Goal: Task Accomplishment & Management: Manage account settings

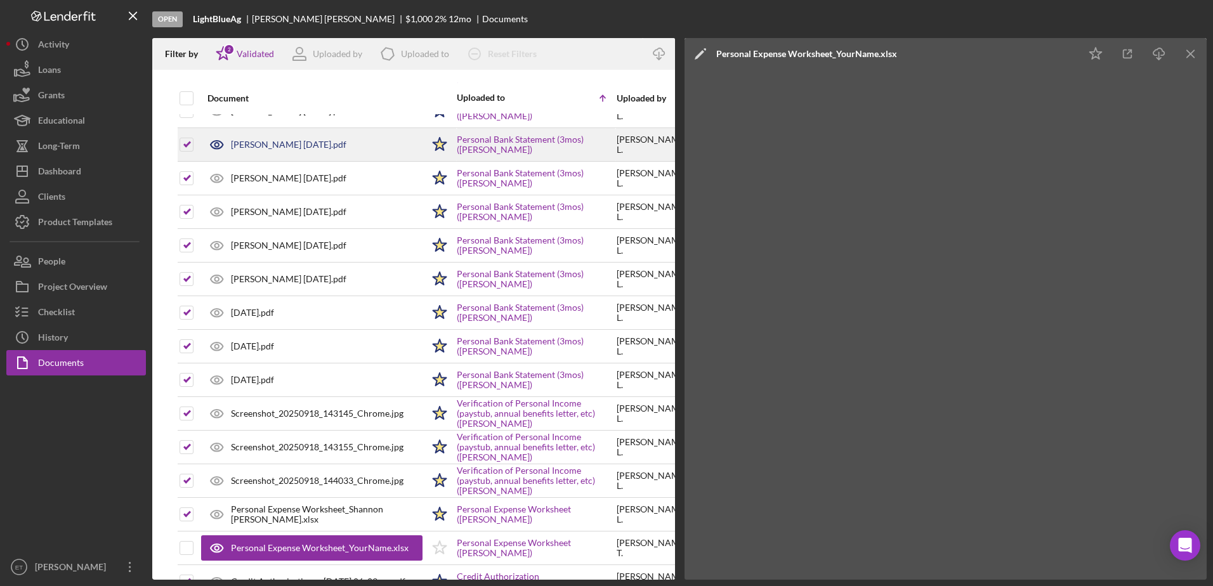
scroll to position [290, 0]
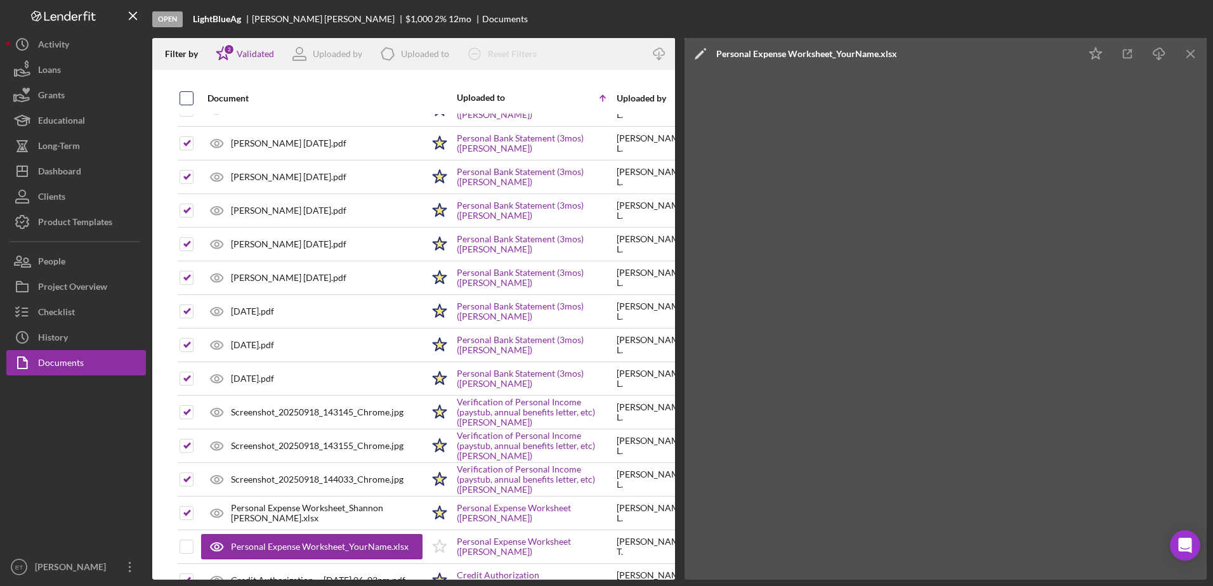
click at [185, 96] on input "checkbox" at bounding box center [186, 98] width 13 height 13
checkbox input "true"
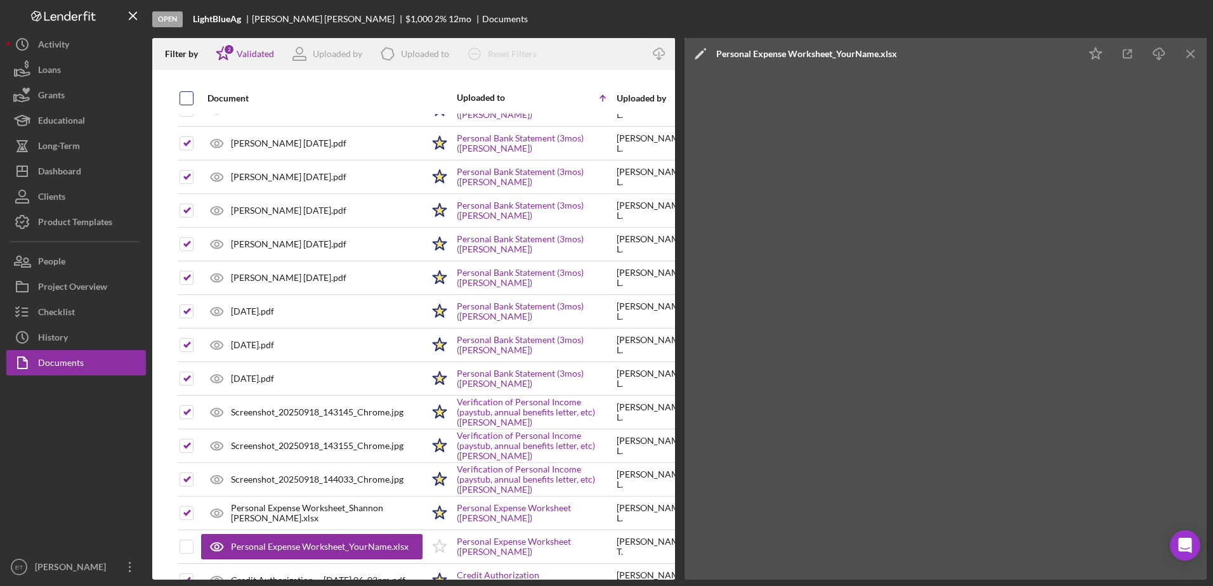
checkbox input "true"
click at [185, 96] on input "checkbox" at bounding box center [186, 98] width 13 height 13
checkbox input "false"
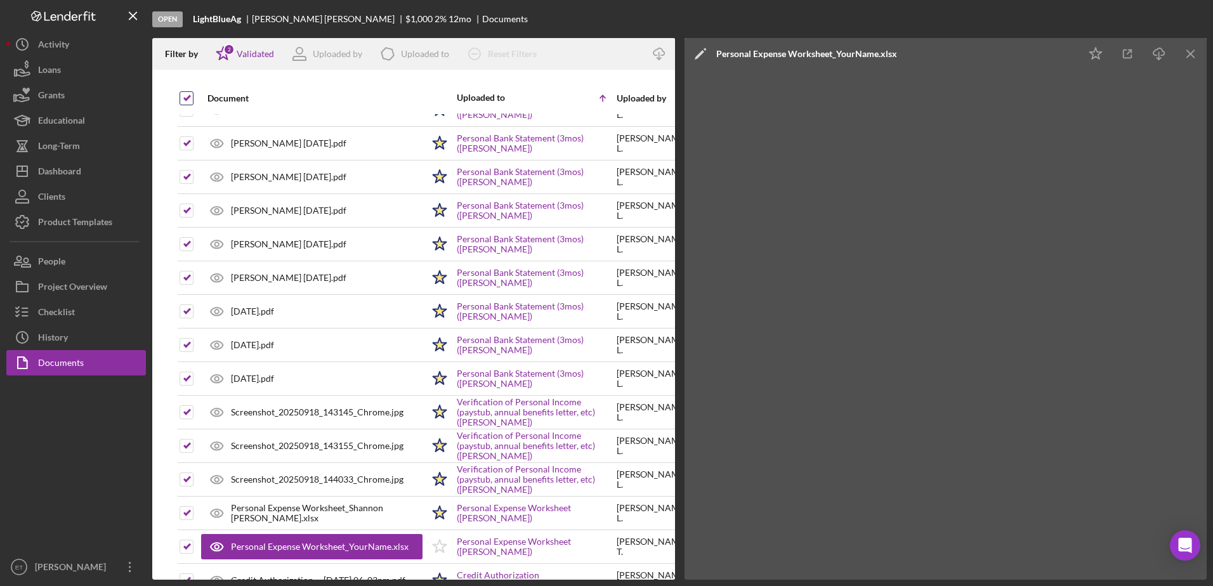
checkbox input "false"
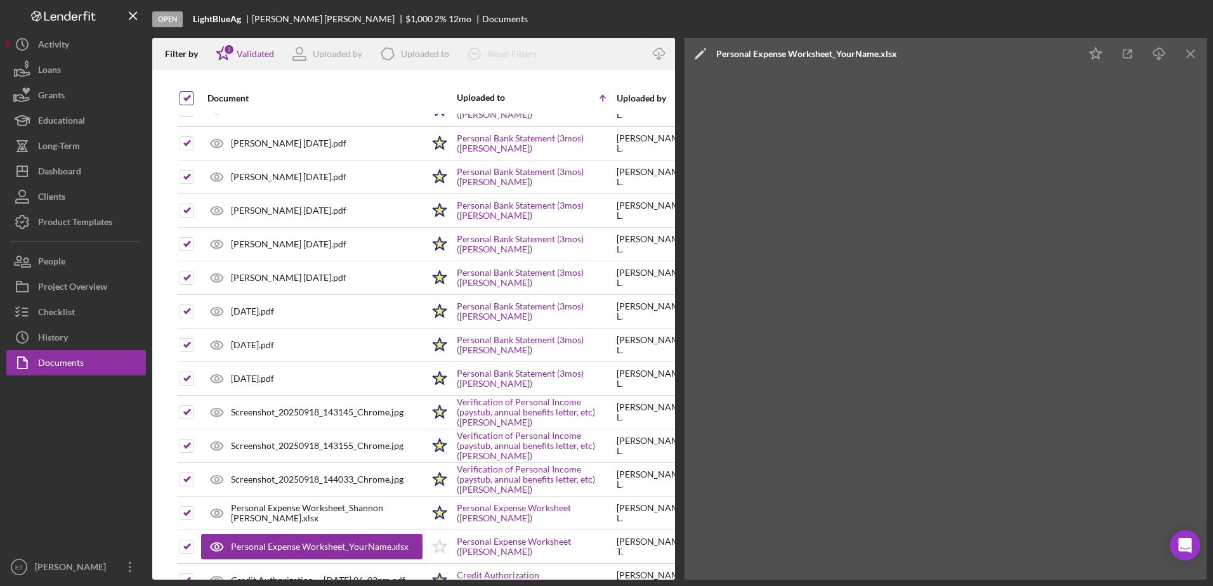
checkbox input "false"
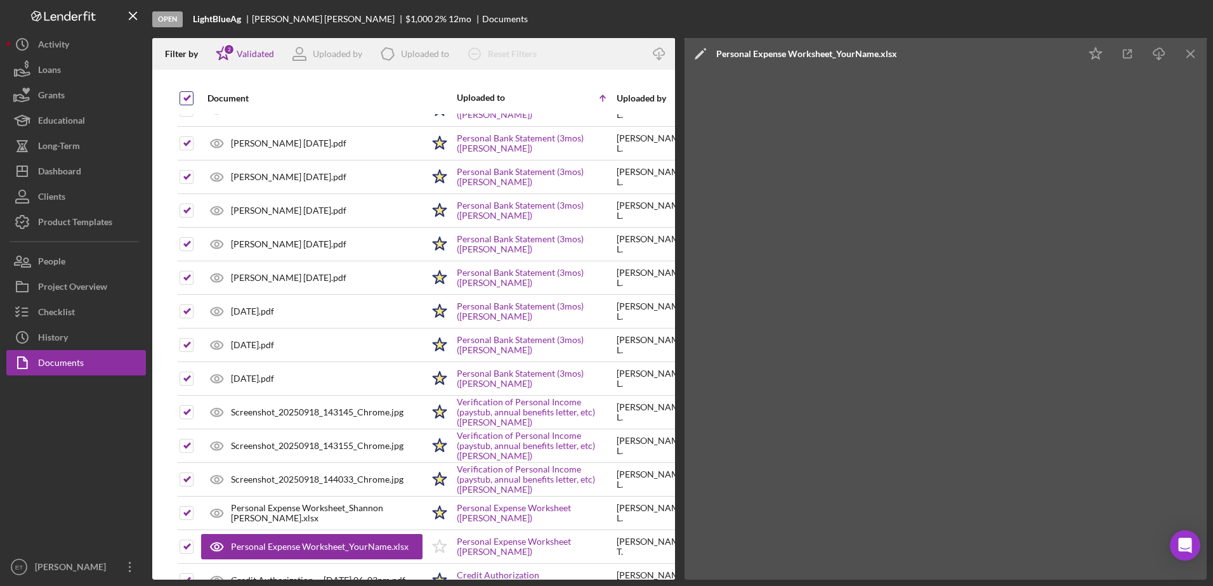
checkbox input "false"
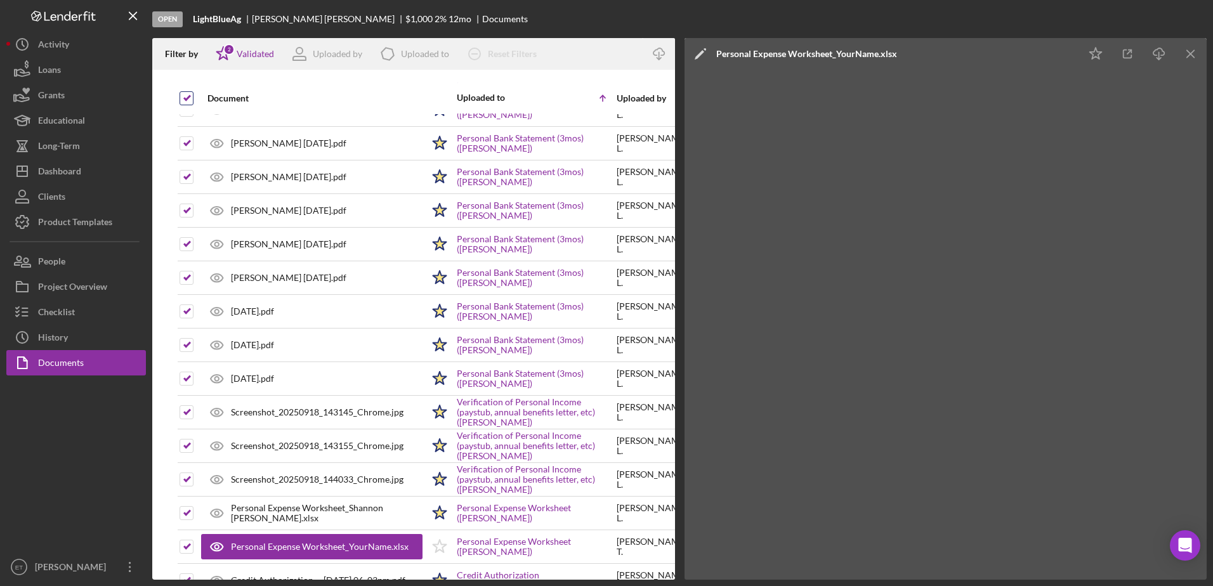
checkbox input "false"
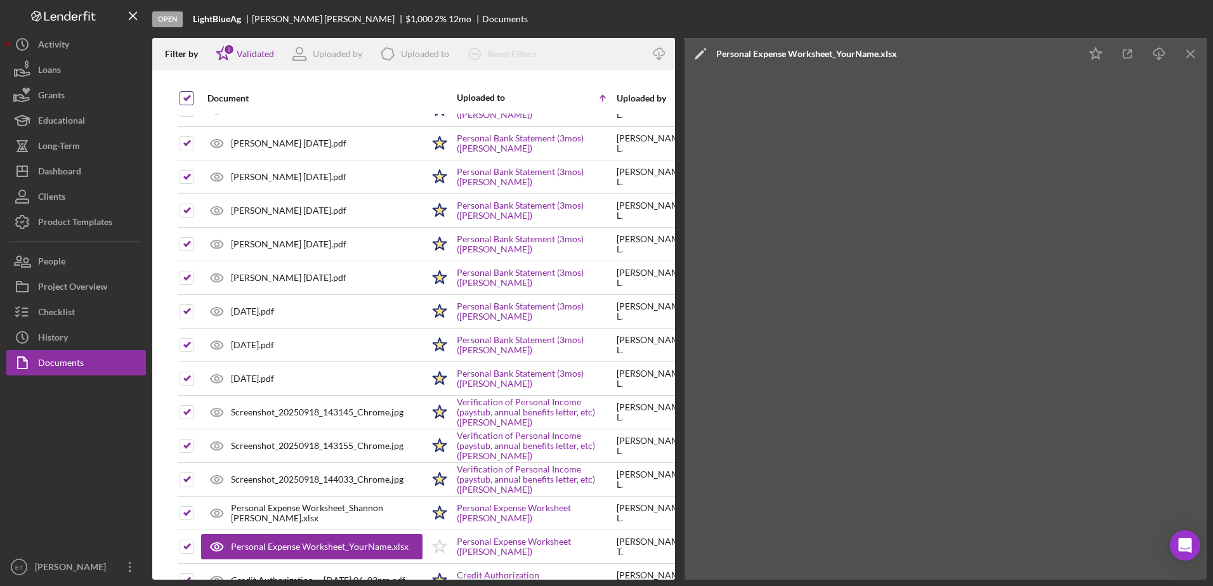
checkbox input "false"
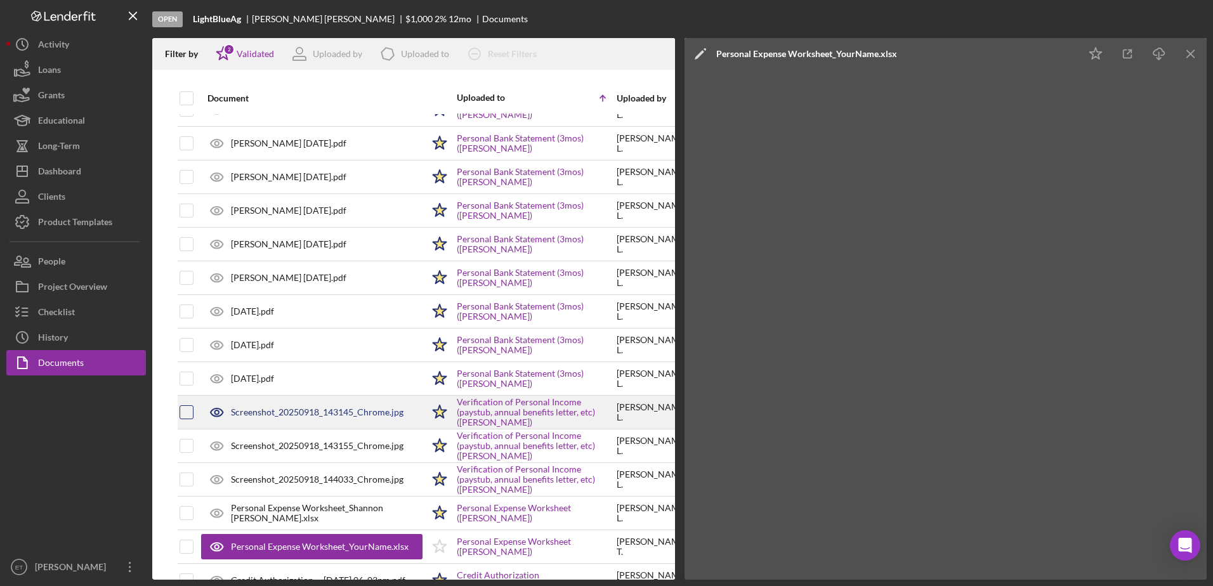
click at [188, 414] on input "checkbox" at bounding box center [186, 412] width 13 height 13
checkbox input "true"
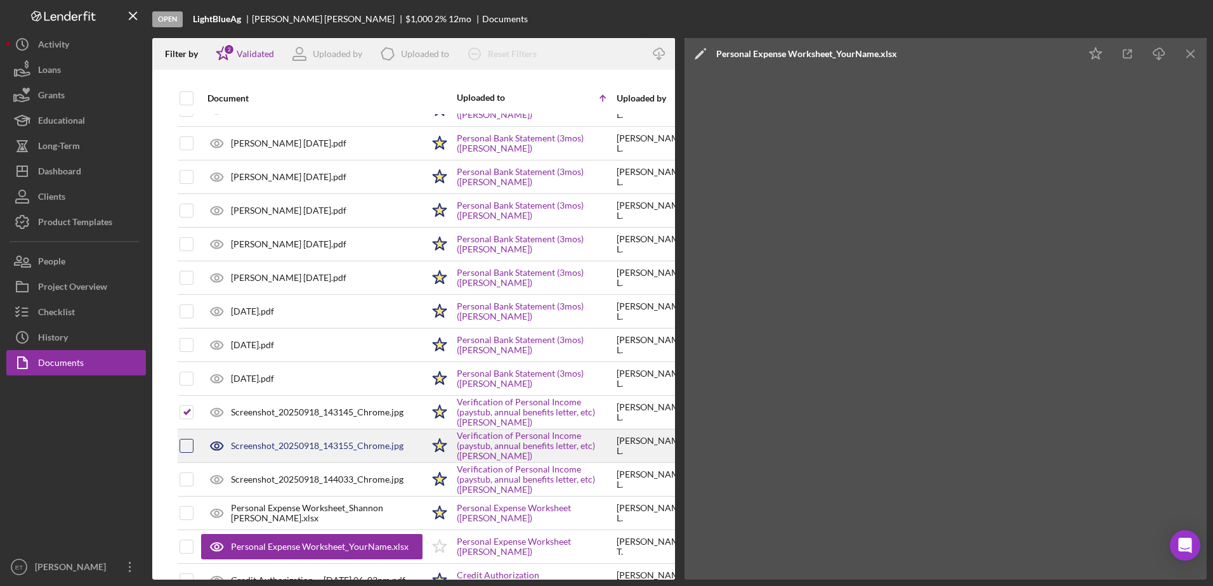
click at [189, 451] on input "checkbox" at bounding box center [186, 446] width 13 height 13
checkbox input "true"
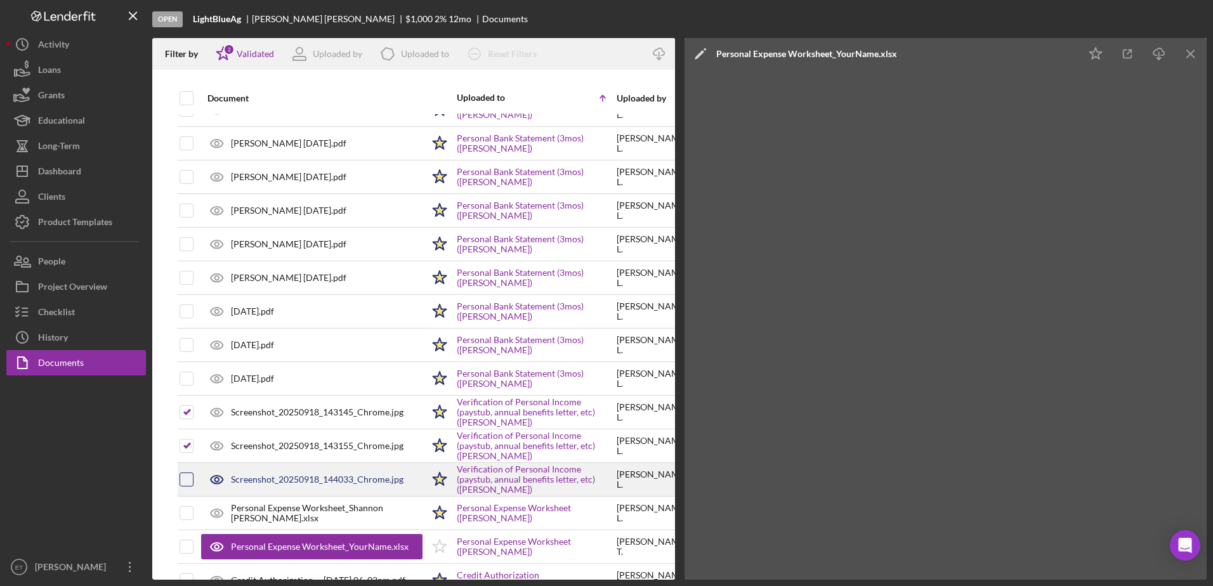
click at [186, 480] on input "checkbox" at bounding box center [186, 479] width 13 height 13
checkbox input "true"
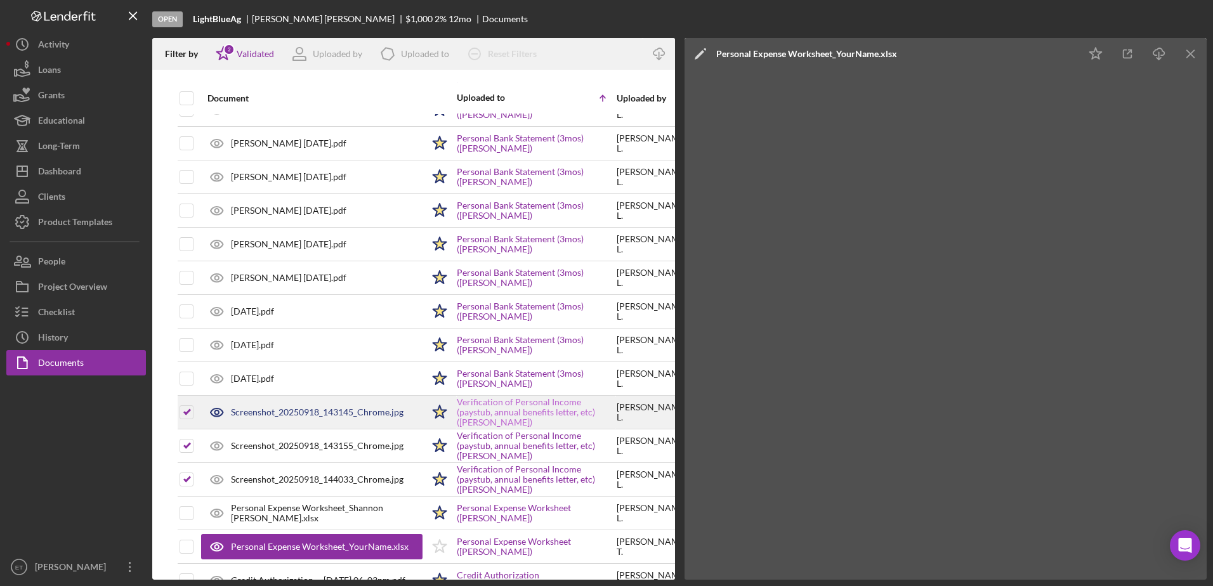
click at [501, 411] on link "Verification of Personal Income (paystub, annual benefits letter, etc) (Shannon…" at bounding box center [536, 412] width 159 height 30
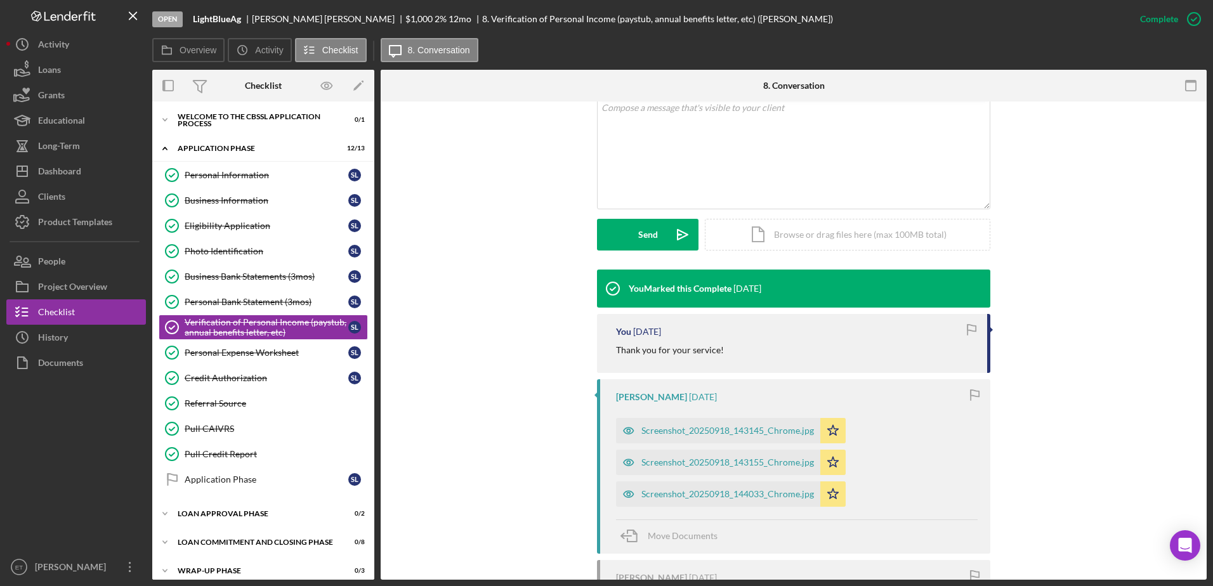
scroll to position [429, 0]
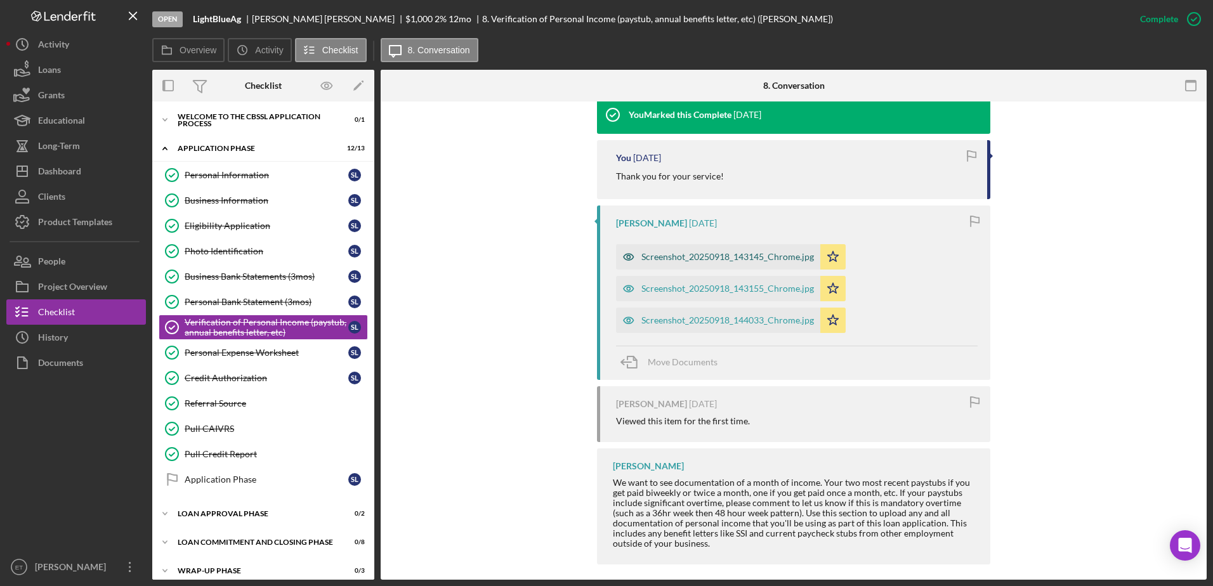
click at [651, 257] on div "Screenshot_20250918_143145_Chrome.jpg" at bounding box center [727, 257] width 173 height 10
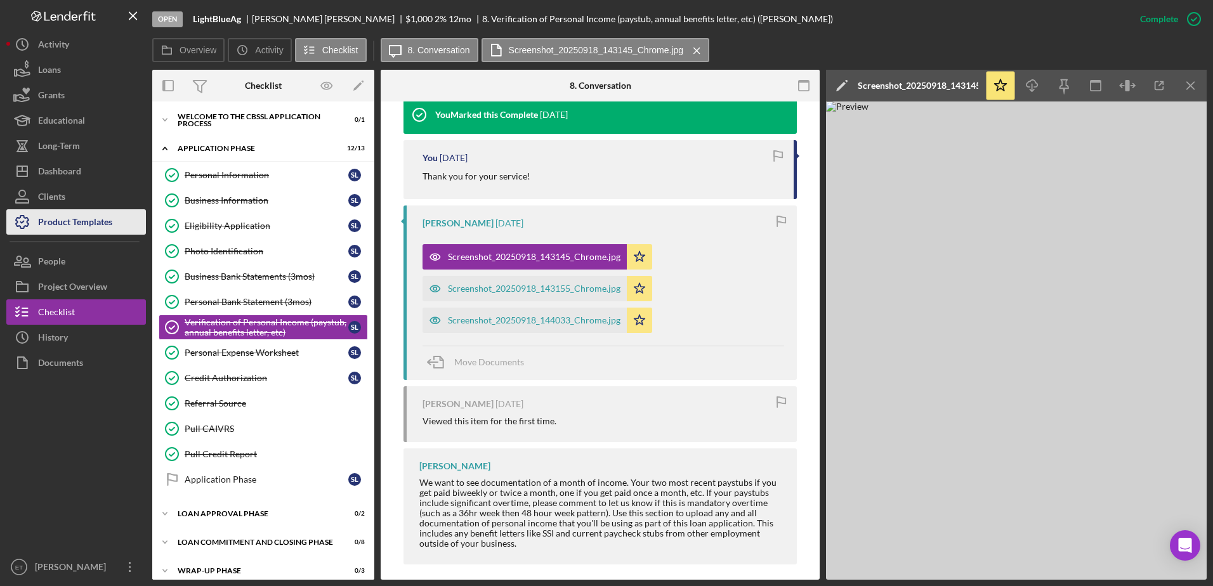
click at [74, 219] on div "Product Templates" at bounding box center [75, 223] width 74 height 29
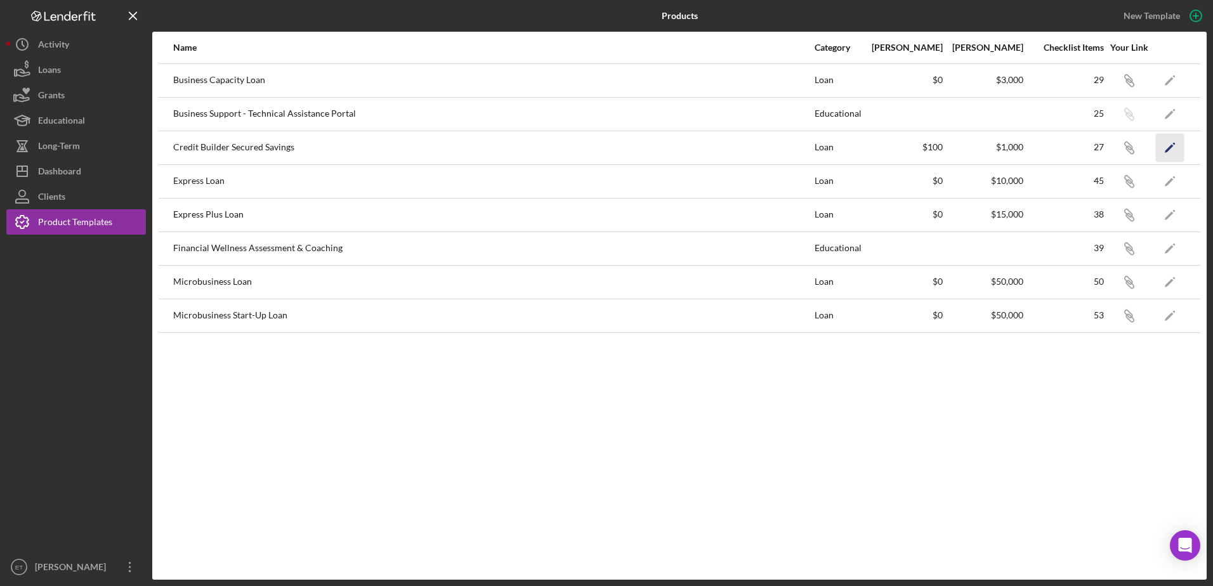
click at [1169, 147] on polygon "button" at bounding box center [1168, 148] width 9 height 9
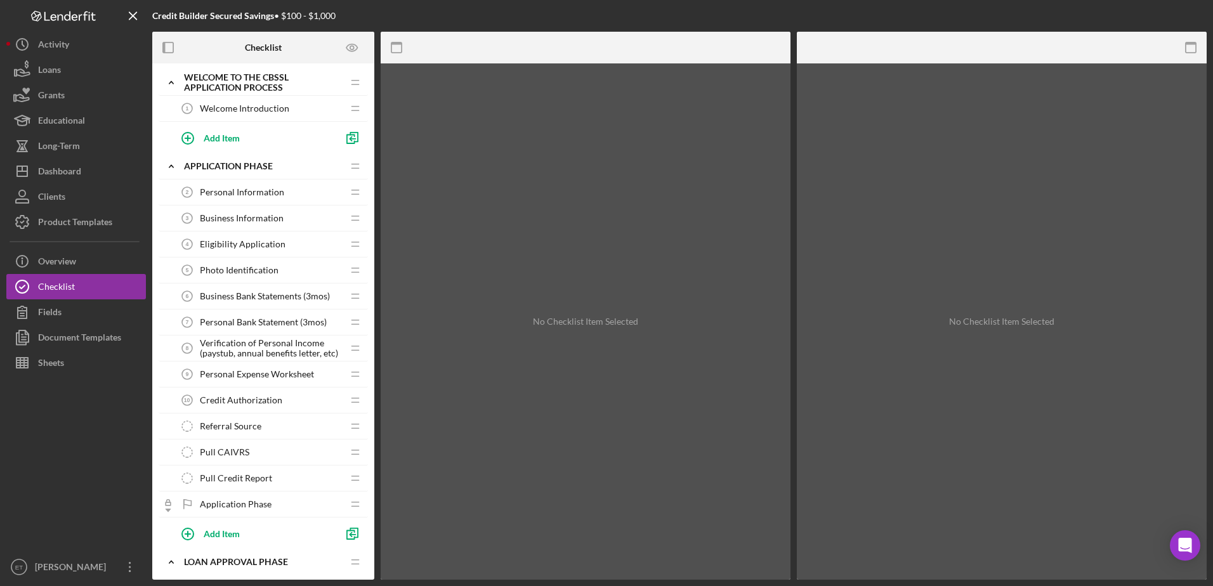
click at [248, 346] on span "Verification of Personal Income (paystub, annual benefits letter, etc)" at bounding box center [271, 348] width 143 height 20
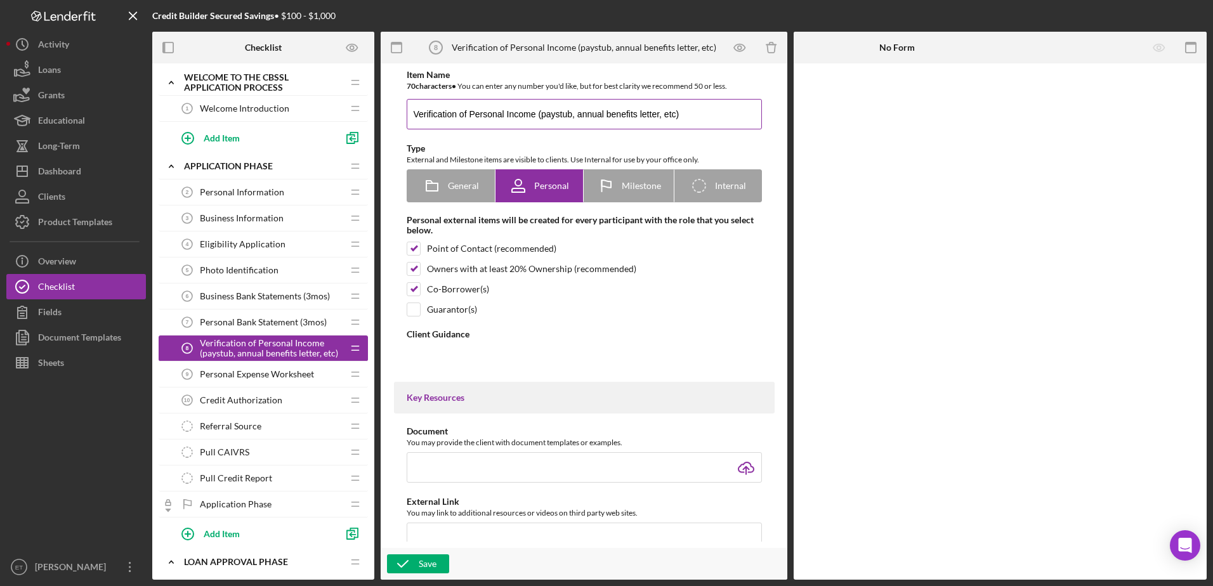
type textarea "<div>We want to see documentation of a month of income. Your two most recent pa…"
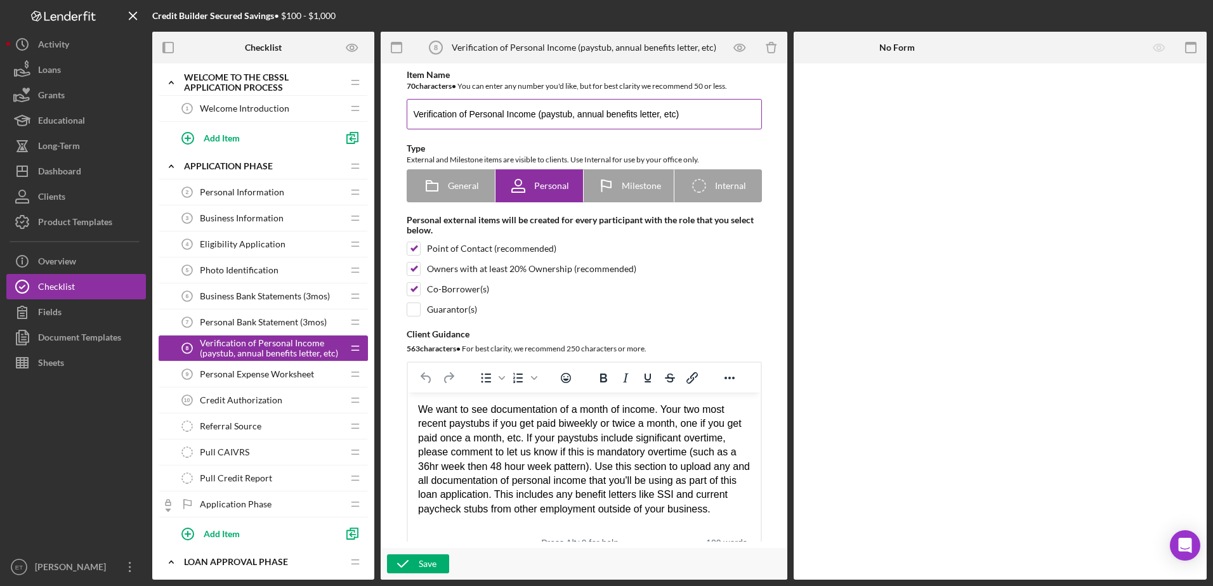
drag, startPoint x: 533, startPoint y: 114, endPoint x: 682, endPoint y: 123, distance: 150.0
click at [682, 123] on input "Verification of Personal Income (paystub, annual benefits letter, etc)" at bounding box center [584, 114] width 355 height 30
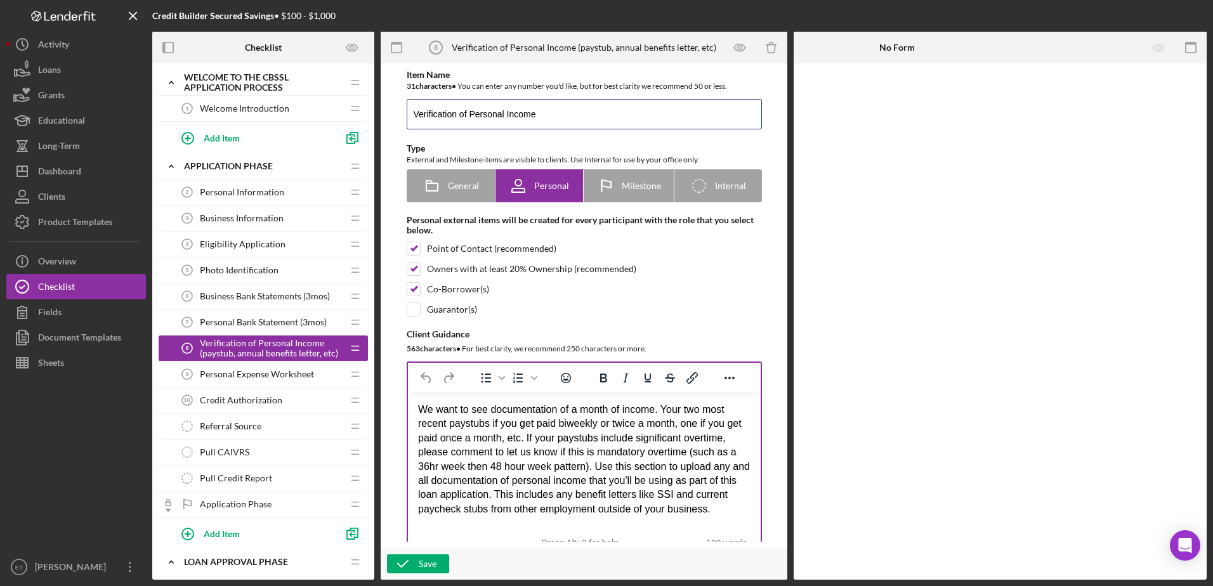
type input "Verification of Personal Income"
click at [660, 410] on div "We want to see documentation of a month of income. Your two most recent paystub…" at bounding box center [583, 460] width 332 height 114
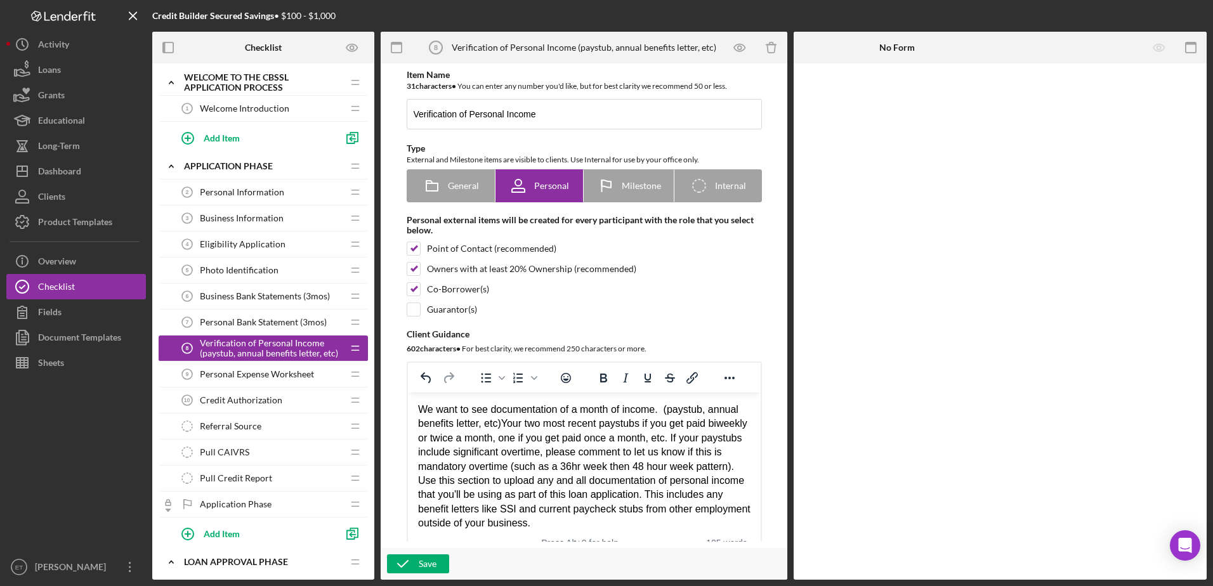
click at [664, 408] on div "We want to see documentation of a month of income. (paystub, annual benefits le…" at bounding box center [583, 467] width 332 height 128
click at [501, 422] on div "We want to see documentation of a month of income (paystub, annual benefits let…" at bounding box center [583, 467] width 332 height 128
click at [424, 559] on div "Save" at bounding box center [428, 563] width 18 height 19
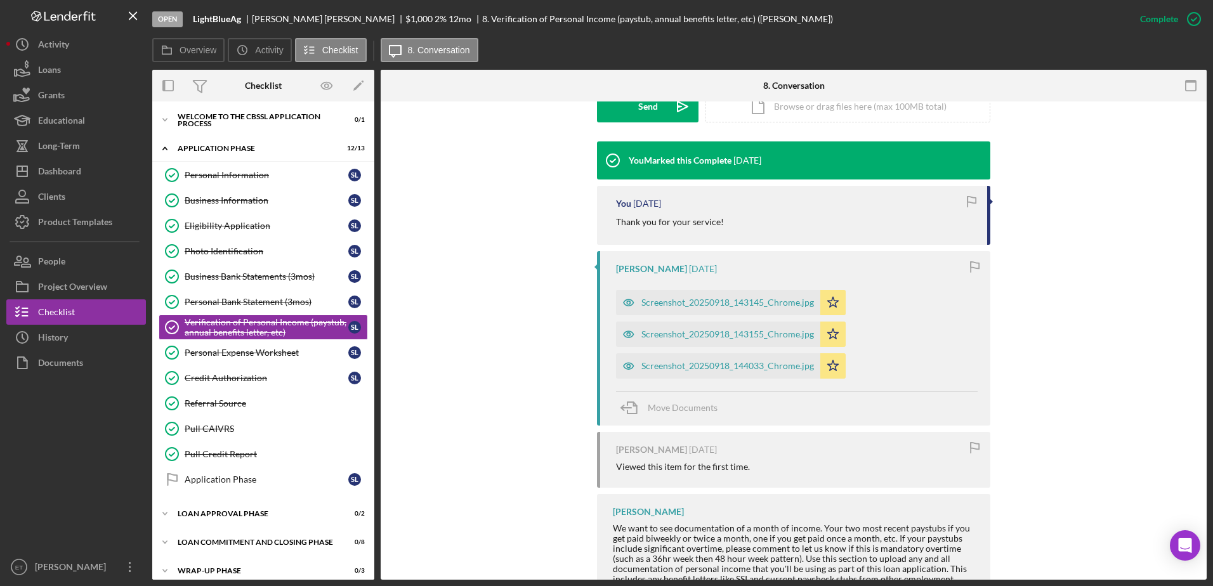
scroll to position [429, 0]
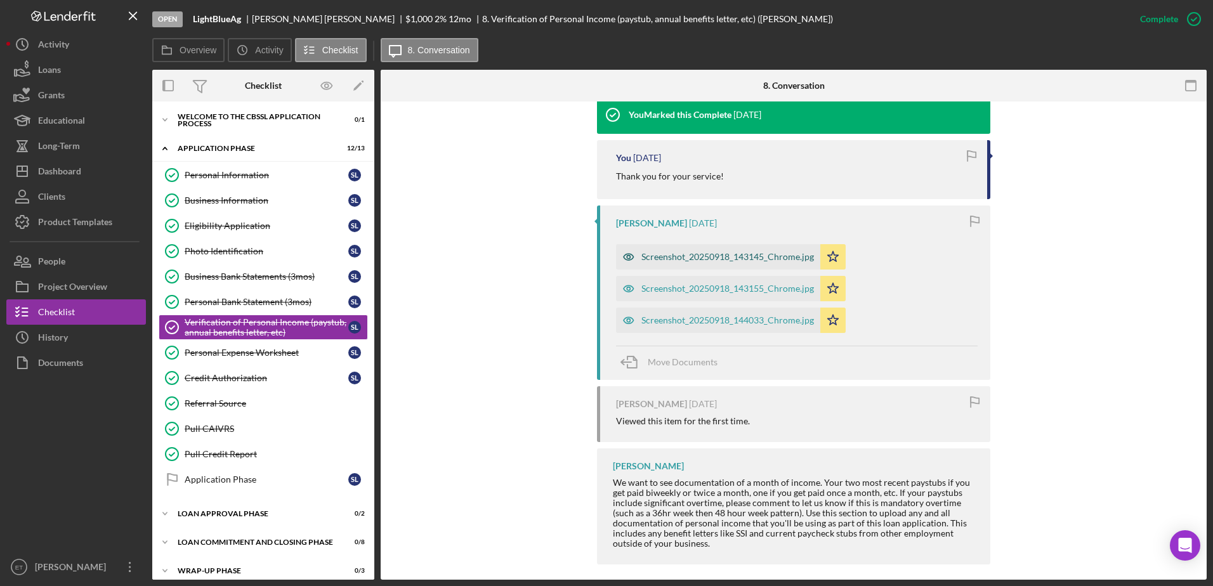
drag, startPoint x: 724, startPoint y: 257, endPoint x: 653, endPoint y: 258, distance: 71.7
click at [653, 258] on div "Screenshot_20250918_143145_Chrome.jpg" at bounding box center [727, 257] width 173 height 10
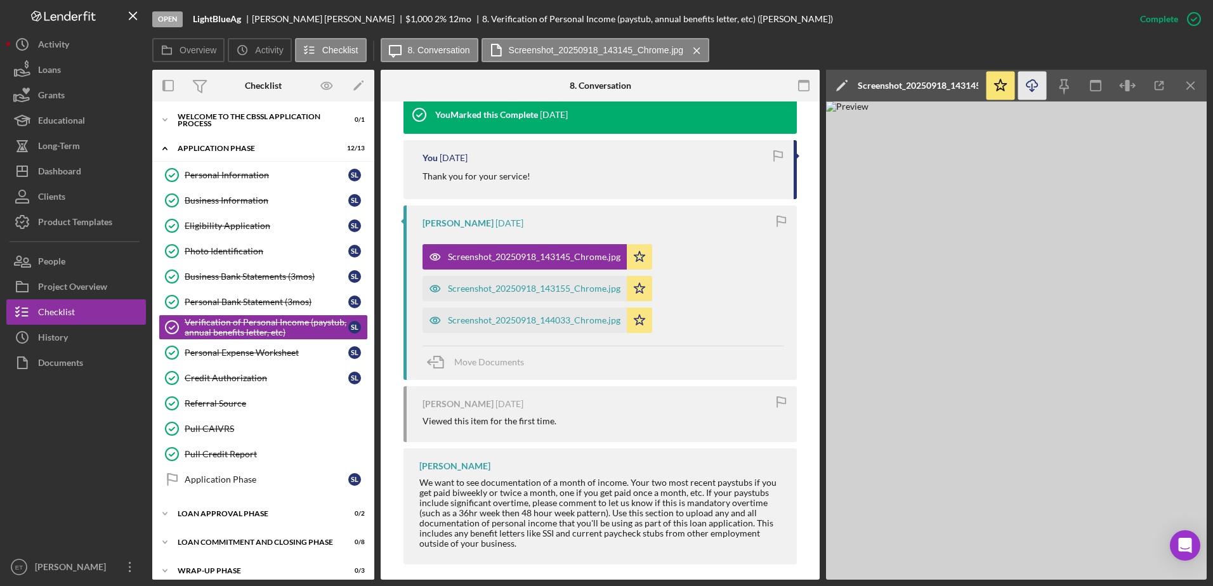
click at [1038, 89] on icon "Icon/Download" at bounding box center [1032, 86] width 29 height 29
click at [478, 292] on div "Screenshot_20250918_143155_Chrome.jpg" at bounding box center [534, 288] width 173 height 10
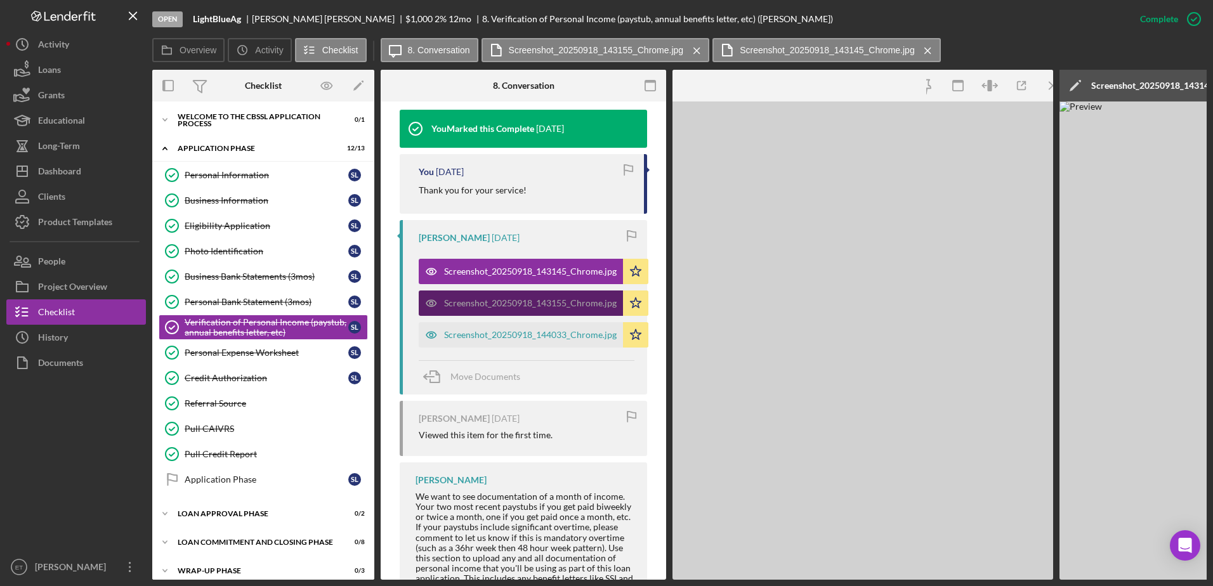
scroll to position [443, 0]
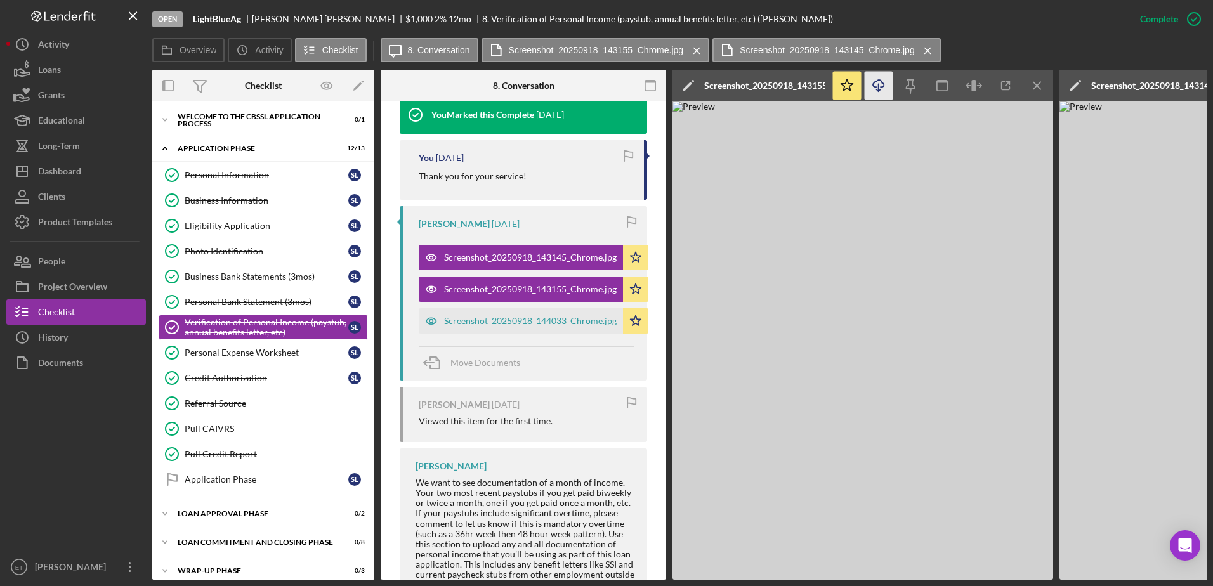
click at [878, 84] on line "button" at bounding box center [878, 87] width 0 height 7
click at [476, 322] on div "Screenshot_20250918_144033_Chrome.jpg" at bounding box center [530, 321] width 173 height 10
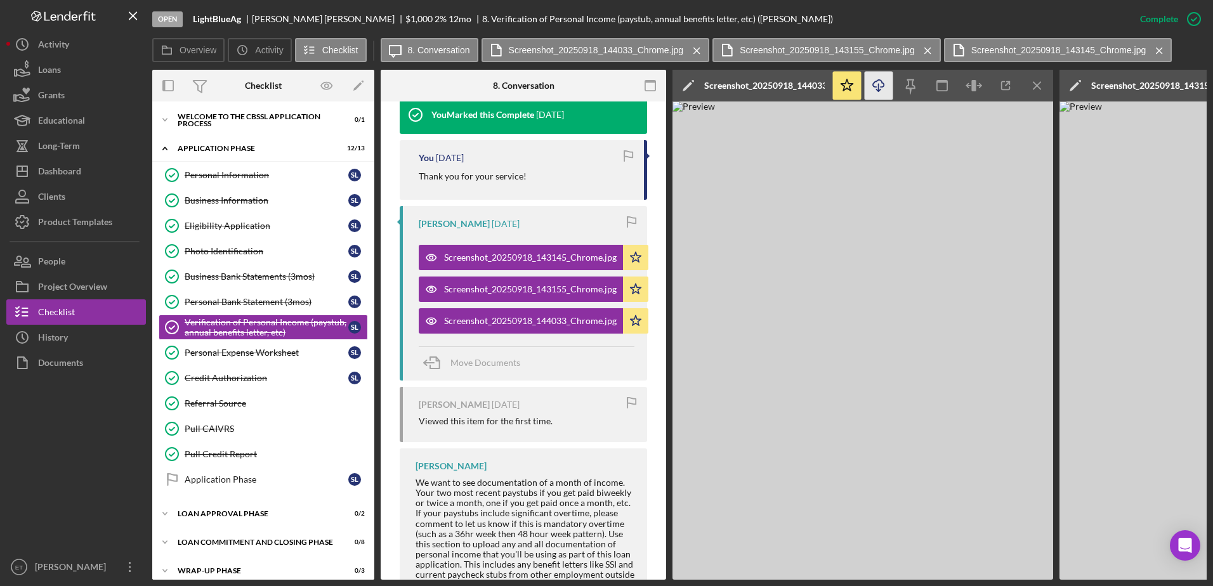
click at [879, 88] on icon "Icon/Download" at bounding box center [878, 86] width 29 height 29
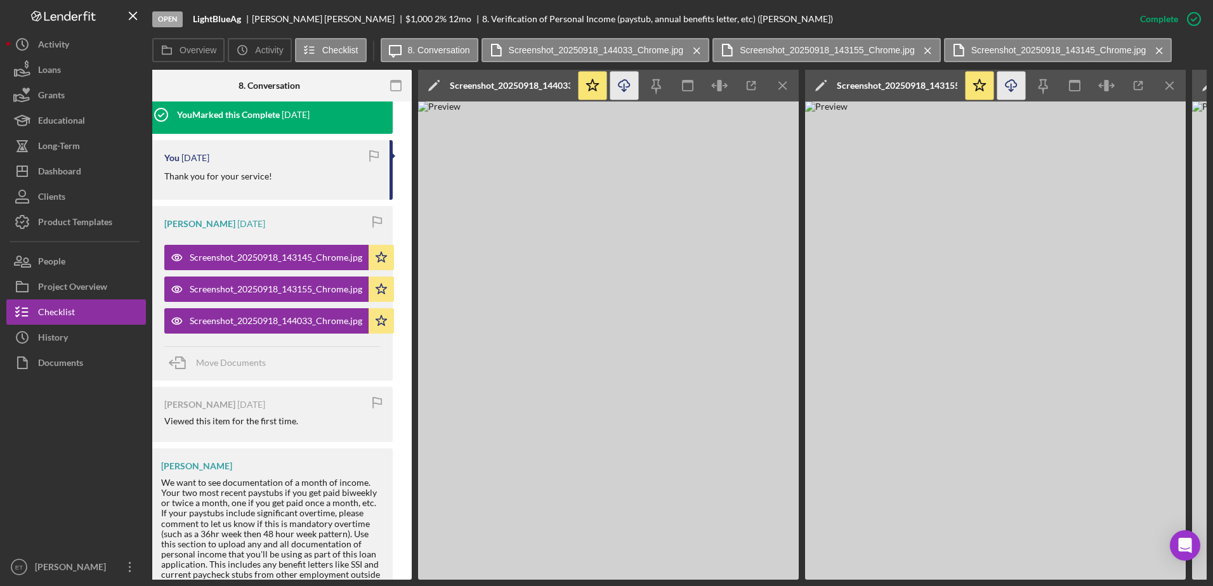
scroll to position [0, 253]
click at [673, 138] on img at bounding box center [609, 340] width 381 height 478
click at [623, 84] on icon "Icon/Download" at bounding box center [625, 86] width 29 height 29
click at [742, 264] on img at bounding box center [609, 340] width 381 height 478
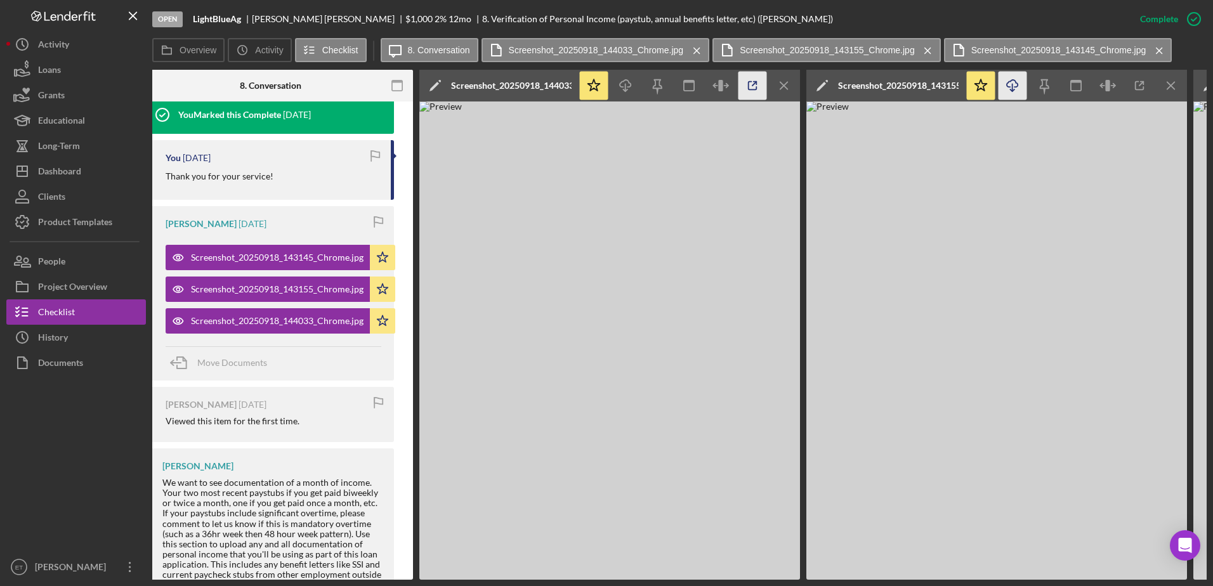
click at [752, 83] on icon "button" at bounding box center [752, 86] width 29 height 29
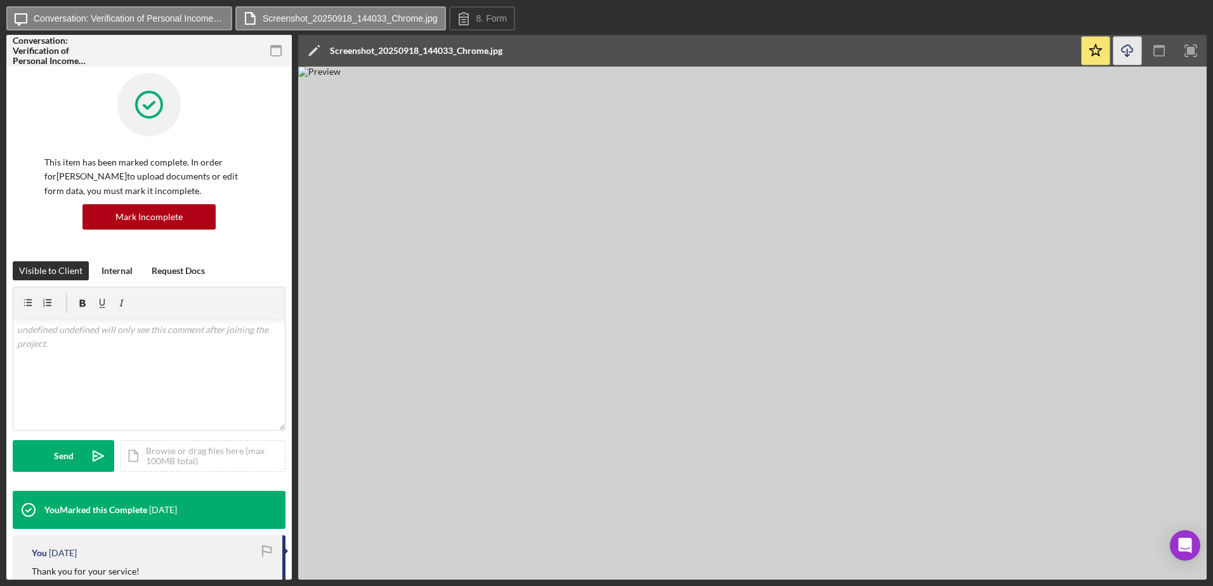
click at [1126, 54] on icon "Icon/Download" at bounding box center [1127, 51] width 29 height 29
click at [1129, 52] on icon "button" at bounding box center [1126, 48] width 11 height 7
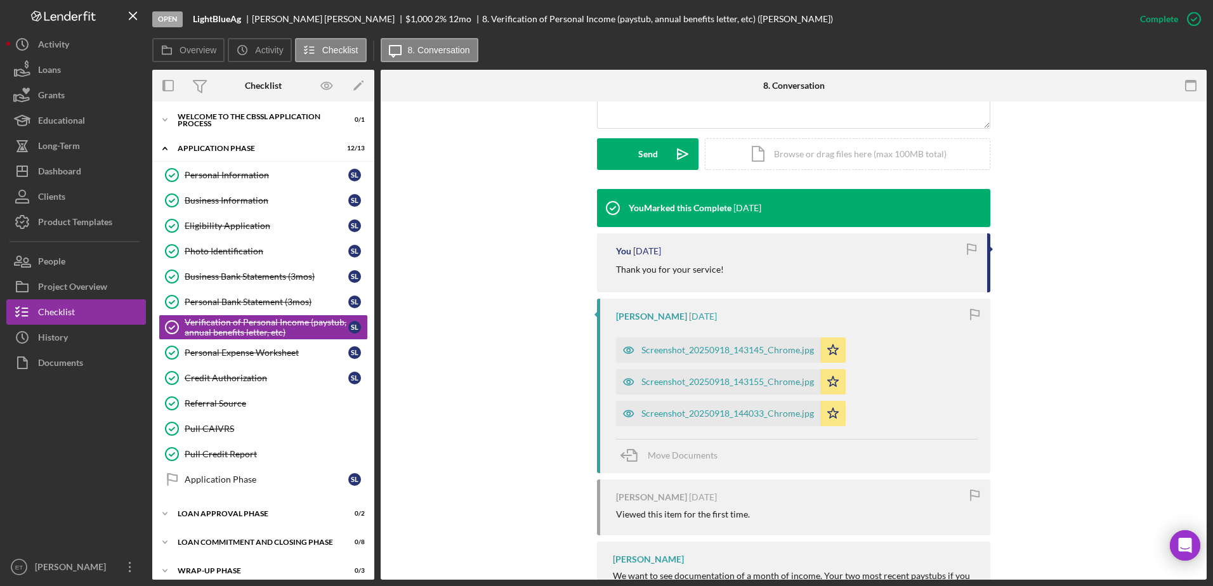
scroll to position [336, 0]
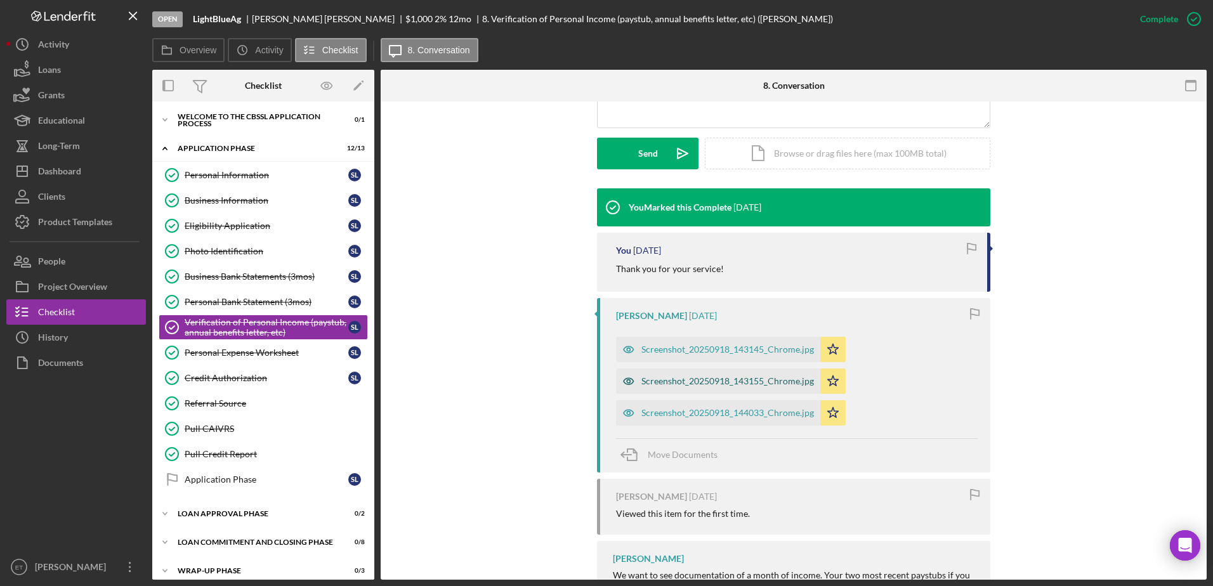
click at [665, 383] on div "Screenshot_20250918_143155_Chrome.jpg" at bounding box center [727, 381] width 173 height 10
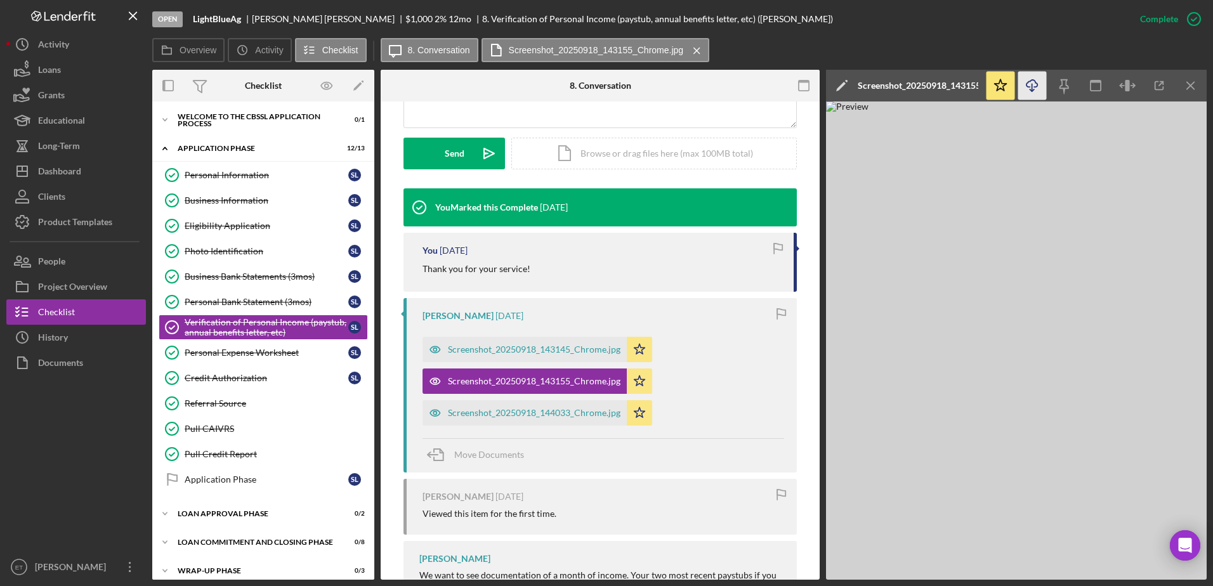
click at [1033, 84] on icon "Icon/Download" at bounding box center [1032, 86] width 29 height 29
click at [485, 350] on div "Screenshot_20250918_143145_Chrome.jpg" at bounding box center [534, 349] width 173 height 10
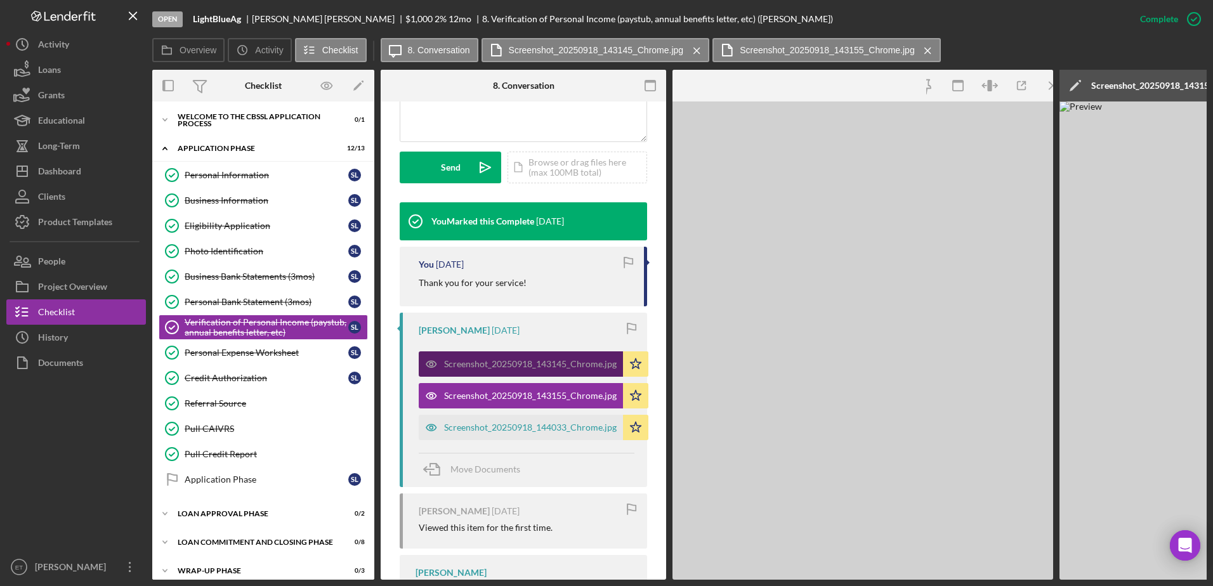
scroll to position [350, 0]
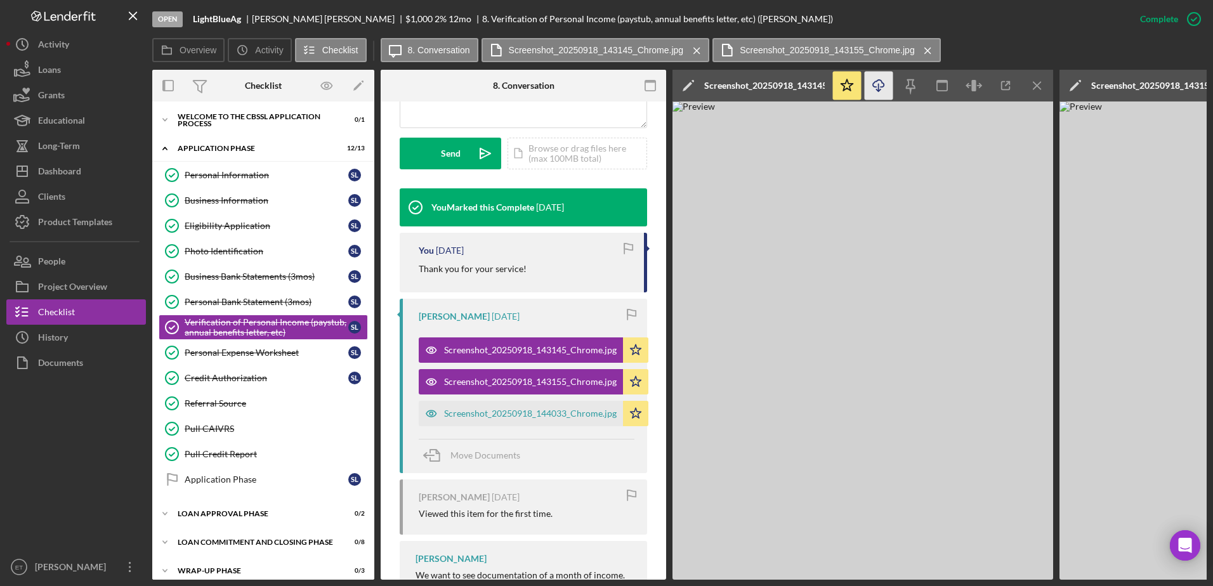
click at [877, 88] on icon "Icon/Download" at bounding box center [878, 86] width 29 height 29
click at [554, 310] on div "[PERSON_NAME] [DATE] Screenshot_20250918_143145_Chrome.jpg Icon/Star Screenshot…" at bounding box center [523, 386] width 247 height 174
click at [63, 168] on div "Dashboard" at bounding box center [59, 173] width 43 height 29
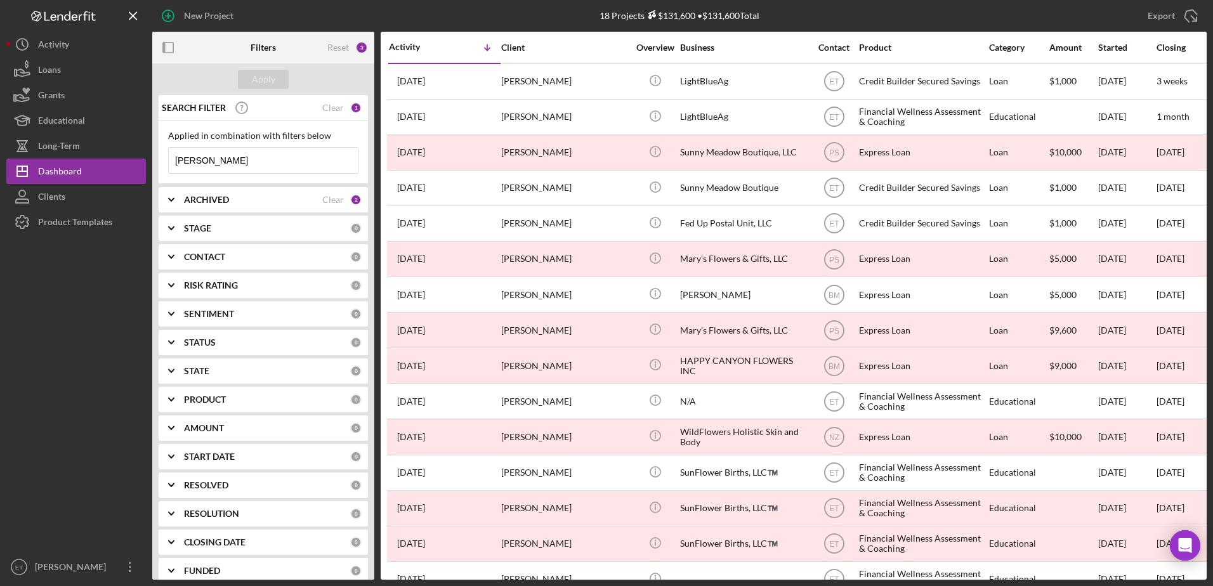
click at [278, 207] on div "ARCHIVED Clear 2" at bounding box center [273, 199] width 178 height 25
click at [177, 271] on input "Archived" at bounding box center [175, 272] width 13 height 13
checkbox input "false"
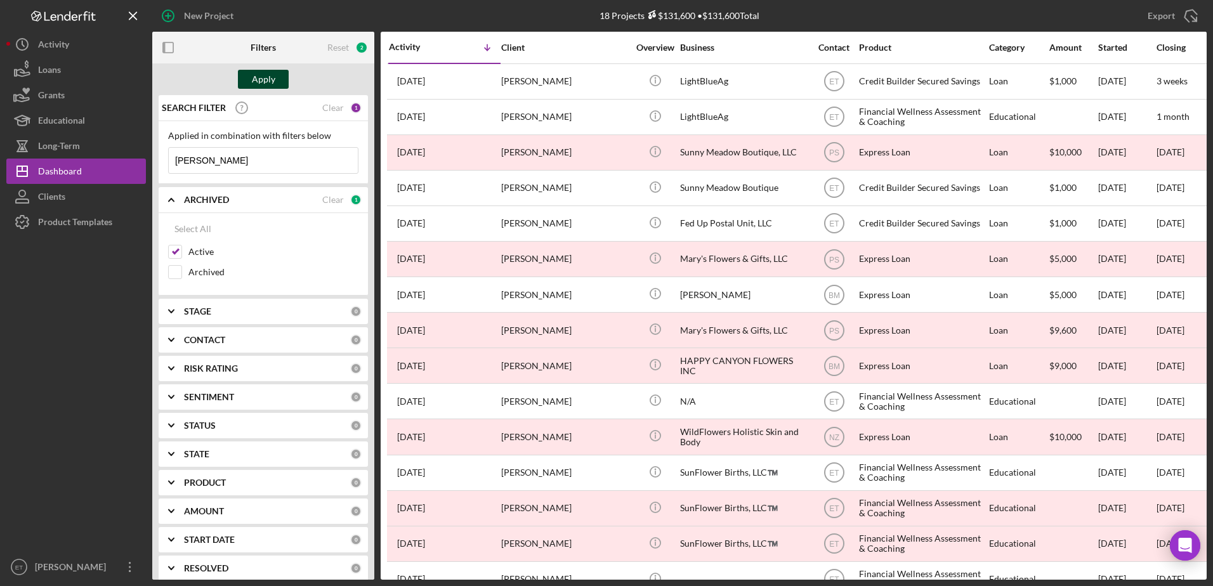
click at [264, 79] on div "Apply" at bounding box center [263, 79] width 23 height 19
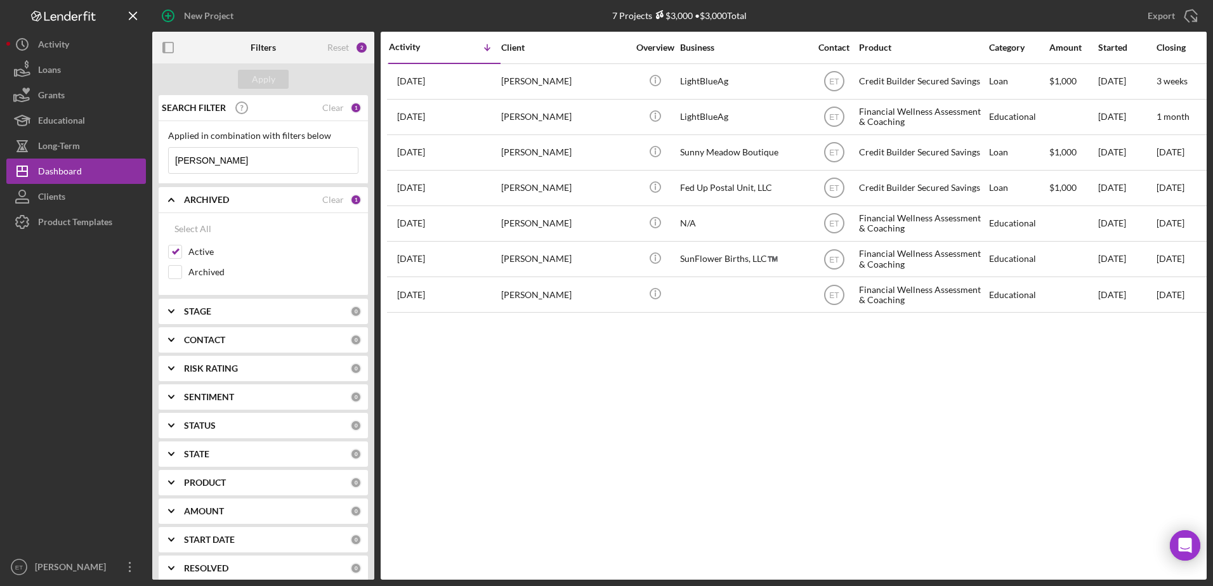
click at [242, 157] on input "[PERSON_NAME]" at bounding box center [263, 160] width 189 height 25
click at [324, 108] on div "Clear" at bounding box center [333, 108] width 22 height 10
click at [268, 81] on div "Apply" at bounding box center [263, 79] width 23 height 19
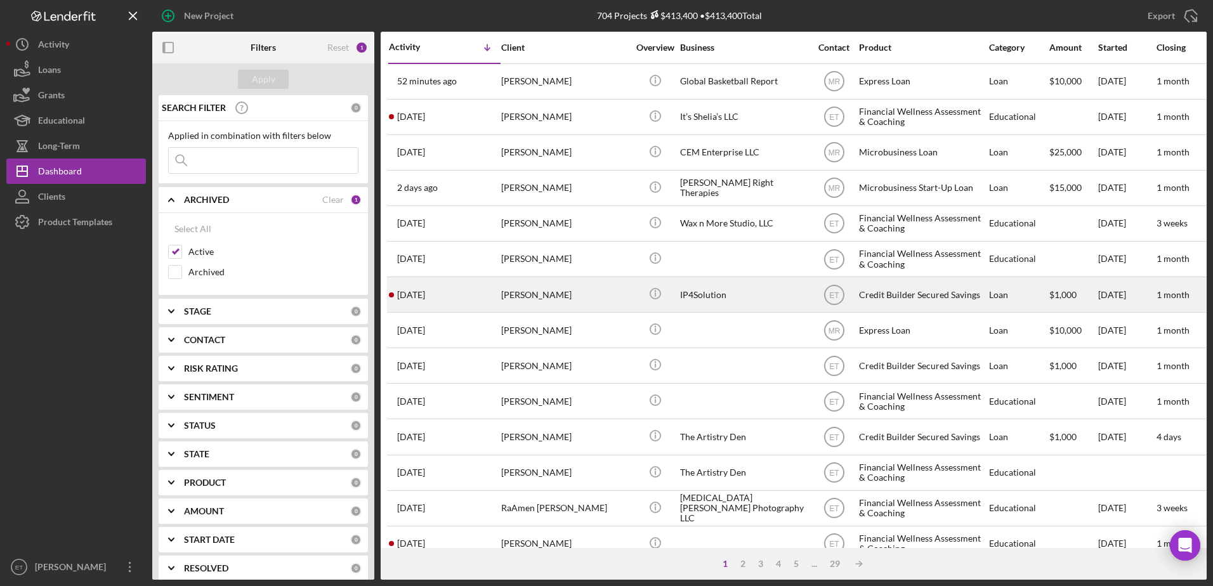
click at [585, 286] on div "[PERSON_NAME]" at bounding box center [564, 295] width 127 height 34
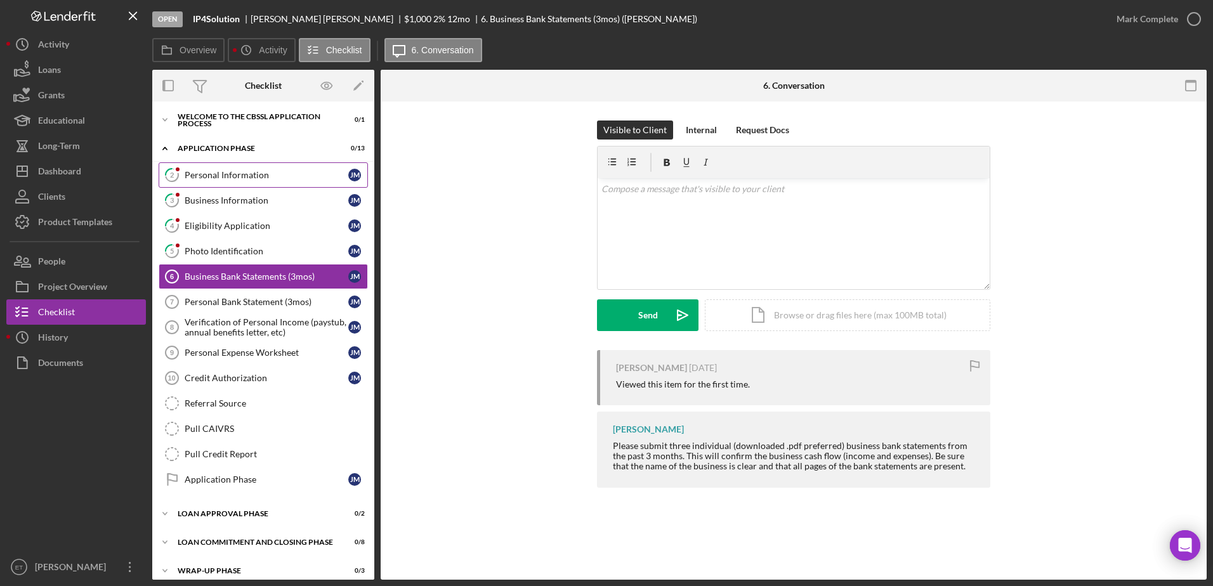
click at [232, 167] on link "2 Personal Information [PERSON_NAME]" at bounding box center [263, 174] width 209 height 25
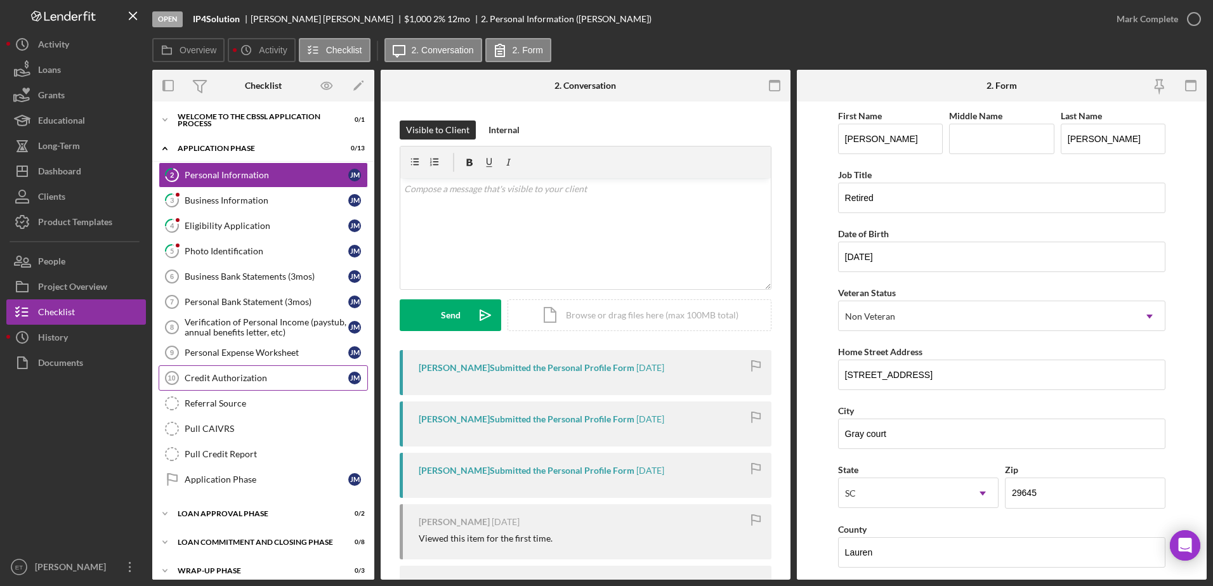
click at [205, 381] on div "Credit Authorization" at bounding box center [267, 378] width 164 height 10
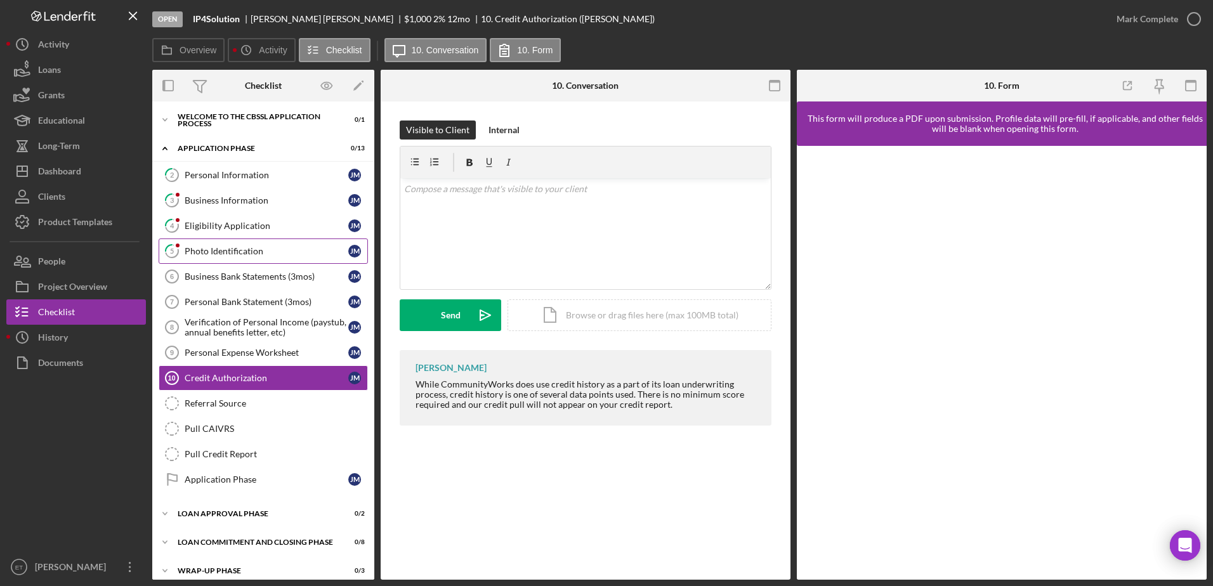
click at [213, 252] on div "Photo Identification" at bounding box center [267, 251] width 164 height 10
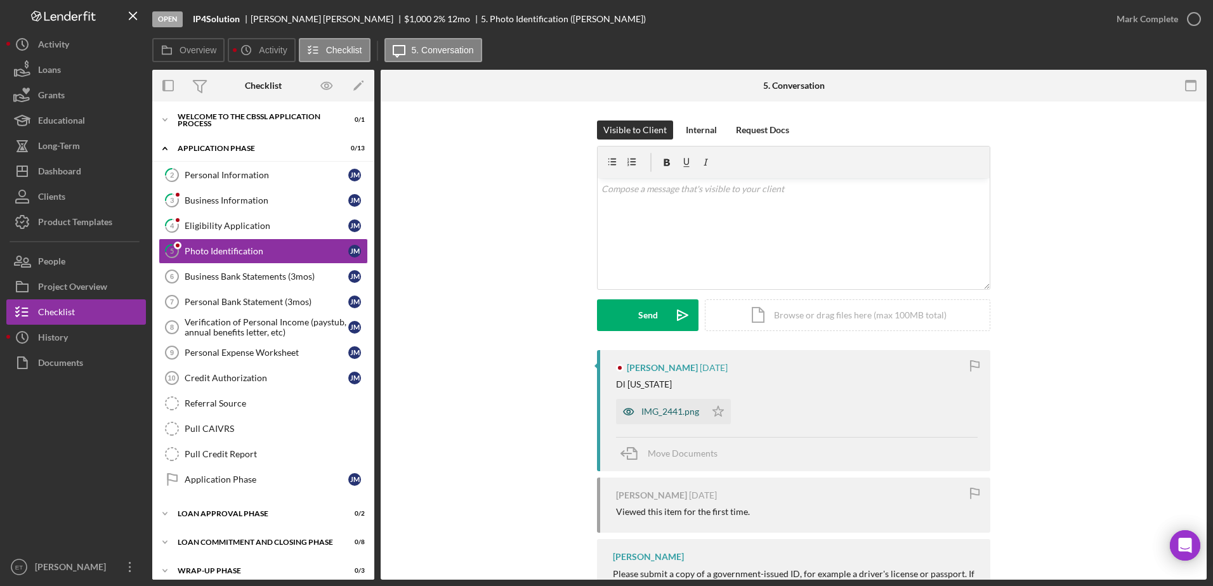
click at [627, 410] on icon "button" at bounding box center [628, 411] width 3 height 3
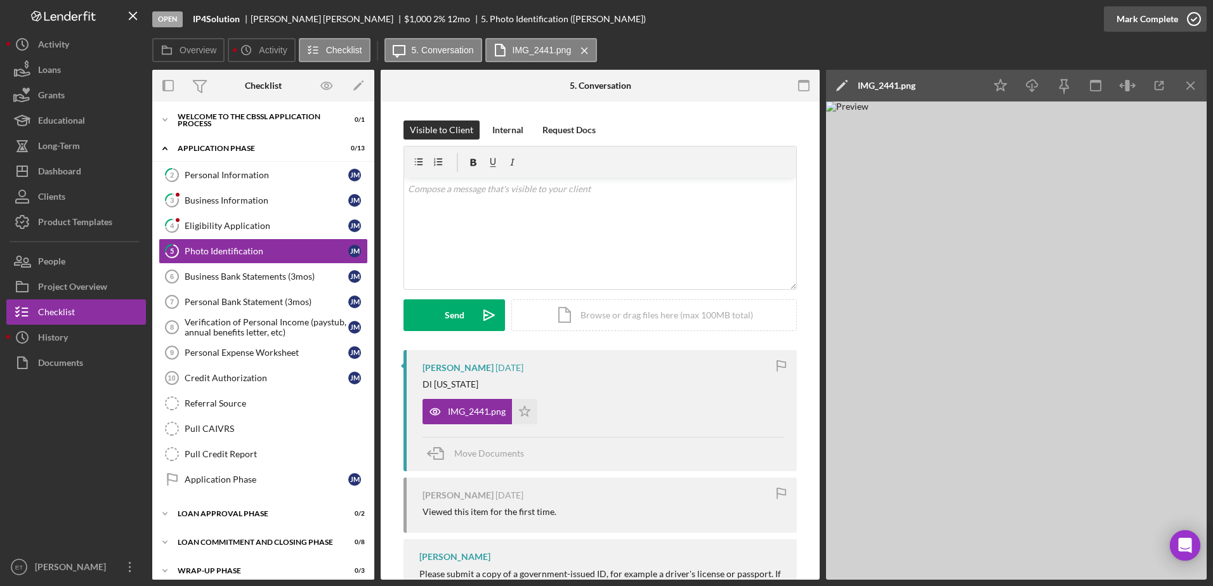
click at [1193, 18] on icon "button" at bounding box center [1194, 19] width 32 height 32
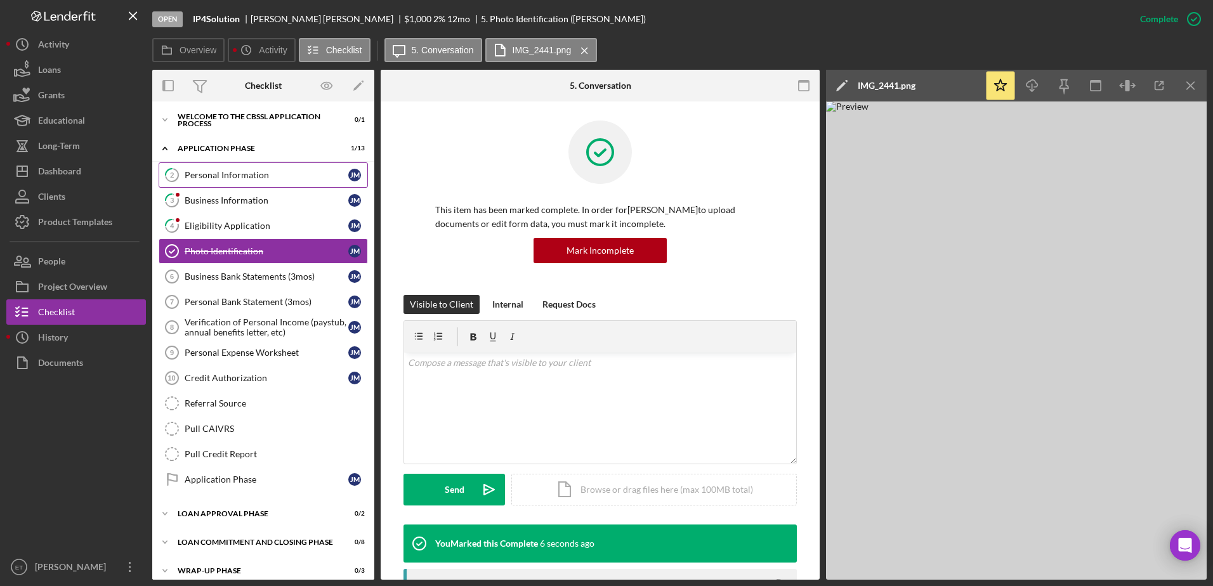
click at [233, 178] on div "Personal Information" at bounding box center [267, 175] width 164 height 10
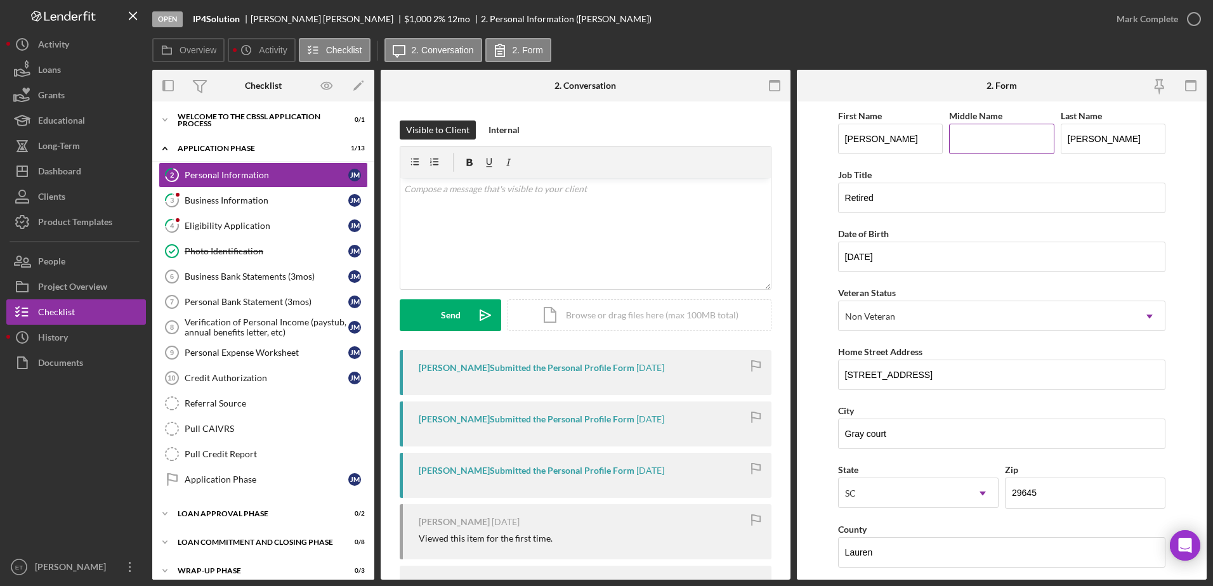
click at [986, 149] on input "Middle Name" at bounding box center [1001, 139] width 105 height 30
type input "[PERSON_NAME]"
click at [914, 374] on input "[STREET_ADDRESS]" at bounding box center [1002, 375] width 328 height 30
type input "[STREET_ADDRESS]"
click at [868, 434] on input "Gray court" at bounding box center [1002, 434] width 328 height 30
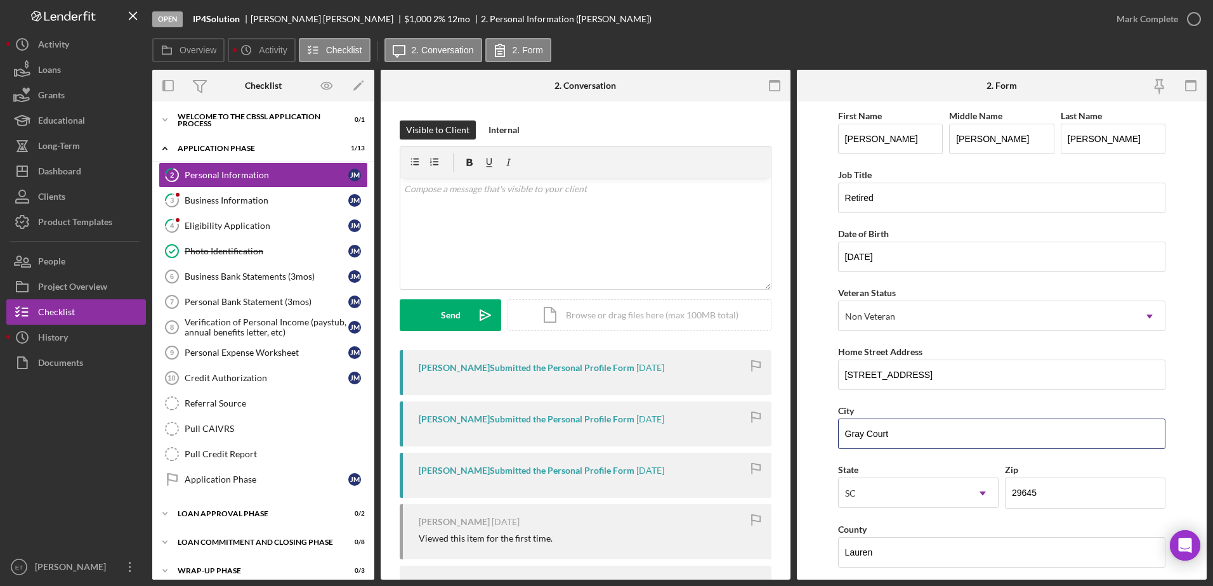
type input "Gray Court"
click at [1176, 421] on form "First Name [PERSON_NAME] Middle Name [PERSON_NAME] Last Name [PERSON_NAME] Job …" at bounding box center [1002, 340] width 410 height 478
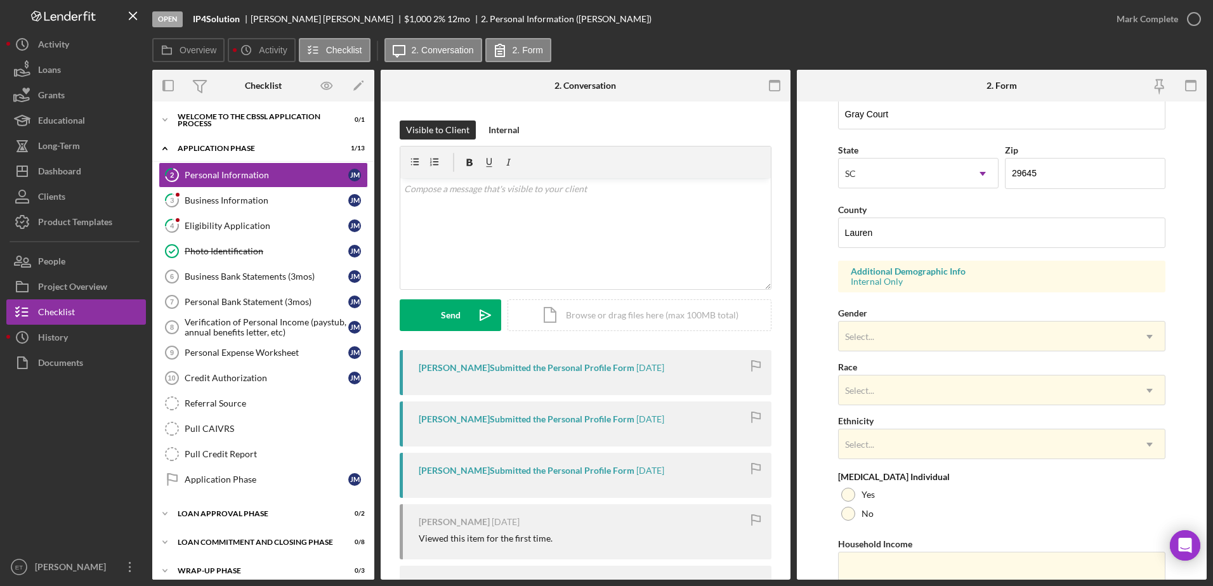
scroll to position [368, 0]
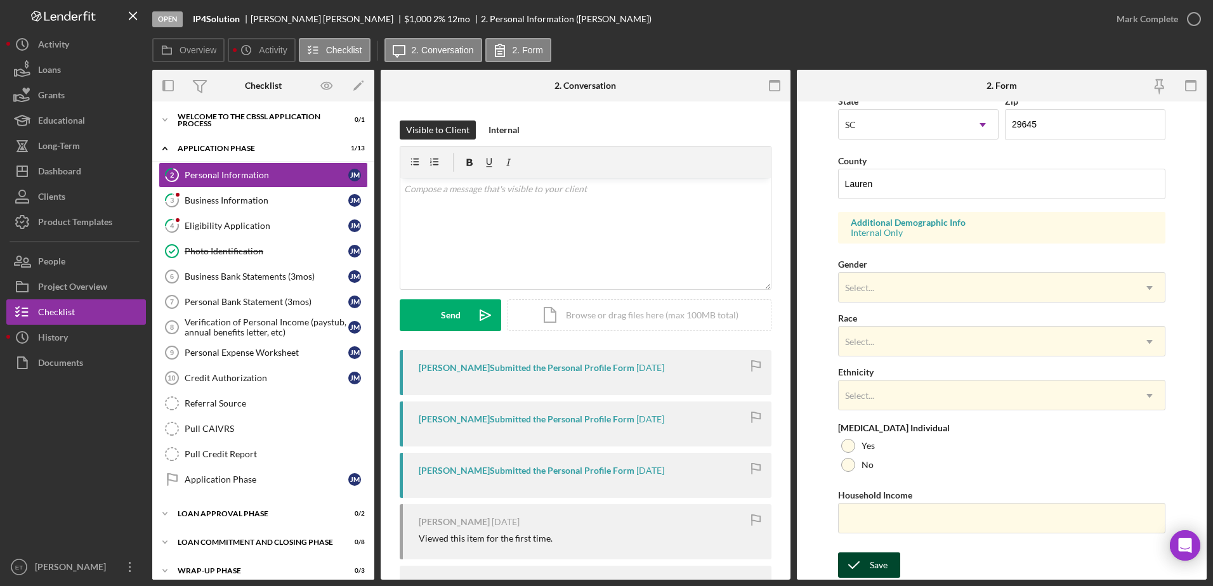
click at [878, 569] on div "Save" at bounding box center [878, 564] width 18 height 25
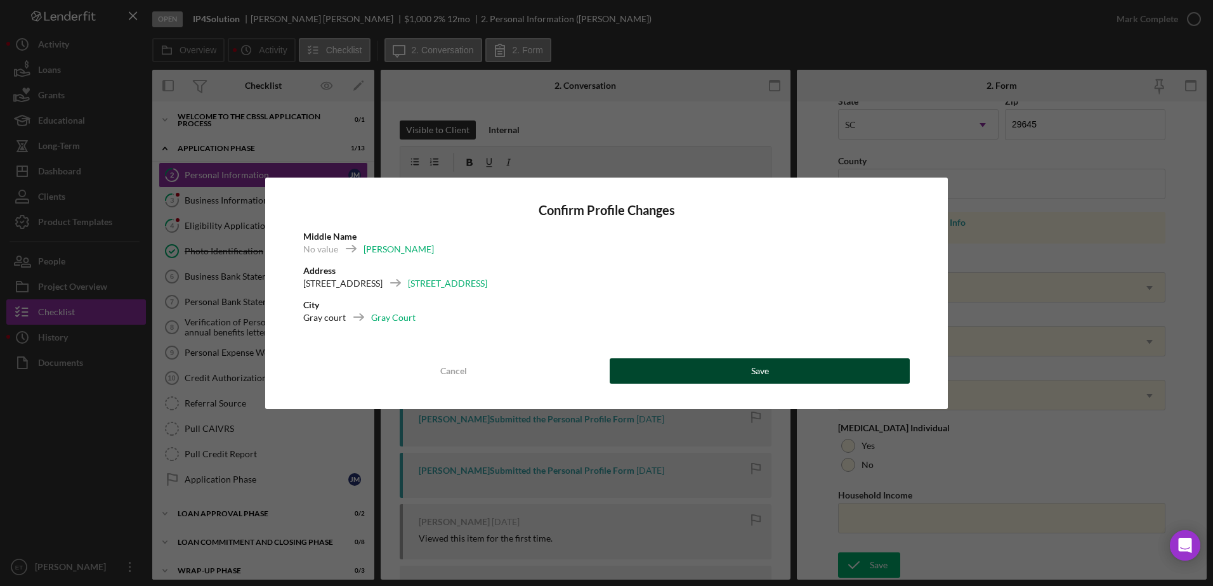
click at [743, 371] on button "Save" at bounding box center [759, 370] width 300 height 25
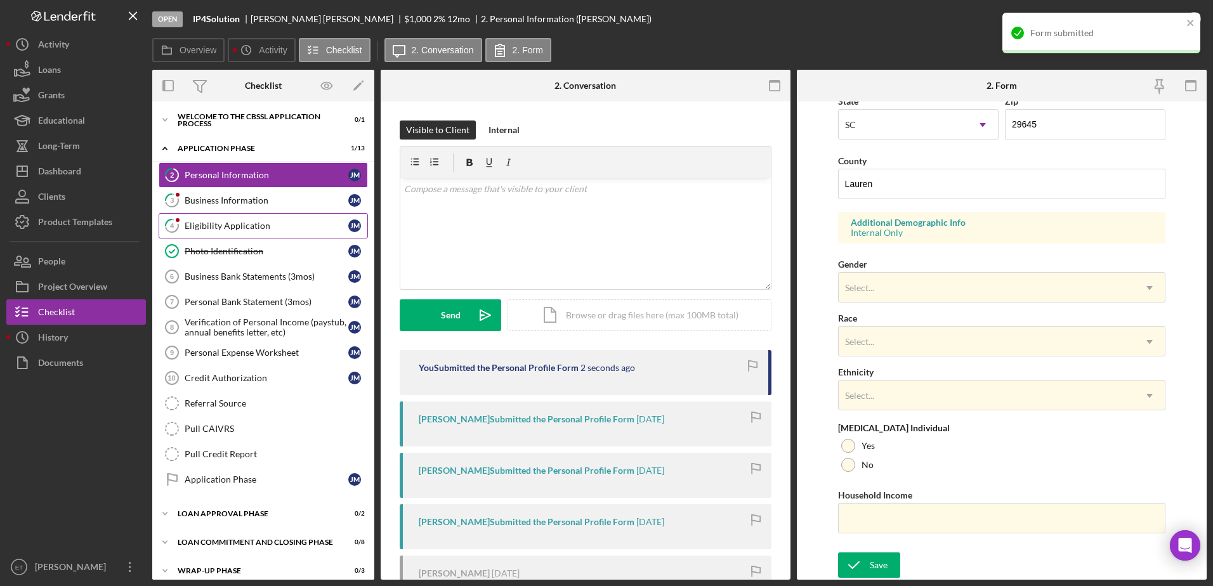
click at [209, 223] on div "Eligibility Application" at bounding box center [267, 226] width 164 height 10
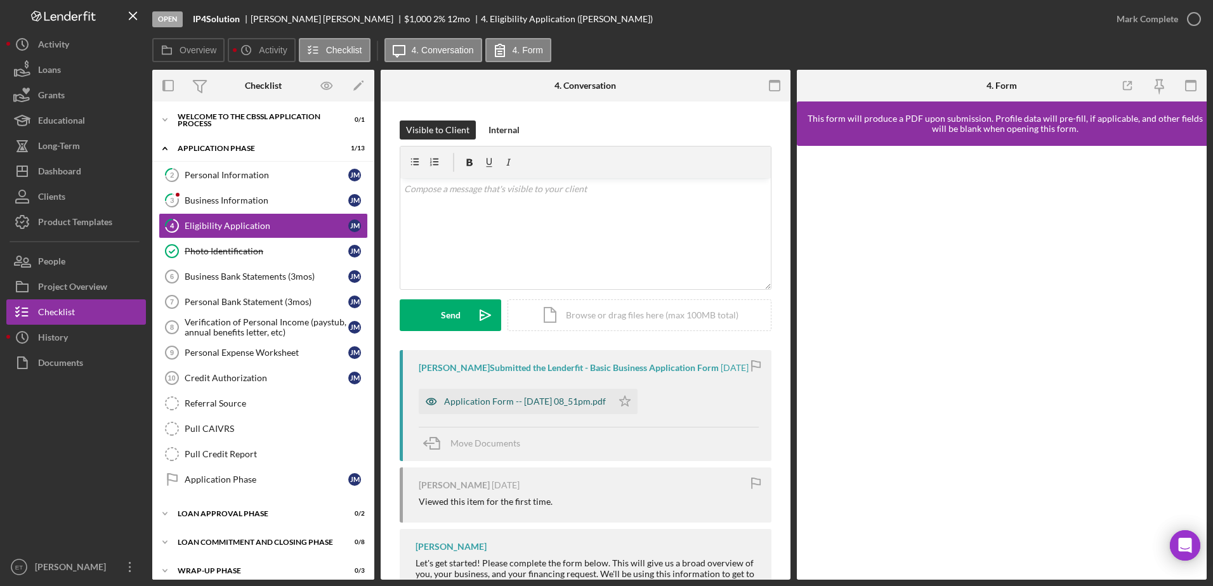
click at [428, 402] on icon "button" at bounding box center [431, 401] width 25 height 25
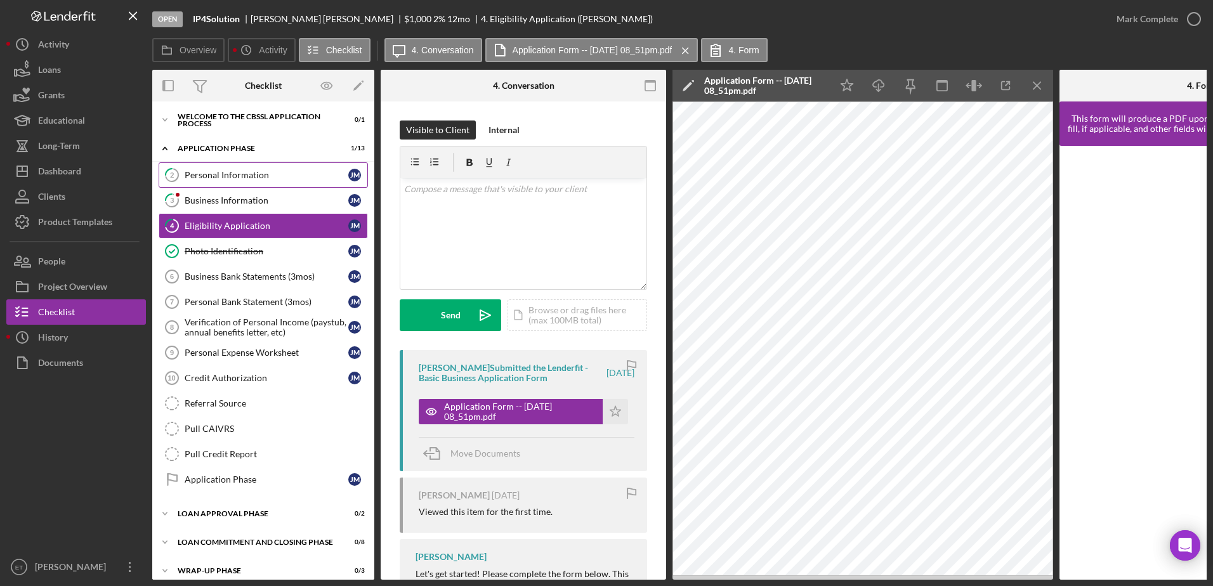
click at [210, 176] on div "Personal Information" at bounding box center [267, 175] width 164 height 10
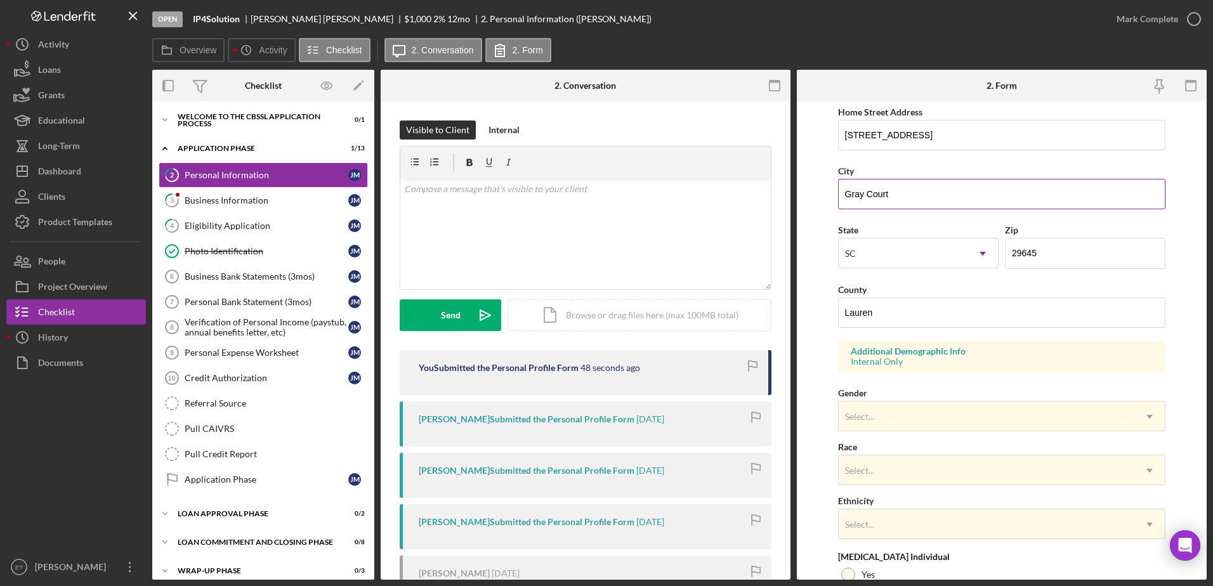
scroll to position [368, 0]
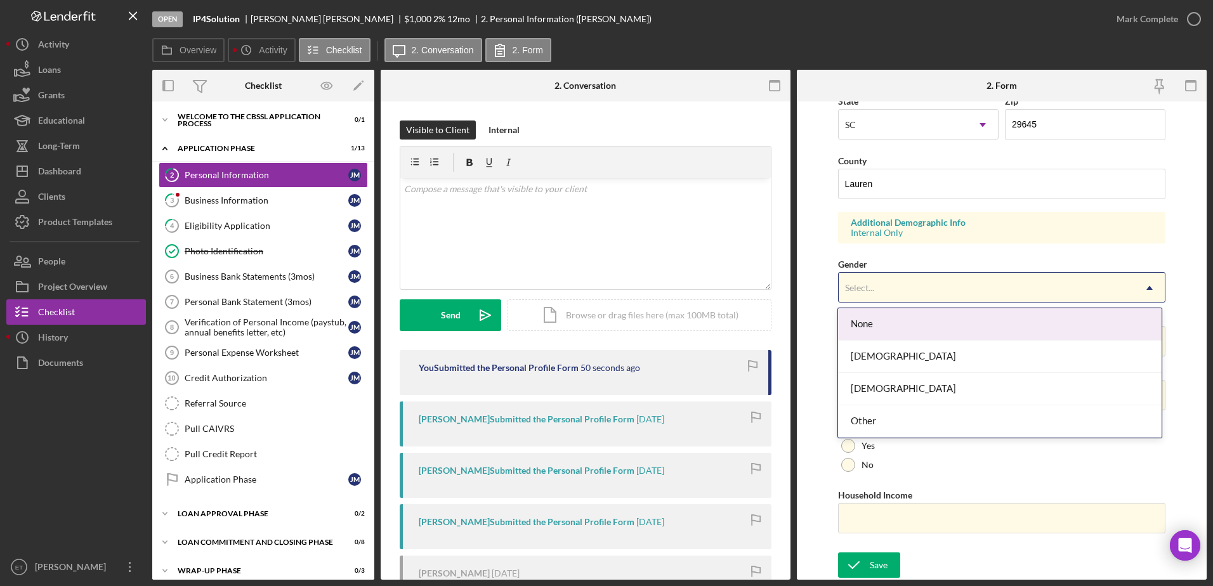
click at [897, 290] on div "Select..." at bounding box center [986, 287] width 296 height 29
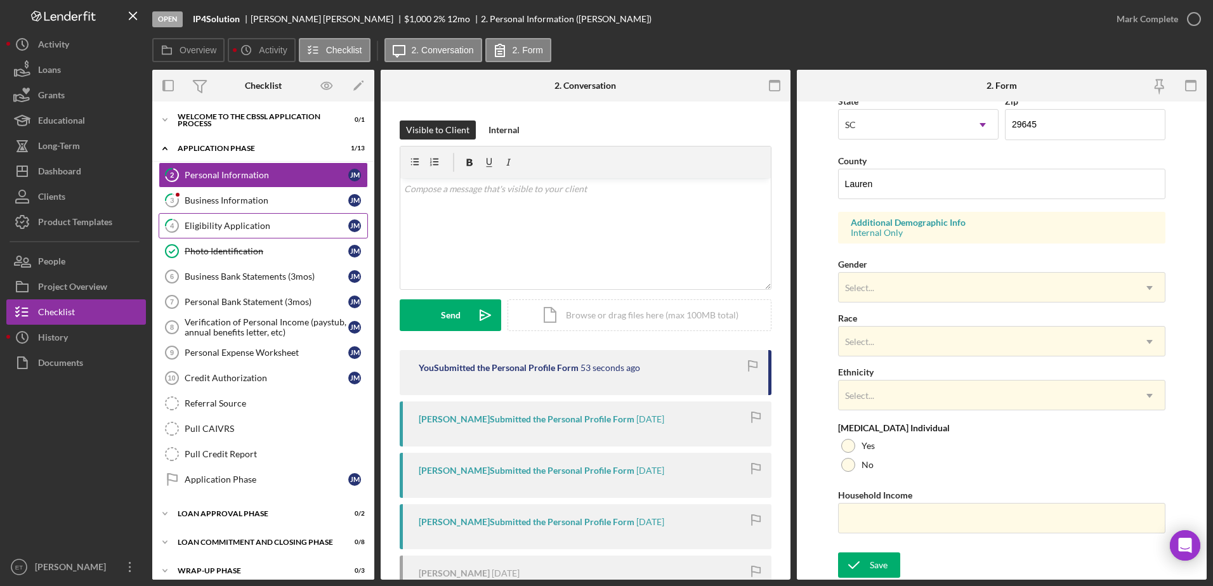
click at [229, 228] on div "Eligibility Application" at bounding box center [267, 226] width 164 height 10
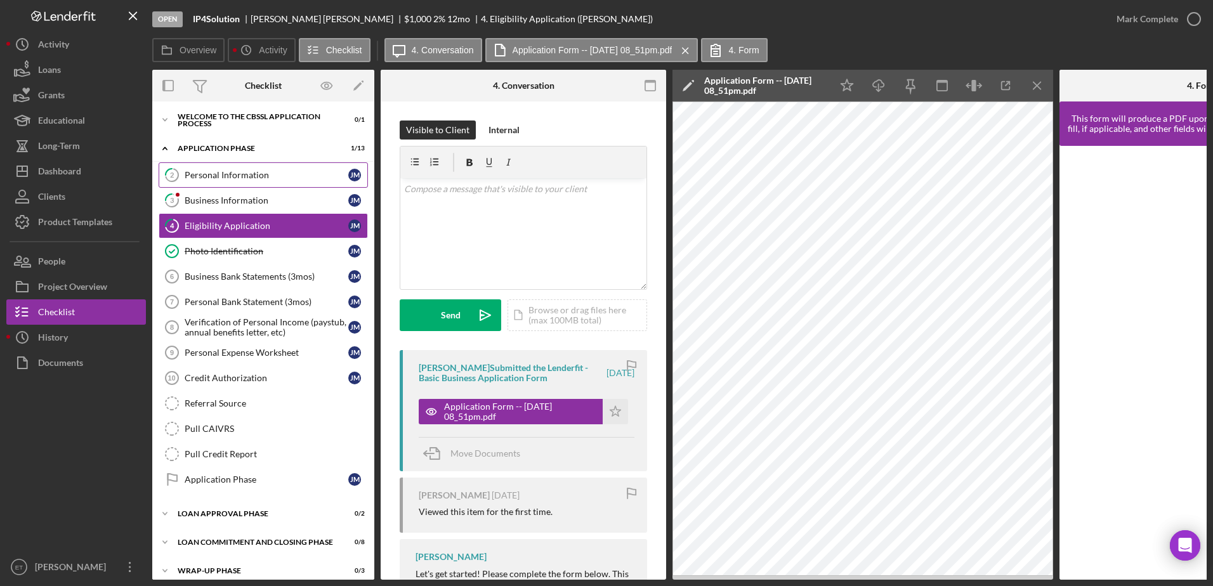
click at [219, 178] on div "Personal Information" at bounding box center [267, 175] width 164 height 10
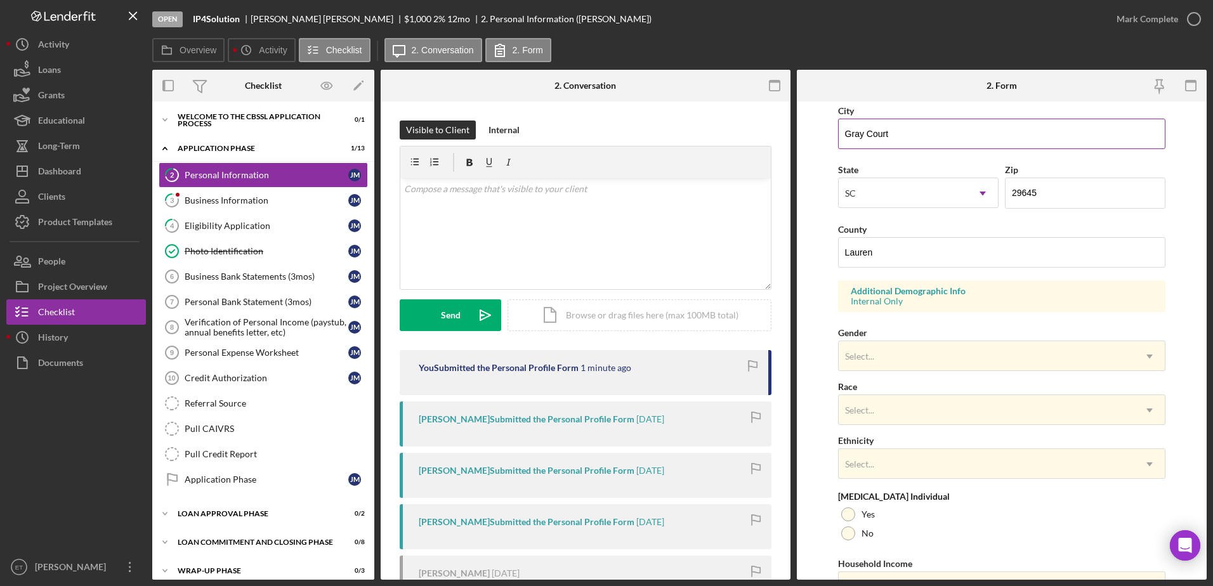
scroll to position [368, 0]
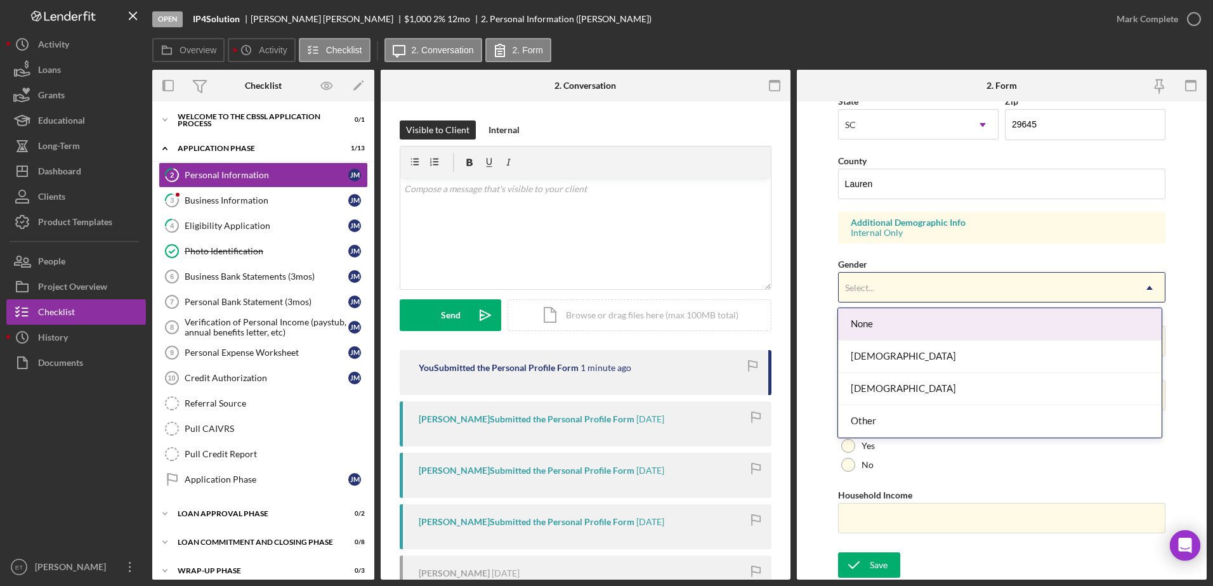
click at [904, 292] on div "Select..." at bounding box center [986, 287] width 296 height 29
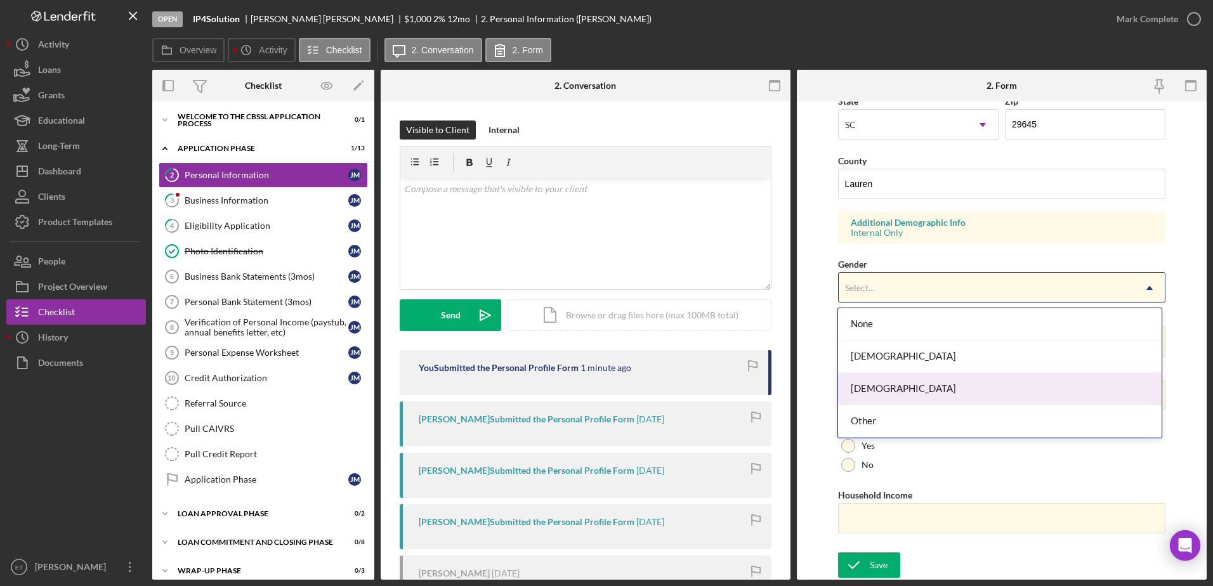
click at [905, 395] on div "[DEMOGRAPHIC_DATA]" at bounding box center [999, 389] width 323 height 32
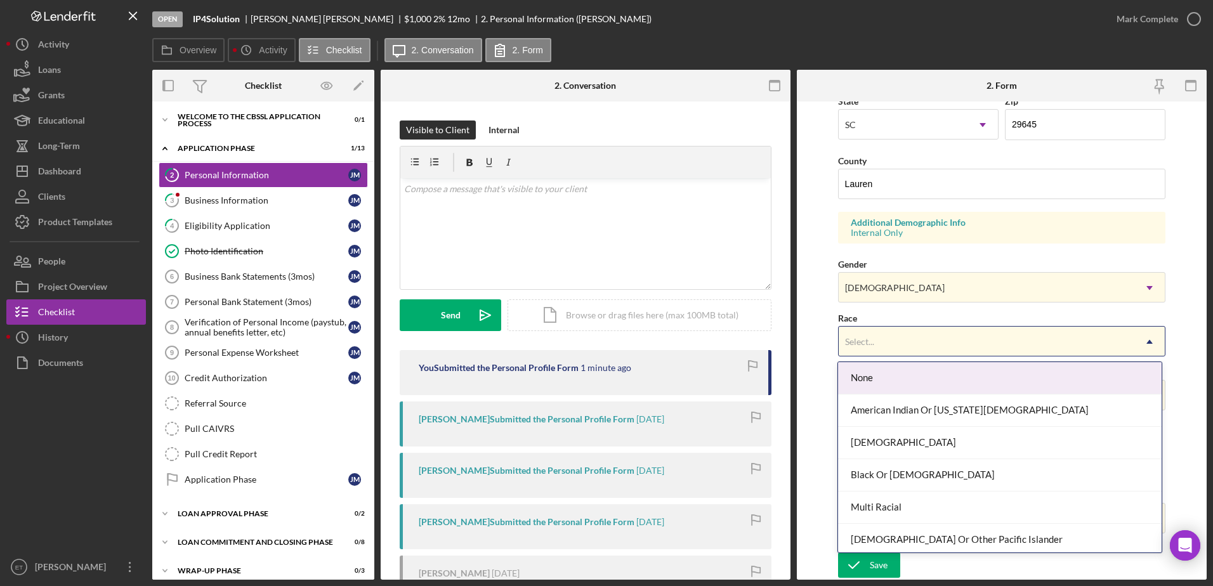
click at [892, 349] on div "Select..." at bounding box center [986, 341] width 296 height 29
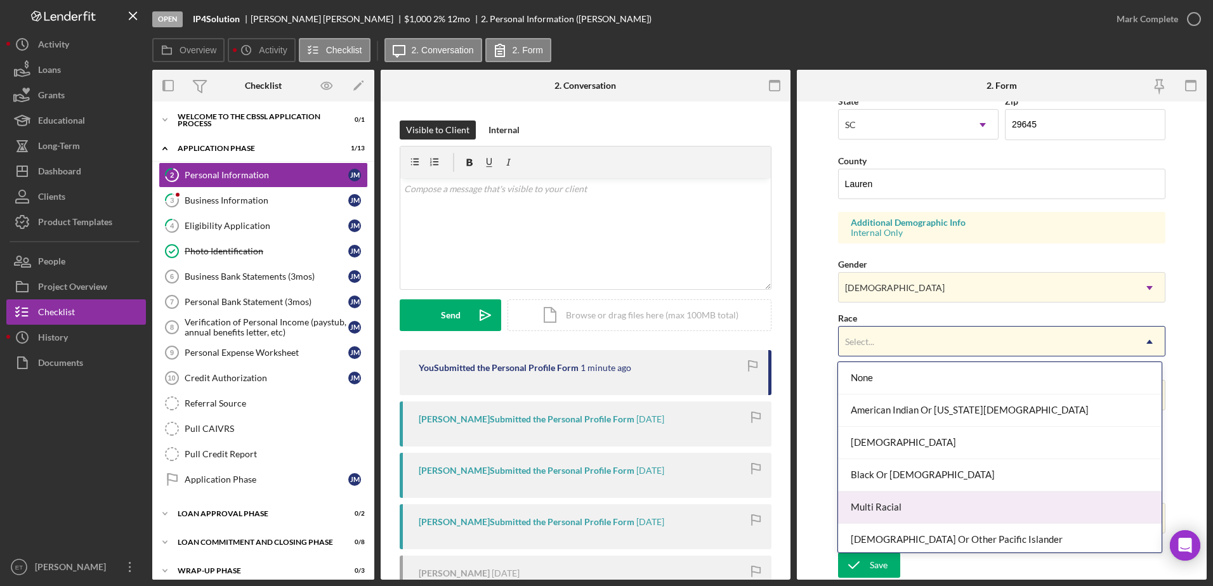
scroll to position [68, 0]
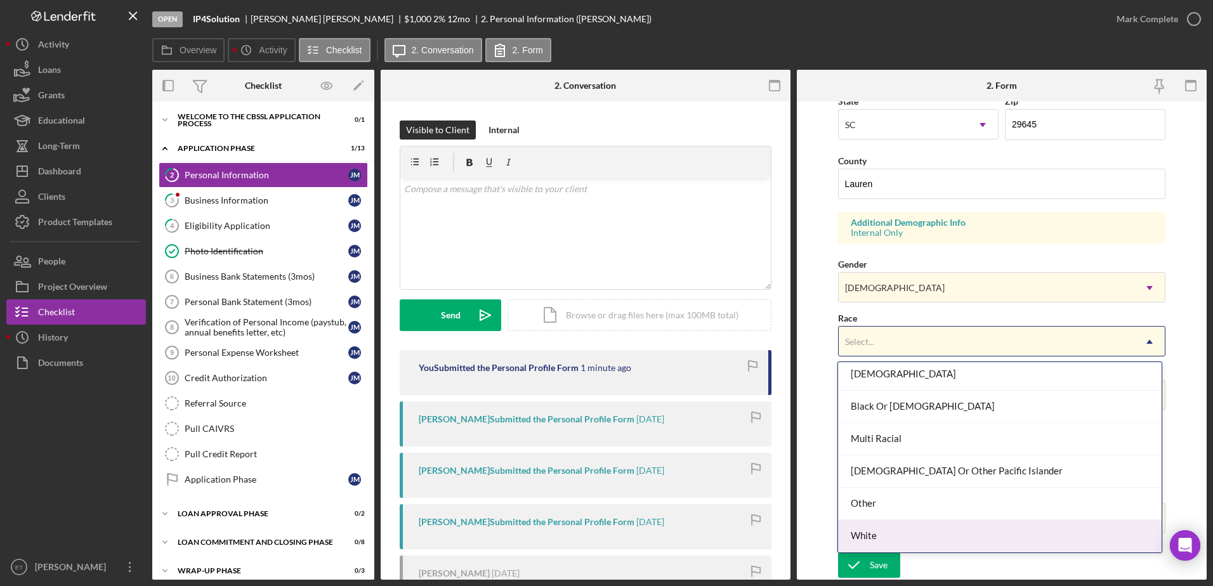
click at [886, 544] on div "White" at bounding box center [999, 536] width 323 height 32
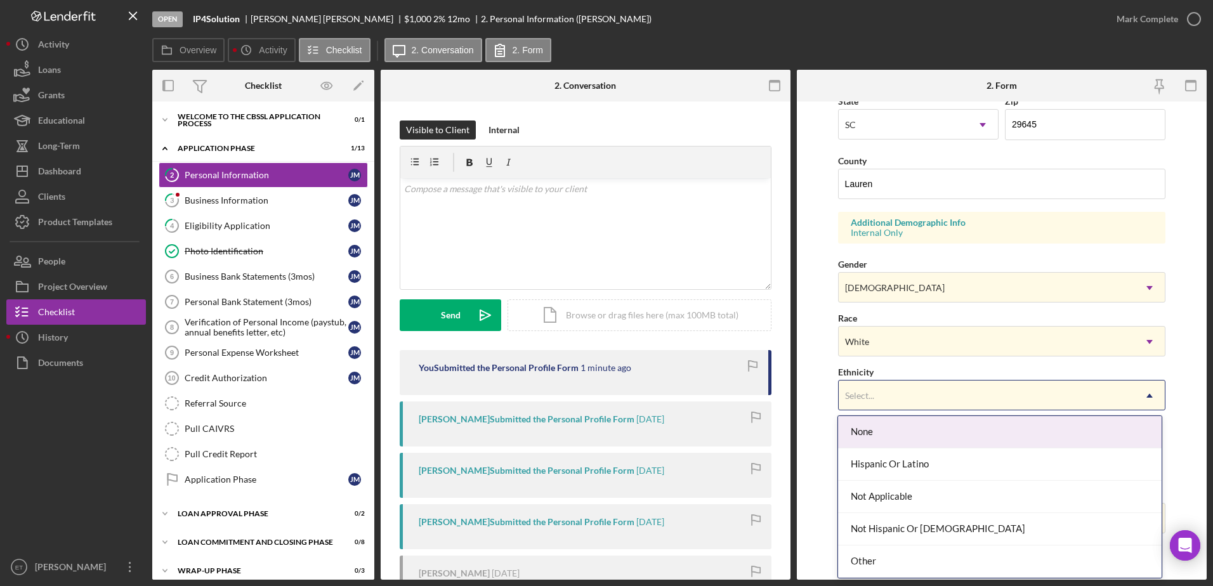
click at [913, 398] on div "Select..." at bounding box center [986, 395] width 296 height 29
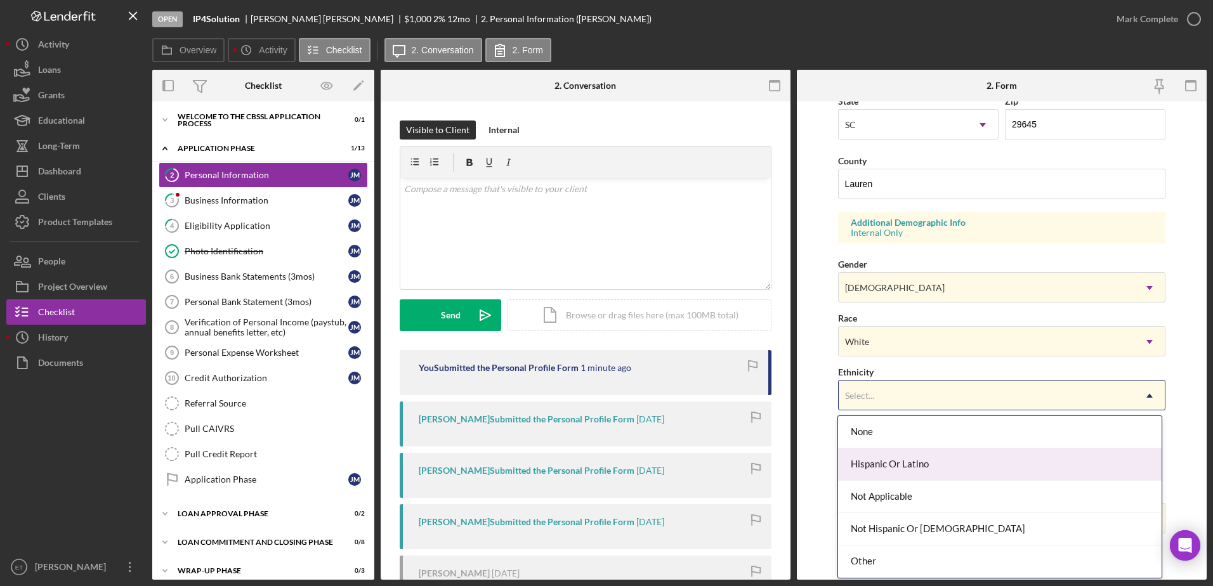
click at [913, 463] on div "Hispanic Or Latino" at bounding box center [999, 464] width 323 height 32
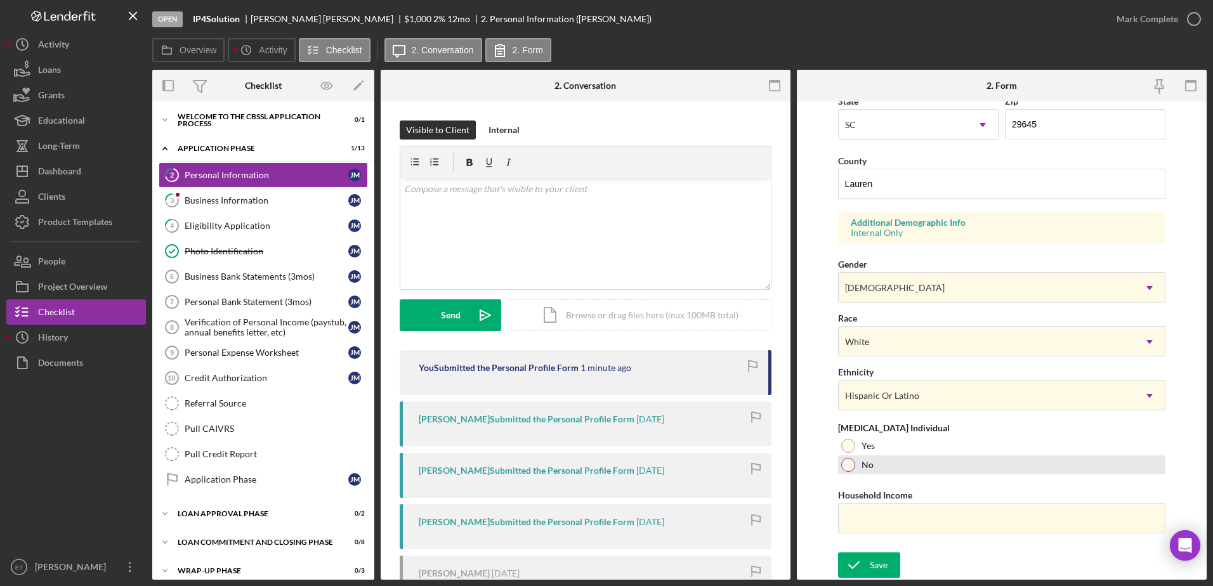
click at [849, 463] on div at bounding box center [848, 465] width 14 height 14
click at [902, 517] on input "Household Income" at bounding box center [1002, 518] width 328 height 30
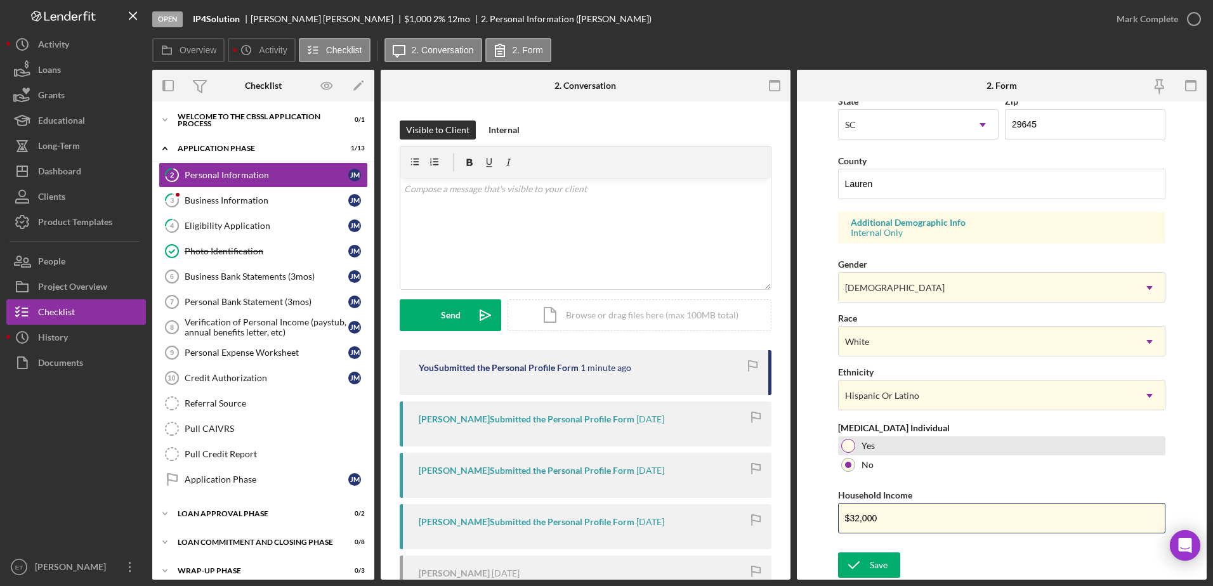
type input "$32,000"
click at [850, 450] on div at bounding box center [848, 446] width 14 height 14
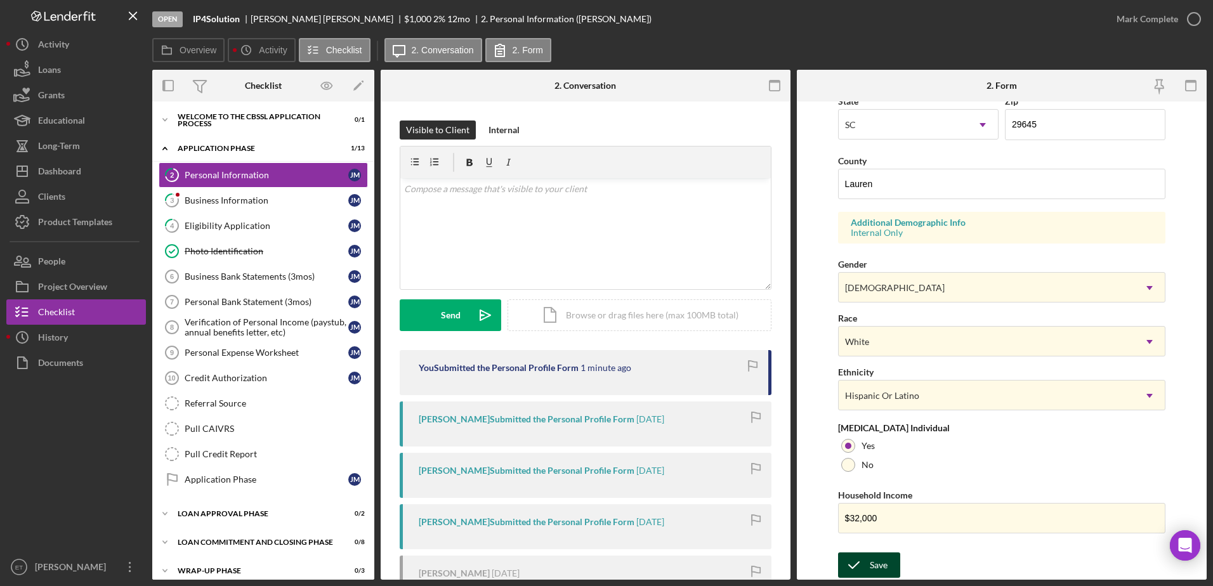
click at [885, 564] on div "Save" at bounding box center [878, 564] width 18 height 25
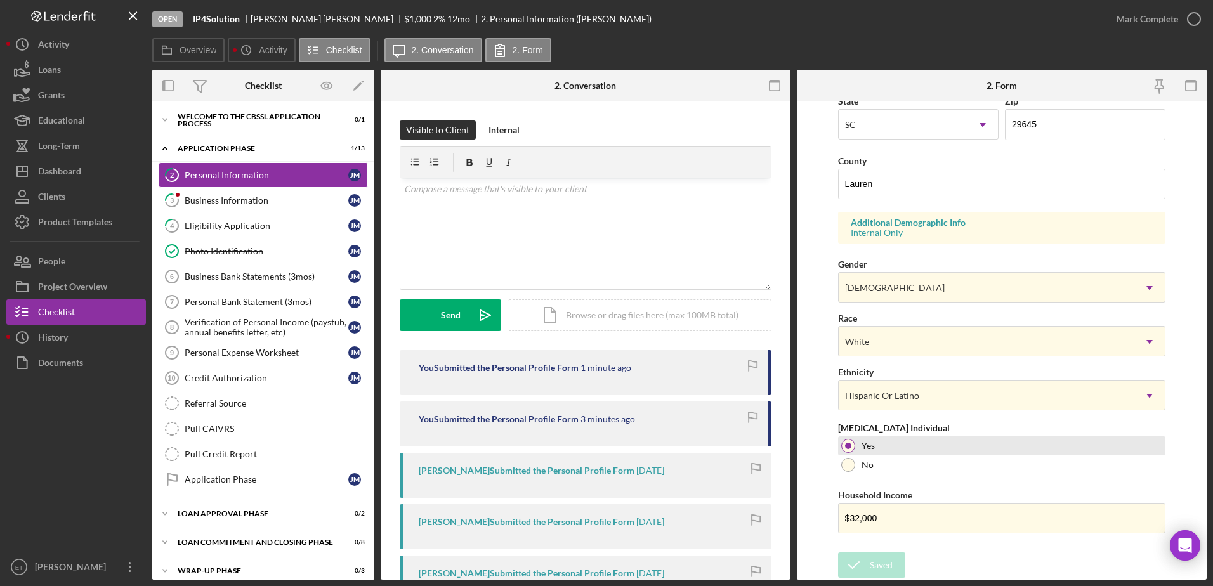
scroll to position [0, 0]
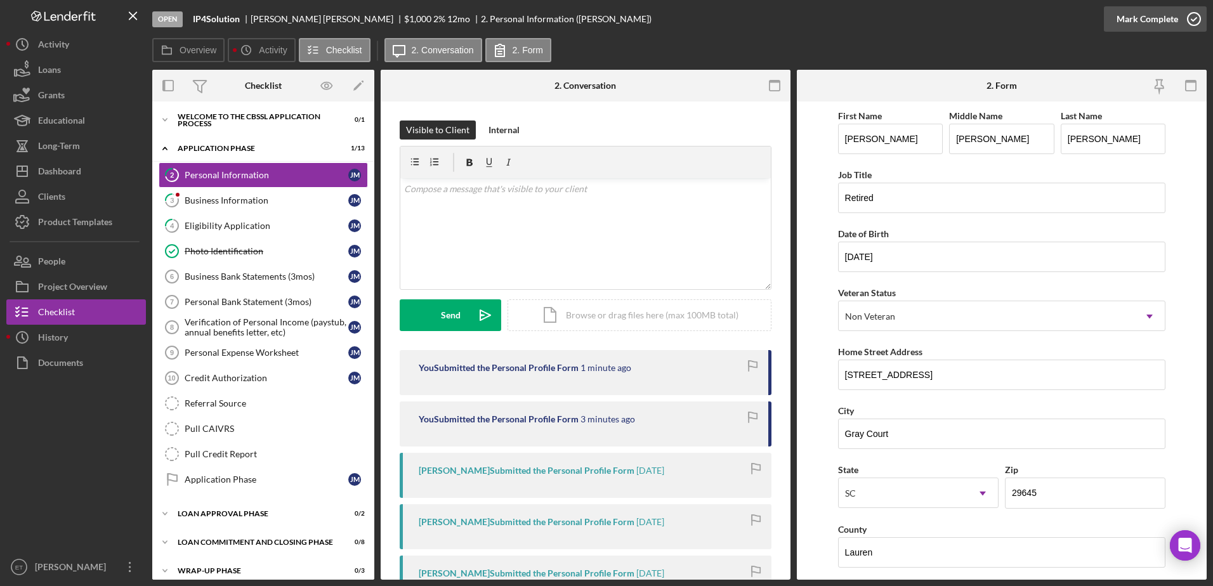
click at [1194, 17] on icon "button" at bounding box center [1194, 19] width 32 height 32
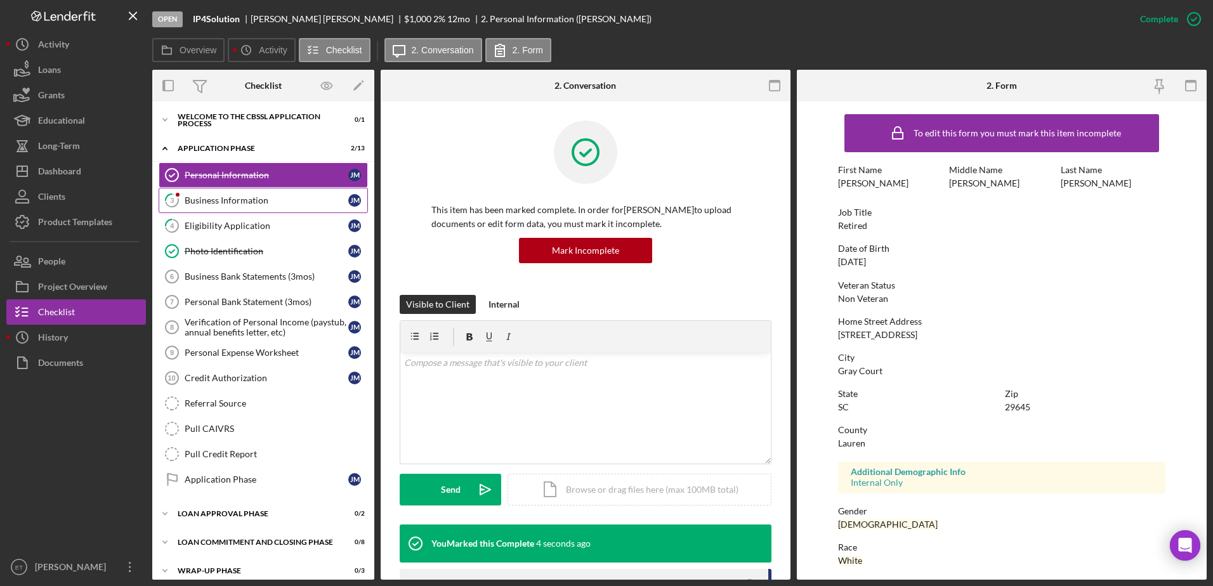
click at [209, 200] on div "Business Information" at bounding box center [267, 200] width 164 height 10
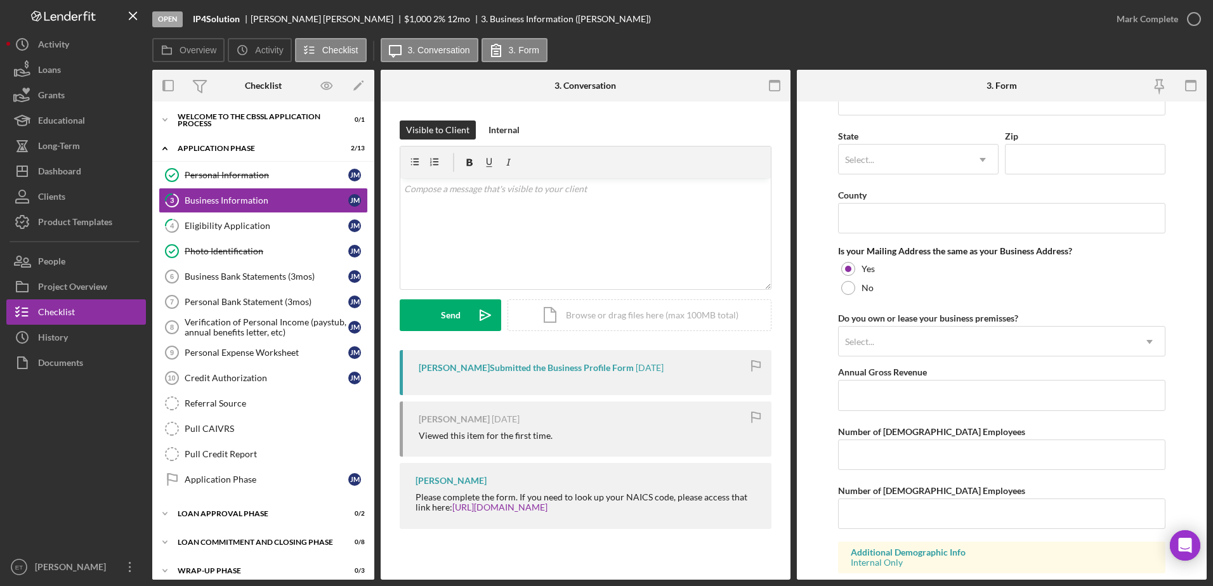
scroll to position [851, 0]
click at [516, 253] on div "v Color teal Color pink Remove color Add row above Add row below Add column bef…" at bounding box center [585, 233] width 370 height 111
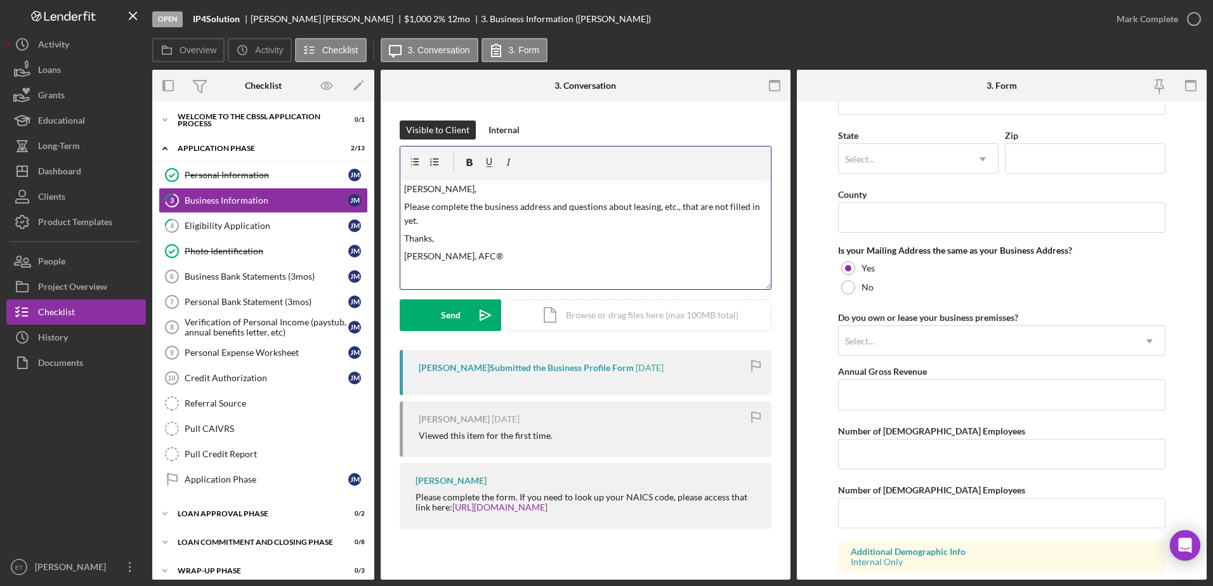
click at [421, 192] on p "[PERSON_NAME]," at bounding box center [585, 189] width 363 height 14
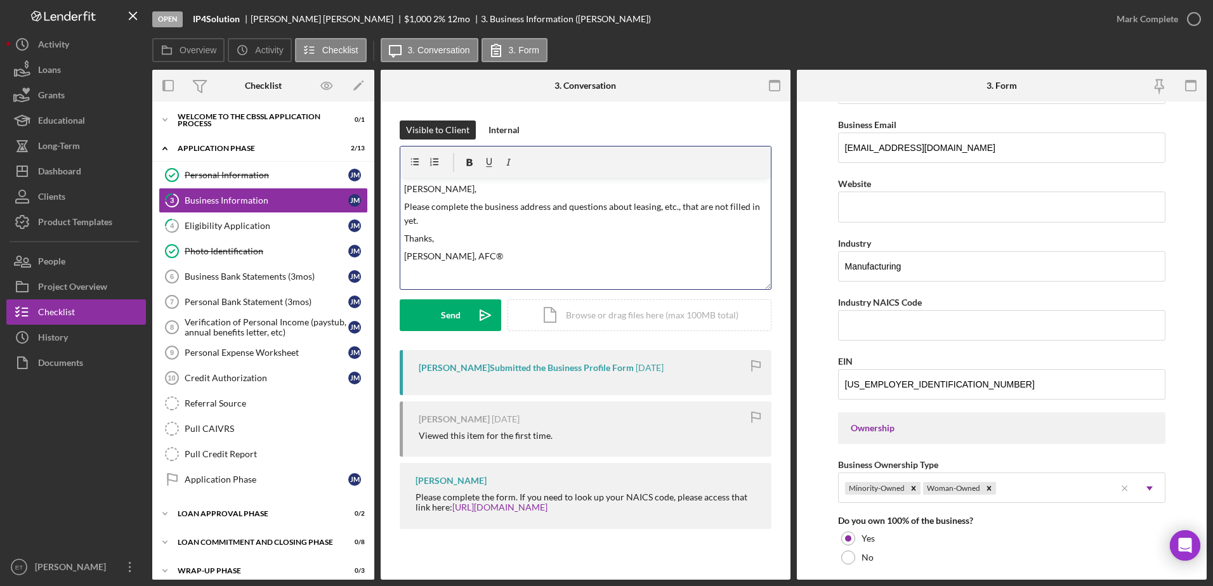
scroll to position [282, 0]
click at [433, 222] on p "Please complete the business address and questions about leasing, etc., that ar…" at bounding box center [585, 214] width 363 height 29
click at [523, 226] on p "Please complete the business address and questions about leasing, etc., that ar…" at bounding box center [585, 214] width 363 height 29
click at [521, 220] on p "Please complete the business address and questions about leasing, etc., that ar…" at bounding box center [585, 214] width 363 height 29
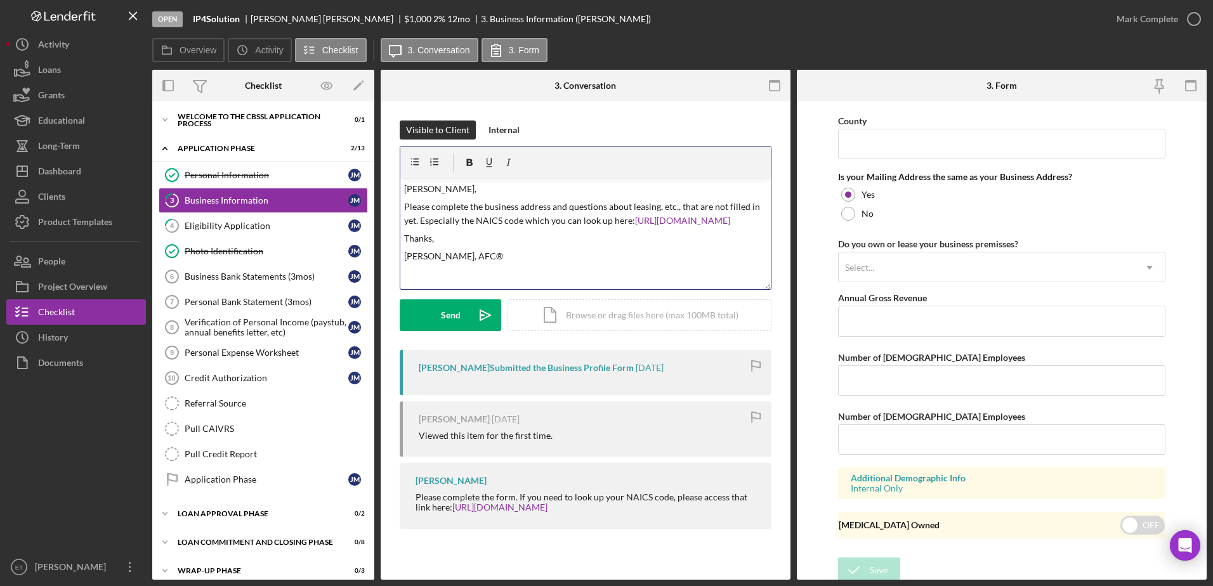
scroll to position [930, 0]
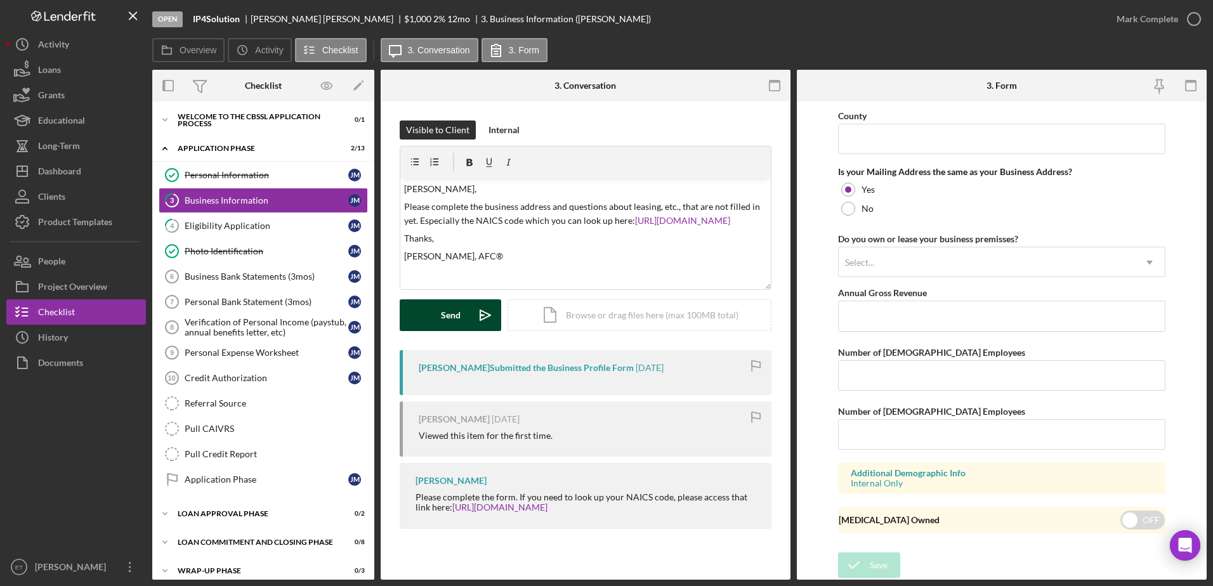
click at [448, 314] on div "Send" at bounding box center [451, 315] width 20 height 32
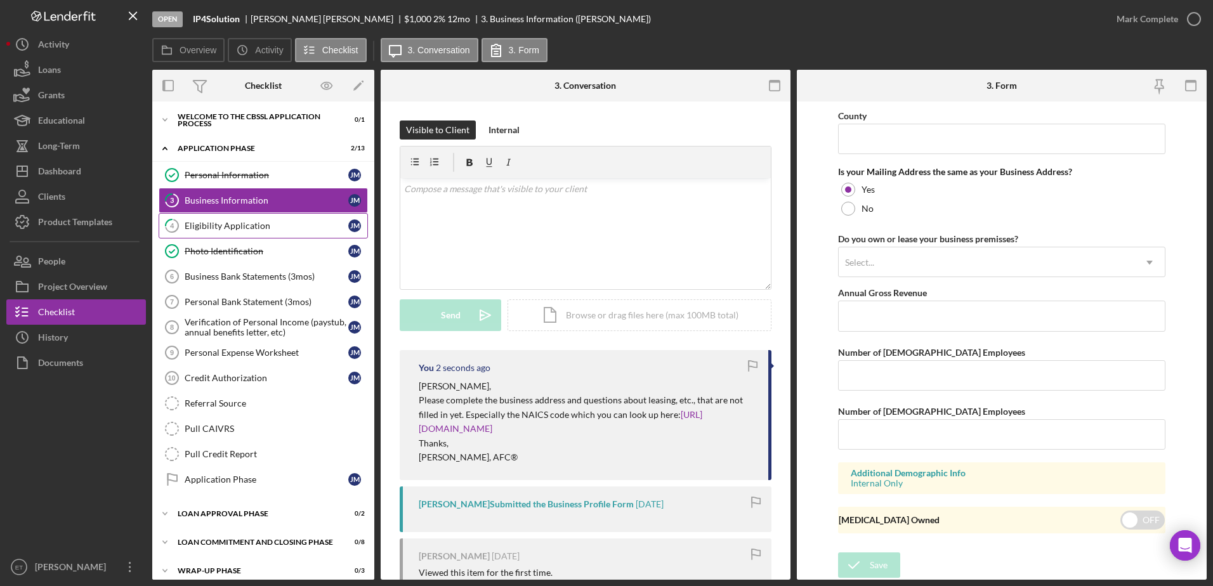
click at [227, 229] on div "Eligibility Application" at bounding box center [267, 226] width 164 height 10
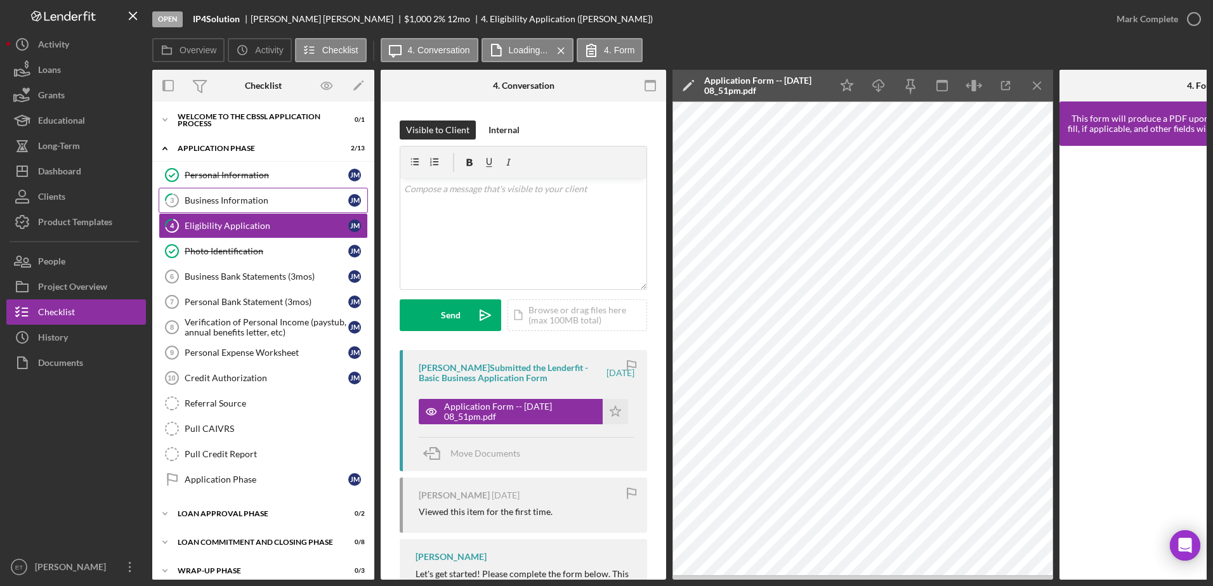
click at [232, 202] on div "Business Information" at bounding box center [267, 200] width 164 height 10
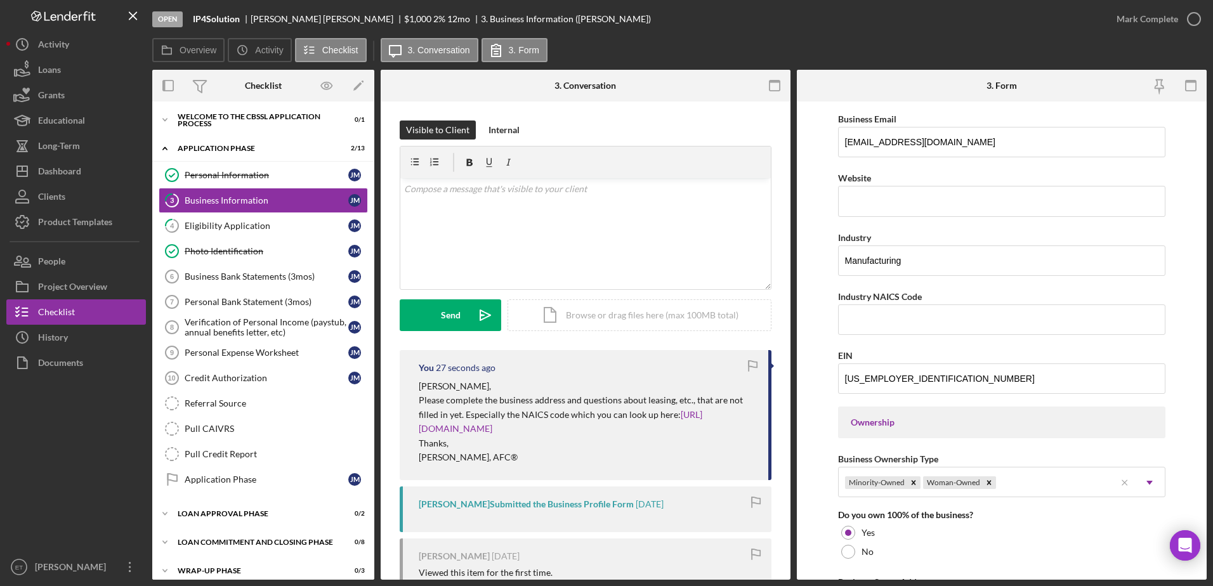
scroll to position [287, 0]
click at [199, 230] on div "Eligibility Application" at bounding box center [267, 226] width 164 height 10
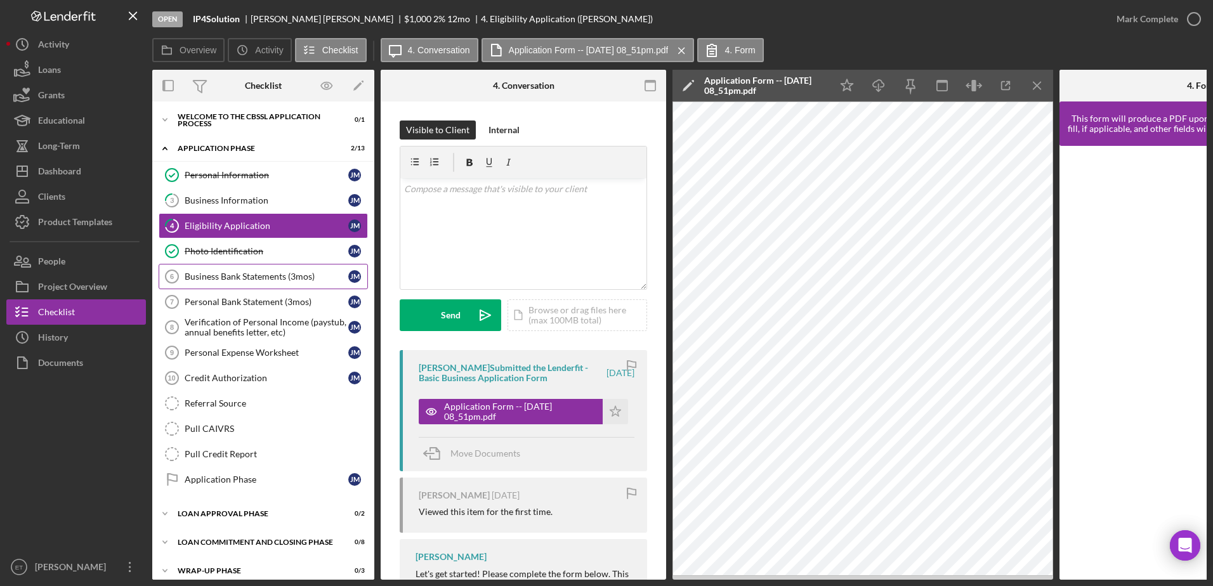
click at [231, 279] on div "Business Bank Statements (3mos)" at bounding box center [267, 276] width 164 height 10
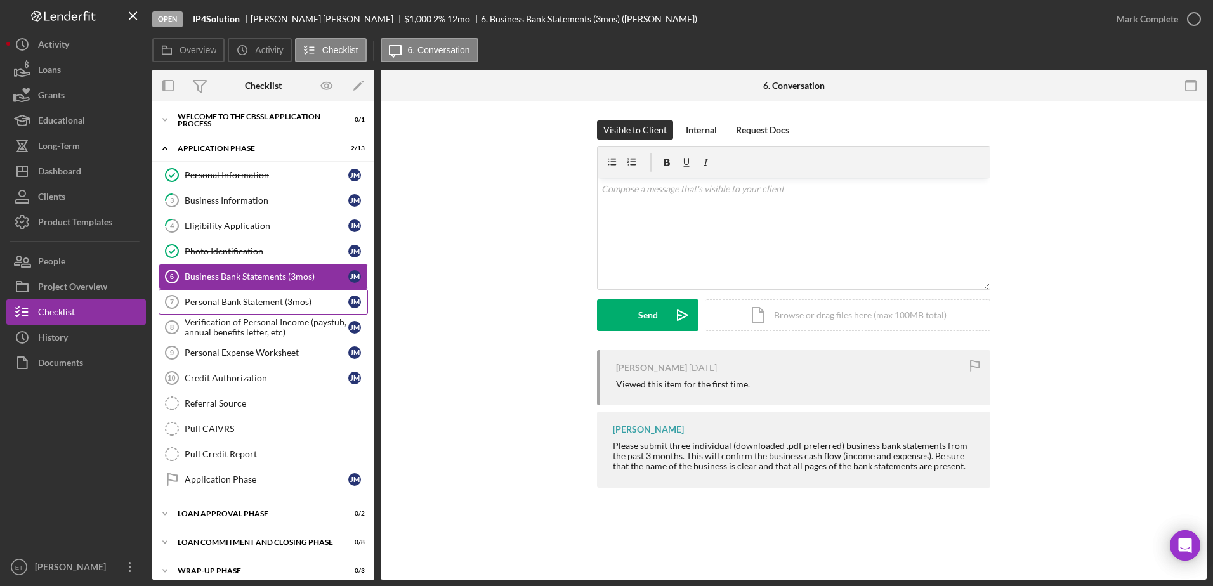
click at [223, 309] on link "Personal Bank Statement (3mos) 7 Personal Bank Statement (3mos) [PERSON_NAME]" at bounding box center [263, 301] width 209 height 25
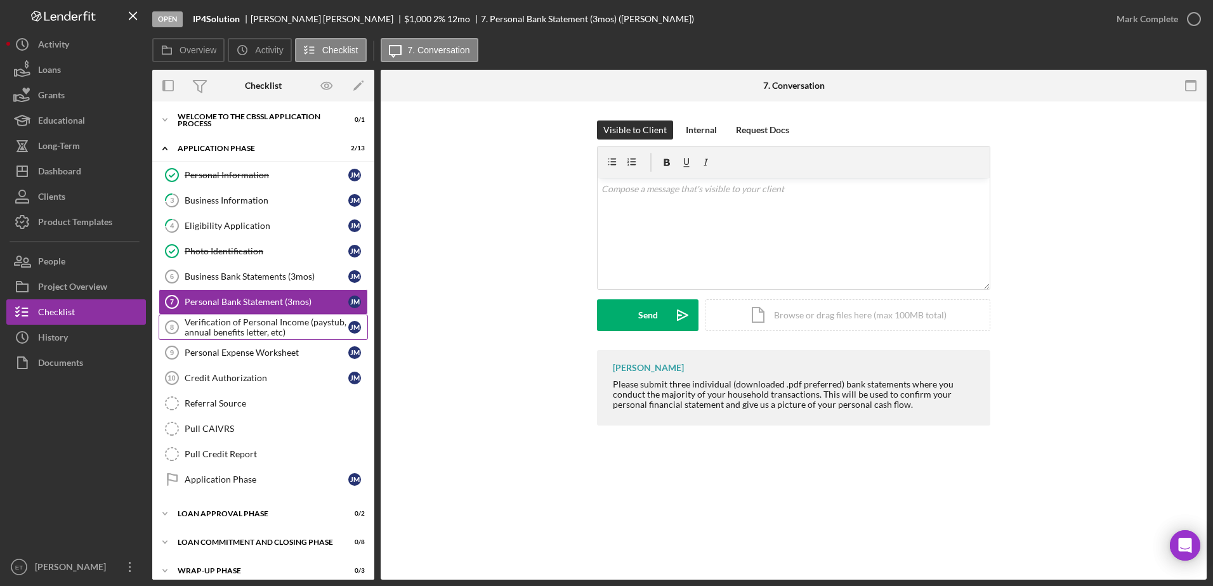
click at [216, 327] on div "Verification of Personal Income (paystub, annual benefits letter, etc)" at bounding box center [267, 327] width 164 height 20
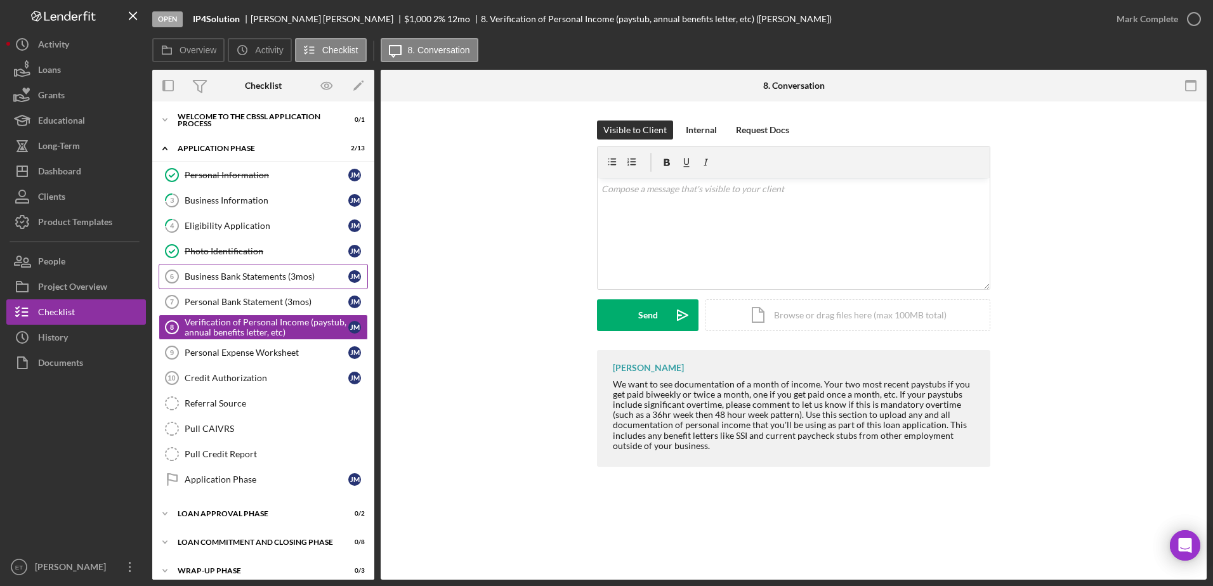
click at [212, 276] on div "Business Bank Statements (3mos)" at bounding box center [267, 276] width 164 height 10
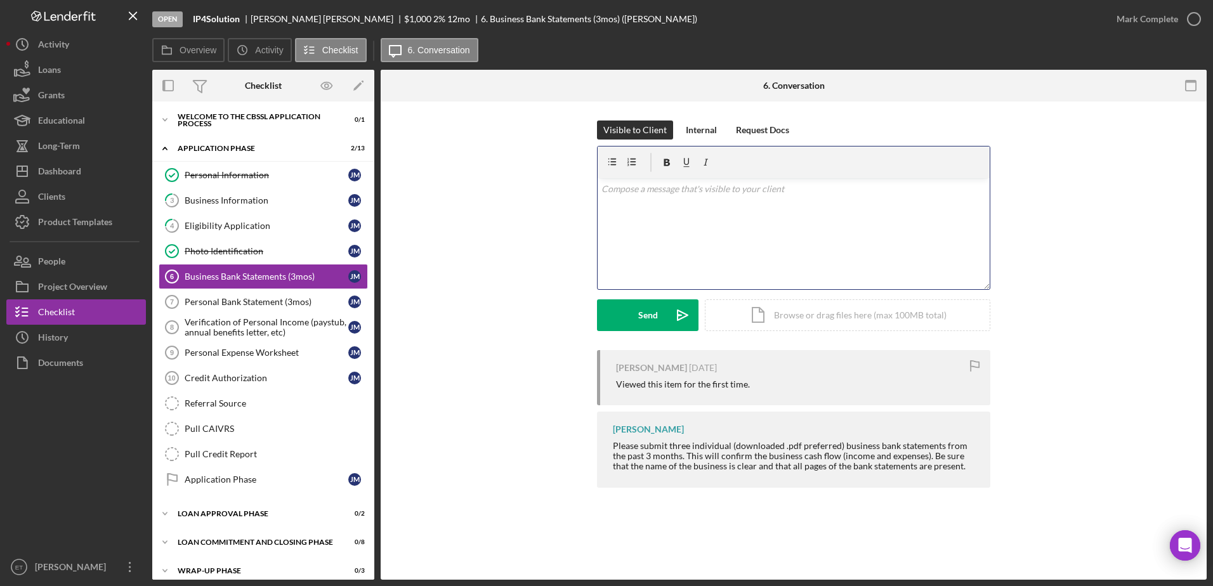
click at [672, 227] on div "v Color teal Color pink Remove color Add row above Add row below Add column bef…" at bounding box center [793, 233] width 392 height 111
click at [863, 209] on p "Please complete your application and we will be able to verify and underwrite y…" at bounding box center [793, 196] width 385 height 29
click at [700, 230] on div "v Color teal Color pink Remove color Add row above Add row below Add column bef…" at bounding box center [793, 233] width 392 height 111
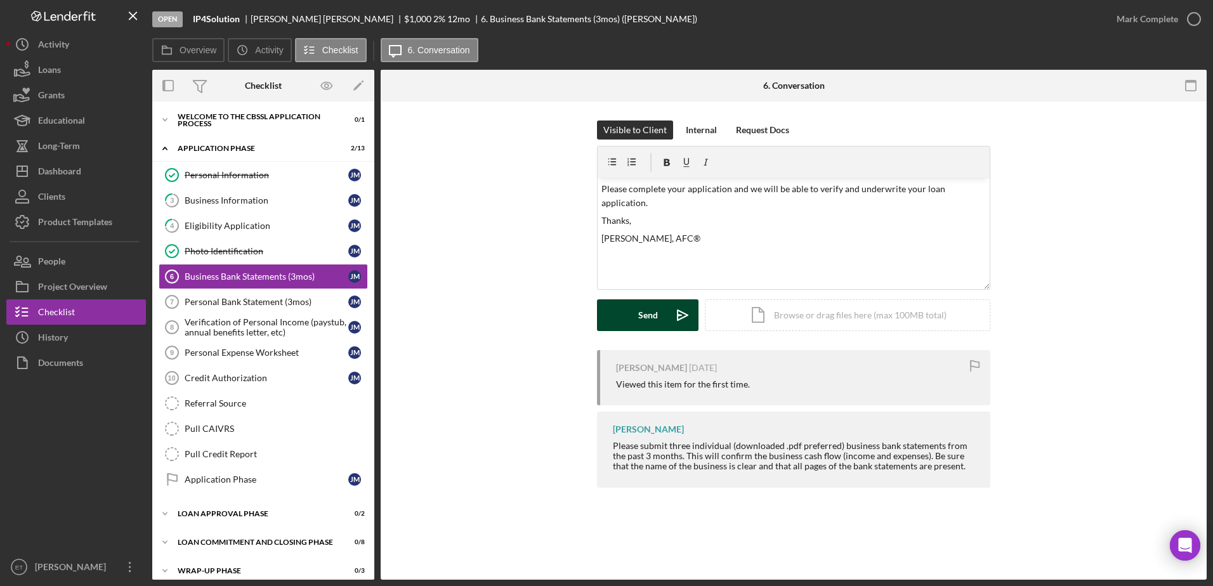
click at [653, 312] on div "Send" at bounding box center [648, 315] width 20 height 32
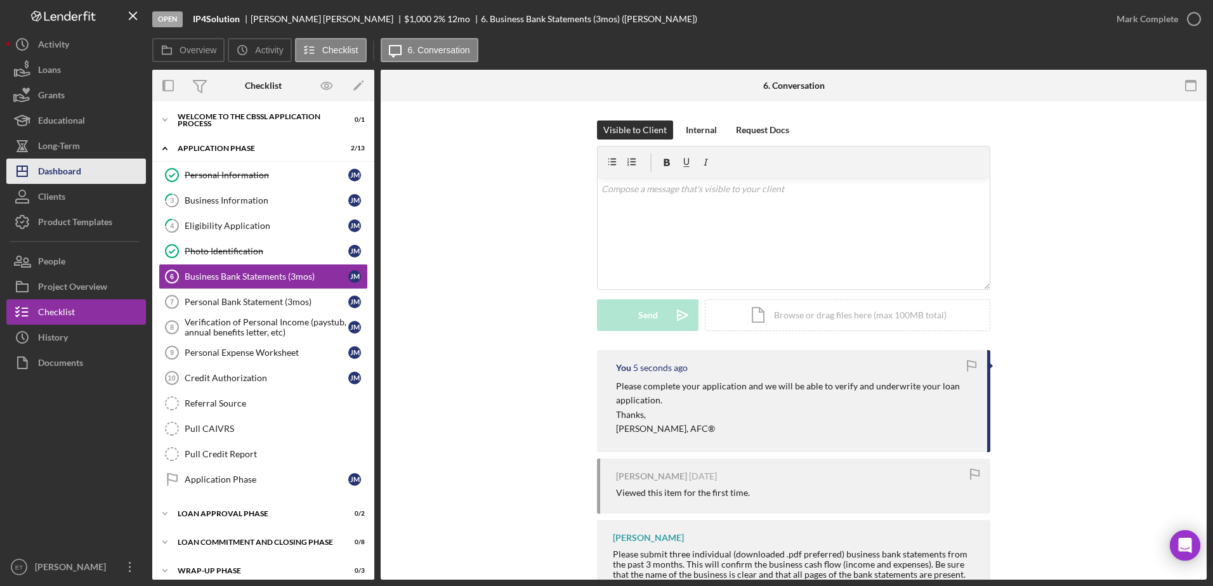
click at [68, 172] on div "Dashboard" at bounding box center [59, 173] width 43 height 29
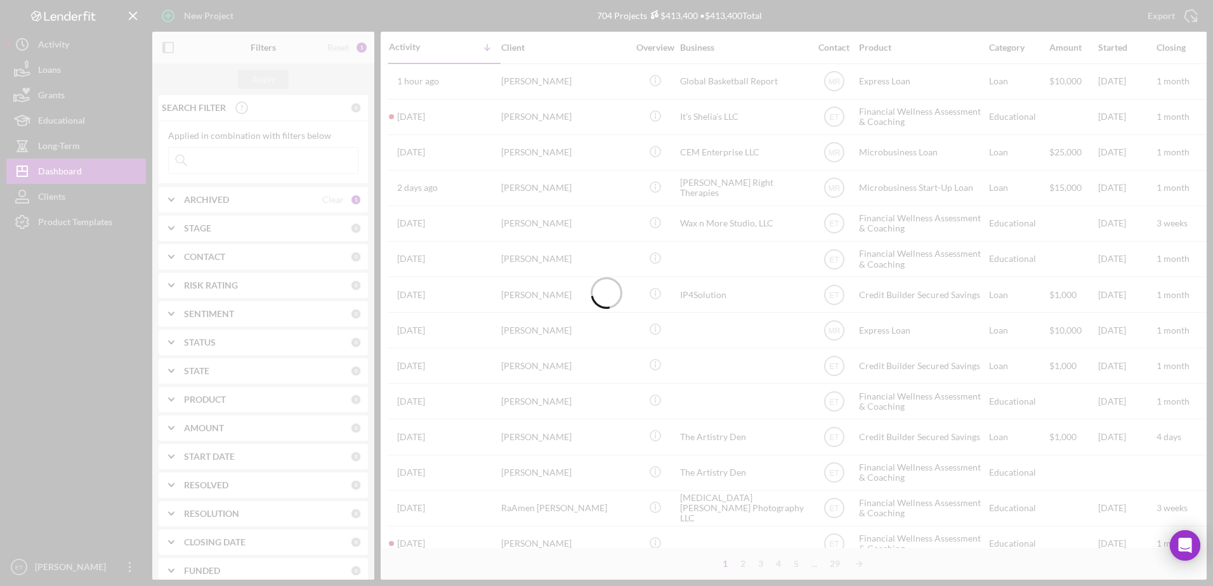
click at [214, 160] on div at bounding box center [606, 293] width 1213 height 586
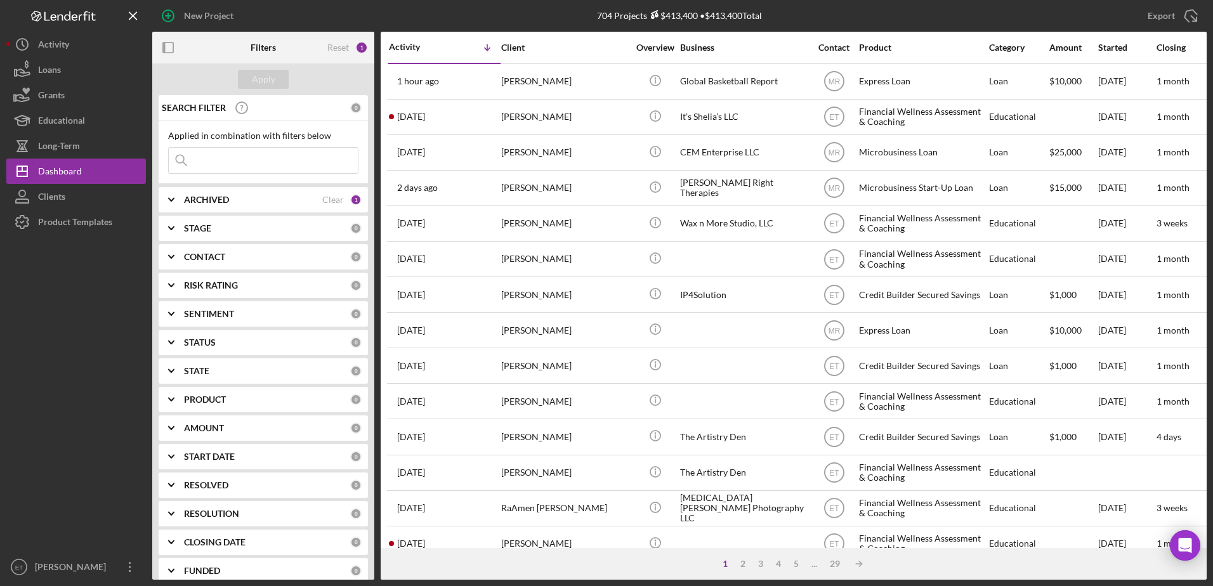
click at [214, 160] on input at bounding box center [263, 160] width 189 height 25
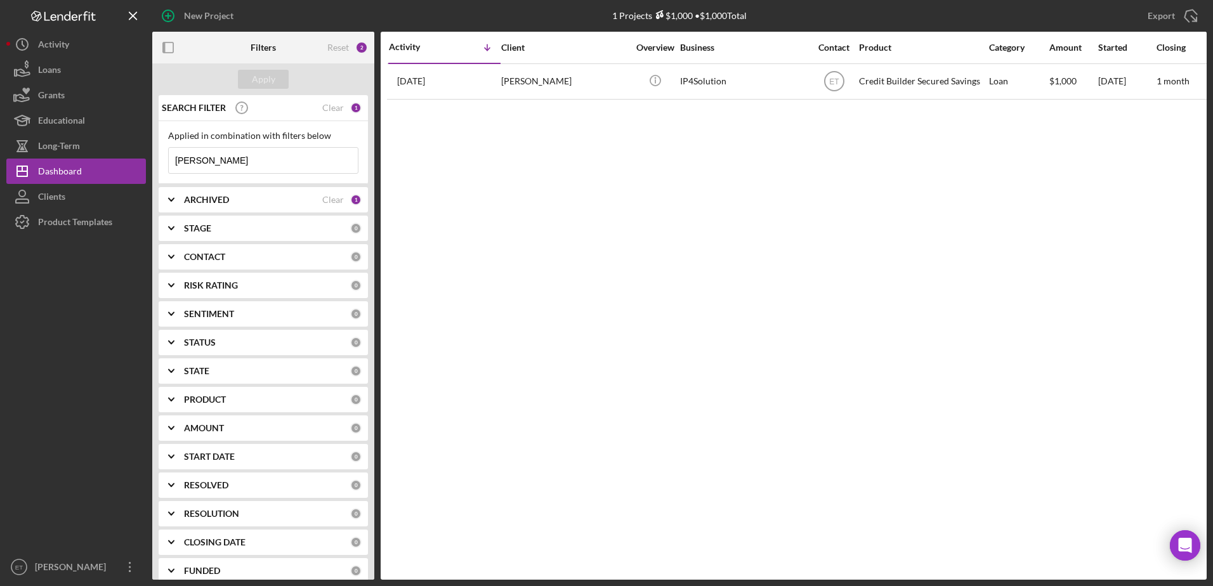
type input "[PERSON_NAME]"
click at [242, 204] on div "ARCHIVED" at bounding box center [253, 200] width 138 height 10
click at [178, 275] on input "Archived" at bounding box center [175, 272] width 13 height 13
checkbox input "true"
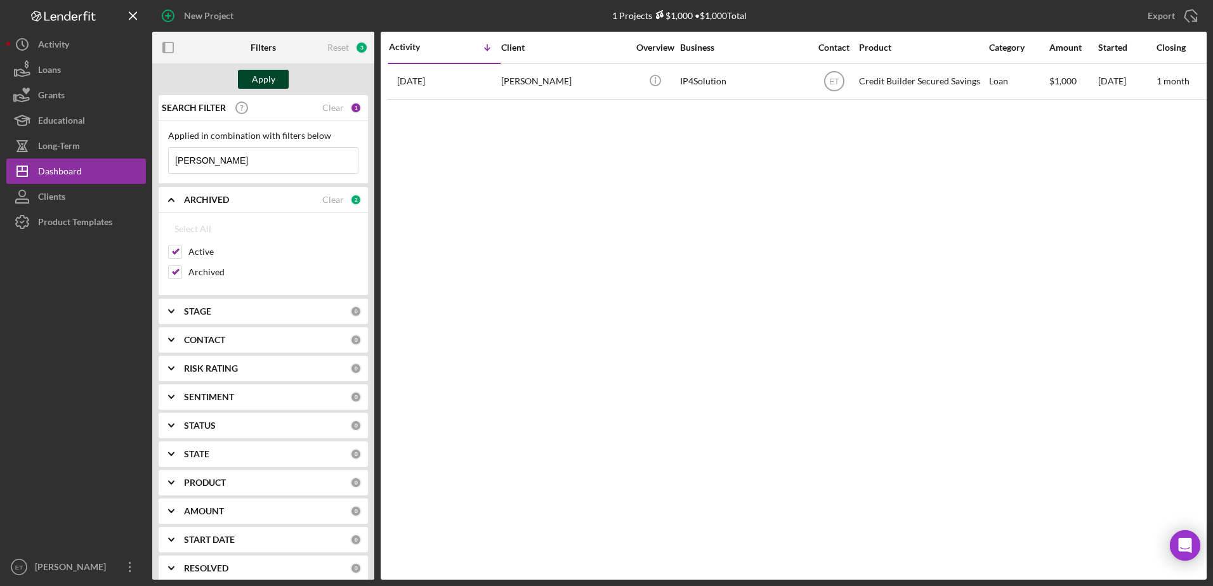
click at [260, 81] on div "Apply" at bounding box center [263, 79] width 23 height 19
click at [329, 108] on div "Clear" at bounding box center [333, 108] width 22 height 10
click at [271, 80] on div "Apply" at bounding box center [263, 79] width 23 height 19
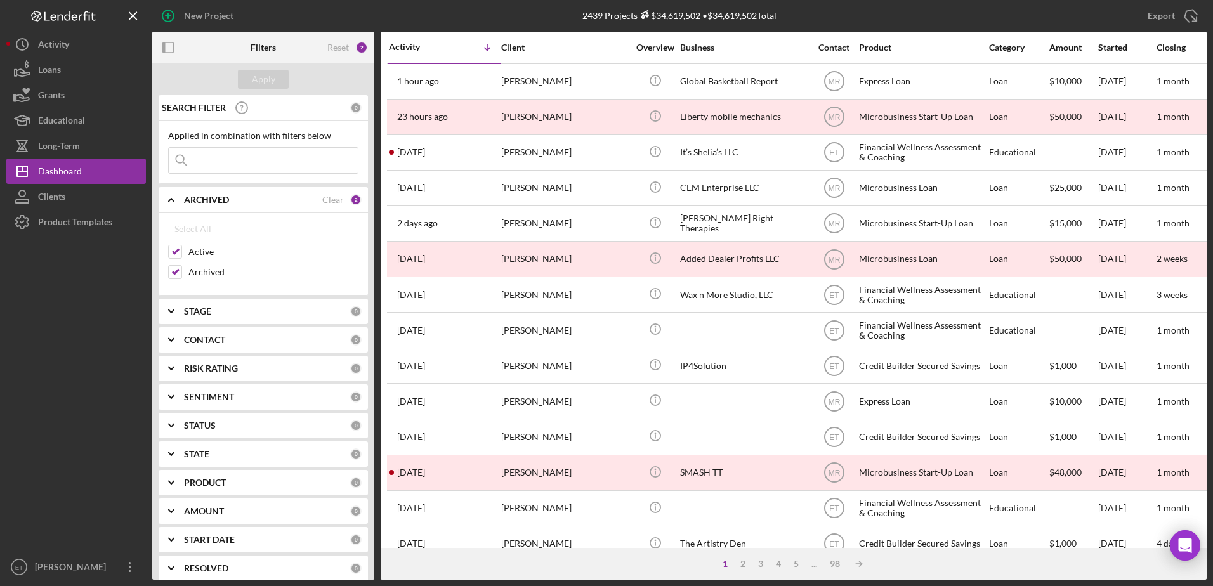
click at [219, 478] on b "PRODUCT" at bounding box center [205, 483] width 42 height 10
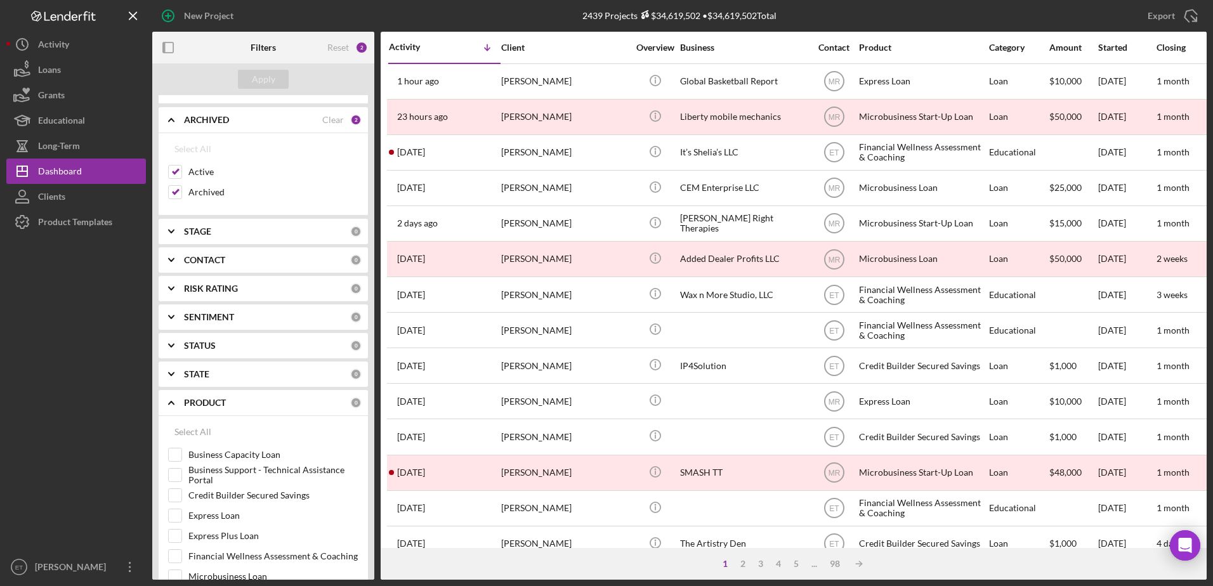
scroll to position [86, 0]
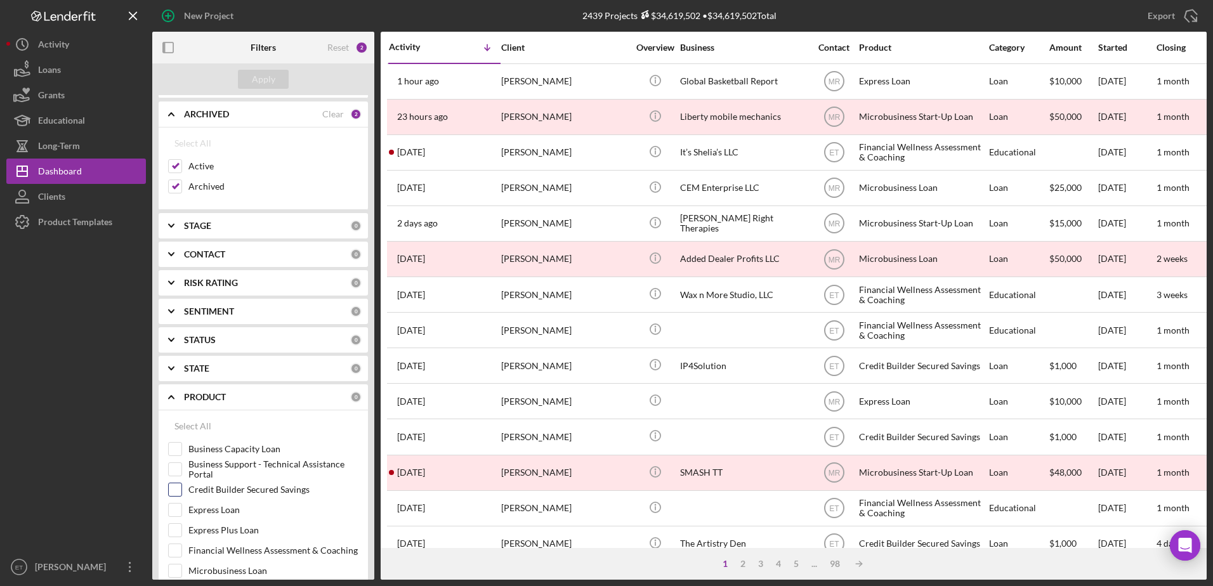
click at [181, 493] on div at bounding box center [175, 490] width 14 height 14
click at [176, 490] on input "Credit Builder Secured Savings" at bounding box center [175, 489] width 13 height 13
checkbox input "true"
click at [174, 192] on input "Archived" at bounding box center [175, 186] width 13 height 13
checkbox input "false"
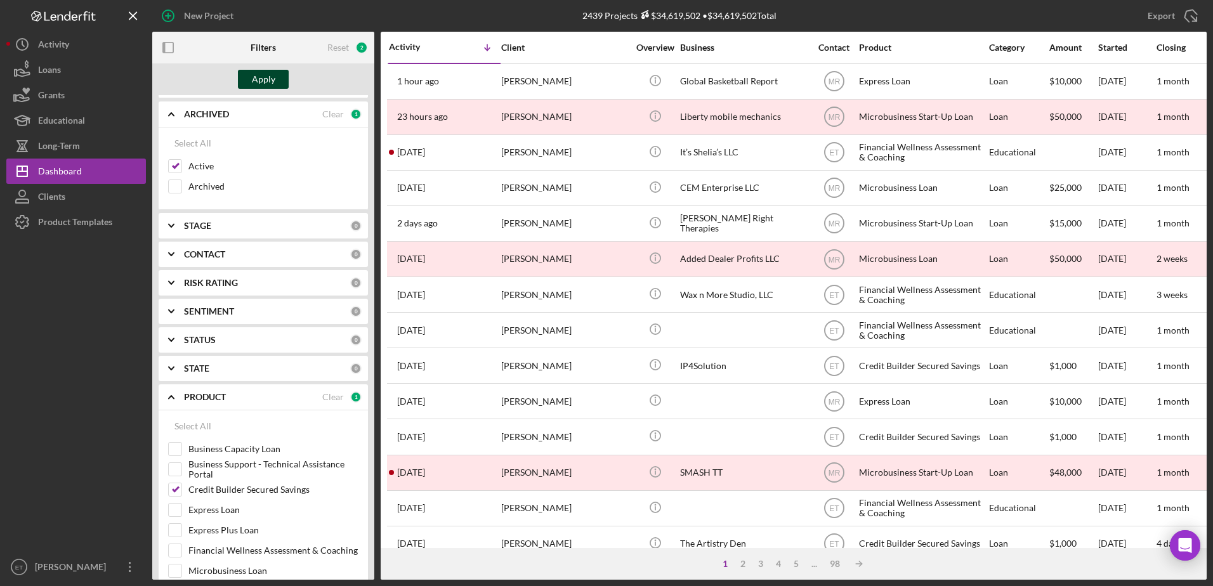
click at [266, 82] on div "Apply" at bounding box center [263, 79] width 23 height 19
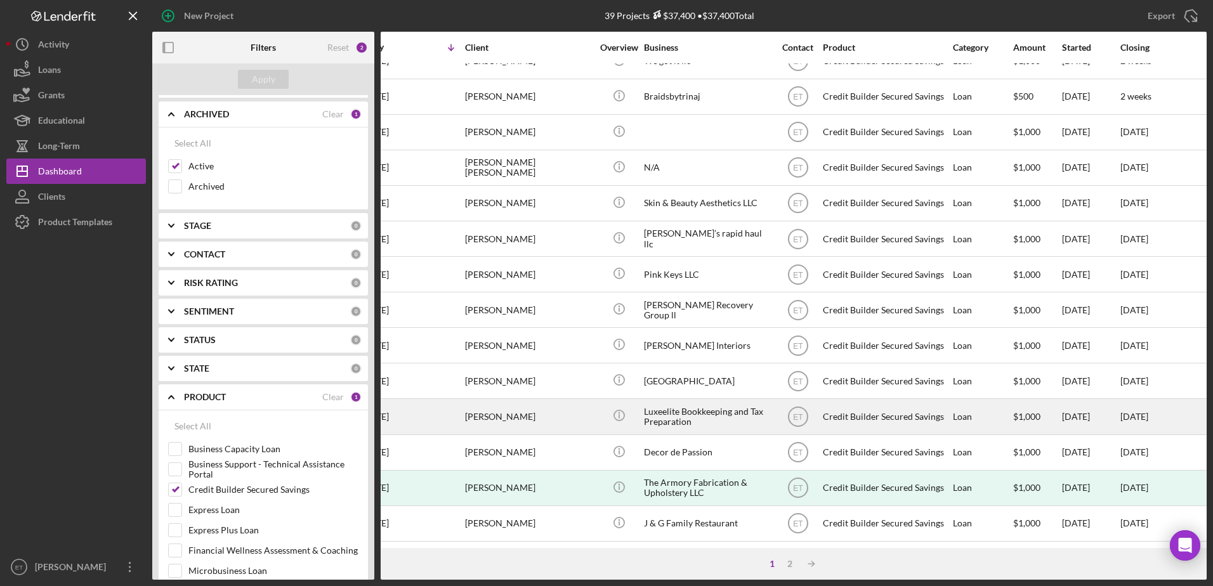
scroll to position [421, 0]
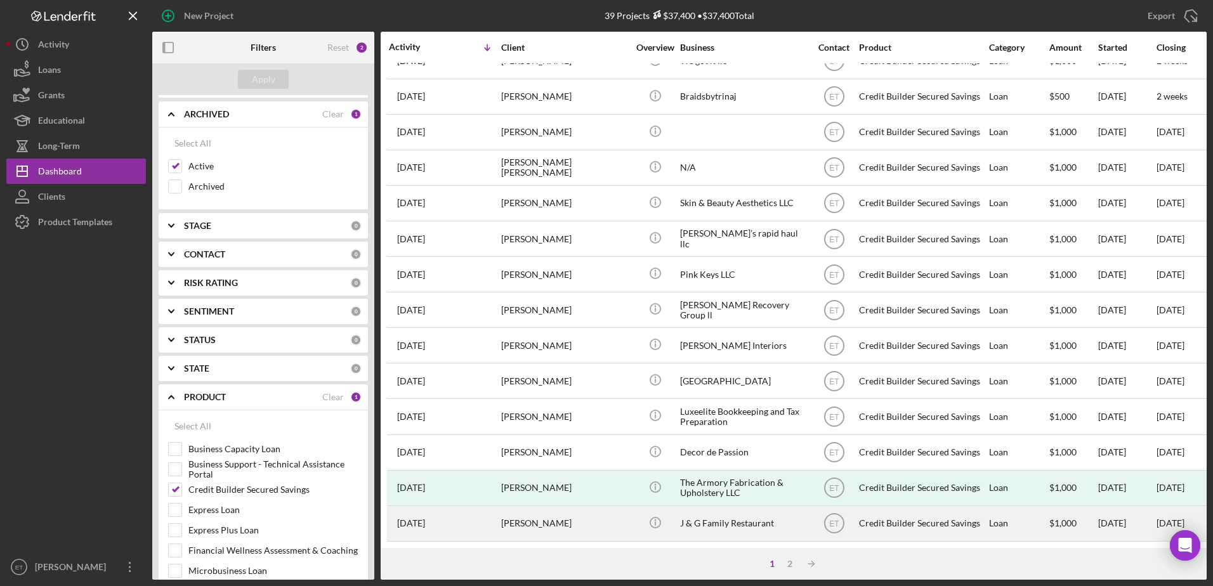
click at [540, 516] on div "[PERSON_NAME]" at bounding box center [564, 524] width 127 height 34
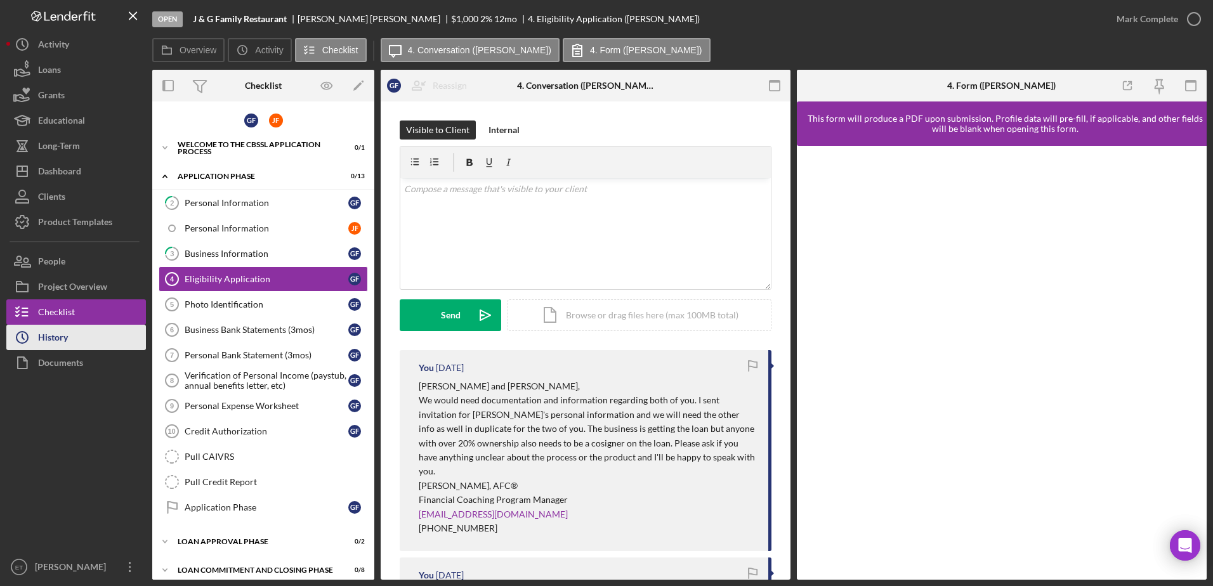
click at [62, 342] on div "History" at bounding box center [53, 339] width 30 height 29
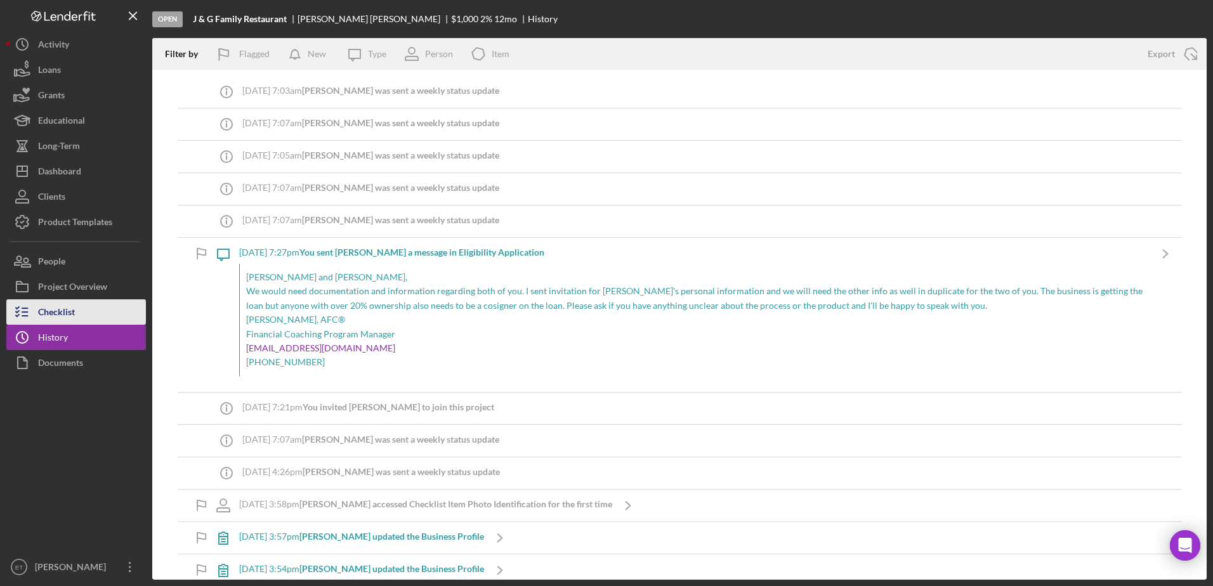
click at [62, 316] on div "Checklist" at bounding box center [56, 313] width 37 height 29
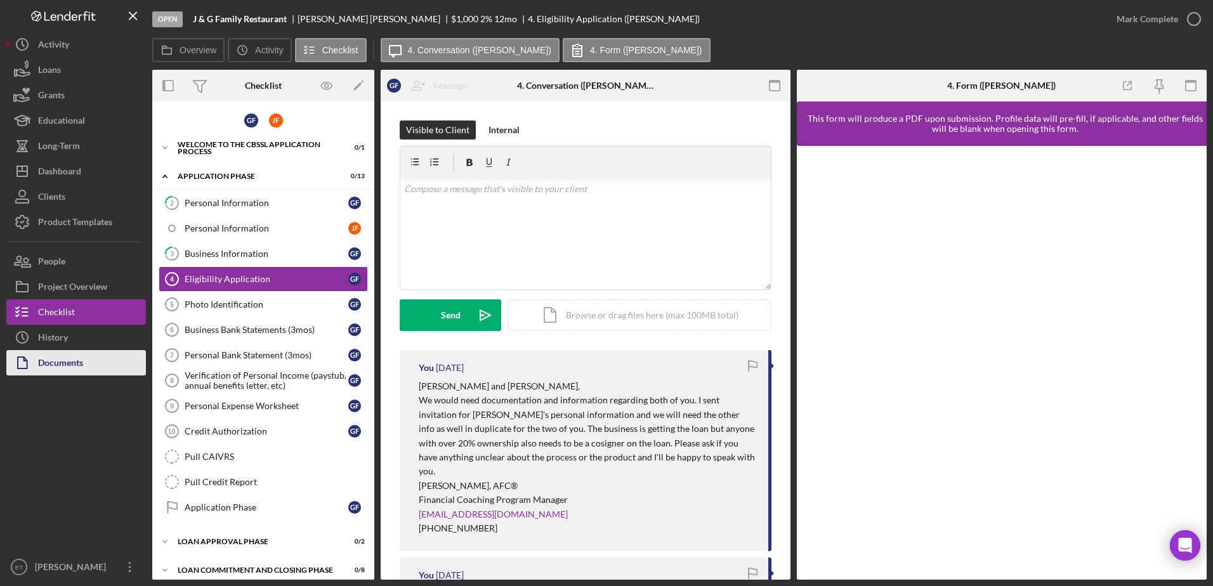
click at [58, 368] on div "Documents" at bounding box center [60, 364] width 45 height 29
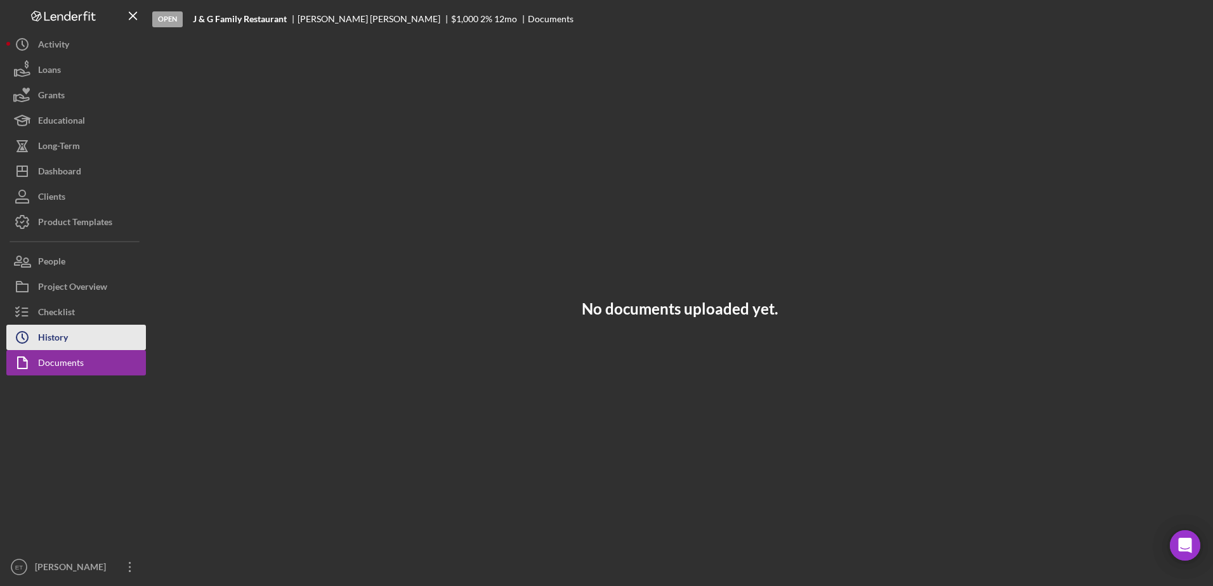
click at [50, 345] on div "History" at bounding box center [53, 339] width 30 height 29
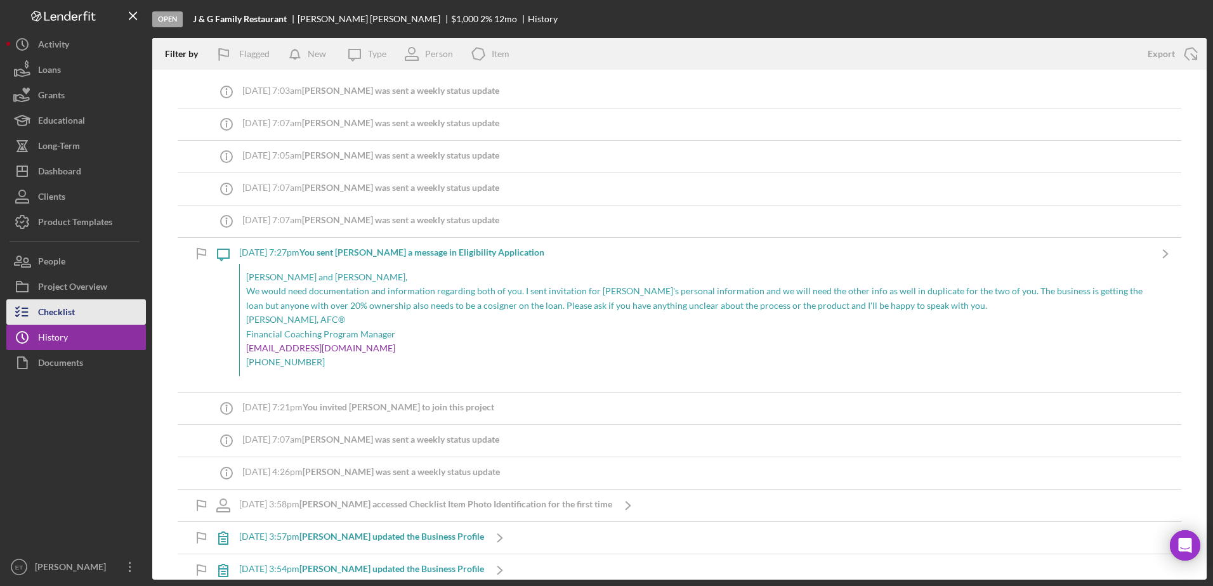
click at [67, 311] on div "Checklist" at bounding box center [56, 313] width 37 height 29
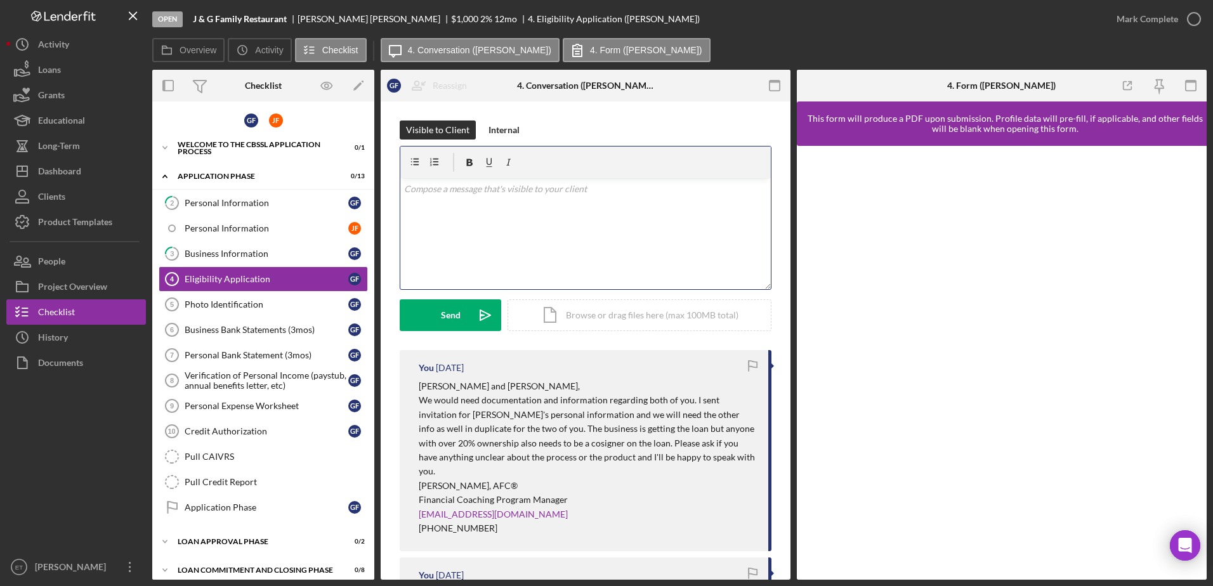
click at [469, 209] on div "v Color teal Color pink Remove color Add row above Add row below Add column bef…" at bounding box center [585, 233] width 370 height 111
click at [433, 190] on p "[PERSON_NAME]," at bounding box center [585, 189] width 363 height 14
click at [413, 208] on p at bounding box center [585, 207] width 363 height 14
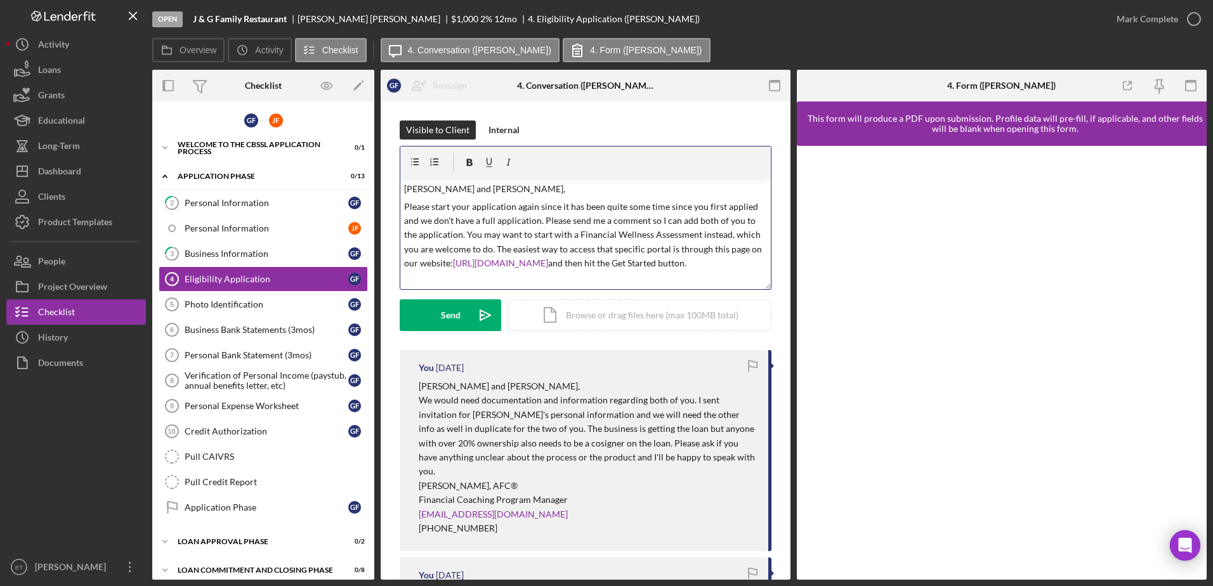
drag, startPoint x: 534, startPoint y: 283, endPoint x: 380, endPoint y: 205, distance: 172.4
click at [380, 205] on div "Overview Internal Workflow Stage Open Icon/Dropdown Arrow Archive (can unarchiv…" at bounding box center [679, 325] width 1054 height 510
click at [530, 271] on p "Please start your application again since it has been quite some time since you…" at bounding box center [585, 235] width 363 height 71
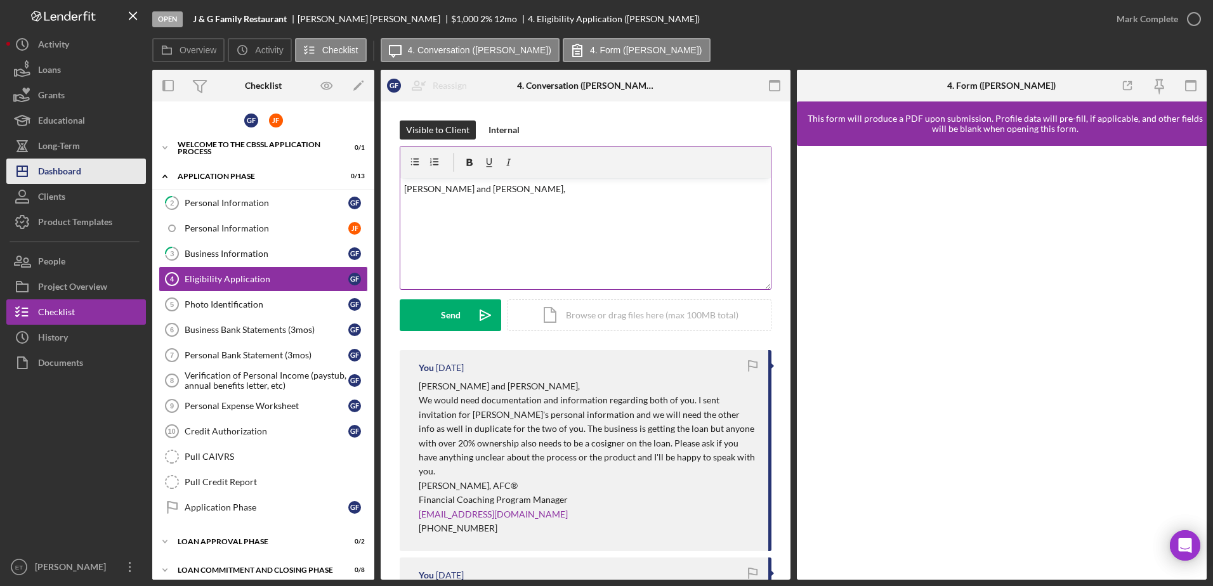
click at [62, 174] on div "Dashboard" at bounding box center [59, 173] width 43 height 29
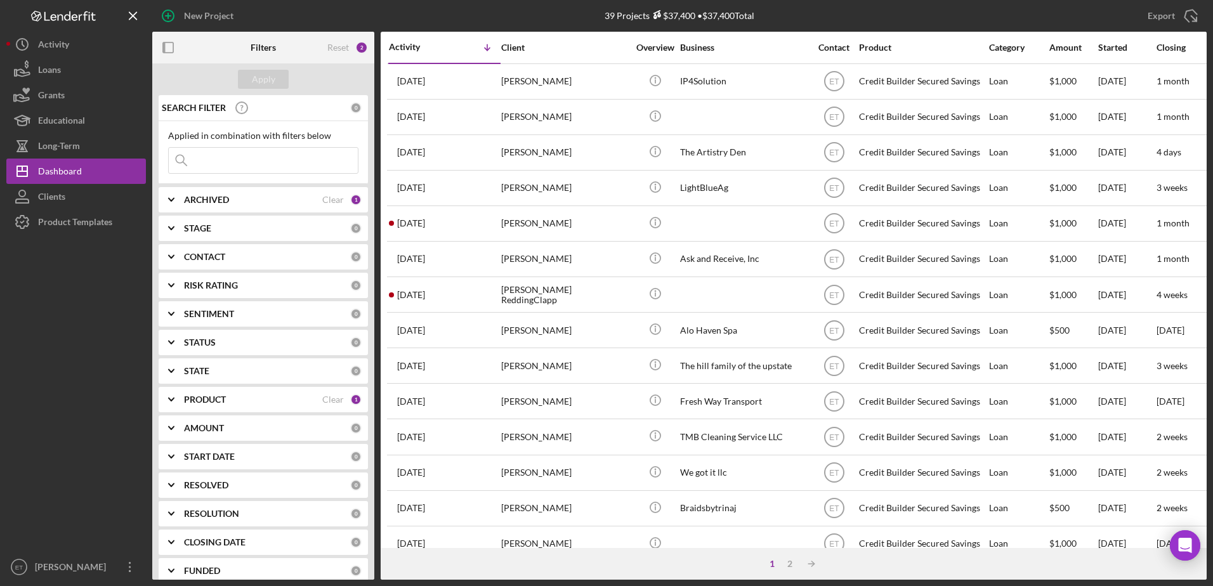
click at [215, 163] on input at bounding box center [263, 160] width 189 height 25
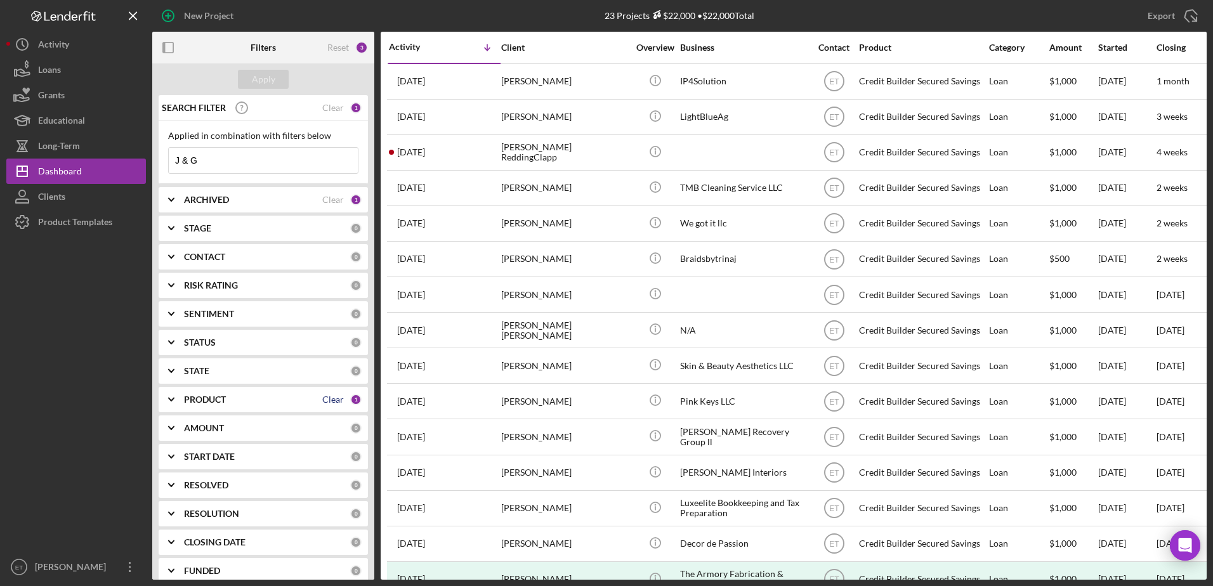
type input "J & G"
click at [329, 397] on div "Clear" at bounding box center [333, 399] width 22 height 10
click at [265, 79] on div "Apply" at bounding box center [263, 79] width 23 height 19
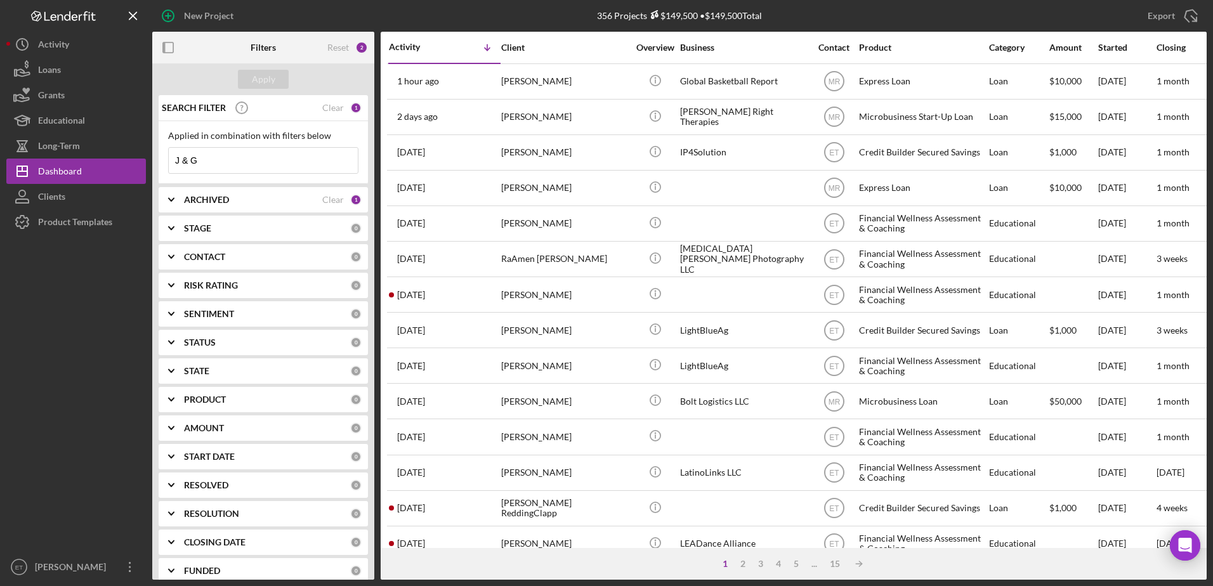
click at [225, 205] on div "ARCHIVED Clear 1" at bounding box center [273, 199] width 178 height 11
click at [178, 277] on input "Archived" at bounding box center [175, 272] width 13 height 13
checkbox input "true"
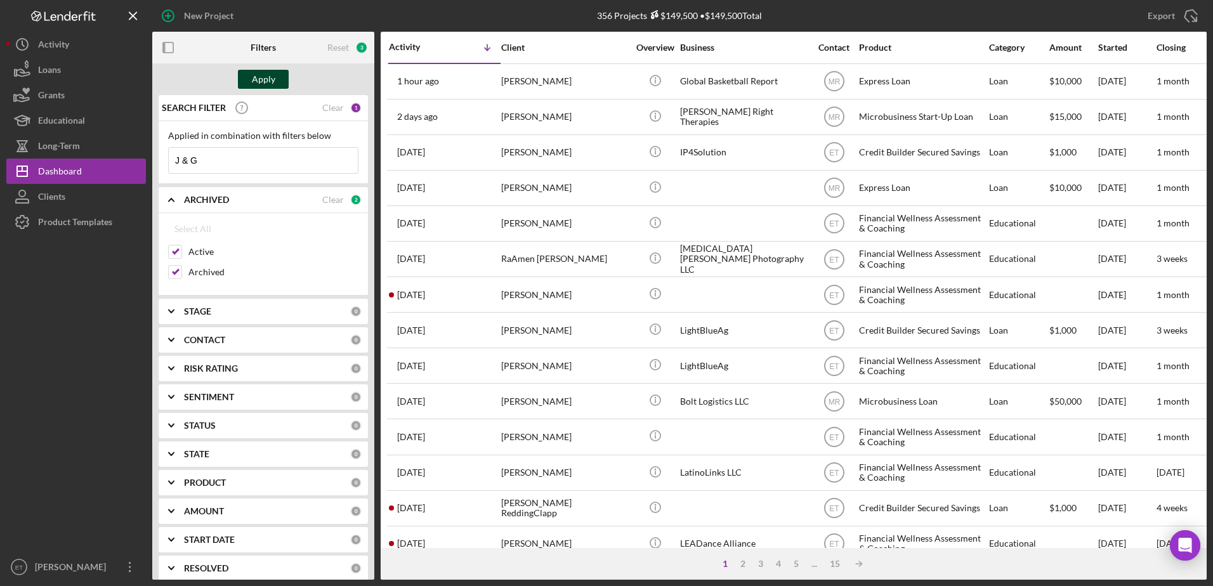
click at [267, 88] on div "Apply" at bounding box center [263, 79] width 23 height 19
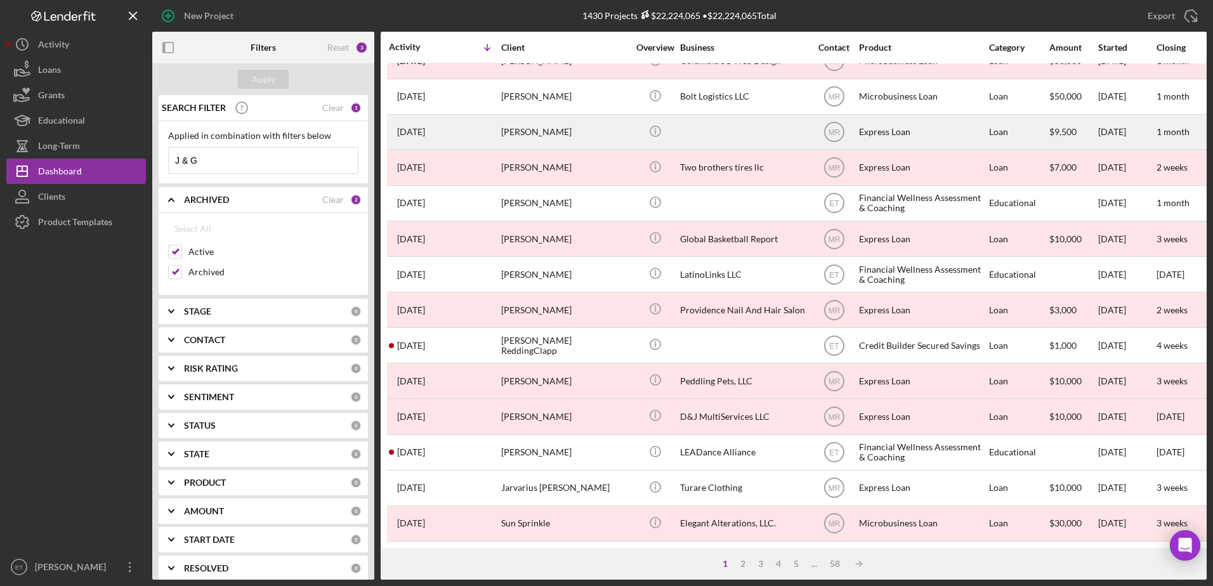
scroll to position [421, 0]
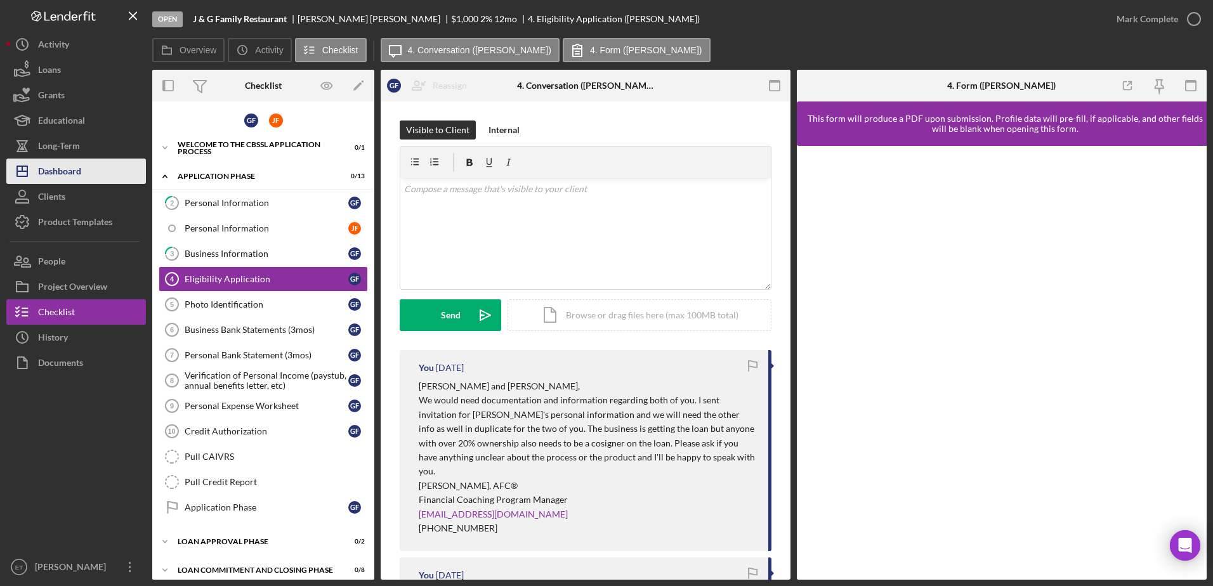
click at [60, 177] on div "Dashboard" at bounding box center [59, 173] width 43 height 29
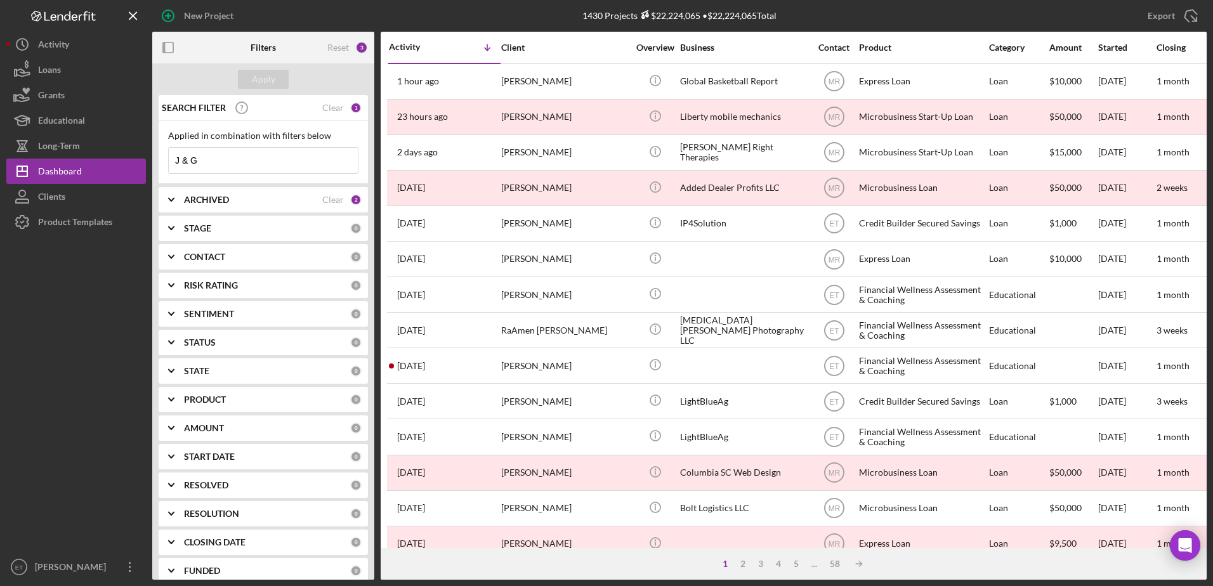
click at [223, 159] on input "J & G" at bounding box center [263, 160] width 189 height 25
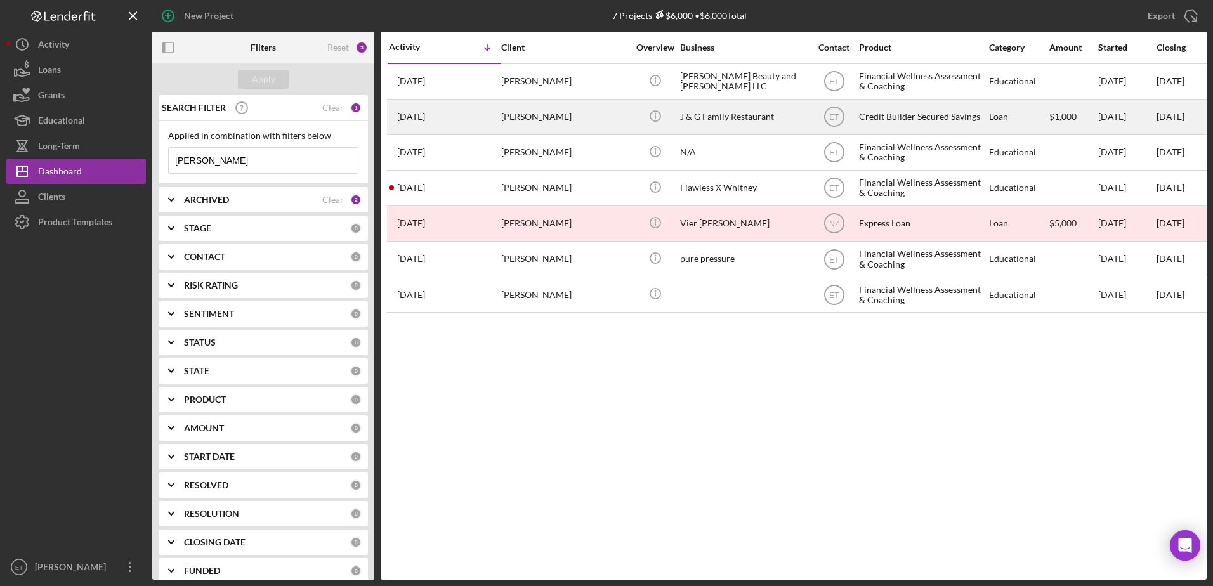
type input "[PERSON_NAME]"
click at [741, 117] on div "J & G Family Restaurant" at bounding box center [743, 117] width 127 height 34
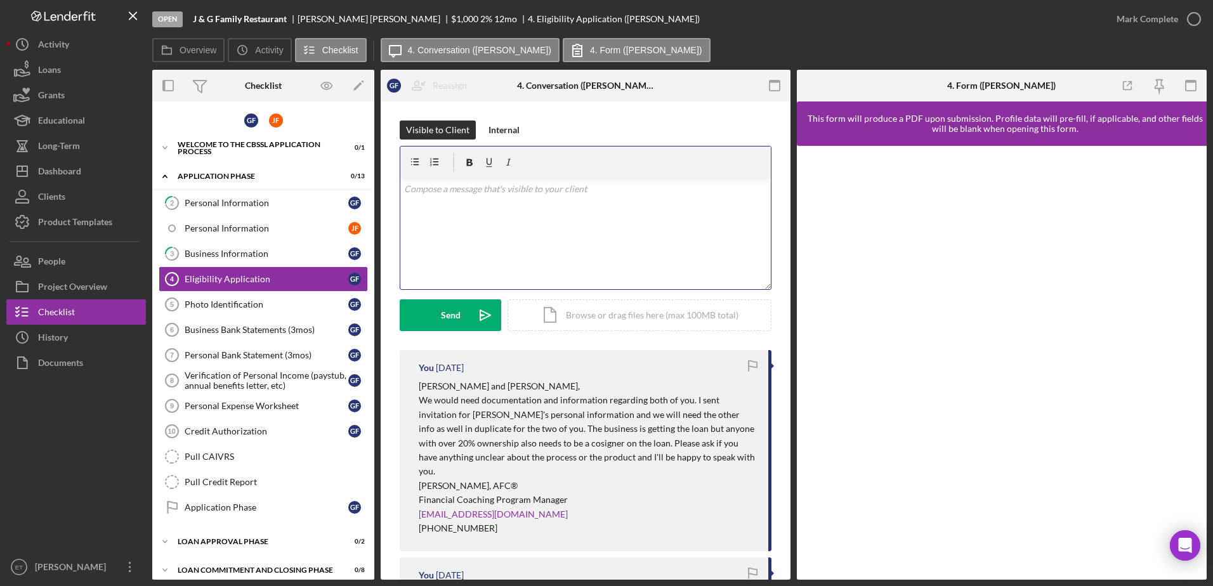
click at [540, 206] on div "v Color teal Color pink Remove color Add row above Add row below Add column bef…" at bounding box center [585, 233] width 370 height 111
click at [199, 311] on link "Photo Identification 5 Photo Identification G F" at bounding box center [263, 304] width 209 height 25
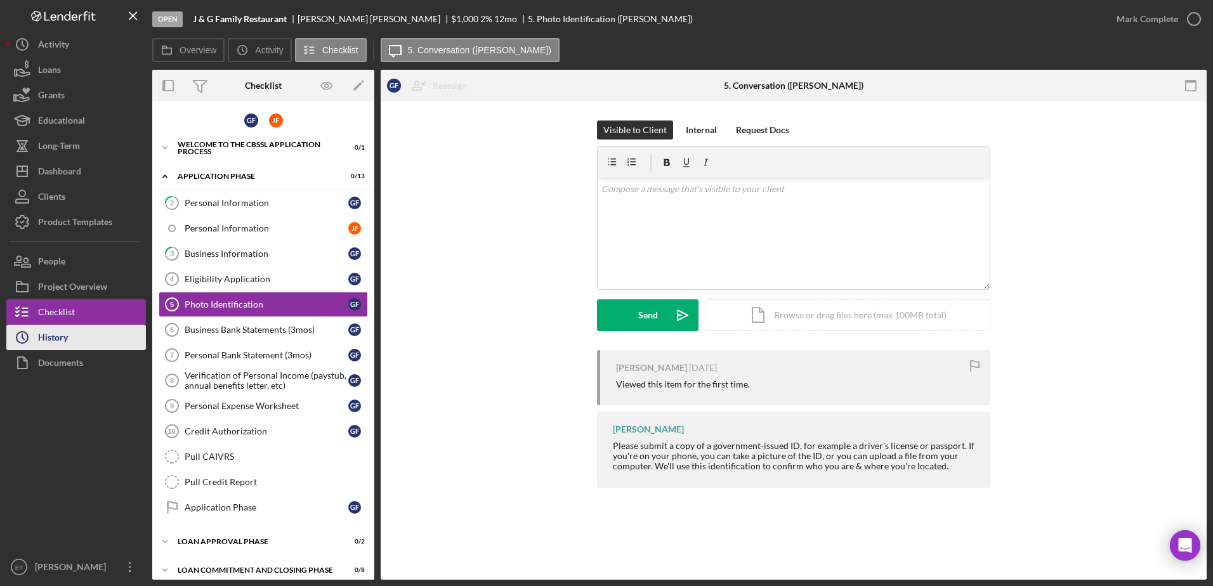
click at [55, 339] on div "History" at bounding box center [53, 339] width 30 height 29
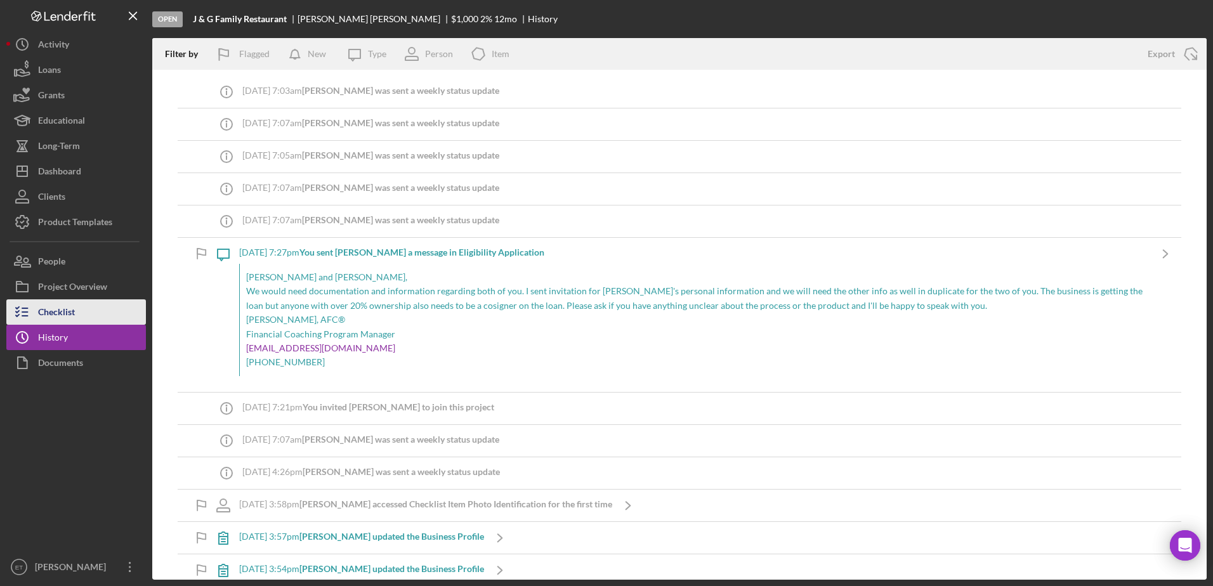
click at [63, 314] on div "Checklist" at bounding box center [56, 313] width 37 height 29
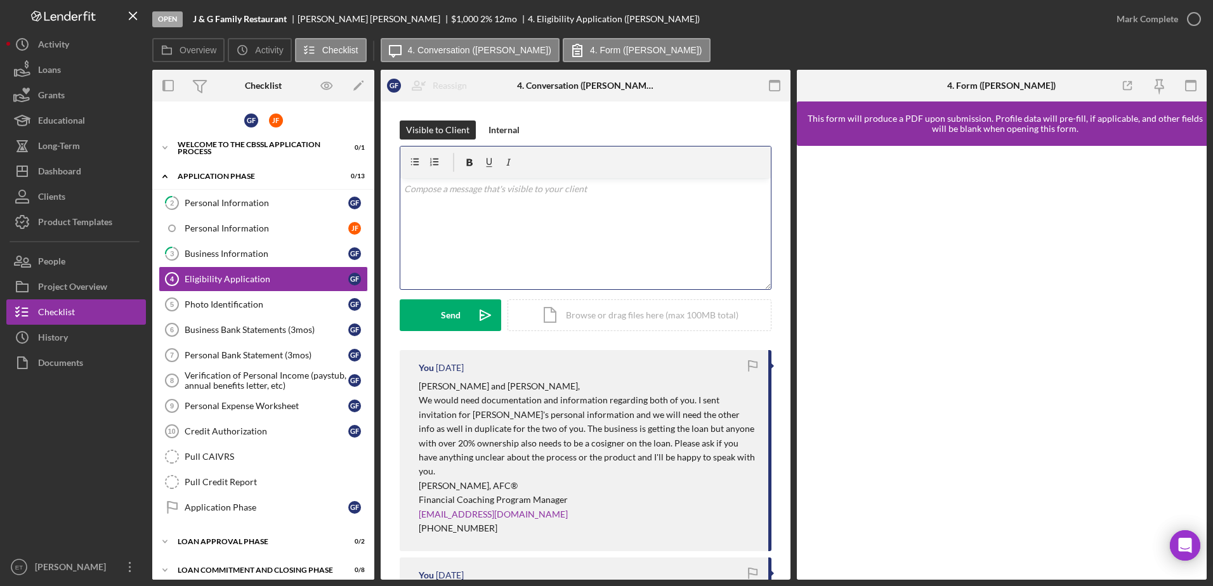
click at [479, 195] on p at bounding box center [585, 189] width 363 height 14
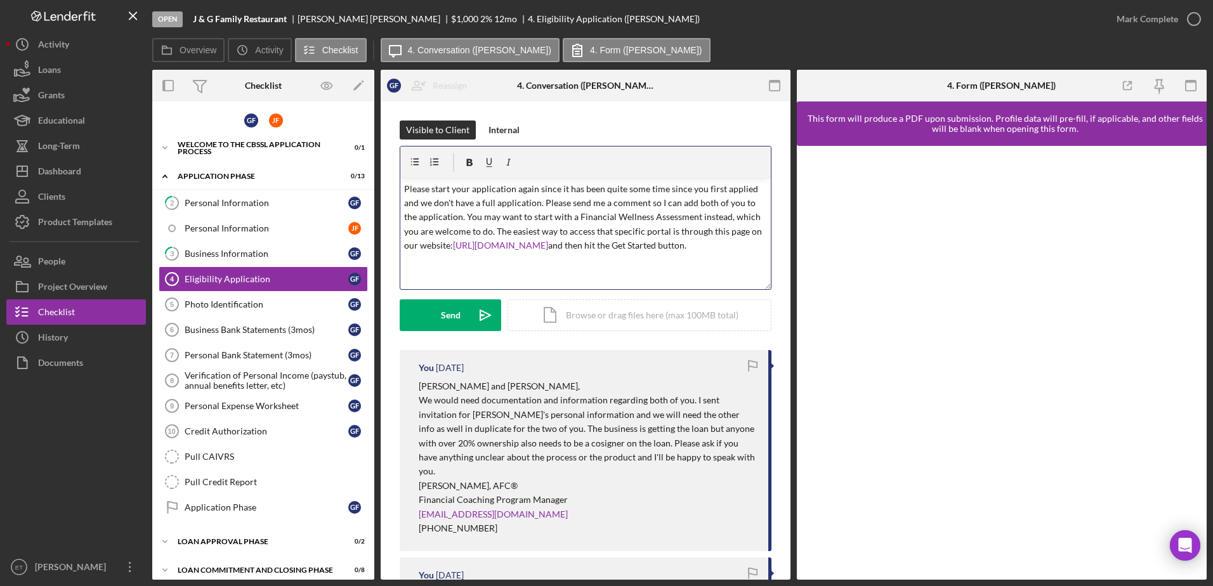
click at [404, 190] on p "Please start your application again since it has been quite some time since you…" at bounding box center [585, 217] width 363 height 71
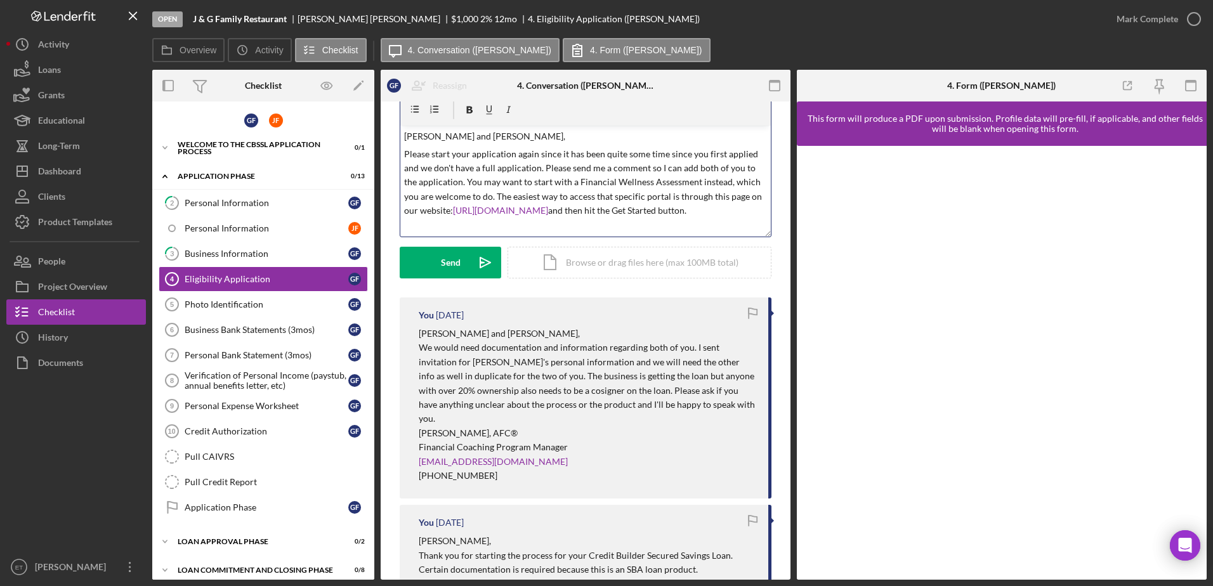
scroll to position [56, 0]
click at [550, 215] on p "Please start your application again since it has been quite some time since you…" at bounding box center [585, 179] width 363 height 71
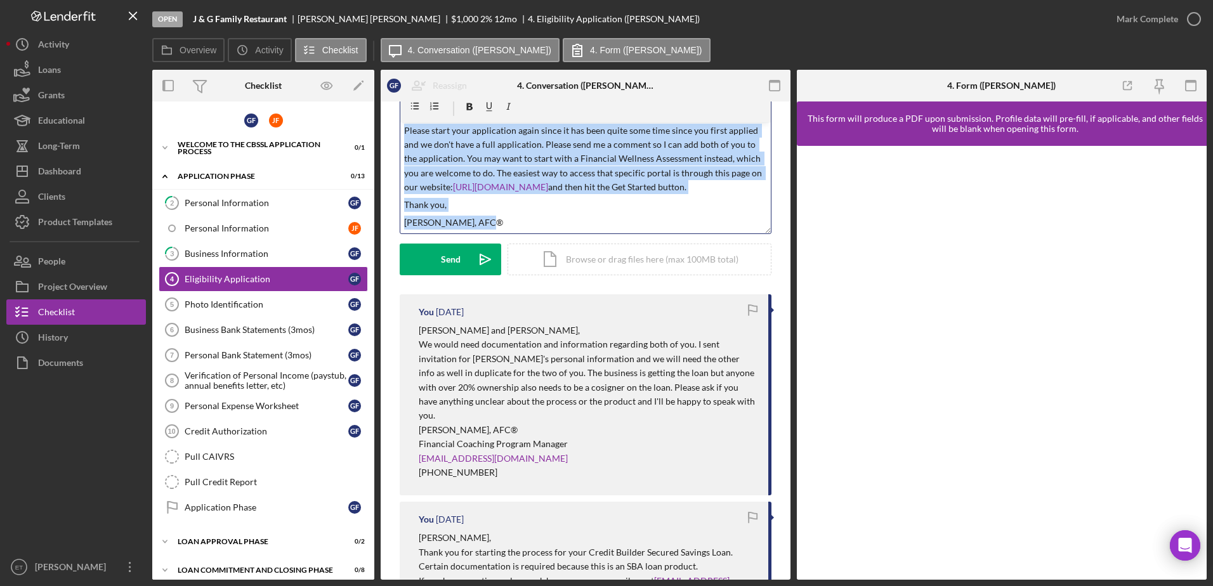
scroll to position [4, 0]
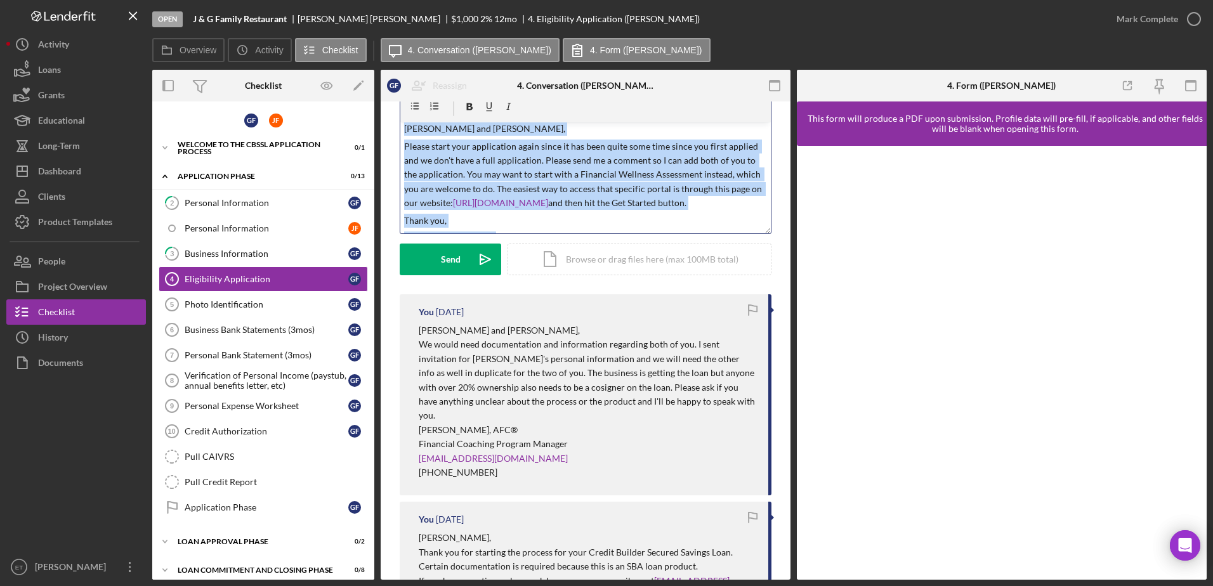
copy div "[PERSON_NAME] and [PERSON_NAME], Please start your application again since it h…"
click at [548, 202] on link "[URL][DOMAIN_NAME]" at bounding box center [500, 202] width 95 height 11
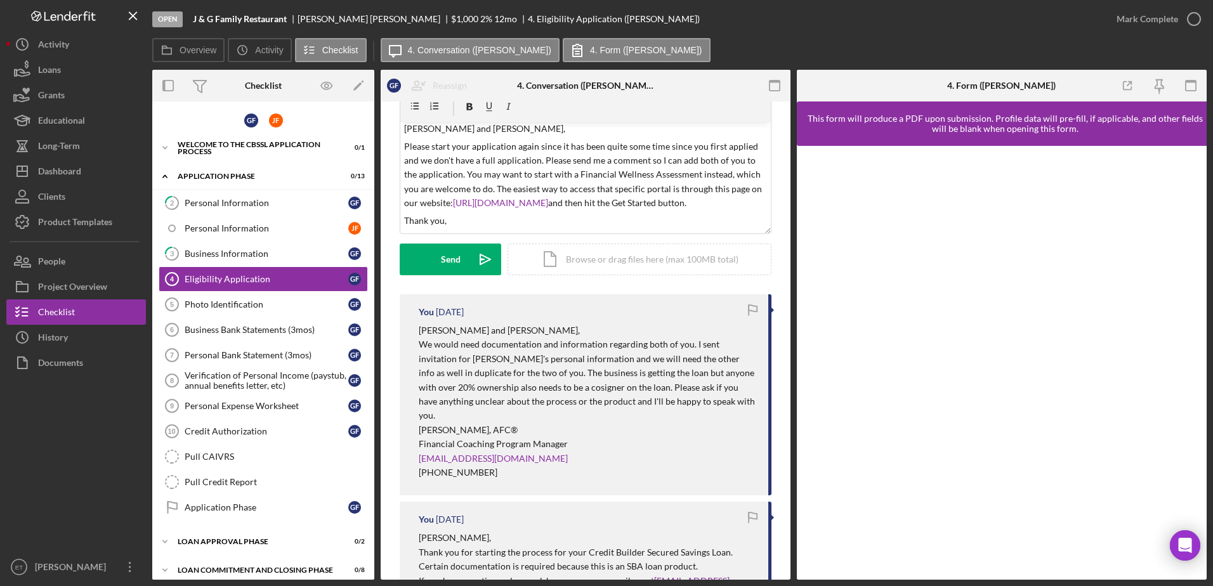
click at [65, 436] on div at bounding box center [76, 464] width 140 height 179
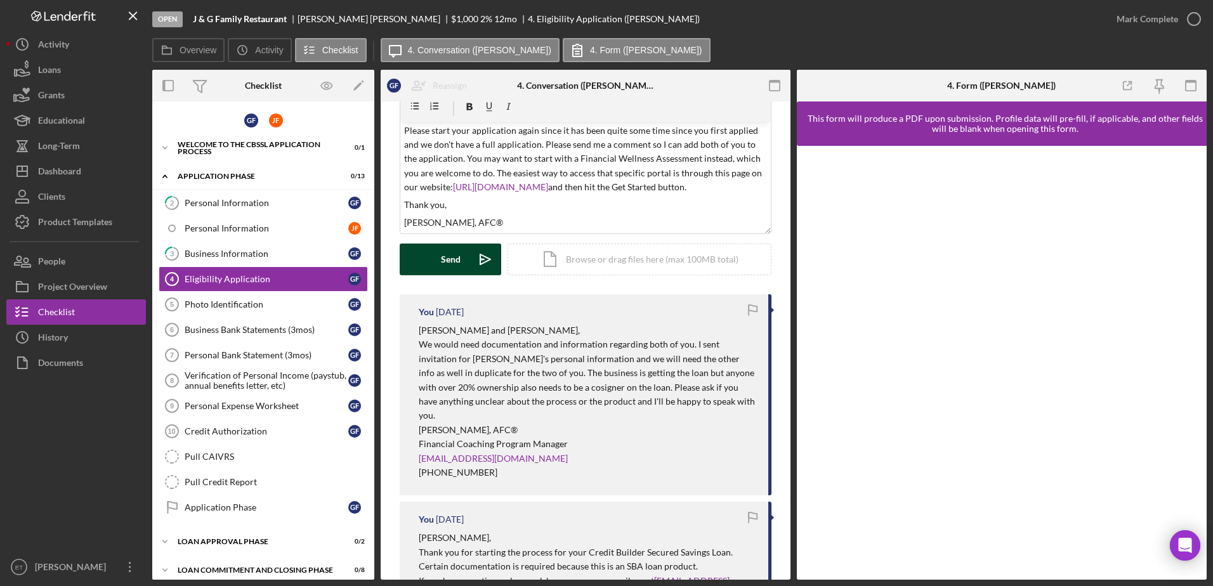
click at [448, 262] on div "Send" at bounding box center [451, 260] width 20 height 32
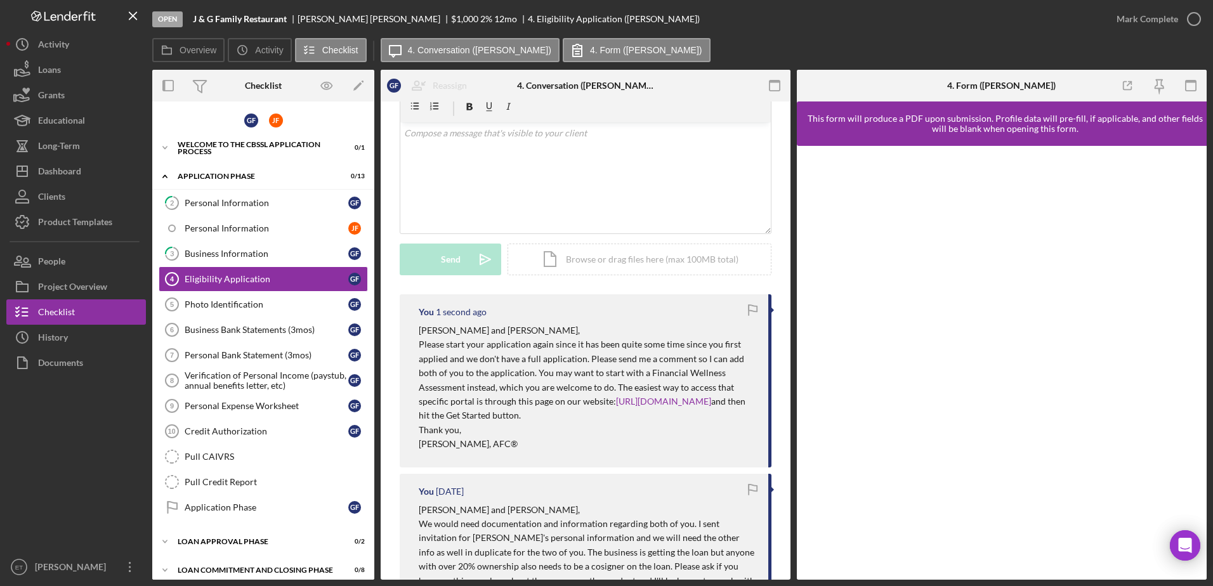
scroll to position [0, 0]
click at [68, 281] on div "Project Overview" at bounding box center [72, 288] width 69 height 29
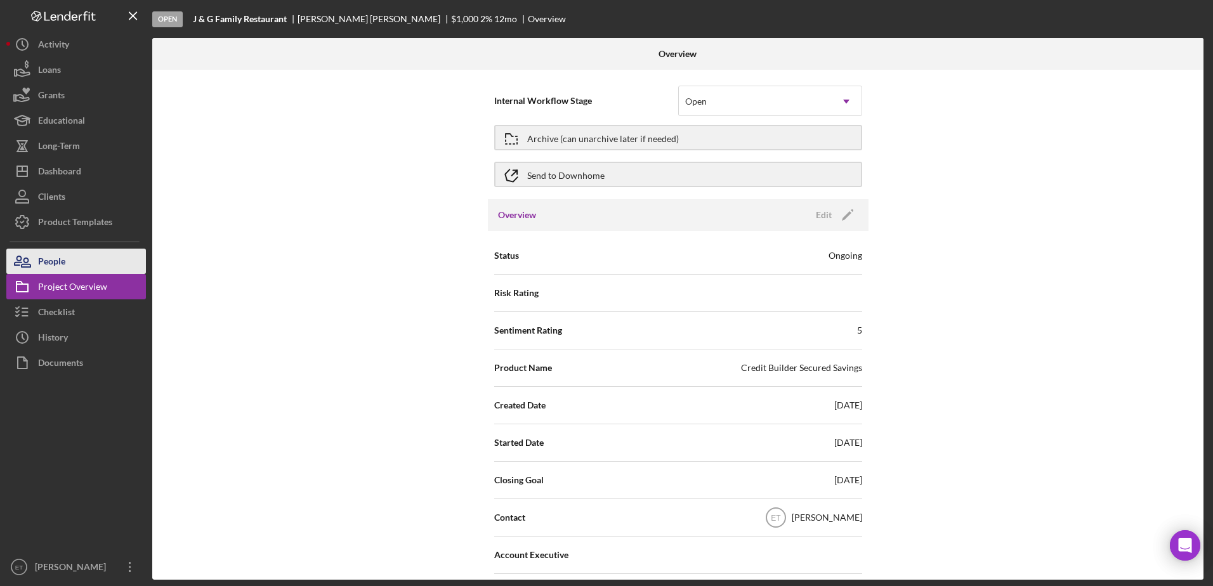
click at [47, 264] on div "People" at bounding box center [51, 263] width 27 height 29
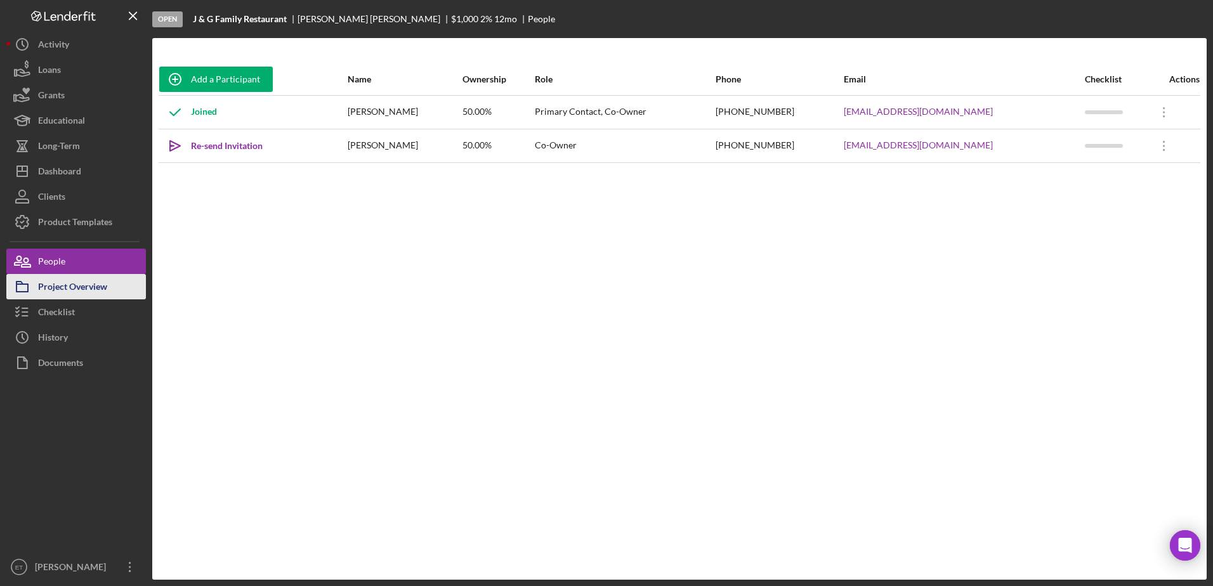
click at [55, 287] on div "Project Overview" at bounding box center [72, 288] width 69 height 29
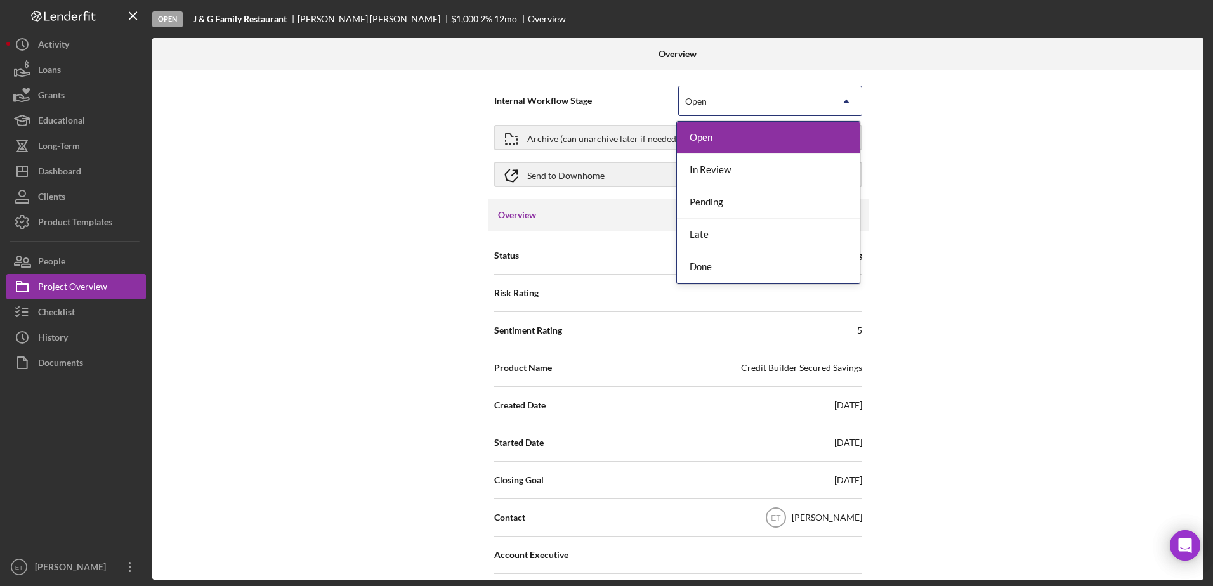
click at [842, 103] on icon "Icon/Dropdown Arrow" at bounding box center [846, 101] width 30 height 30
click at [743, 209] on div "Pending" at bounding box center [768, 202] width 183 height 32
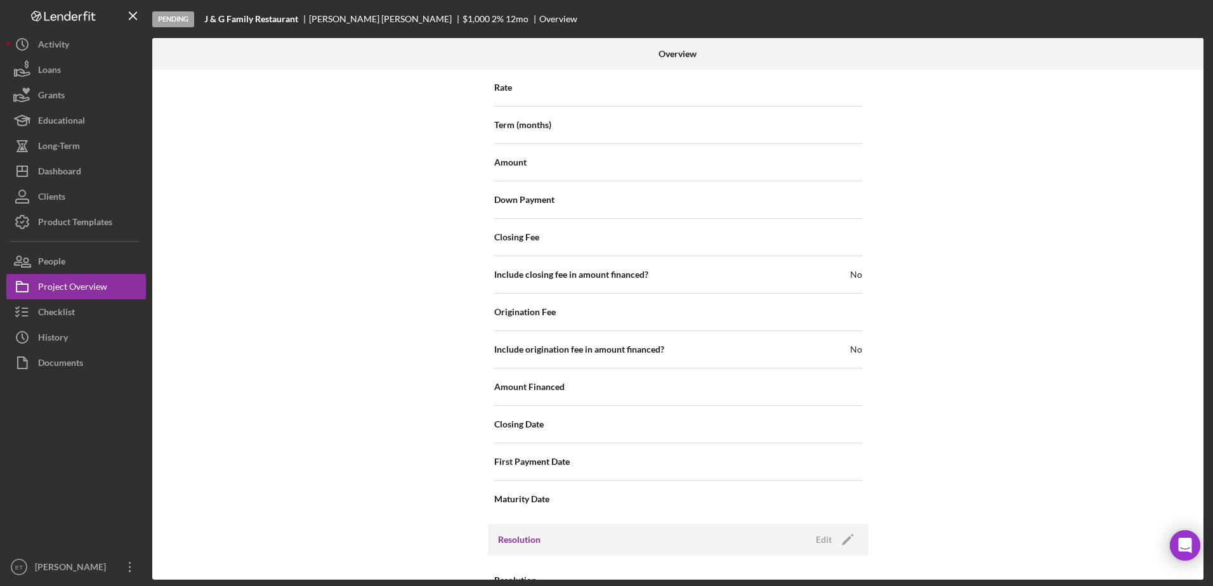
scroll to position [1412, 0]
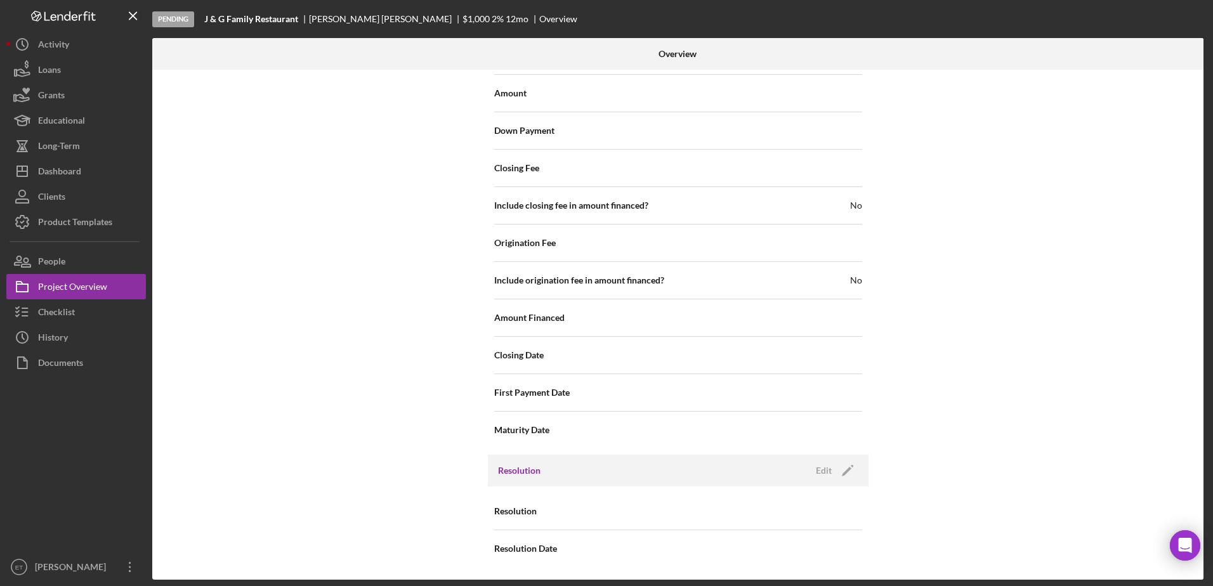
click at [571, 515] on div "Resolution" at bounding box center [678, 511] width 368 height 32
click at [587, 550] on div "Resolution Date" at bounding box center [678, 549] width 368 height 32
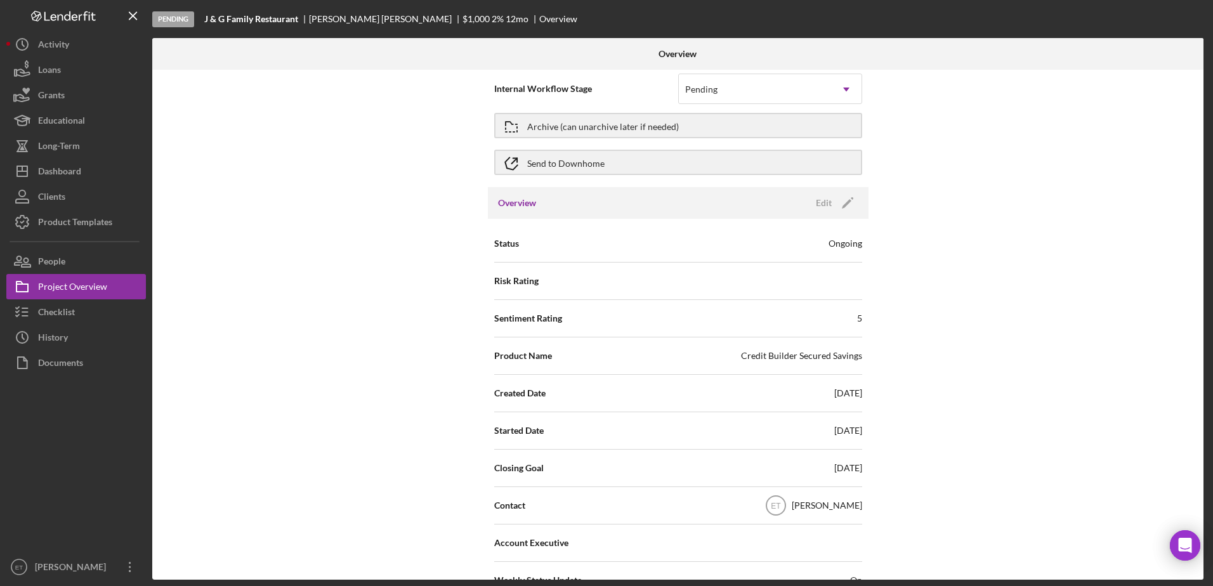
scroll to position [0, 0]
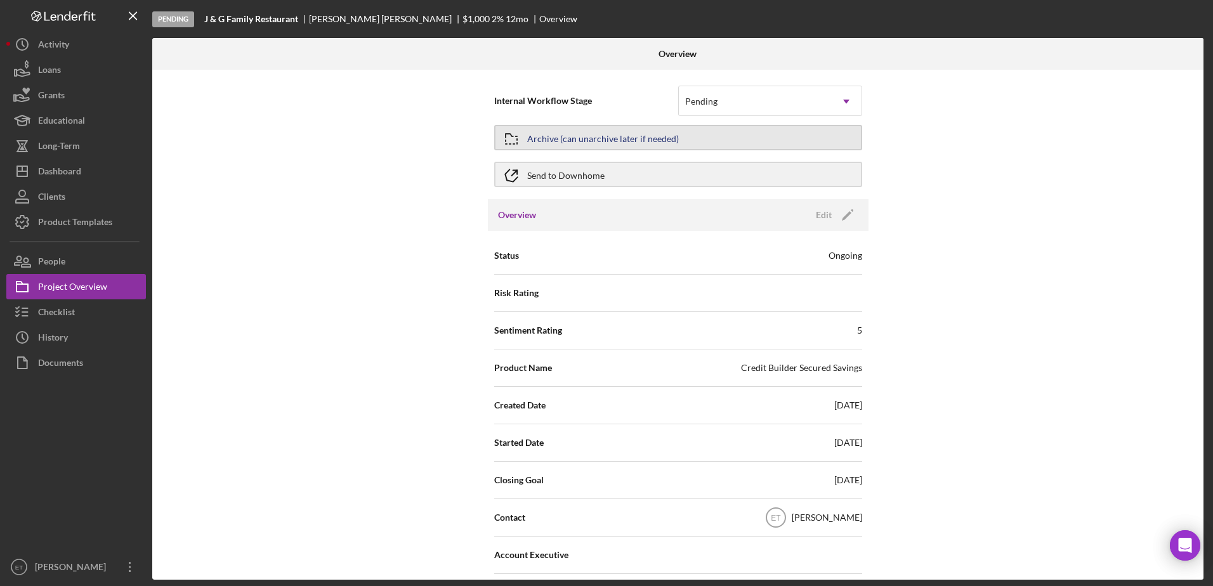
click at [668, 140] on div "Archive (can unarchive later if needed)" at bounding box center [603, 137] width 152 height 23
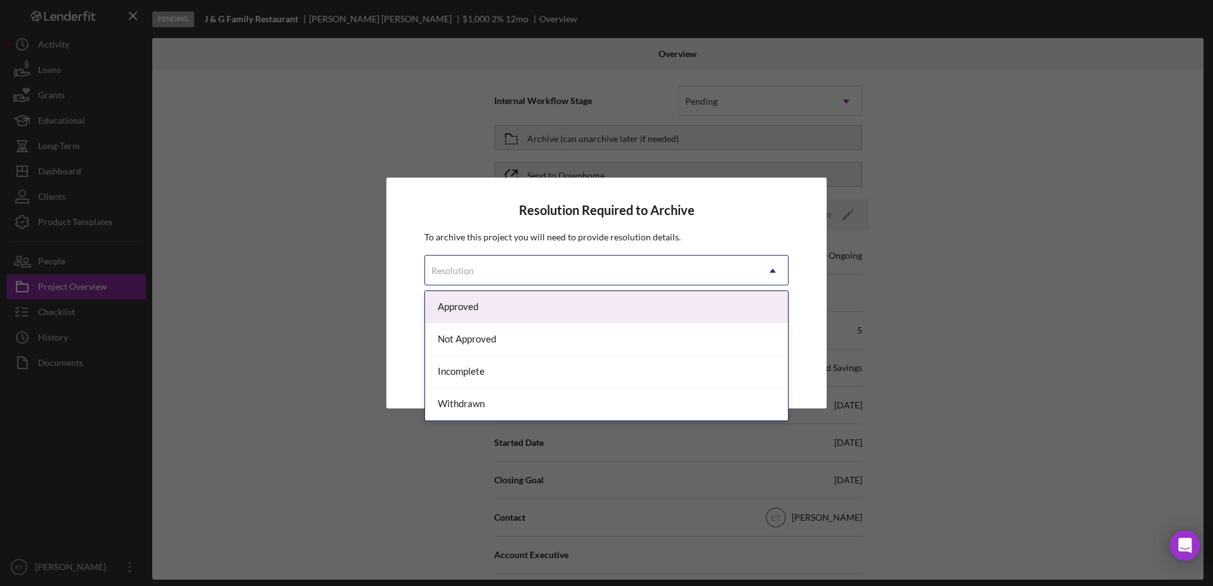
click at [550, 271] on div "Resolution" at bounding box center [591, 270] width 332 height 29
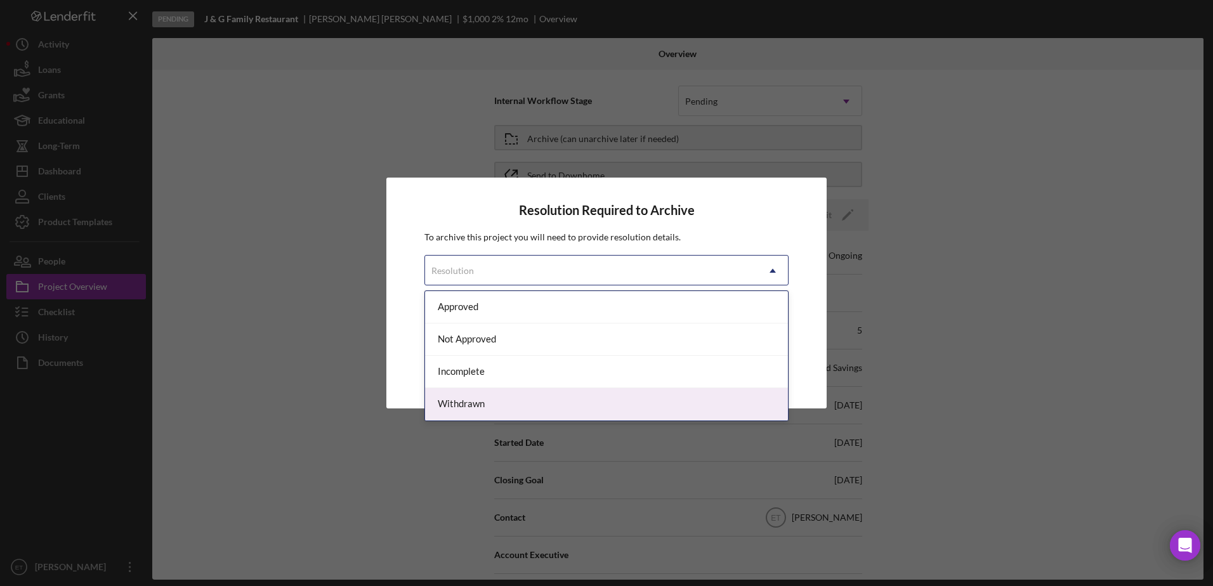
click at [510, 400] on div "Withdrawn" at bounding box center [606, 404] width 363 height 32
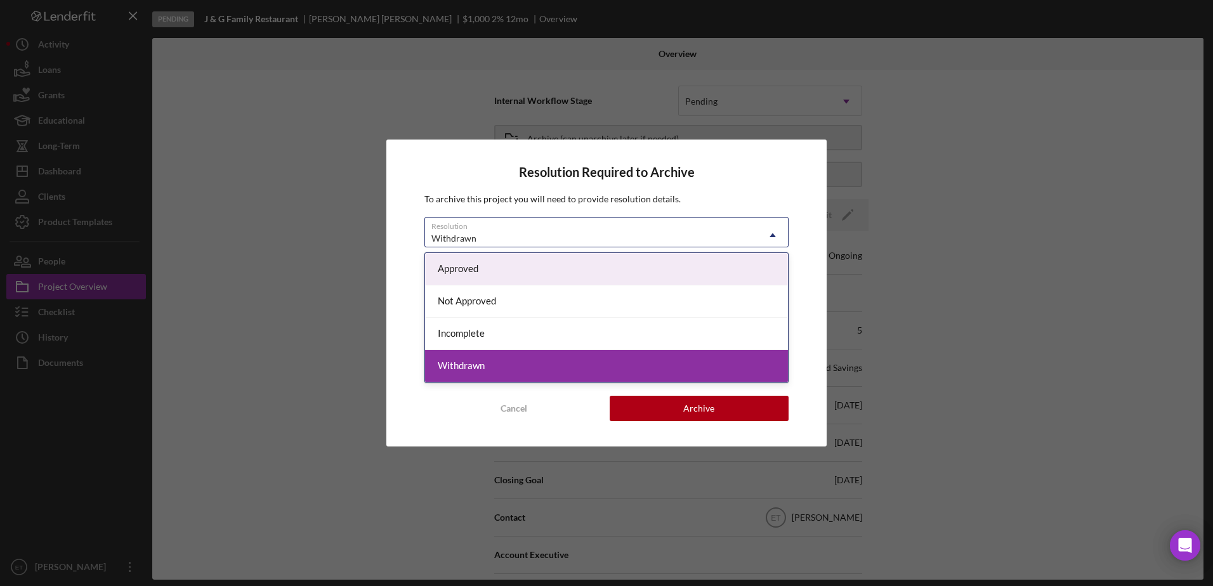
click at [540, 235] on div "Withdrawn" at bounding box center [591, 238] width 332 height 29
click at [730, 186] on div "Resolution Required to Archive To archive this project you will need to provide…" at bounding box center [606, 293] width 440 height 306
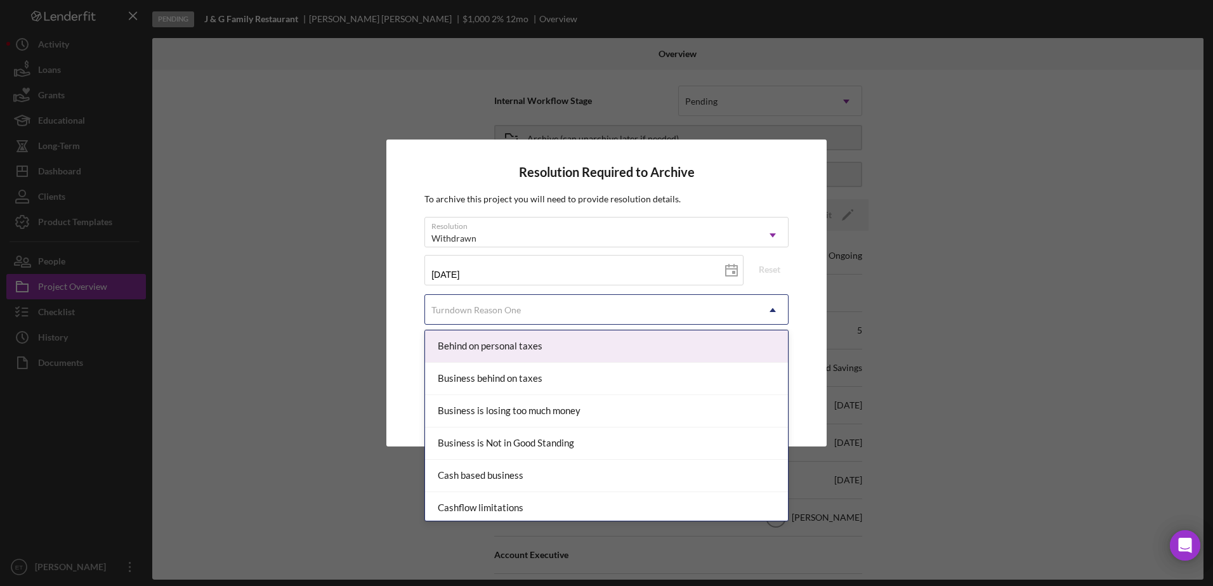
click at [589, 315] on div "Turndown Reason One" at bounding box center [591, 310] width 332 height 29
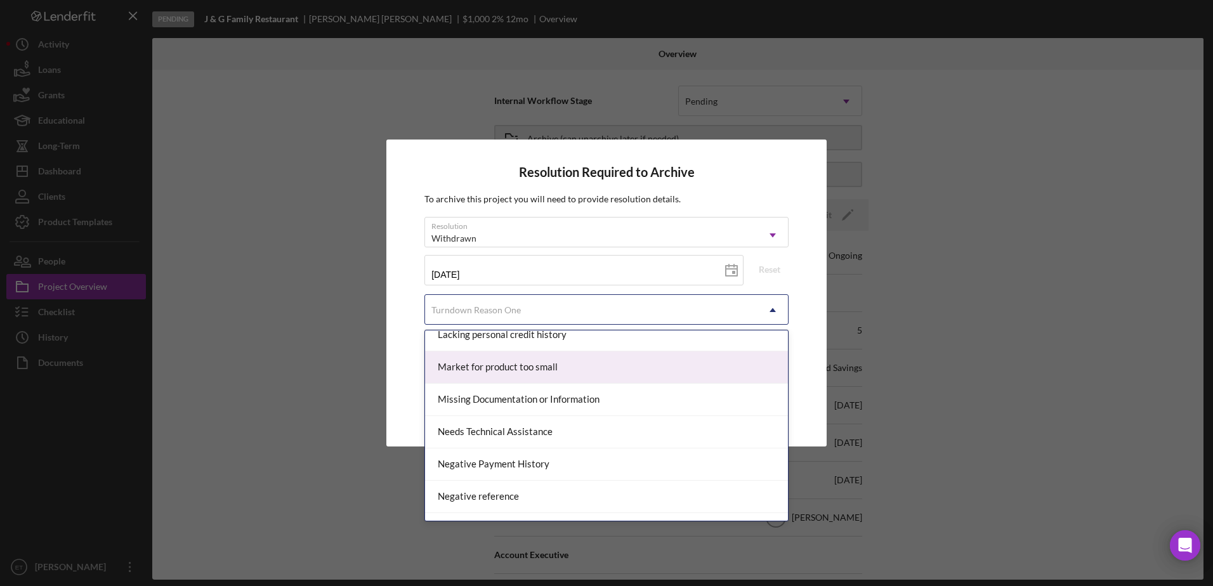
scroll to position [701, 0]
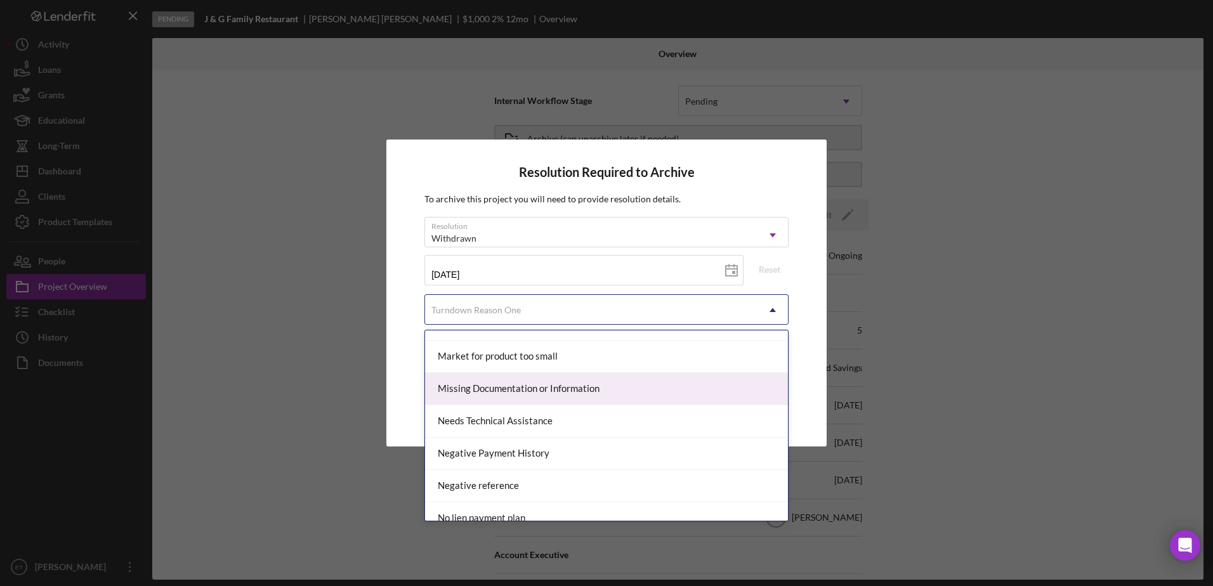
click at [552, 384] on div "Missing Documentation or Information" at bounding box center [606, 389] width 363 height 32
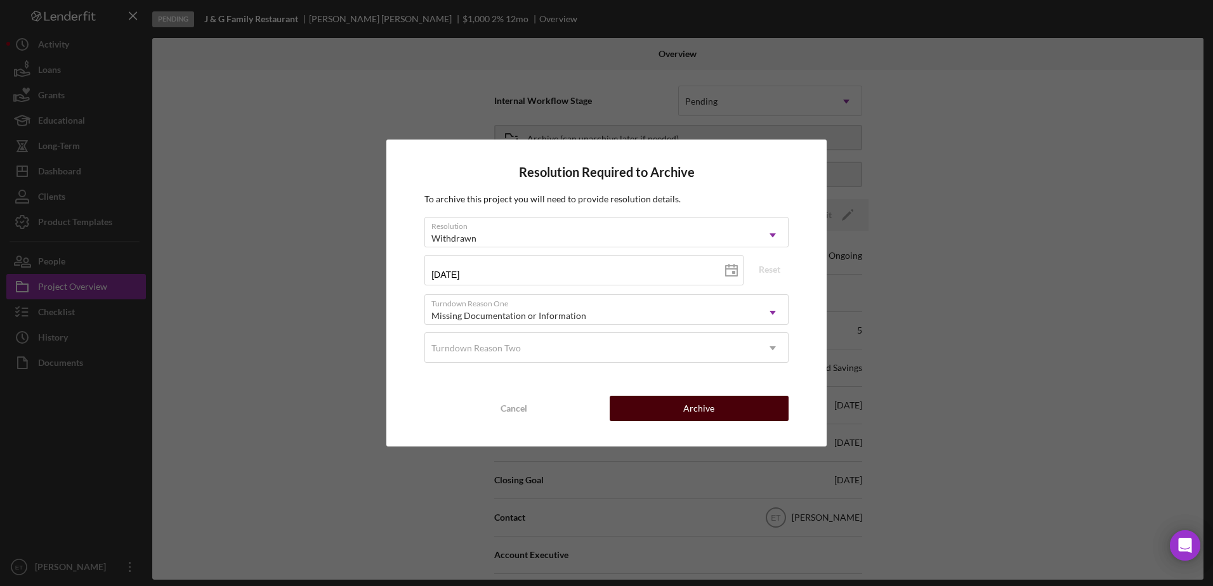
click at [742, 408] on button "Archive" at bounding box center [698, 408] width 179 height 25
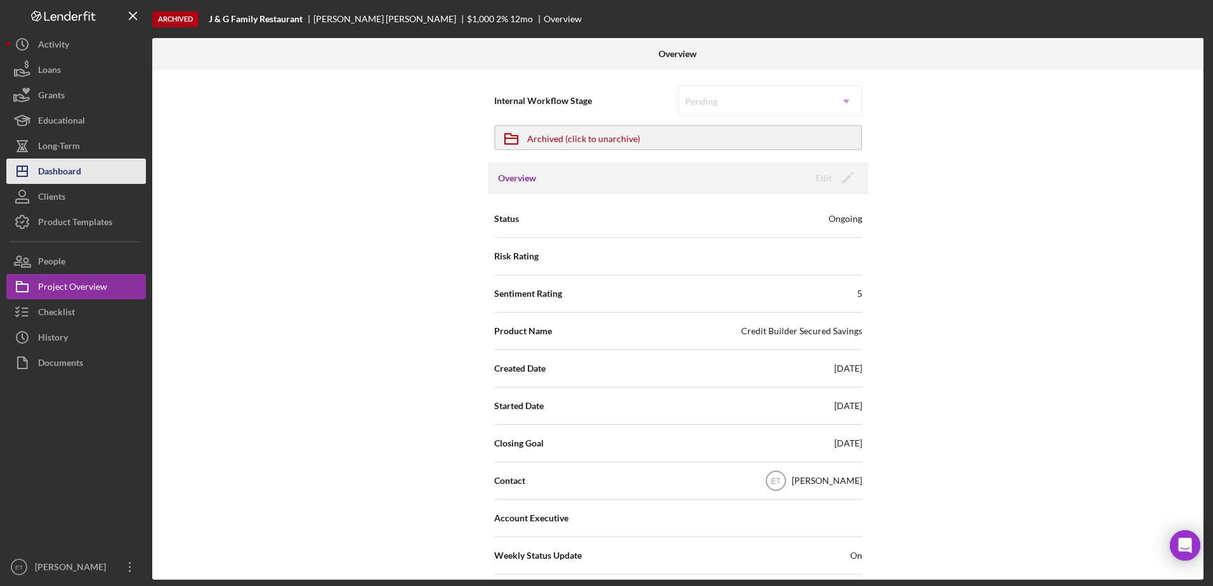
click at [60, 169] on div "Dashboard" at bounding box center [59, 173] width 43 height 29
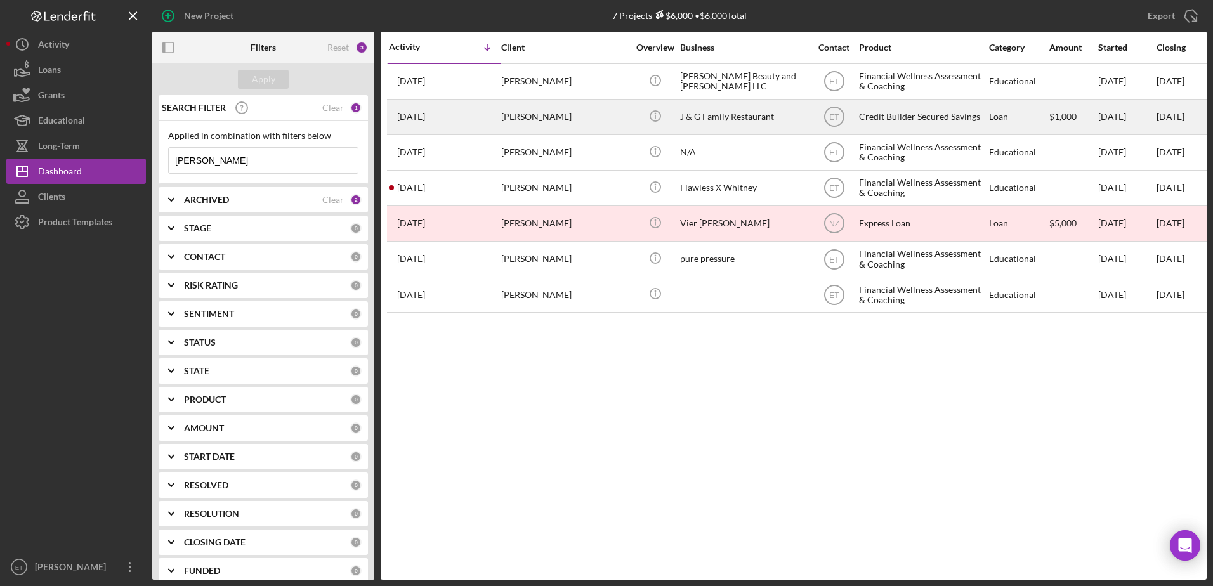
click at [746, 115] on div "J & G Family Restaurant" at bounding box center [743, 117] width 127 height 34
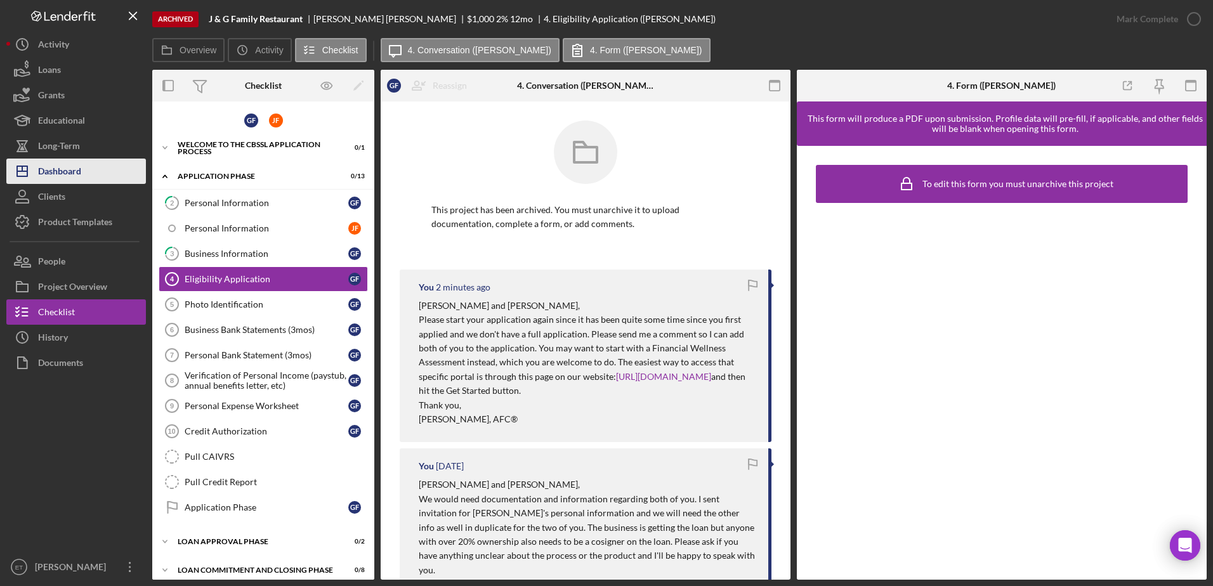
click at [62, 177] on div "Dashboard" at bounding box center [59, 173] width 43 height 29
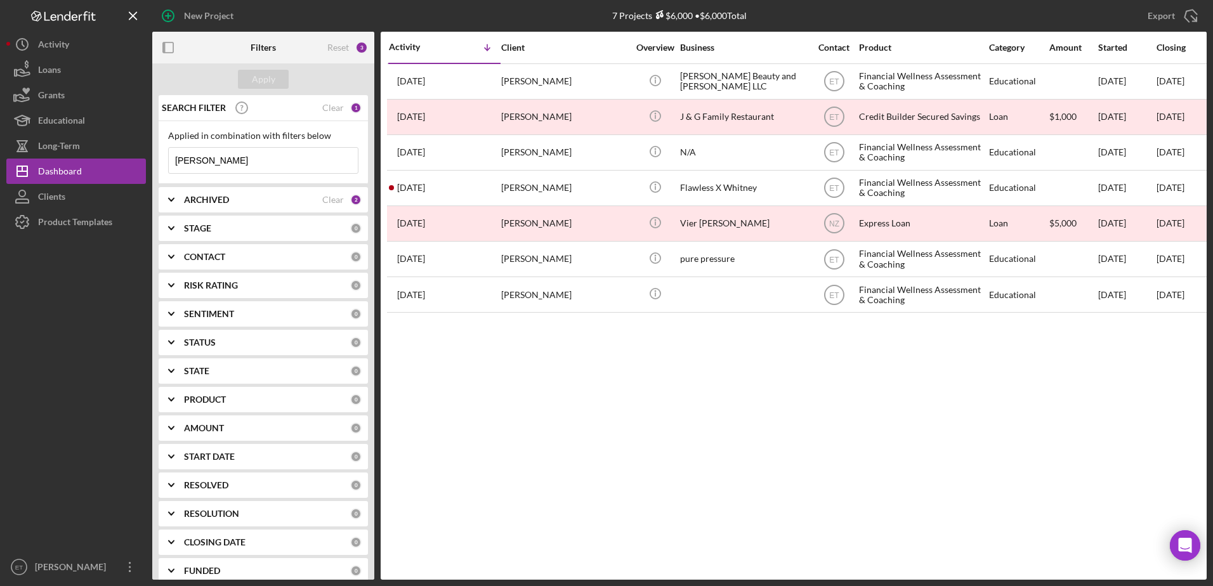
click at [282, 199] on div "ARCHIVED" at bounding box center [253, 200] width 138 height 10
click at [174, 270] on input "Archived" at bounding box center [175, 272] width 13 height 13
checkbox input "false"
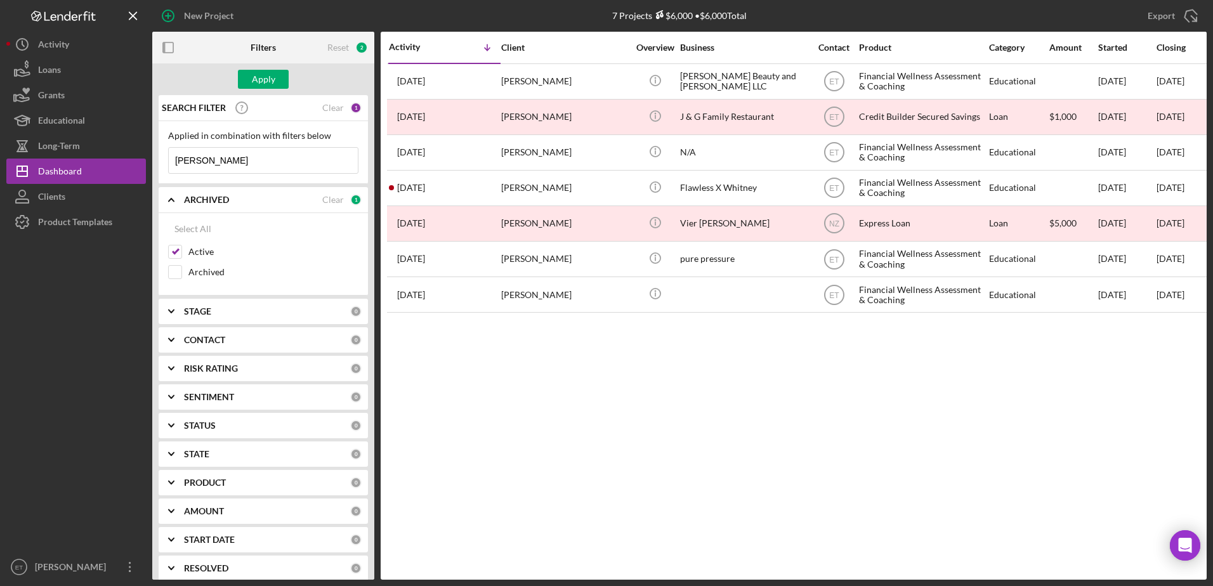
click at [230, 161] on input "[PERSON_NAME]" at bounding box center [263, 160] width 189 height 25
click at [326, 111] on div "Clear" at bounding box center [333, 108] width 22 height 10
click at [270, 79] on div "Apply" at bounding box center [263, 79] width 23 height 19
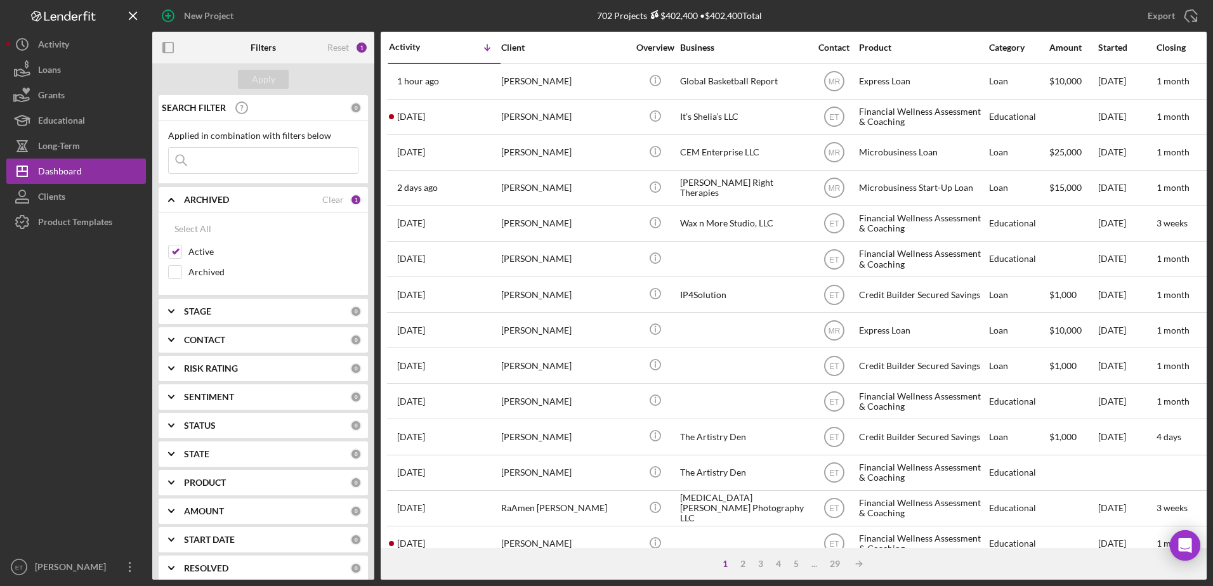
click at [224, 479] on b "PRODUCT" at bounding box center [205, 483] width 42 height 10
click at [179, 573] on input "Credit Builder Secured Savings" at bounding box center [175, 575] width 13 height 13
checkbox input "true"
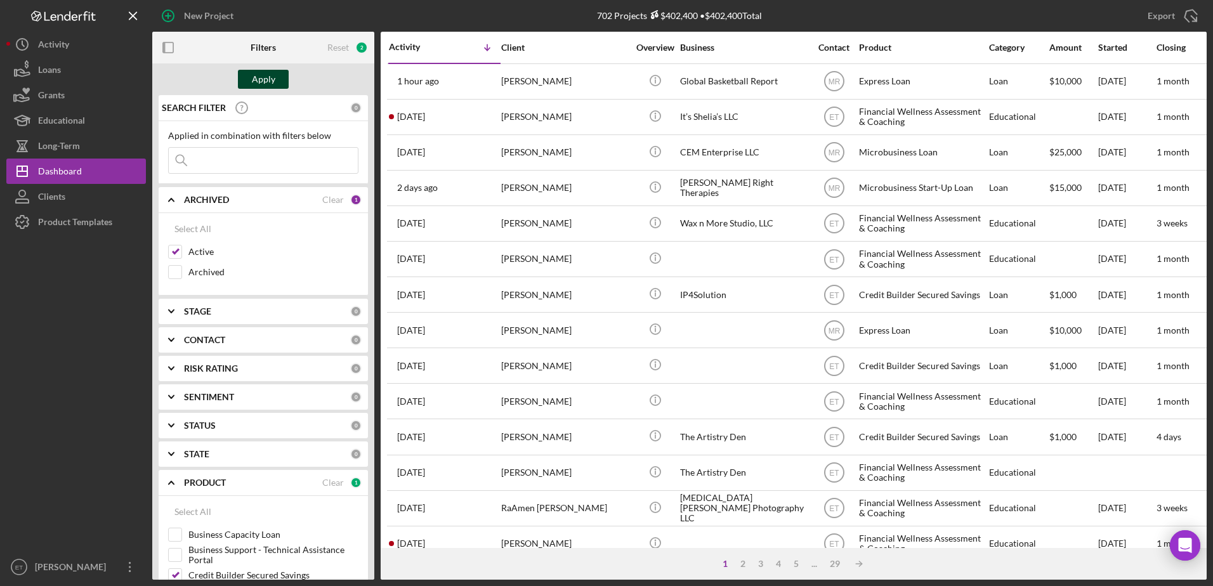
click at [267, 75] on div "Apply" at bounding box center [263, 79] width 23 height 19
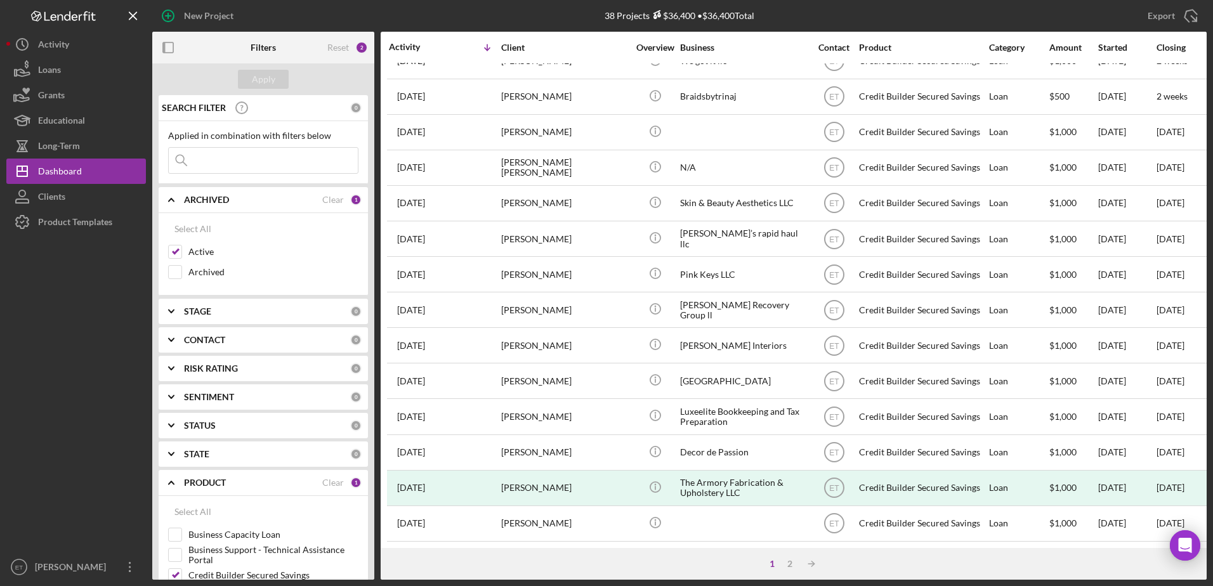
scroll to position [421, 0]
click at [791, 559] on div "2" at bounding box center [790, 564] width 18 height 10
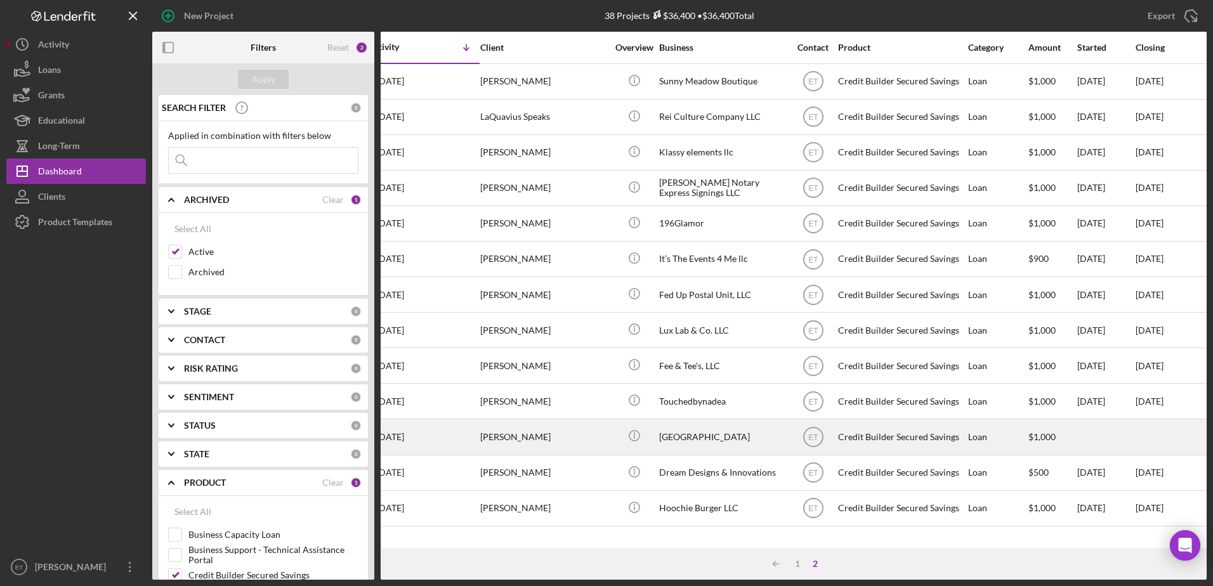
scroll to position [0, 0]
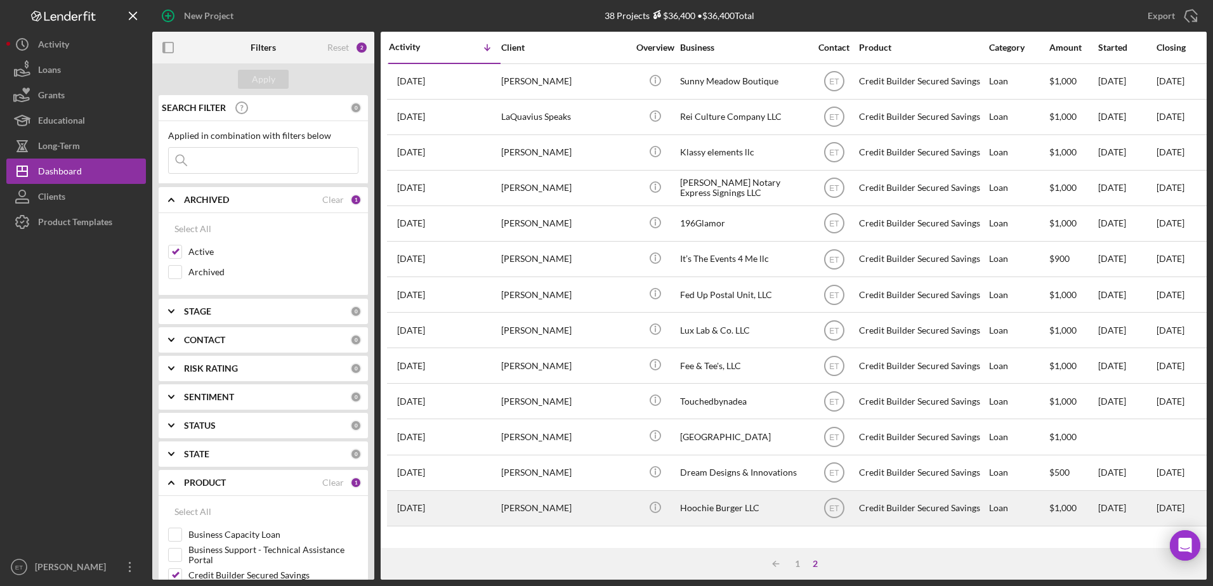
click at [705, 509] on div "Hoochie Burger LLC" at bounding box center [743, 509] width 127 height 34
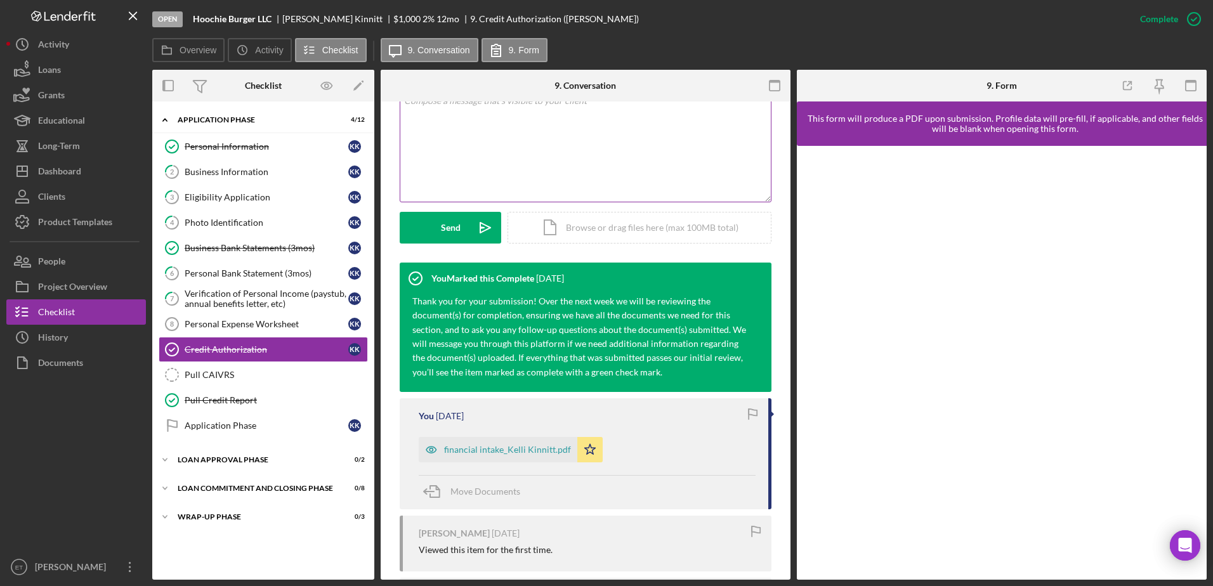
scroll to position [263, 0]
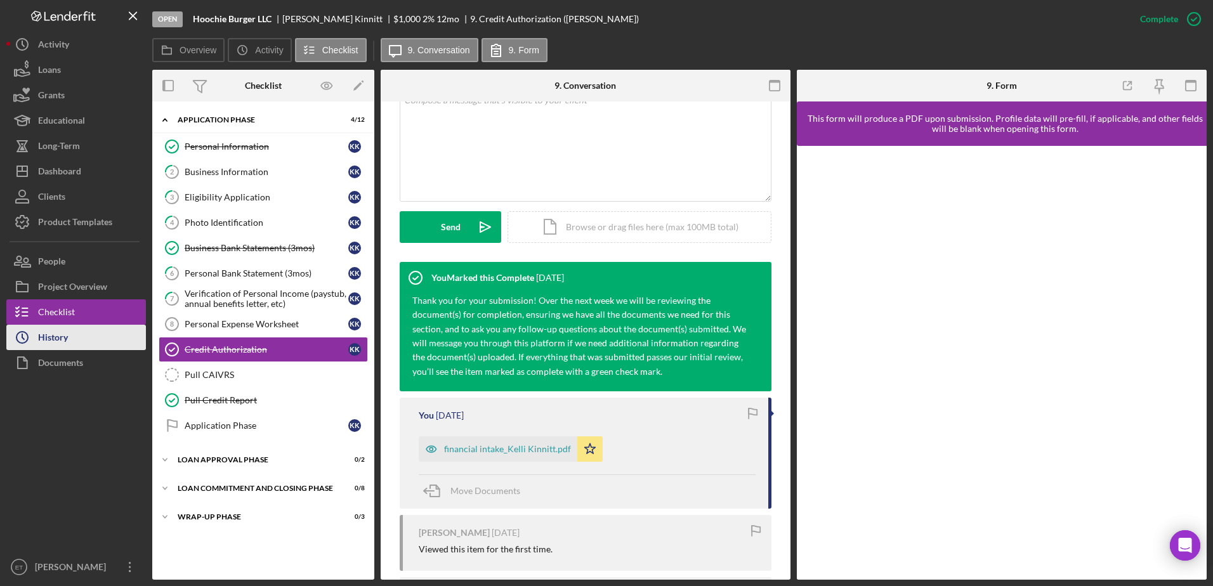
click at [63, 342] on div "History" at bounding box center [53, 339] width 30 height 29
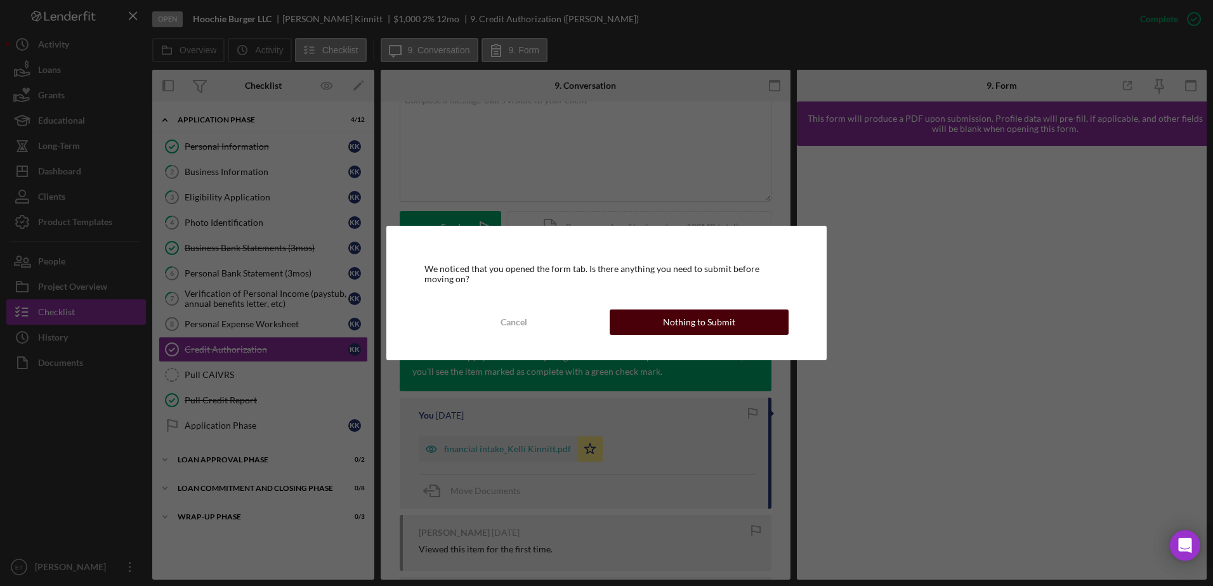
click at [684, 321] on div "Nothing to Submit" at bounding box center [699, 321] width 72 height 25
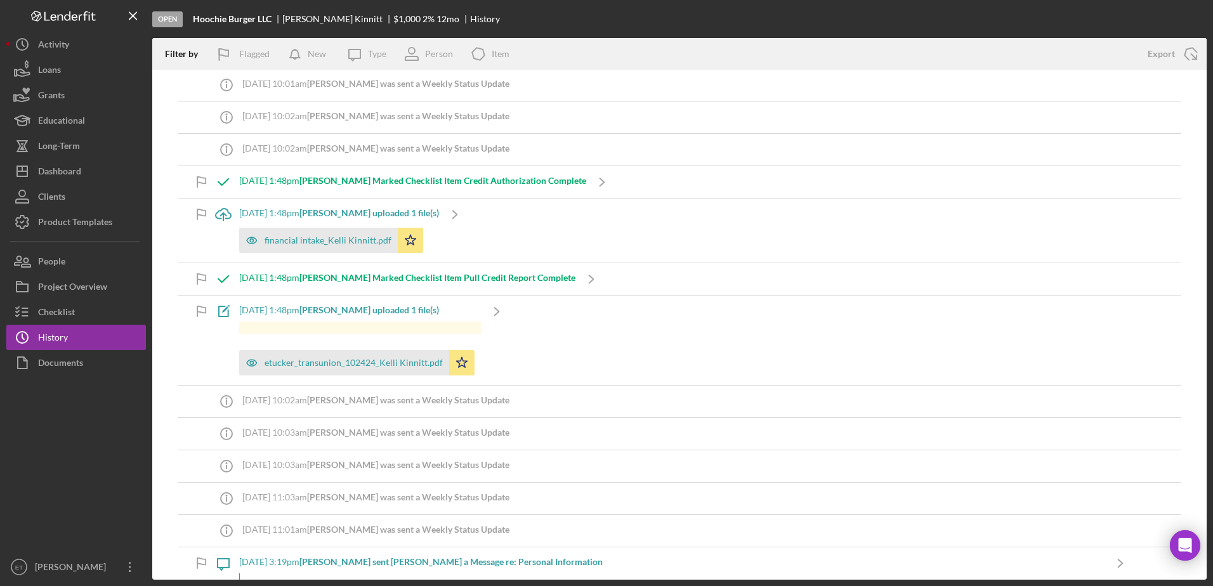
scroll to position [1140, 0]
click at [252, 240] on icon "button" at bounding box center [251, 239] width 25 height 25
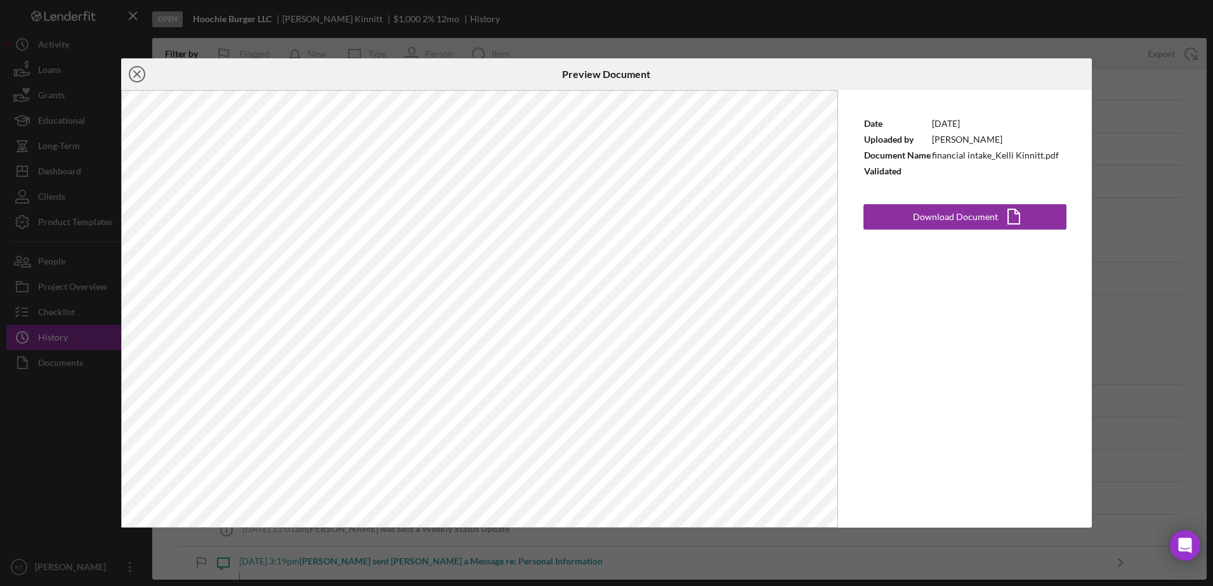
click at [135, 75] on icon "Icon/Close" at bounding box center [137, 74] width 32 height 32
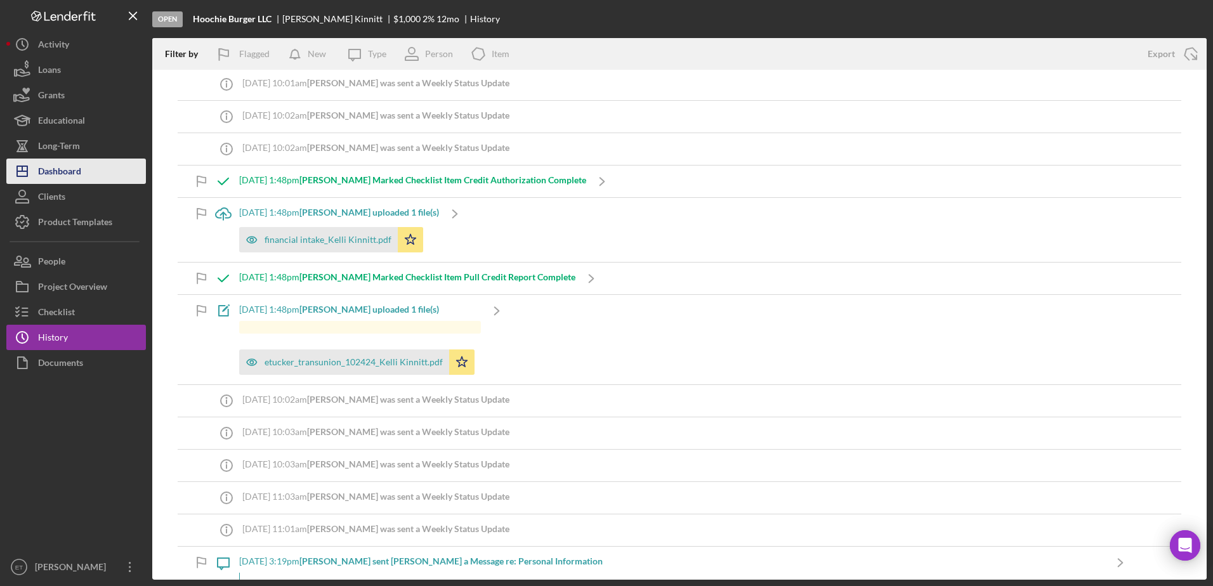
click at [62, 176] on div "Dashboard" at bounding box center [59, 173] width 43 height 29
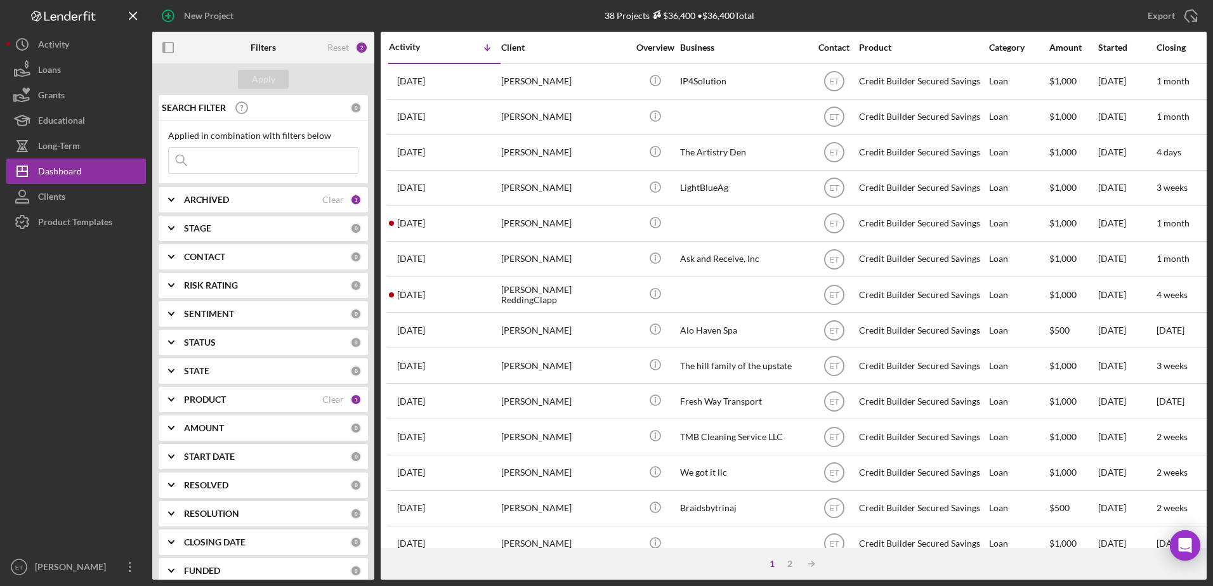
click at [223, 162] on input at bounding box center [263, 160] width 189 height 25
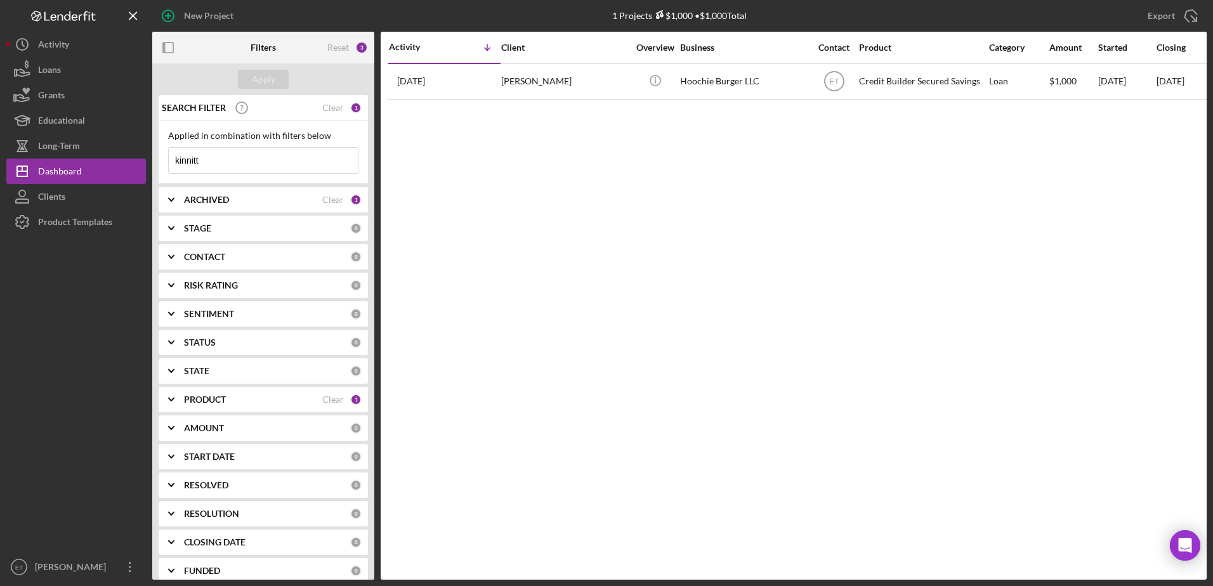
type input "kinnitt"
click at [249, 401] on div "PRODUCT" at bounding box center [253, 399] width 138 height 10
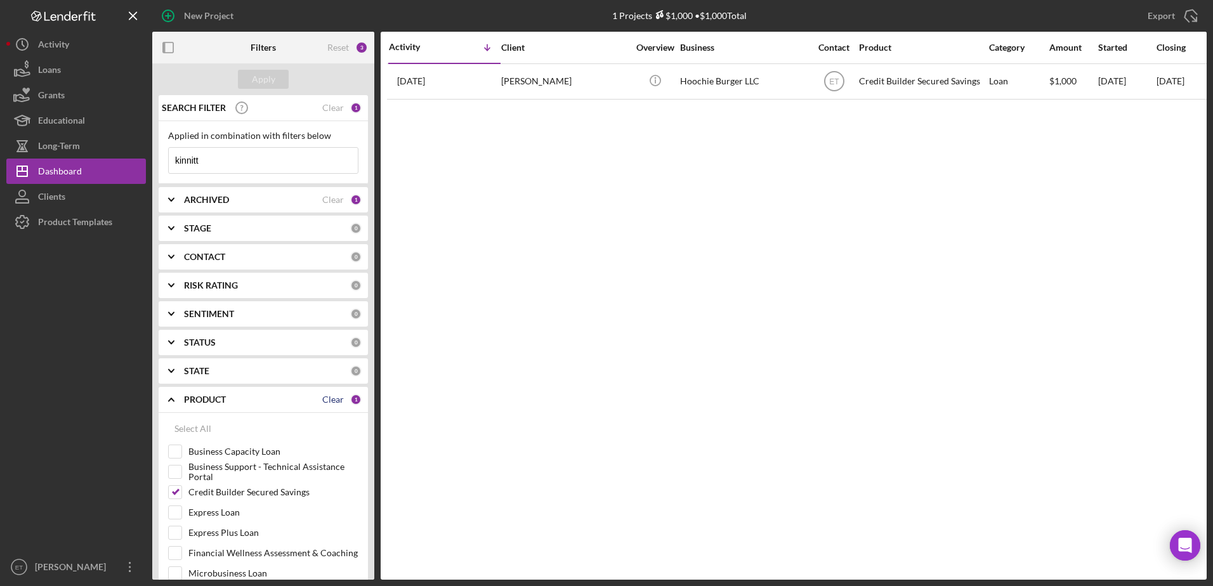
click at [328, 399] on div "Clear" at bounding box center [333, 399] width 22 height 10
checkbox input "false"
click at [266, 77] on div "Apply" at bounding box center [263, 79] width 23 height 19
click at [297, 201] on div "ARCHIVED" at bounding box center [253, 200] width 138 height 10
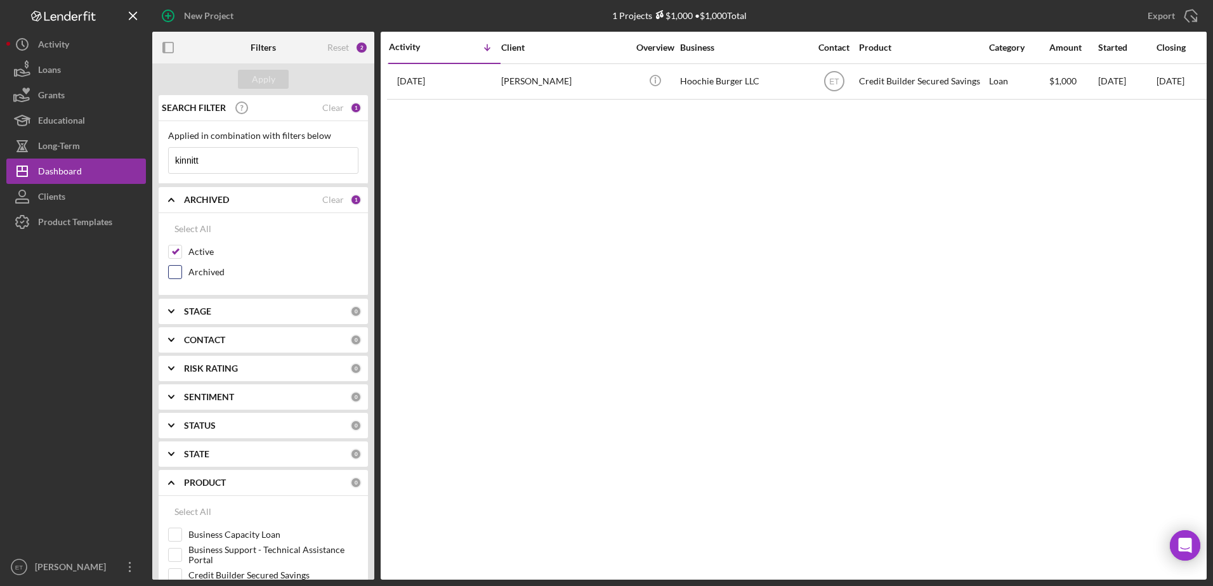
click at [171, 275] on input "Archived" at bounding box center [175, 272] width 13 height 13
checkbox input "true"
click at [252, 84] on div "Apply" at bounding box center [263, 79] width 23 height 19
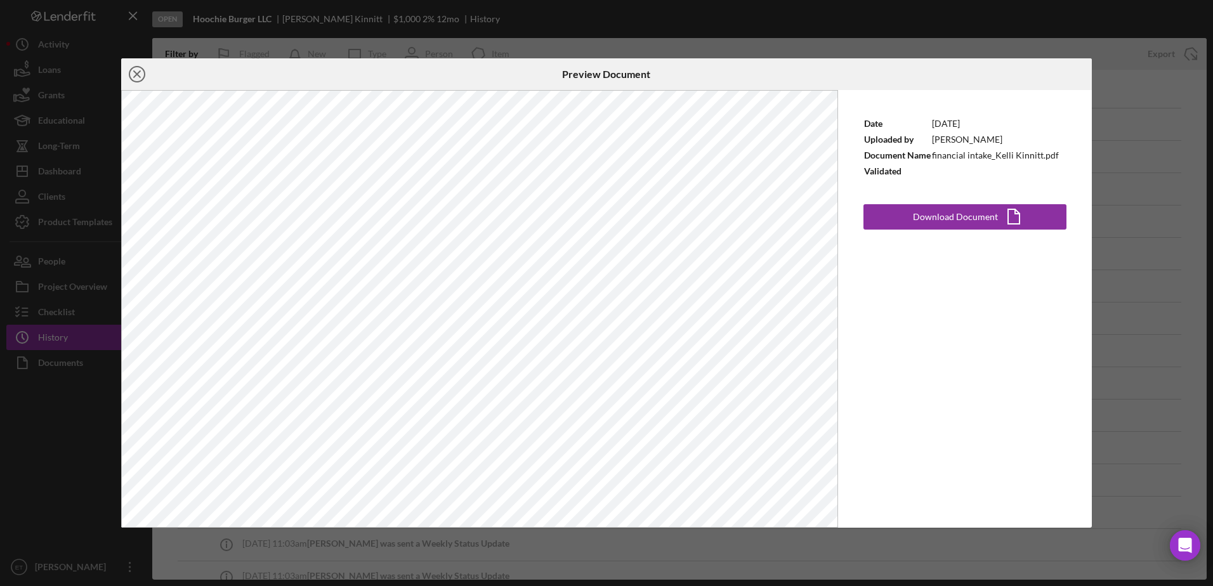
click at [136, 66] on icon "Icon/Close" at bounding box center [137, 74] width 32 height 32
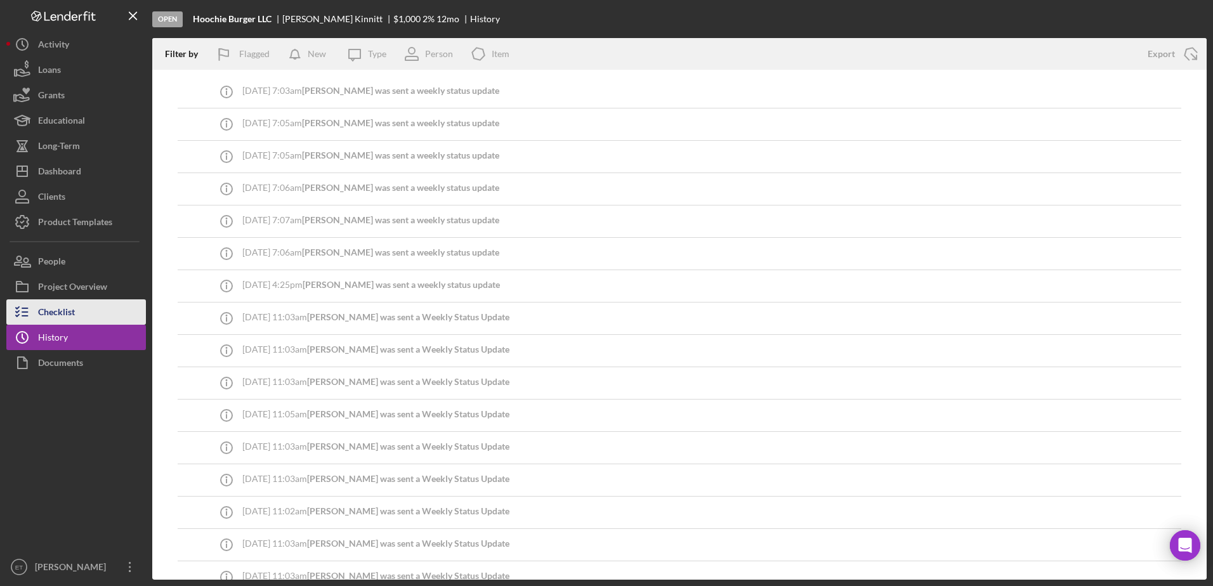
click at [56, 310] on div "Checklist" at bounding box center [56, 313] width 37 height 29
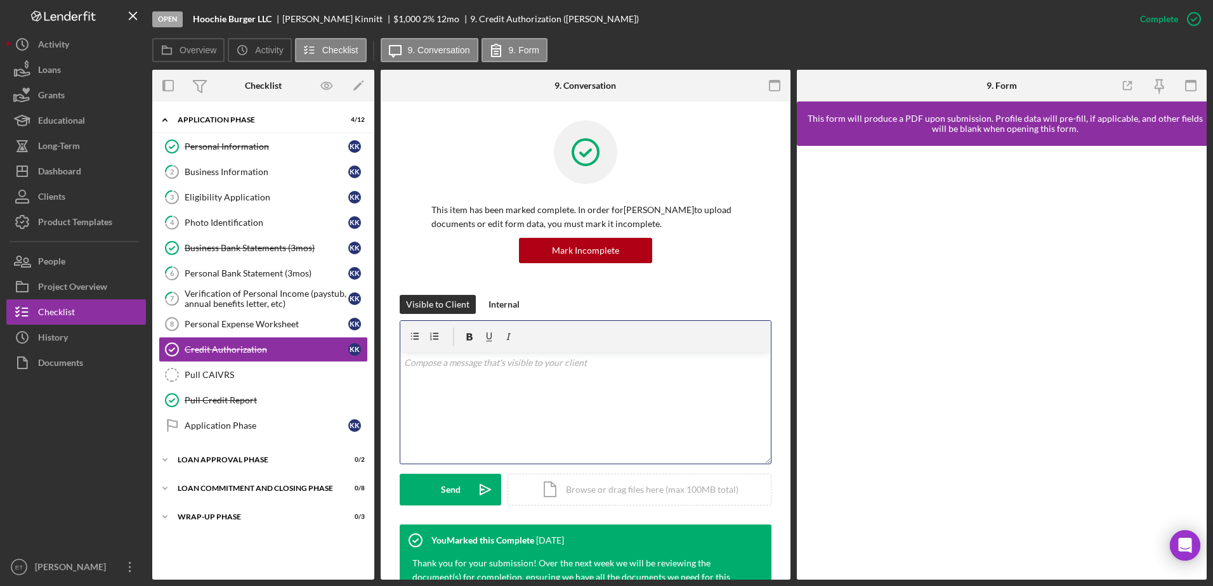
click at [478, 394] on div "v Color teal Color pink Remove color Add row above Add row below Add column bef…" at bounding box center [585, 408] width 370 height 111
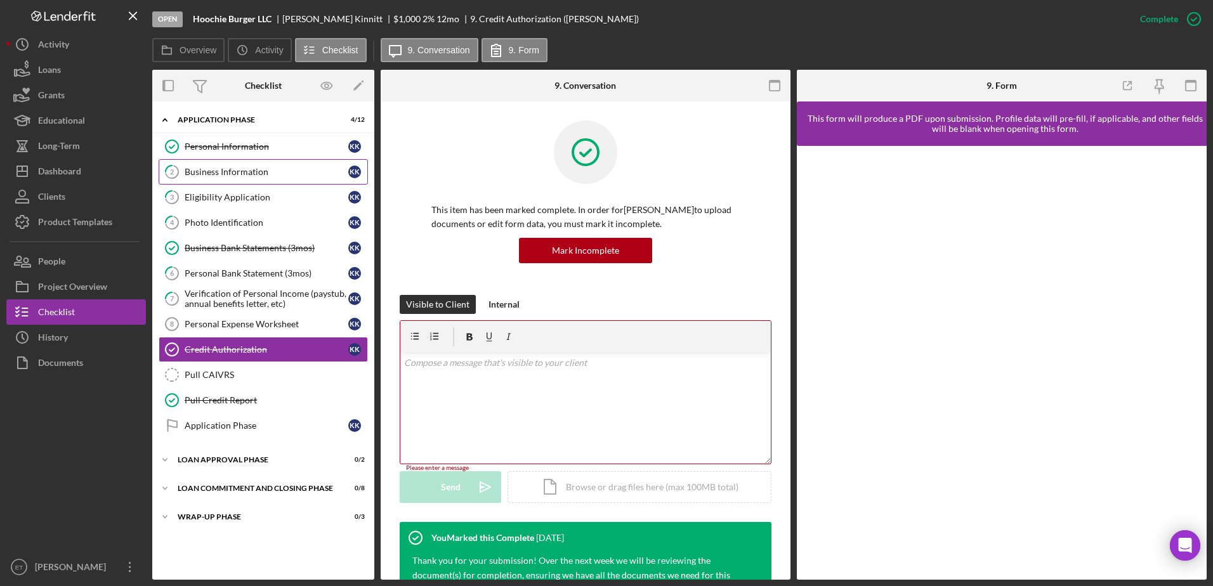
click at [232, 178] on link "2 Business Information K K" at bounding box center [263, 171] width 209 height 25
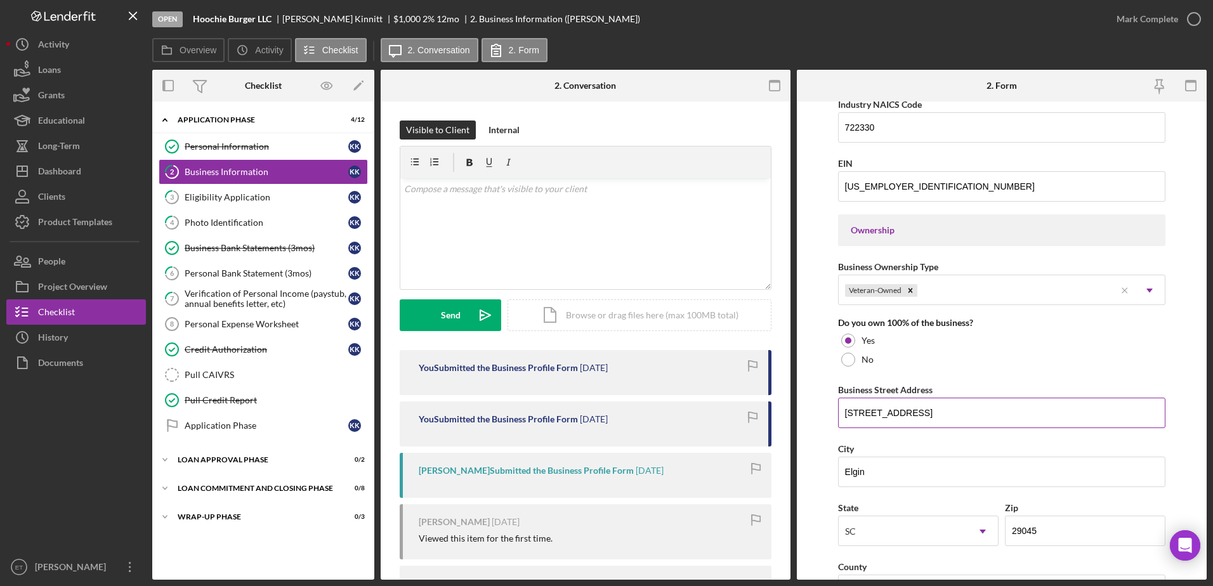
scroll to position [481, 0]
click at [231, 195] on div "Eligibility Application" at bounding box center [267, 197] width 164 height 10
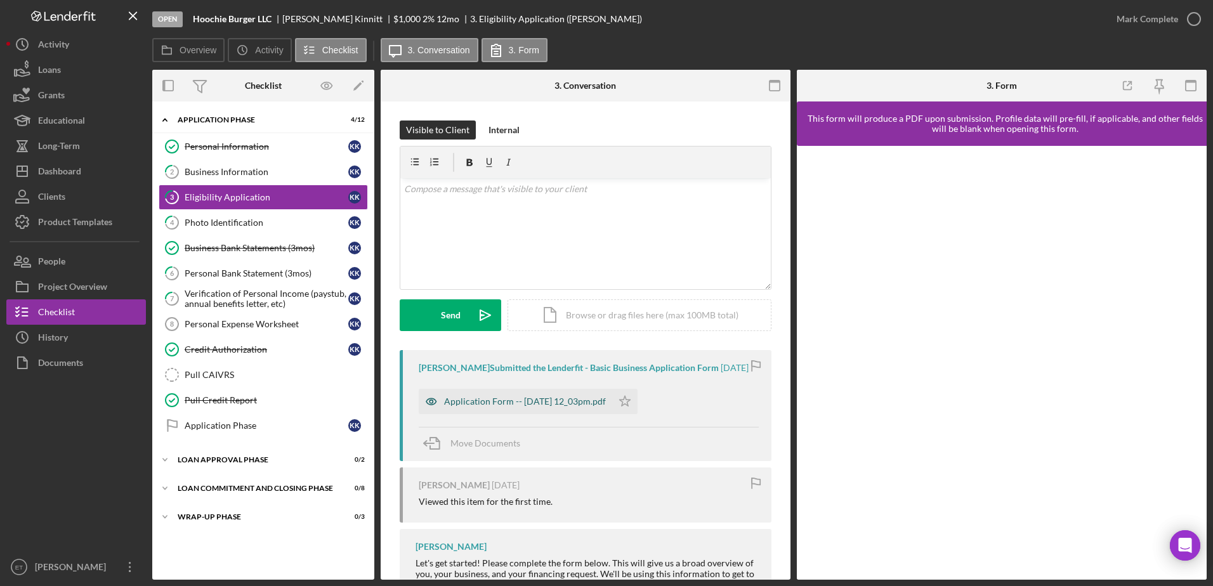
click at [434, 413] on icon "button" at bounding box center [431, 401] width 25 height 25
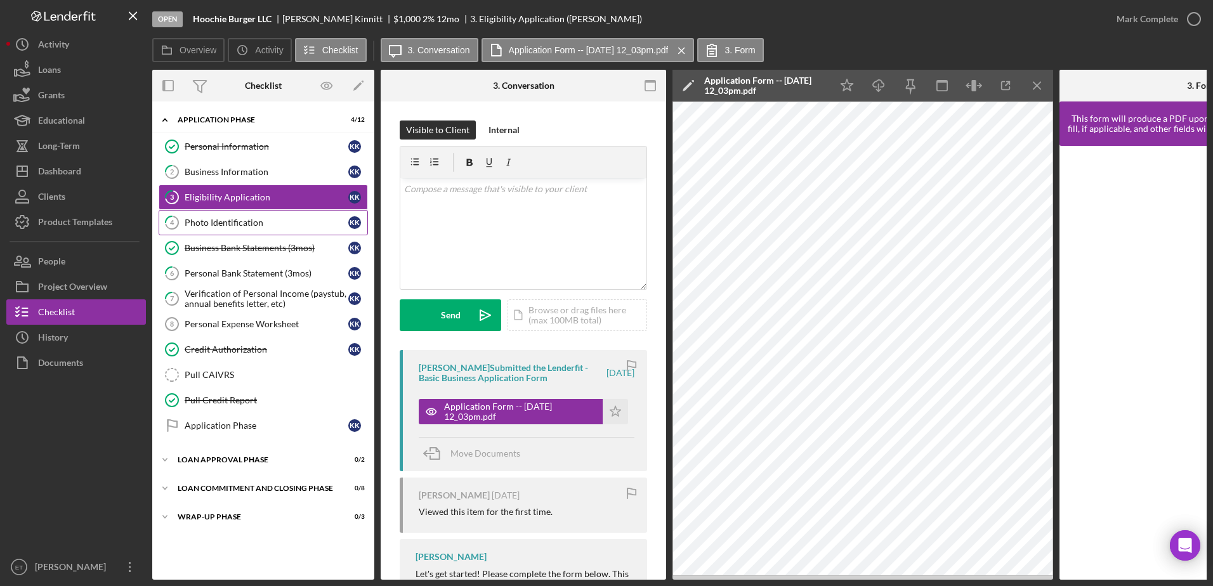
click at [247, 223] on div "Photo Identification" at bounding box center [267, 223] width 164 height 10
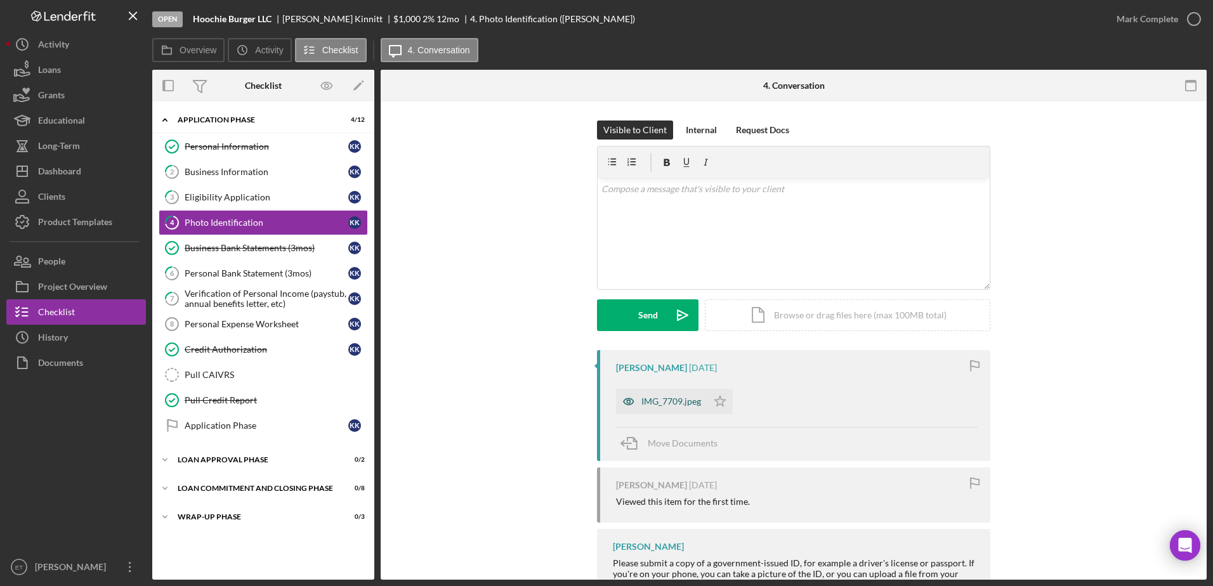
click at [627, 399] on icon "button" at bounding box center [628, 401] width 10 height 6
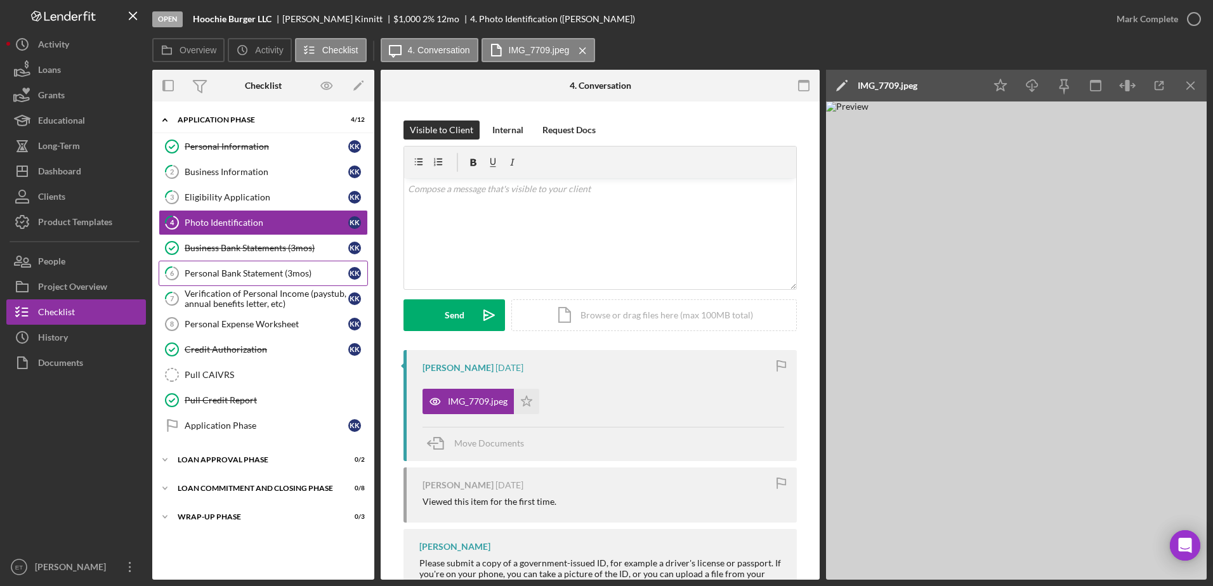
click at [238, 277] on div "Personal Bank Statement (3mos)" at bounding box center [267, 273] width 164 height 10
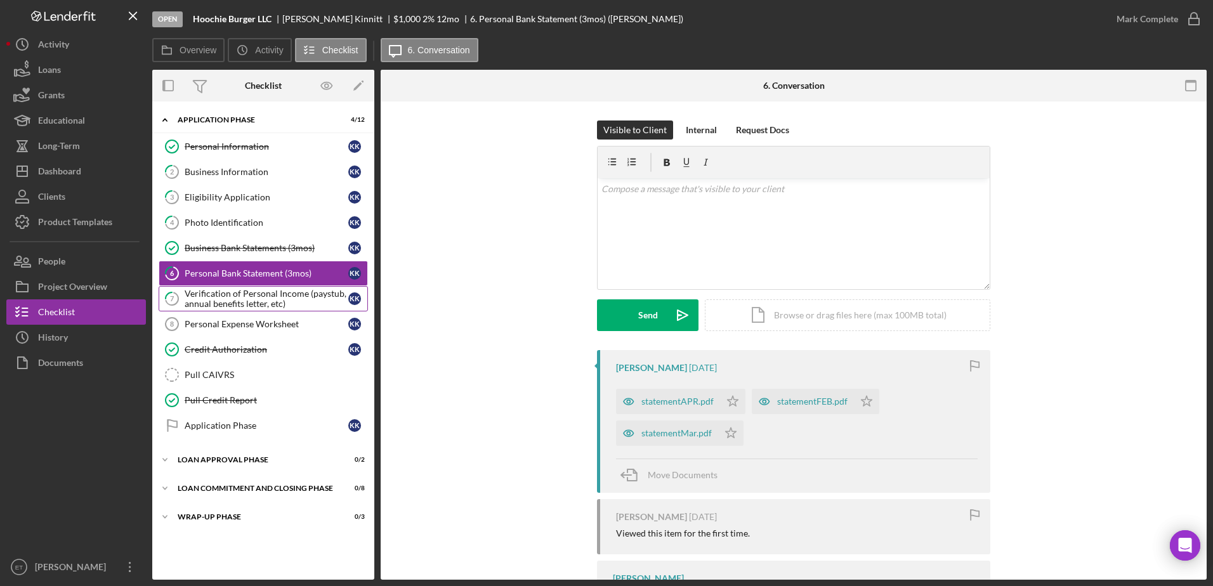
click at [210, 301] on div "Verification of Personal Income (paystub, annual benefits letter, etc)" at bounding box center [267, 299] width 164 height 20
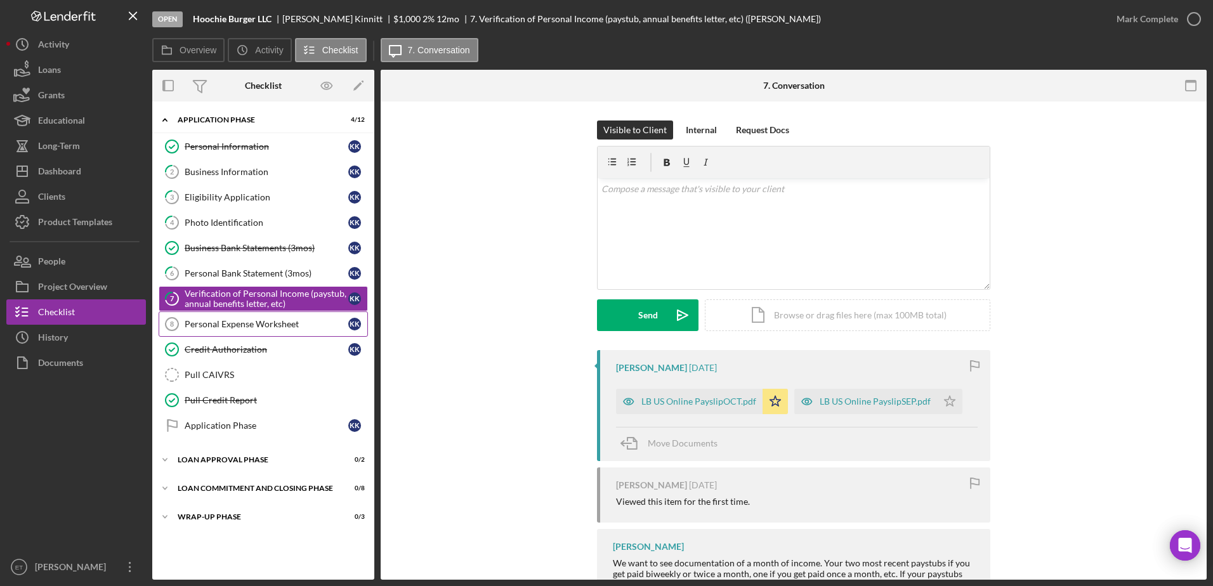
click at [218, 329] on div "Personal Expense Worksheet" at bounding box center [267, 324] width 164 height 10
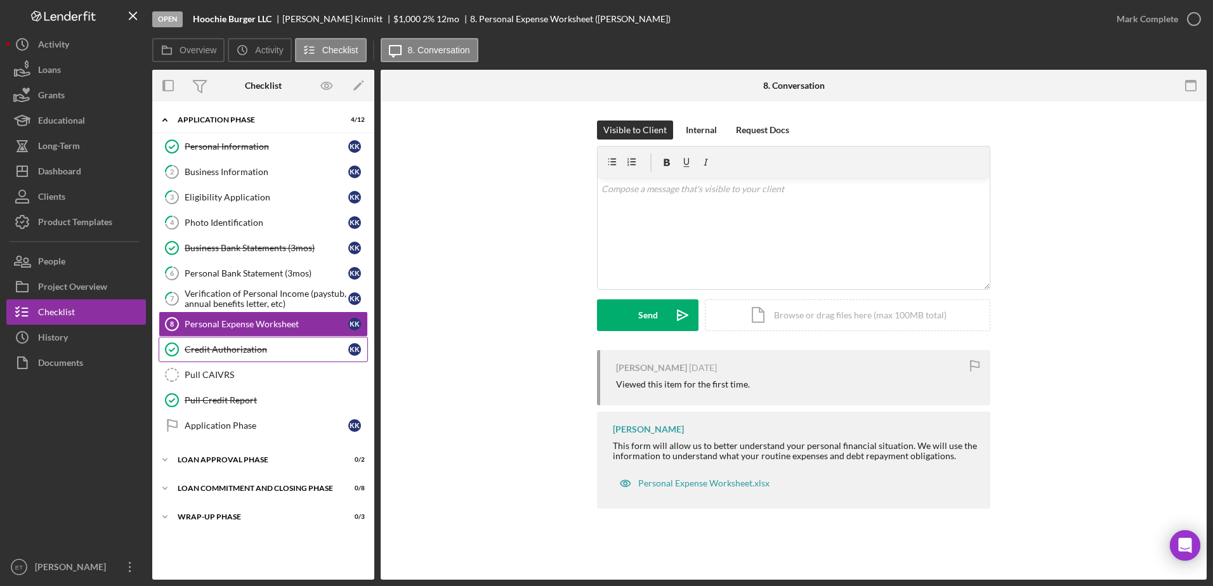
click at [212, 349] on div "Credit Authorization" at bounding box center [267, 349] width 164 height 10
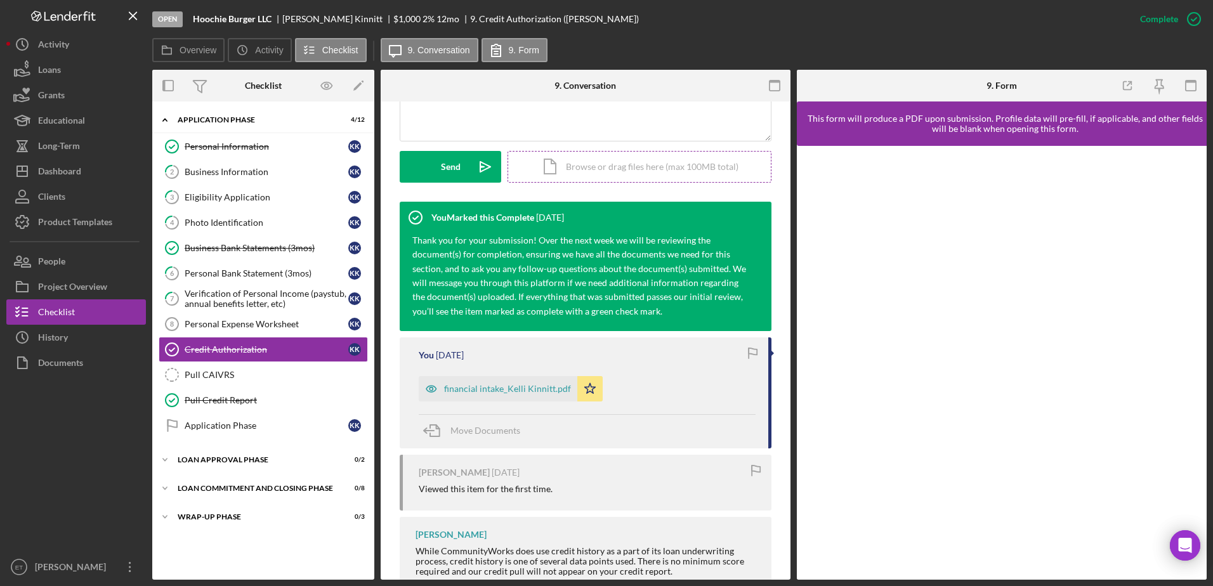
scroll to position [322, 0]
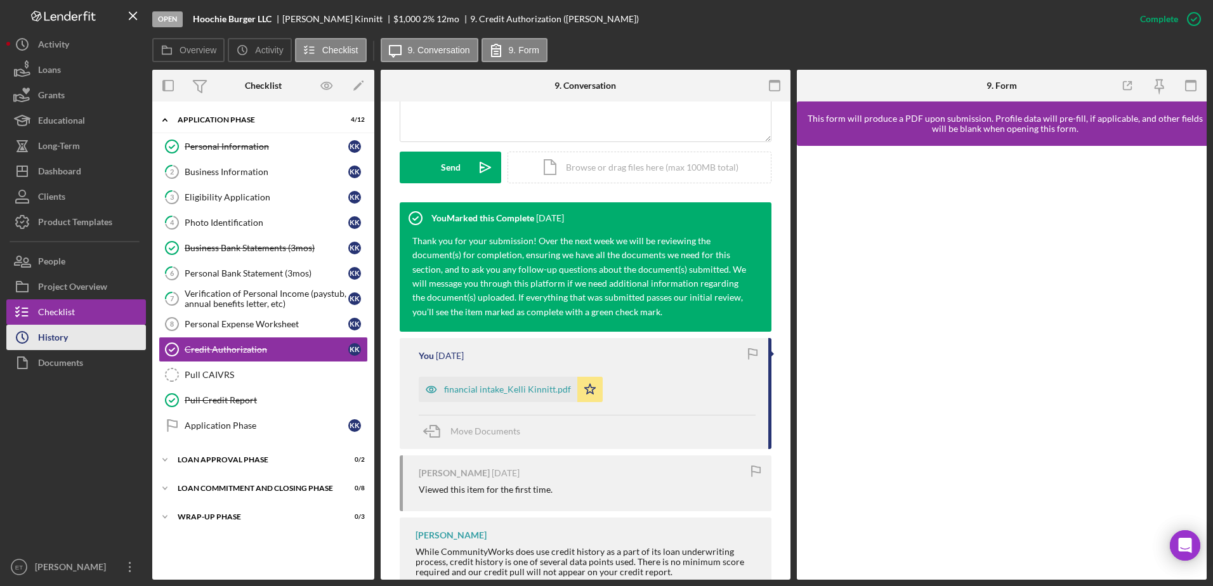
click at [58, 339] on div "History" at bounding box center [53, 339] width 30 height 29
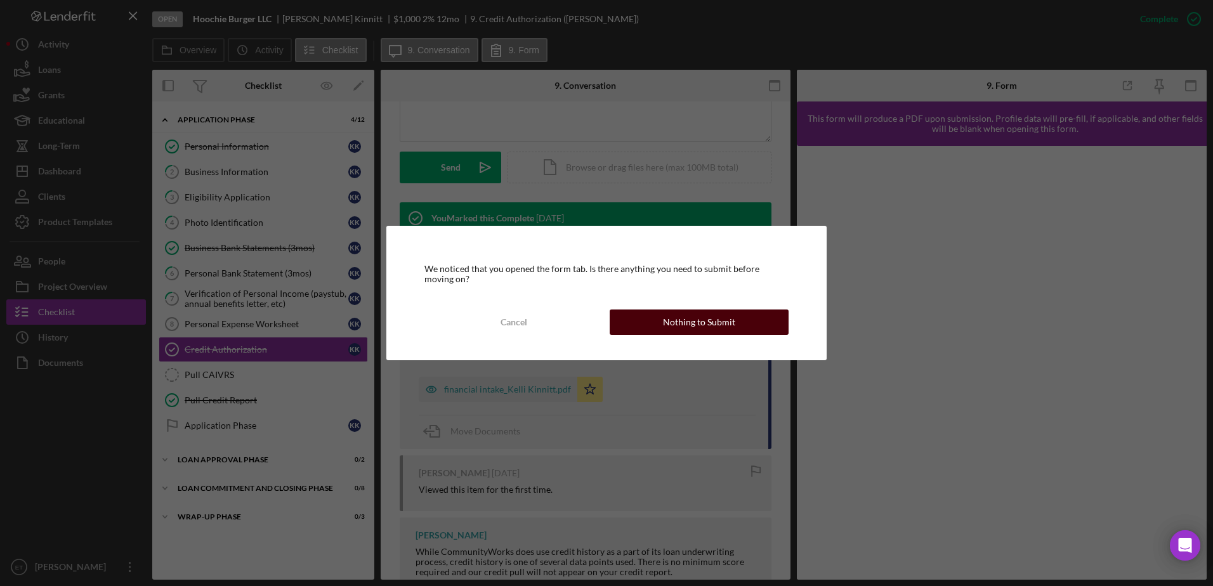
click at [680, 328] on div "Nothing to Submit" at bounding box center [699, 321] width 72 height 25
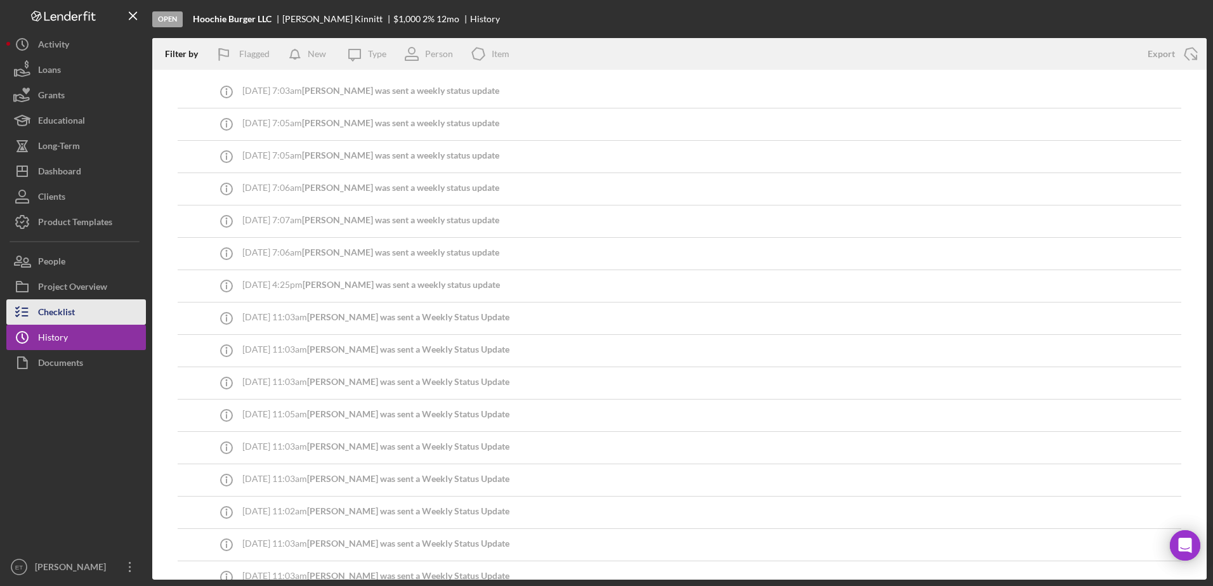
click at [54, 317] on div "Checklist" at bounding box center [56, 313] width 37 height 29
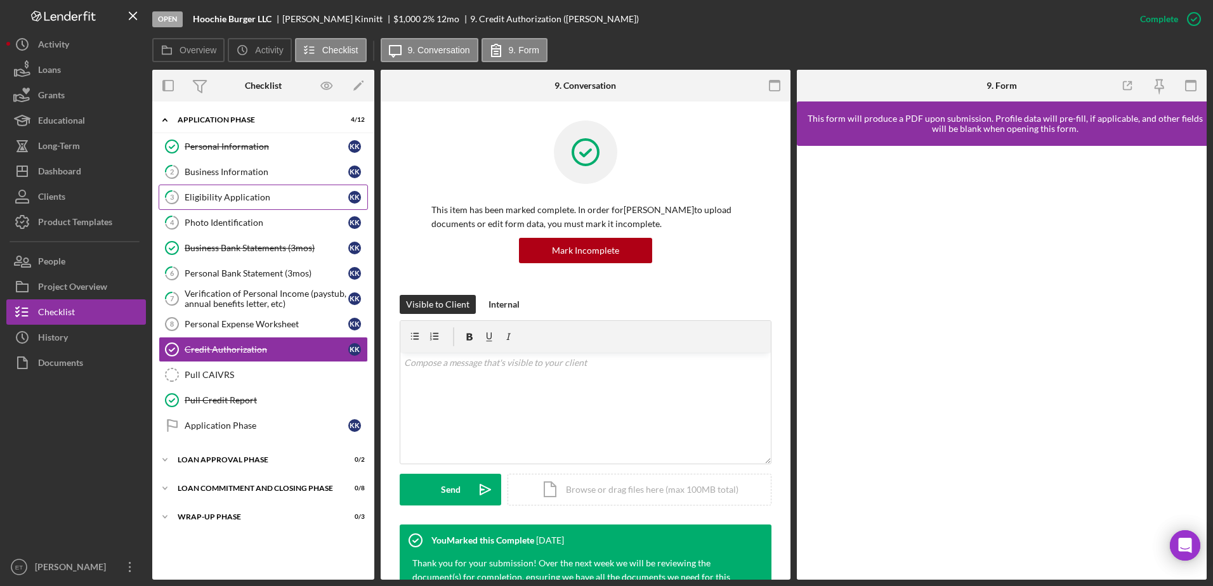
click at [254, 199] on div "Eligibility Application" at bounding box center [267, 197] width 164 height 10
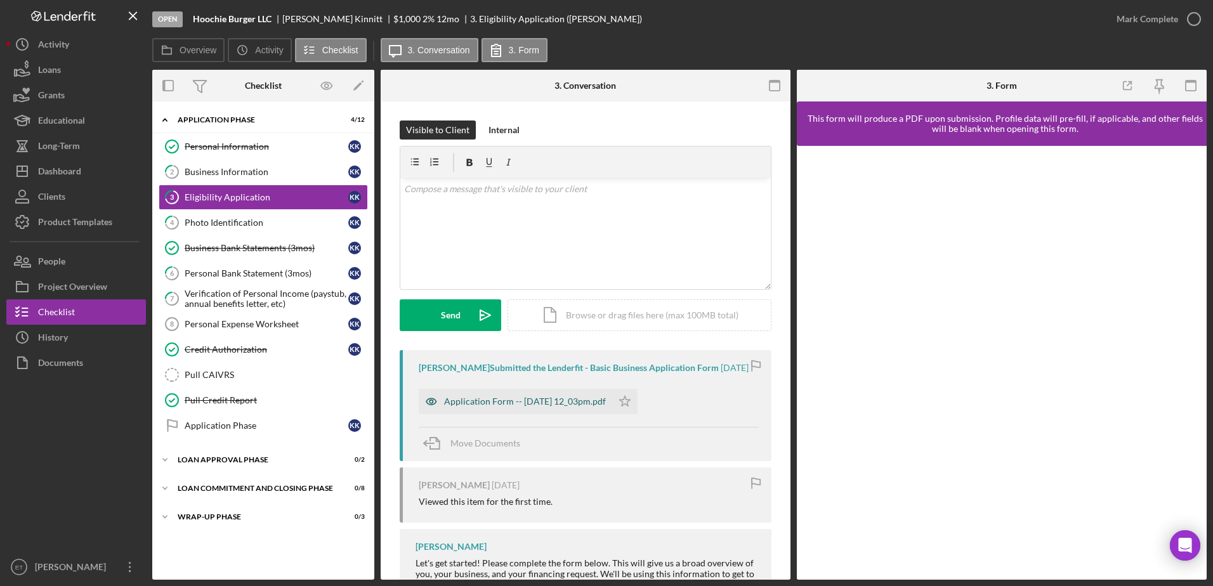
click at [432, 403] on icon "button" at bounding box center [430, 401] width 3 height 3
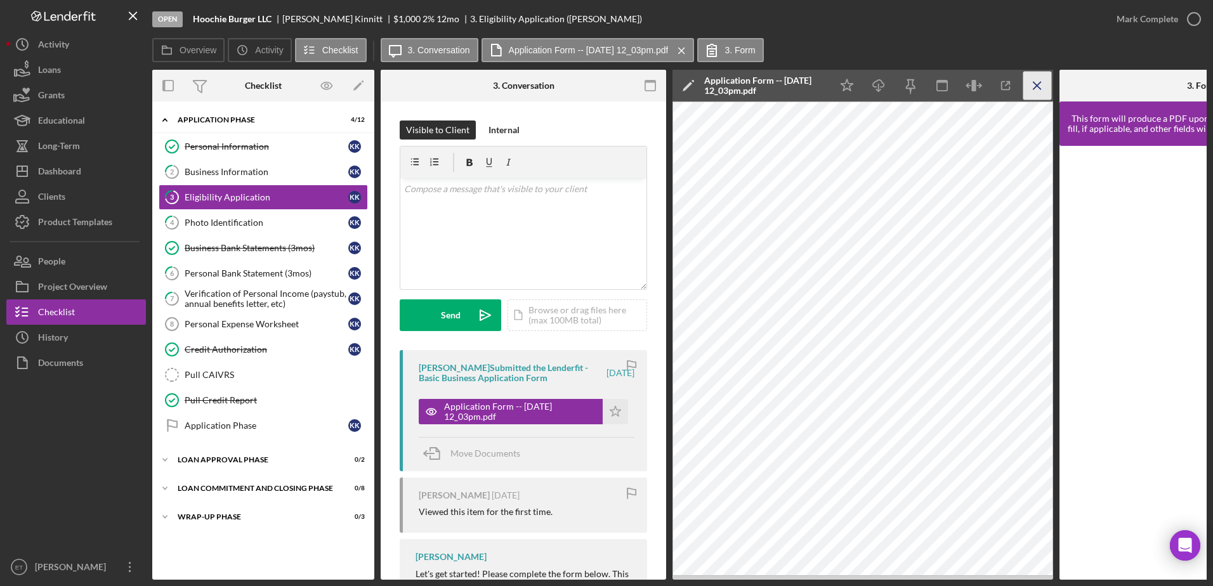
click at [1040, 81] on icon "Icon/Menu Close" at bounding box center [1037, 86] width 29 height 29
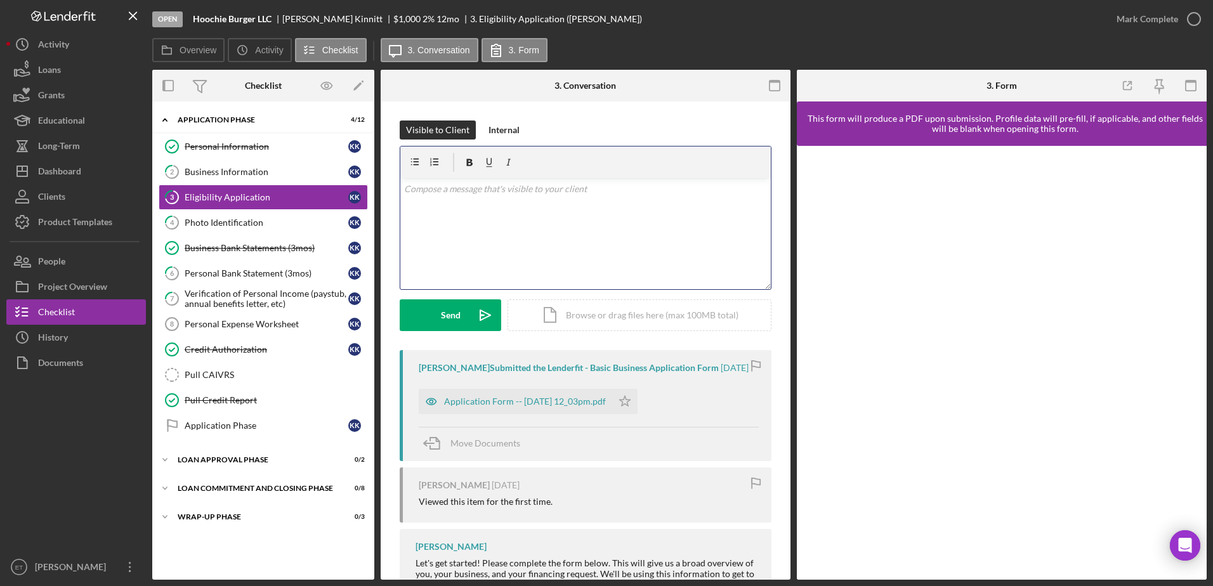
click at [483, 204] on div "v Color teal Color pink Remove color Add row above Add row below Add column bef…" at bounding box center [585, 233] width 370 height 111
click at [712, 250] on div "v Color teal Color pink Remove color Add row above Add row below Add column bef…" at bounding box center [585, 233] width 370 height 111
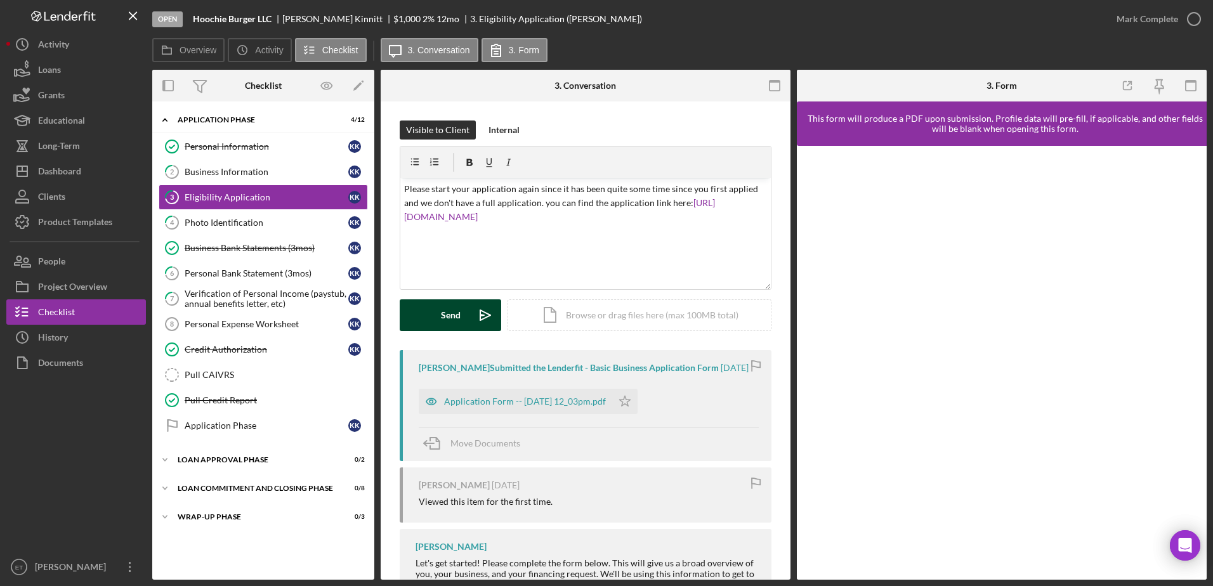
click at [459, 316] on div "Send" at bounding box center [451, 315] width 20 height 32
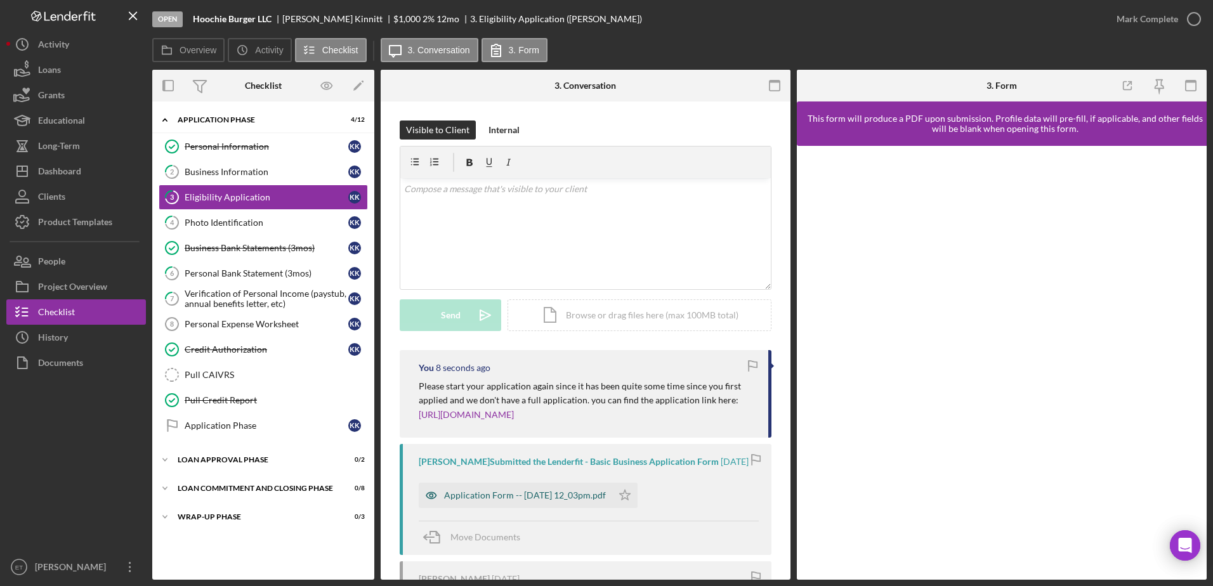
click at [432, 497] on icon "button" at bounding box center [430, 495] width 3 height 3
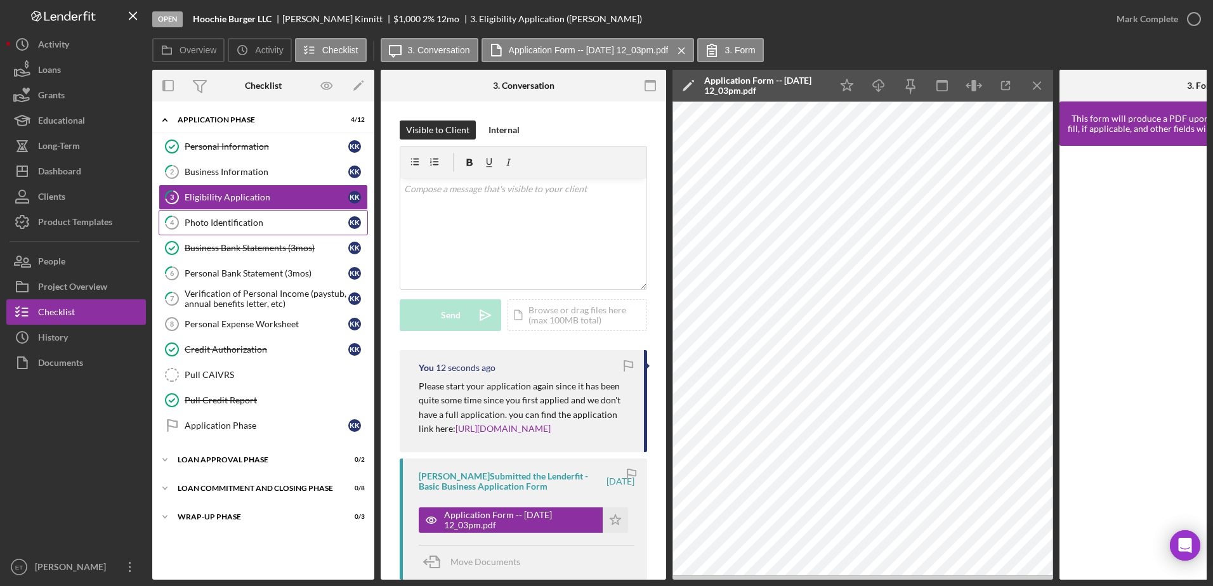
click at [188, 221] on div "Photo Identification" at bounding box center [267, 223] width 164 height 10
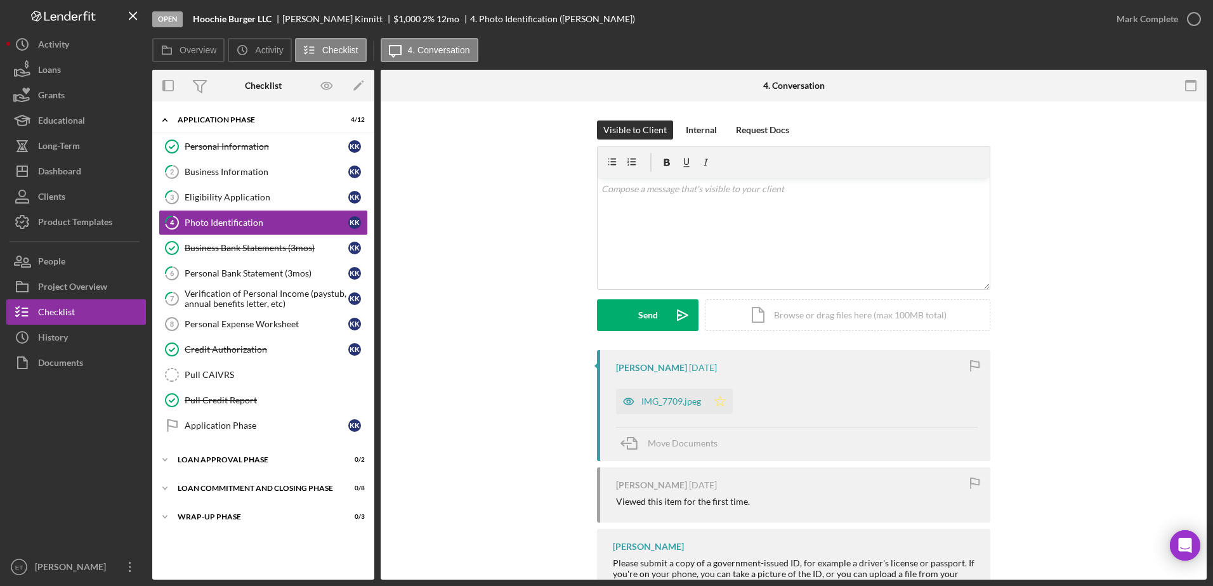
click at [720, 398] on icon "Icon/Star" at bounding box center [719, 401] width 25 height 25
click at [1195, 16] on icon "button" at bounding box center [1194, 19] width 32 height 32
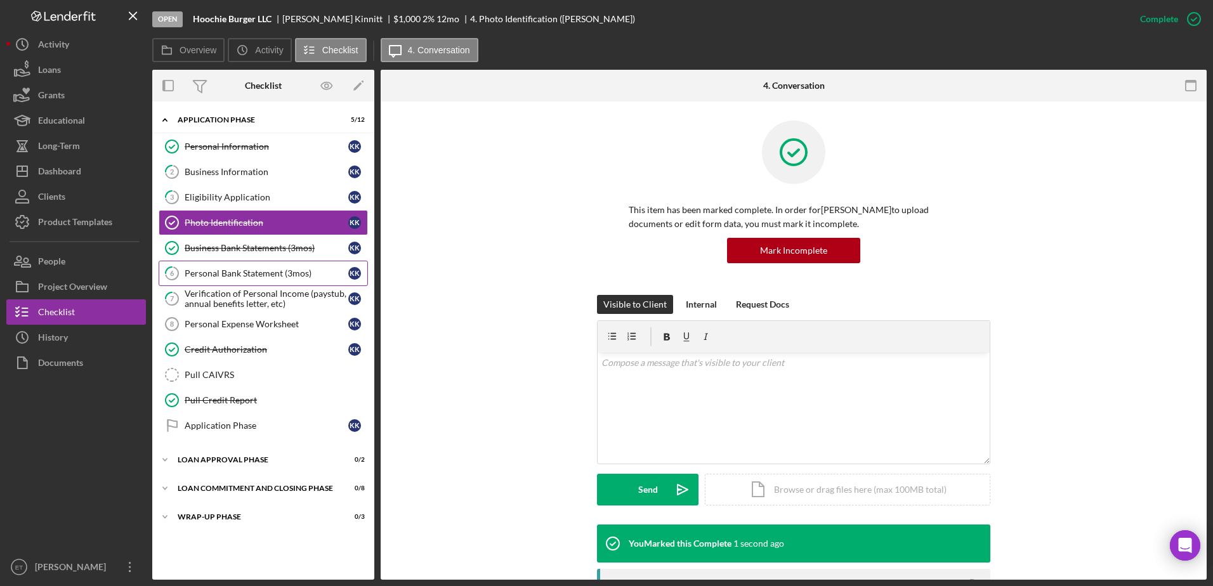
click at [227, 283] on link "6 Personal Bank Statement (3mos) K K" at bounding box center [263, 273] width 209 height 25
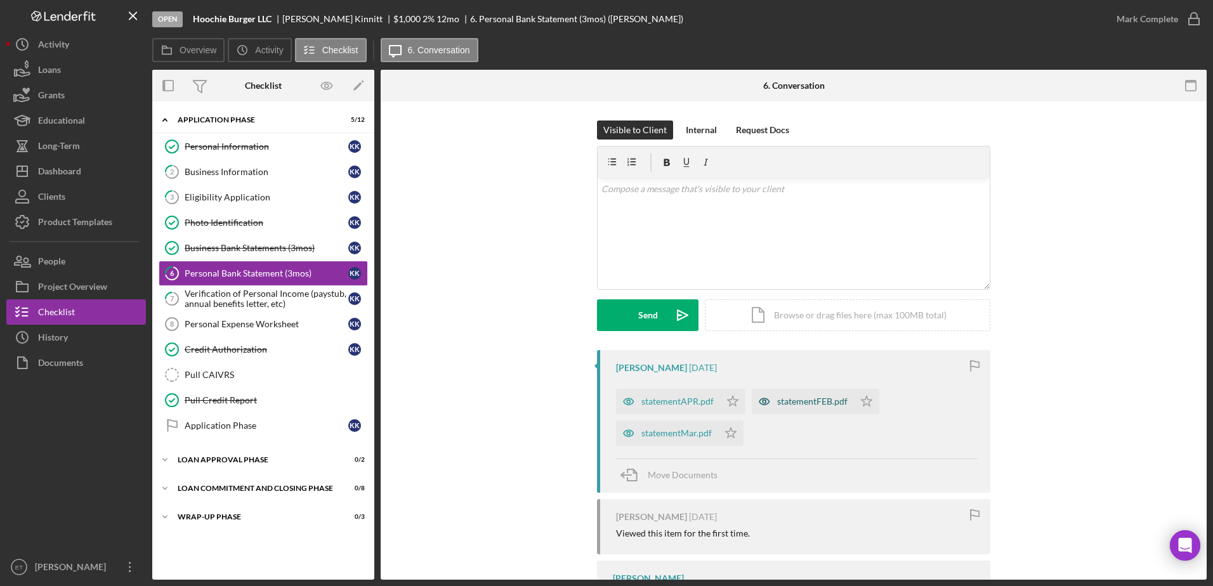
click at [764, 403] on icon "button" at bounding box center [764, 401] width 25 height 25
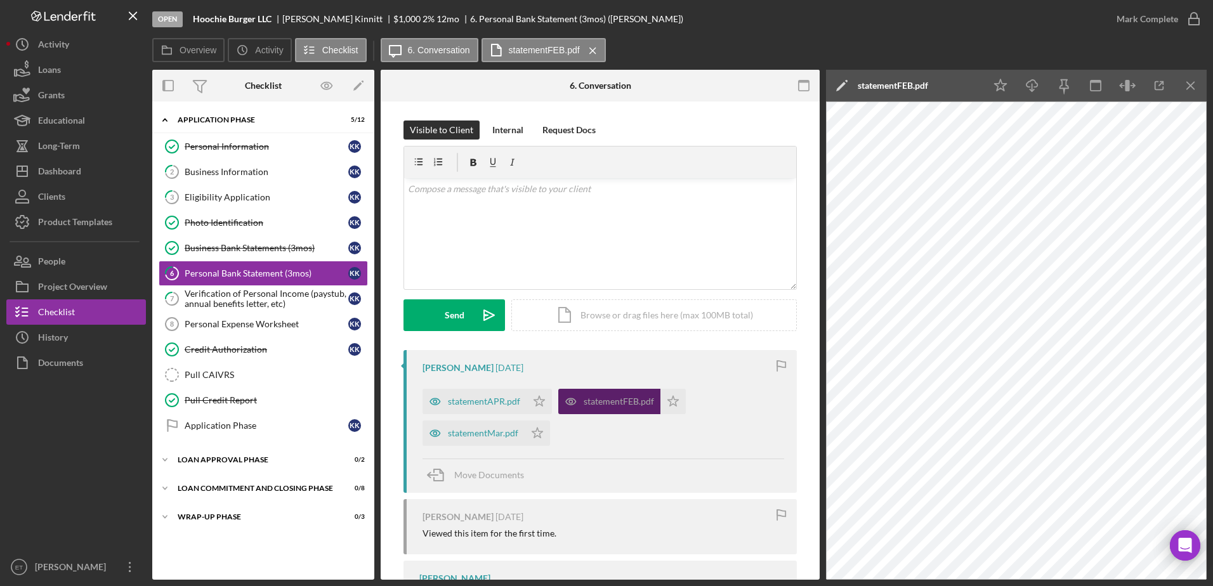
click at [569, 402] on icon "button" at bounding box center [570, 401] width 3 height 3
click at [435, 430] on icon "button" at bounding box center [435, 433] width 10 height 6
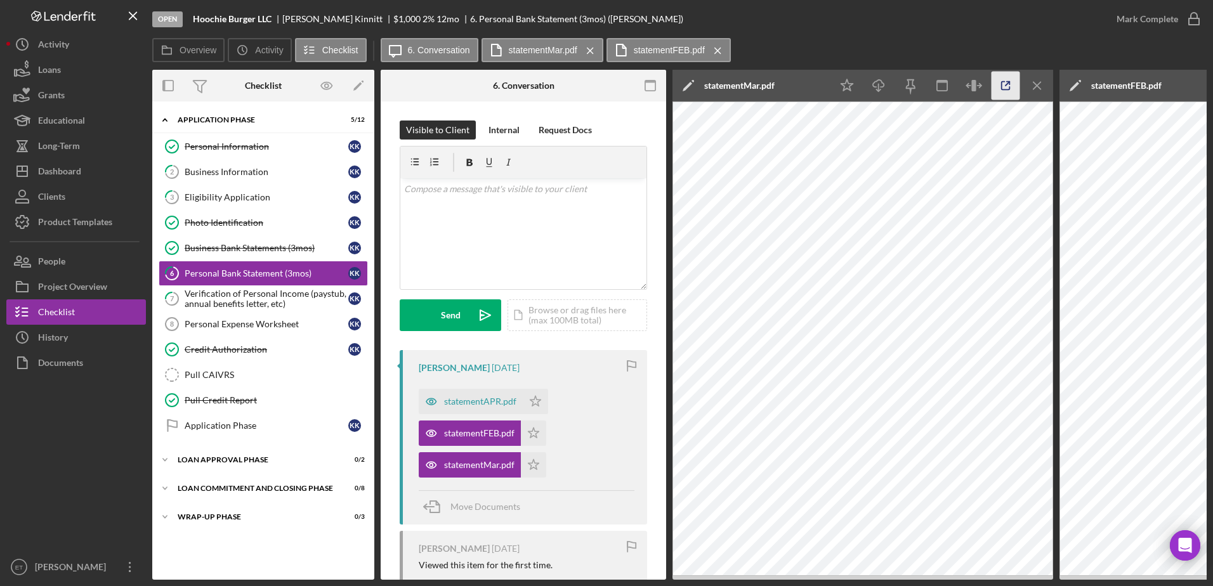
click at [1007, 86] on icon "button" at bounding box center [1005, 86] width 29 height 29
click at [66, 285] on div "Project Overview" at bounding box center [72, 288] width 69 height 29
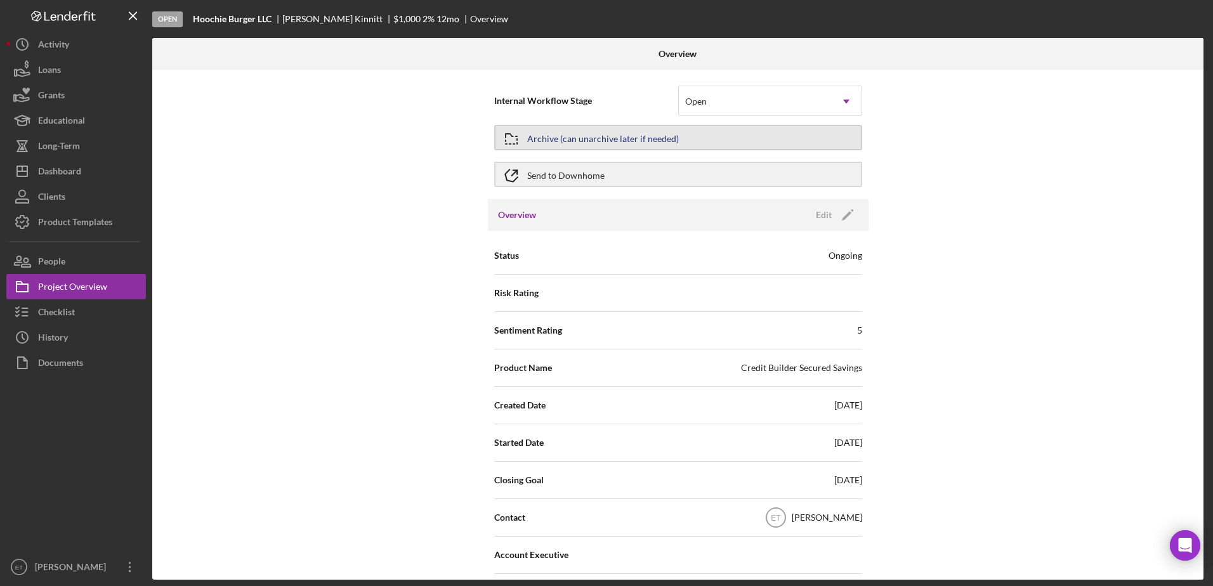
click at [795, 136] on button "Archive (can unarchive later if needed)" at bounding box center [678, 137] width 368 height 25
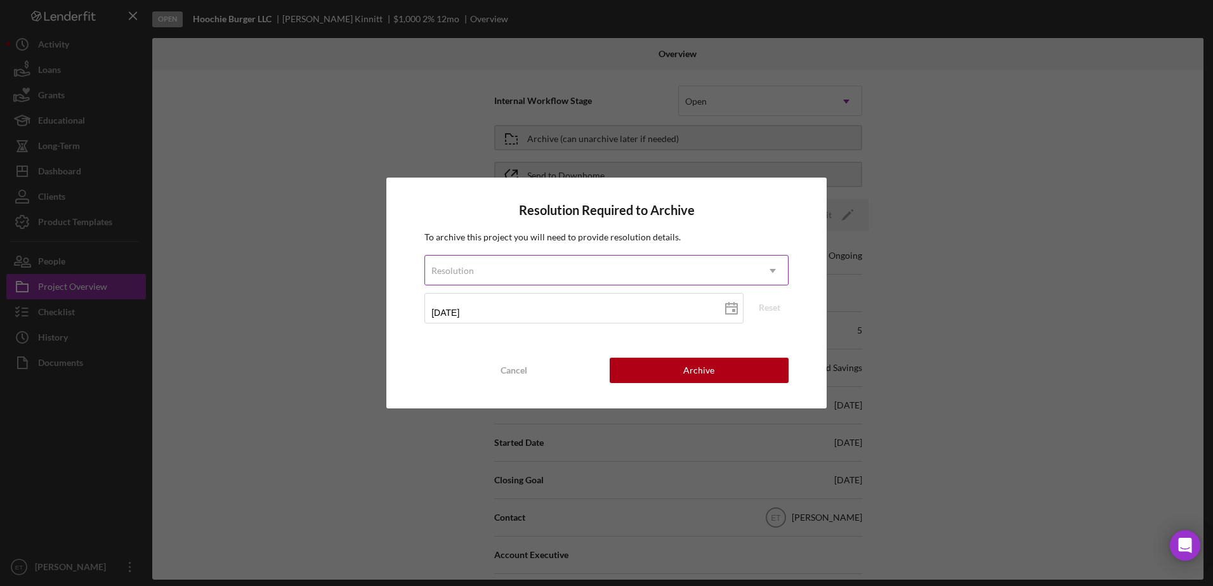
click at [537, 271] on div "Resolution" at bounding box center [591, 270] width 332 height 29
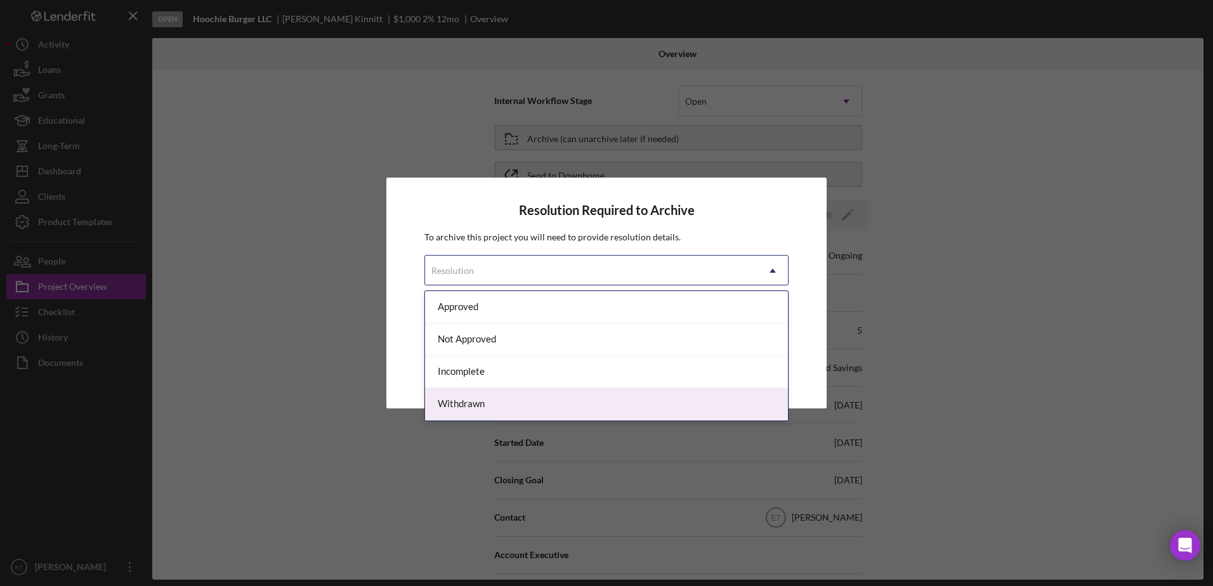
click at [511, 400] on div "Withdrawn" at bounding box center [606, 404] width 363 height 32
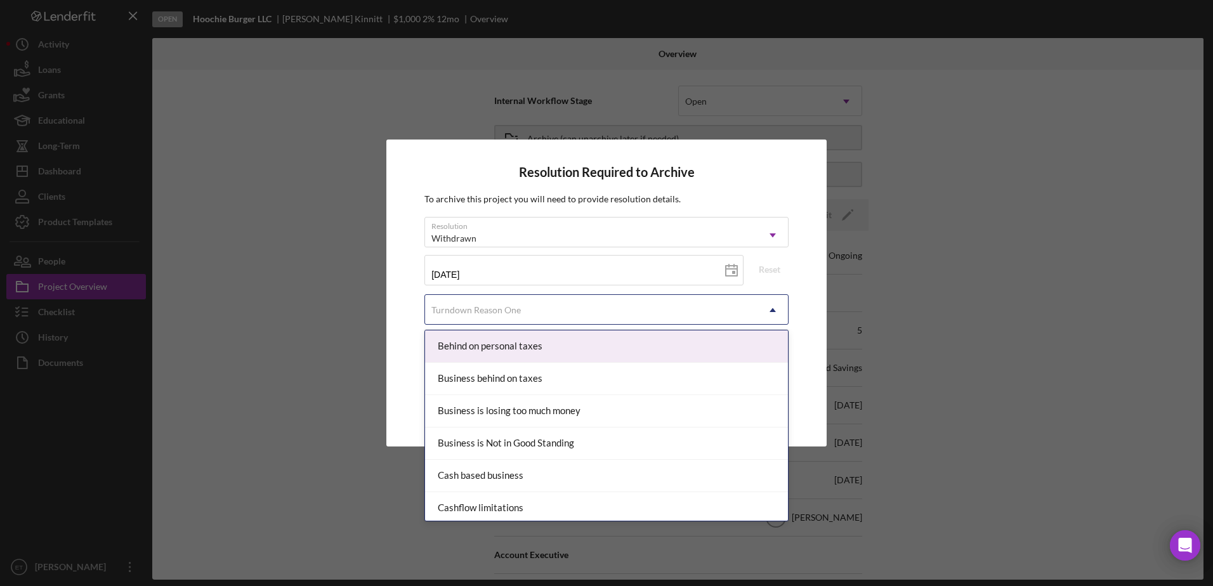
click at [558, 311] on div "Turndown Reason One" at bounding box center [591, 310] width 332 height 29
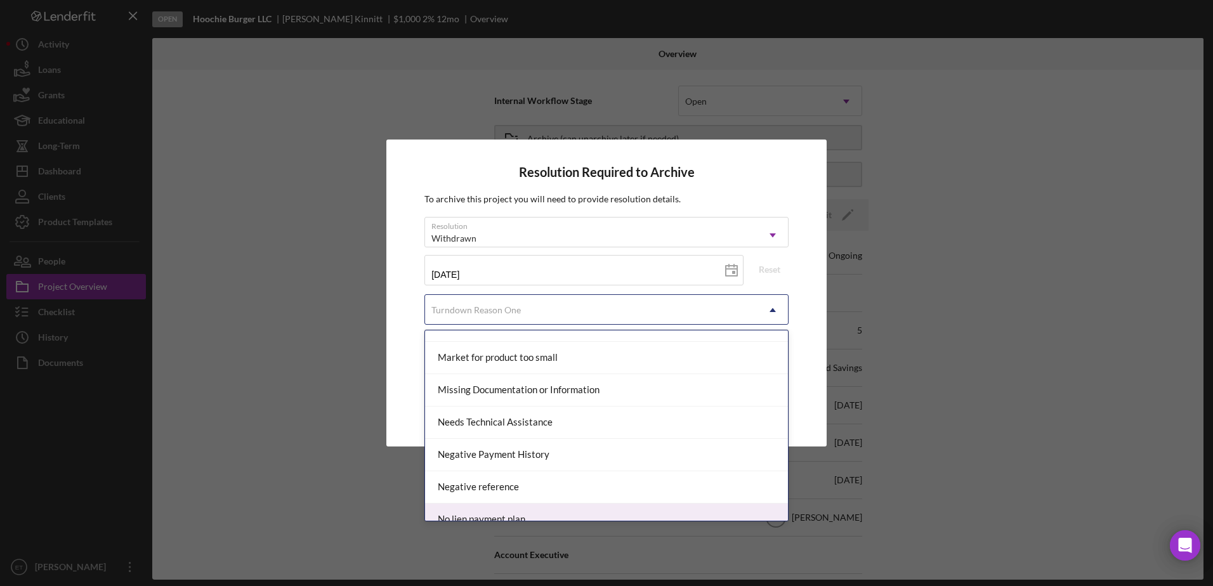
scroll to position [684, 0]
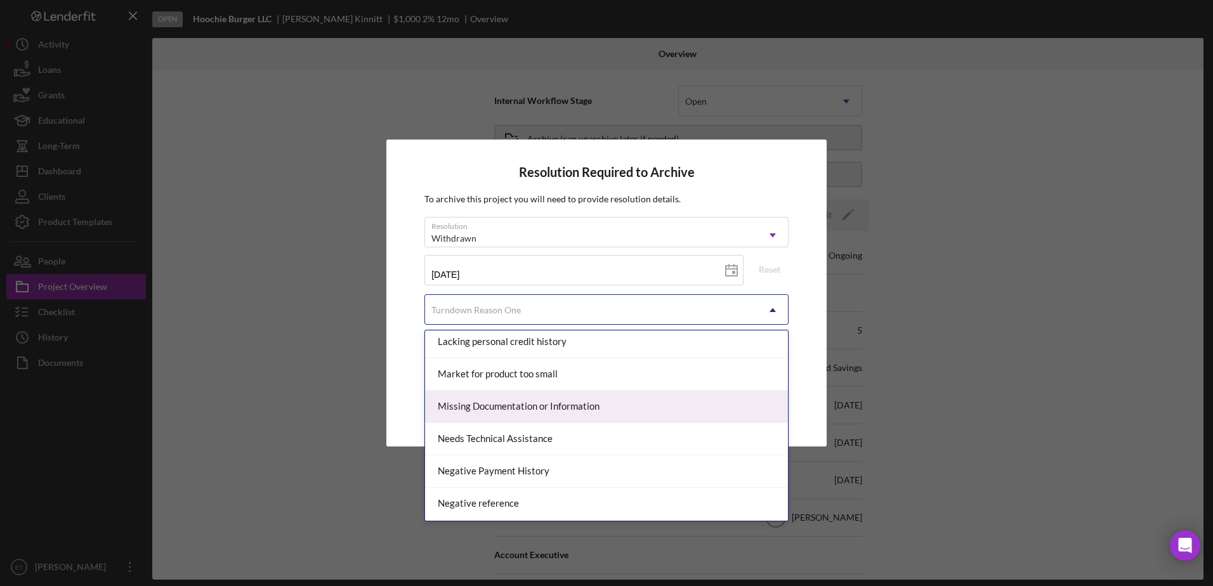
click at [542, 414] on div "Missing Documentation or Information" at bounding box center [606, 407] width 363 height 32
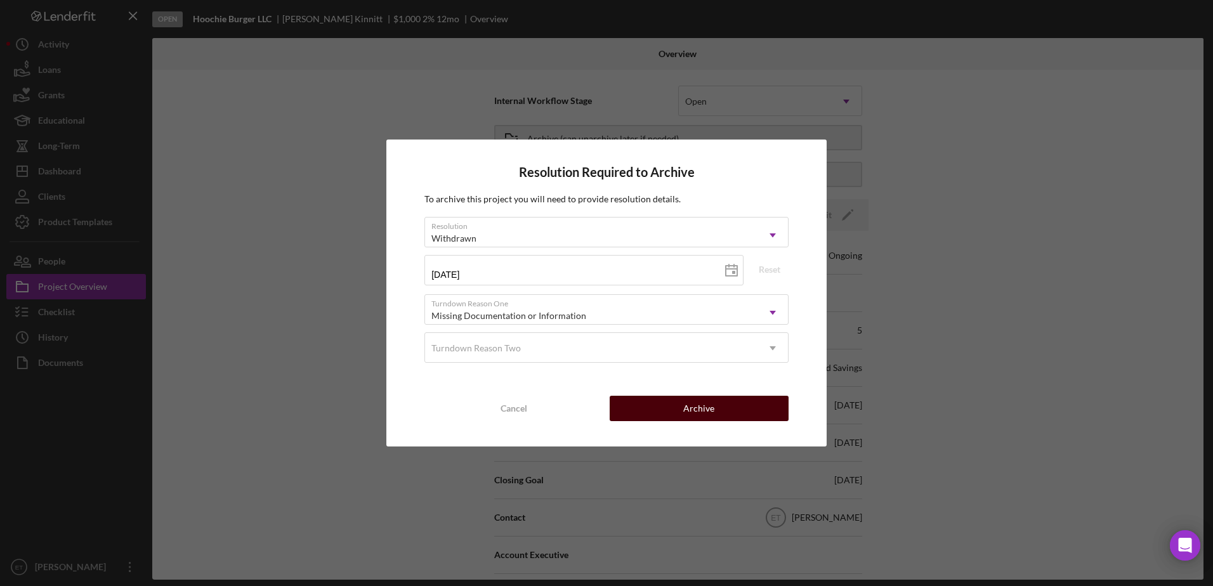
click at [747, 410] on button "Archive" at bounding box center [698, 408] width 179 height 25
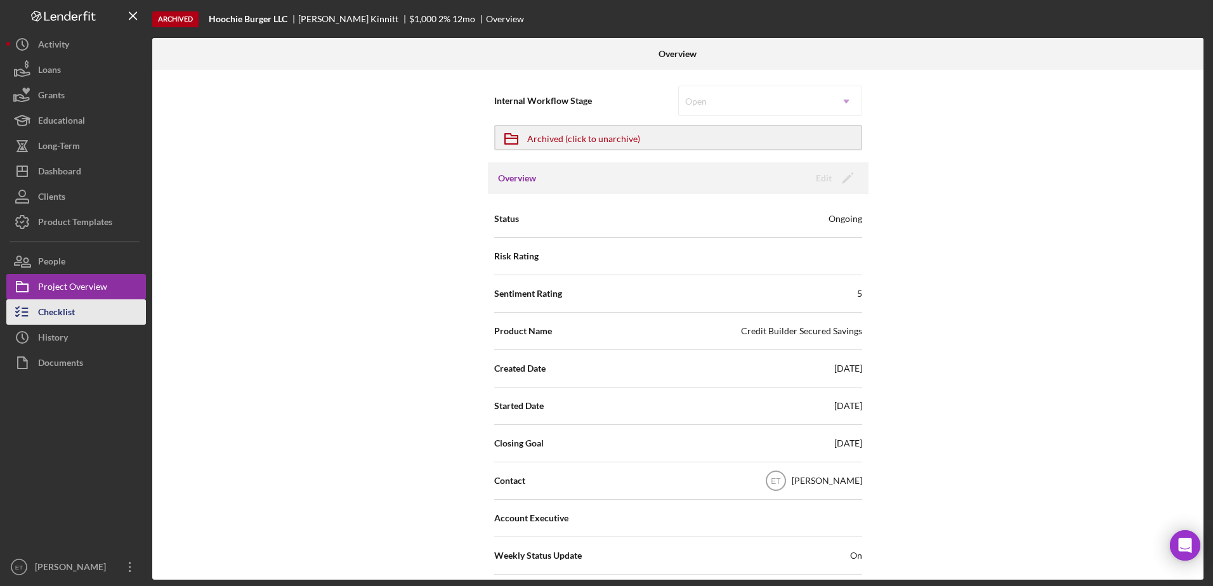
click at [56, 313] on div "Checklist" at bounding box center [56, 313] width 37 height 29
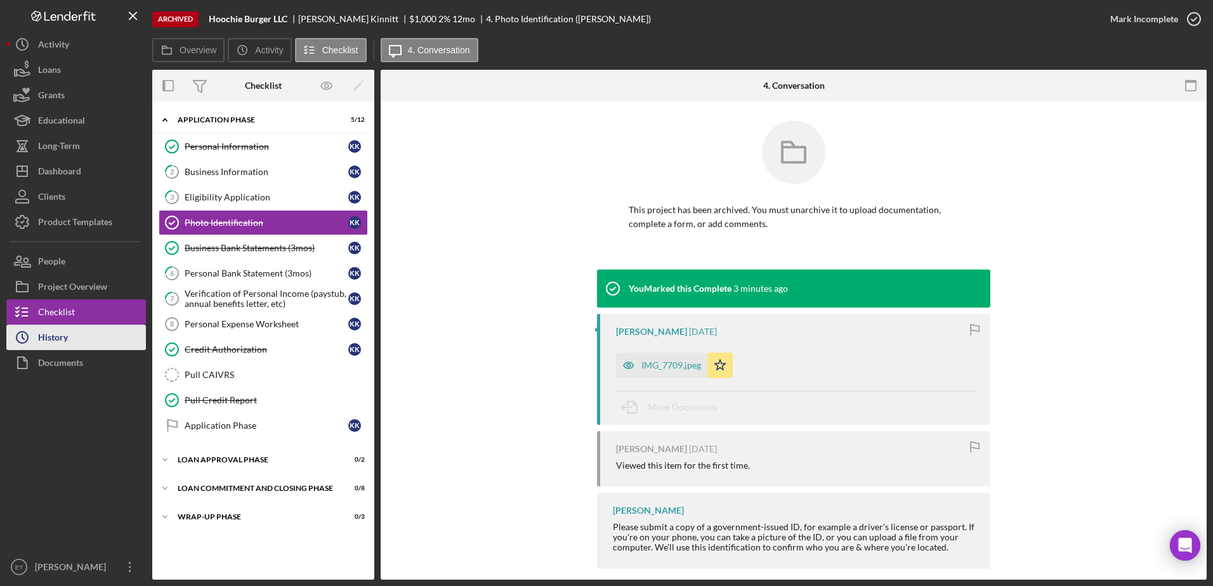
click at [49, 338] on div "History" at bounding box center [53, 339] width 30 height 29
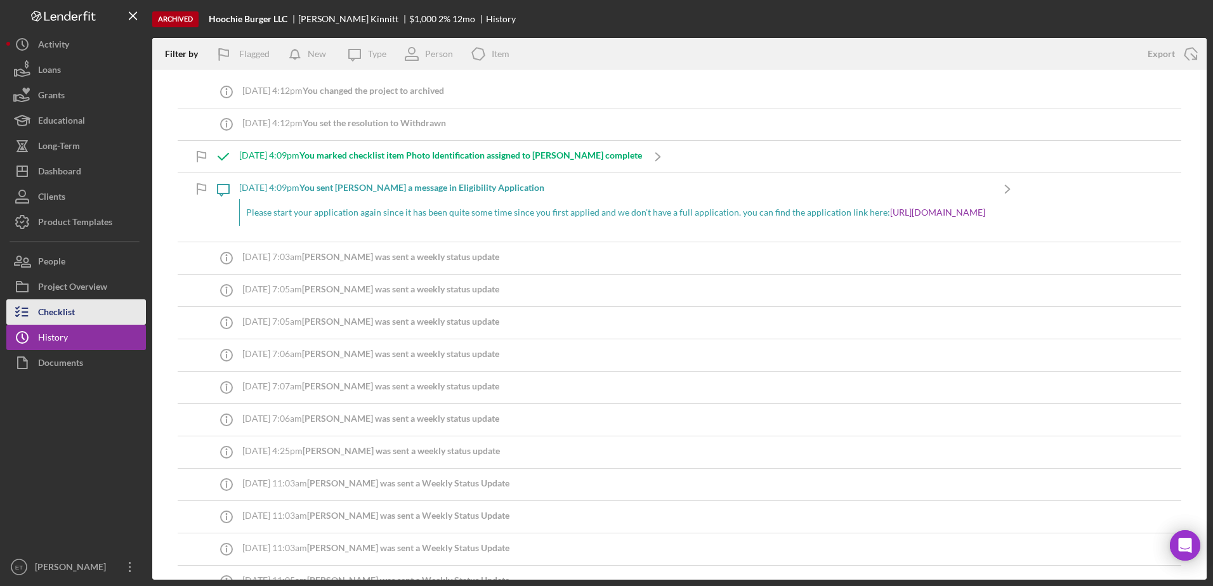
click at [60, 311] on div "Checklist" at bounding box center [56, 313] width 37 height 29
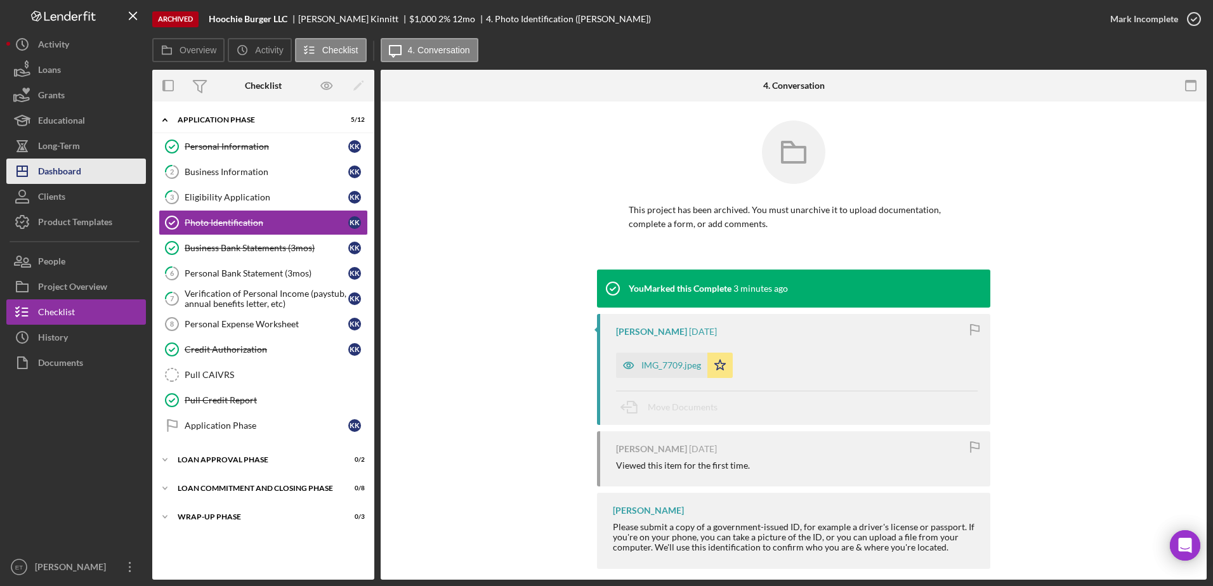
click at [53, 175] on div "Dashboard" at bounding box center [59, 173] width 43 height 29
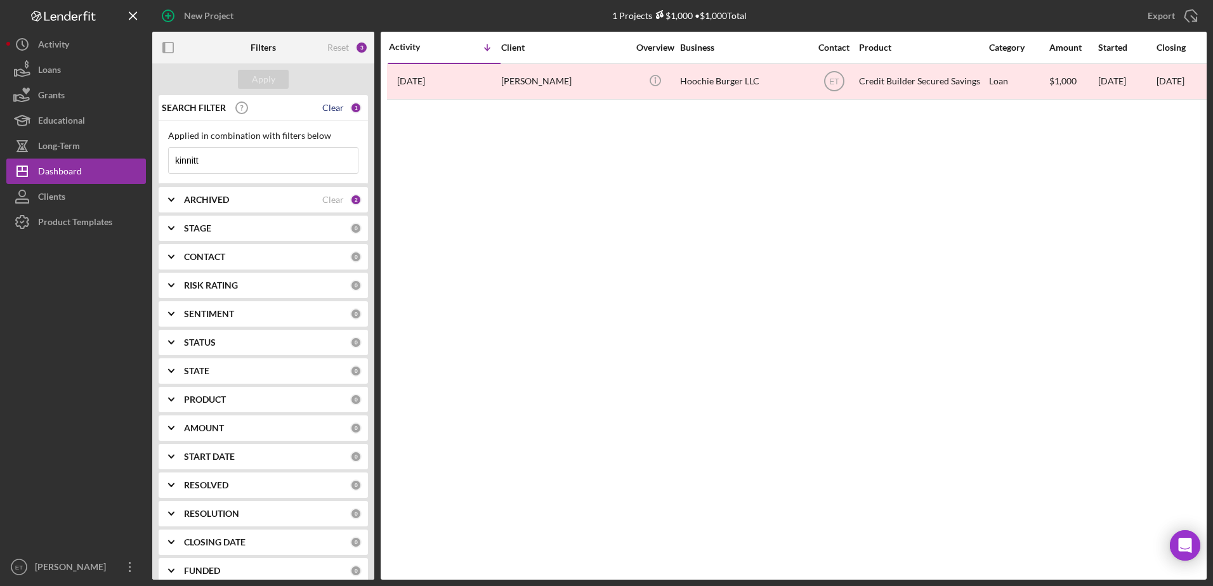
click at [325, 108] on div "Clear" at bounding box center [333, 108] width 22 height 10
click at [337, 46] on div "Reset" at bounding box center [338, 47] width 22 height 10
click at [252, 201] on div "ARCHIVED" at bounding box center [253, 200] width 138 height 10
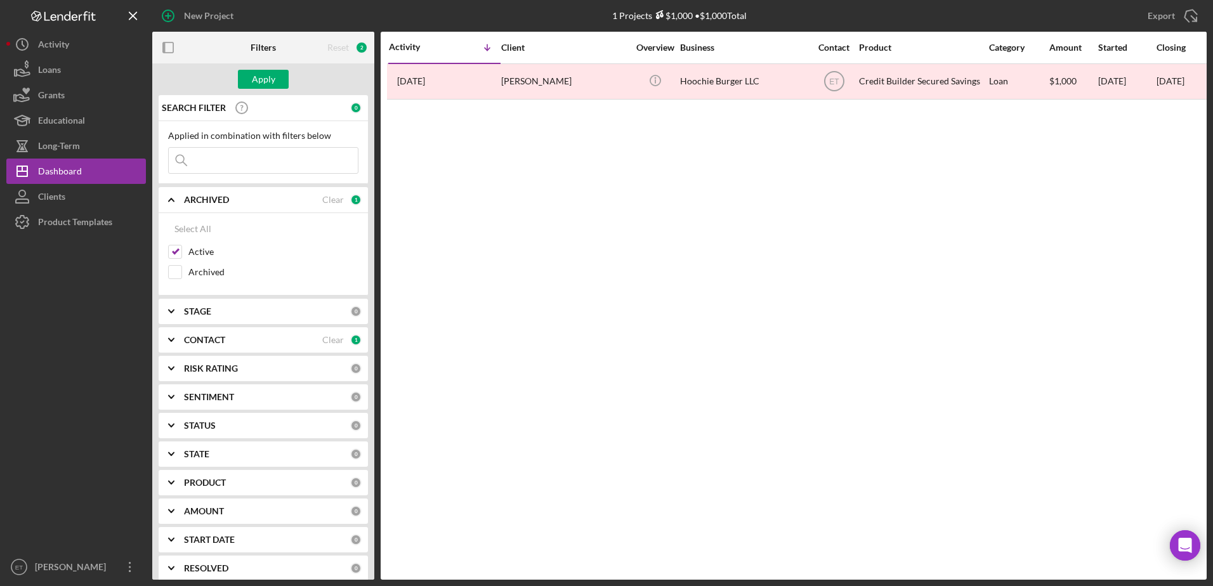
click at [242, 341] on div "CONTACT" at bounding box center [253, 340] width 138 height 10
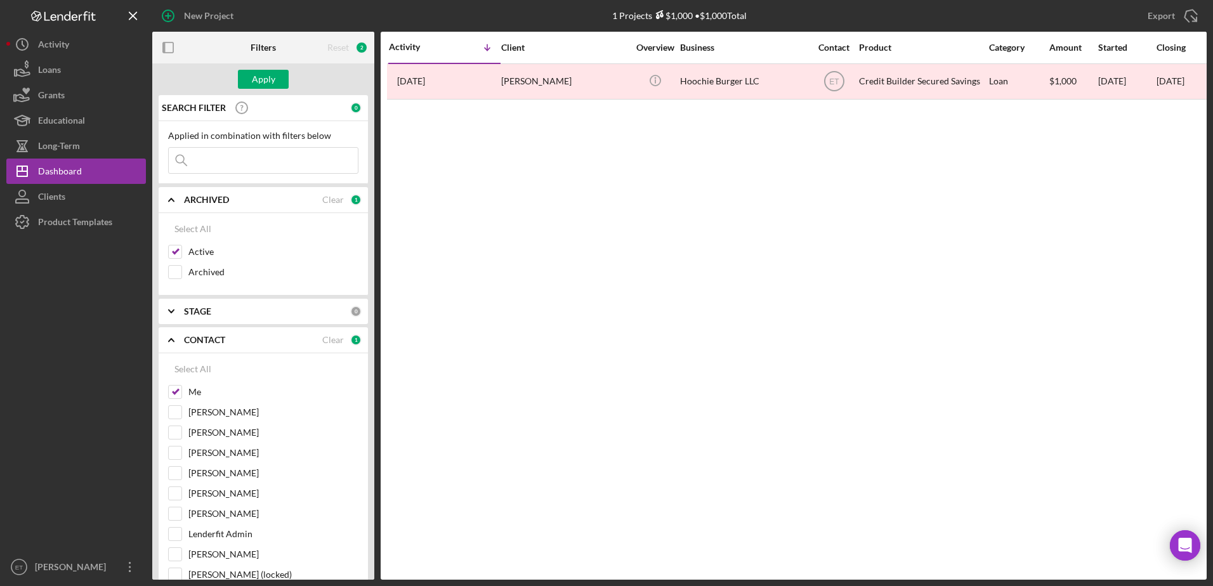
click at [263, 342] on div "CONTACT" at bounding box center [253, 340] width 138 height 10
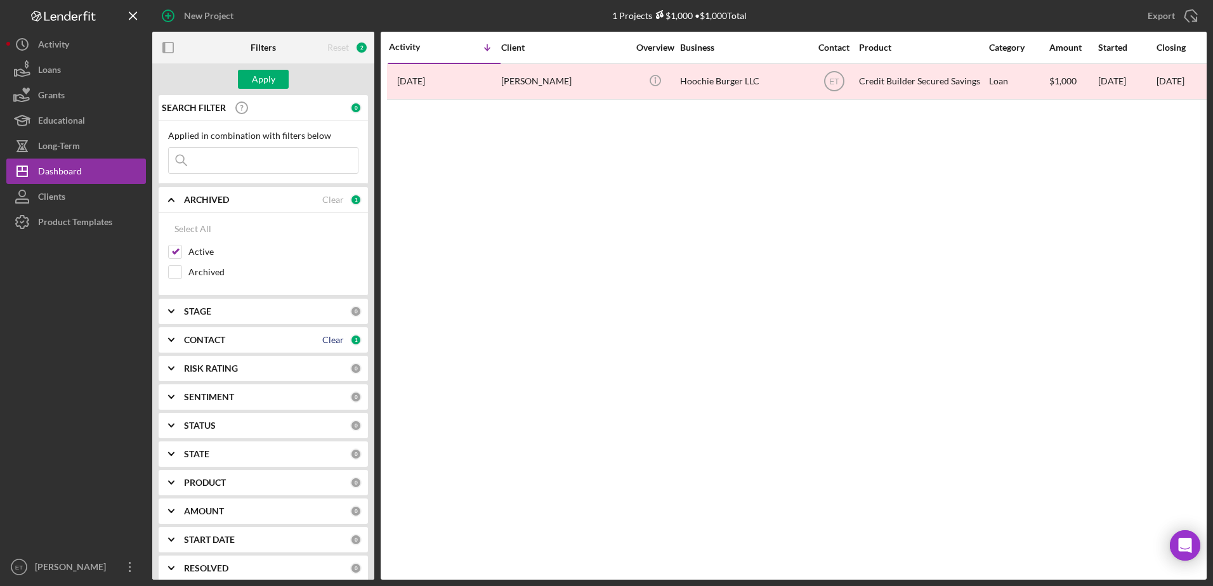
click at [330, 339] on div "Clear" at bounding box center [333, 340] width 22 height 10
click at [233, 485] on div "PRODUCT" at bounding box center [267, 483] width 166 height 10
click at [176, 577] on input "Credit Builder Secured Savings" at bounding box center [175, 575] width 13 height 13
checkbox input "true"
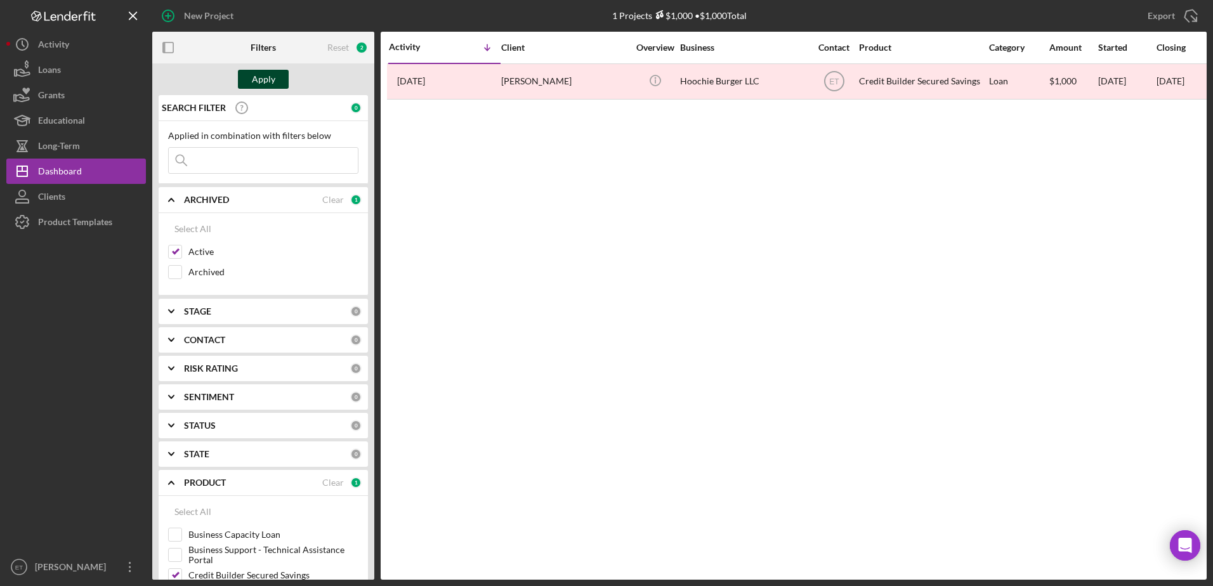
click at [261, 78] on div "Apply" at bounding box center [263, 79] width 23 height 19
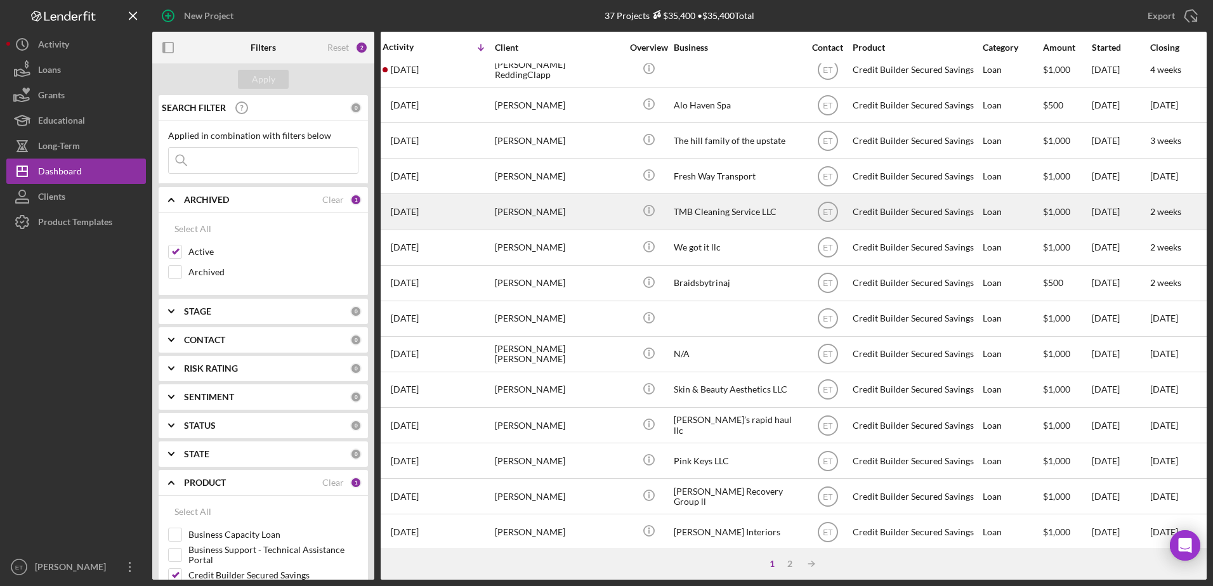
scroll to position [421, 6]
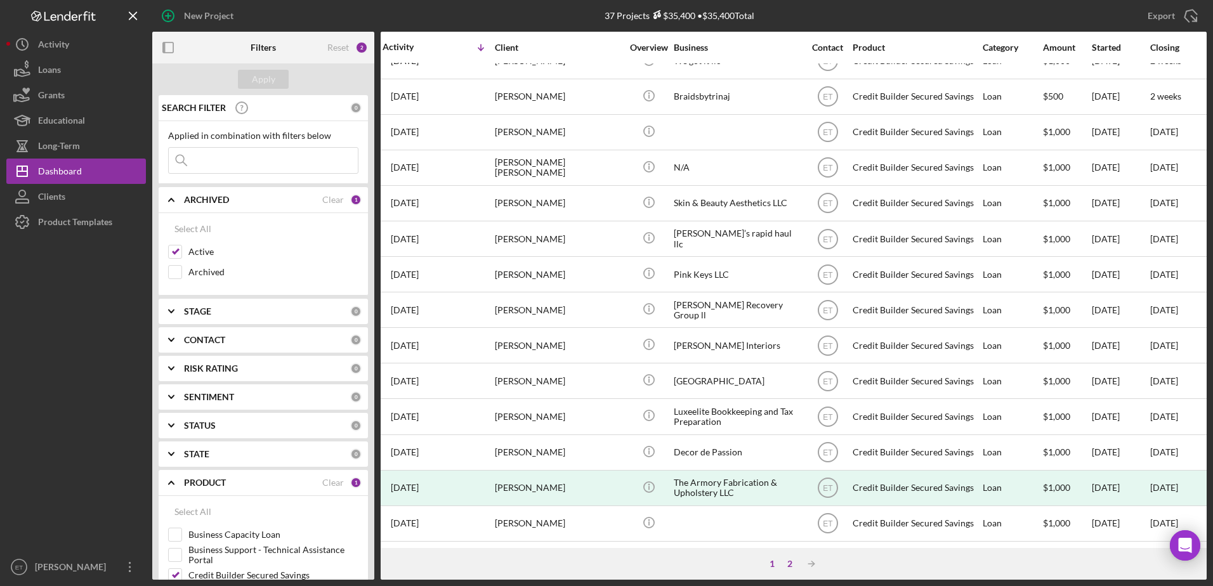
click at [793, 565] on div "2" at bounding box center [790, 564] width 18 height 10
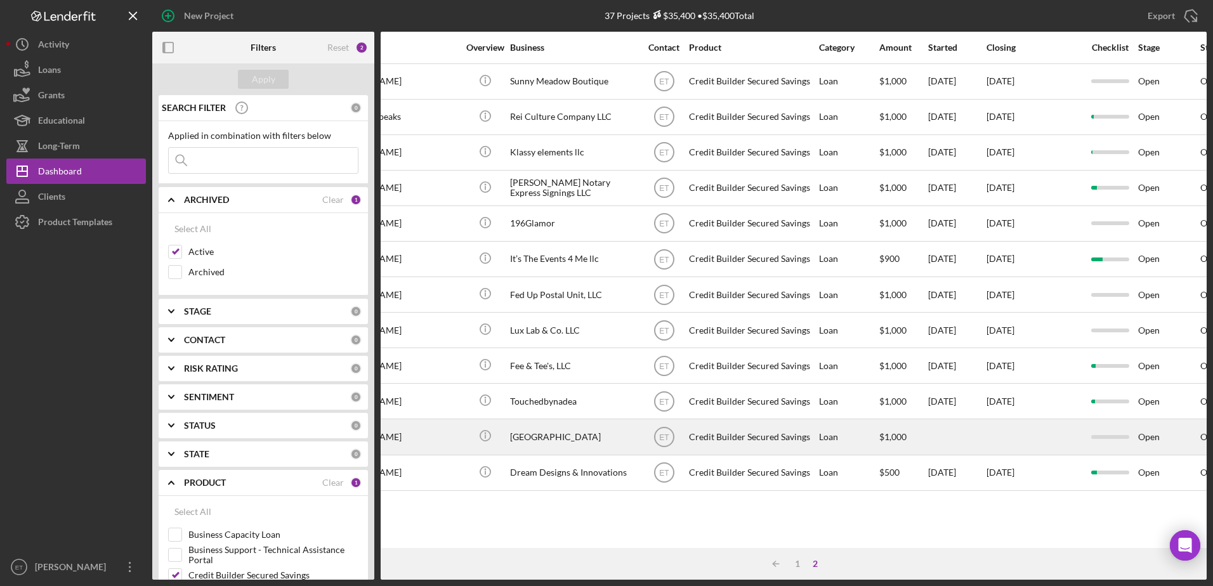
scroll to position [0, 0]
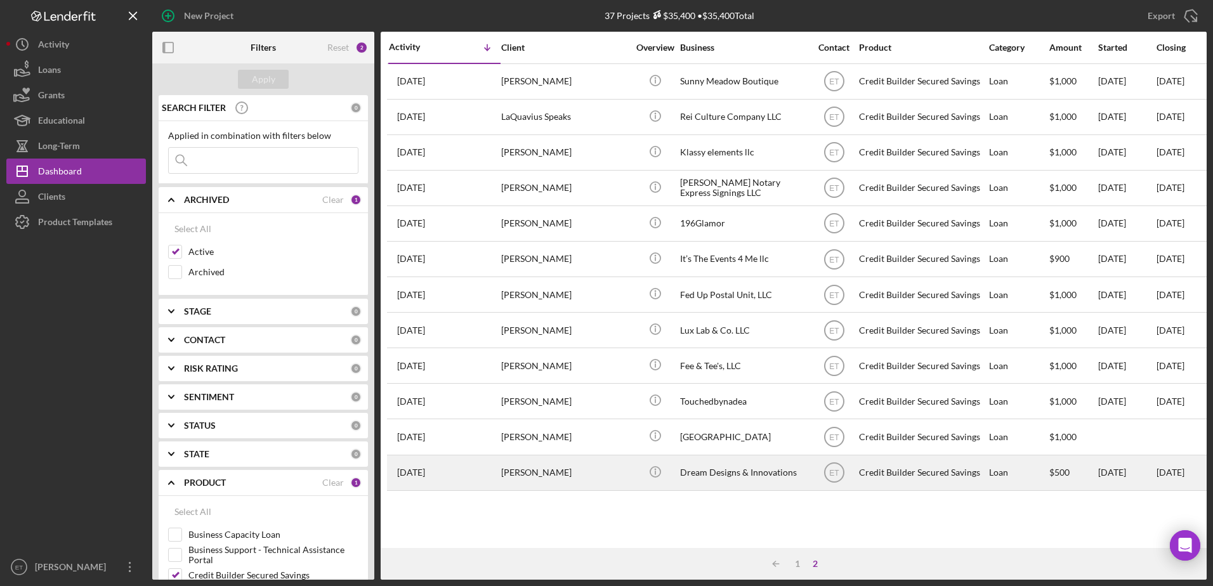
click at [719, 471] on div "Dream Designs & Innovations" at bounding box center [743, 473] width 127 height 34
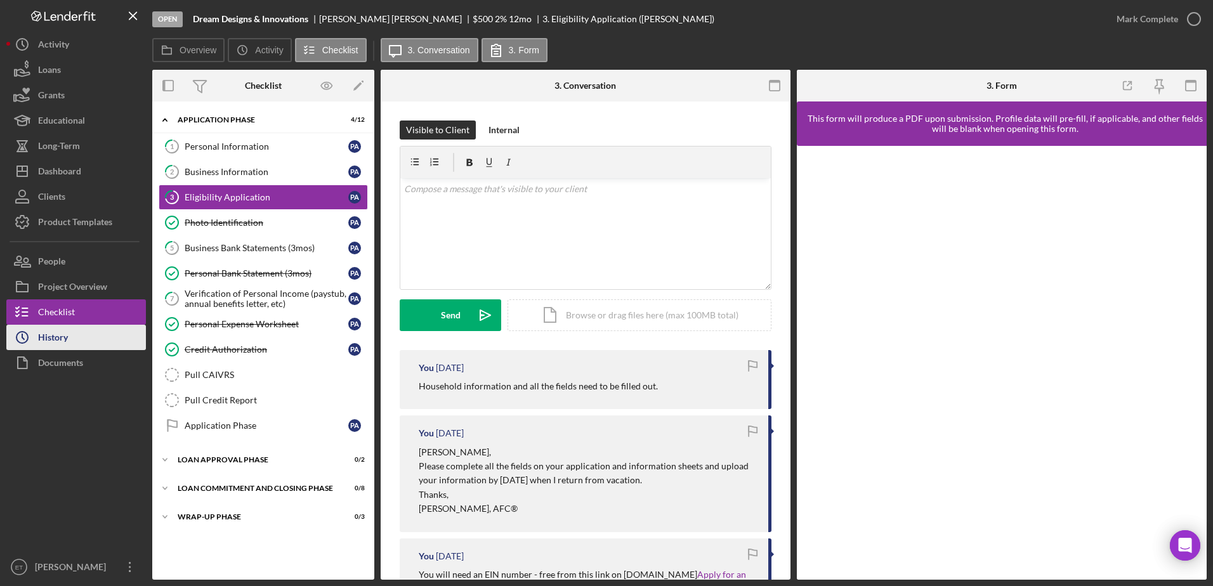
click at [63, 344] on div "History" at bounding box center [53, 339] width 30 height 29
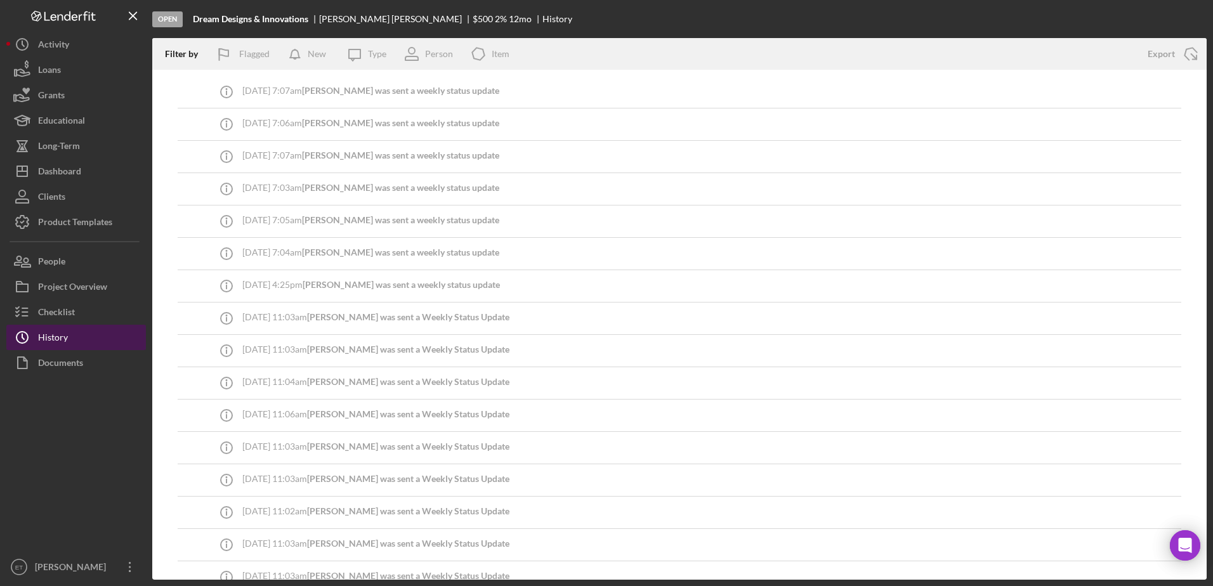
click at [63, 344] on div "History" at bounding box center [53, 339] width 30 height 29
click at [58, 319] on div "Checklist" at bounding box center [56, 313] width 37 height 29
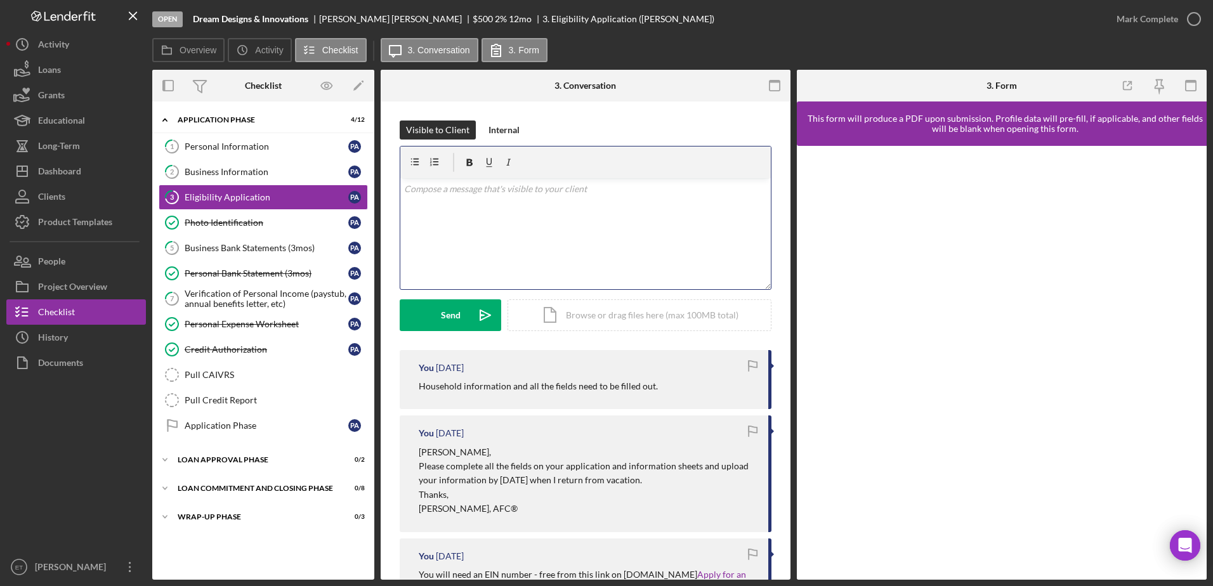
click at [462, 228] on div "v Color teal Color pink Remove color Add row above Add row below Add column bef…" at bounding box center [585, 233] width 370 height 111
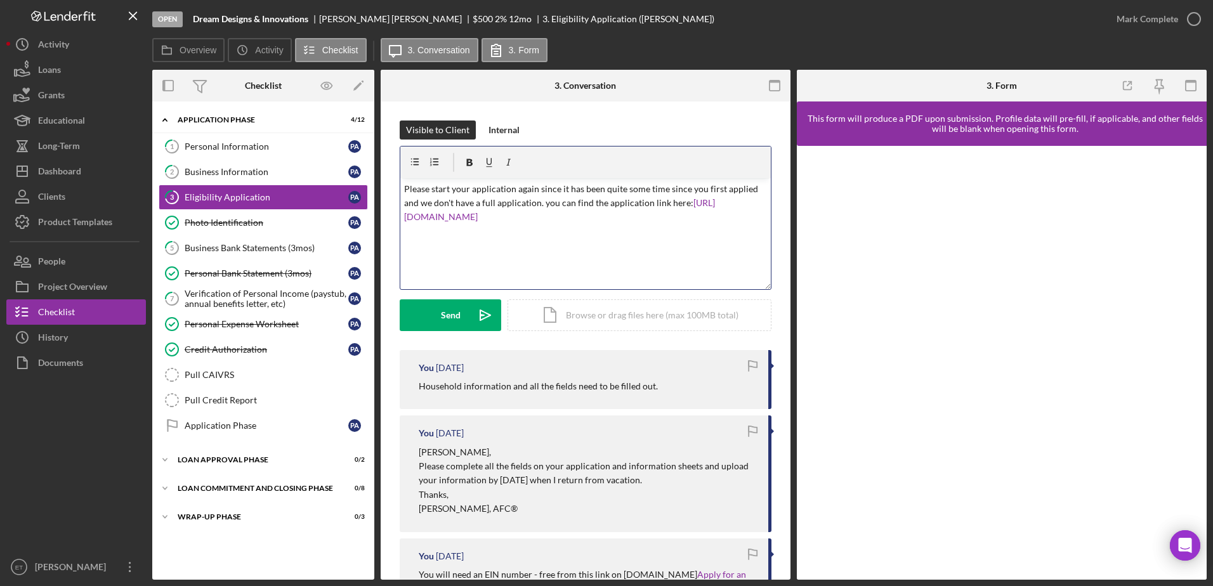
click at [544, 202] on p "Please start your application again since it has been quite some time since you…" at bounding box center [585, 203] width 363 height 42
drag, startPoint x: 634, startPoint y: 218, endPoint x: 379, endPoint y: 179, distance: 257.2
click at [379, 179] on div "Overview Internal Workflow Stage Open Icon/Dropdown Arrow Archive (can unarchiv…" at bounding box center [679, 325] width 1054 height 510
copy p "Please start your application again since it has been quite some time since you…"
click at [537, 256] on div "v Color teal Color pink Remove color Add row above Add row below Add column bef…" at bounding box center [585, 233] width 370 height 111
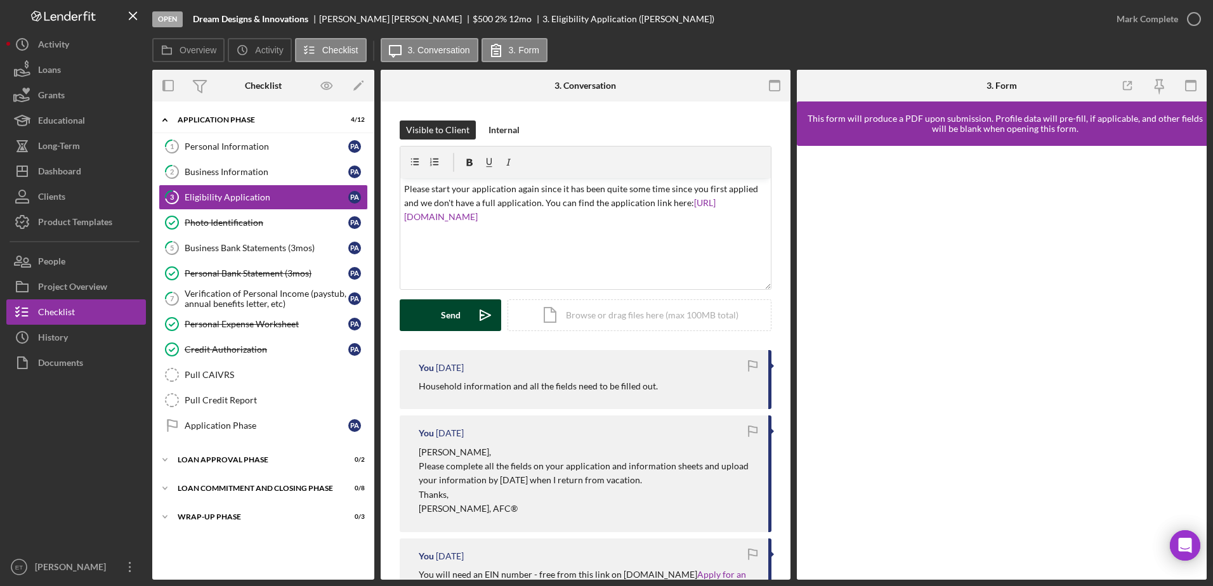
click at [464, 316] on button "Send Icon/icon-invite-send" at bounding box center [450, 315] width 101 height 32
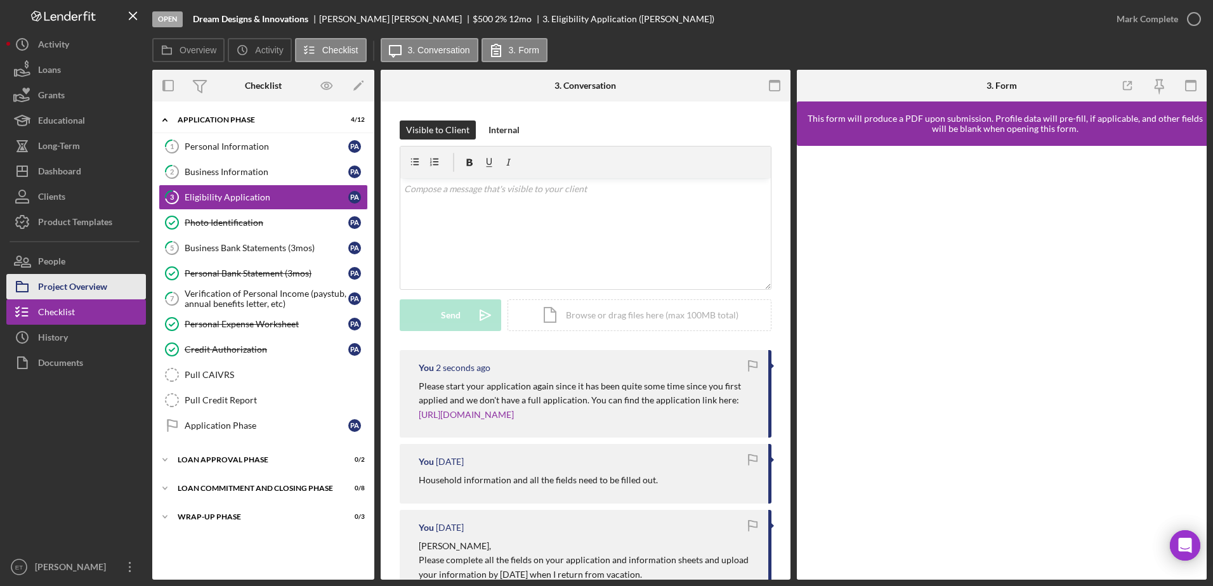
click at [89, 283] on div "Project Overview" at bounding box center [72, 288] width 69 height 29
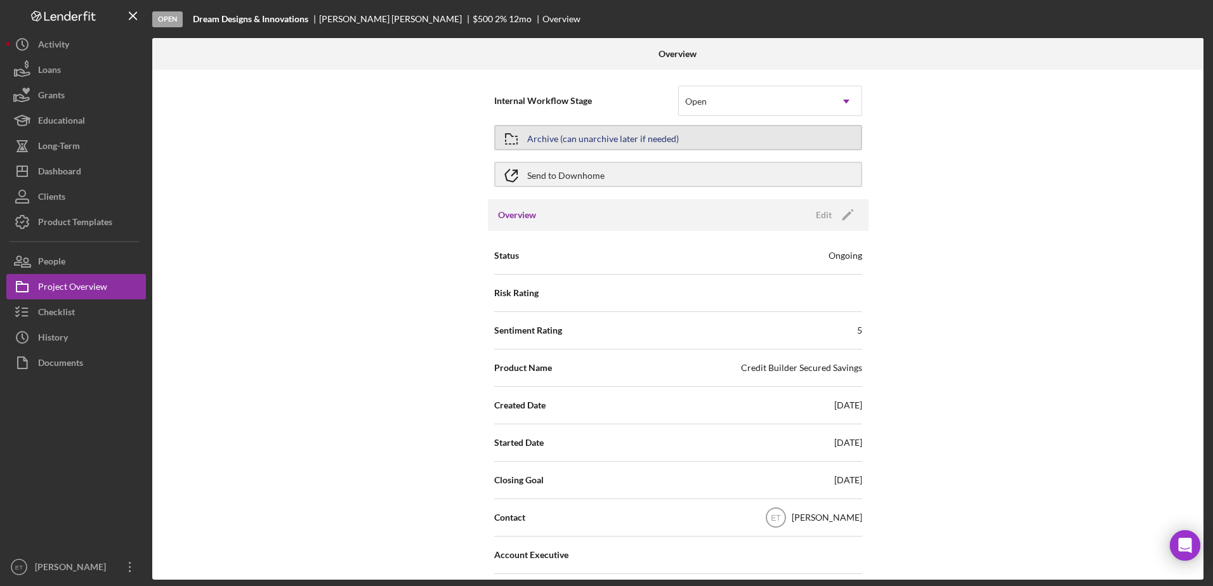
click at [688, 140] on button "Archive (can unarchive later if needed)" at bounding box center [678, 137] width 368 height 25
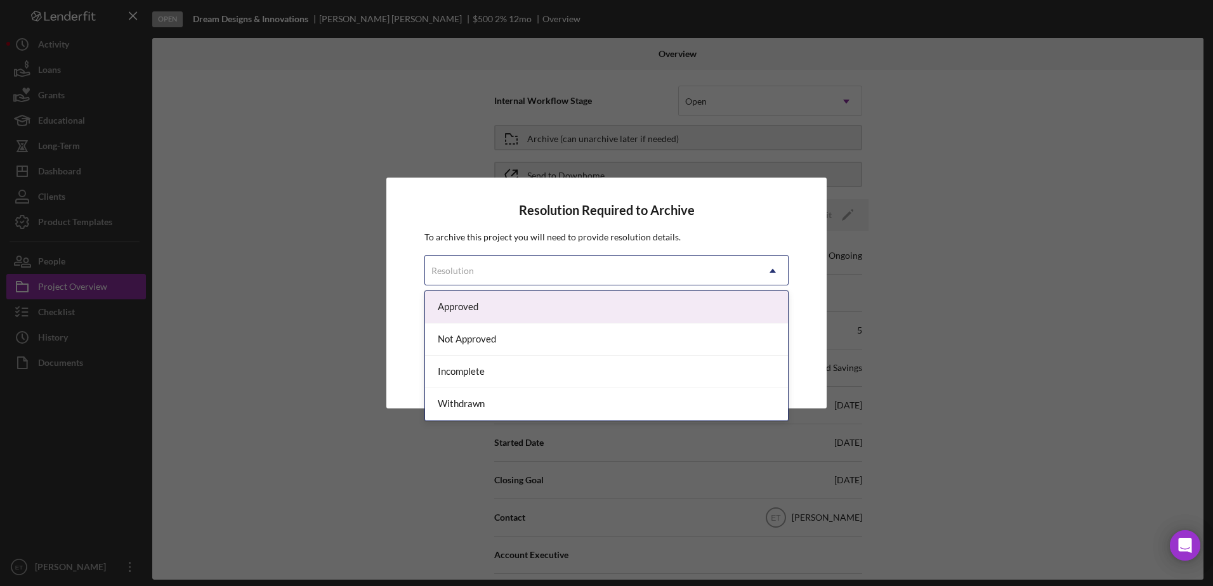
click at [587, 271] on div "Resolution" at bounding box center [591, 270] width 332 height 29
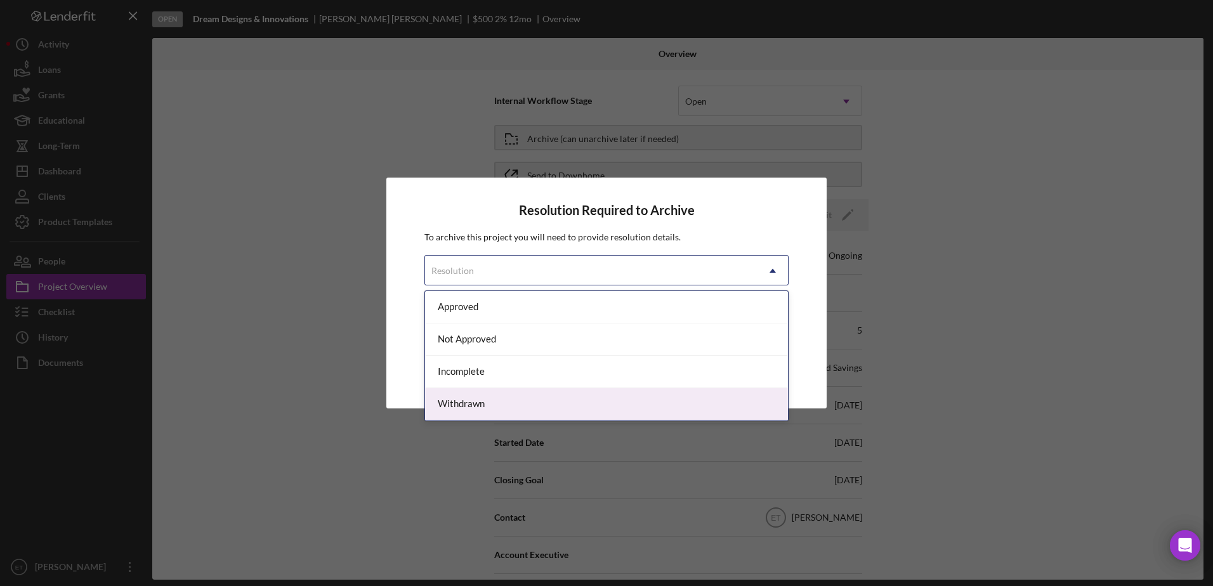
click at [527, 401] on div "Withdrawn" at bounding box center [606, 404] width 363 height 32
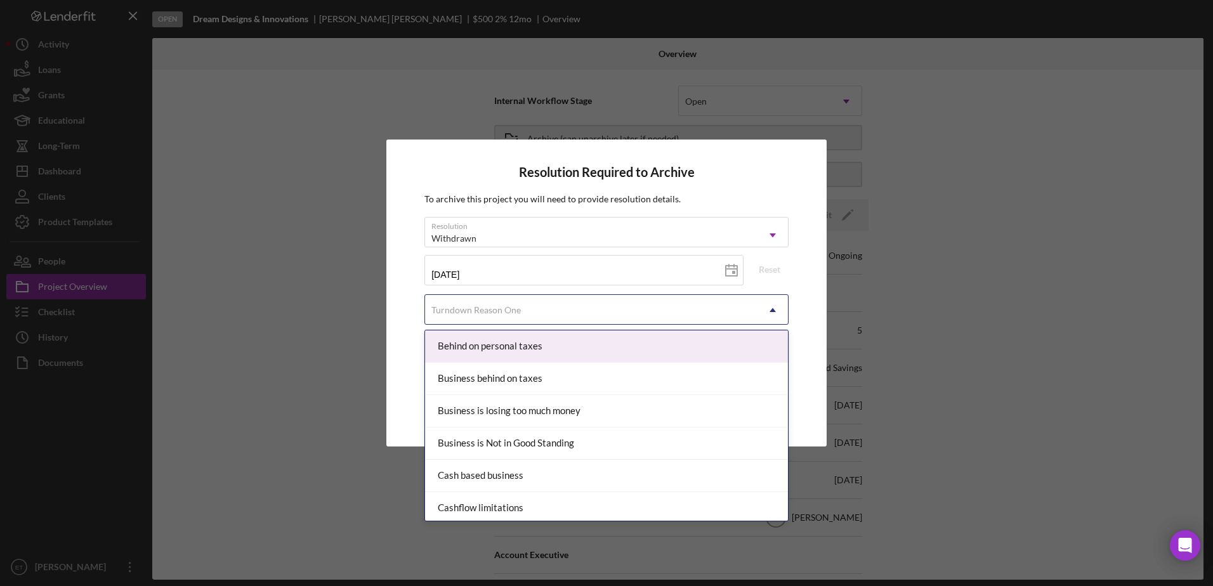
click at [585, 315] on div "Turndown Reason One" at bounding box center [591, 310] width 332 height 29
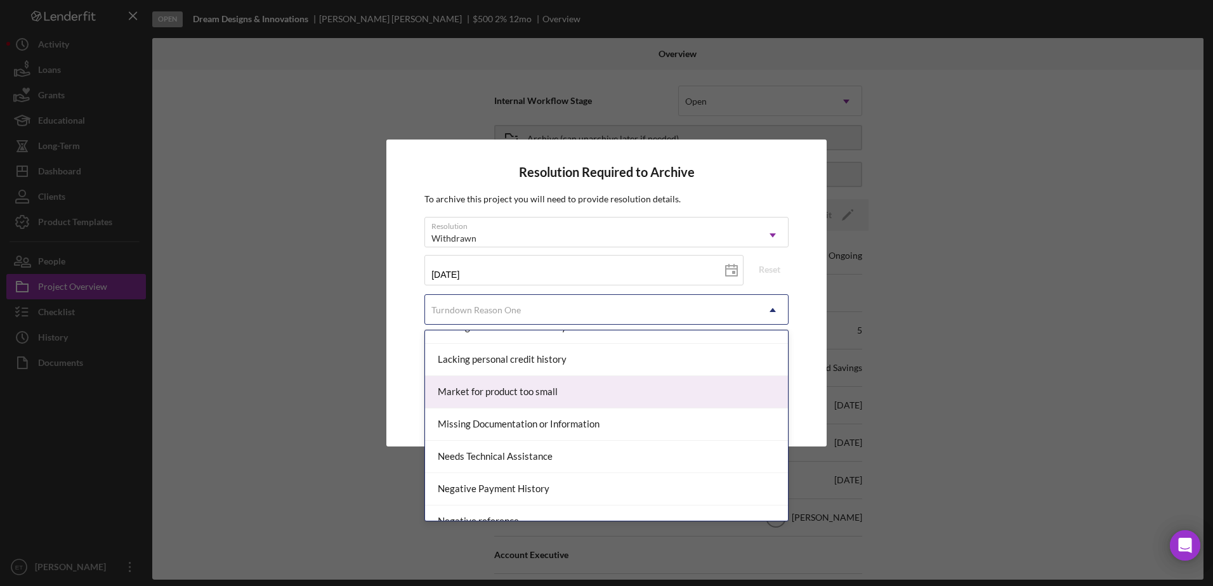
scroll to position [667, 0]
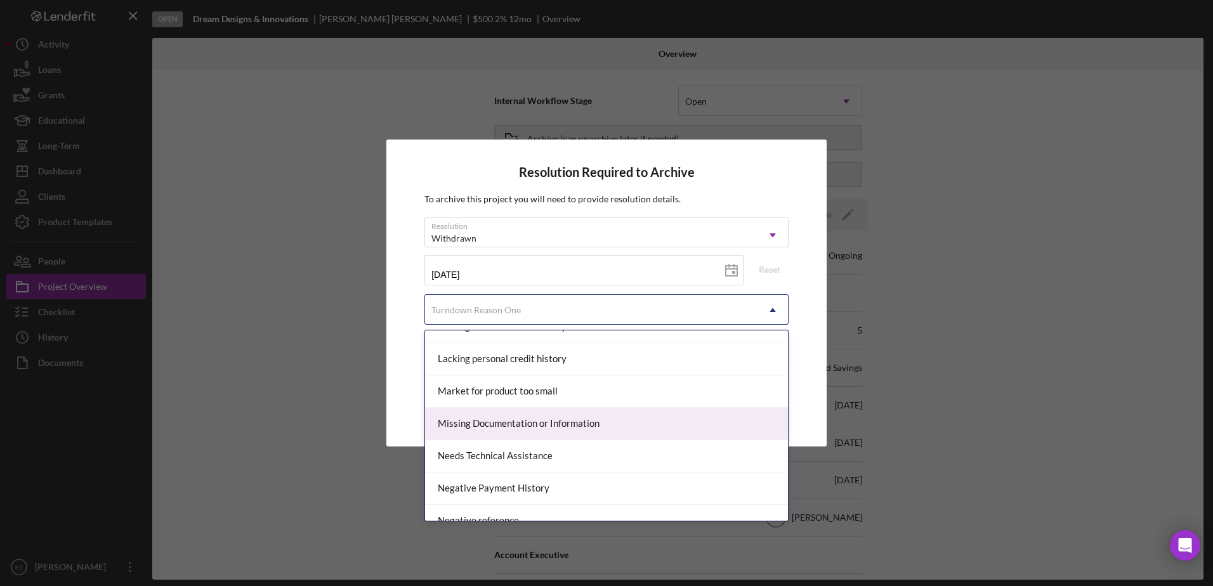
click at [542, 420] on div "Missing Documentation or Information" at bounding box center [606, 424] width 363 height 32
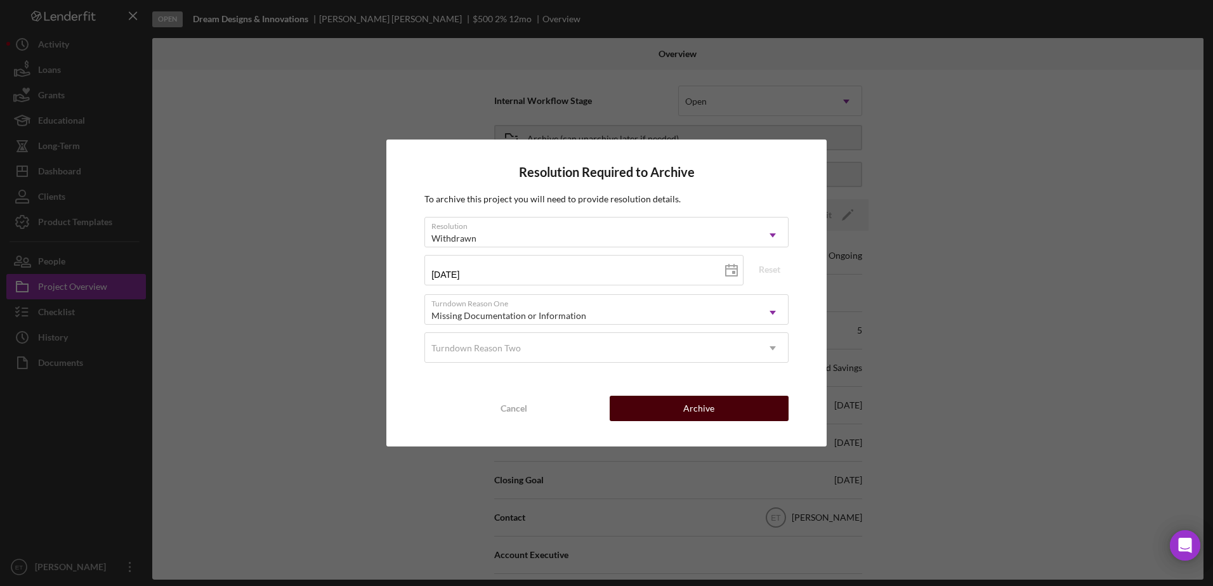
click at [734, 417] on button "Archive" at bounding box center [698, 408] width 179 height 25
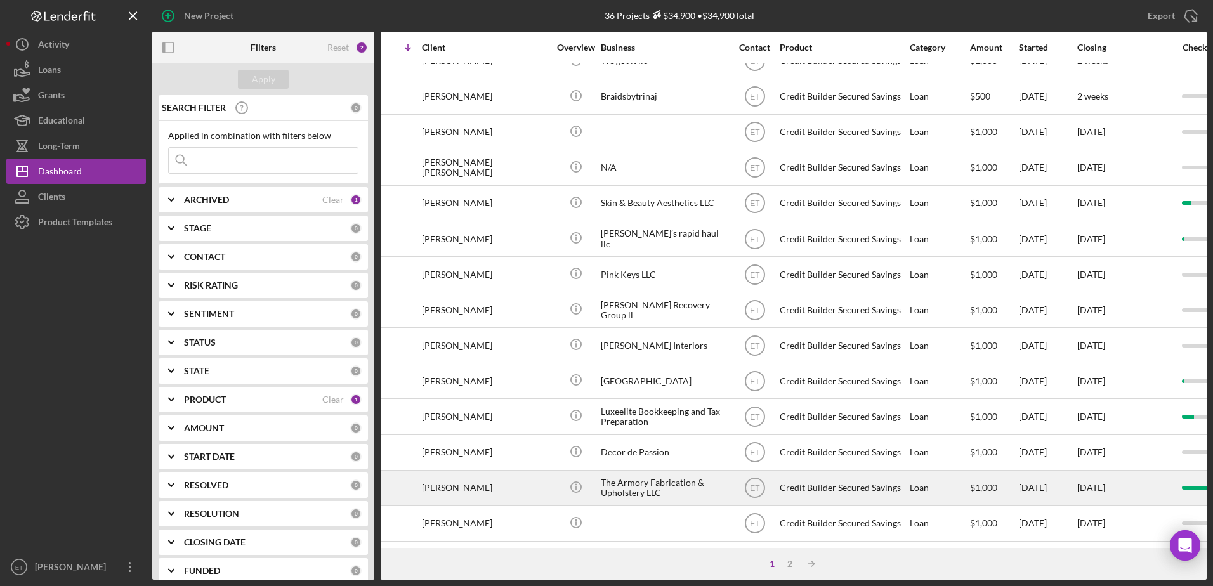
scroll to position [420, 0]
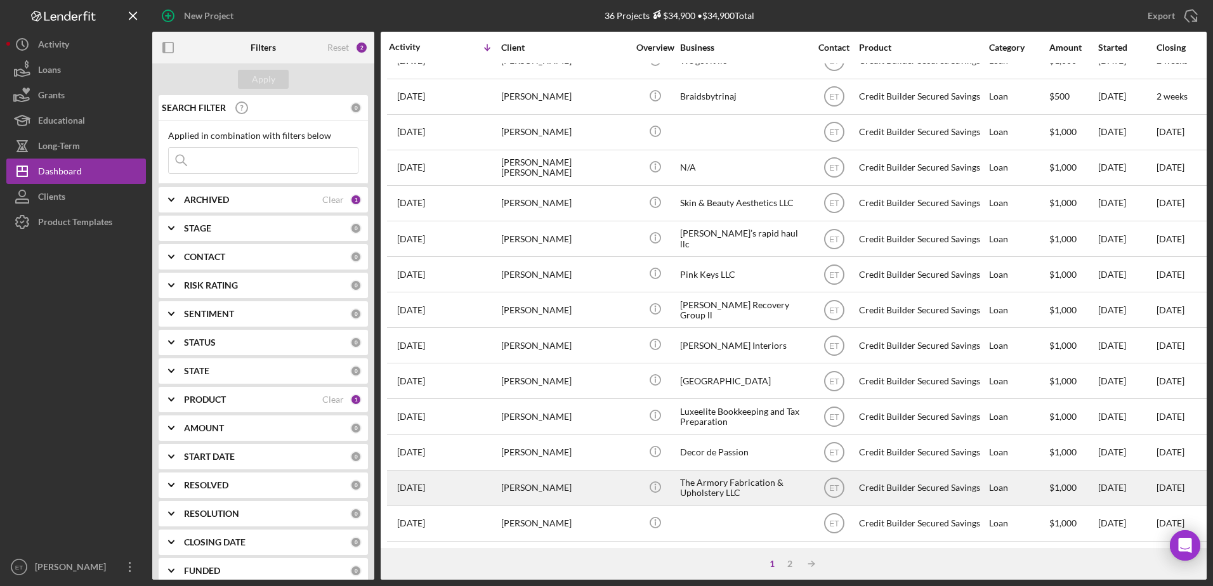
click at [578, 486] on div "[PERSON_NAME]" at bounding box center [564, 488] width 127 height 34
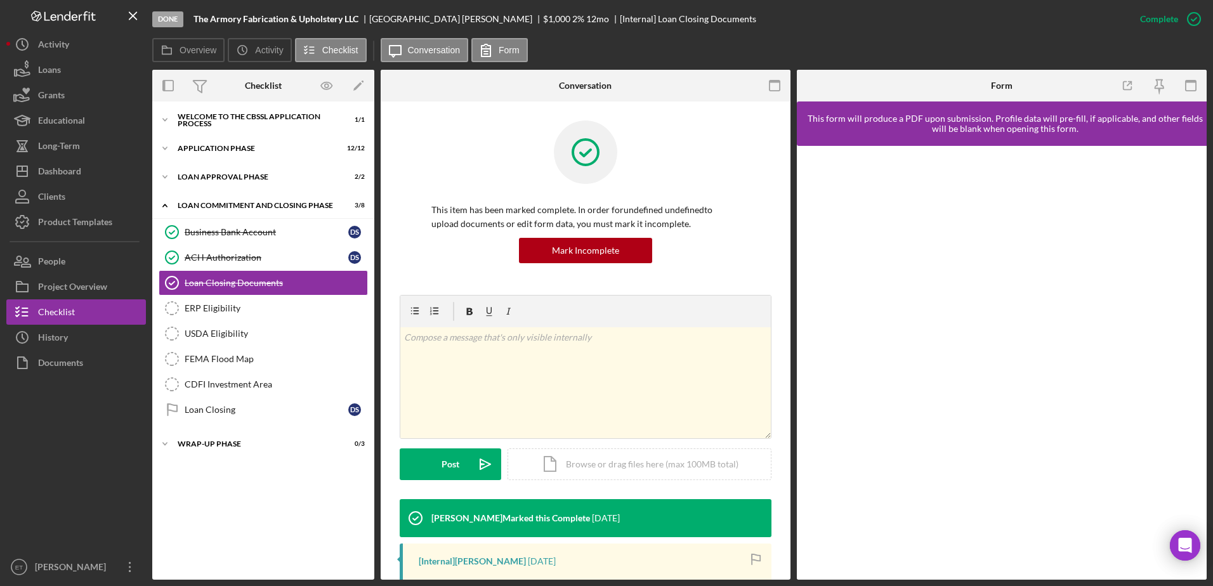
click at [79, 459] on div at bounding box center [76, 464] width 140 height 179
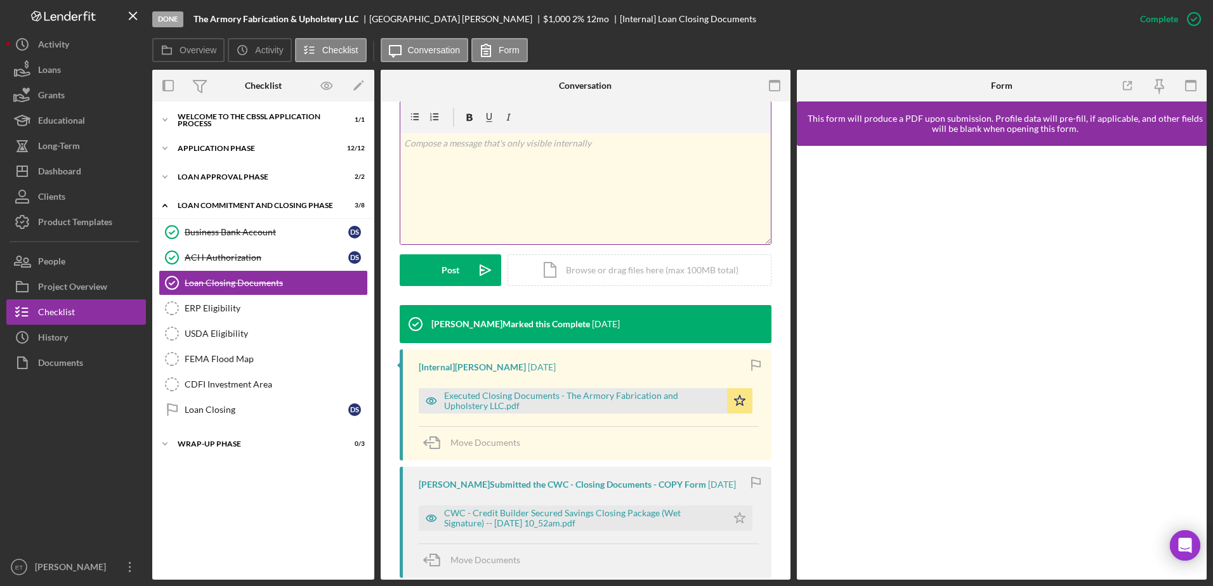
scroll to position [195, 0]
click at [71, 285] on div "Project Overview" at bounding box center [72, 288] width 69 height 29
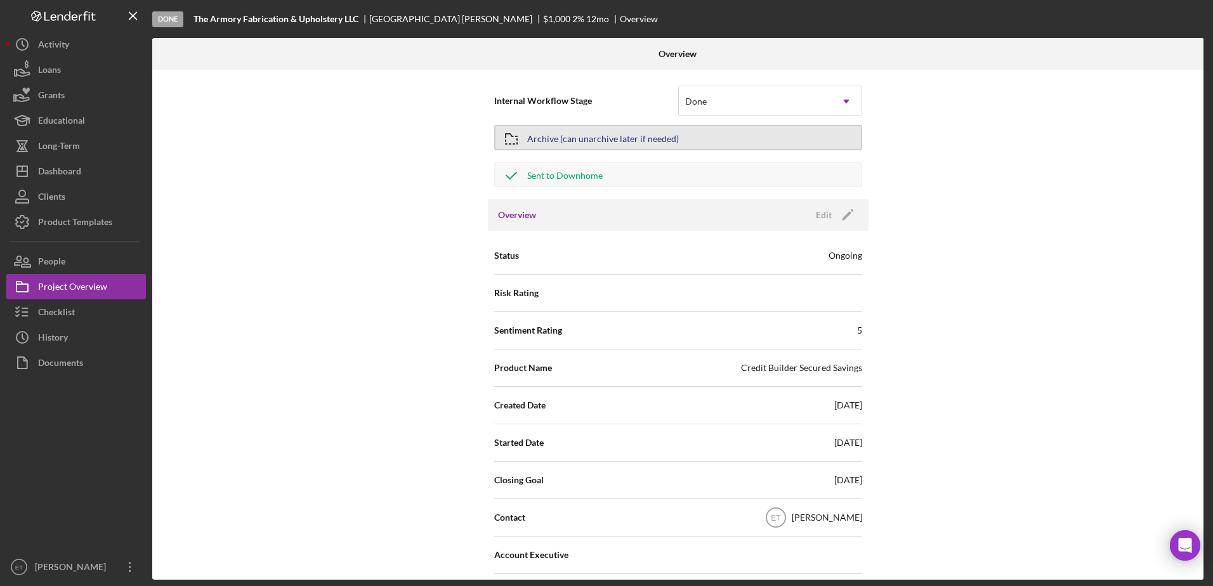
click at [722, 138] on button "Archive (can unarchive later if needed)" at bounding box center [678, 137] width 368 height 25
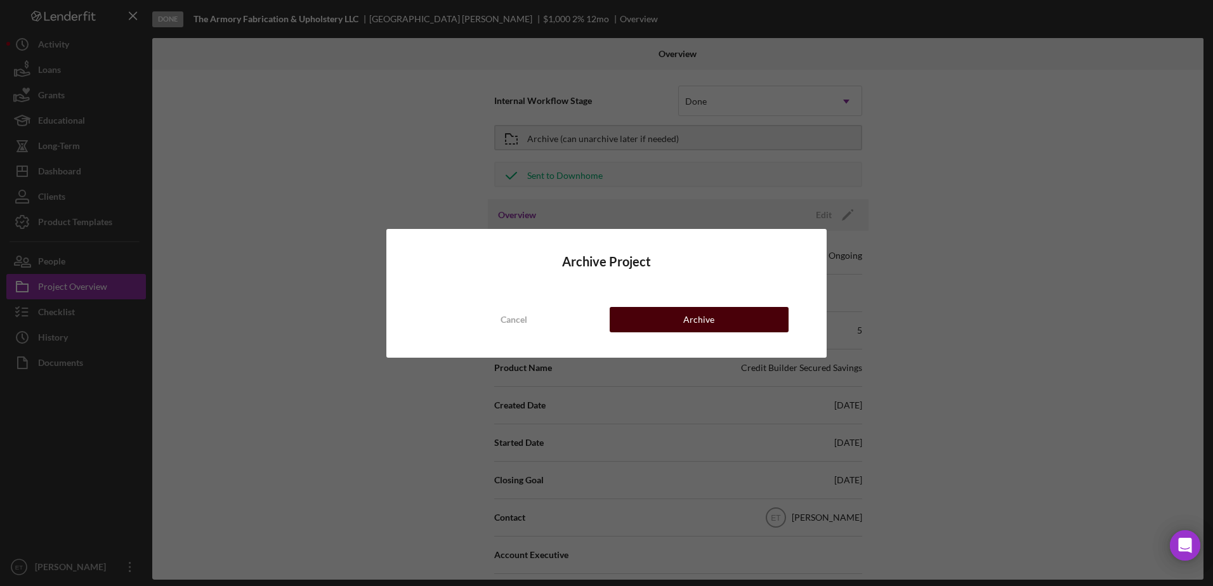
click at [724, 313] on button "Archive" at bounding box center [698, 319] width 179 height 25
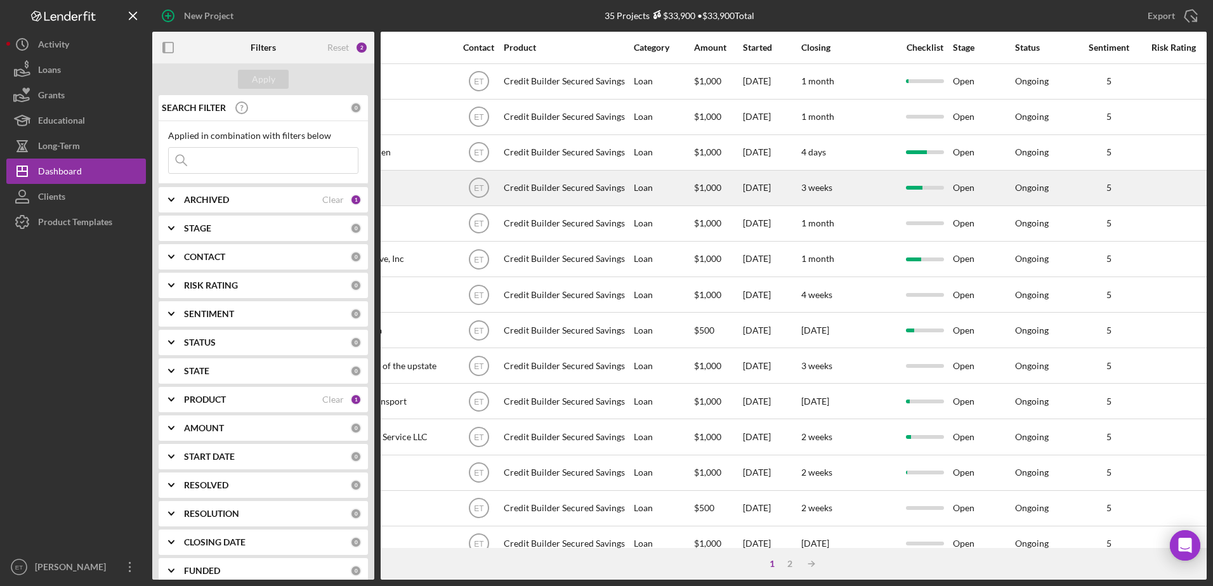
scroll to position [0, 356]
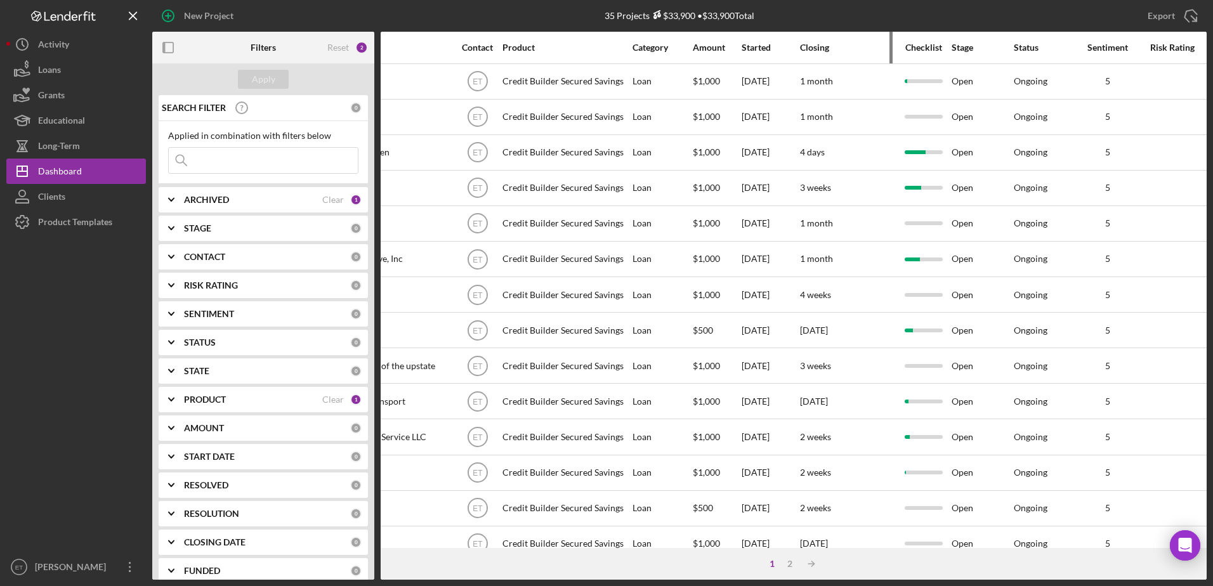
click at [816, 45] on div "Closing" at bounding box center [847, 47] width 95 height 10
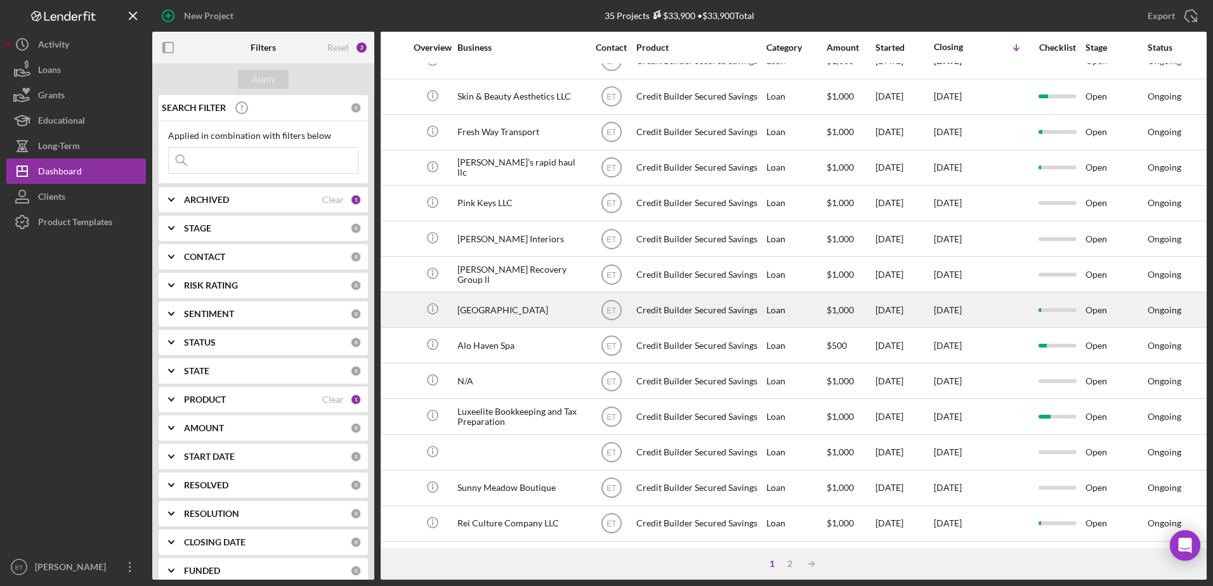
scroll to position [421, 223]
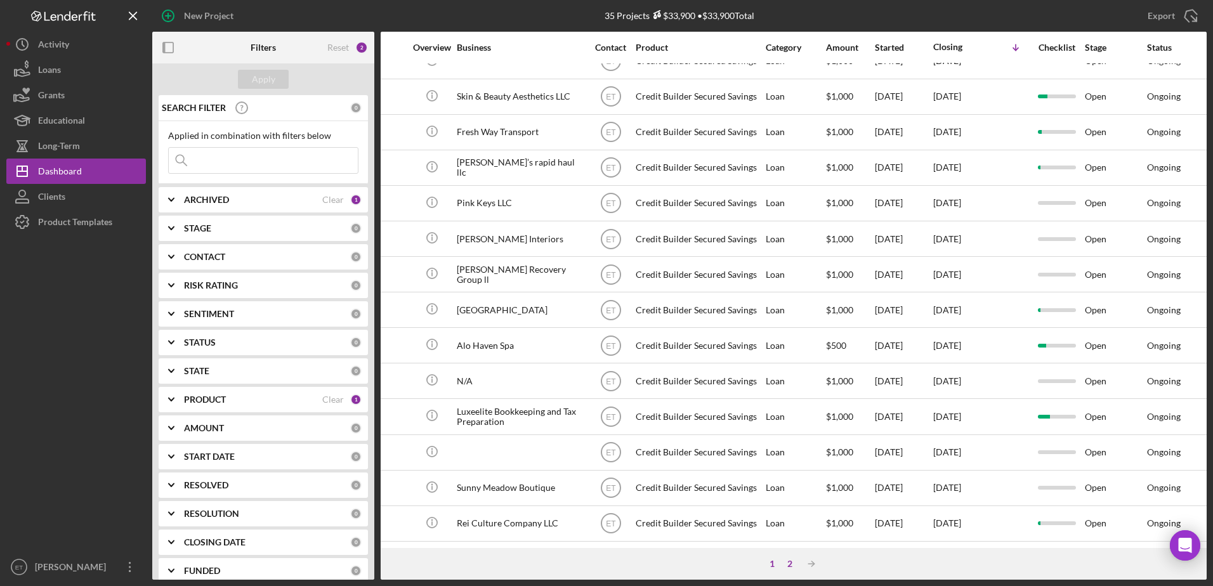
click at [790, 564] on div "2" at bounding box center [790, 564] width 18 height 10
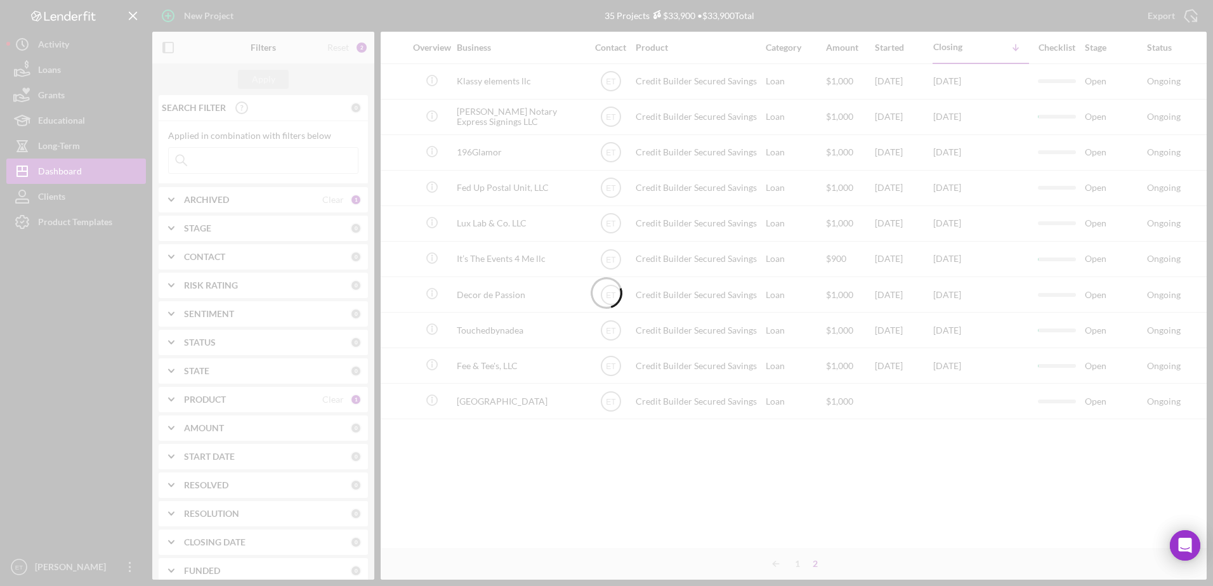
scroll to position [0, 223]
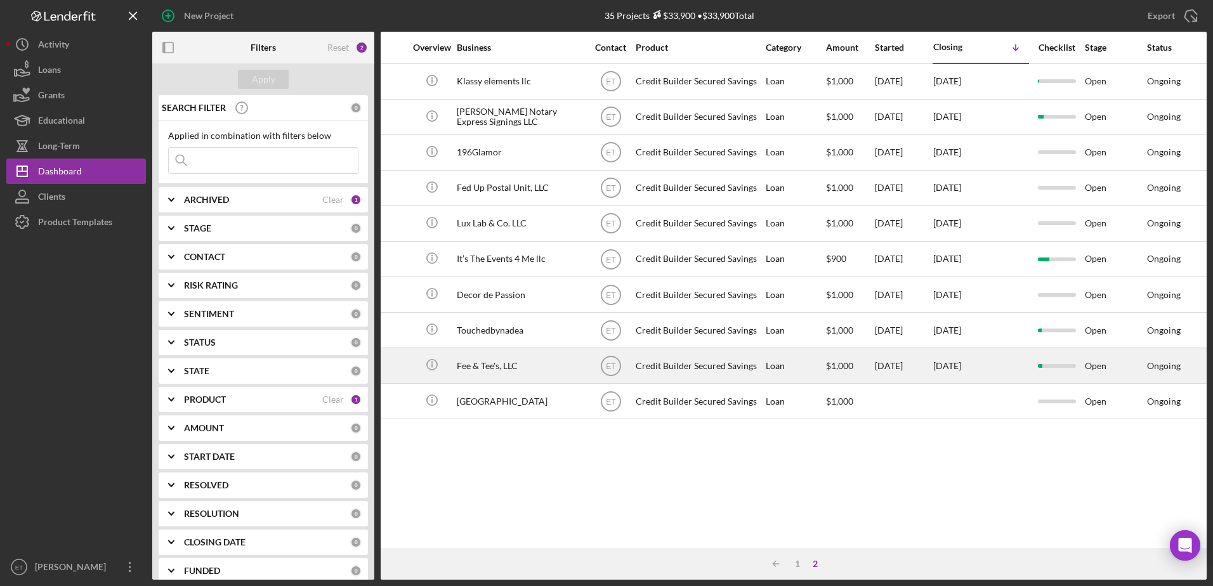
click at [752, 365] on div "Credit Builder Secured Savings" at bounding box center [698, 366] width 127 height 34
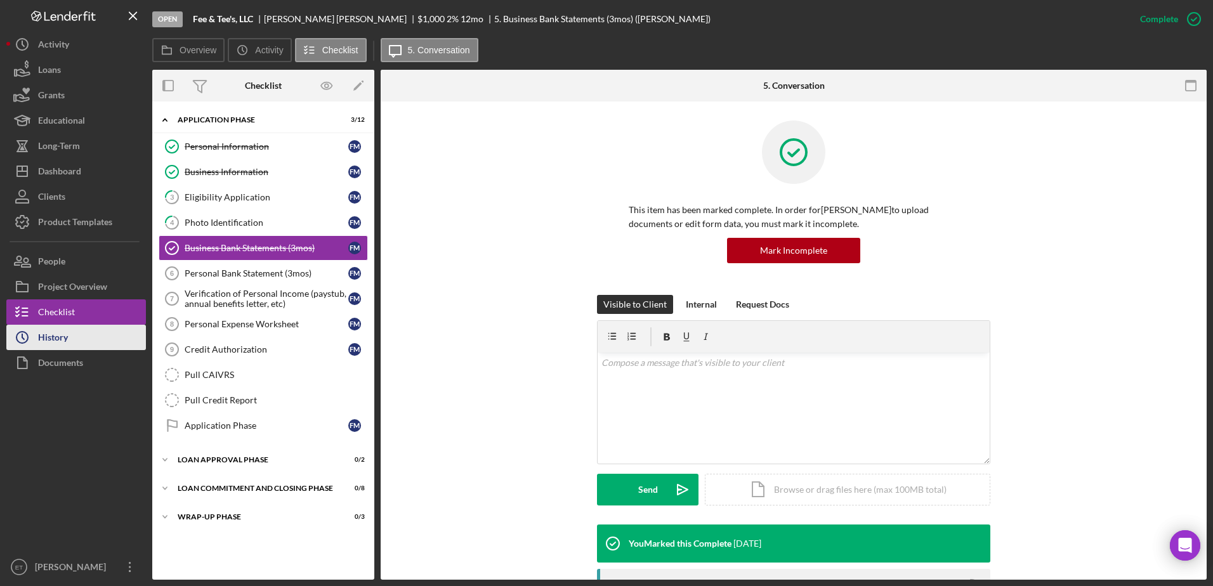
click at [67, 335] on div "History" at bounding box center [53, 339] width 30 height 29
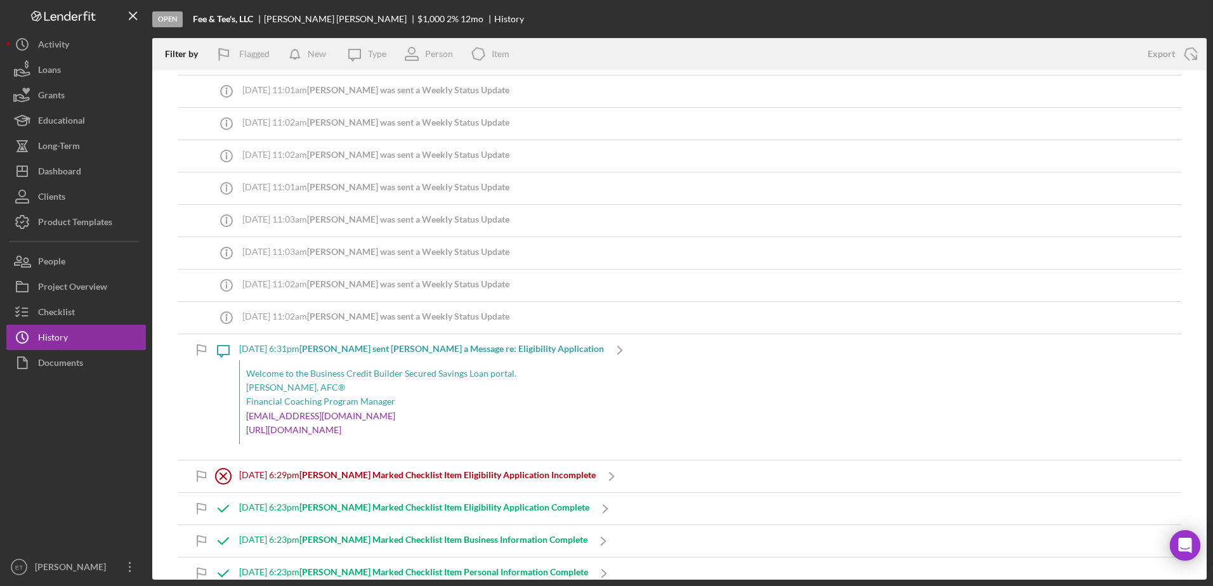
scroll to position [1816, 0]
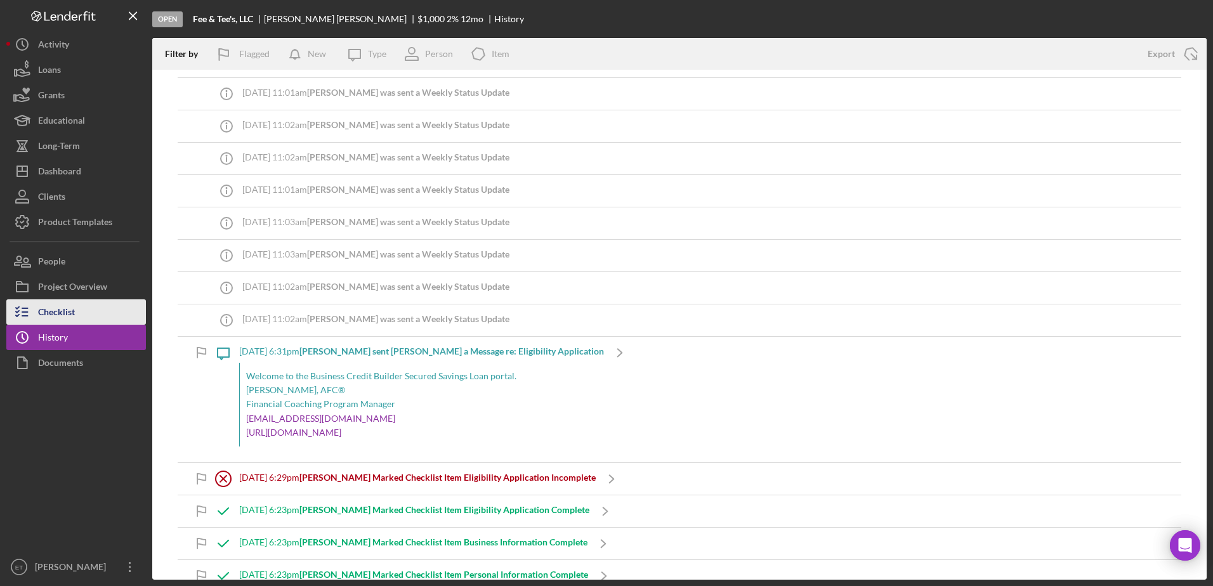
click at [64, 313] on div "Checklist" at bounding box center [56, 313] width 37 height 29
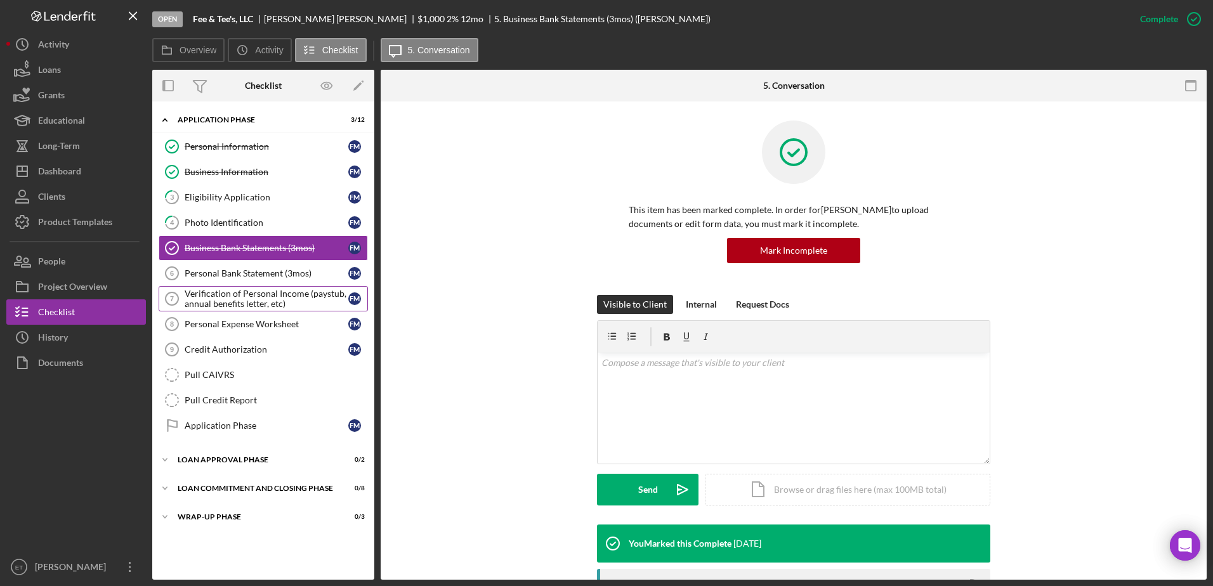
click at [226, 296] on div "Verification of Personal Income (paystub, annual benefits letter, etc)" at bounding box center [267, 299] width 164 height 20
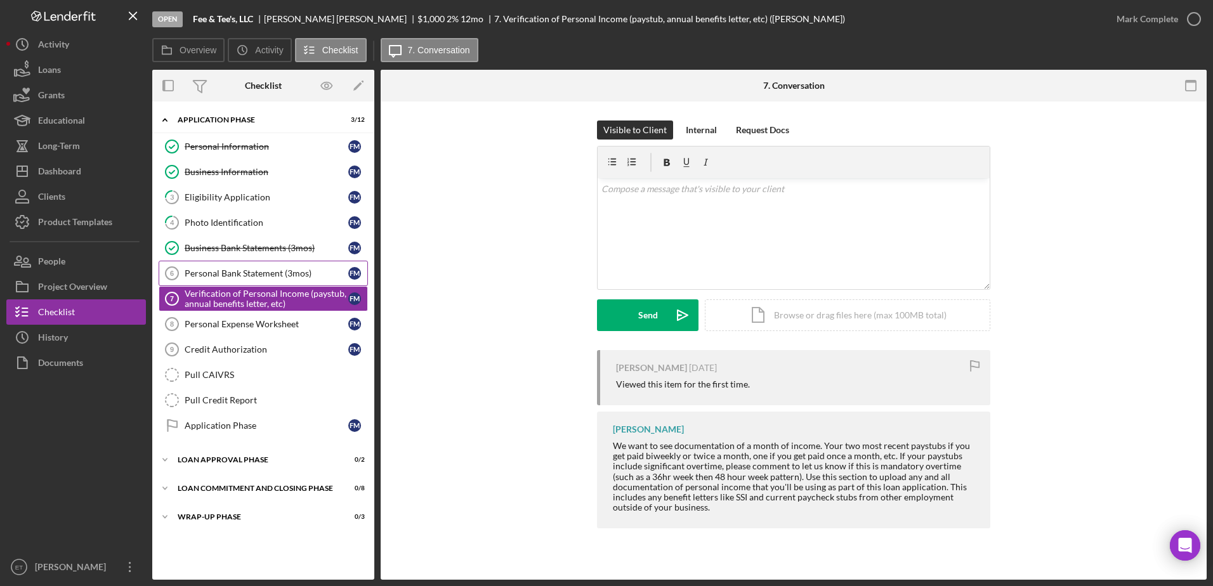
click at [225, 271] on div "Personal Bank Statement (3mos)" at bounding box center [267, 273] width 164 height 10
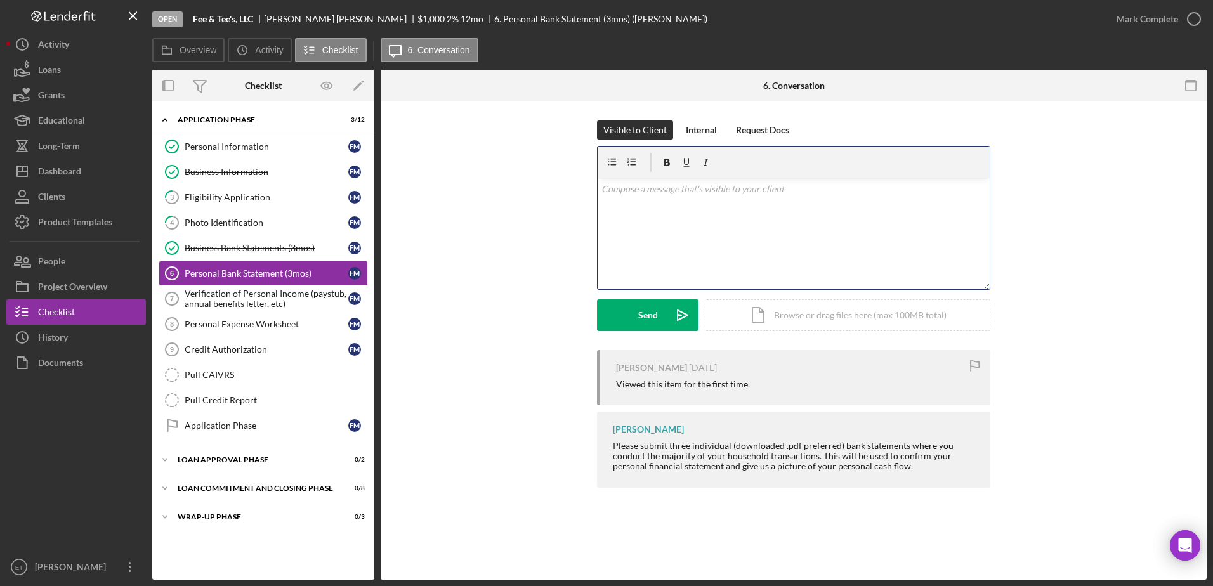
click at [660, 238] on div "v Color teal Color pink Remove color Add row above Add row below Add column bef…" at bounding box center [793, 233] width 392 height 111
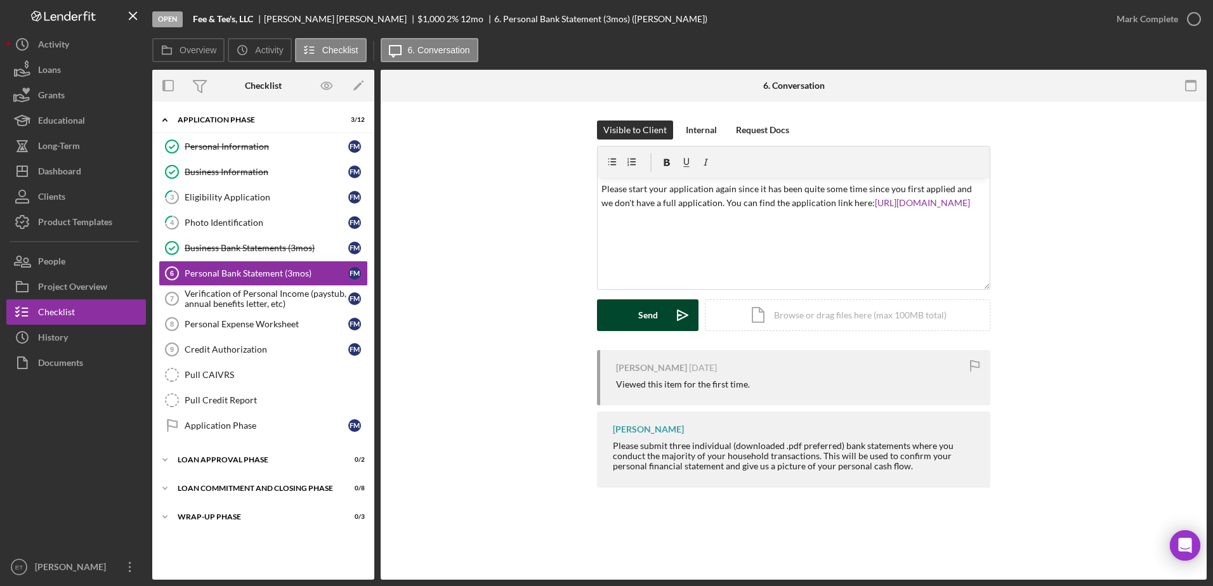
click at [680, 314] on icon "Icon/icon-invite-send" at bounding box center [683, 315] width 32 height 32
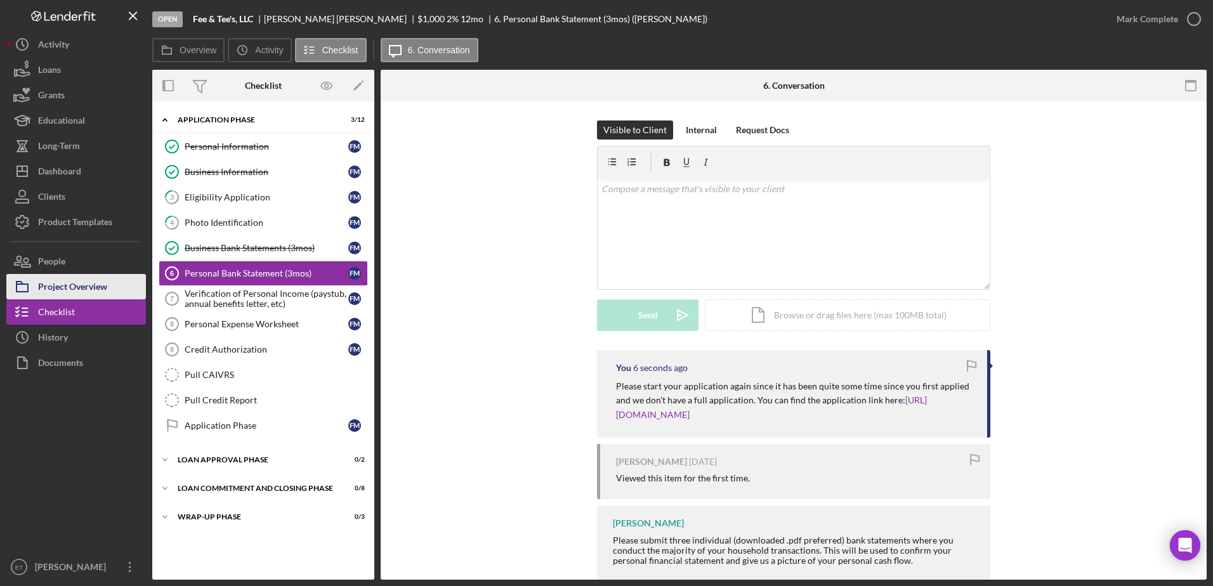
click at [66, 287] on div "Project Overview" at bounding box center [72, 288] width 69 height 29
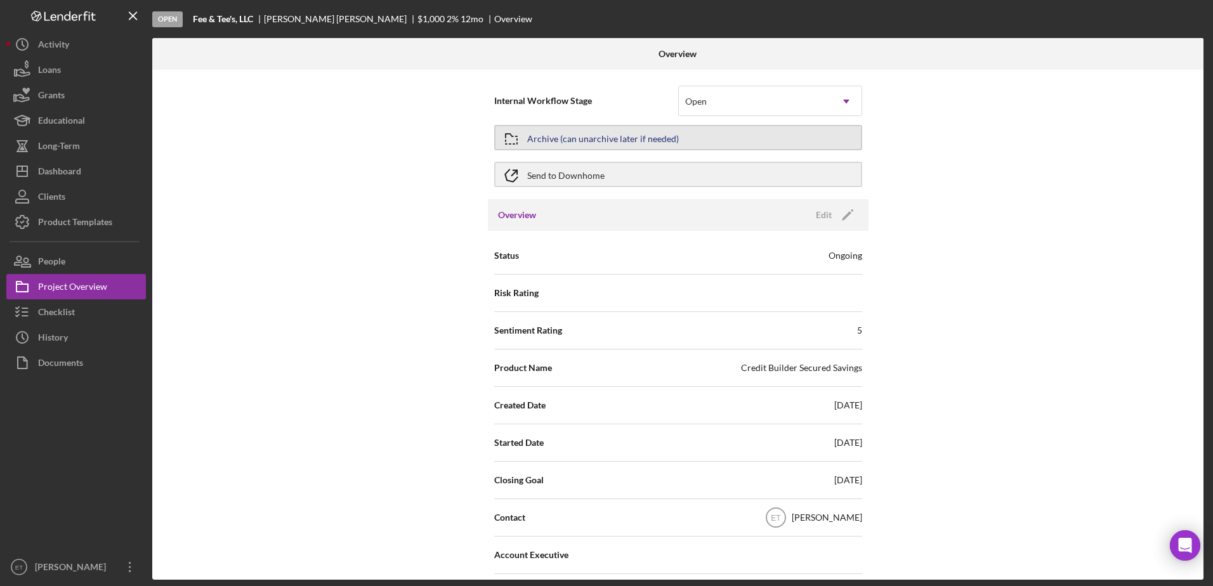
click at [656, 133] on div "Archive (can unarchive later if needed)" at bounding box center [603, 137] width 152 height 23
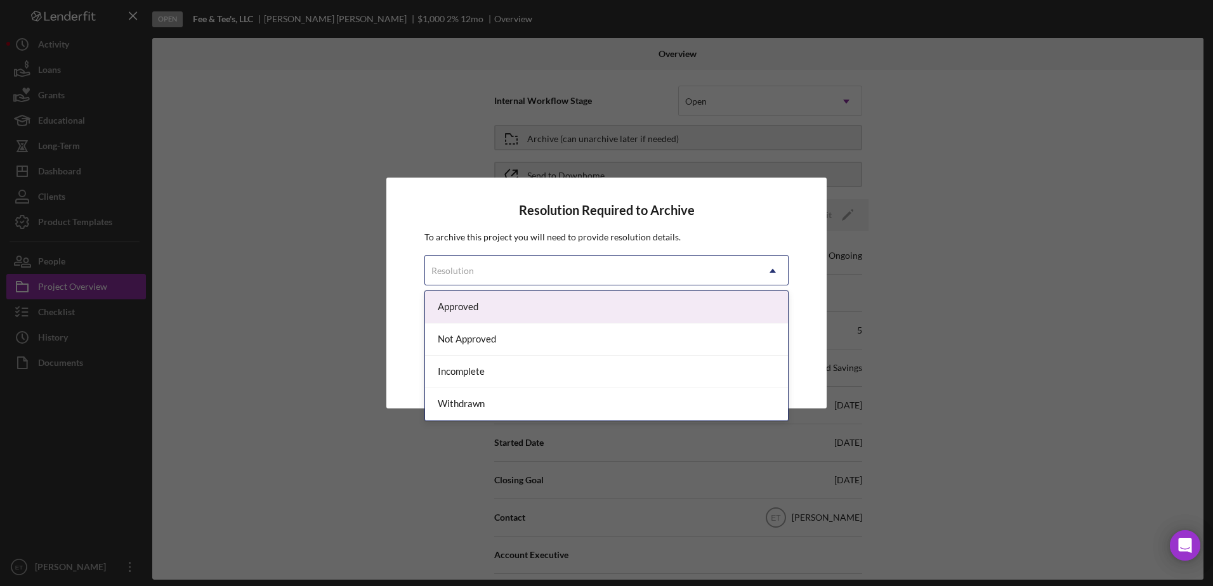
click at [589, 265] on div "Resolution" at bounding box center [591, 270] width 332 height 29
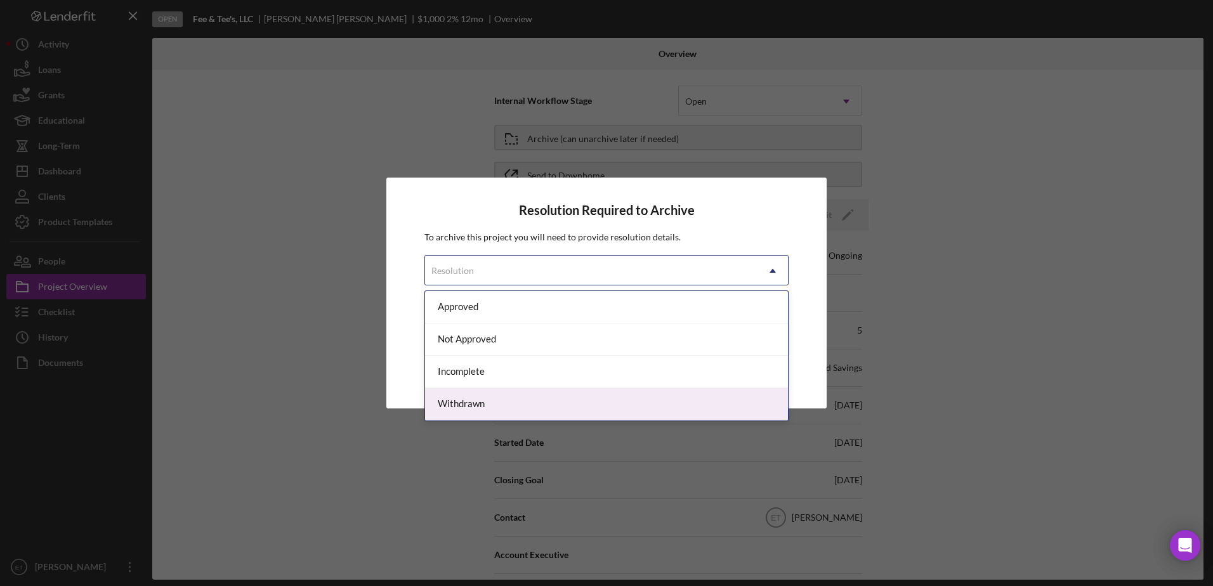
click at [525, 408] on div "Withdrawn" at bounding box center [606, 404] width 363 height 32
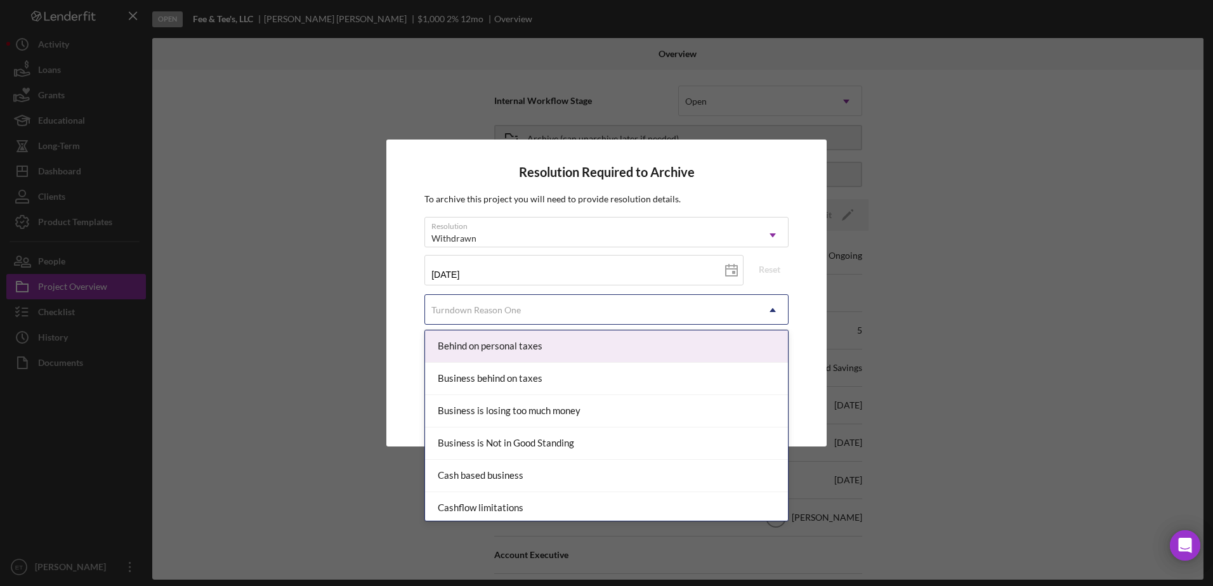
click at [564, 304] on div "Turndown Reason One" at bounding box center [591, 310] width 332 height 29
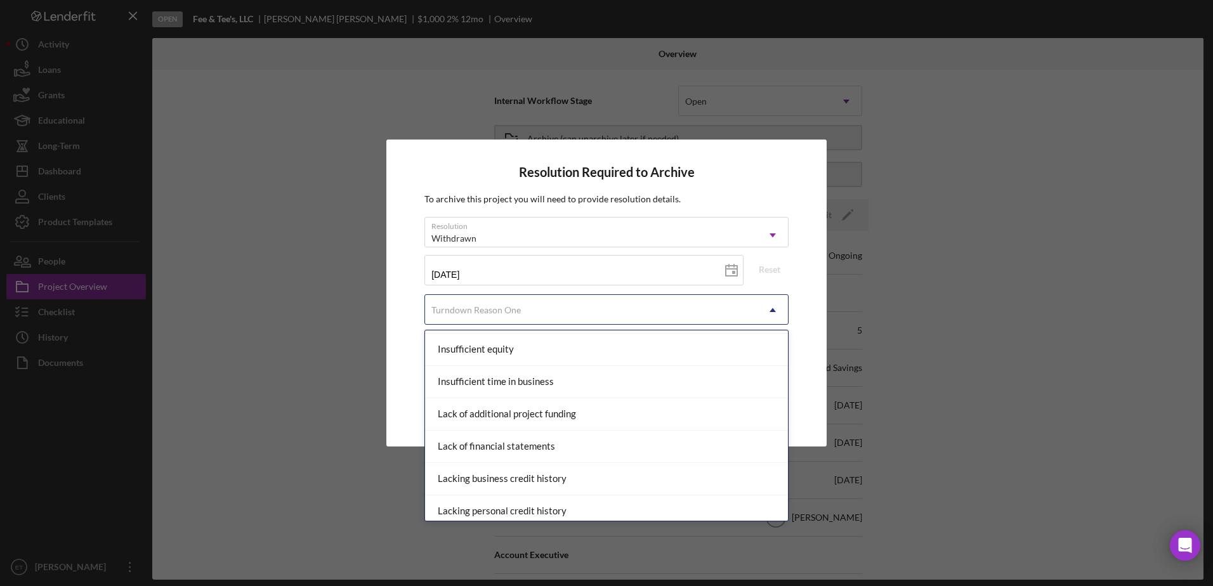
type input "m"
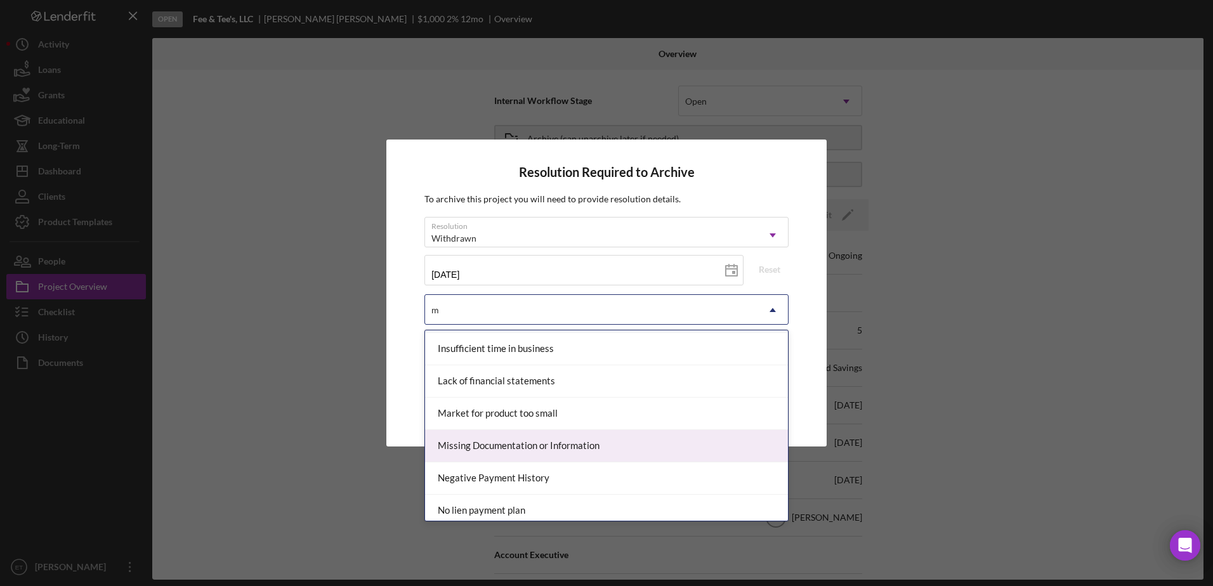
click at [514, 446] on div "Missing Documentation or Information" at bounding box center [606, 446] width 363 height 32
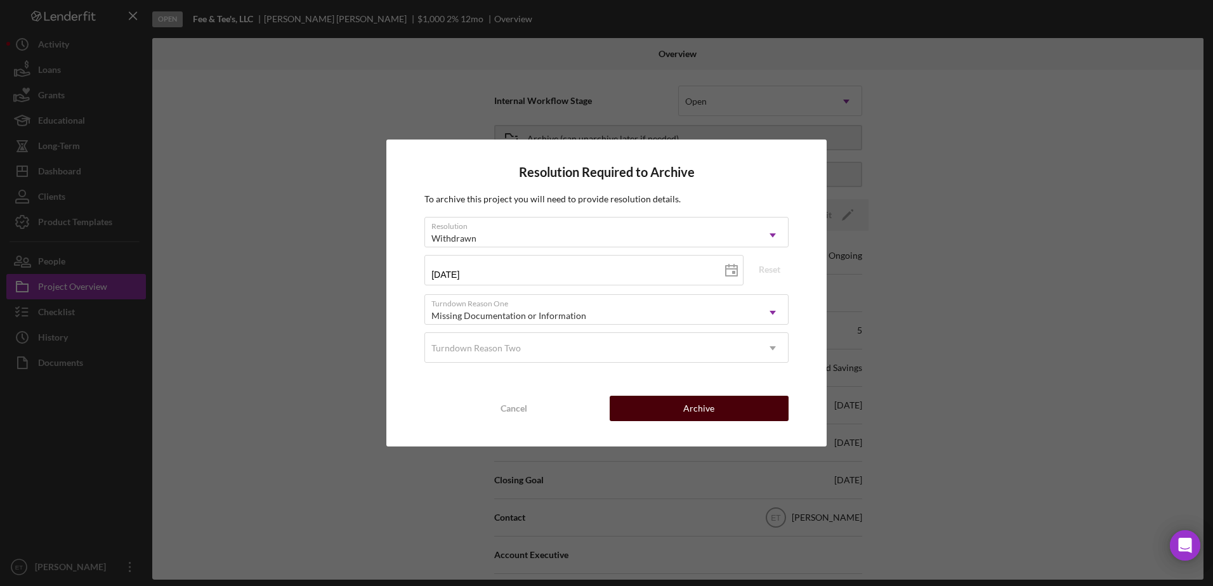
click at [755, 407] on button "Archive" at bounding box center [698, 408] width 179 height 25
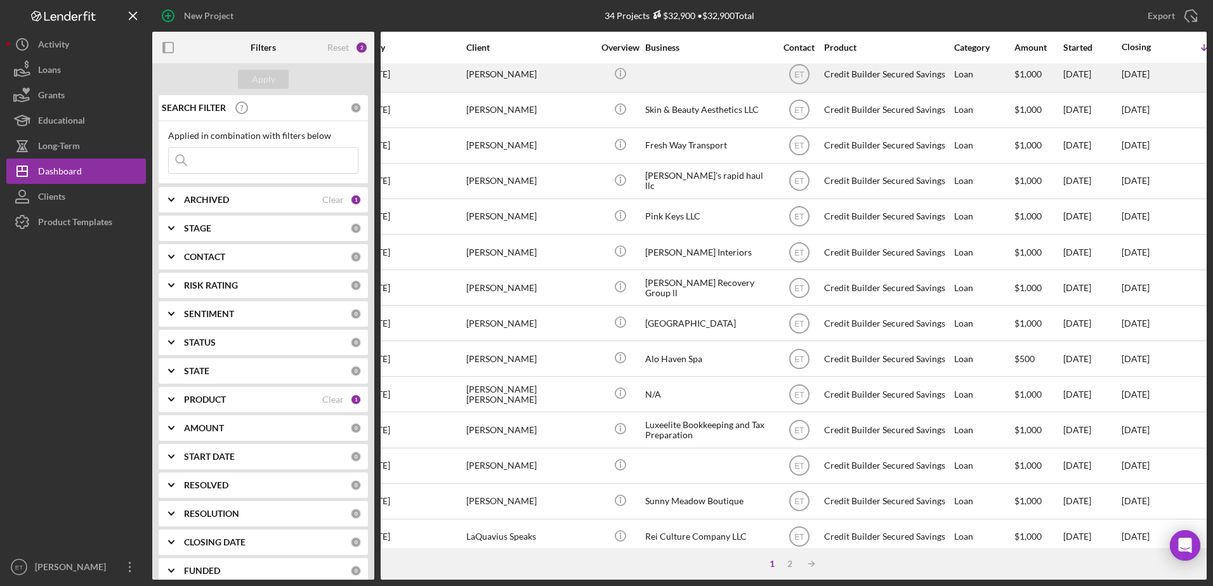
scroll to position [421, 43]
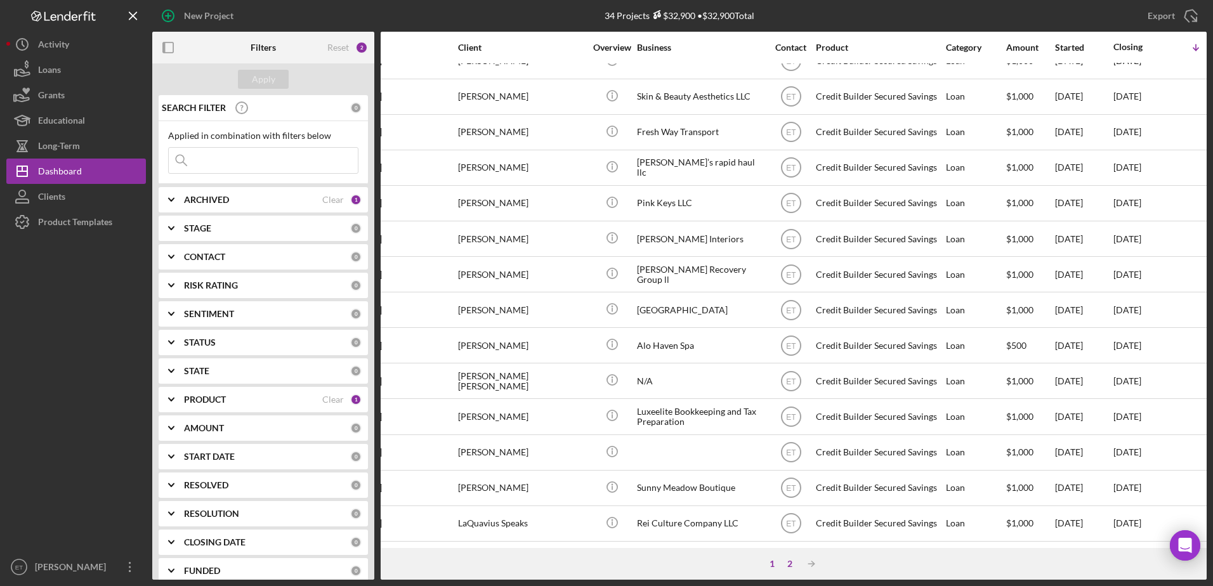
click at [789, 565] on div "2" at bounding box center [790, 564] width 18 height 10
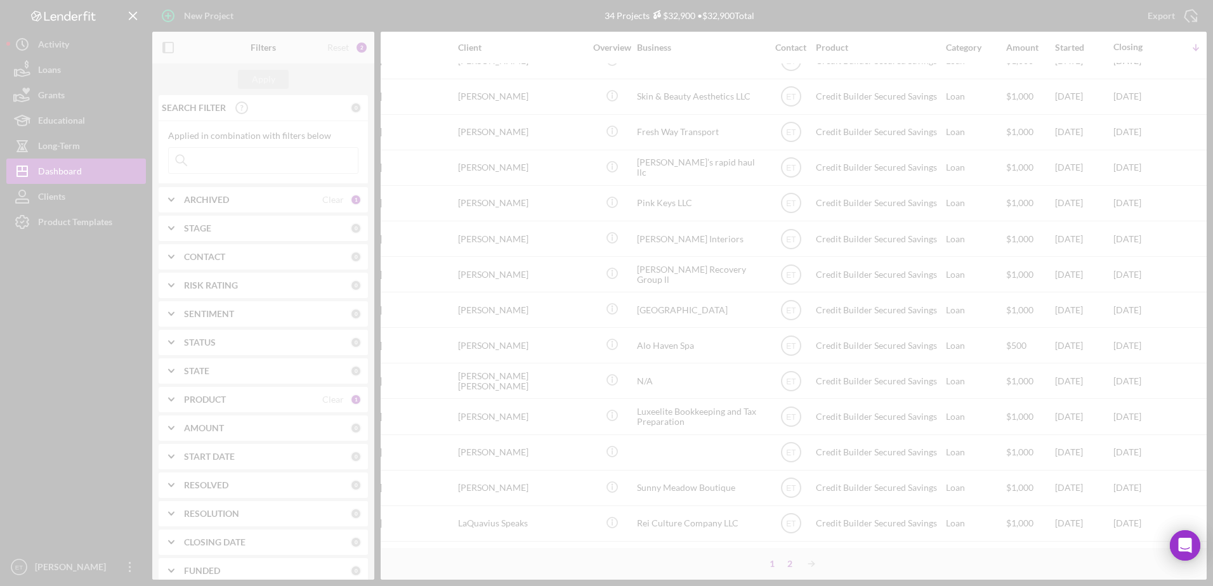
scroll to position [0, 43]
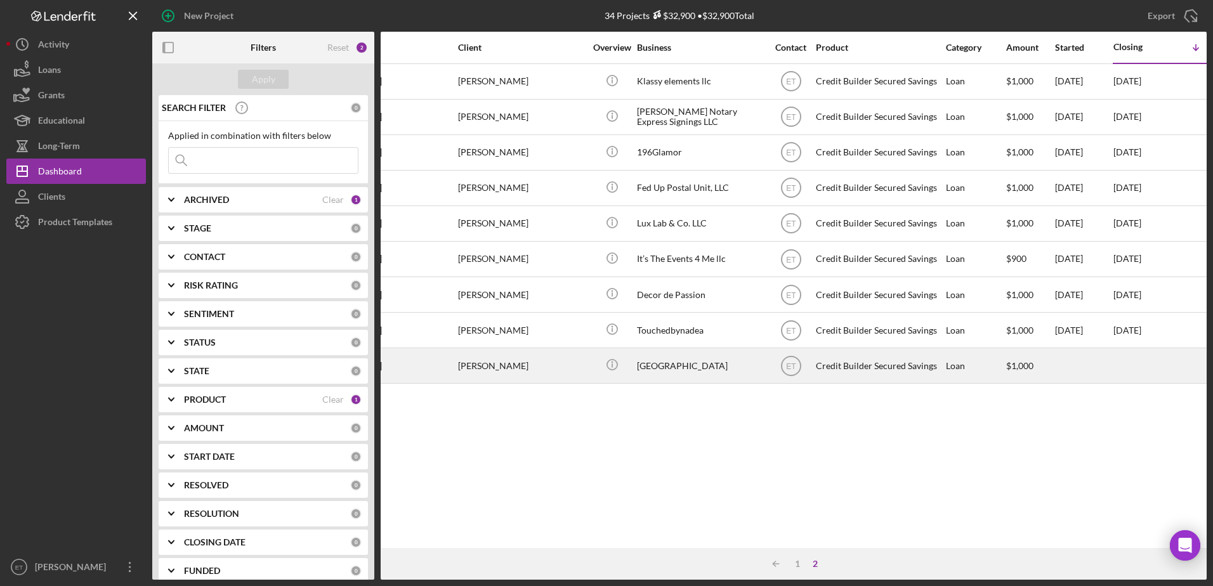
click at [692, 367] on div "[GEOGRAPHIC_DATA]" at bounding box center [700, 366] width 127 height 34
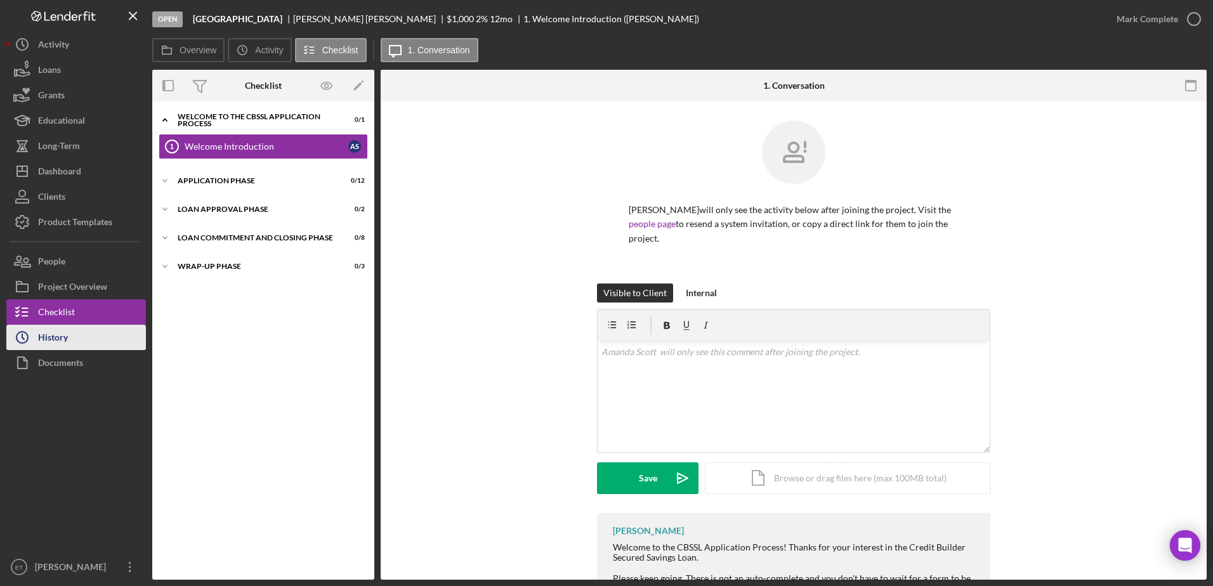
click at [77, 336] on button "Icon/History History" at bounding box center [76, 337] width 140 height 25
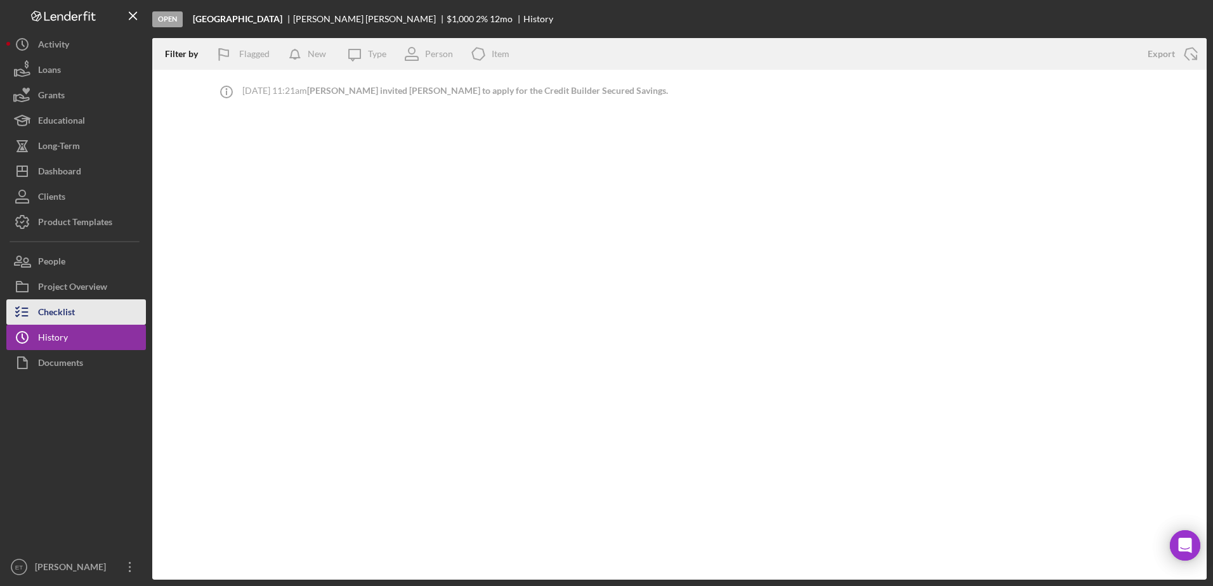
click at [70, 309] on div "Checklist" at bounding box center [56, 313] width 37 height 29
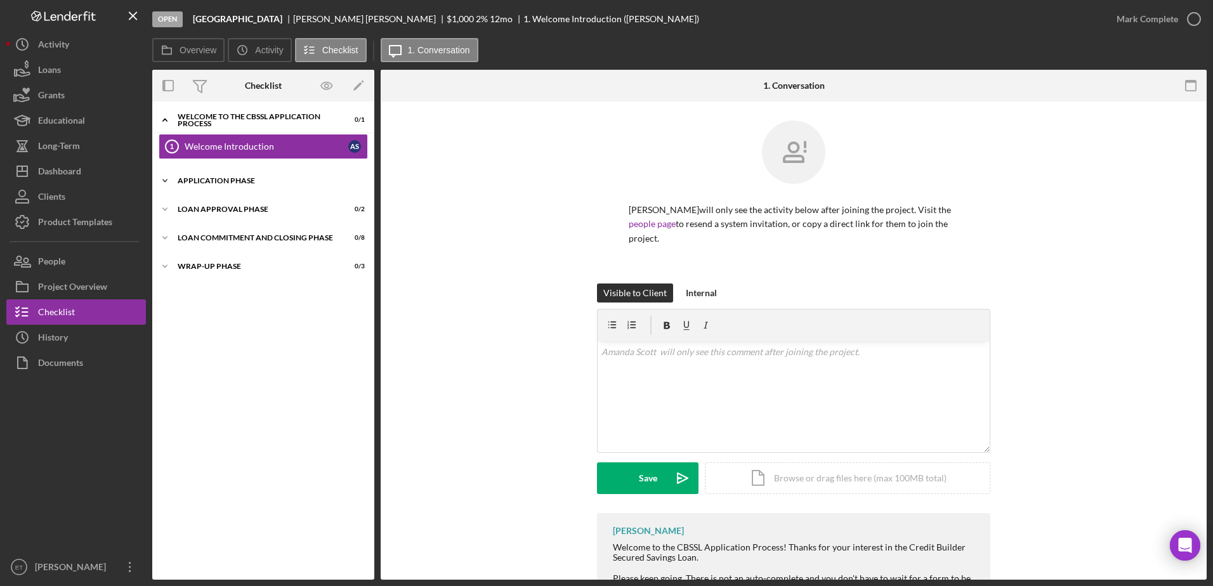
click at [210, 181] on div "Application Phase" at bounding box center [268, 181] width 181 height 8
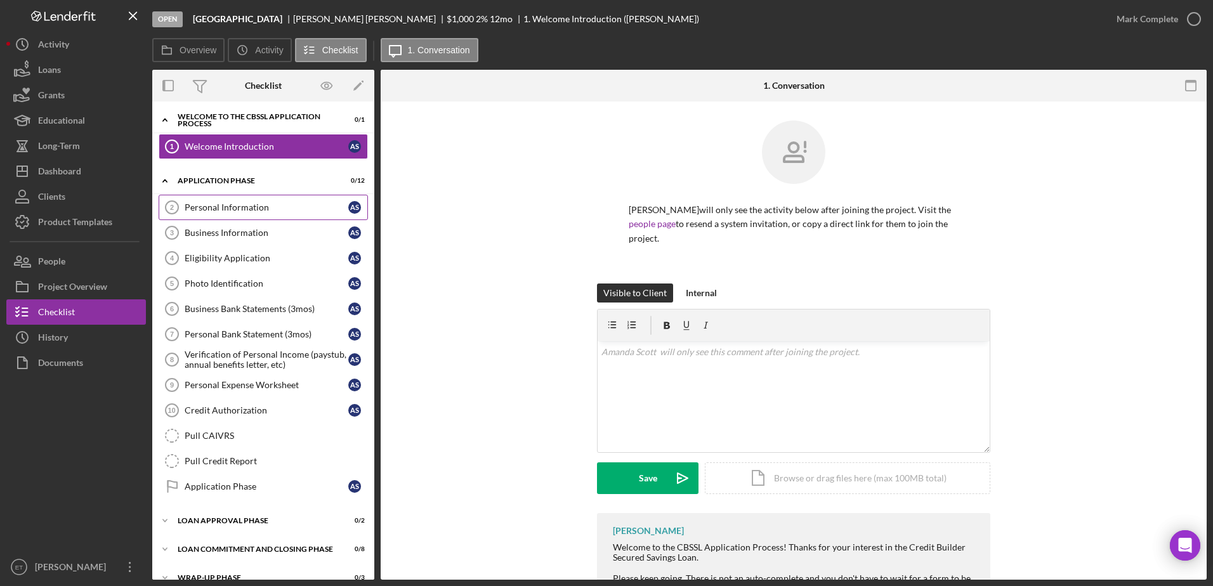
click at [218, 211] on div "Personal Information" at bounding box center [267, 207] width 164 height 10
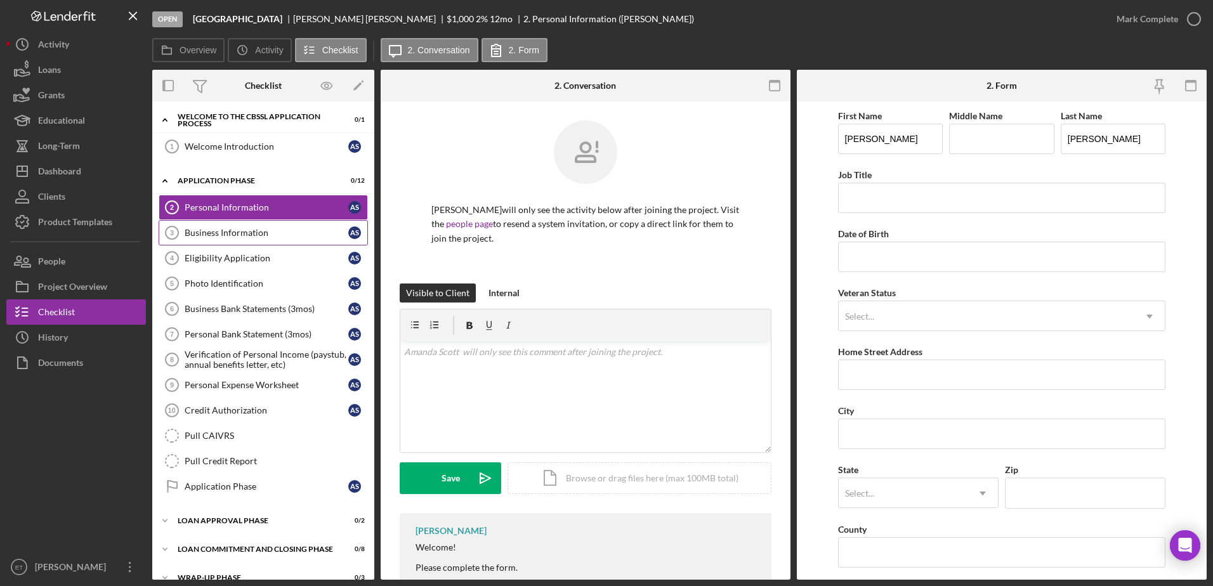
click at [219, 236] on div "Business Information" at bounding box center [267, 233] width 164 height 10
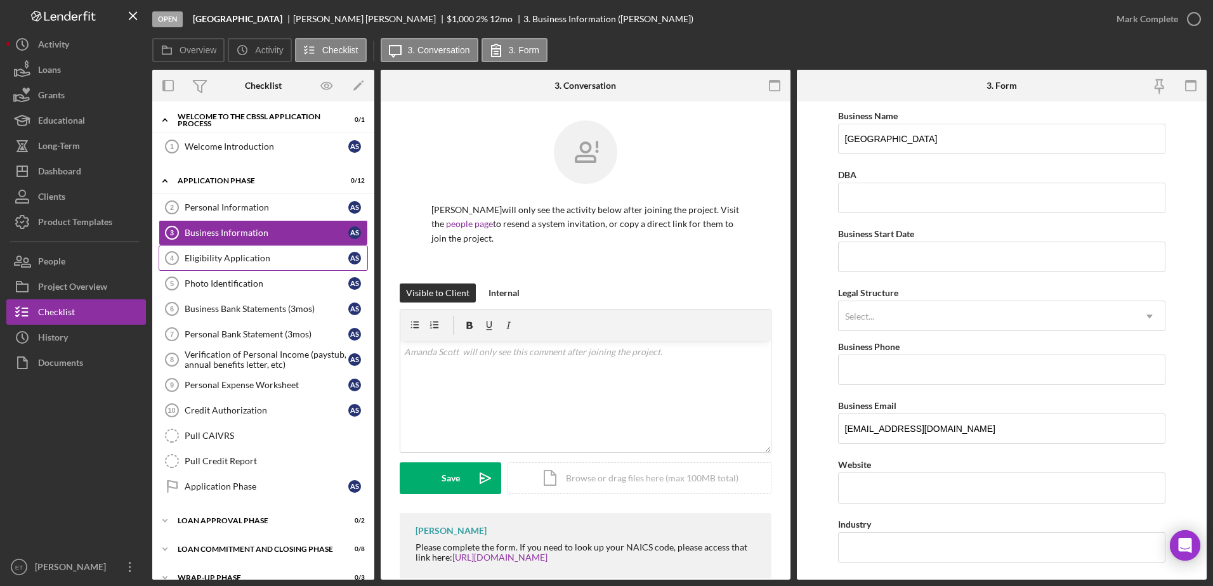
click at [219, 257] on div "Eligibility Application" at bounding box center [267, 258] width 164 height 10
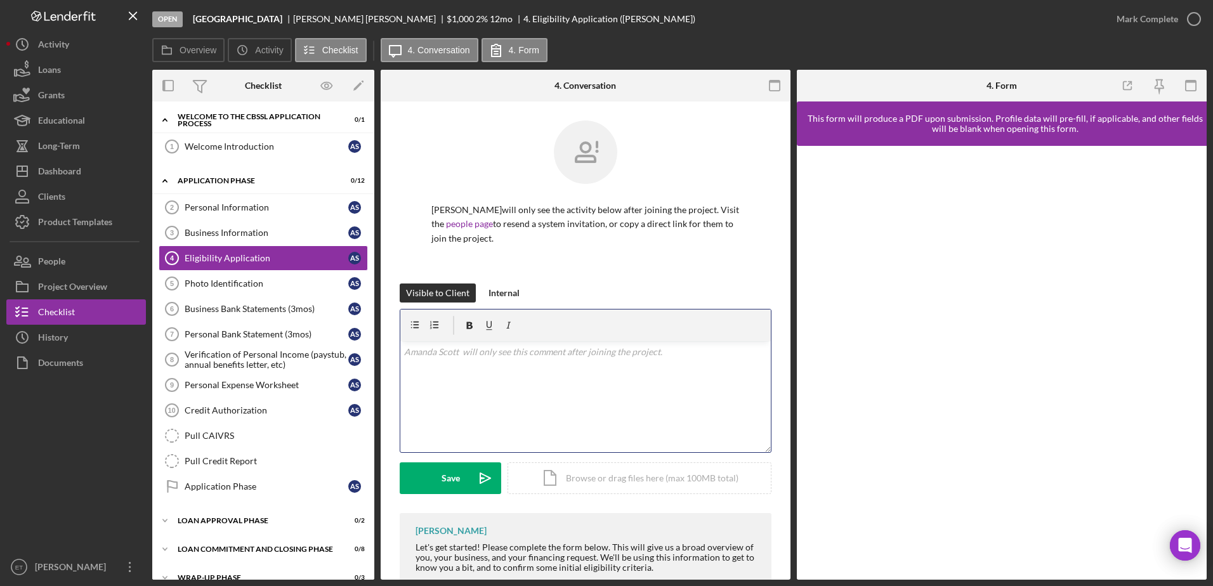
click at [498, 392] on div "v Color teal Color pink Remove color Add row above Add row below Add column bef…" at bounding box center [585, 396] width 370 height 111
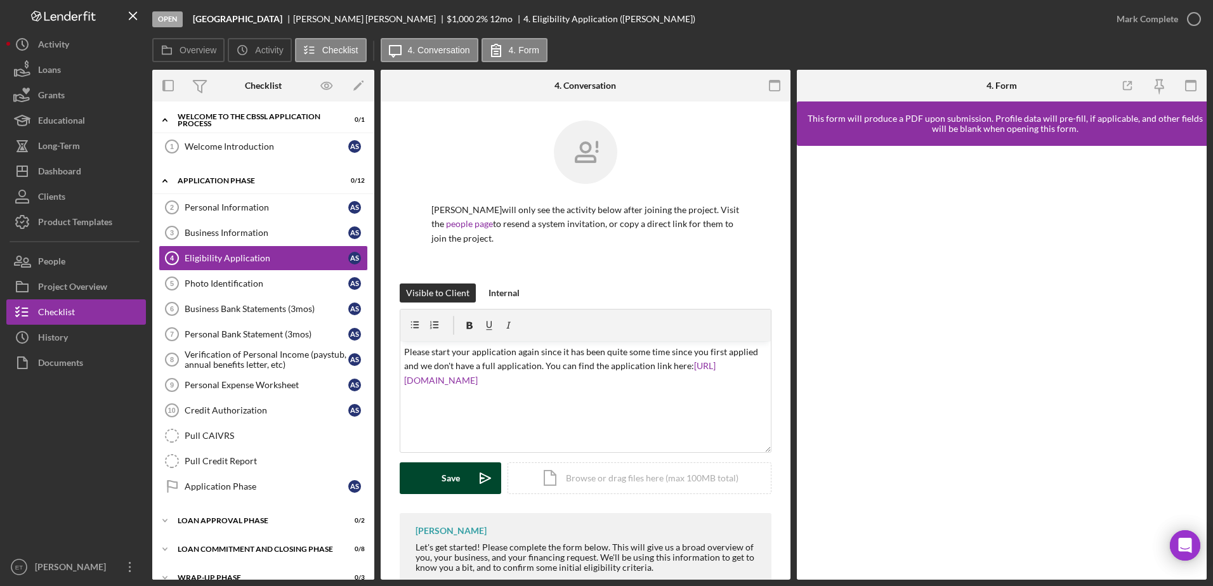
click at [459, 483] on div "Save" at bounding box center [450, 478] width 18 height 32
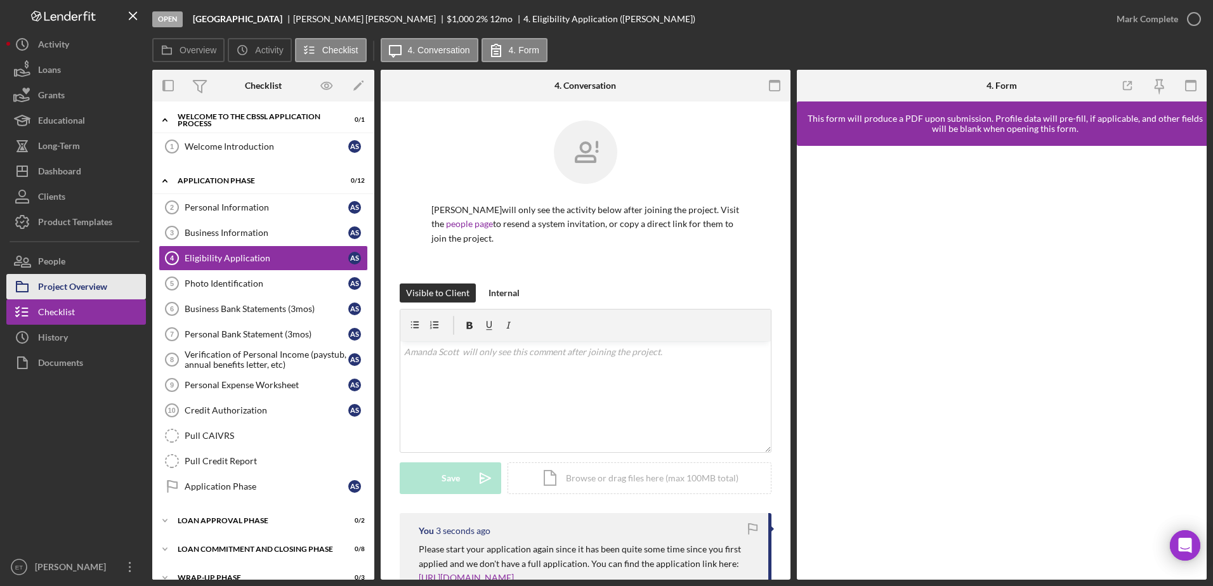
click at [59, 286] on div "Project Overview" at bounding box center [72, 288] width 69 height 29
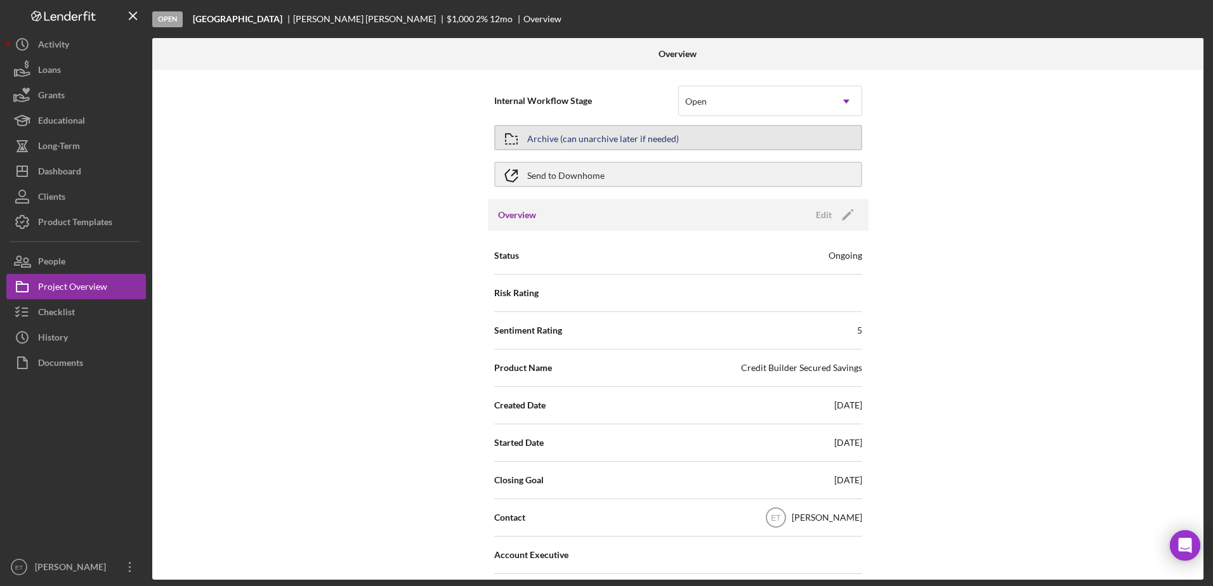
click at [703, 136] on button "Archive (can unarchive later if needed)" at bounding box center [678, 137] width 368 height 25
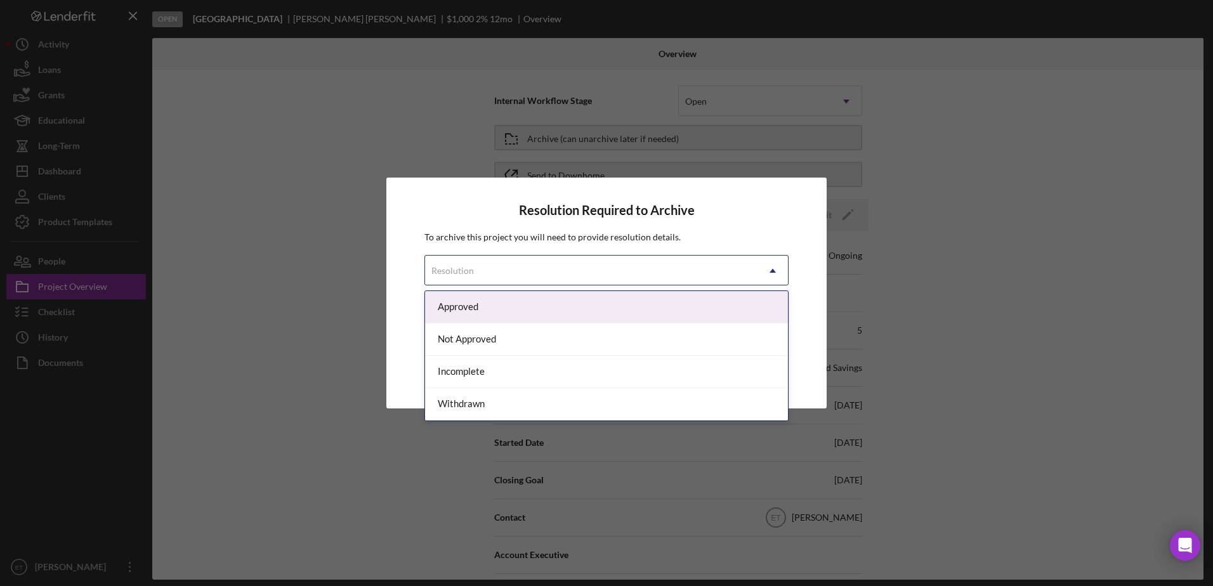
click at [544, 268] on div "Resolution" at bounding box center [591, 270] width 332 height 29
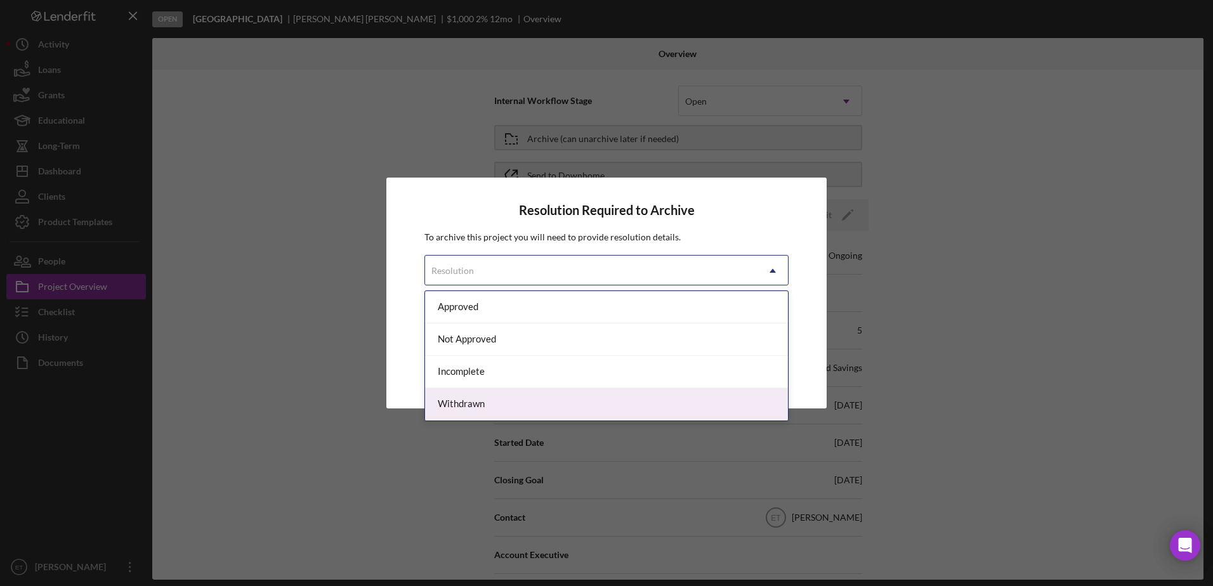
click at [507, 412] on div "Withdrawn" at bounding box center [606, 404] width 363 height 32
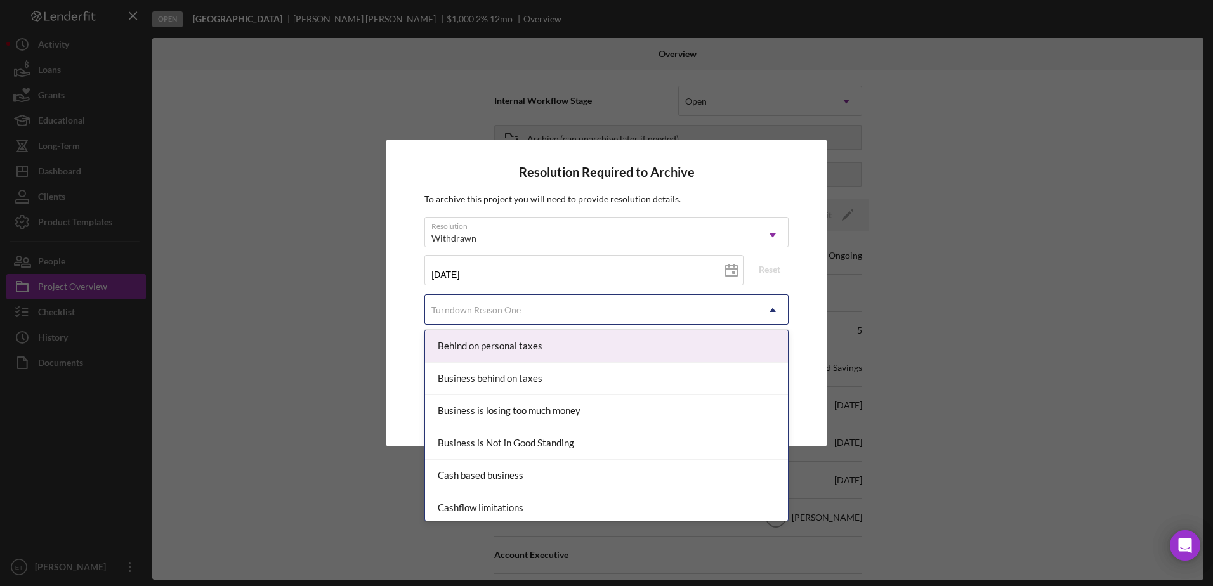
click at [573, 313] on div "Turndown Reason One" at bounding box center [591, 310] width 332 height 29
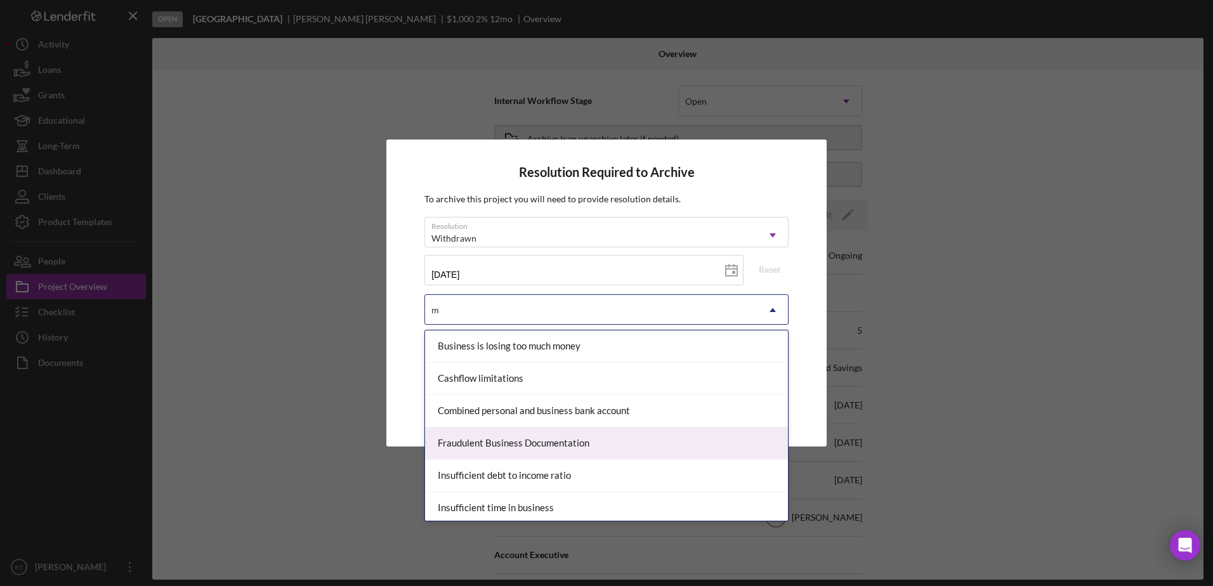
type input "mi"
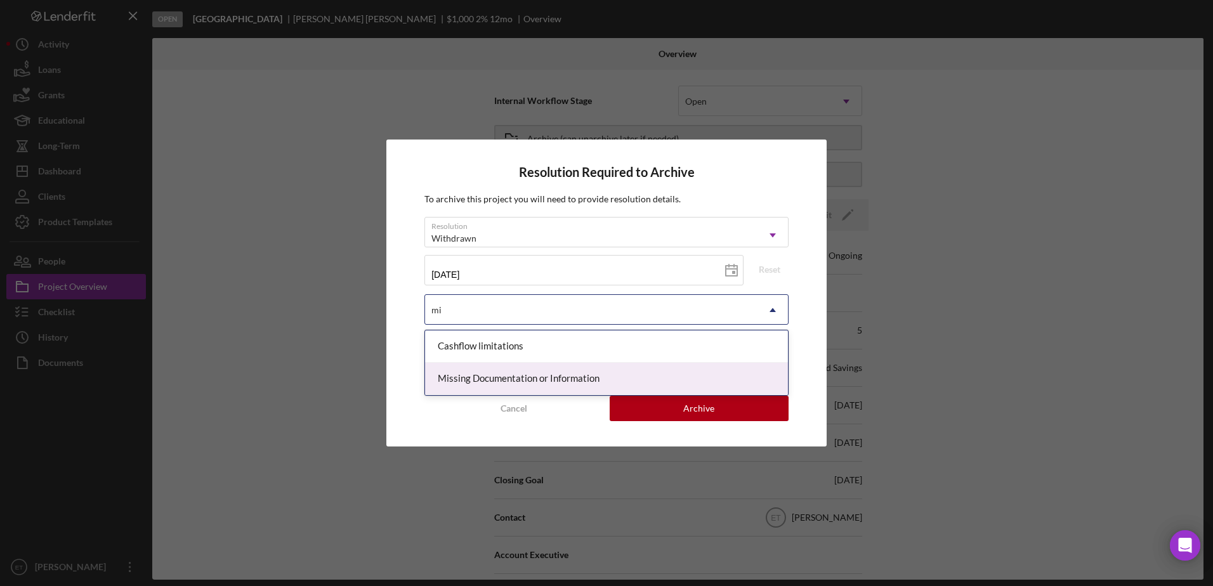
click at [526, 376] on div "Missing Documentation or Information" at bounding box center [606, 379] width 363 height 32
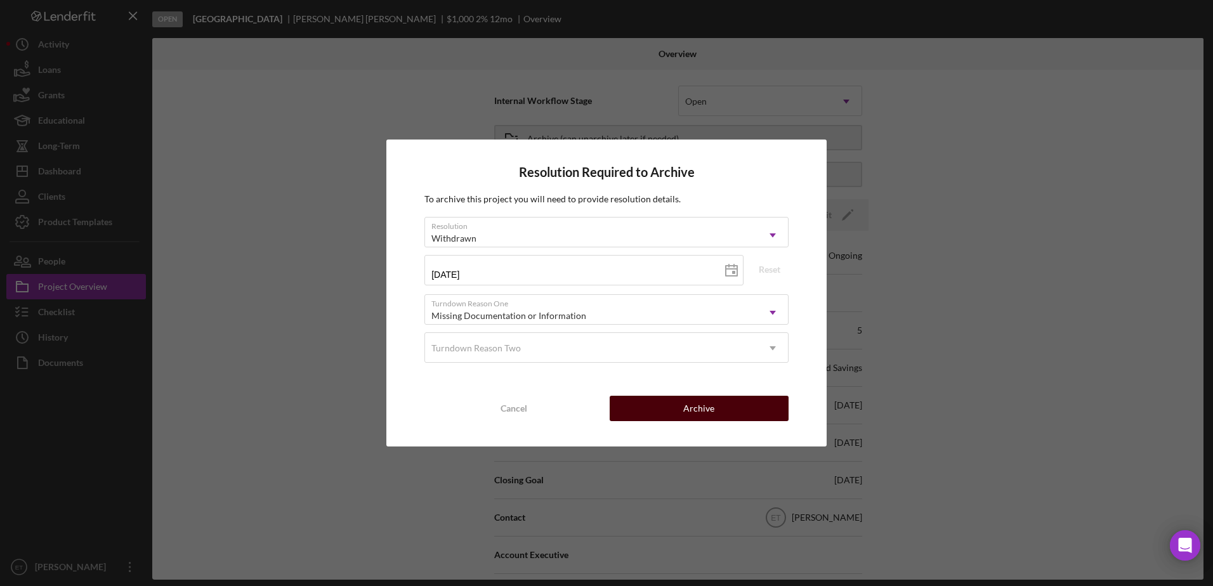
click at [711, 410] on div "Archive" at bounding box center [698, 408] width 31 height 25
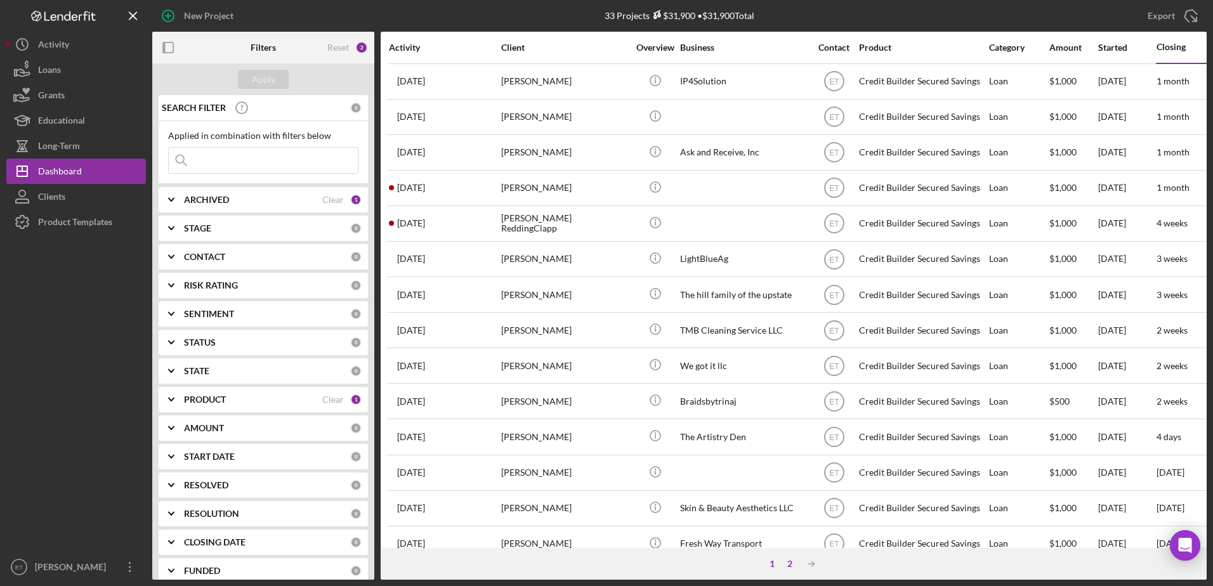
click at [789, 564] on div "2" at bounding box center [790, 564] width 18 height 10
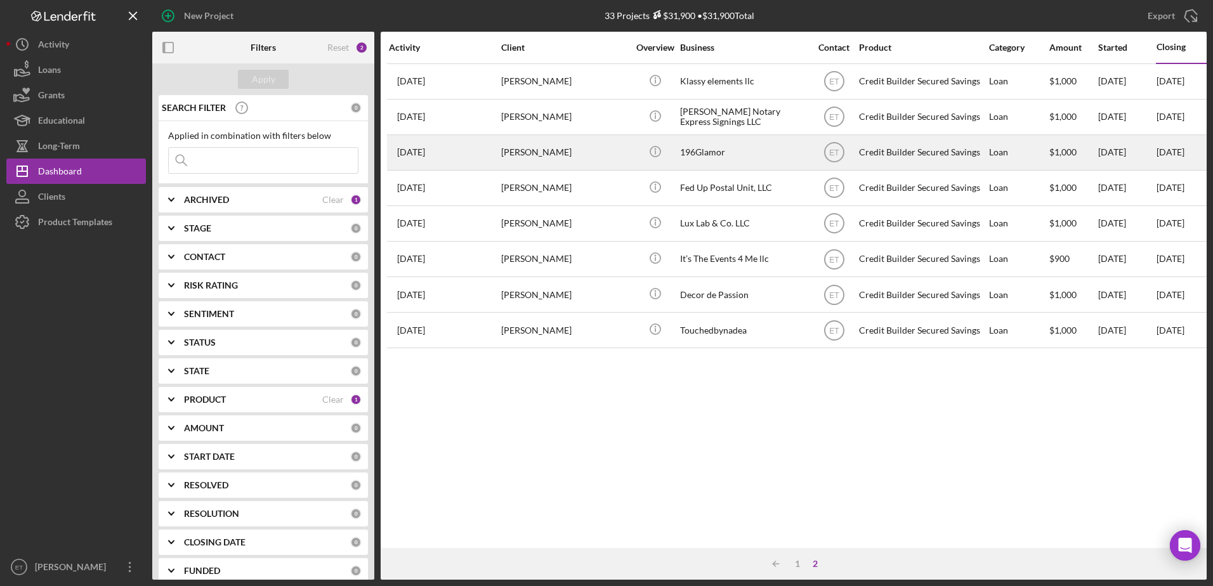
click at [762, 163] on div "196Glamor" at bounding box center [743, 153] width 127 height 34
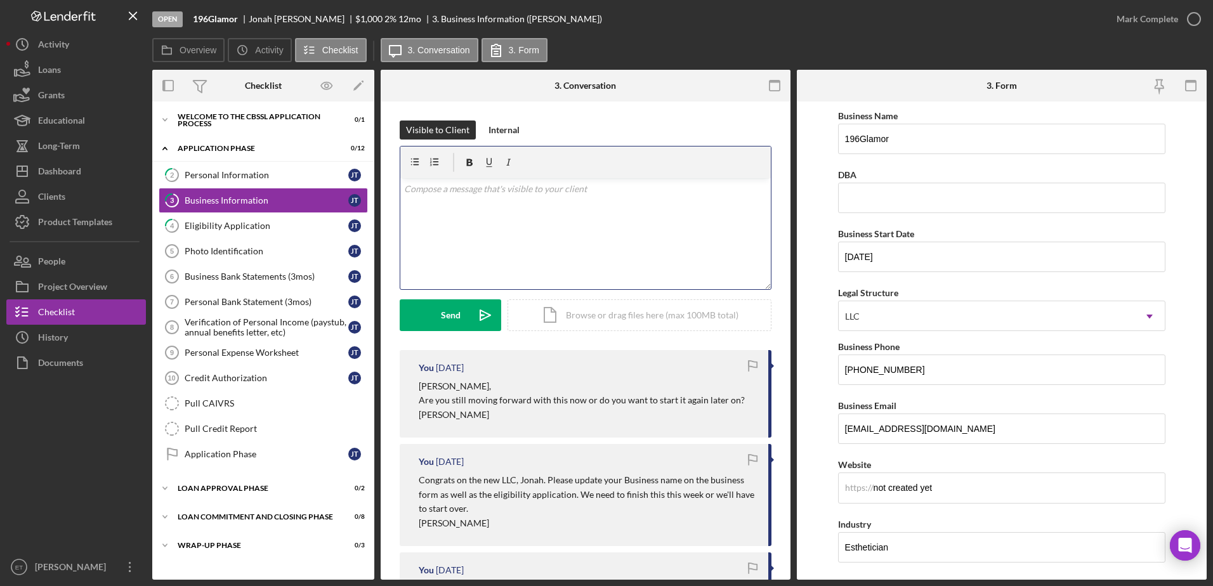
click at [457, 204] on div "v Color teal Color pink Remove color Add row above Add row below Add column bef…" at bounding box center [585, 233] width 370 height 111
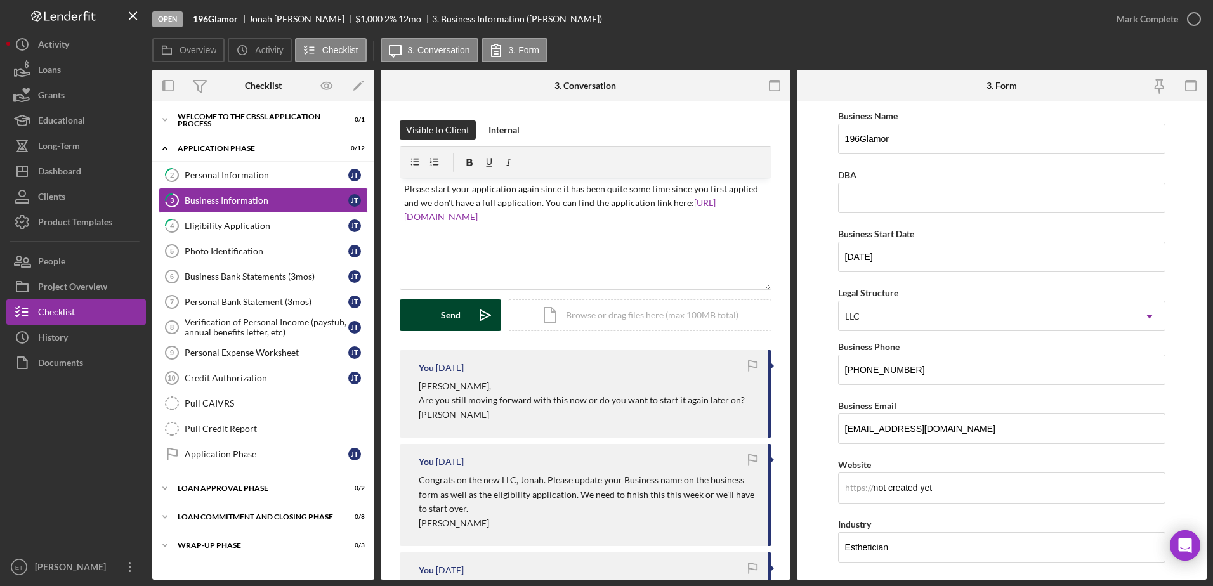
click at [464, 315] on button "Send Icon/icon-invite-send" at bounding box center [450, 315] width 101 height 32
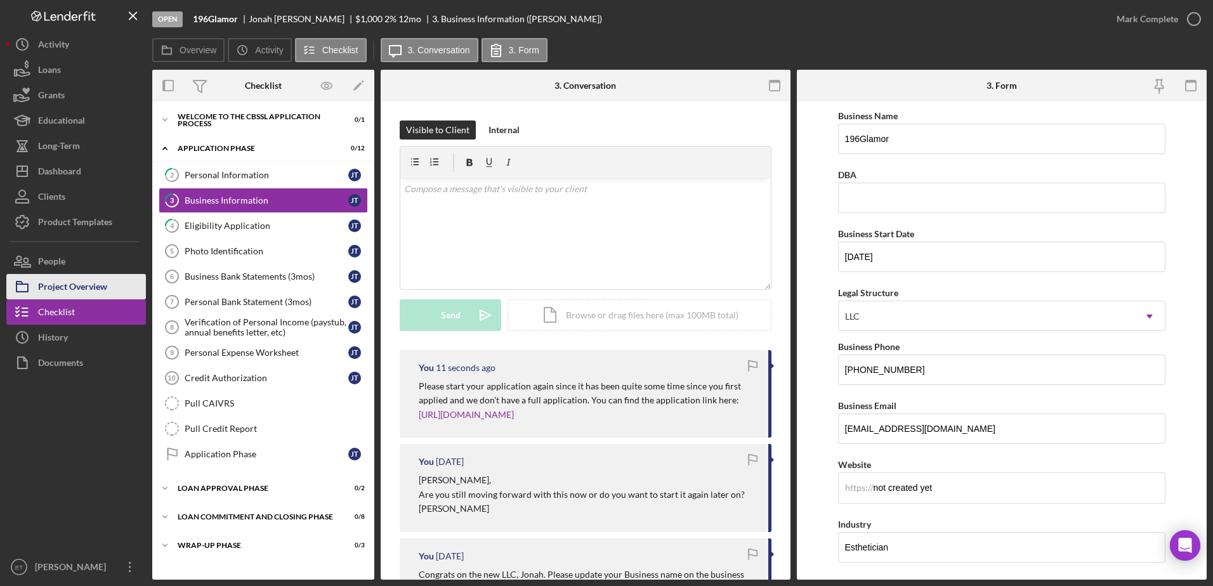
click at [73, 286] on div "Project Overview" at bounding box center [72, 288] width 69 height 29
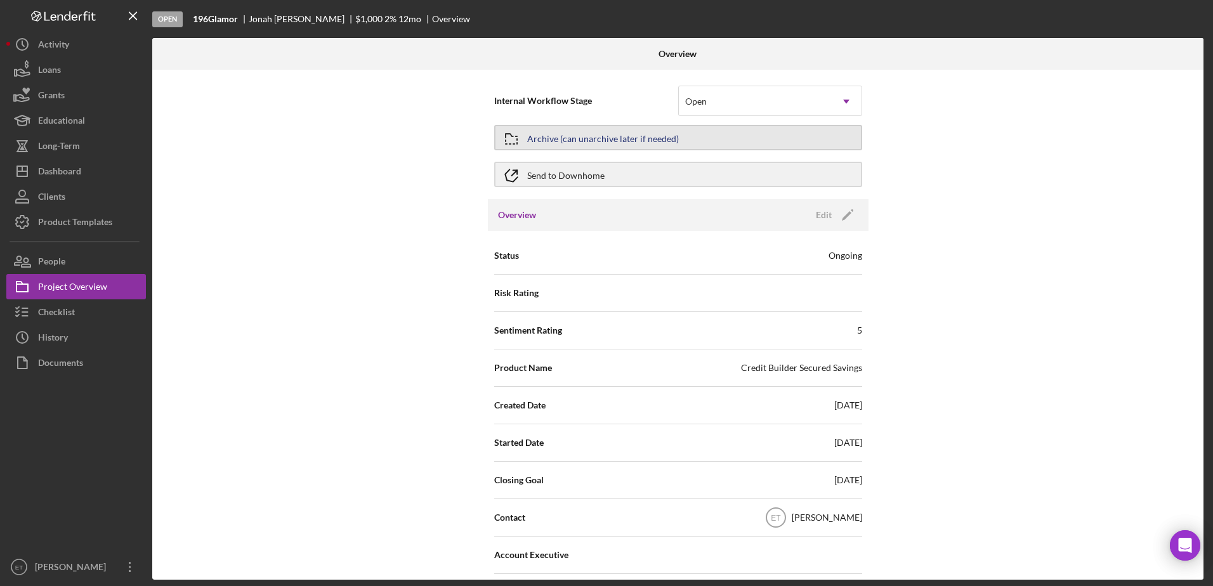
click at [680, 140] on button "Archive (can unarchive later if needed)" at bounding box center [678, 137] width 368 height 25
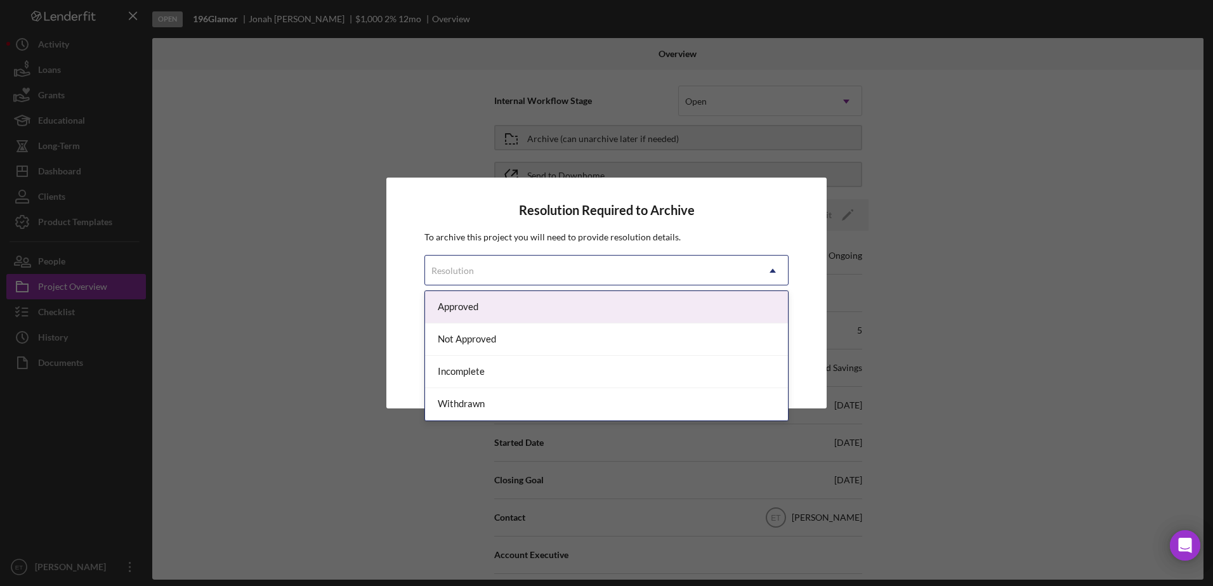
click at [530, 275] on div "Resolution" at bounding box center [591, 270] width 332 height 29
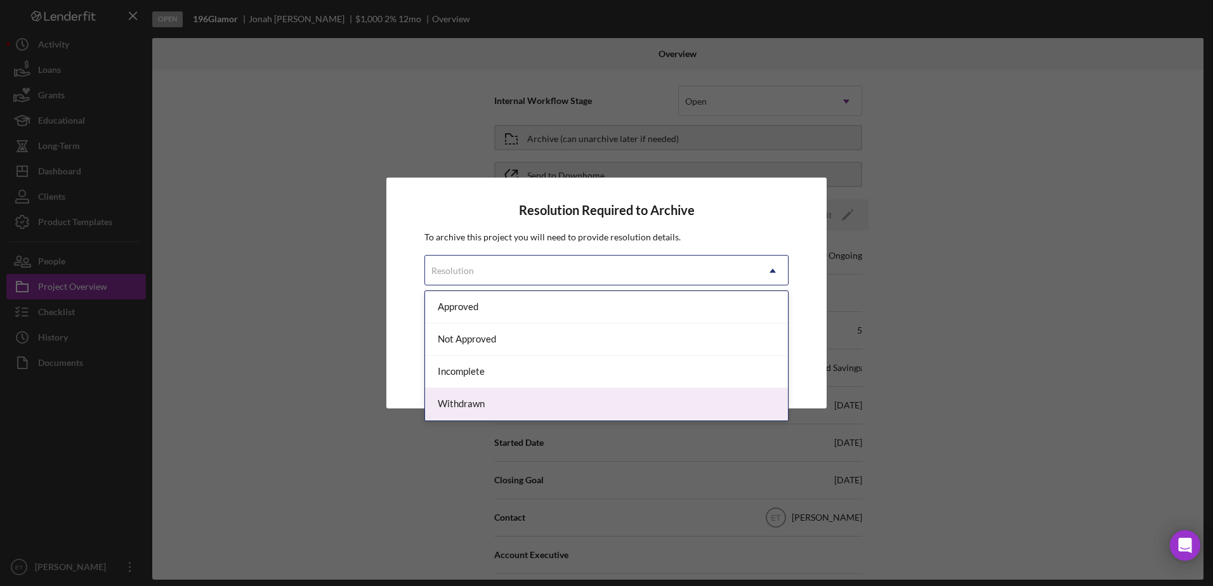
click at [485, 410] on div "Withdrawn" at bounding box center [606, 404] width 363 height 32
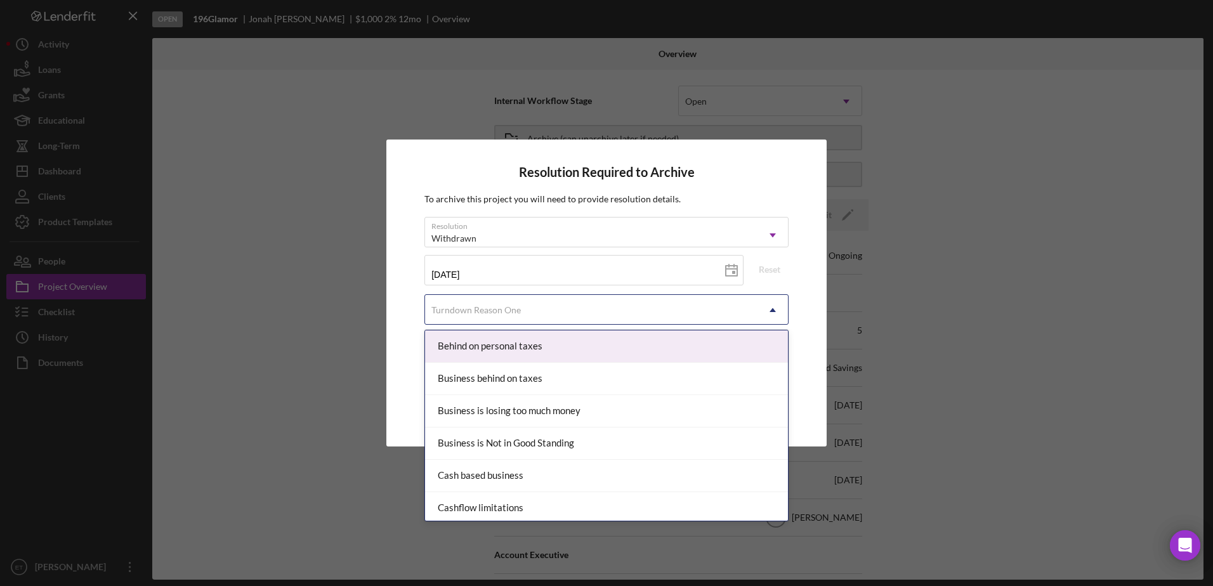
click at [529, 313] on div "Turndown Reason One" at bounding box center [591, 310] width 332 height 29
type input "mi"
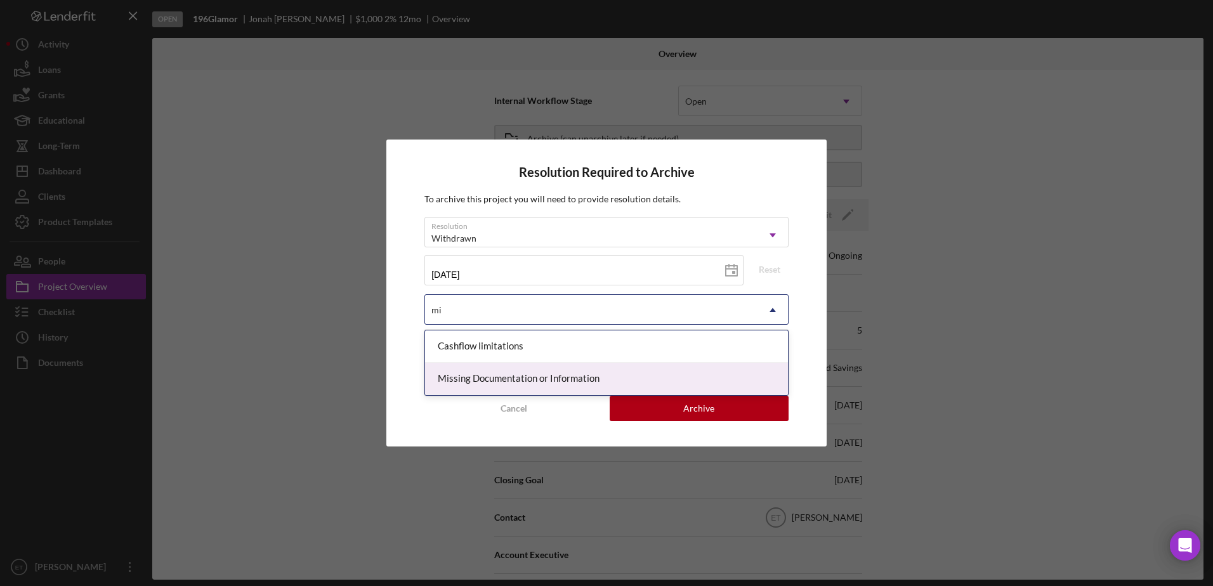
click at [526, 380] on div "Missing Documentation or Information" at bounding box center [606, 379] width 363 height 32
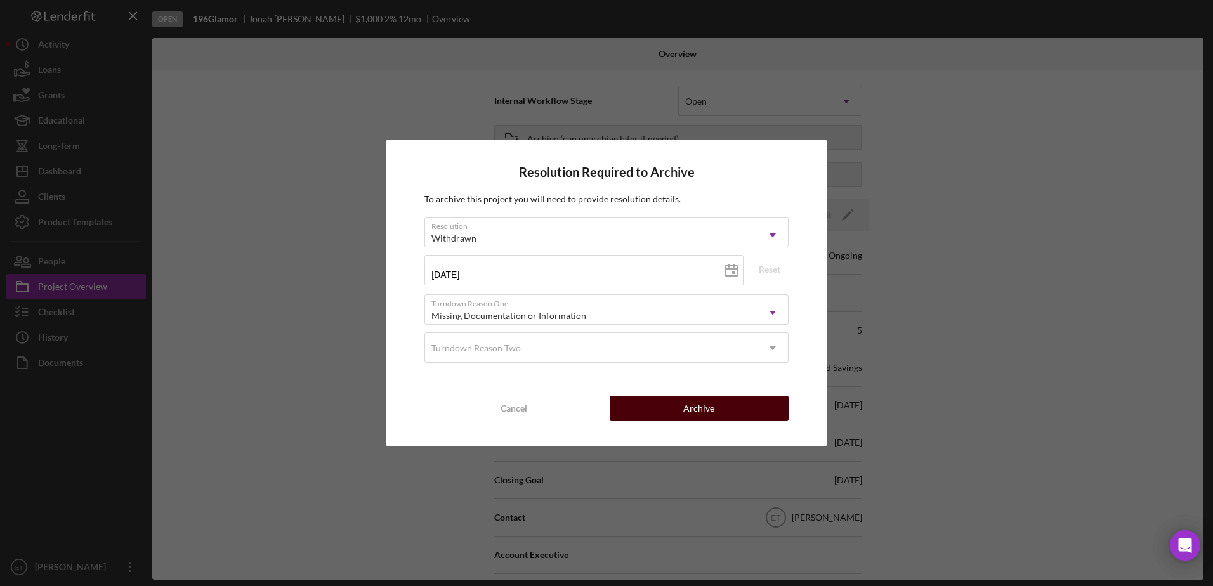
click at [752, 406] on button "Archive" at bounding box center [698, 408] width 179 height 25
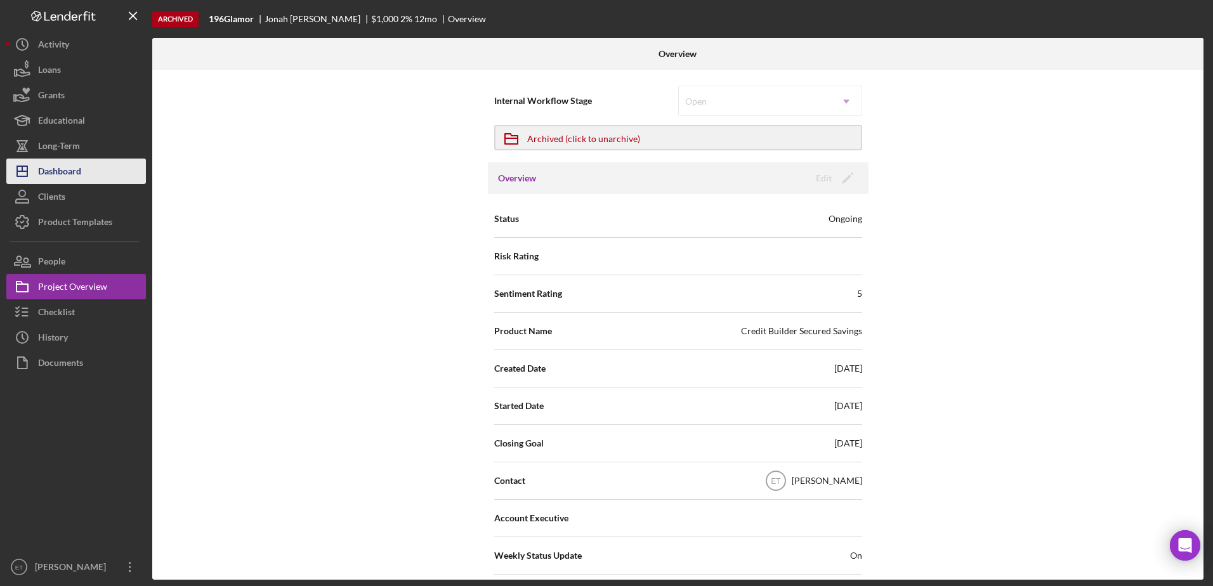
click at [68, 176] on div "Dashboard" at bounding box center [59, 173] width 43 height 29
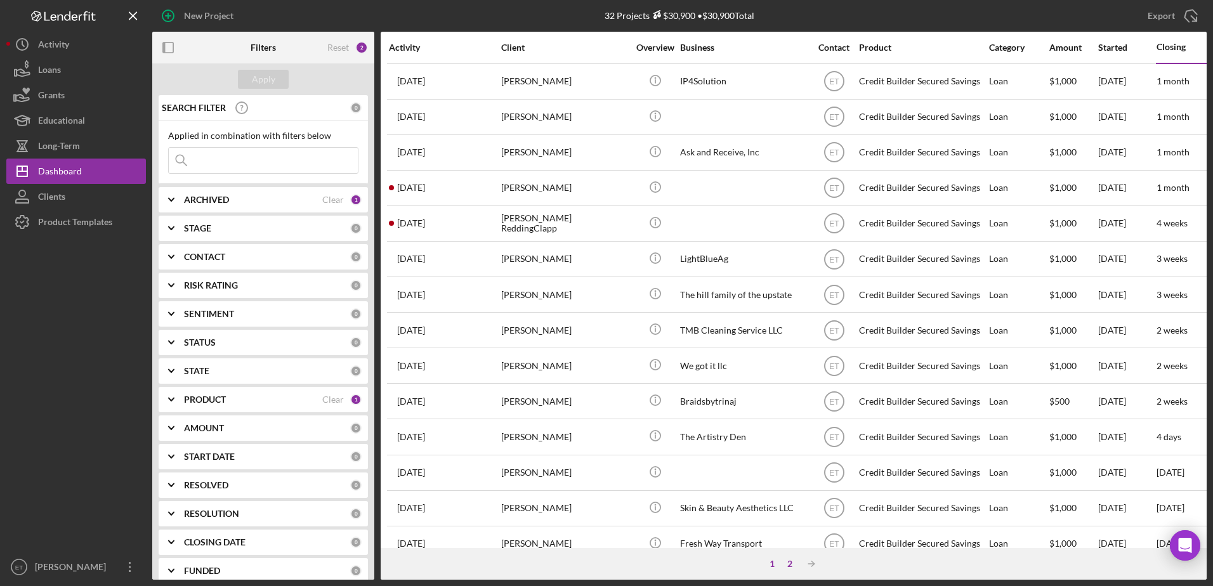
click at [790, 564] on div "2" at bounding box center [790, 564] width 18 height 10
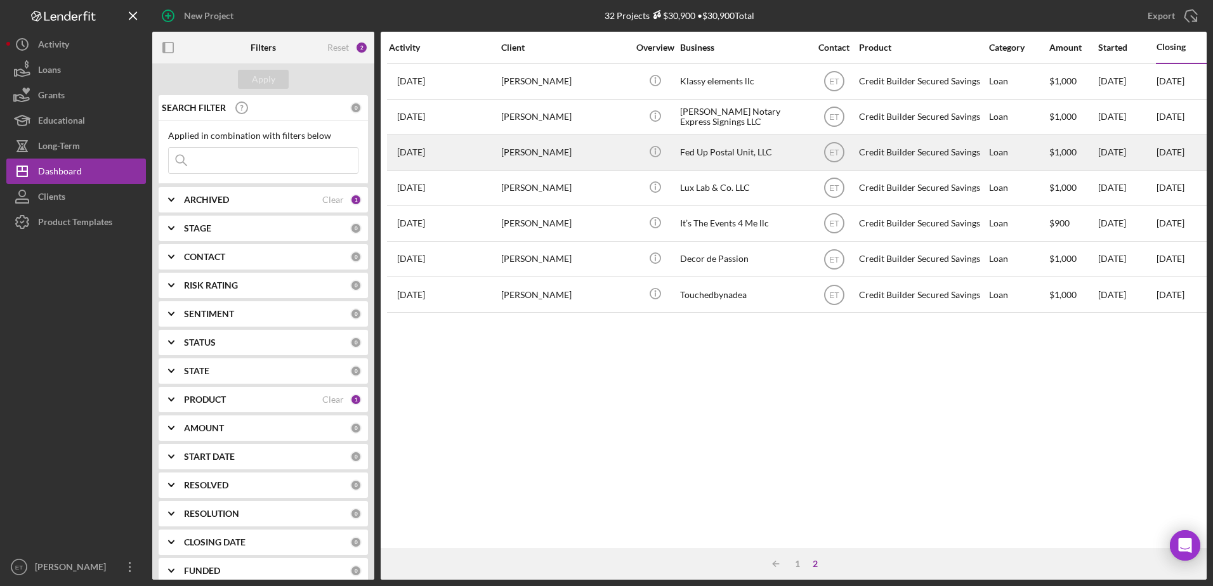
click at [783, 160] on div "Fed Up Postal Unit, LLC" at bounding box center [743, 153] width 127 height 34
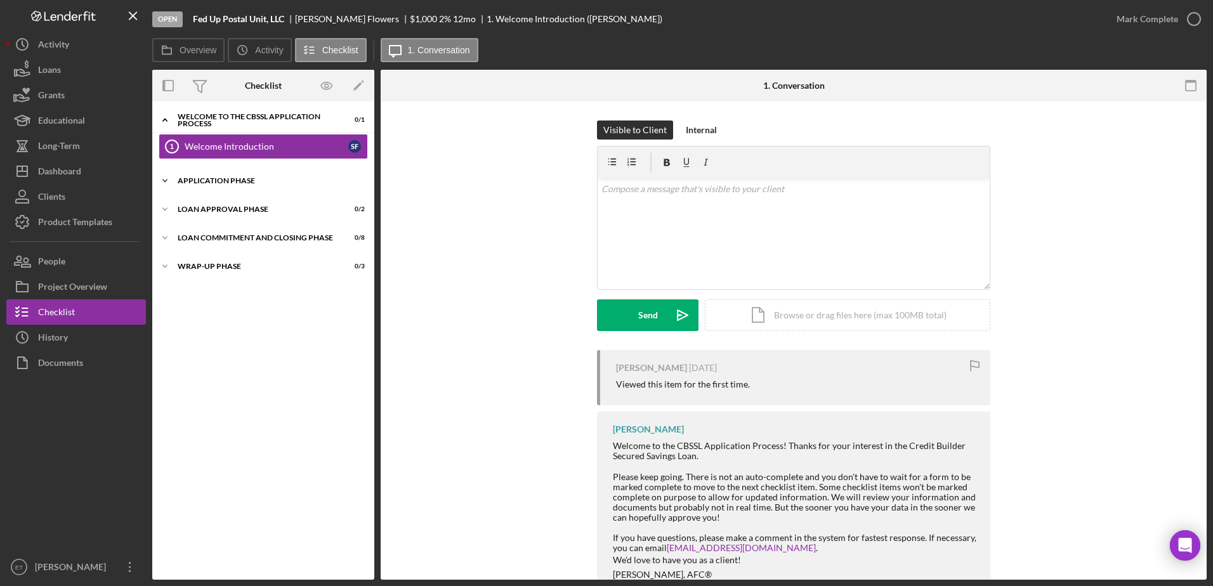
click at [200, 180] on div "Application Phase" at bounding box center [268, 181] width 181 height 8
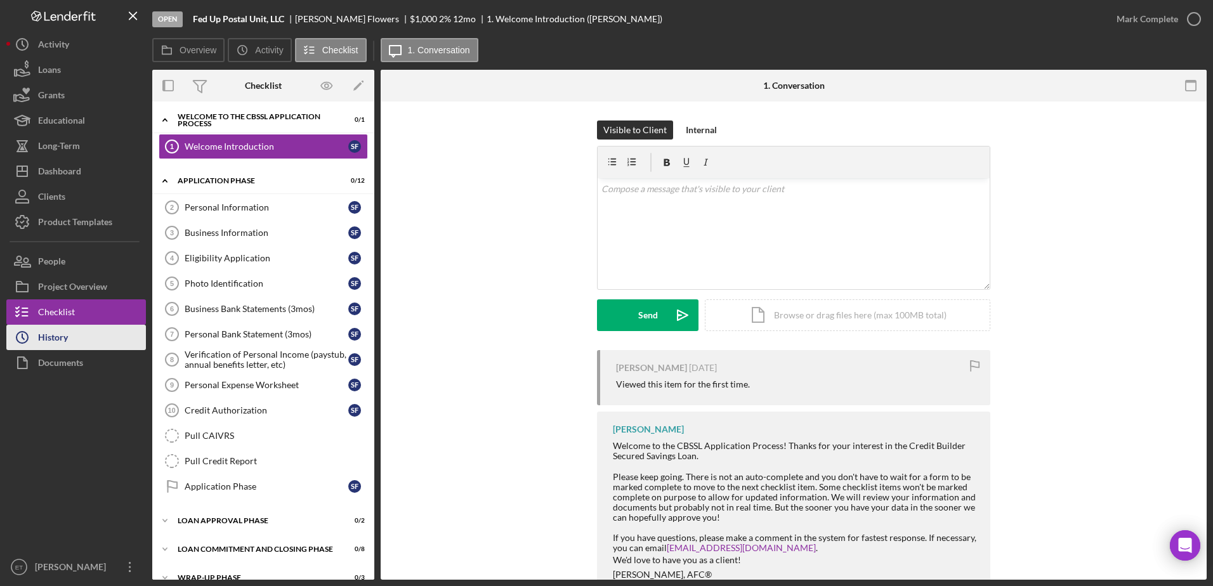
click at [52, 335] on div "History" at bounding box center [53, 339] width 30 height 29
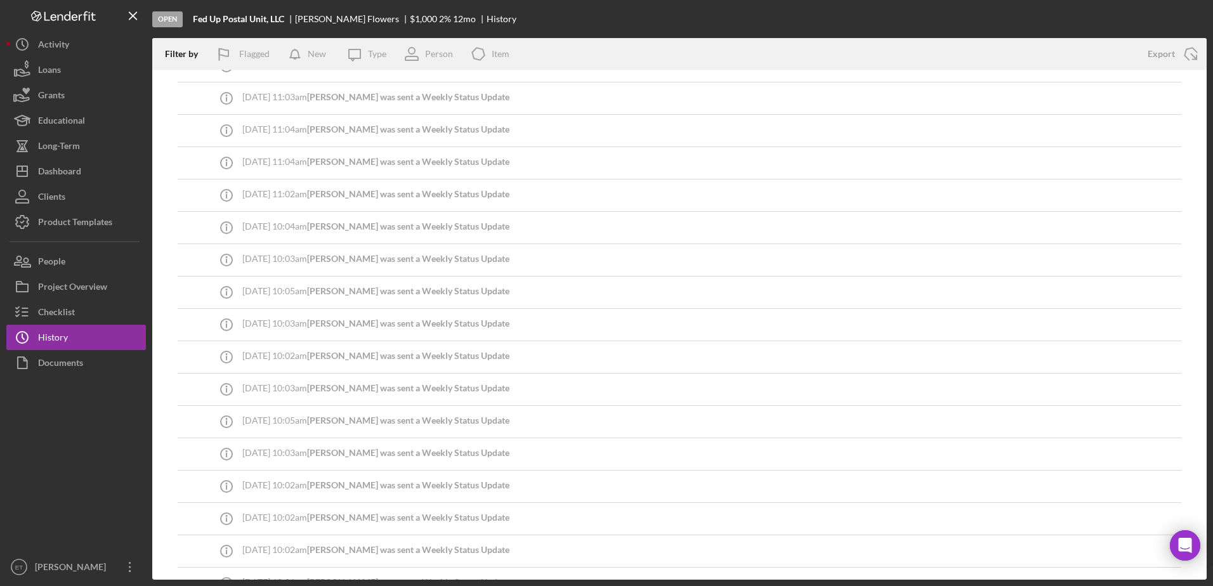
scroll to position [731, 0]
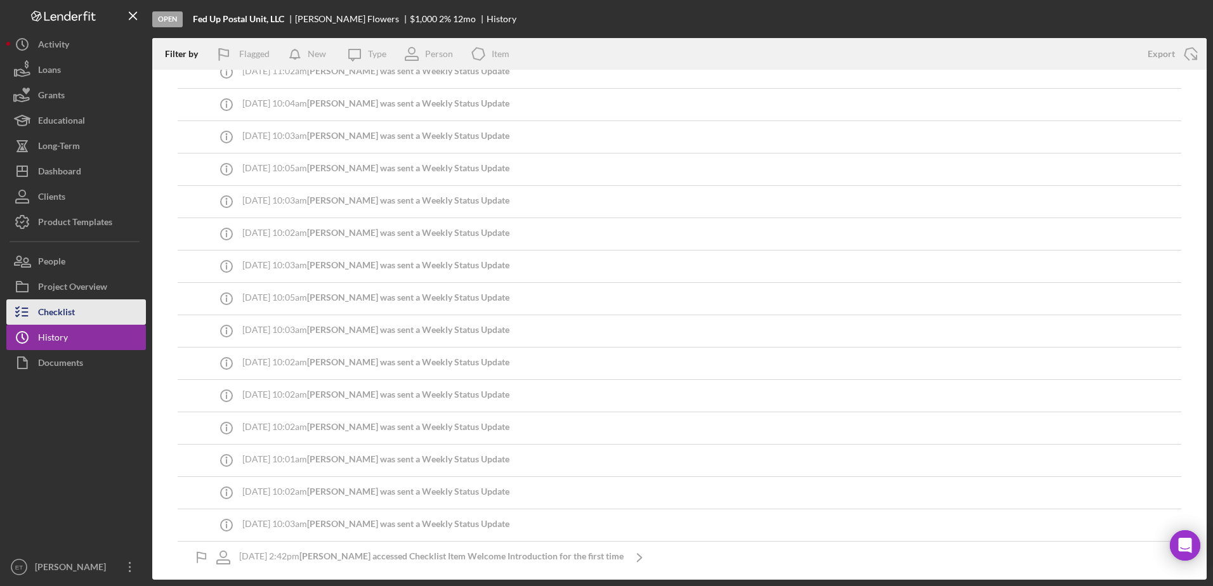
click at [48, 316] on div "Checklist" at bounding box center [56, 313] width 37 height 29
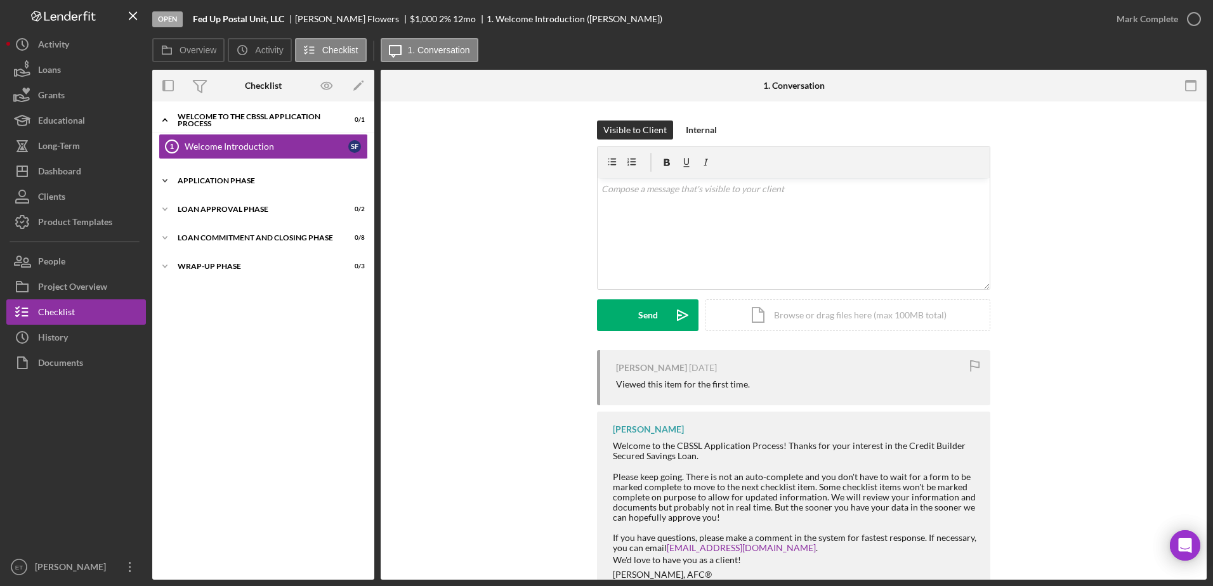
click at [212, 186] on div "Icon/Expander Application Phase 0 / 12" at bounding box center [263, 180] width 222 height 25
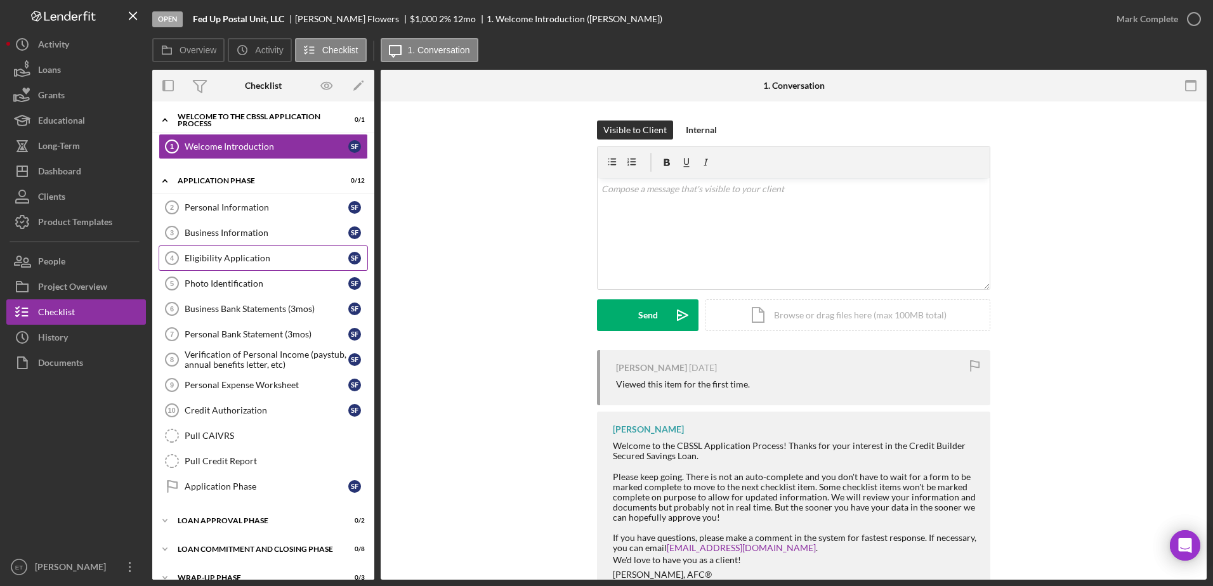
click at [229, 253] on div "Eligibility Application" at bounding box center [267, 258] width 164 height 10
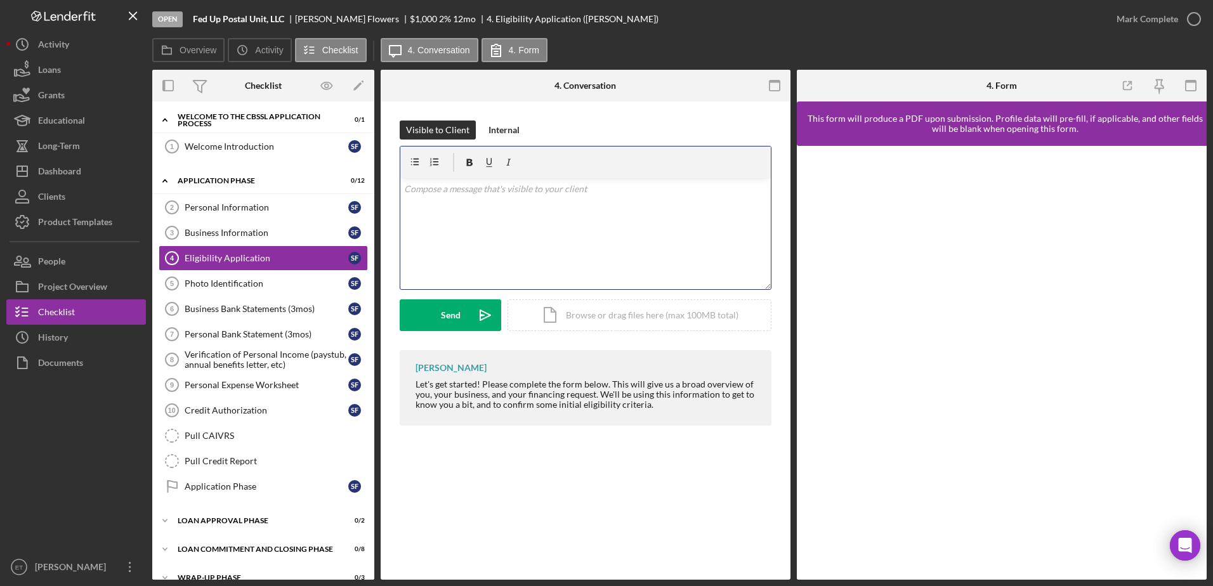
click at [464, 211] on div "v Color teal Color pink Remove color Add row above Add row below Add column bef…" at bounding box center [585, 233] width 370 height 111
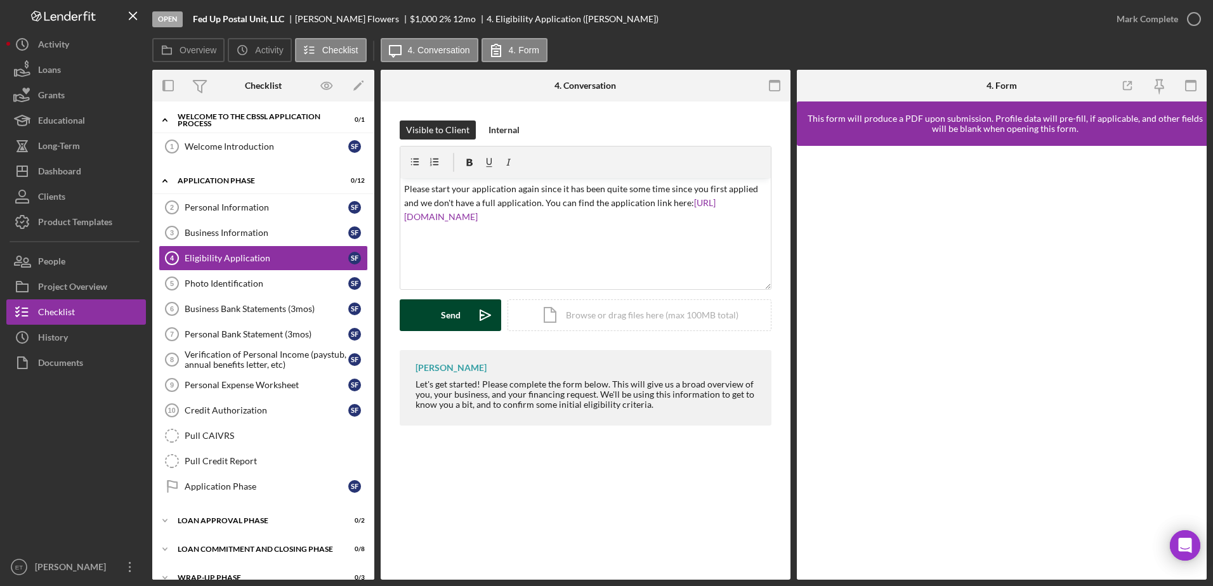
click at [450, 317] on div "Send" at bounding box center [451, 315] width 20 height 32
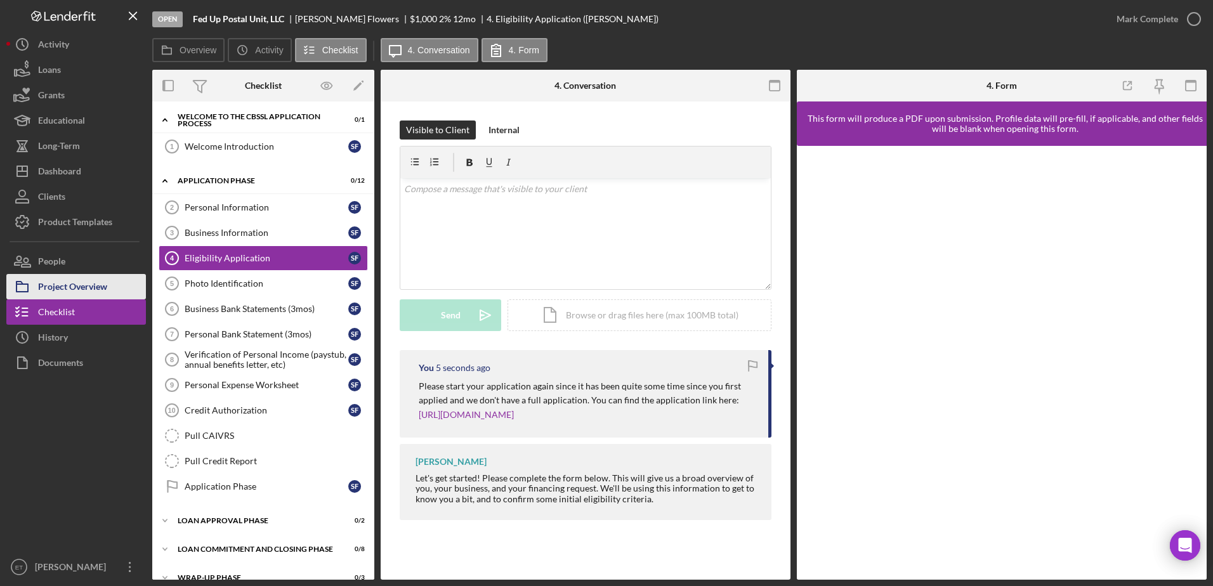
click at [53, 285] on div "Project Overview" at bounding box center [72, 288] width 69 height 29
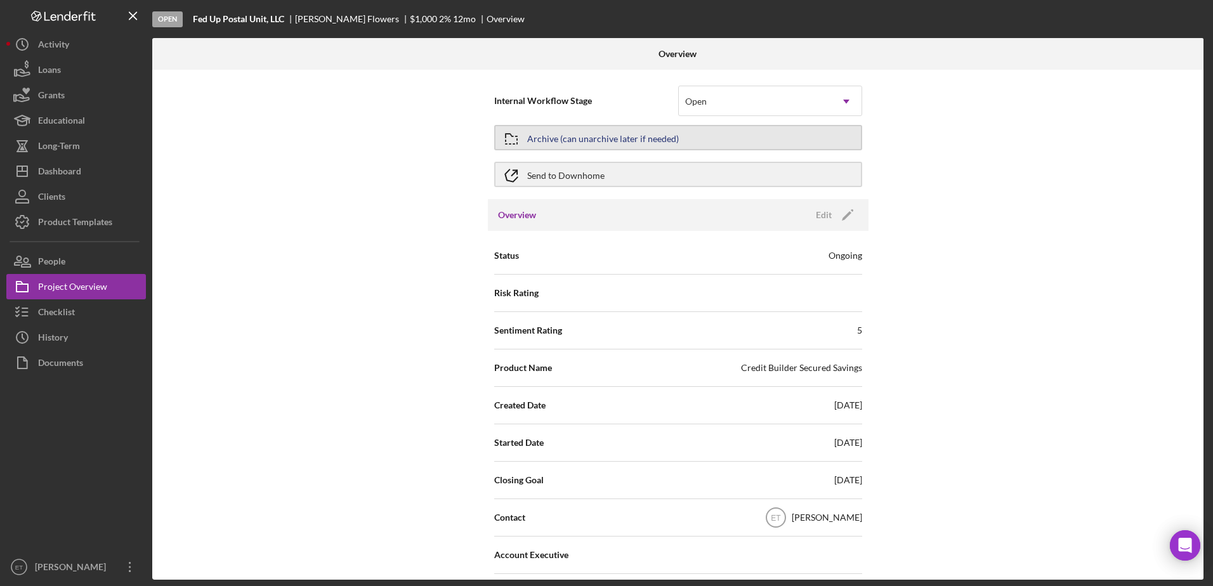
click at [641, 144] on div "Archive (can unarchive later if needed)" at bounding box center [603, 137] width 152 height 23
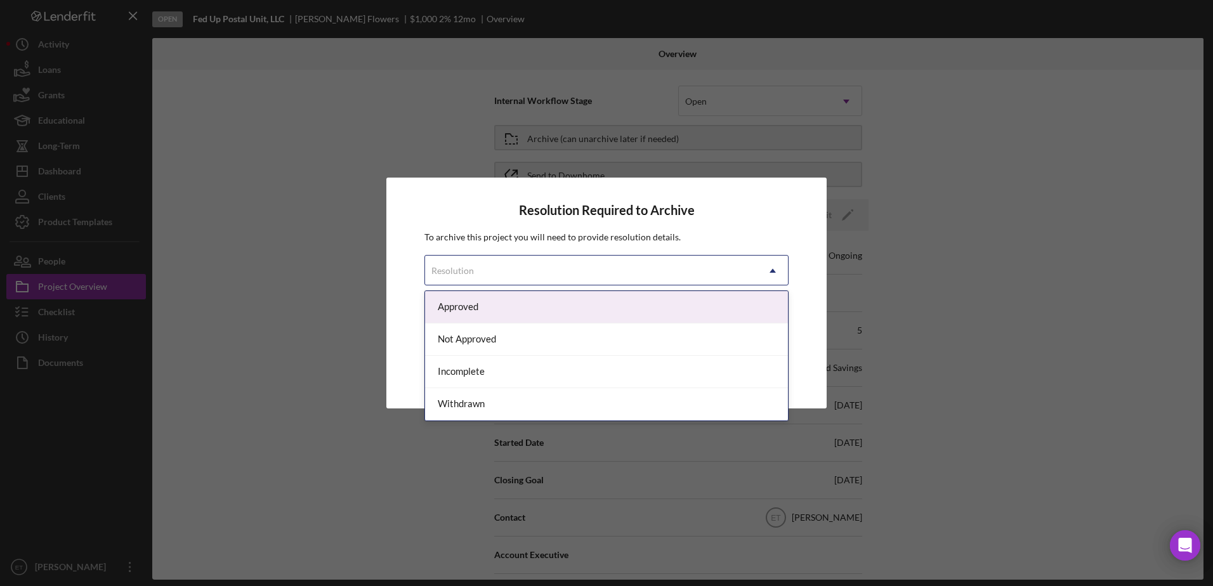
click at [594, 265] on div "Resolution" at bounding box center [591, 270] width 332 height 29
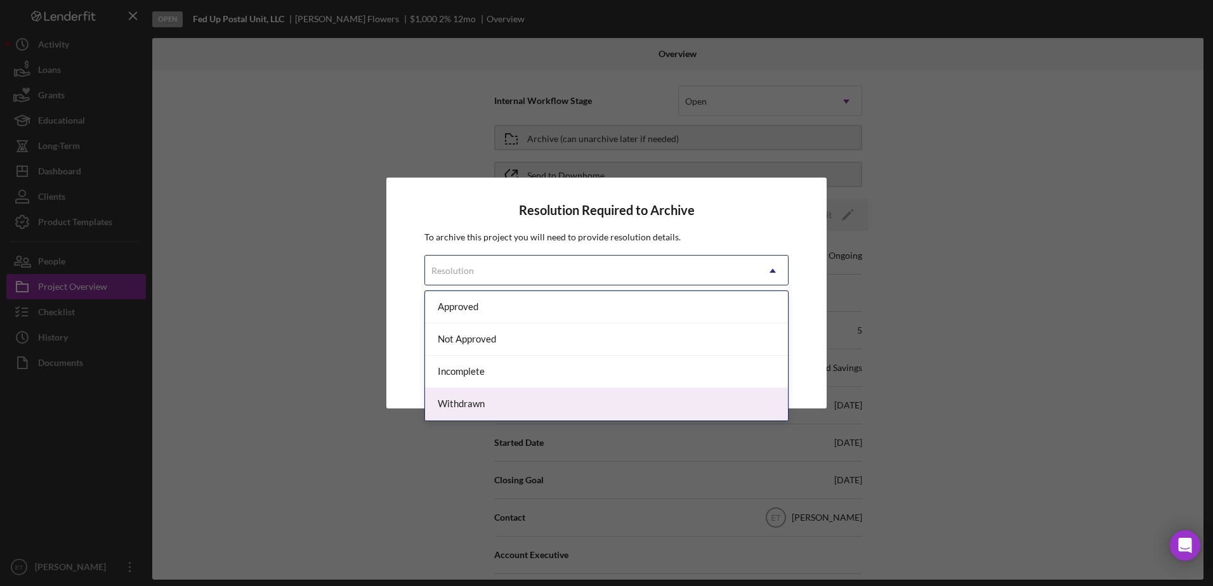
click at [559, 407] on div "Withdrawn" at bounding box center [606, 404] width 363 height 32
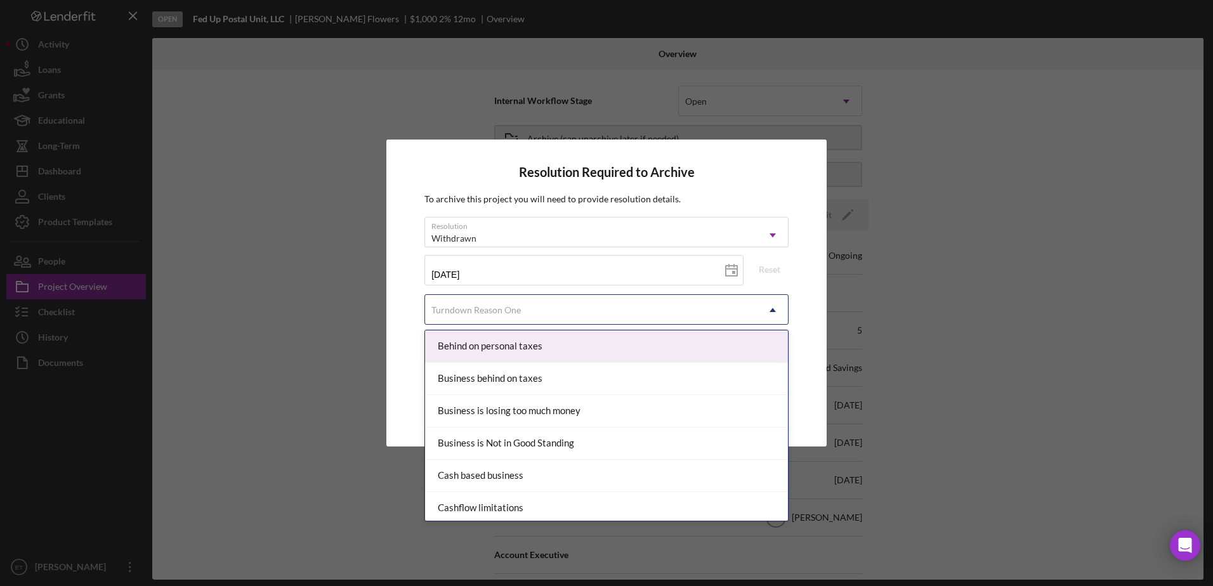
click at [567, 313] on div "Turndown Reason One" at bounding box center [591, 310] width 332 height 29
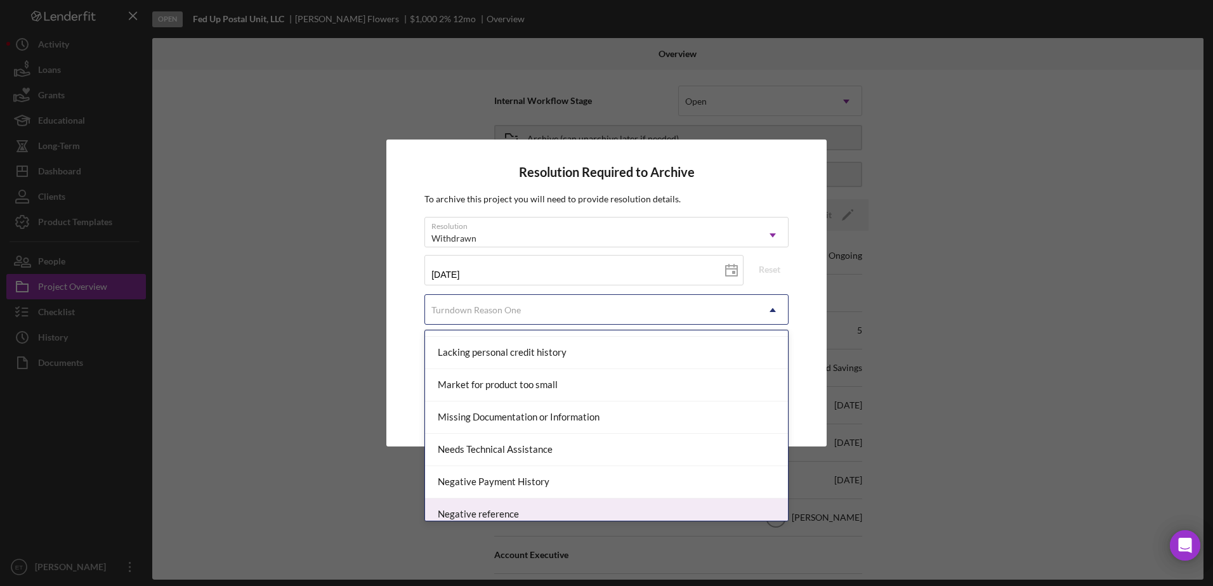
scroll to position [671, 0]
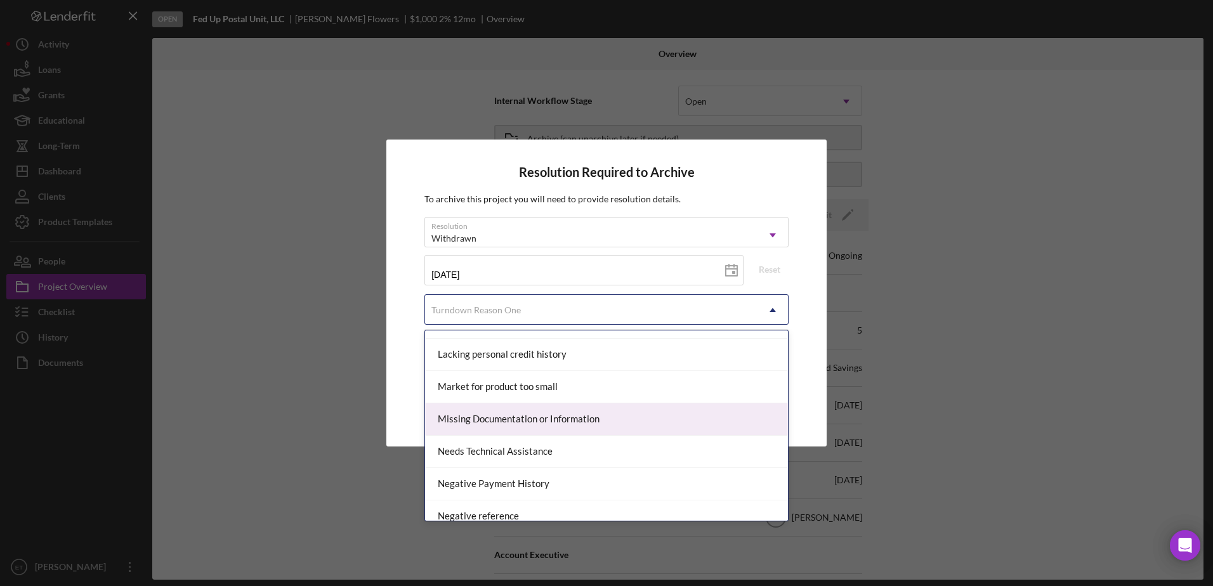
click at [530, 424] on div "Missing Documentation or Information" at bounding box center [606, 419] width 363 height 32
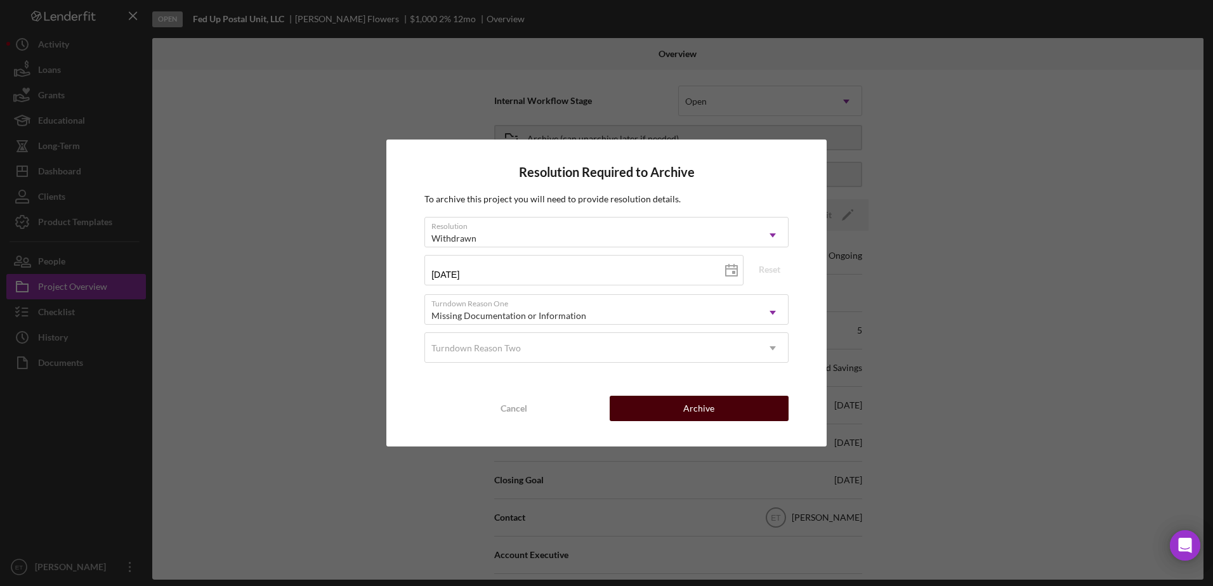
click at [737, 412] on button "Archive" at bounding box center [698, 408] width 179 height 25
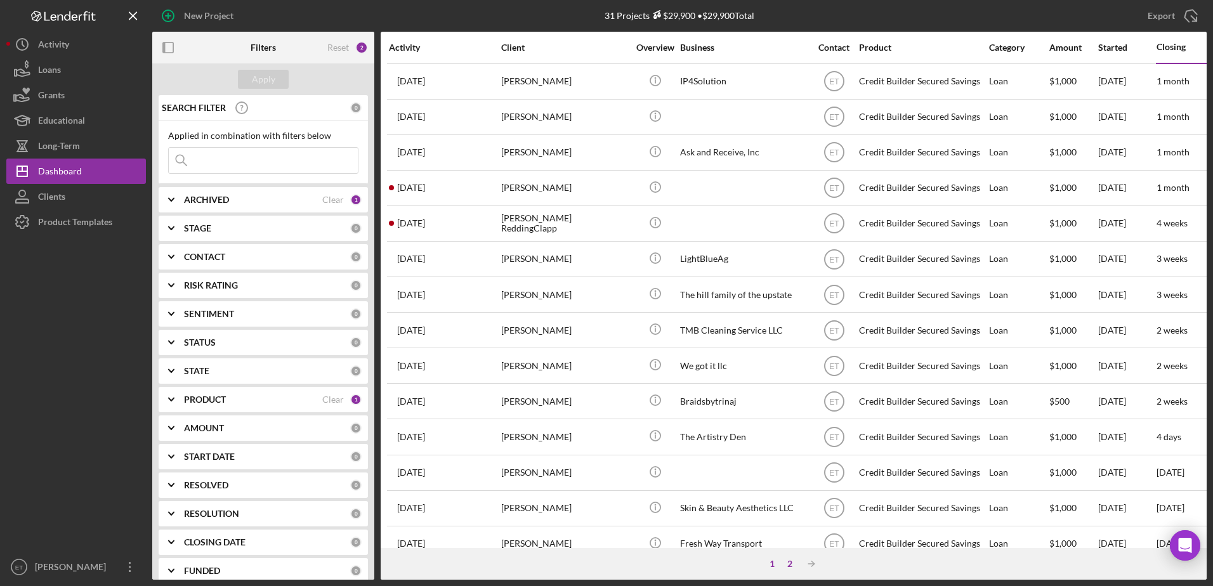
click at [790, 563] on div "2" at bounding box center [790, 564] width 18 height 10
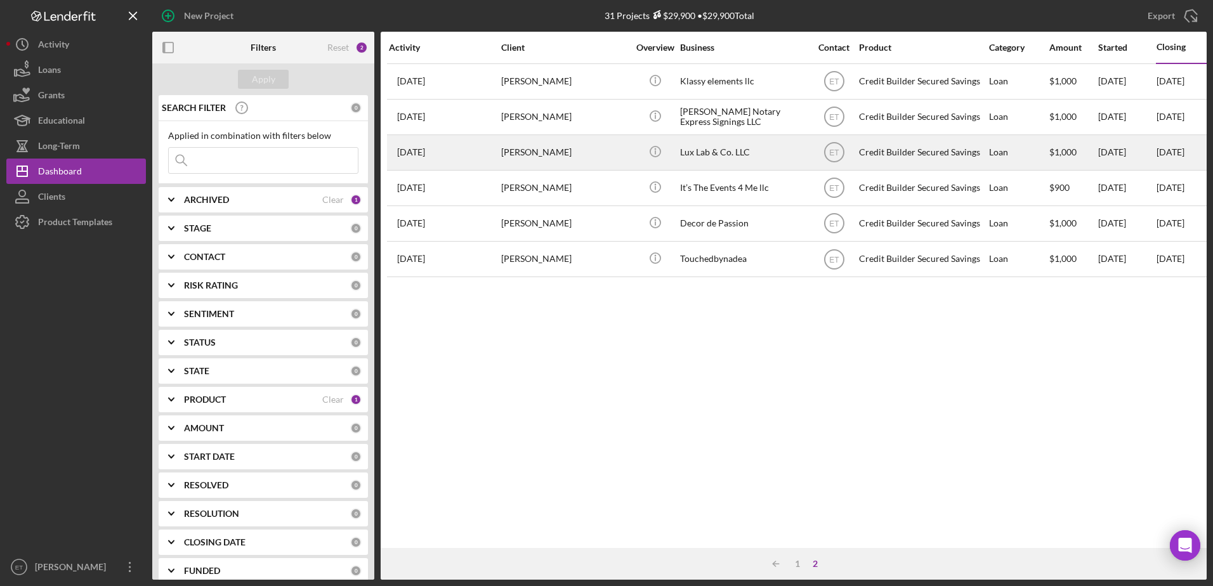
click at [710, 157] on div "Lux Lab & Co. LLC" at bounding box center [743, 153] width 127 height 34
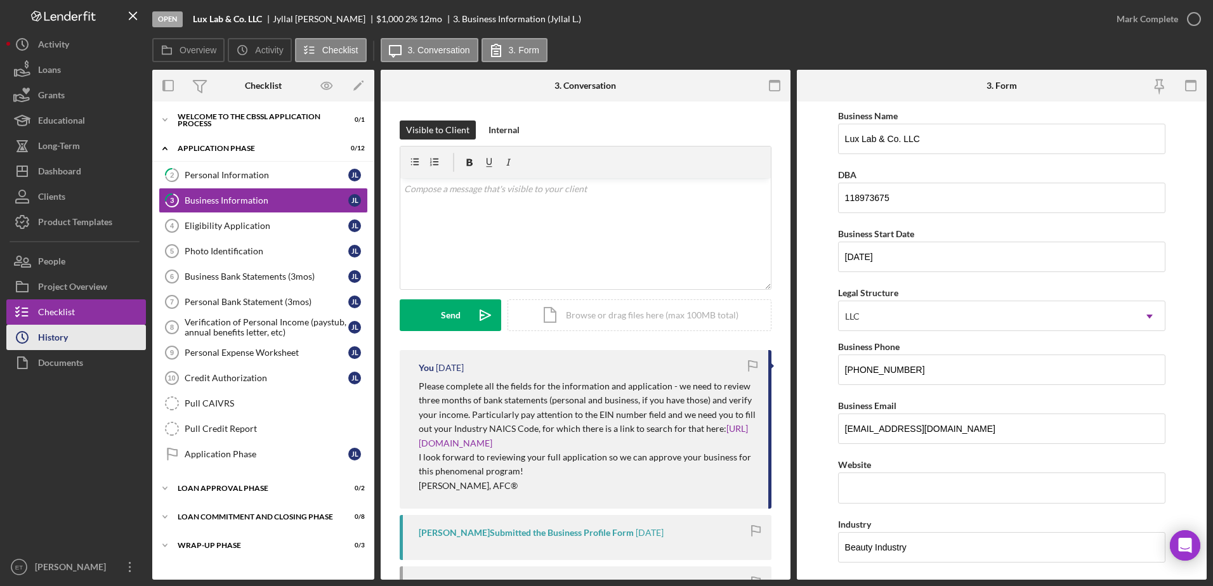
click at [53, 339] on div "History" at bounding box center [53, 339] width 30 height 29
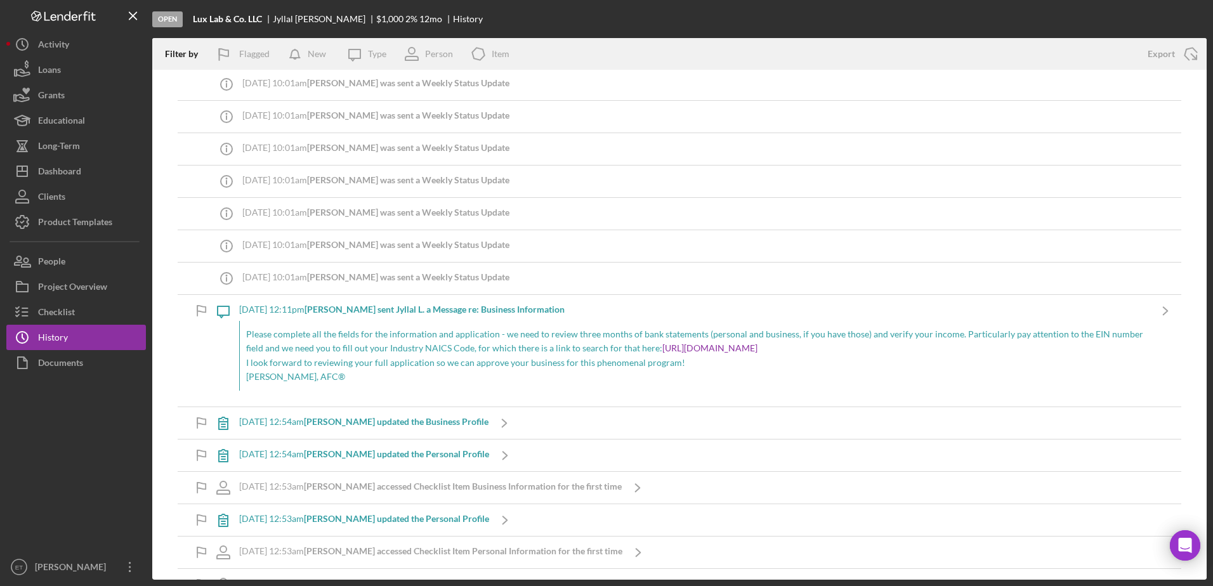
scroll to position [1038, 0]
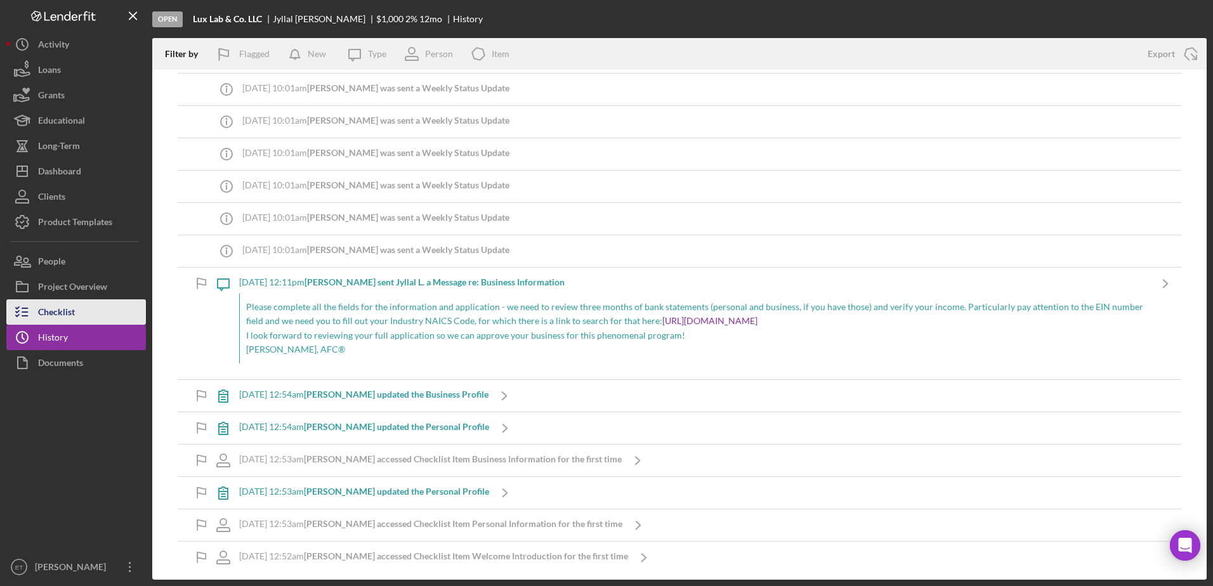
click at [53, 315] on div "Checklist" at bounding box center [56, 313] width 37 height 29
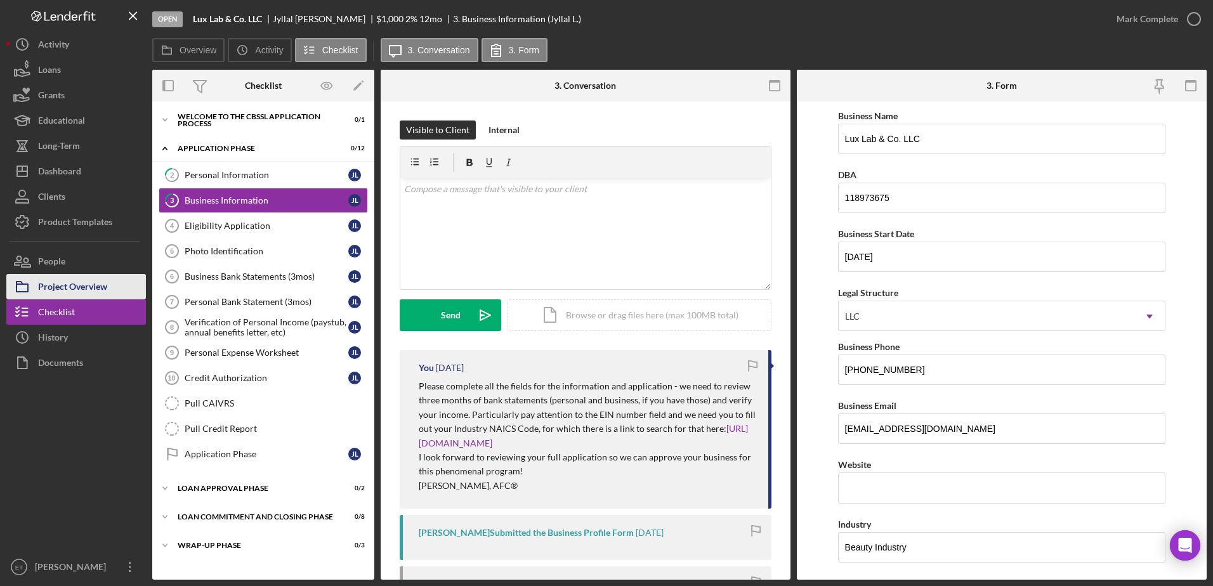
click at [47, 296] on div "Project Overview" at bounding box center [72, 288] width 69 height 29
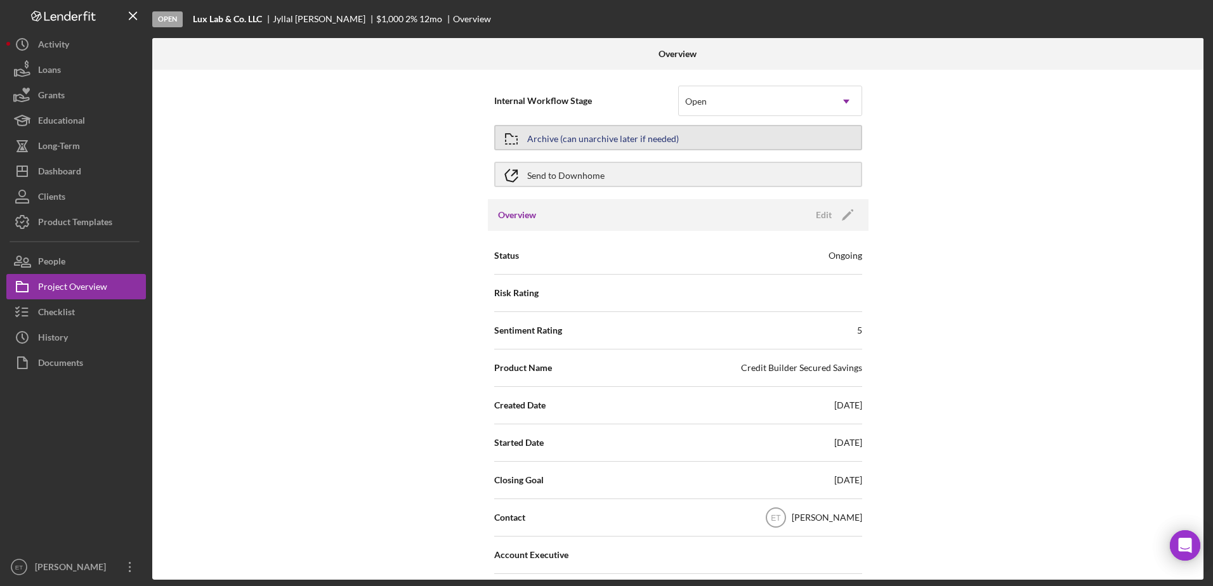
click at [635, 138] on div "Archive (can unarchive later if needed)" at bounding box center [603, 137] width 152 height 23
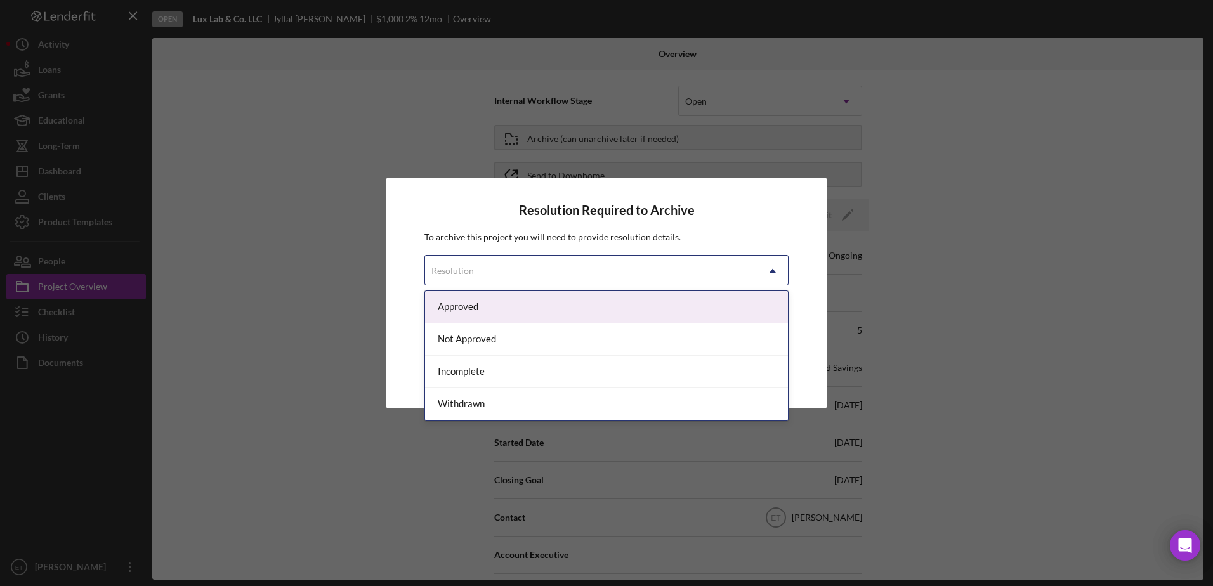
click at [572, 262] on div "Resolution" at bounding box center [591, 270] width 332 height 29
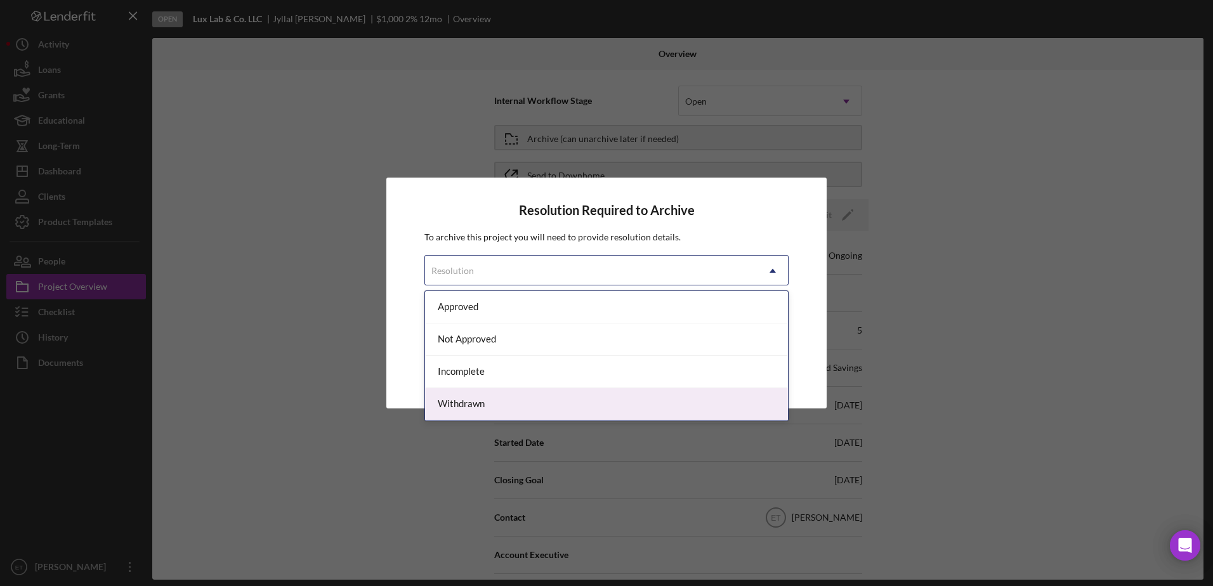
click at [528, 403] on div "Withdrawn" at bounding box center [606, 404] width 363 height 32
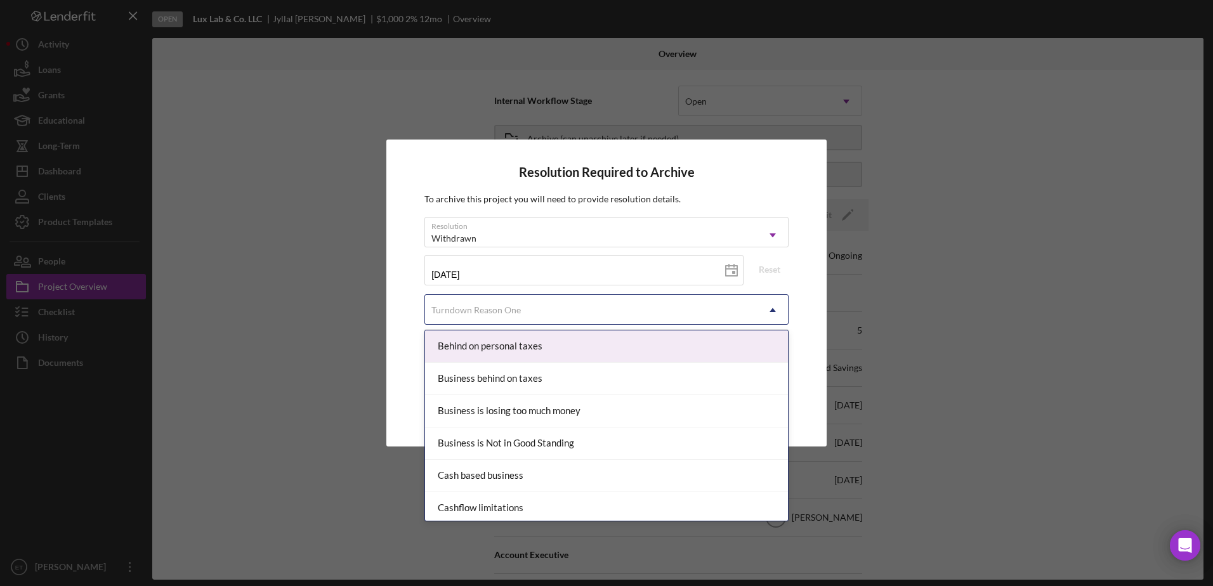
click at [579, 308] on div "Turndown Reason One" at bounding box center [591, 310] width 332 height 29
type input "mi"
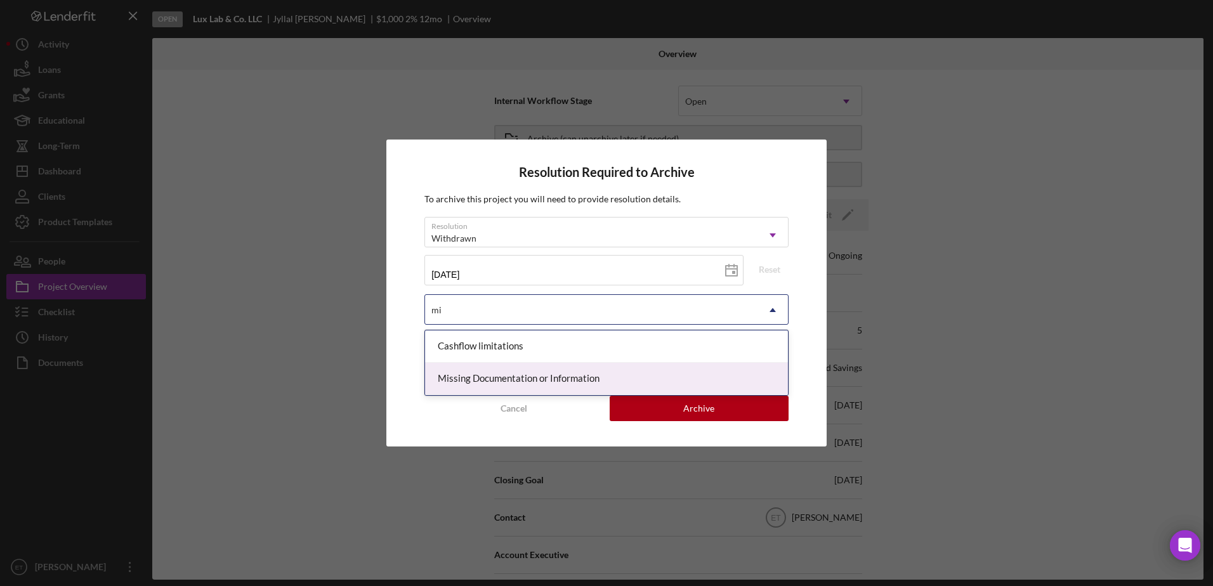
click at [529, 386] on div "Missing Documentation or Information" at bounding box center [606, 379] width 363 height 32
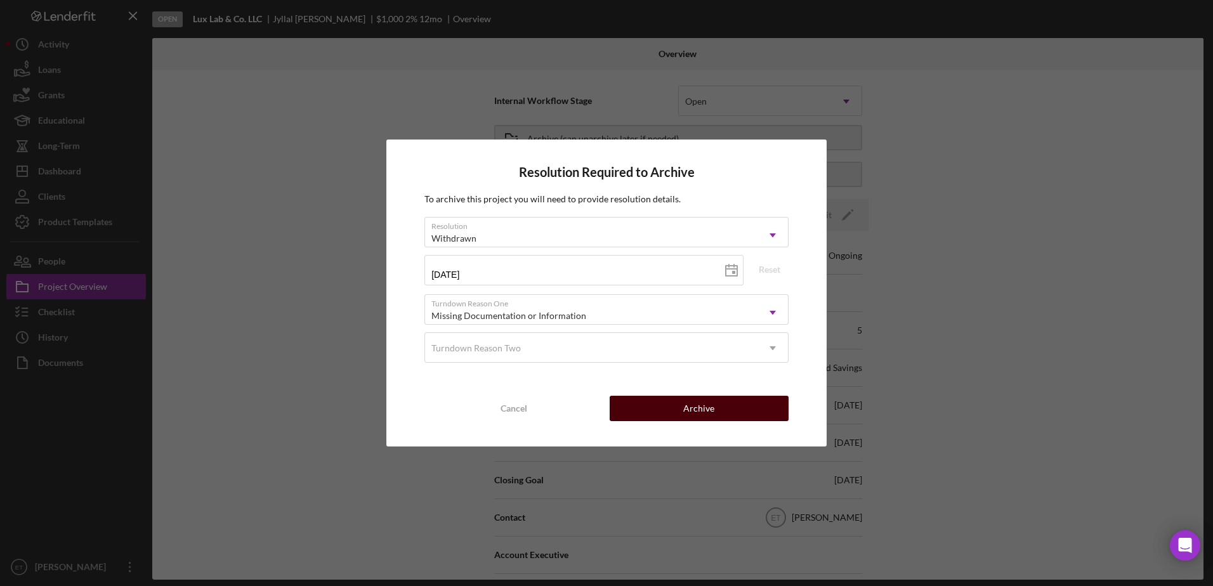
click at [702, 413] on div "Archive" at bounding box center [698, 408] width 31 height 25
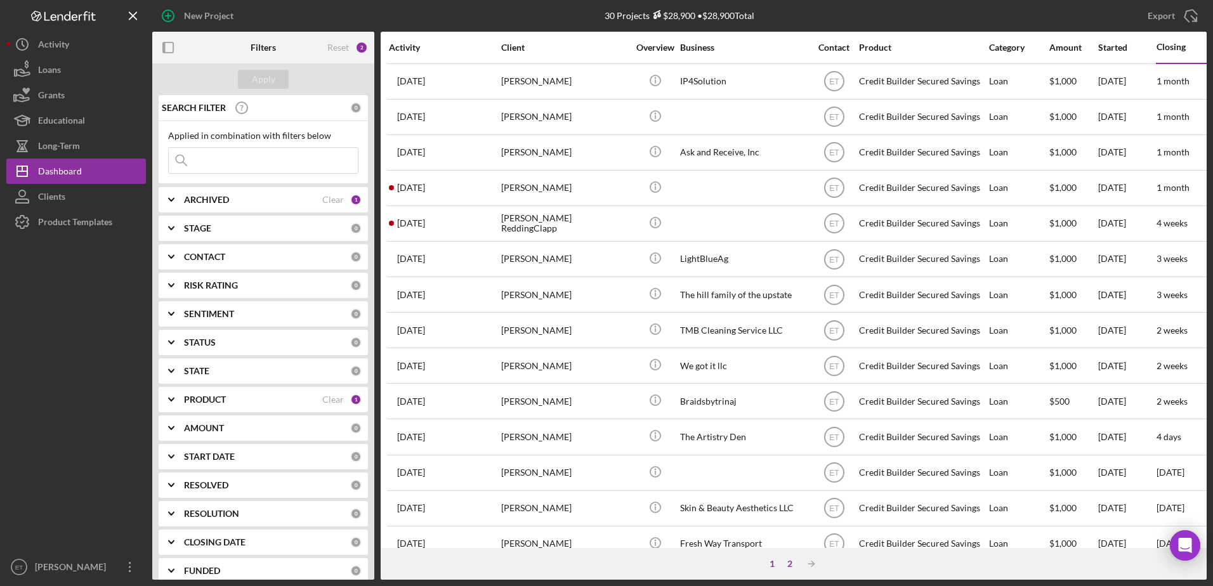
click at [787, 564] on div "2" at bounding box center [790, 564] width 18 height 10
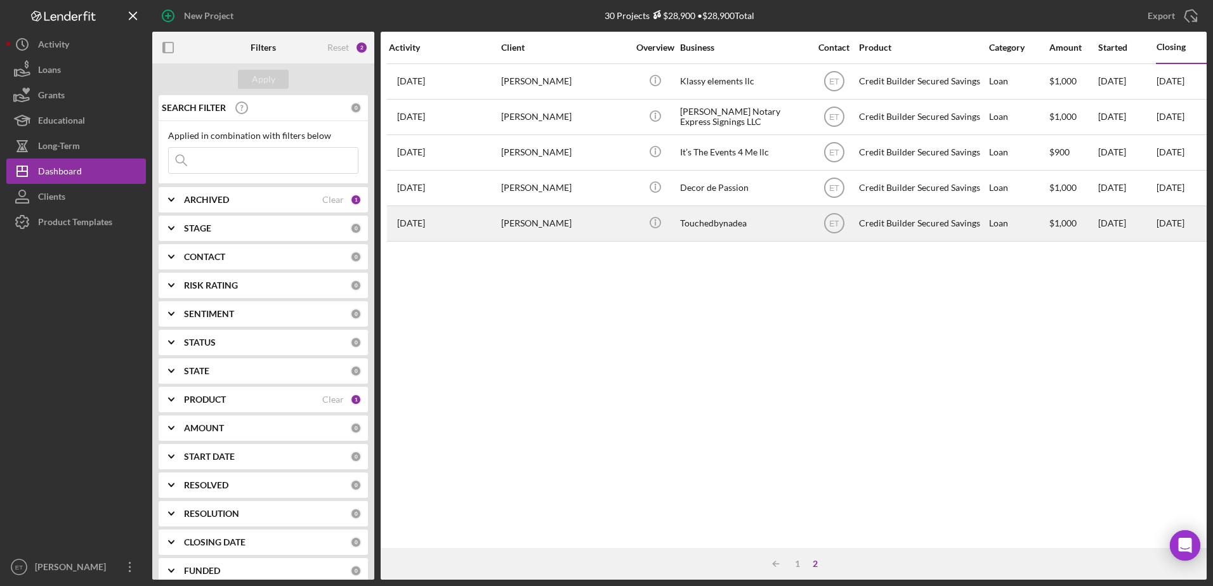
click at [703, 224] on div "Touchedbynadea" at bounding box center [743, 224] width 127 height 34
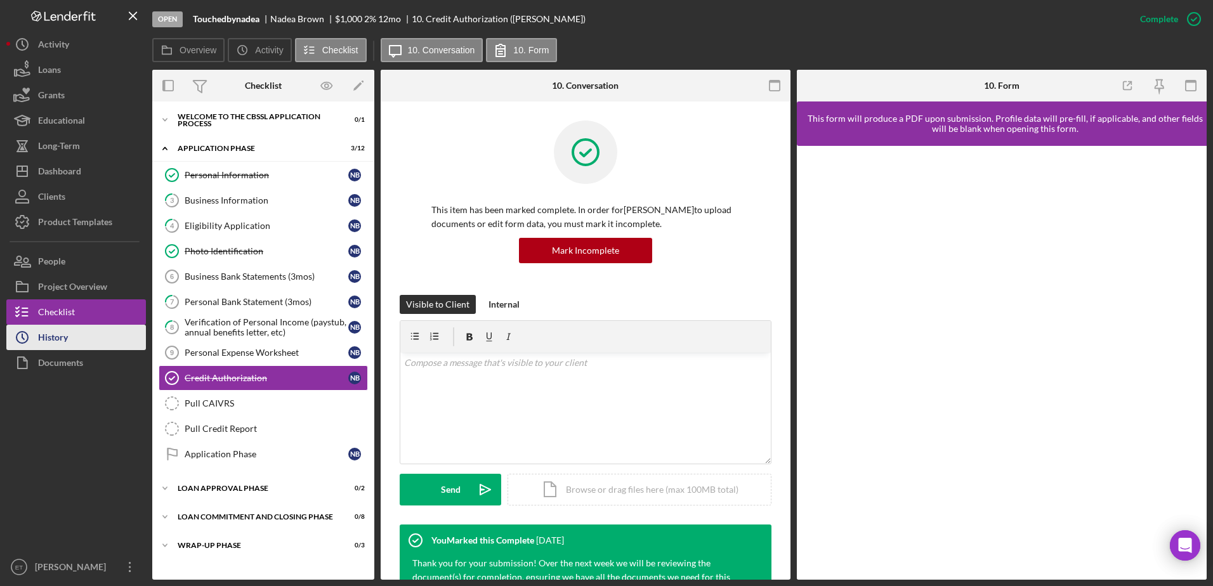
click at [49, 338] on div "History" at bounding box center [53, 339] width 30 height 29
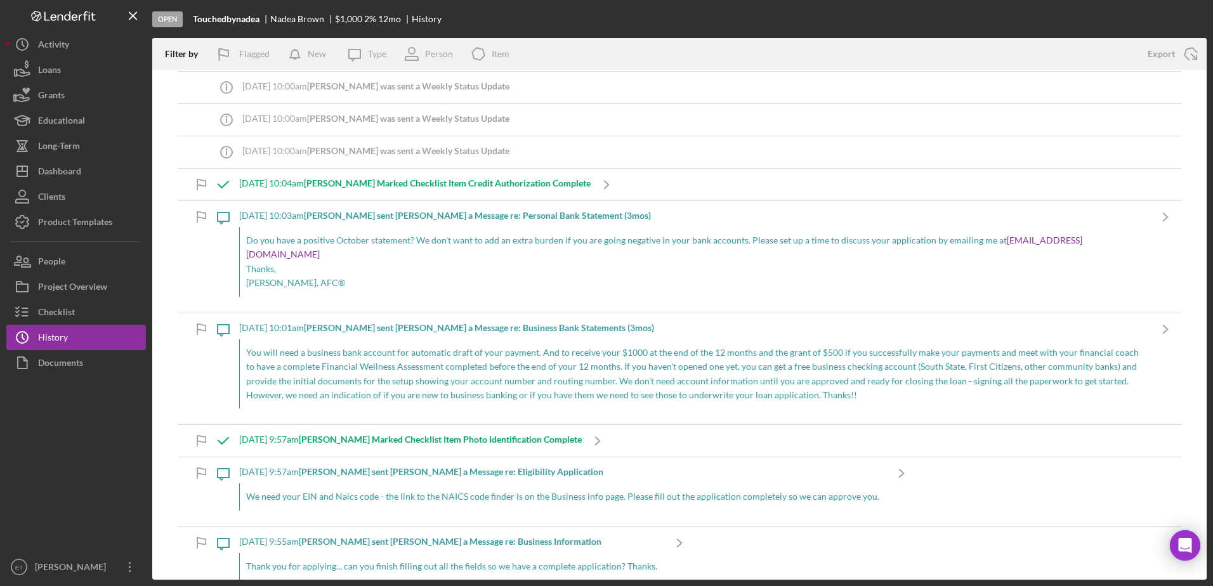
scroll to position [1137, 0]
click at [64, 313] on div "Checklist" at bounding box center [56, 313] width 37 height 29
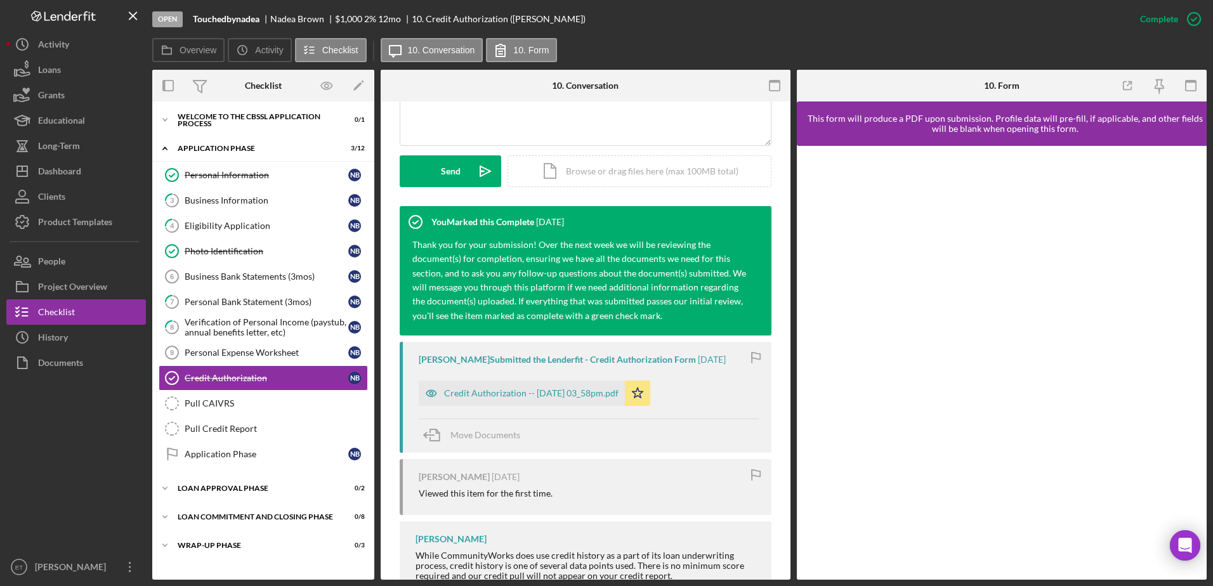
scroll to position [319, 0]
click at [250, 223] on div "Eligibility Application" at bounding box center [267, 226] width 164 height 10
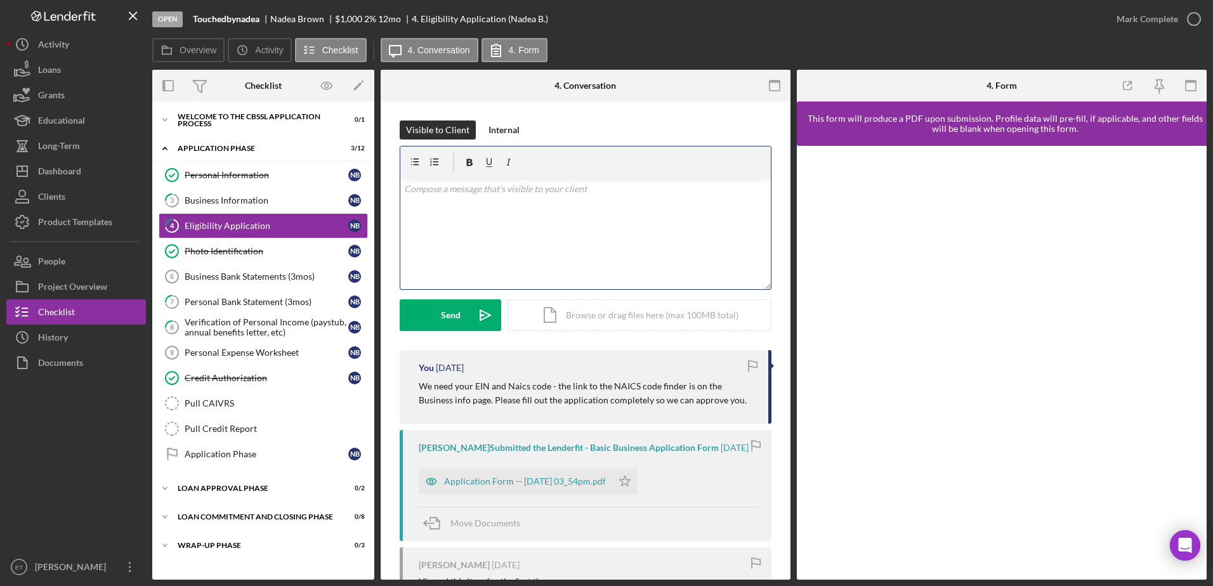
click at [498, 238] on div "v Color teal Color pink Remove color Add row above Add row below Add column bef…" at bounding box center [585, 233] width 370 height 111
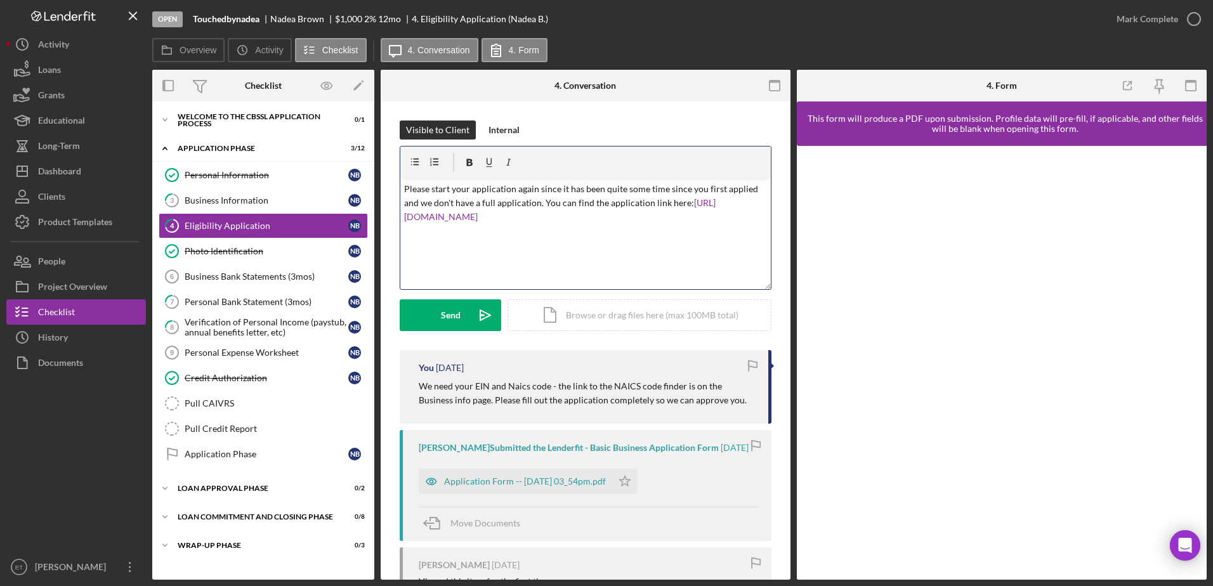
click at [687, 266] on div "v Color teal Color pink Remove color Add row above Add row below Add column bef…" at bounding box center [585, 233] width 370 height 111
click at [55, 173] on div "Dashboard" at bounding box center [59, 173] width 43 height 29
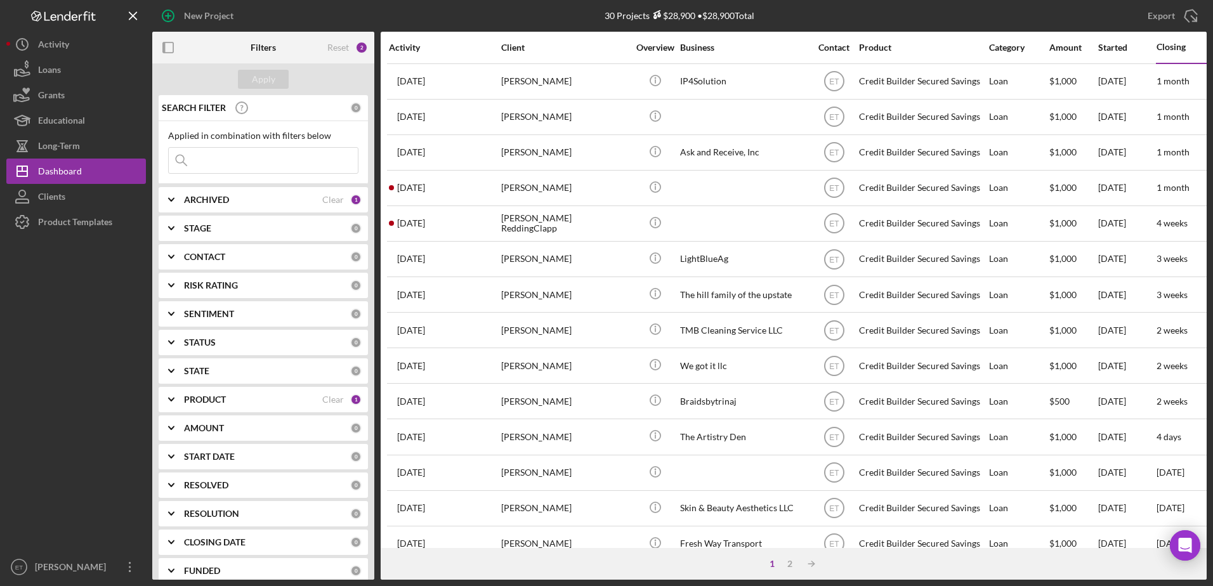
click at [205, 162] on input at bounding box center [263, 160] width 189 height 25
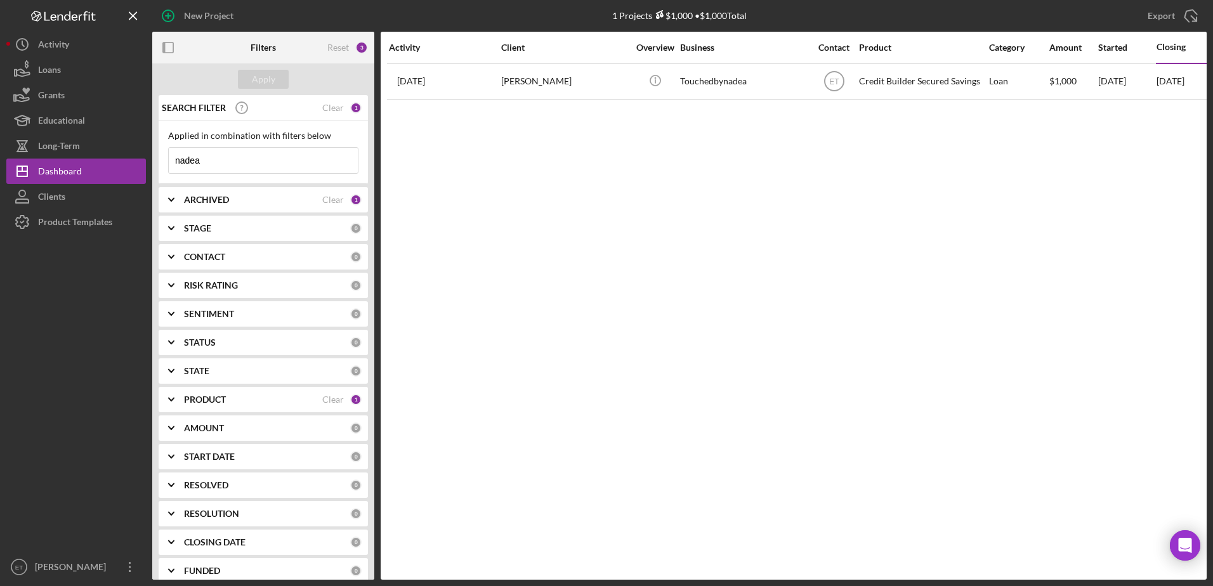
type input "nadea"
click at [237, 396] on div "PRODUCT" at bounding box center [253, 399] width 138 height 10
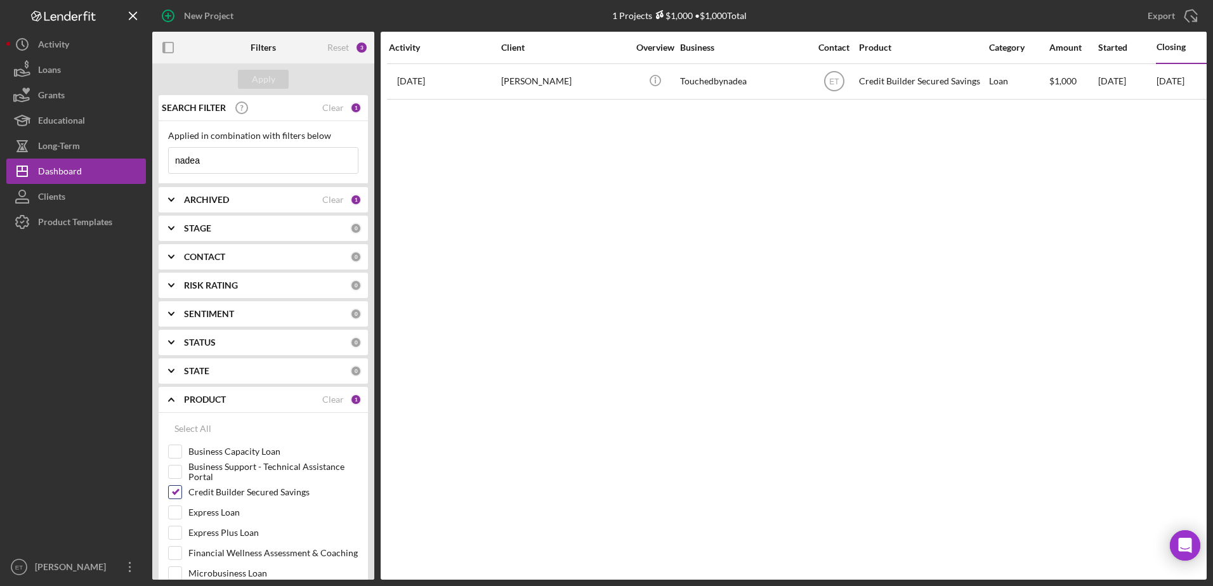
click at [180, 492] on input "Credit Builder Secured Savings" at bounding box center [175, 492] width 13 height 13
checkbox input "false"
click at [264, 398] on div "PRODUCT" at bounding box center [267, 399] width 166 height 10
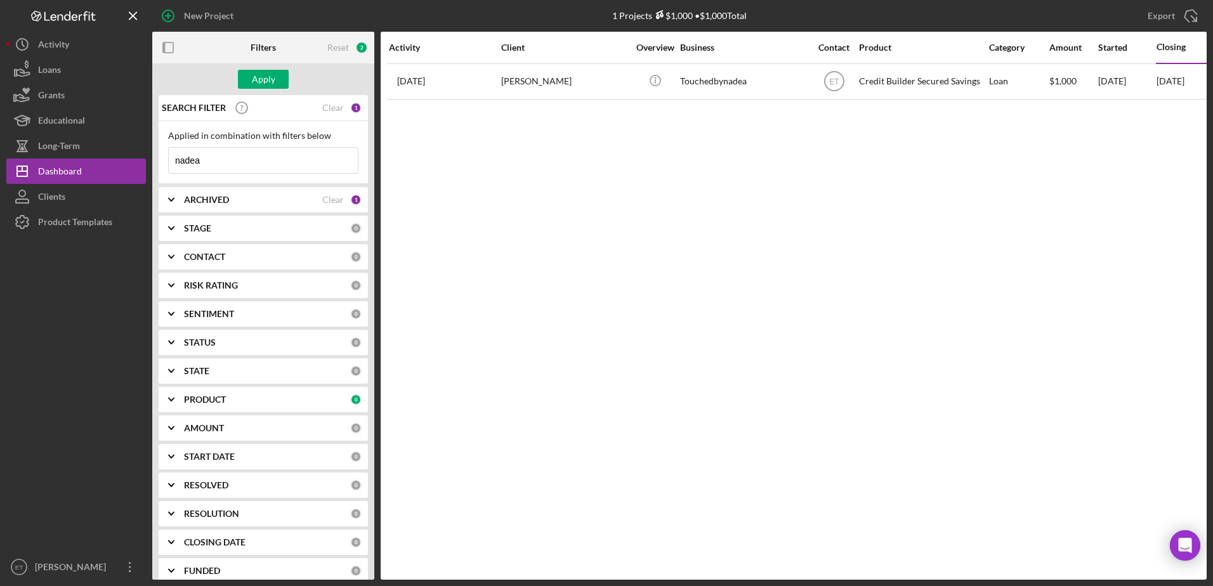
click at [245, 259] on div "CONTACT" at bounding box center [267, 257] width 166 height 10
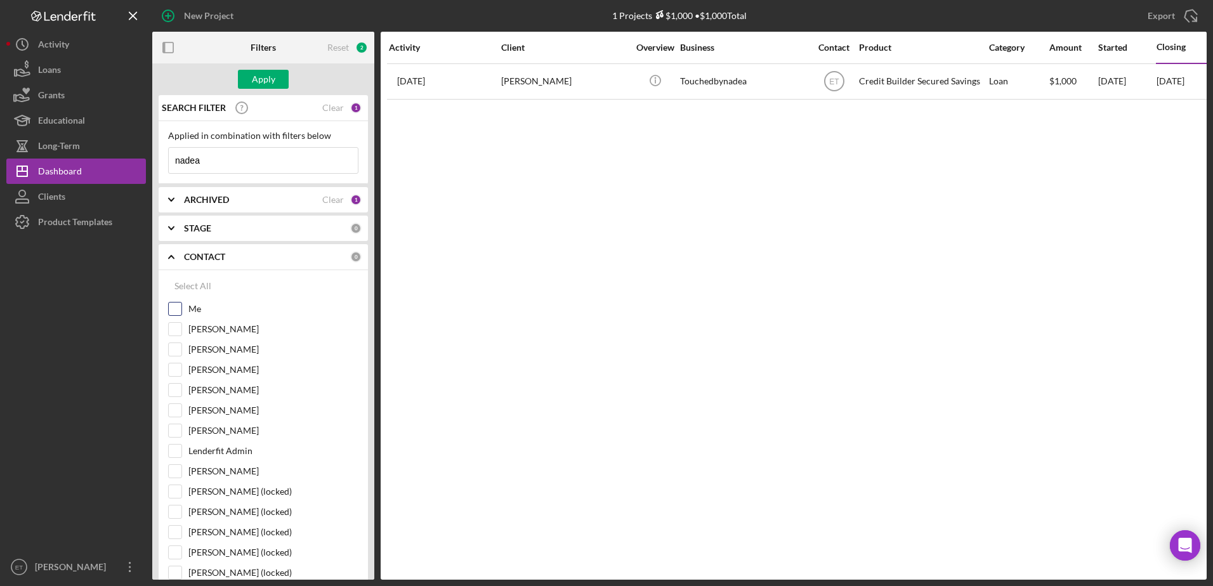
click at [179, 310] on input "Me" at bounding box center [175, 309] width 13 height 13
checkbox input "true"
click at [257, 75] on div "Apply" at bounding box center [263, 79] width 23 height 19
click at [228, 254] on div "CONTACT" at bounding box center [253, 257] width 138 height 10
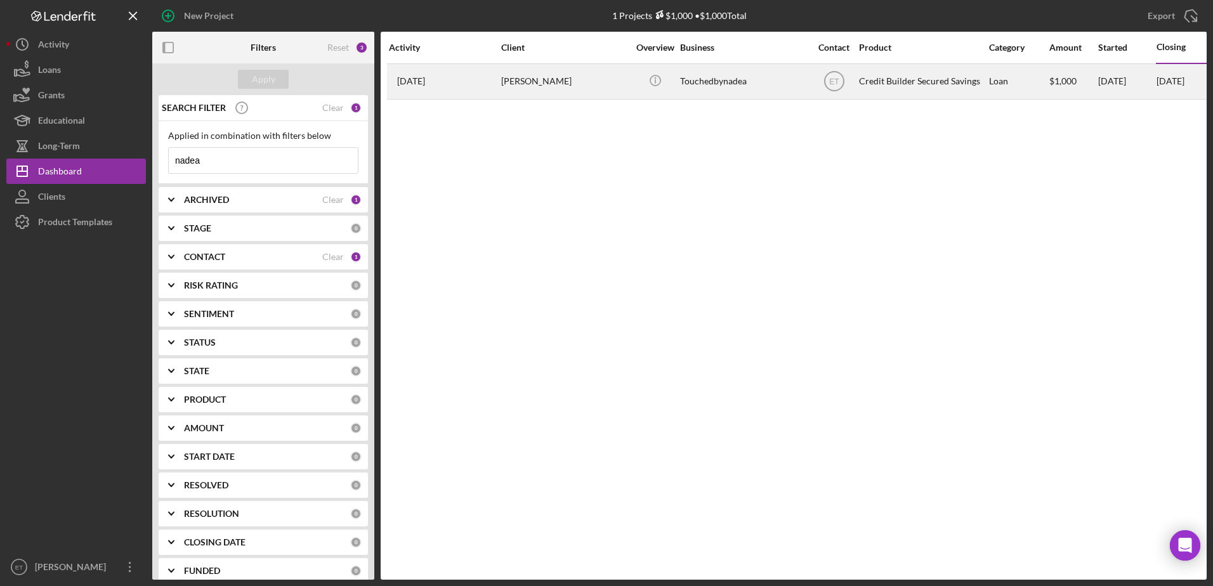
click at [687, 81] on div "Touchedbynadea" at bounding box center [743, 82] width 127 height 34
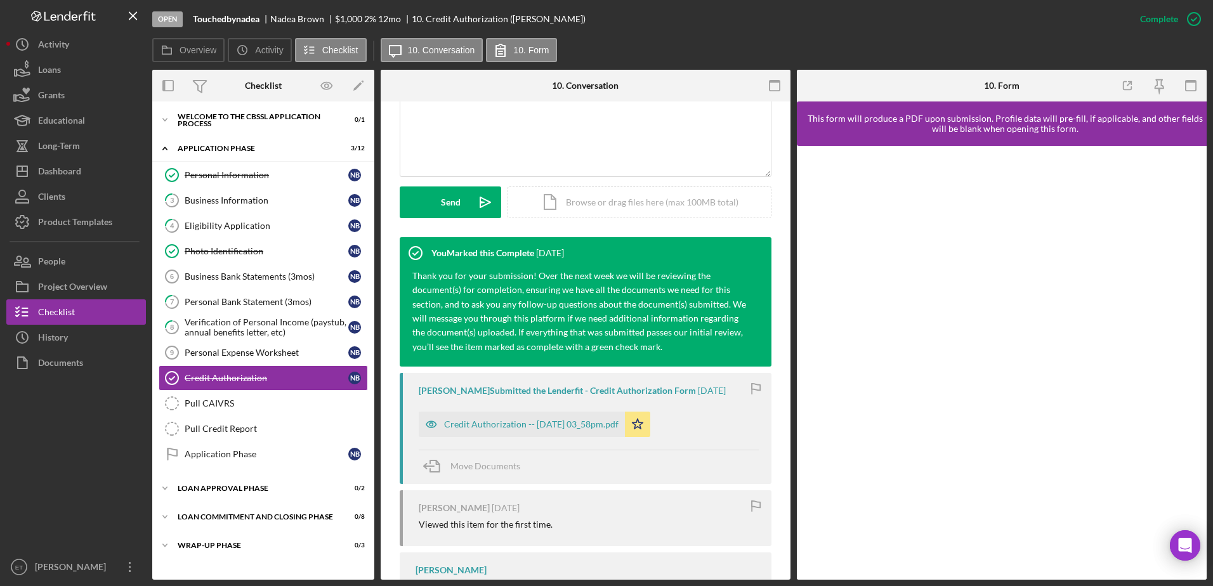
scroll to position [288, 0]
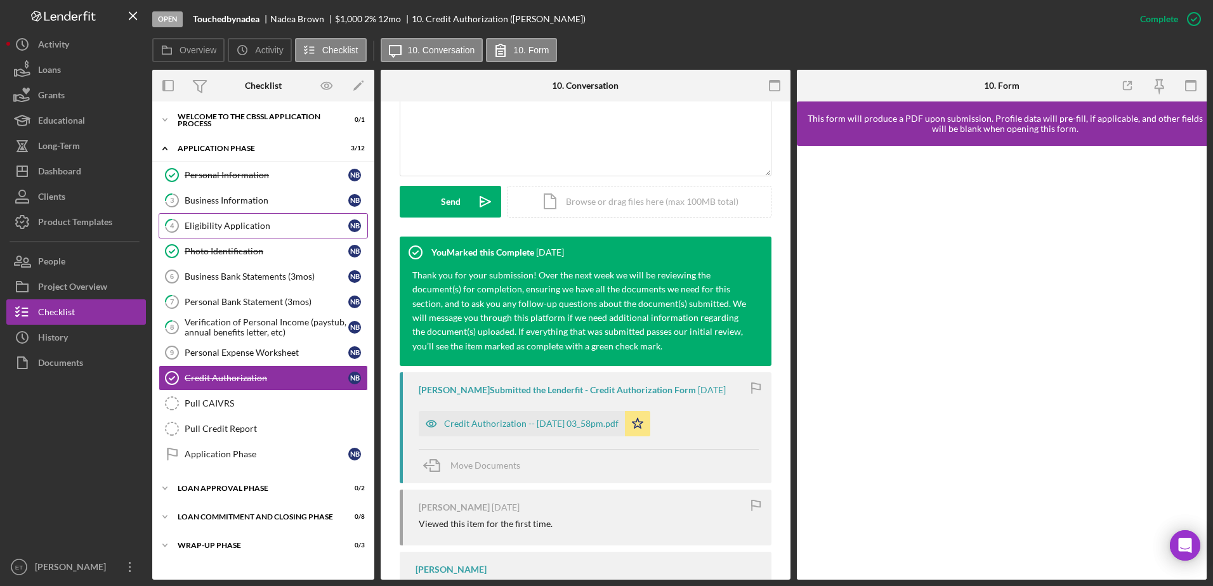
click at [245, 226] on div "Eligibility Application" at bounding box center [267, 226] width 164 height 10
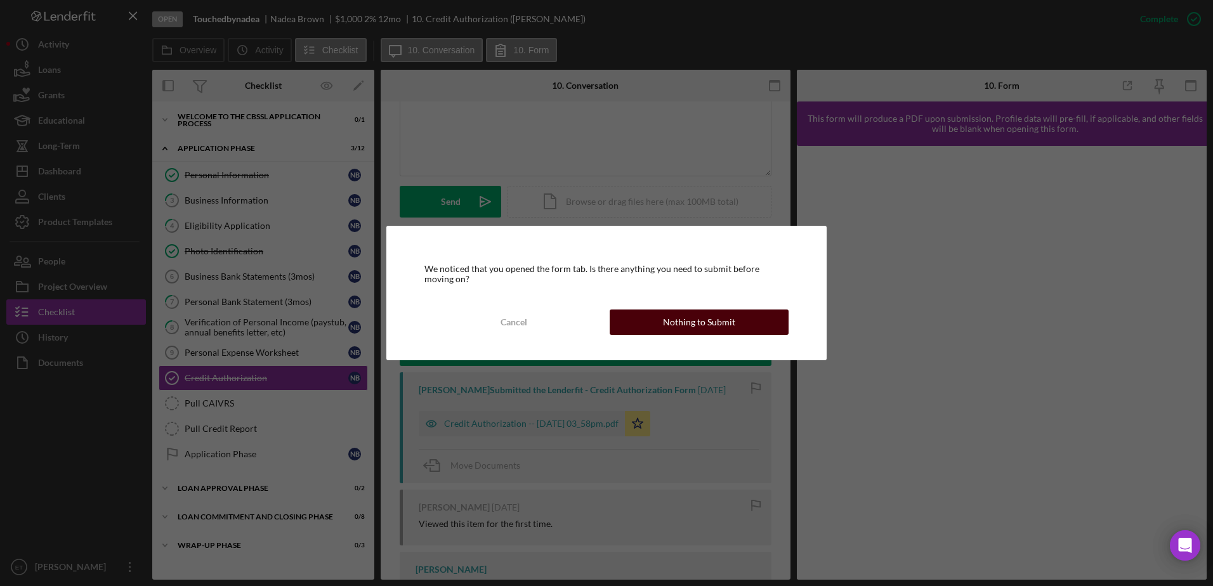
click at [667, 326] on div "Nothing to Submit" at bounding box center [699, 321] width 72 height 25
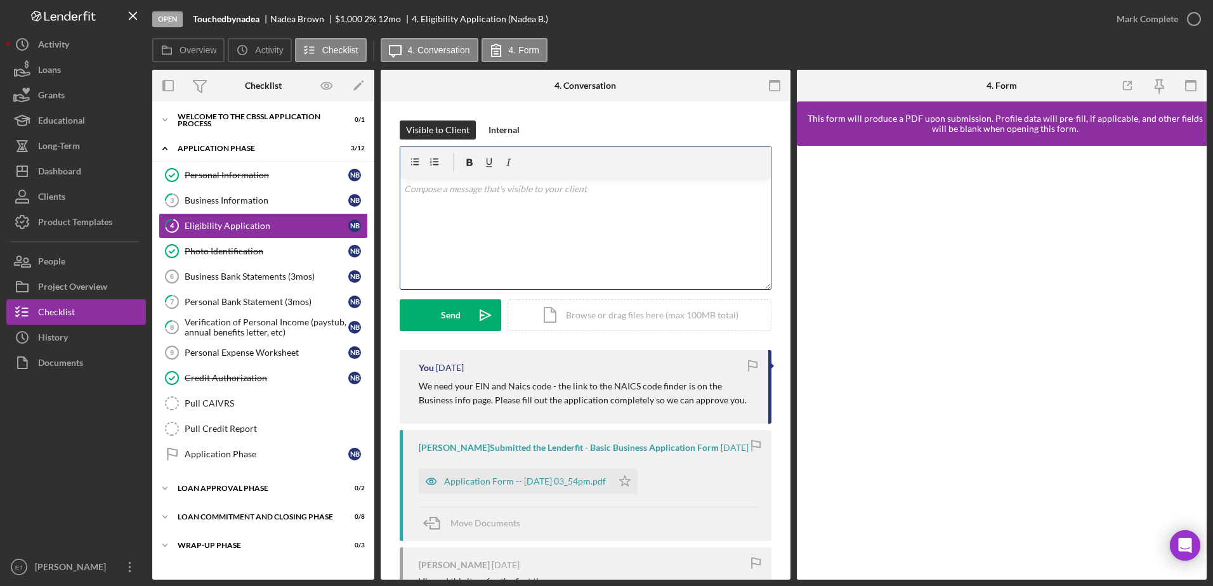
click at [472, 211] on div "v Color teal Color pink Remove color Add row above Add row below Add column bef…" at bounding box center [585, 233] width 370 height 111
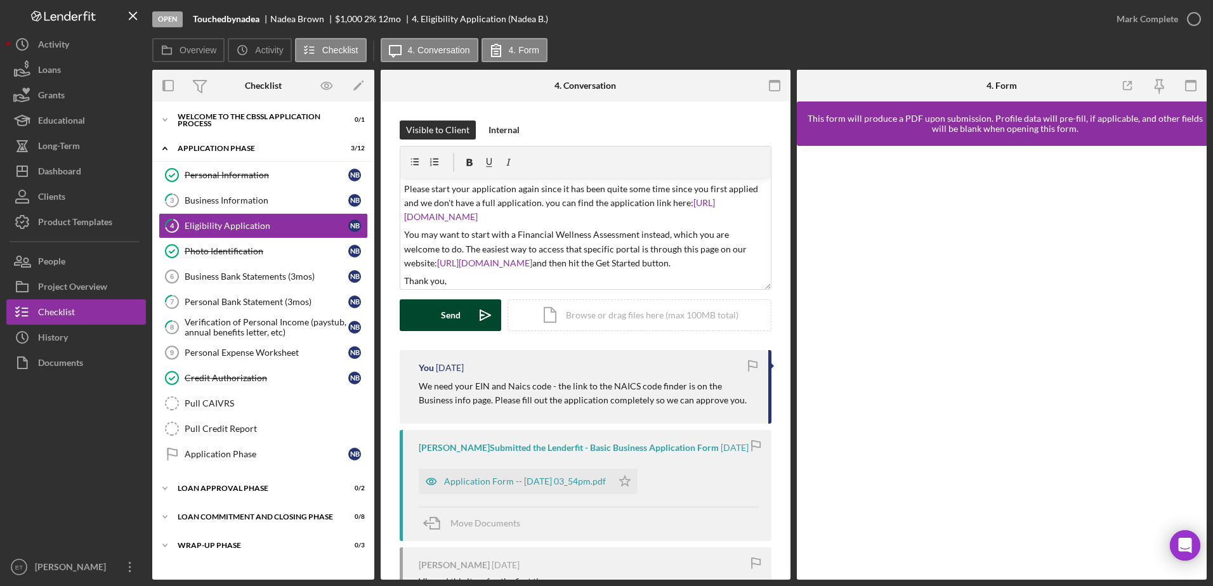
click at [453, 318] on div "Send" at bounding box center [451, 315] width 20 height 32
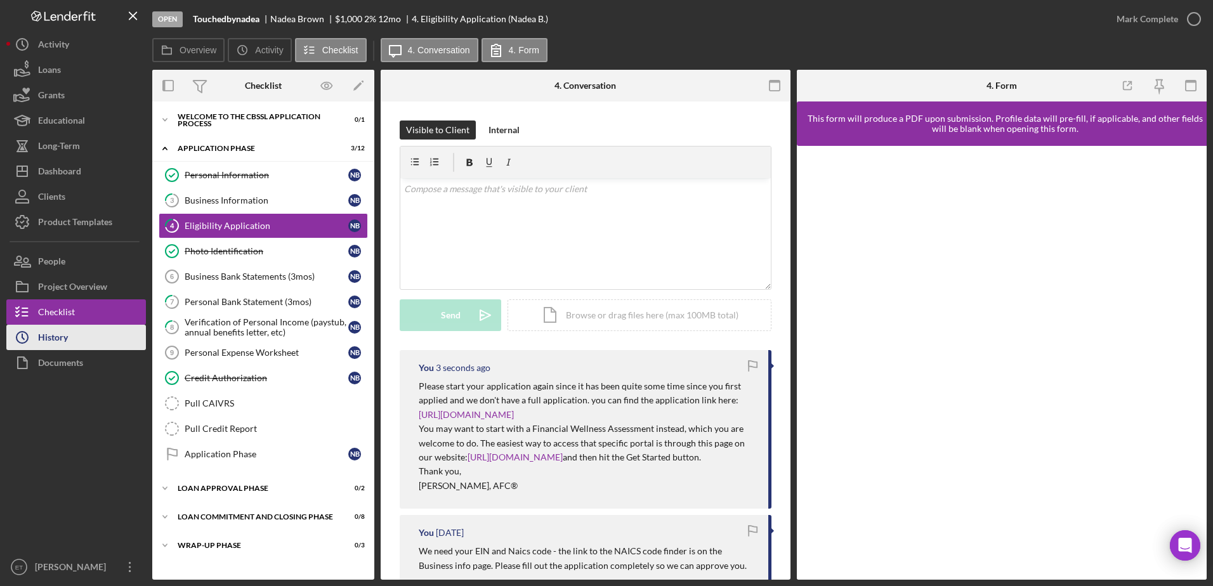
click at [57, 337] on div "History" at bounding box center [53, 339] width 30 height 29
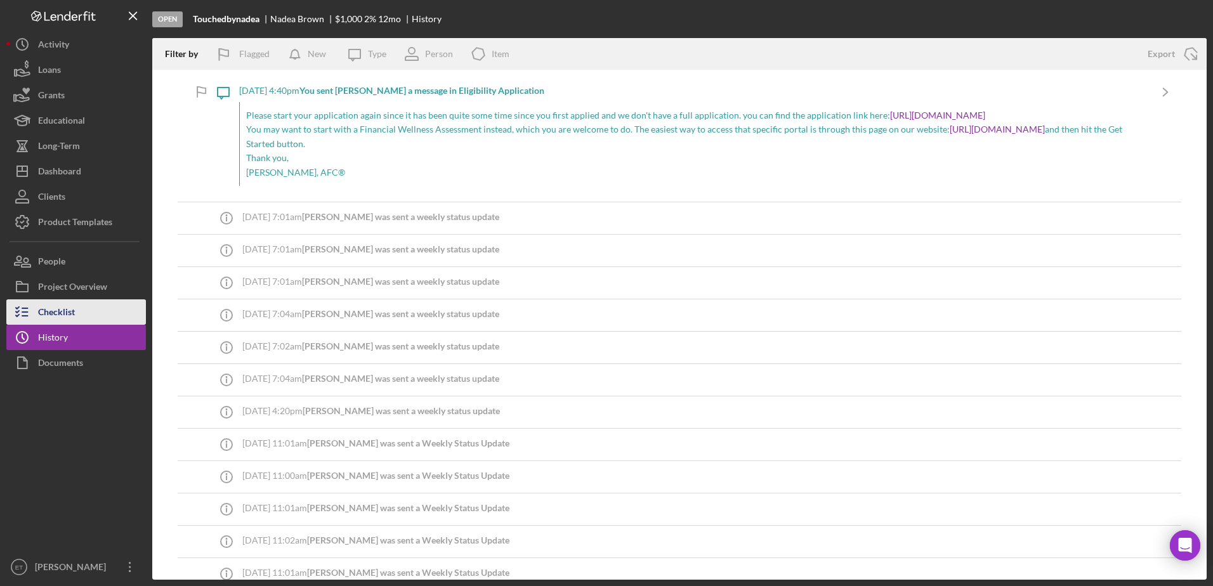
click at [57, 311] on div "Checklist" at bounding box center [56, 313] width 37 height 29
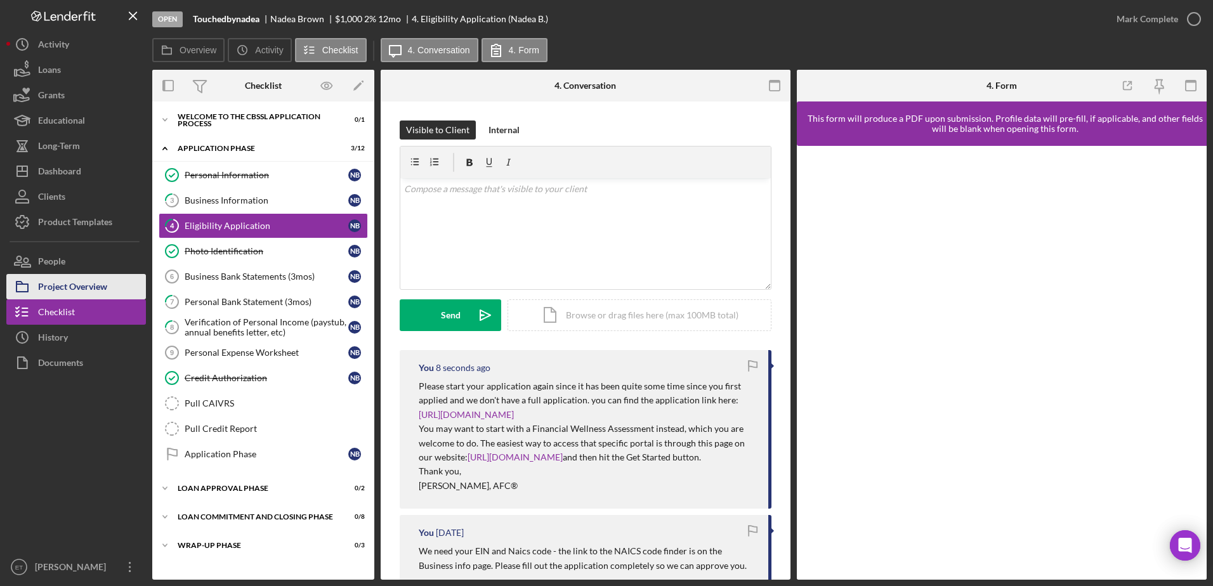
click at [58, 292] on div "Project Overview" at bounding box center [72, 288] width 69 height 29
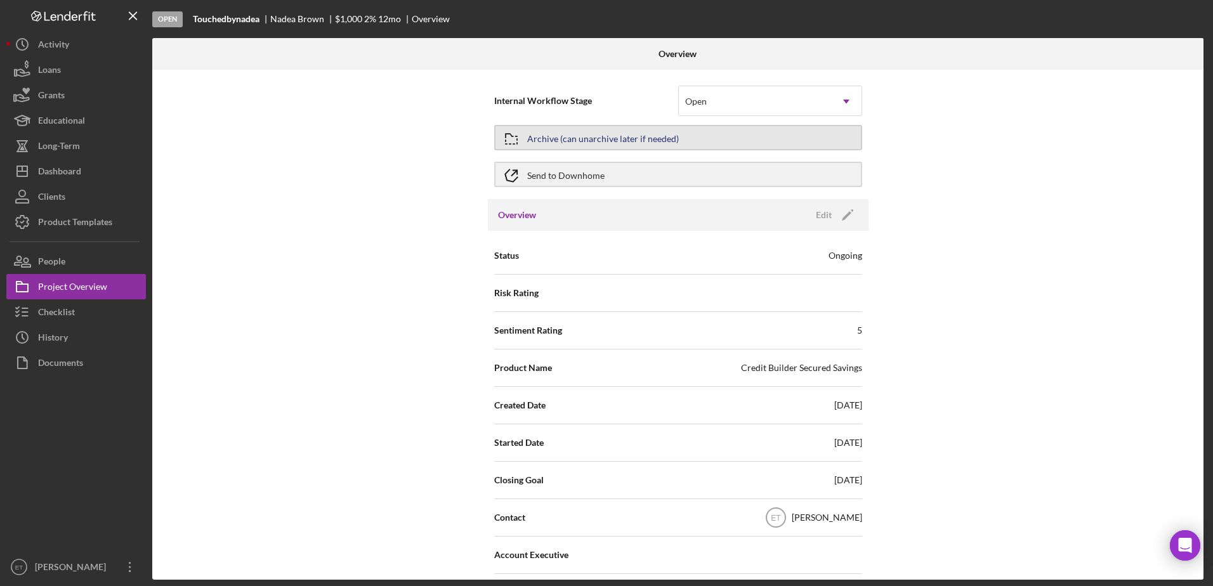
click at [698, 136] on button "Archive (can unarchive later if needed)" at bounding box center [678, 137] width 368 height 25
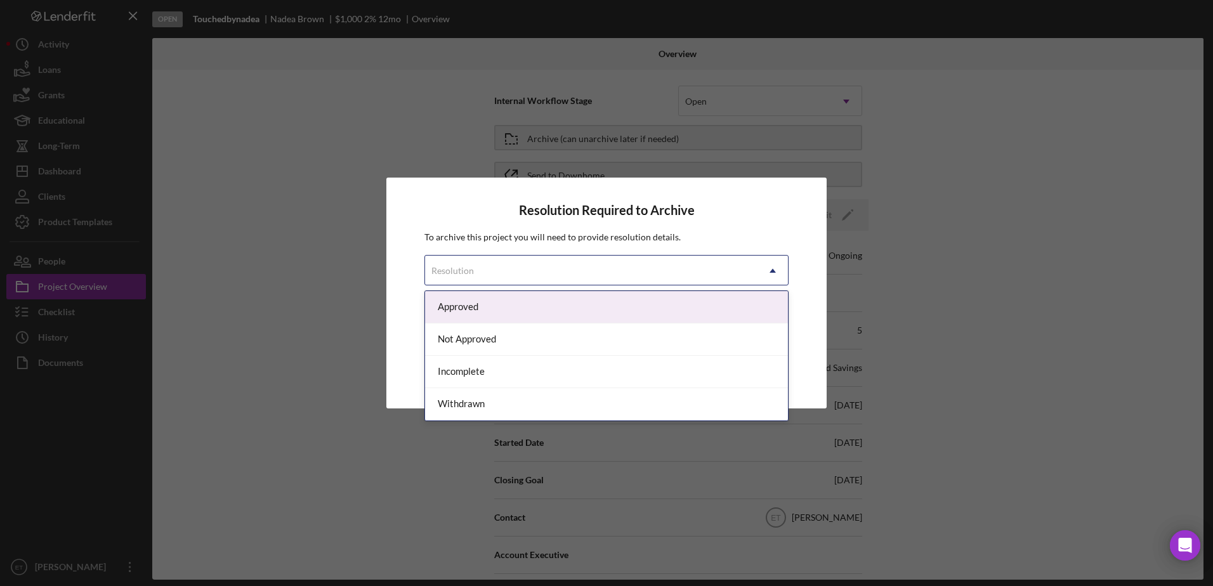
click at [599, 261] on div "Resolution" at bounding box center [591, 270] width 332 height 29
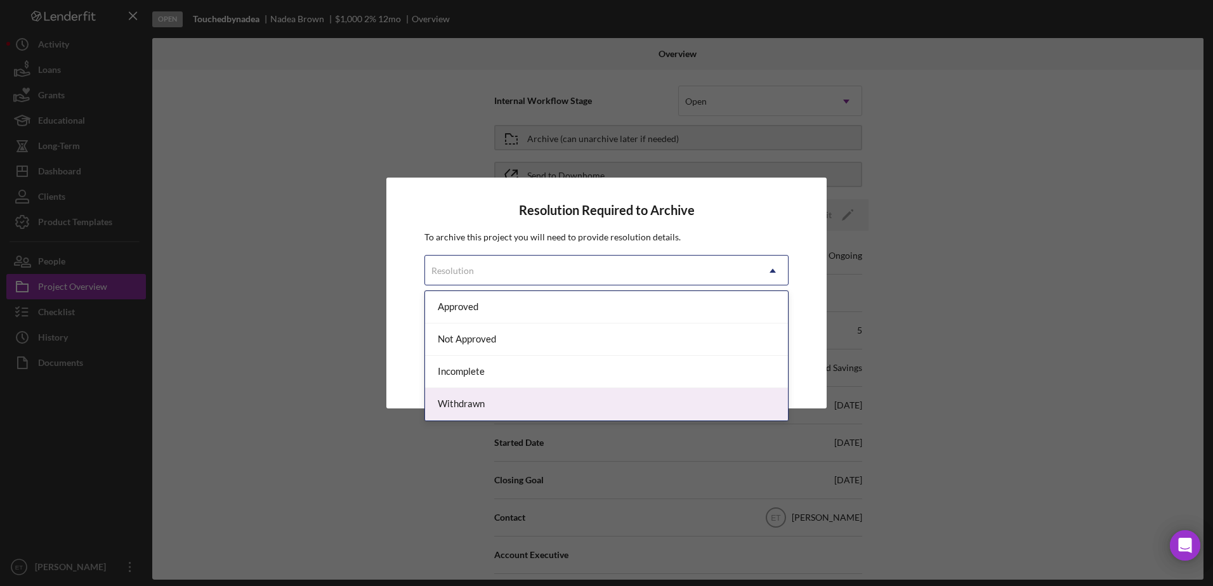
click at [538, 407] on div "Withdrawn" at bounding box center [606, 404] width 363 height 32
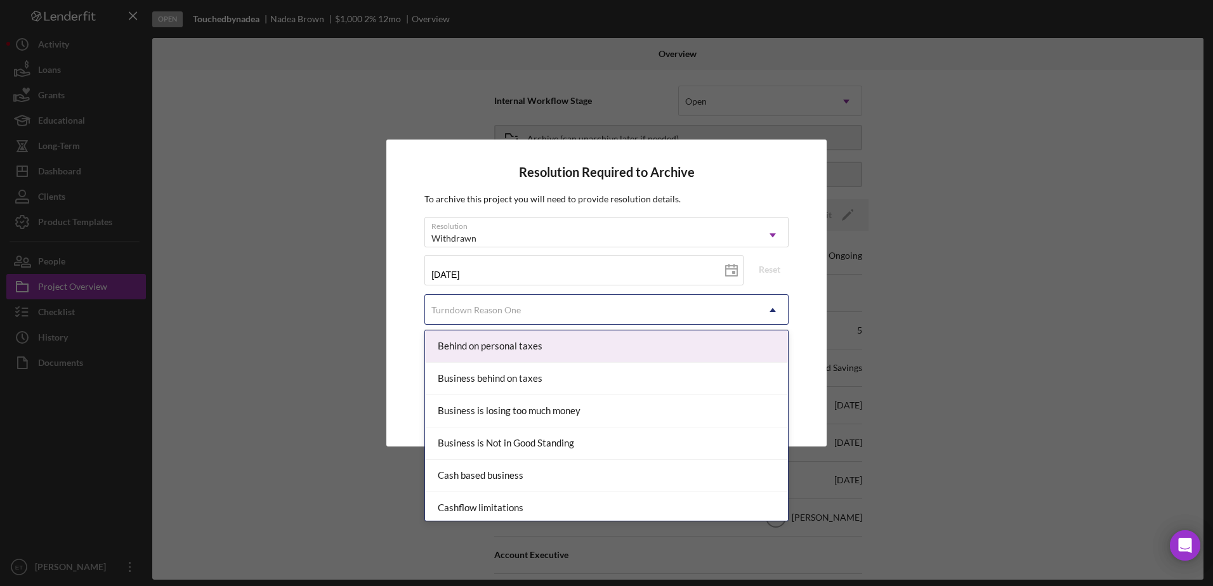
click at [566, 311] on div "Turndown Reason One" at bounding box center [591, 310] width 332 height 29
type input "mi"
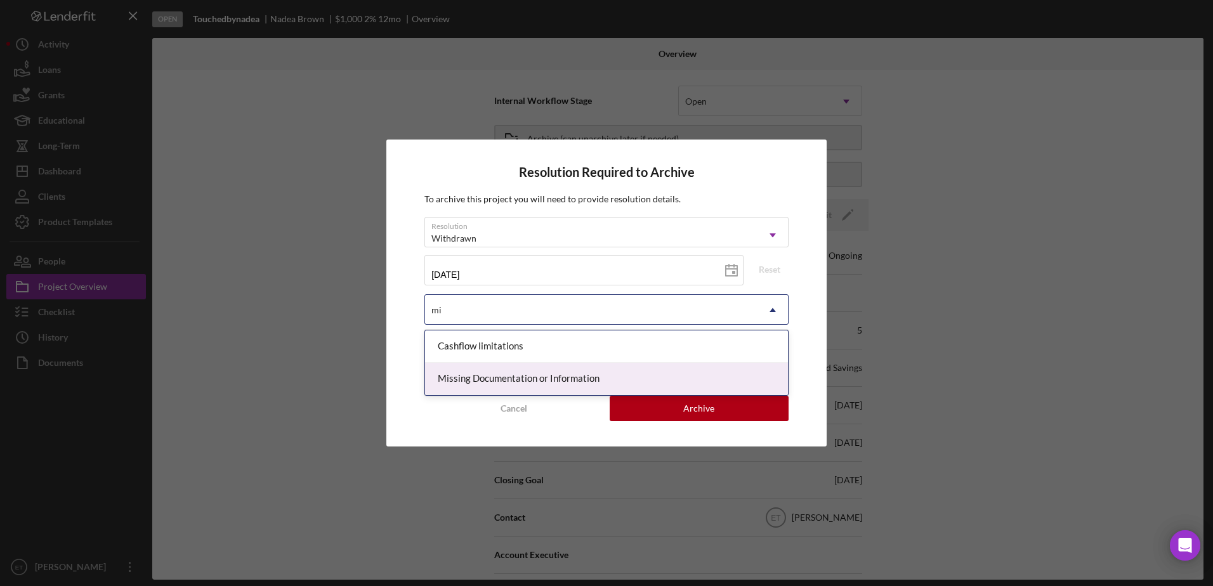
click at [488, 374] on div "Missing Documentation or Information" at bounding box center [606, 379] width 363 height 32
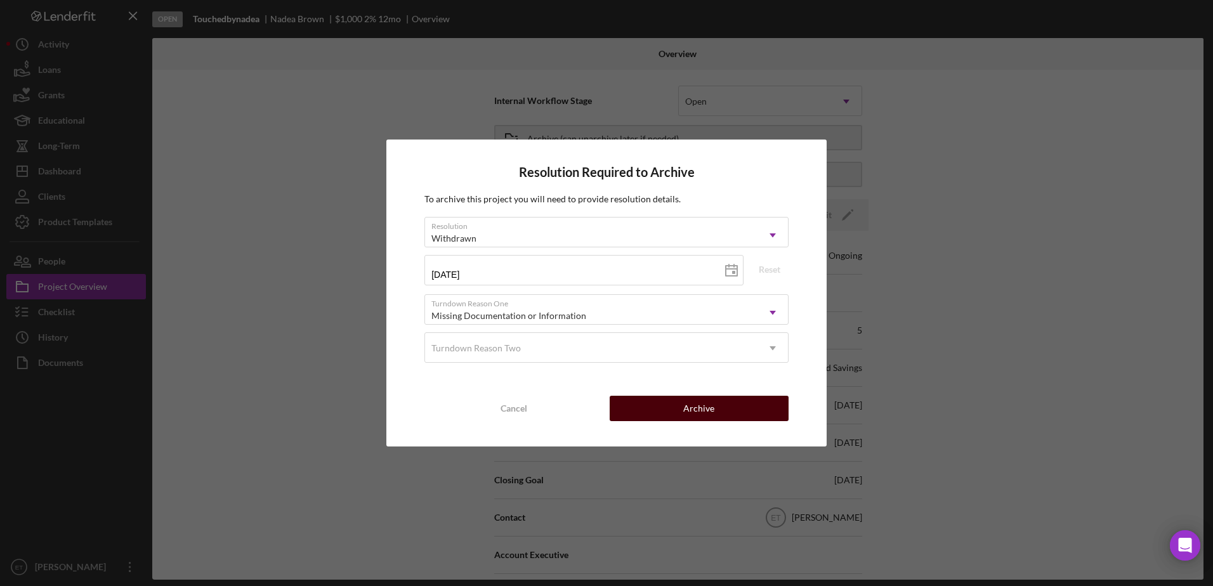
click at [701, 413] on div "Archive" at bounding box center [698, 408] width 31 height 25
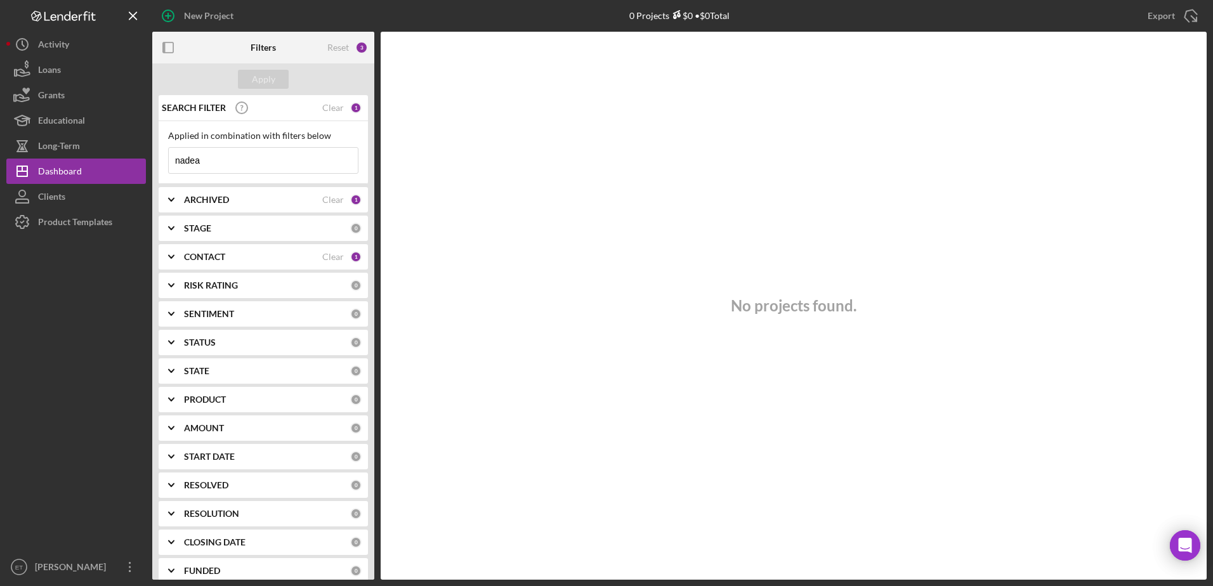
click at [212, 166] on input "nadea" at bounding box center [263, 160] width 189 height 25
click at [272, 75] on div "Apply" at bounding box center [263, 79] width 23 height 19
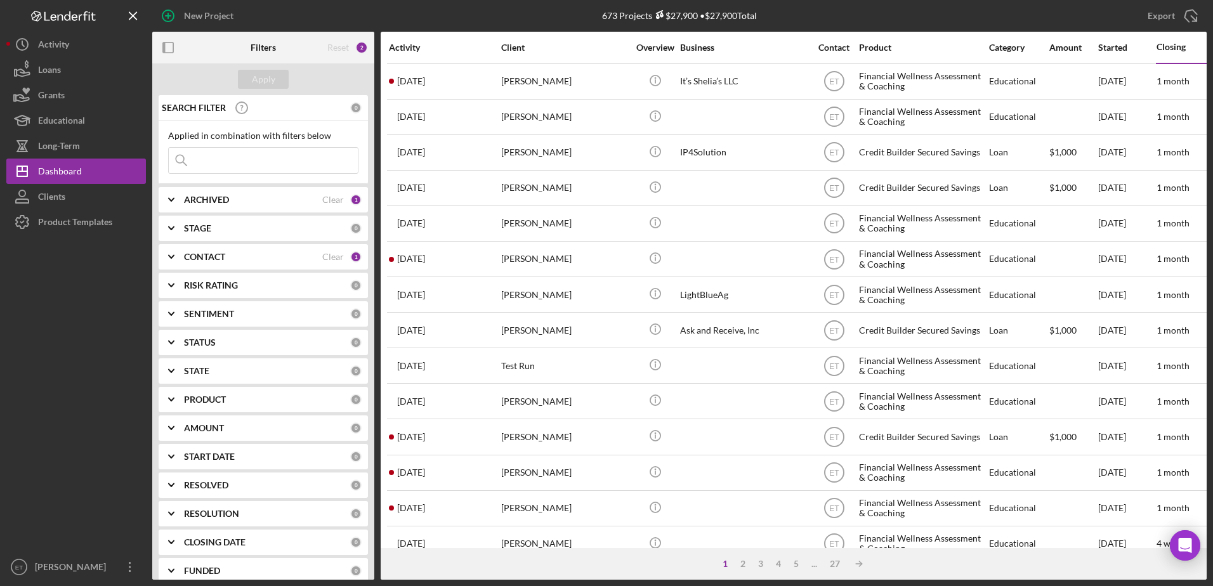
click at [218, 401] on b "PRODUCT" at bounding box center [205, 399] width 42 height 10
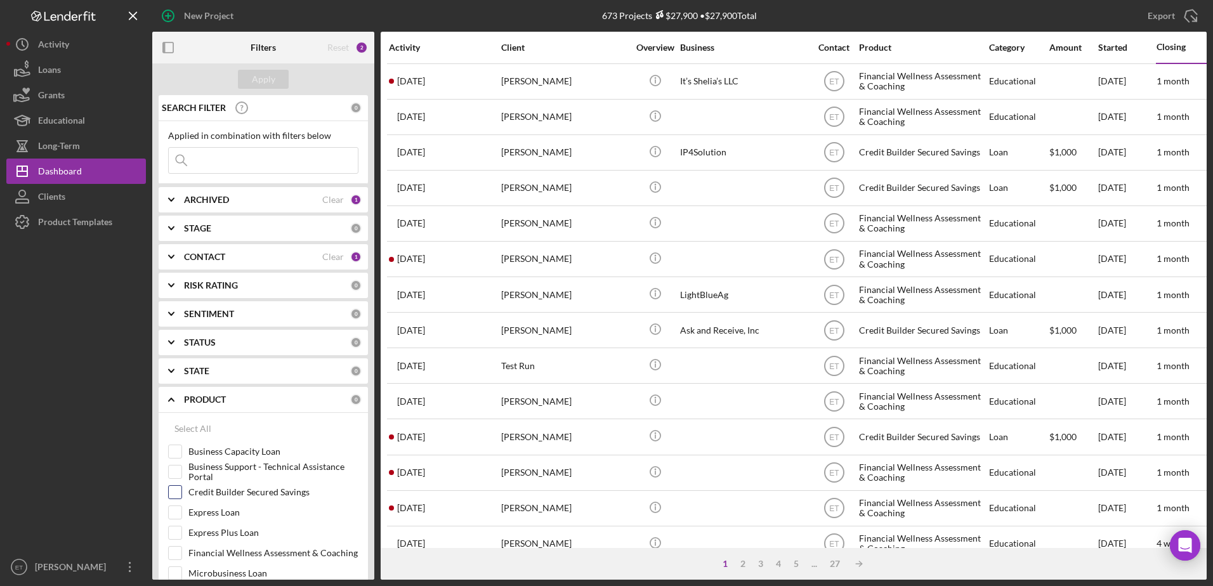
click at [177, 495] on input "Credit Builder Secured Savings" at bounding box center [175, 492] width 13 height 13
checkbox input "true"
click at [261, 88] on div "Apply" at bounding box center [263, 79] width 23 height 19
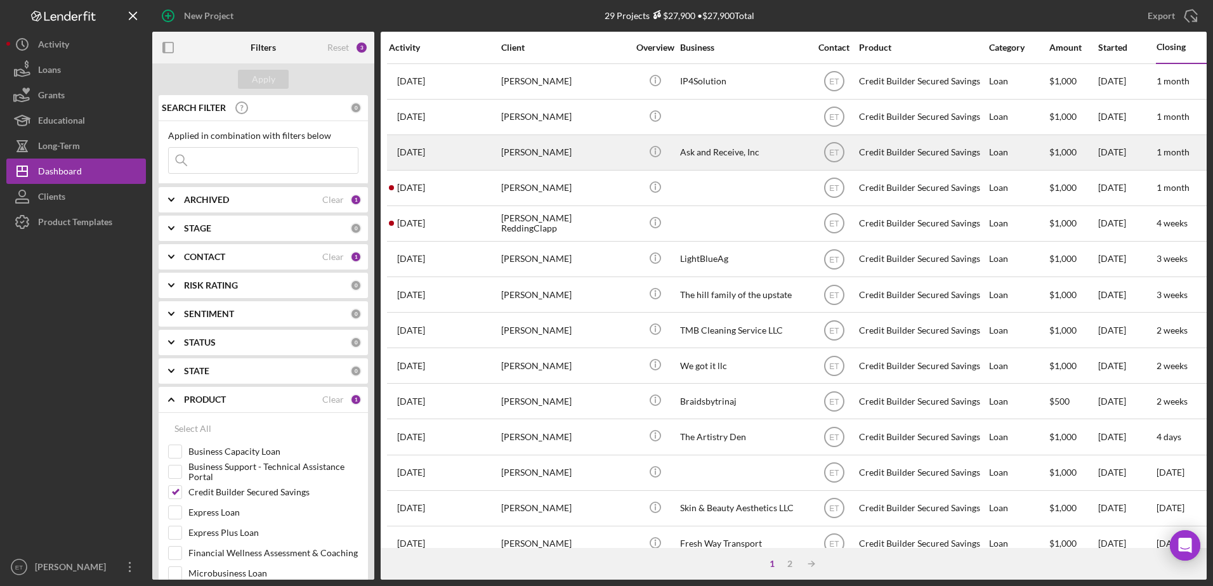
click at [590, 156] on div "[PERSON_NAME]" at bounding box center [564, 153] width 127 height 34
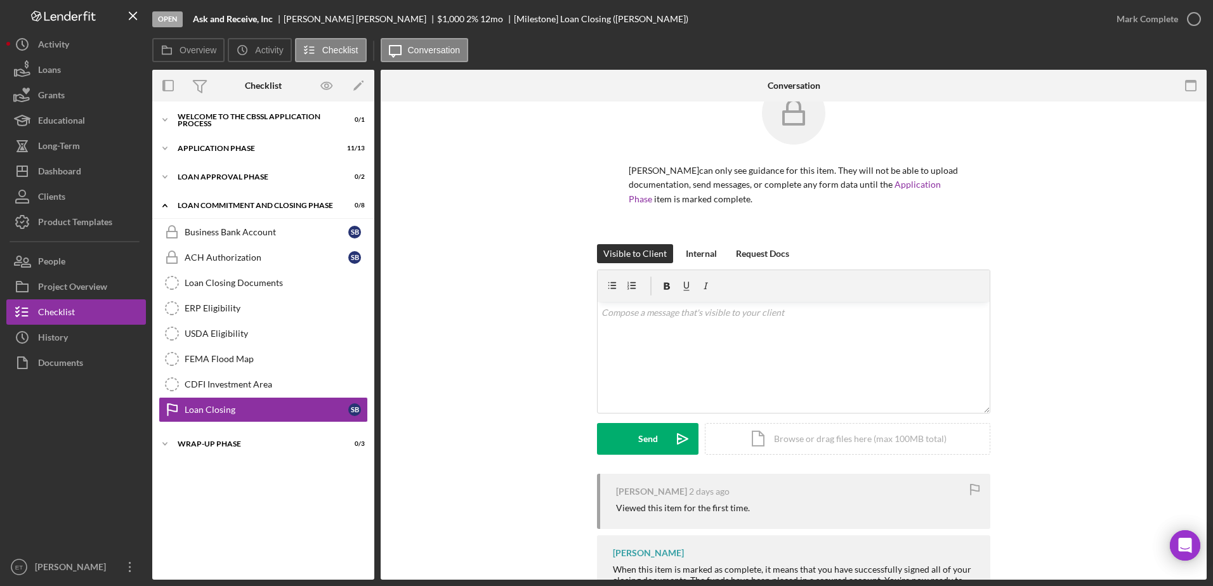
scroll to position [37, 0]
click at [240, 207] on div "Loan Commitment and Closing Phase" at bounding box center [268, 206] width 181 height 8
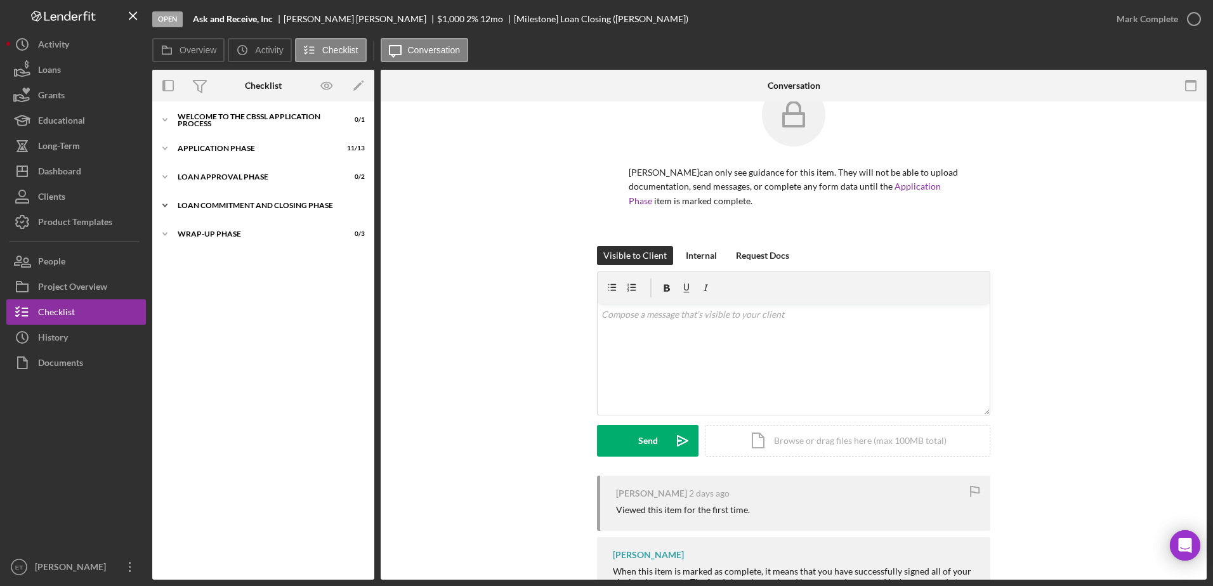
click at [228, 207] on div "Loan Commitment and Closing Phase" at bounding box center [268, 206] width 181 height 8
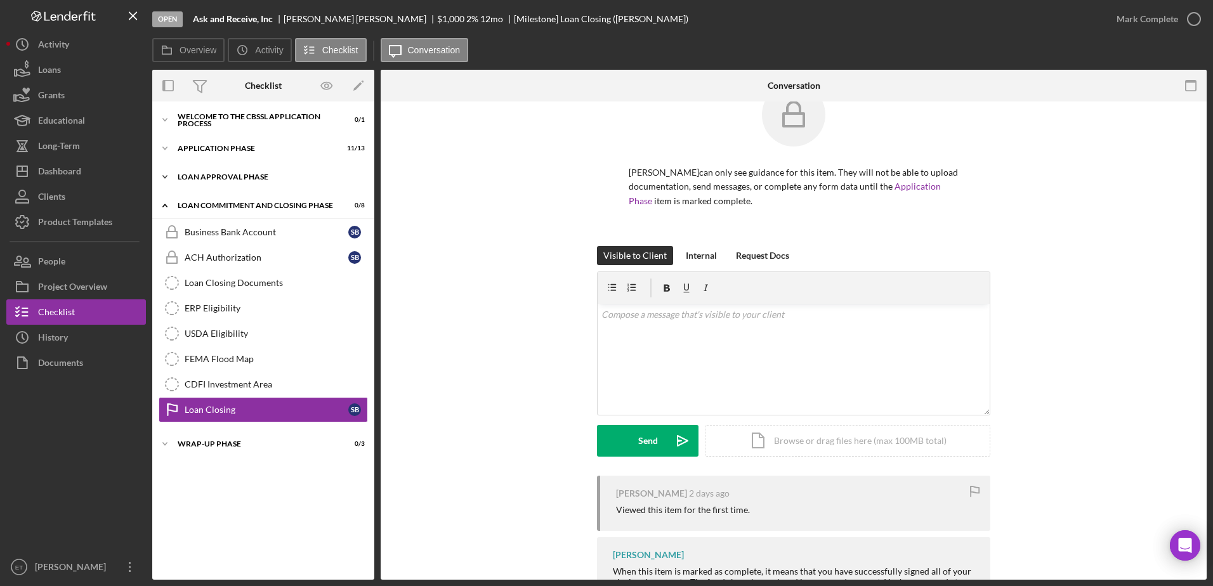
click at [220, 181] on div "Icon/Expander Loan Approval Phase 0 / 2" at bounding box center [263, 176] width 222 height 25
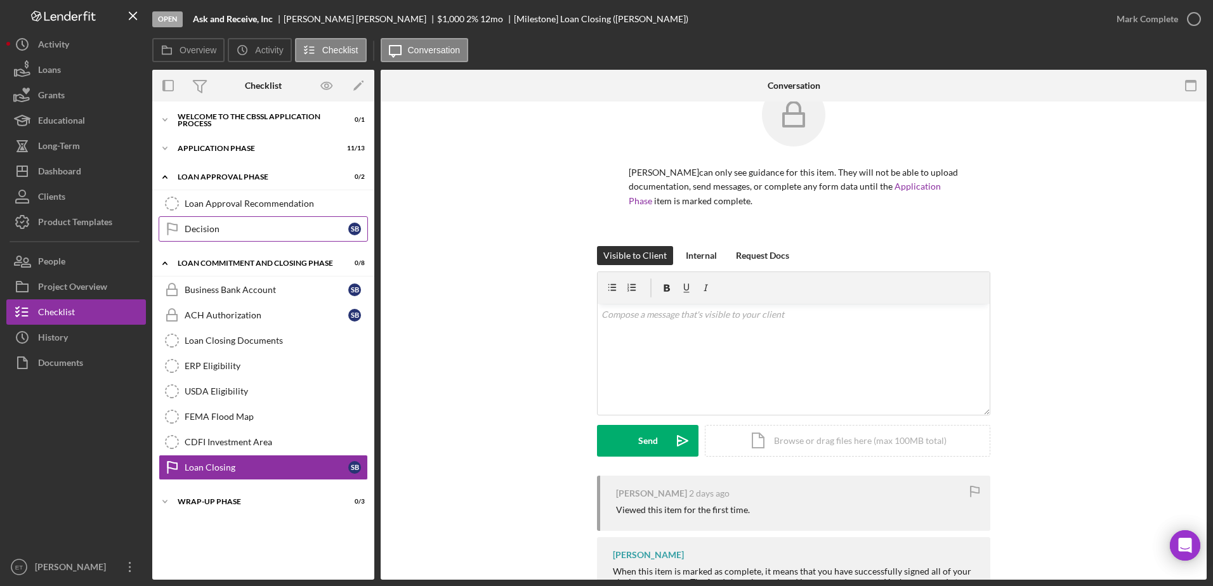
click at [221, 226] on div "Decision" at bounding box center [267, 229] width 164 height 10
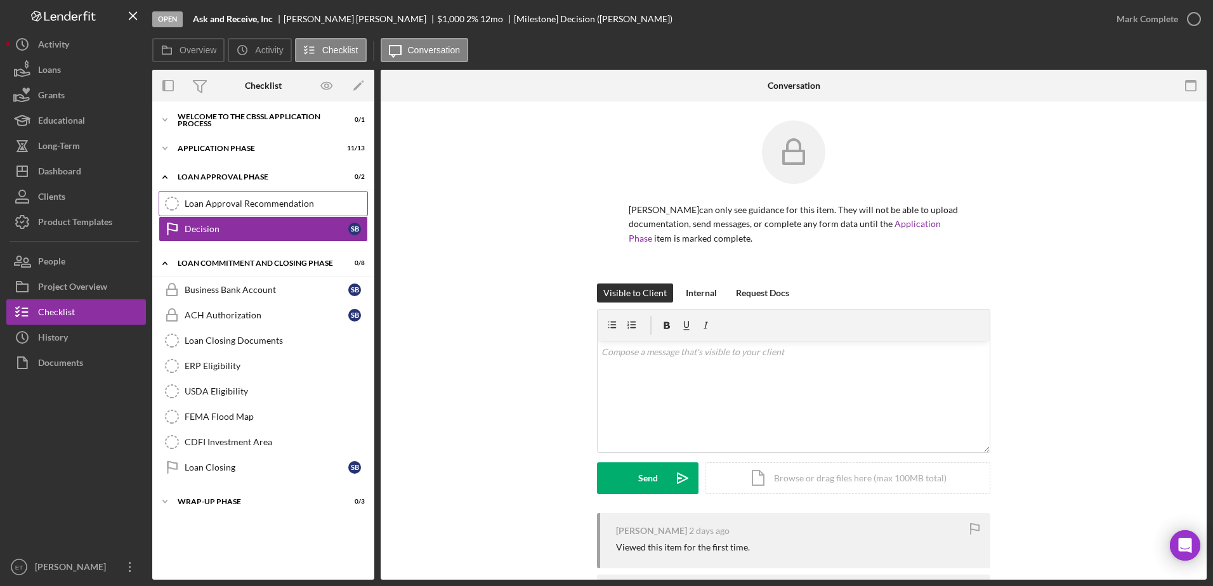
click at [216, 209] on link "Loan Approval Recommendation Loan Approval Recommendation" at bounding box center [263, 203] width 209 height 25
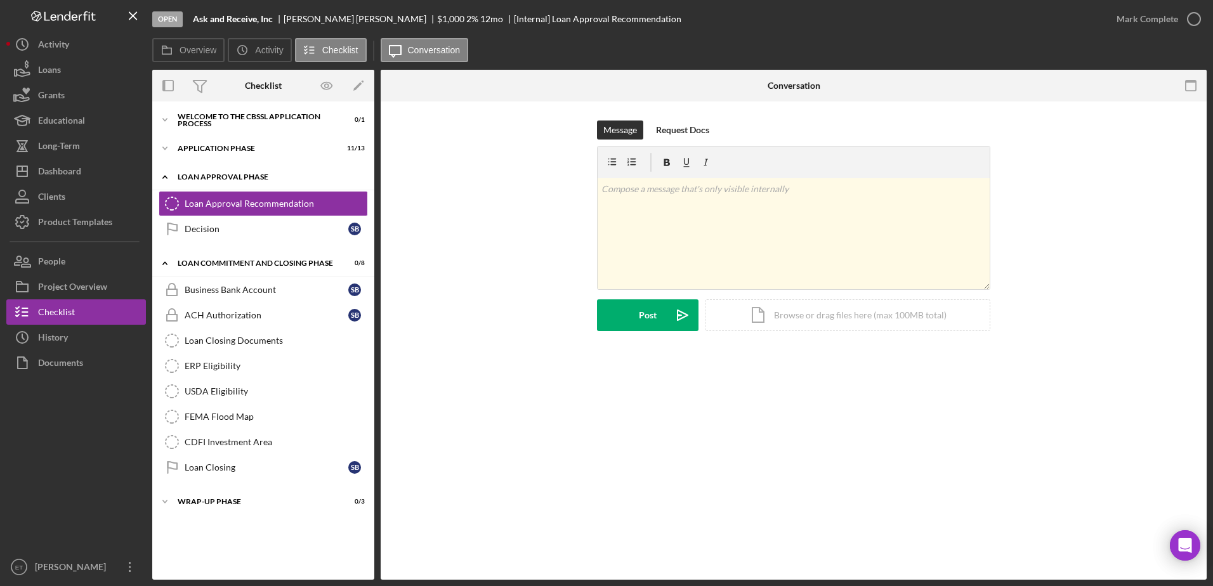
click at [224, 173] on div "Loan Approval Phase" at bounding box center [268, 177] width 181 height 8
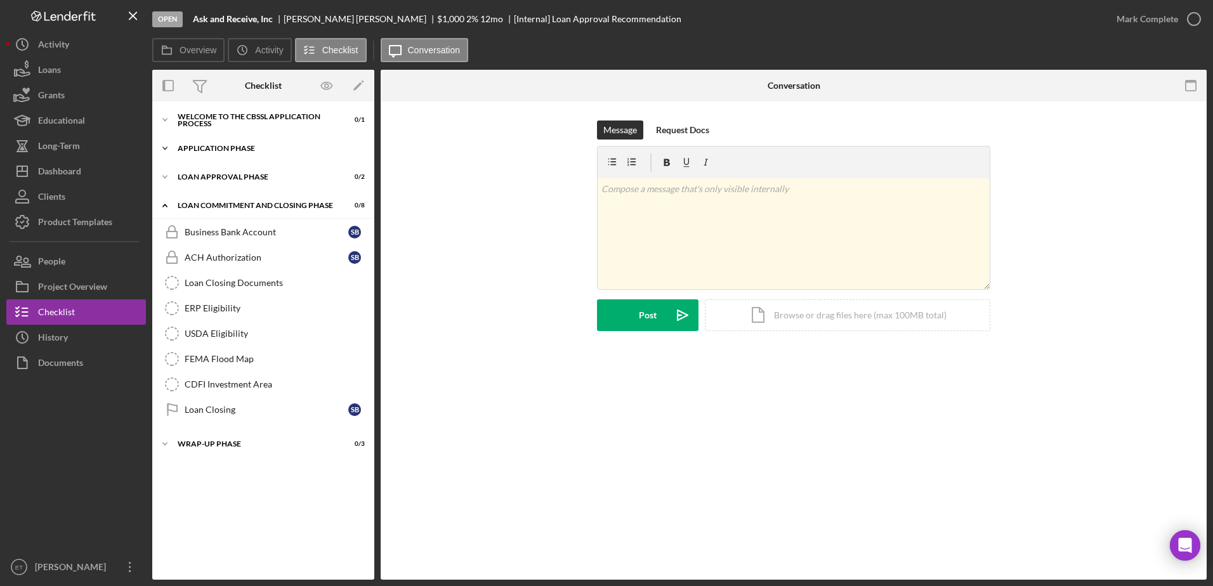
click at [219, 150] on div "Application Phase" at bounding box center [268, 149] width 181 height 8
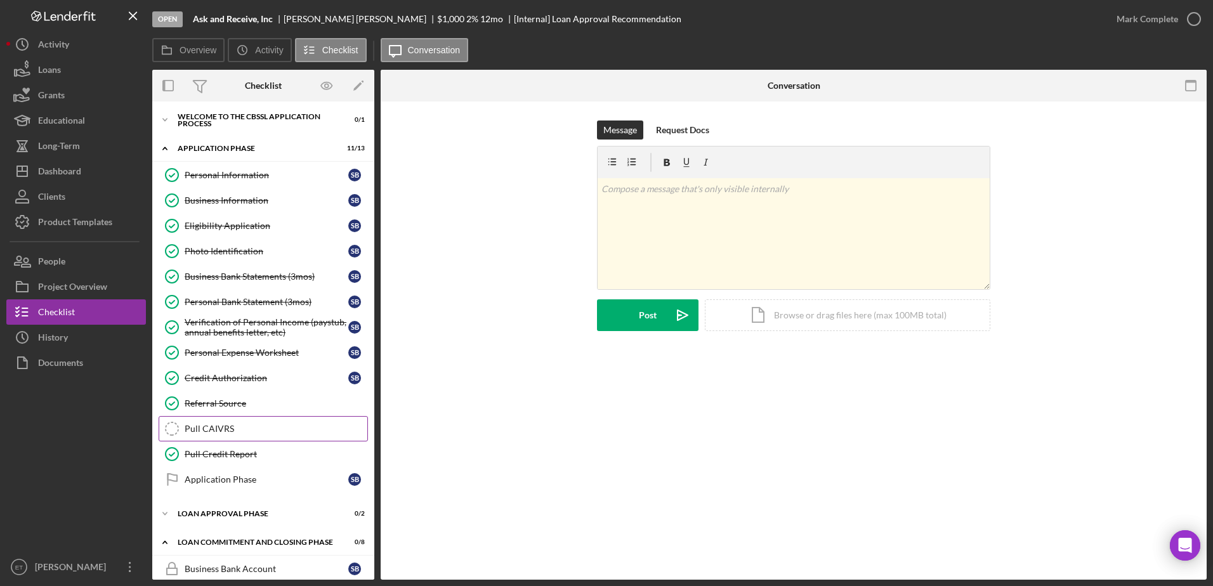
click at [214, 426] on div "Pull CAIVRS" at bounding box center [276, 429] width 183 height 10
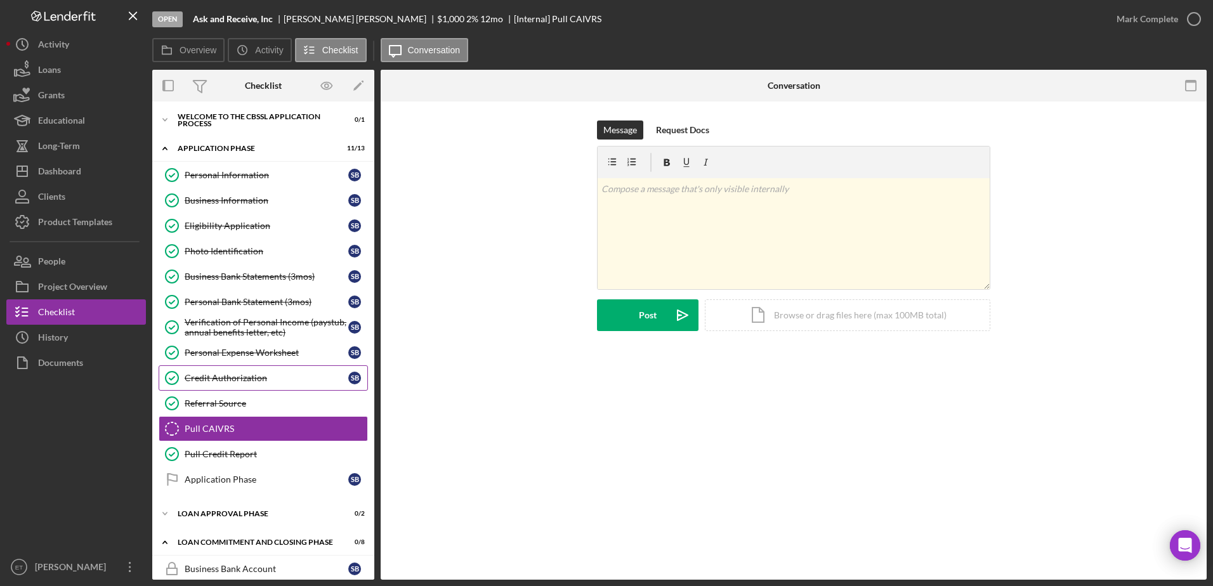
click at [226, 377] on div "Credit Authorization" at bounding box center [267, 378] width 164 height 10
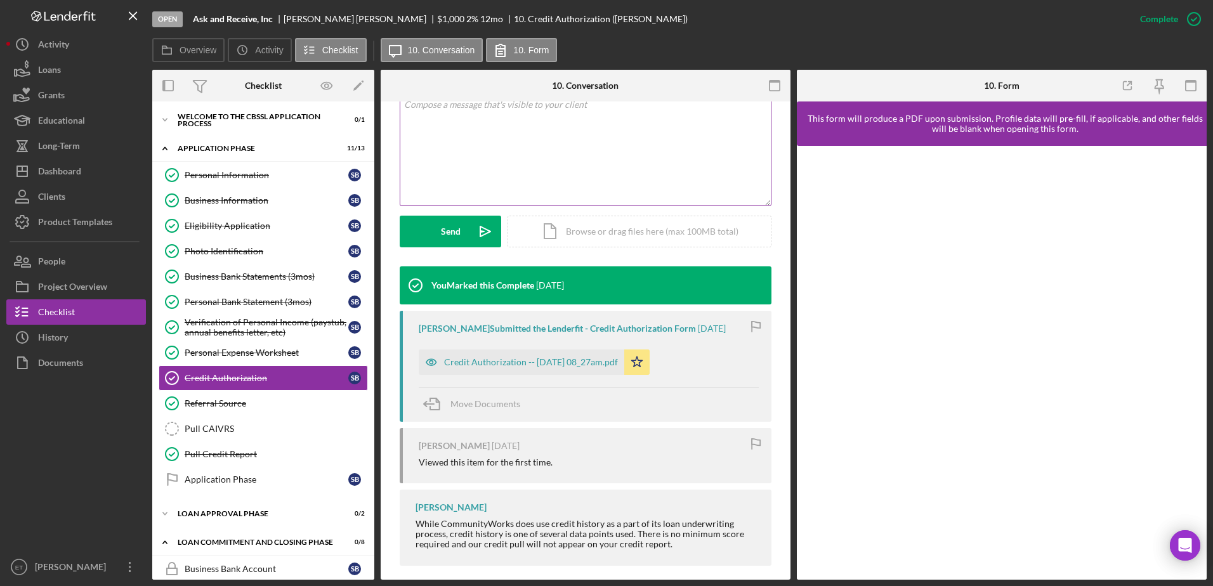
scroll to position [270, 0]
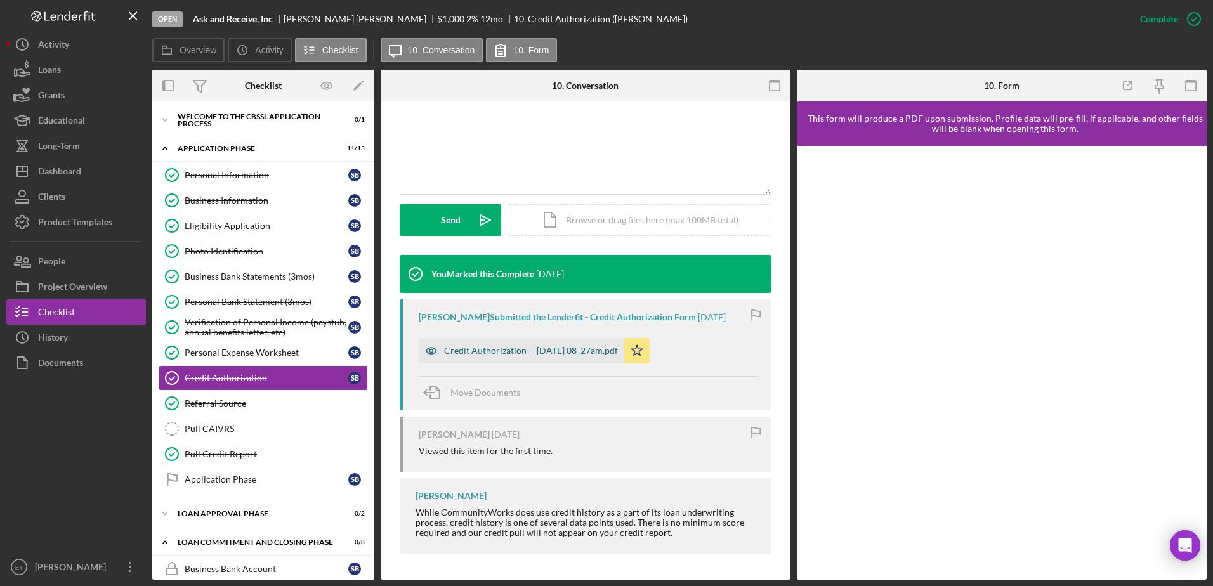
click at [429, 351] on icon "button" at bounding box center [431, 350] width 25 height 25
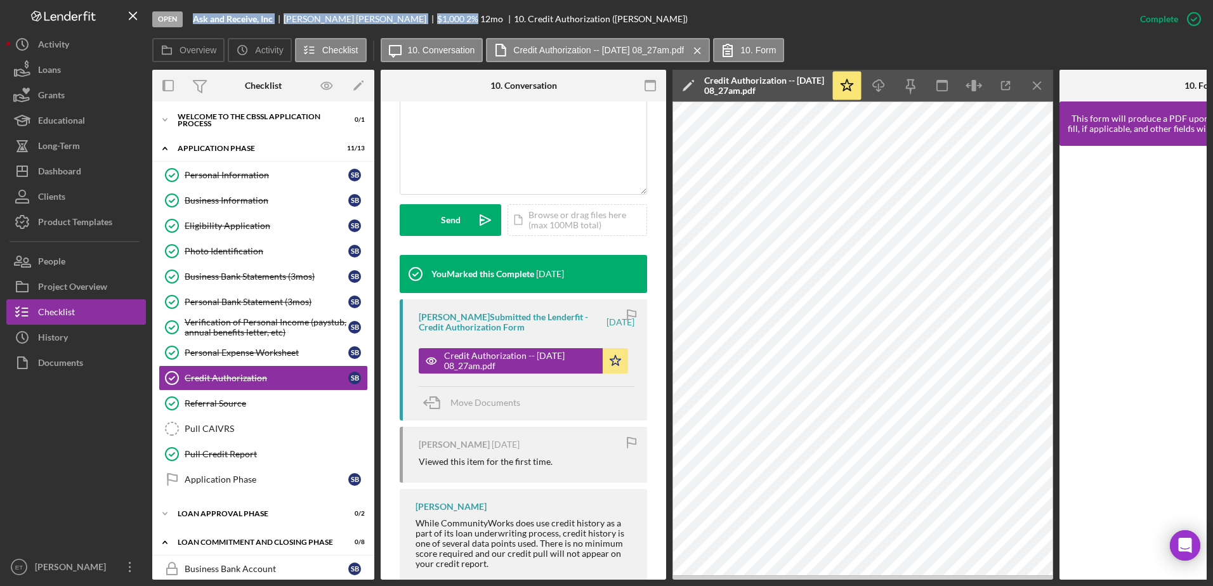
drag, startPoint x: 195, startPoint y: 18, endPoint x: 385, endPoint y: 21, distance: 190.3
click at [385, 21] on div "Ask and Receive, Inc [PERSON_NAME] $1,000 $1,000 2 % 12 mo 10. Credit Authoriza…" at bounding box center [440, 19] width 495 height 10
copy div "Ask and Receive, Inc [PERSON_NAME] $1,000 $1,000 2 %"
click at [207, 200] on div "Business Information" at bounding box center [267, 200] width 164 height 10
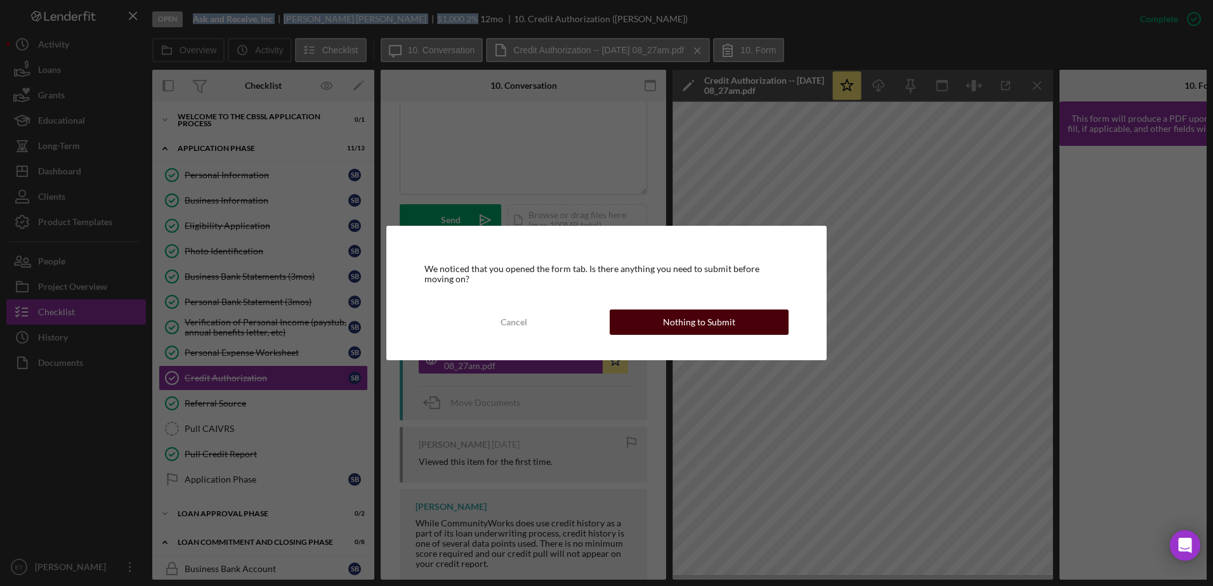
click at [658, 316] on button "Nothing to Submit" at bounding box center [698, 321] width 179 height 25
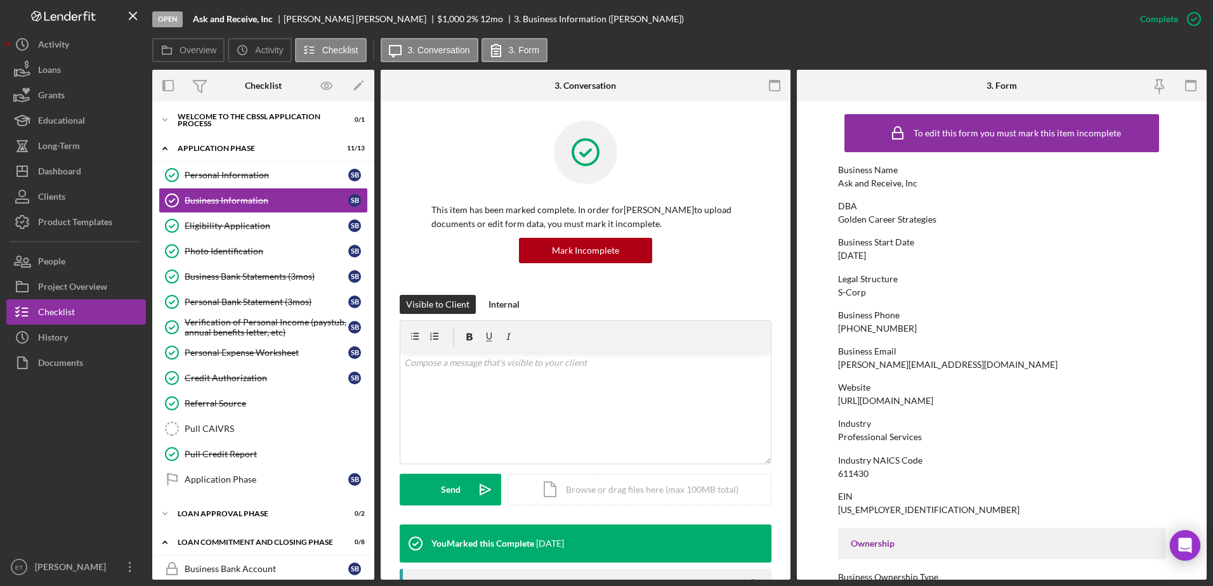
click at [855, 509] on div "[US_EMPLOYER_IDENTIFICATION_NUMBER]" at bounding box center [928, 510] width 181 height 10
copy div "[US_EMPLOYER_IDENTIFICATION_NUMBER]"
click at [1052, 313] on div "Business Phone" at bounding box center [1002, 315] width 328 height 10
click at [205, 228] on div "Eligibility Application" at bounding box center [267, 226] width 164 height 10
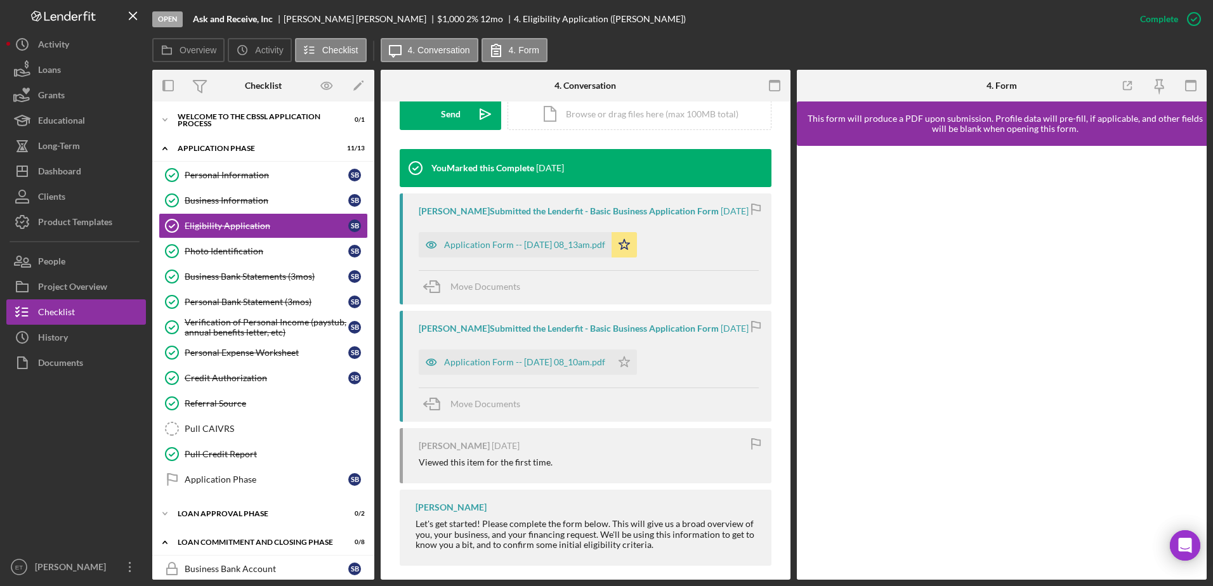
scroll to position [387, 0]
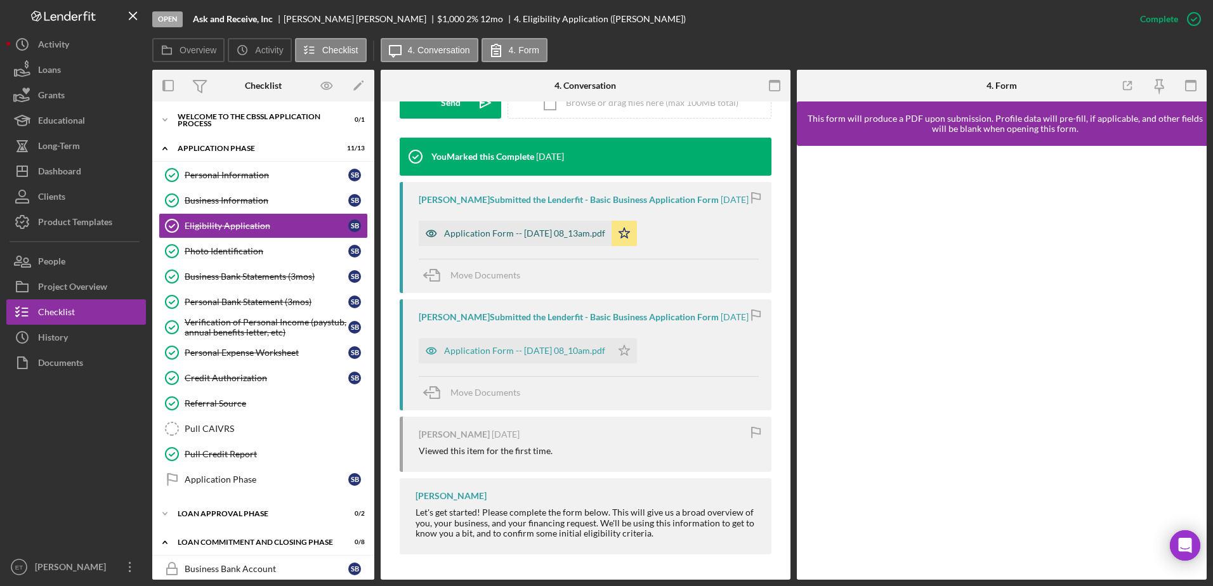
click at [432, 238] on icon "button" at bounding box center [431, 233] width 25 height 25
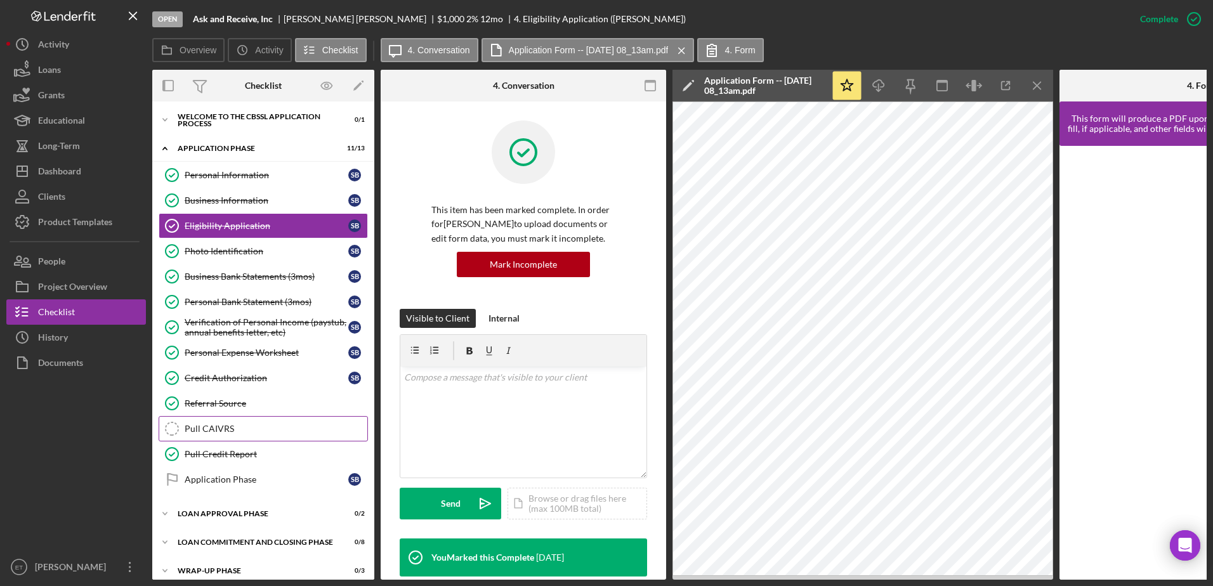
click at [223, 426] on div "Pull CAIVRS" at bounding box center [276, 429] width 183 height 10
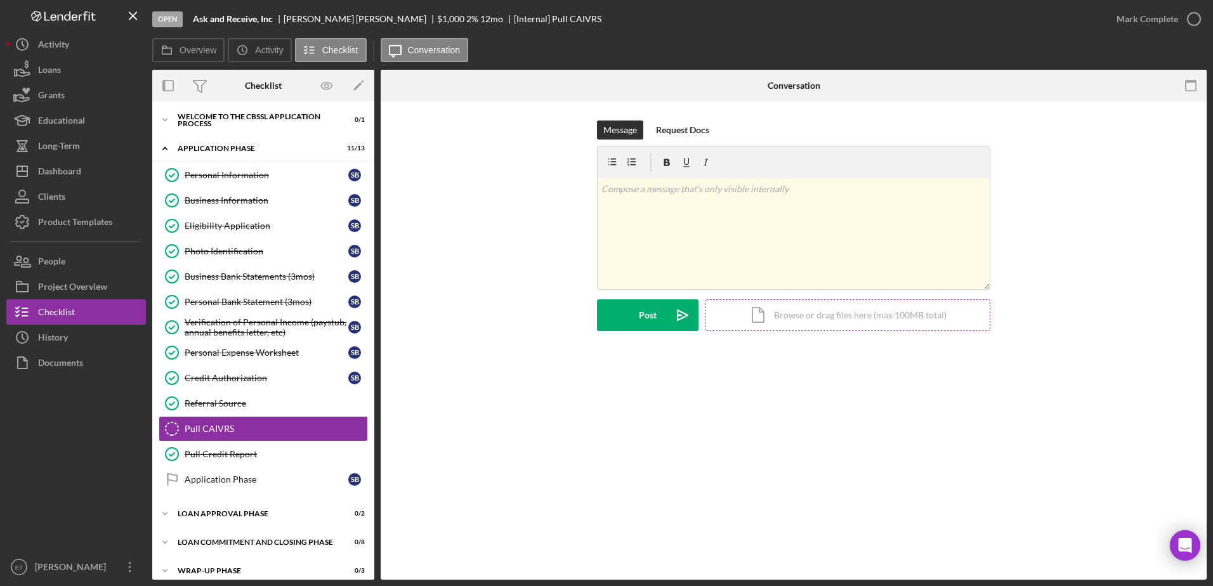
click at [863, 309] on div "Icon/Document Browse or drag files here (max 100MB total) Tap to choose files o…" at bounding box center [847, 315] width 285 height 32
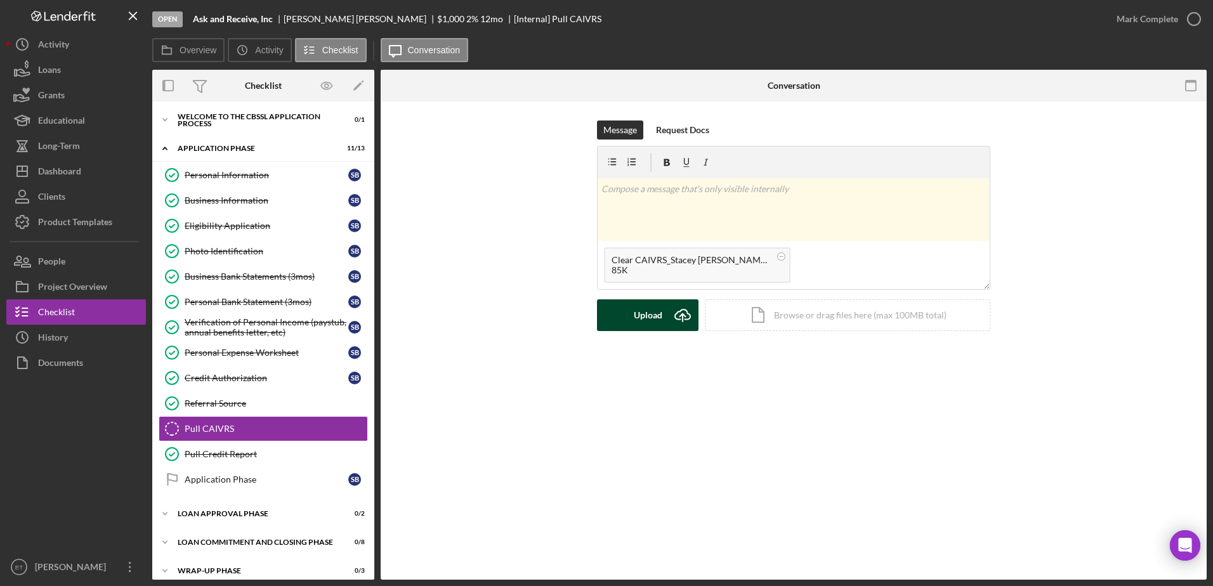
click at [640, 313] on div "Upload" at bounding box center [648, 315] width 29 height 32
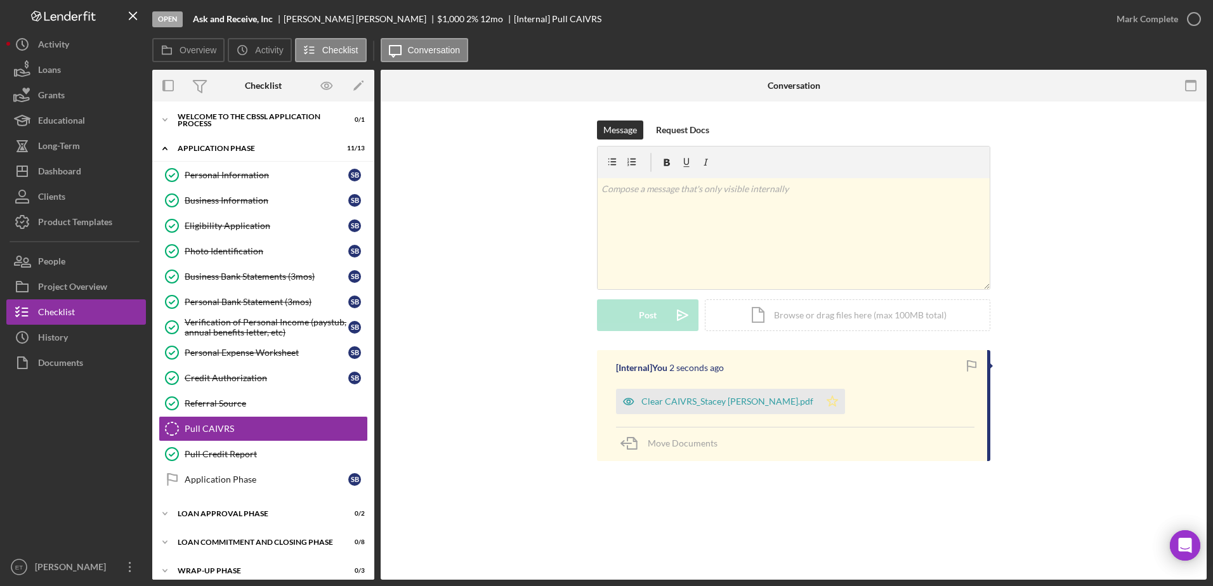
click at [819, 399] on icon "Icon/Star" at bounding box center [831, 401] width 25 height 25
click at [1201, 16] on icon "button" at bounding box center [1194, 19] width 32 height 32
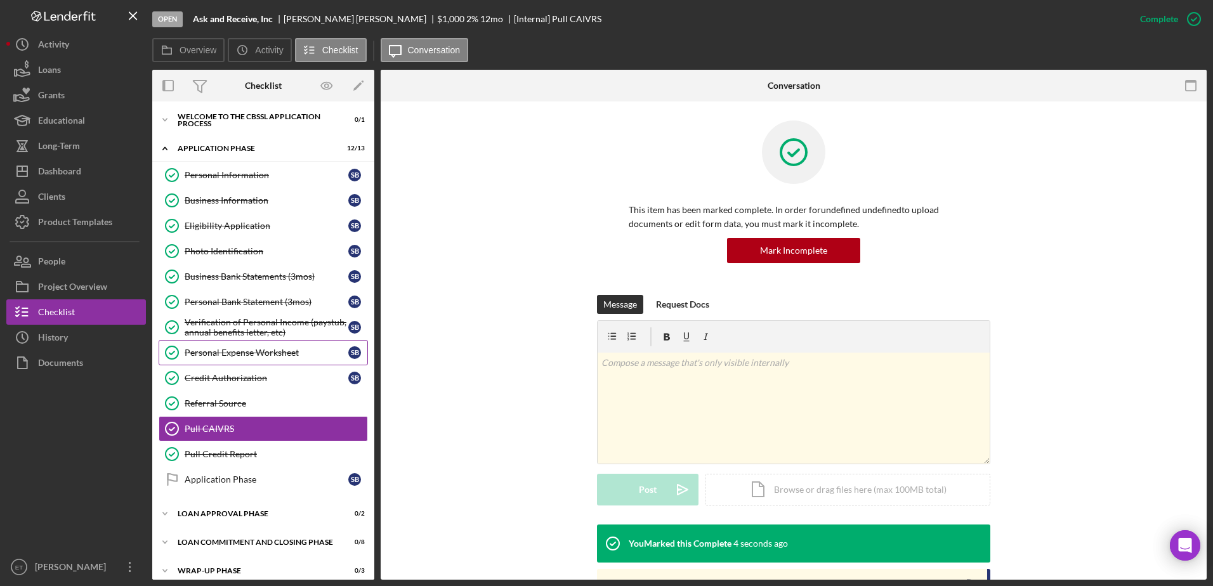
click at [263, 351] on div "Personal Expense Worksheet" at bounding box center [267, 353] width 164 height 10
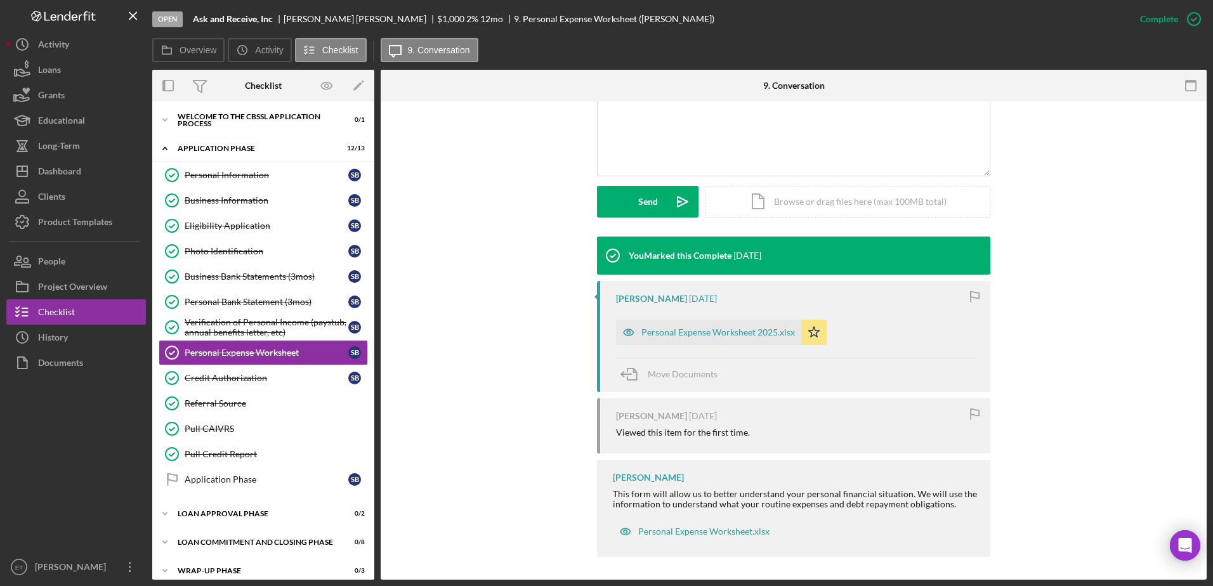
scroll to position [290, 0]
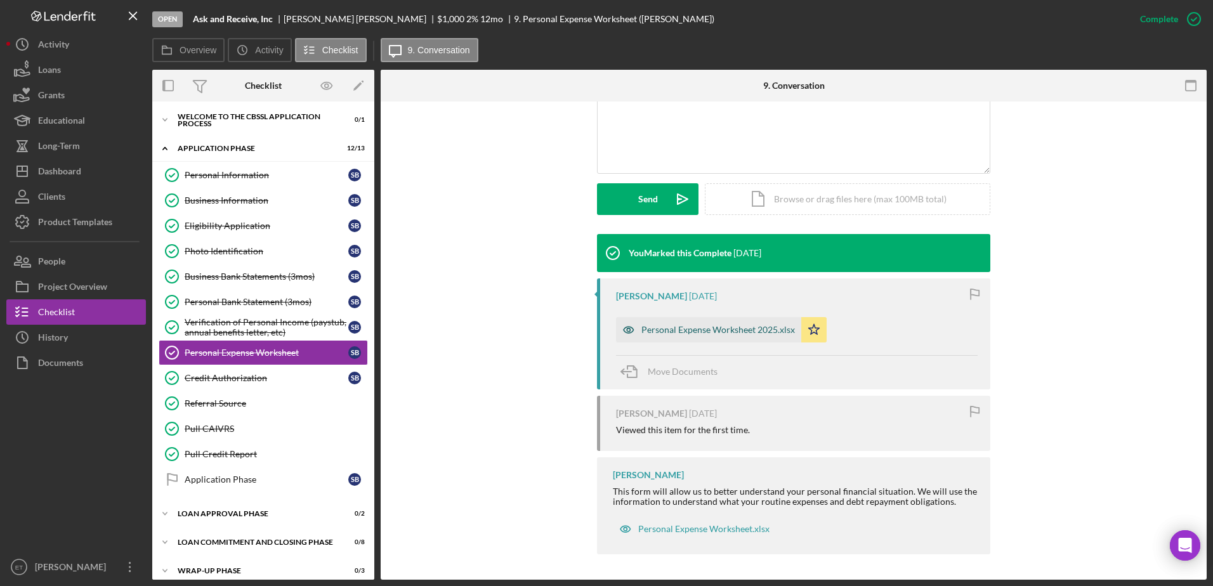
click at [625, 328] on icon "button" at bounding box center [628, 329] width 25 height 25
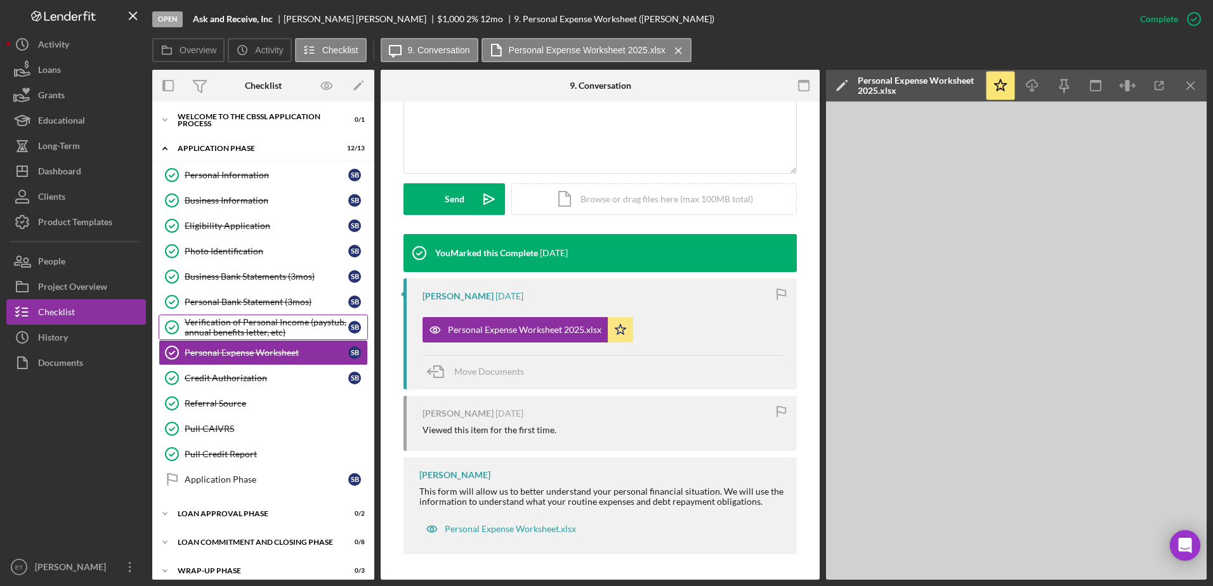
click at [217, 321] on div "Verification of Personal Income (paystub, annual benefits letter, etc)" at bounding box center [267, 327] width 164 height 20
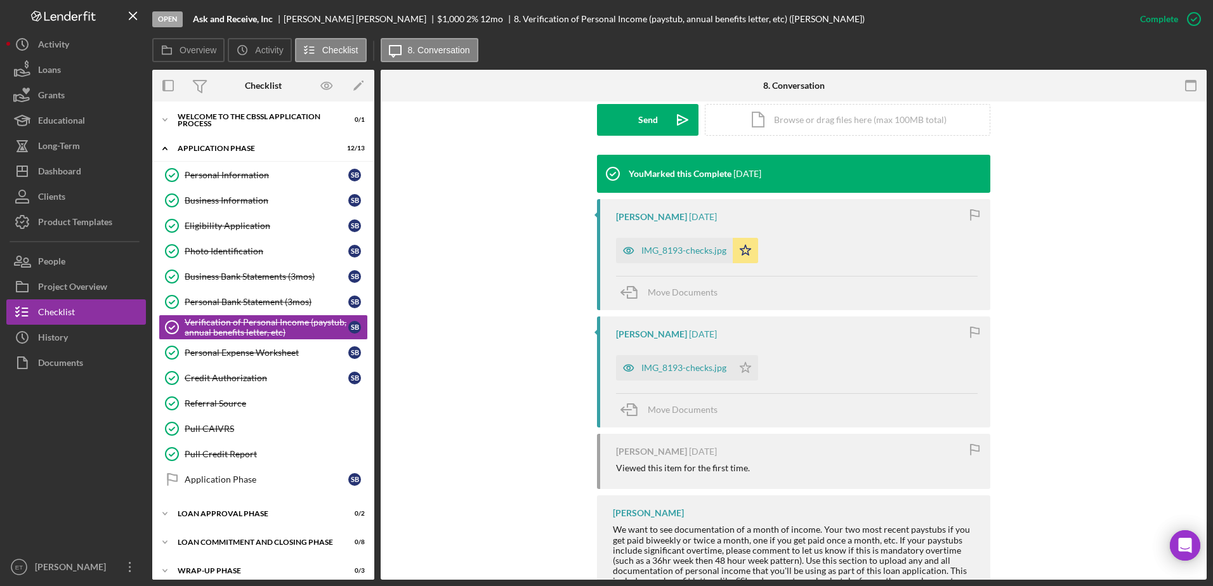
scroll to position [370, 0]
click at [621, 247] on icon "button" at bounding box center [628, 249] width 25 height 25
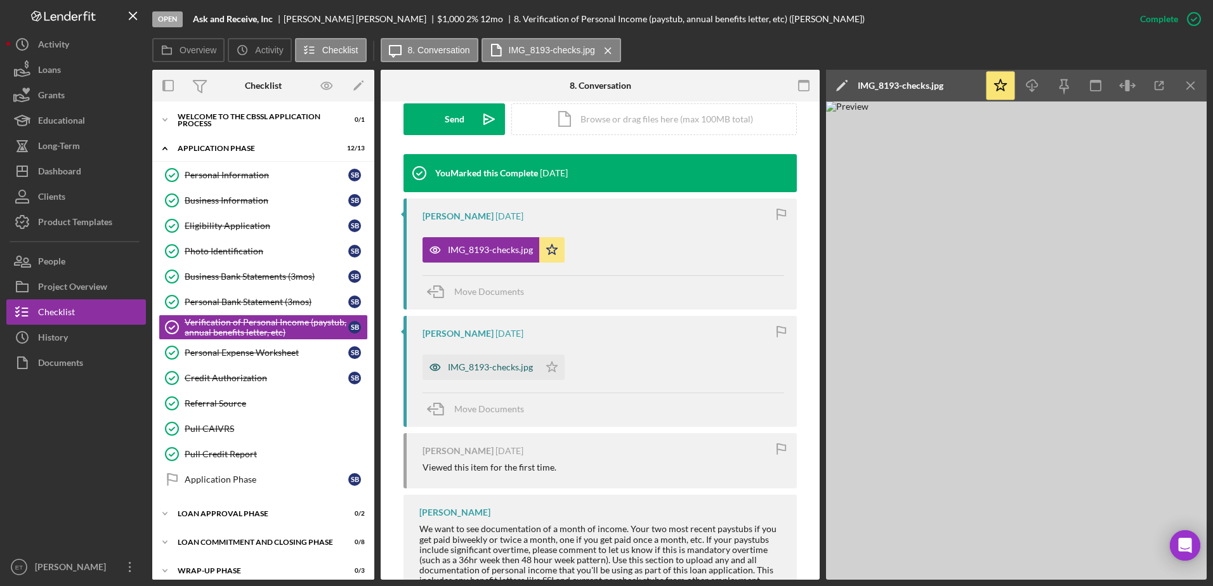
click at [431, 365] on icon "button" at bounding box center [434, 367] width 25 height 25
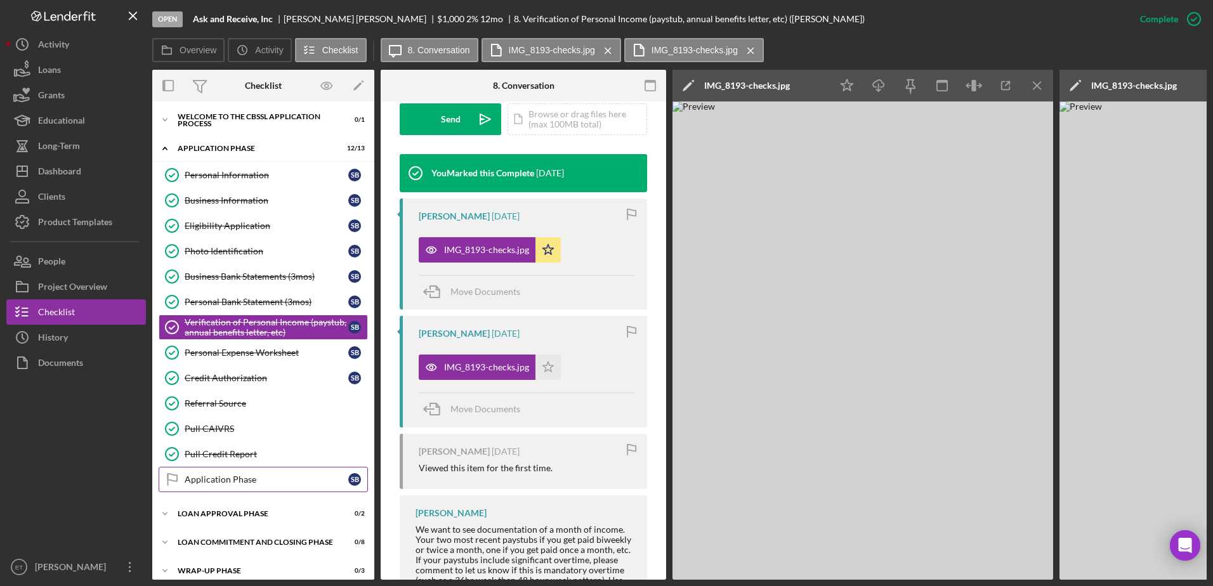
click at [241, 475] on div "Application Phase" at bounding box center [267, 479] width 164 height 10
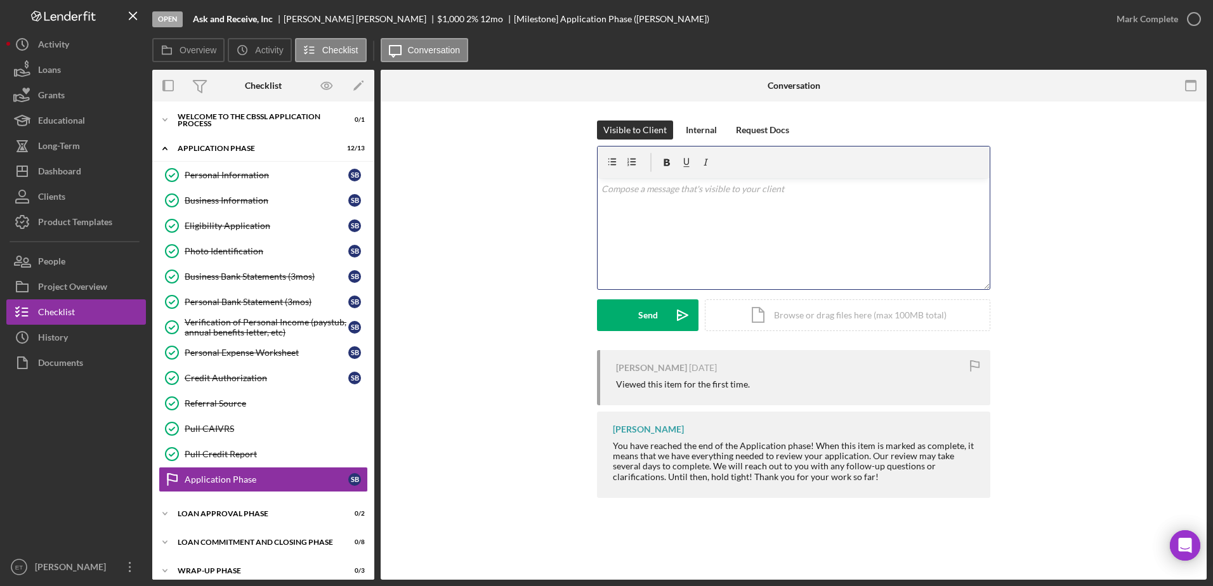
click at [700, 232] on div "v Color teal Color pink Remove color Add row above Add row below Add column bef…" at bounding box center [793, 233] width 392 height 111
click at [230, 516] on div "Loan Approval Phase" at bounding box center [268, 514] width 181 height 8
click at [232, 545] on div "Loan Approval Recommendation" at bounding box center [276, 540] width 183 height 10
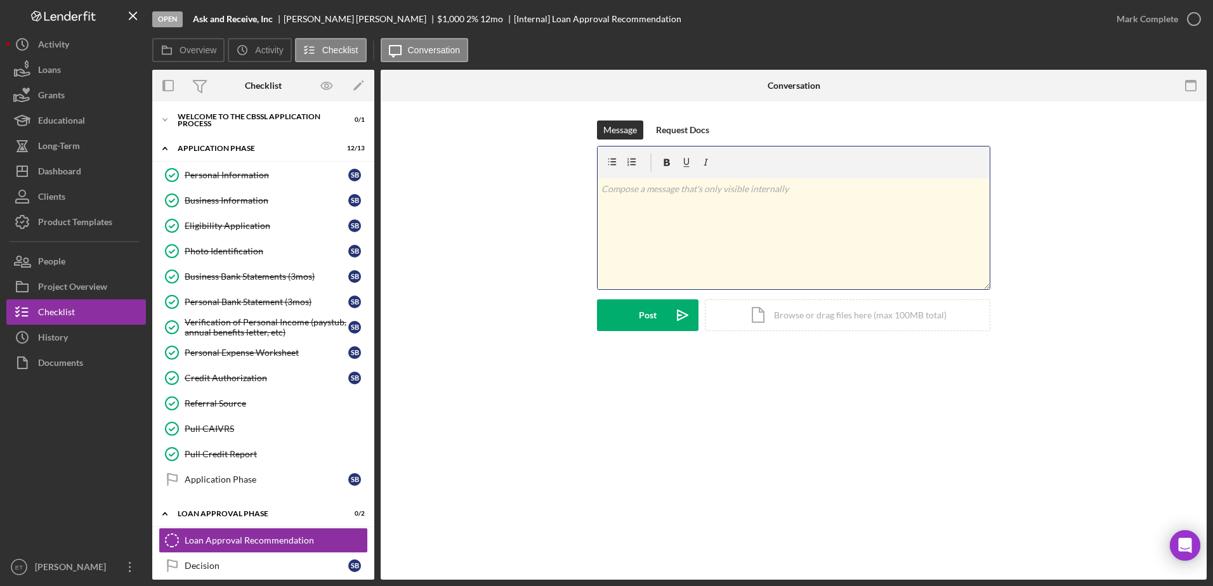
click at [632, 225] on div "v Color teal Color pink Remove color Add row above Add row below Add column bef…" at bounding box center [793, 233] width 392 height 111
click at [646, 319] on div "Post" at bounding box center [648, 315] width 18 height 32
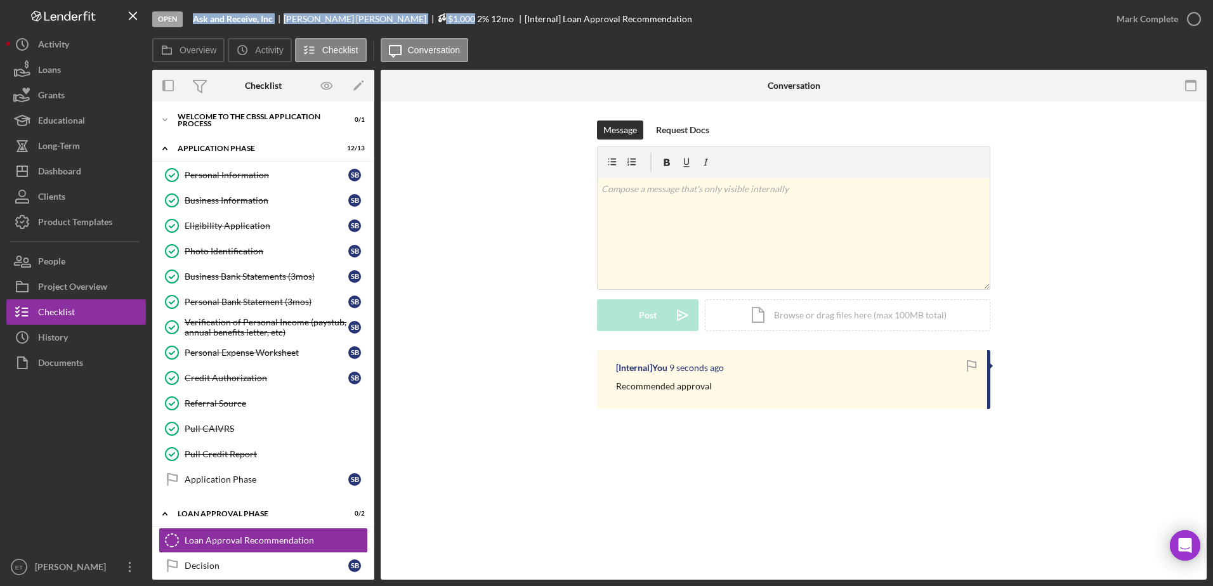
drag, startPoint x: 193, startPoint y: 20, endPoint x: 381, endPoint y: 22, distance: 188.4
click at [381, 22] on div "Ask and Receive, Inc [PERSON_NAME] $1,000 $1,000 2 % 12 mo [Internal] Loan Appr…" at bounding box center [442, 18] width 499 height 11
copy div "Ask and Receive, Inc [PERSON_NAME] $1,000 $1,000"
click at [1090, 138] on div "Message Request Docs v Color teal Color pink Remove color Add row above Add row…" at bounding box center [794, 235] width 788 height 230
click at [679, 257] on div "v Color teal Color pink Remove color Add row above Add row below Add column bef…" at bounding box center [793, 233] width 392 height 111
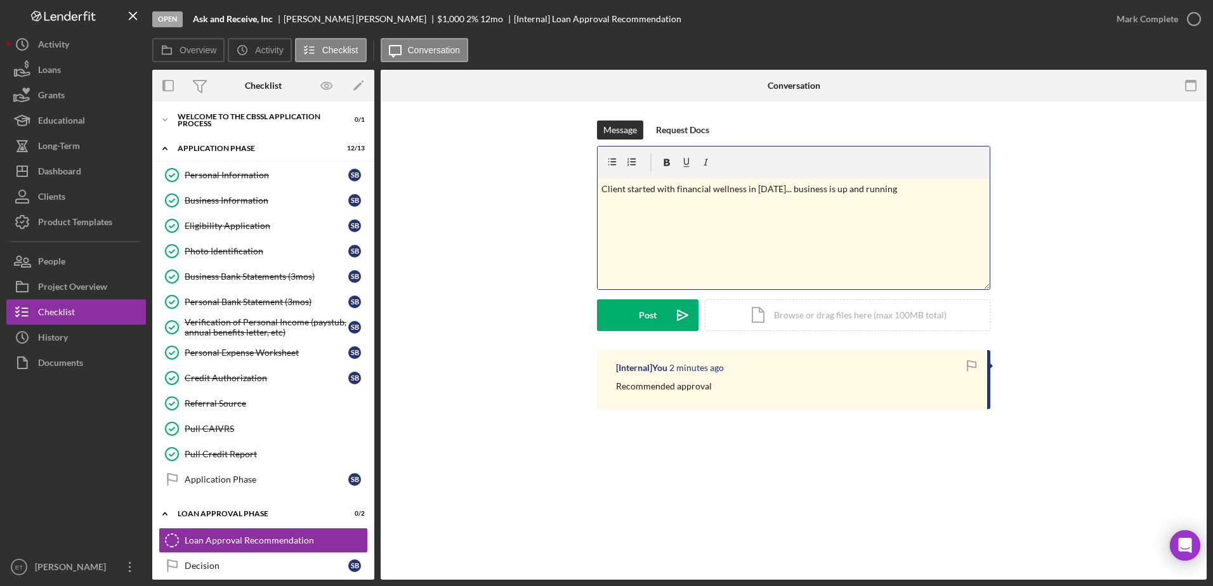
click at [676, 192] on p "Client started with financial wellness in [DATE]... business is up and running" at bounding box center [793, 189] width 385 height 14
click at [871, 190] on p "Client started a financial wellness in [DATE]... business is up and running" at bounding box center [793, 189] width 385 height 14
click at [657, 317] on button "Post Icon/icon-invite-send" at bounding box center [647, 315] width 101 height 32
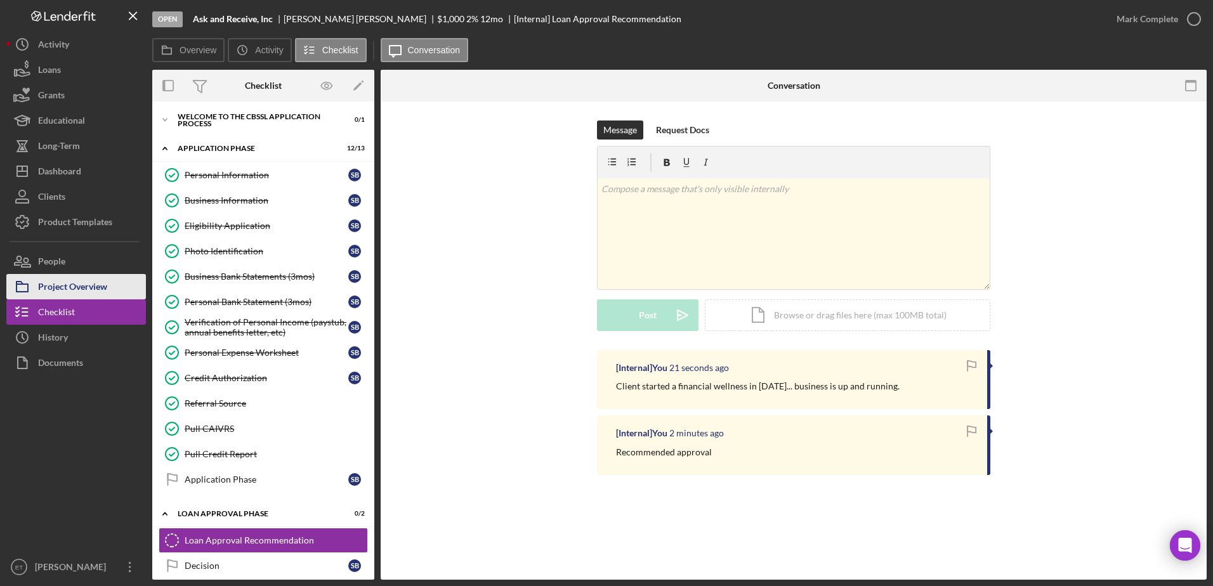
click at [59, 291] on div "Project Overview" at bounding box center [72, 288] width 69 height 29
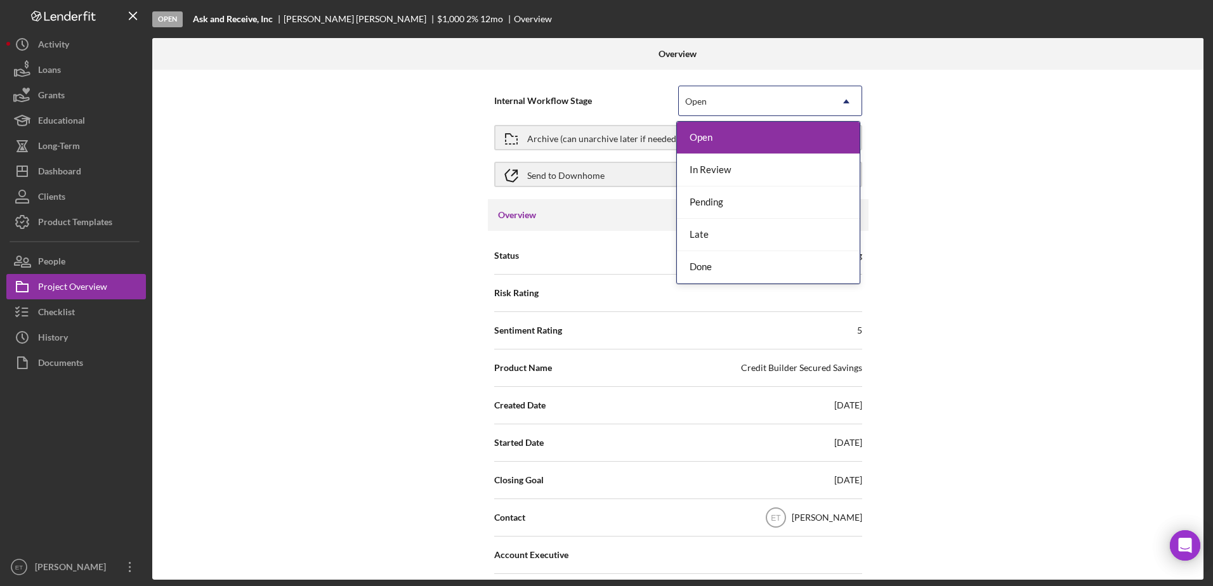
click at [765, 109] on div "Open" at bounding box center [755, 101] width 152 height 29
click at [721, 170] on div "In Review" at bounding box center [768, 170] width 183 height 32
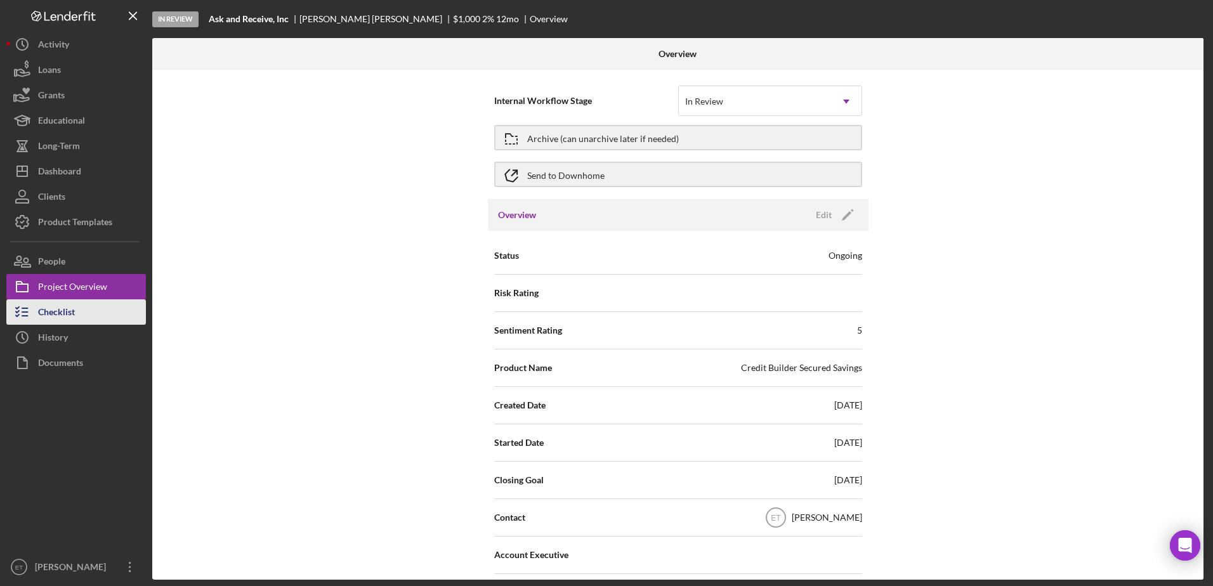
click at [72, 313] on div "Checklist" at bounding box center [56, 313] width 37 height 29
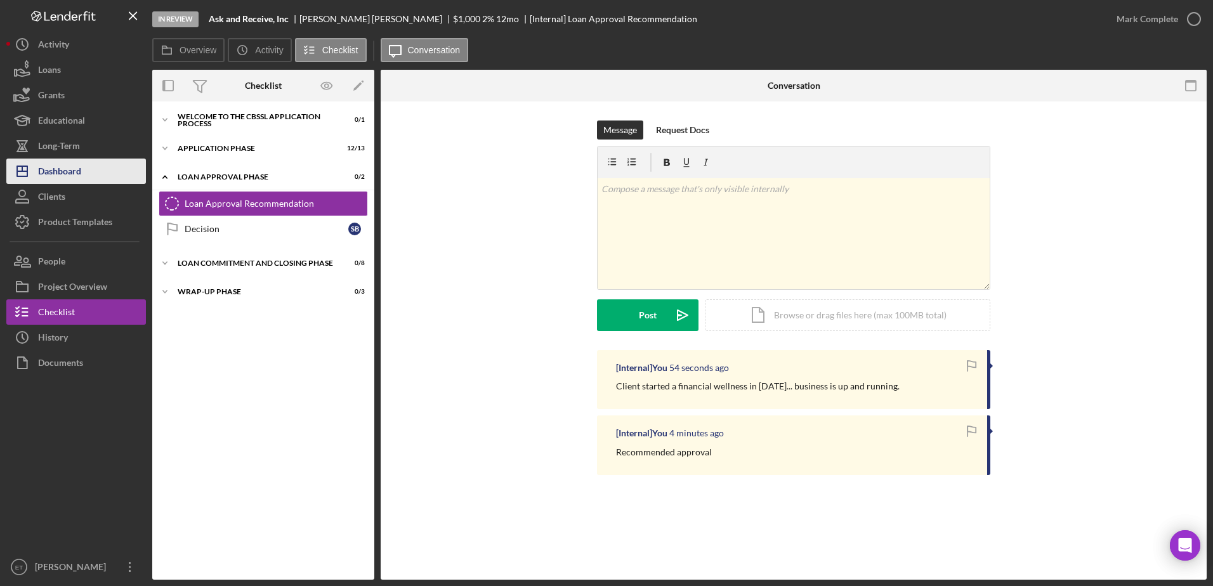
click at [48, 178] on div "Dashboard" at bounding box center [59, 173] width 43 height 29
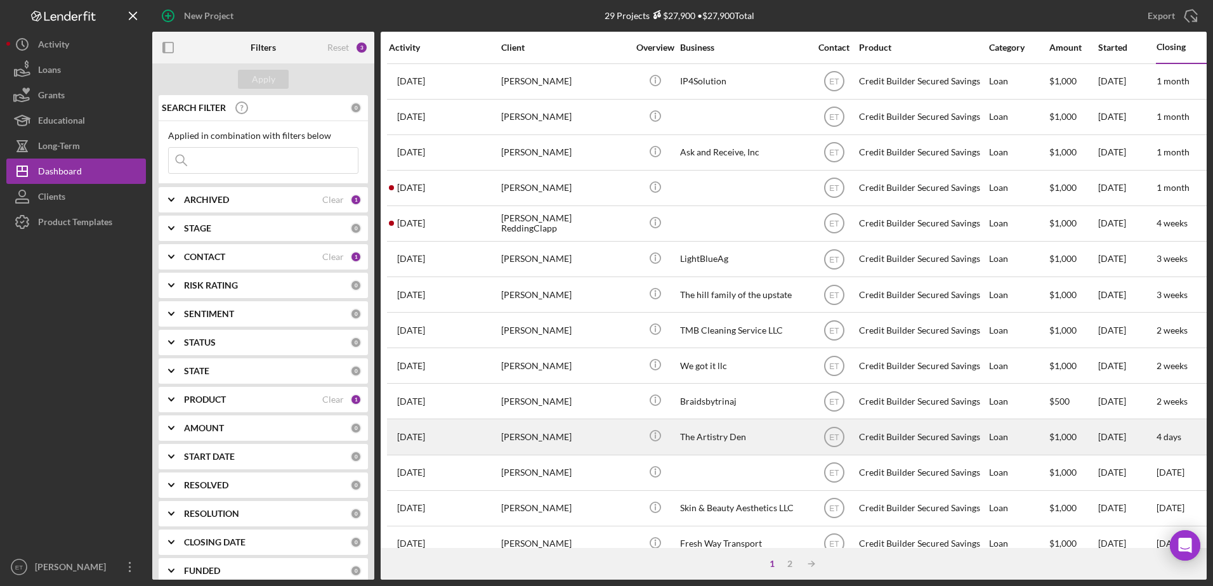
click at [906, 444] on div "Credit Builder Secured Savings" at bounding box center [922, 437] width 127 height 34
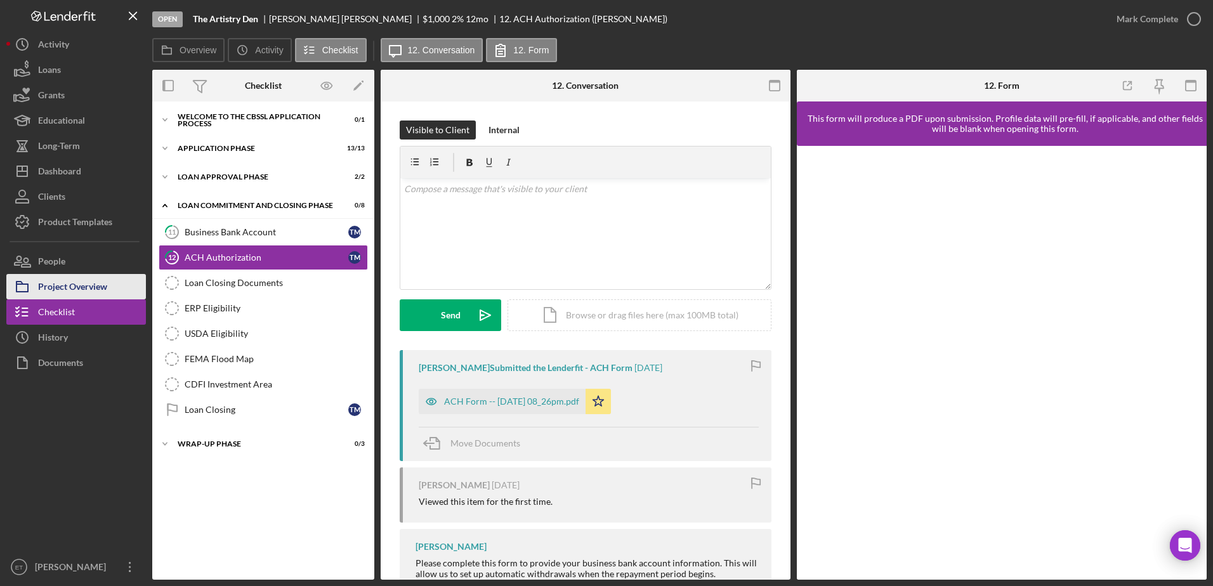
click at [102, 290] on div "Project Overview" at bounding box center [72, 288] width 69 height 29
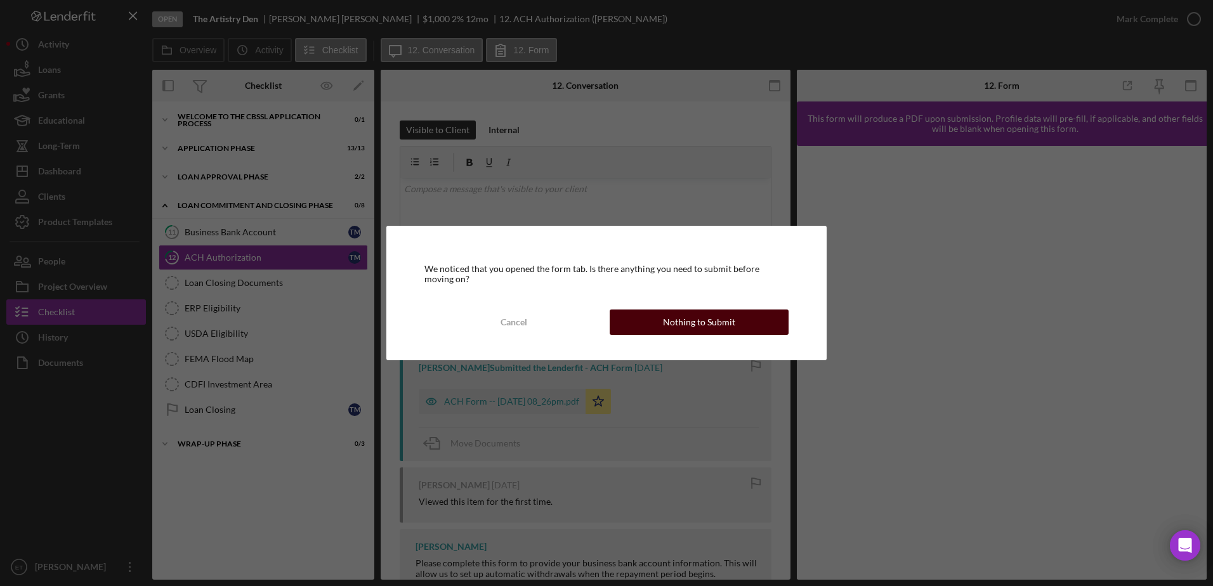
click at [725, 316] on div "Nothing to Submit" at bounding box center [699, 321] width 72 height 25
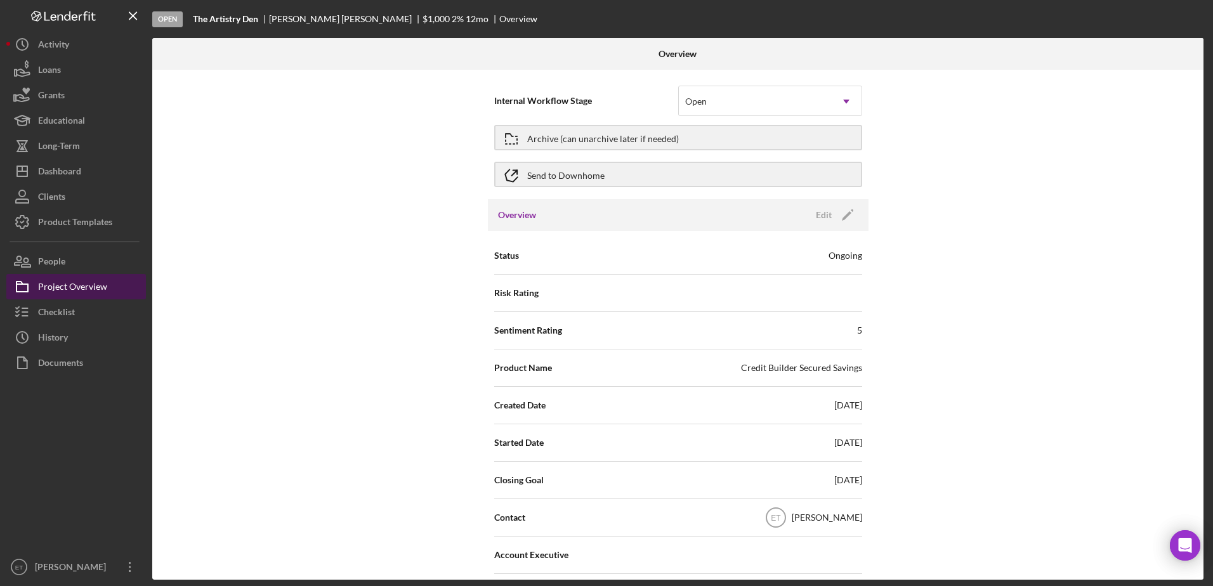
click at [67, 285] on div "Project Overview" at bounding box center [72, 288] width 69 height 29
click at [61, 314] on div "Checklist" at bounding box center [56, 313] width 37 height 29
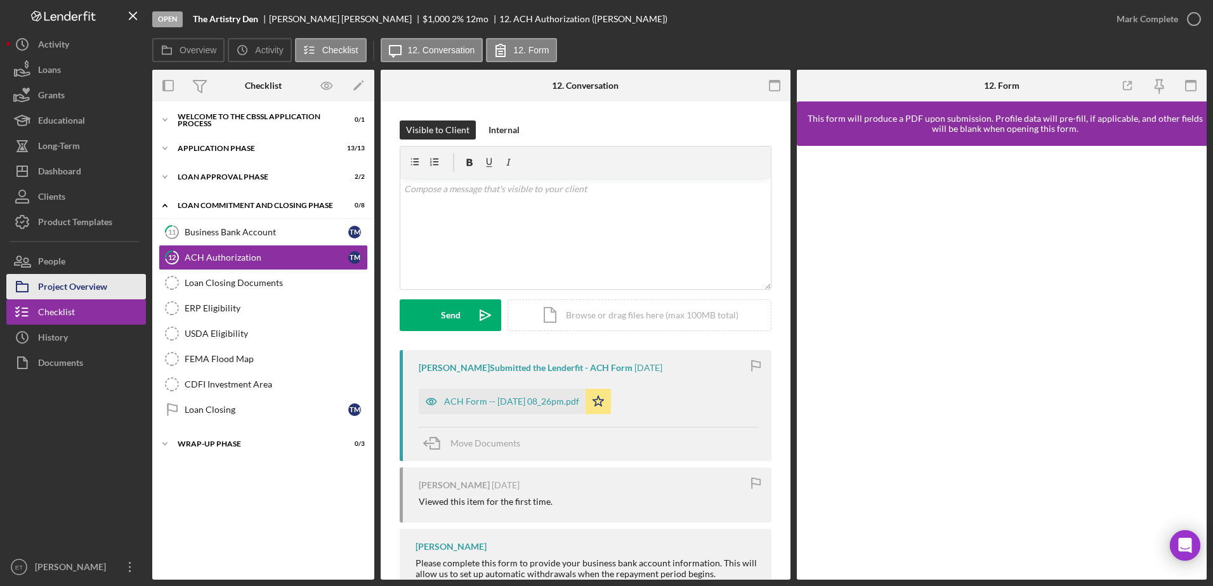
click at [63, 287] on div "Project Overview" at bounding box center [72, 288] width 69 height 29
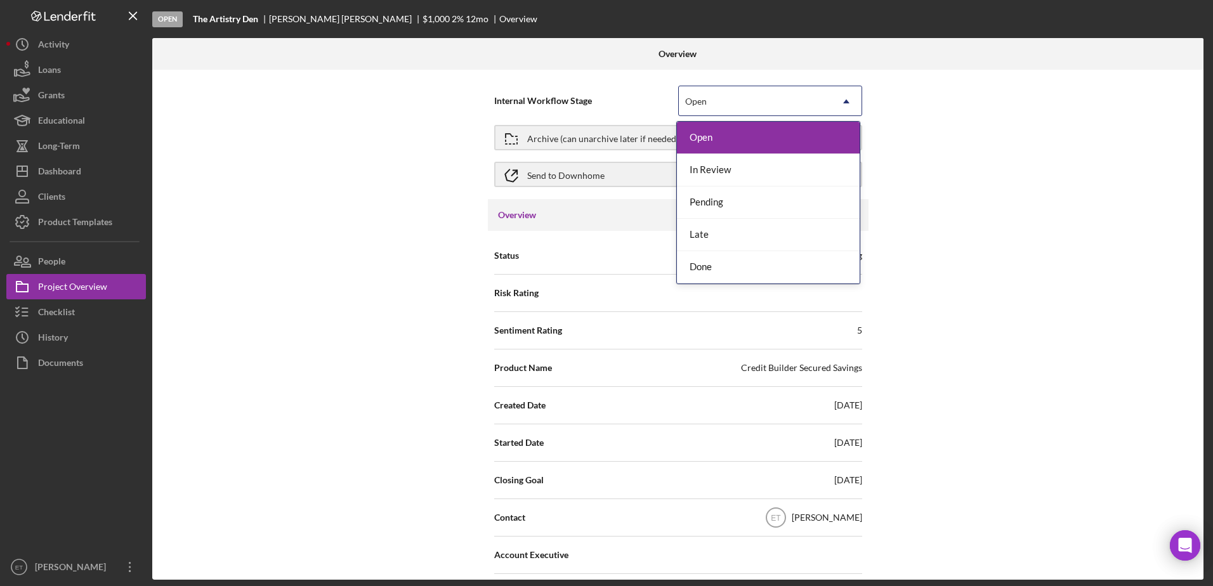
click at [780, 105] on div "Open" at bounding box center [755, 101] width 152 height 29
click at [751, 207] on div "Pending" at bounding box center [768, 202] width 183 height 32
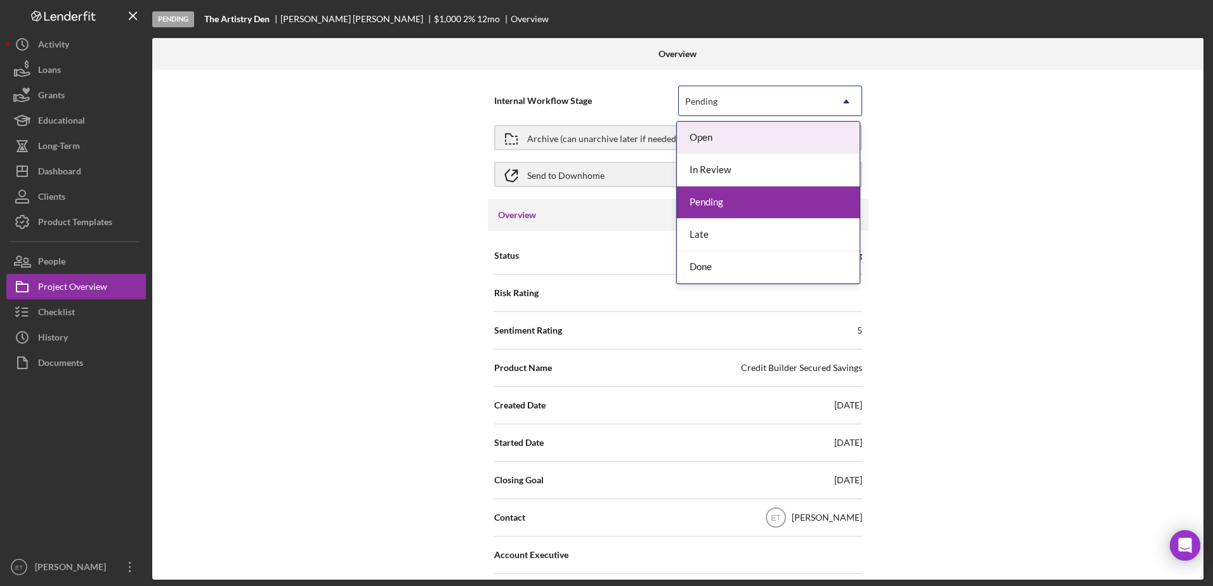
click at [836, 103] on icon "Icon/Dropdown Arrow" at bounding box center [846, 101] width 30 height 30
click at [339, 380] on div "Internal Workflow Stage option Pending, selected. 5 results available. Use Up a…" at bounding box center [677, 325] width 1051 height 510
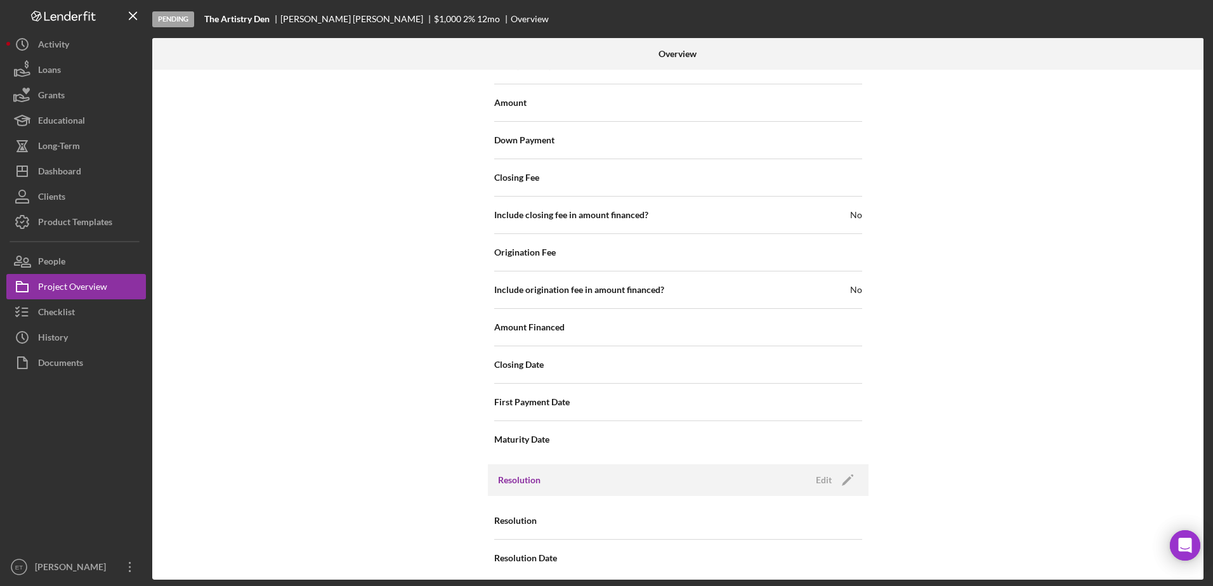
scroll to position [1412, 0]
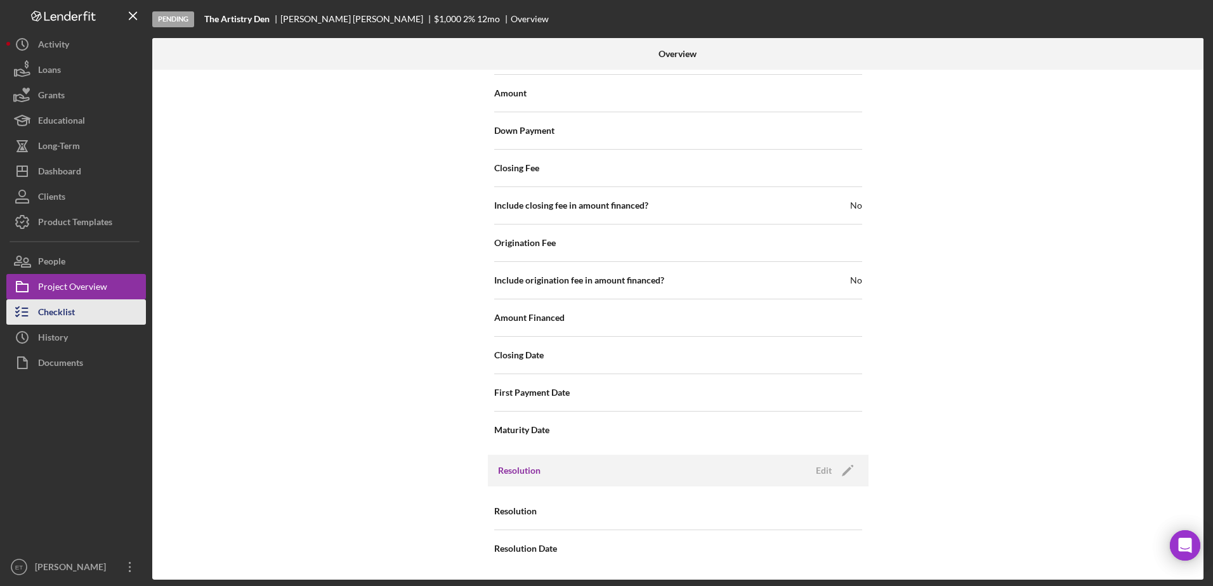
click at [41, 309] on div "Checklist" at bounding box center [56, 313] width 37 height 29
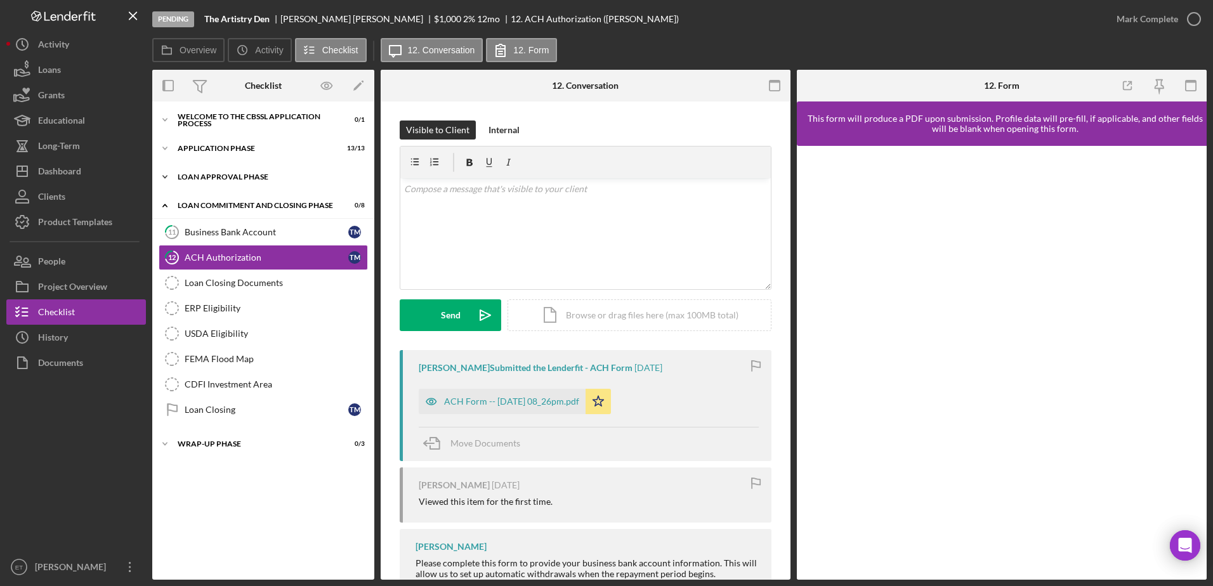
click at [233, 175] on div "Loan Approval Phase" at bounding box center [268, 177] width 181 height 8
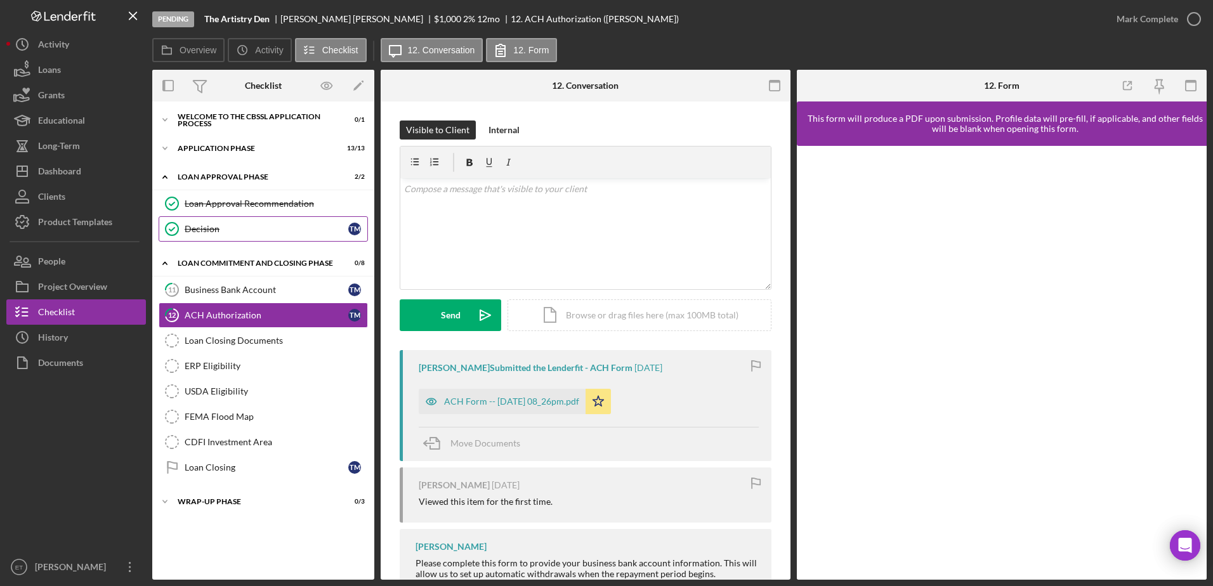
click at [226, 233] on div "Decision" at bounding box center [267, 229] width 164 height 10
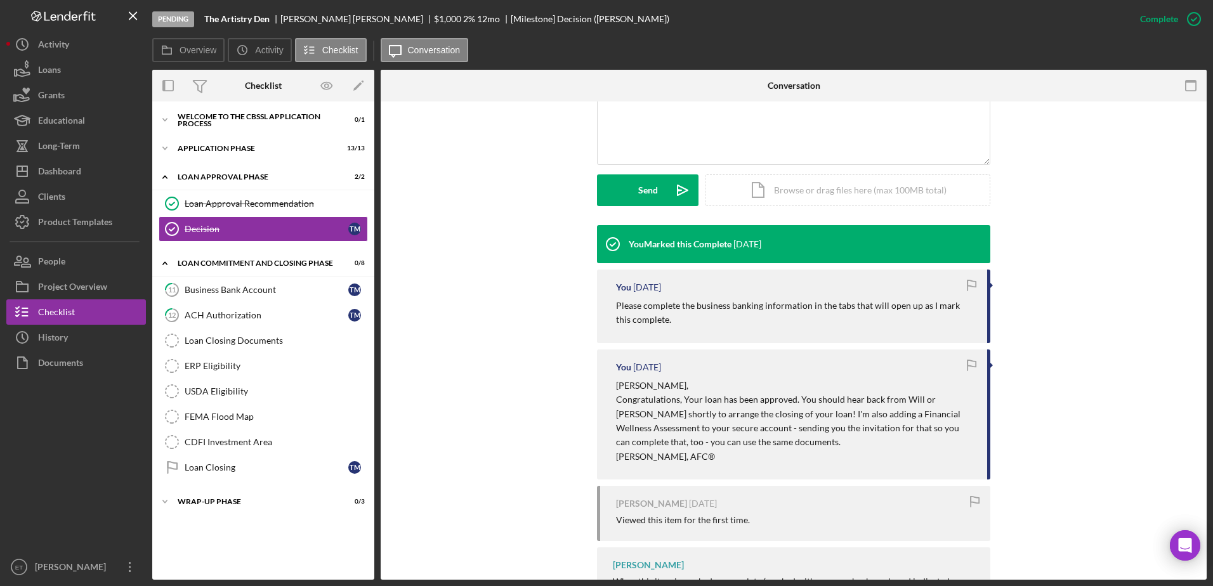
scroll to position [300, 0]
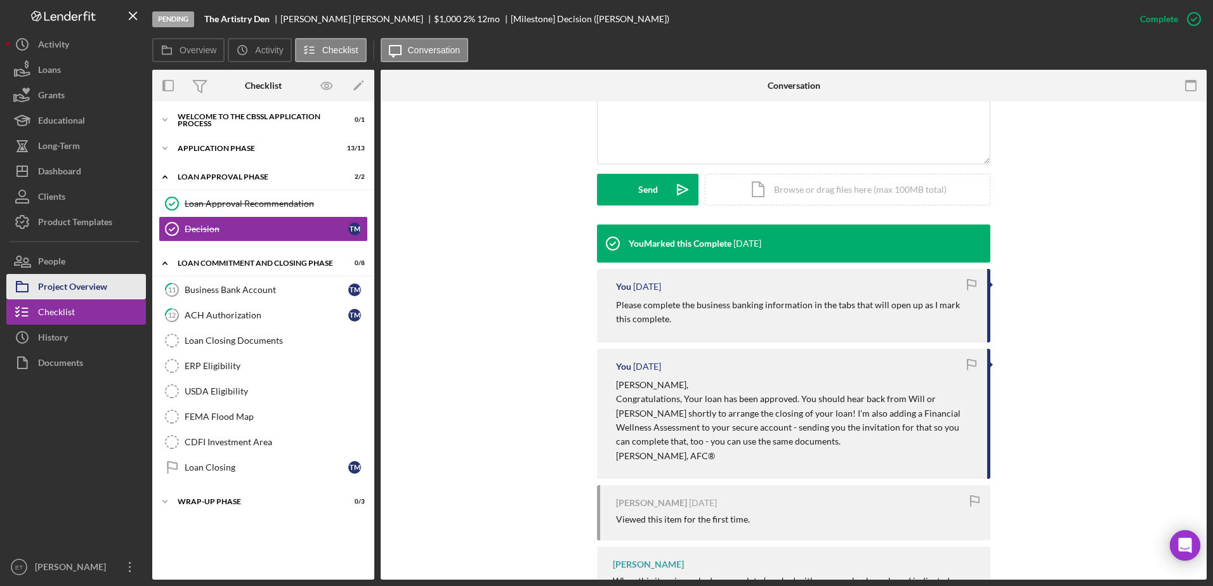
click at [88, 285] on div "Project Overview" at bounding box center [72, 288] width 69 height 29
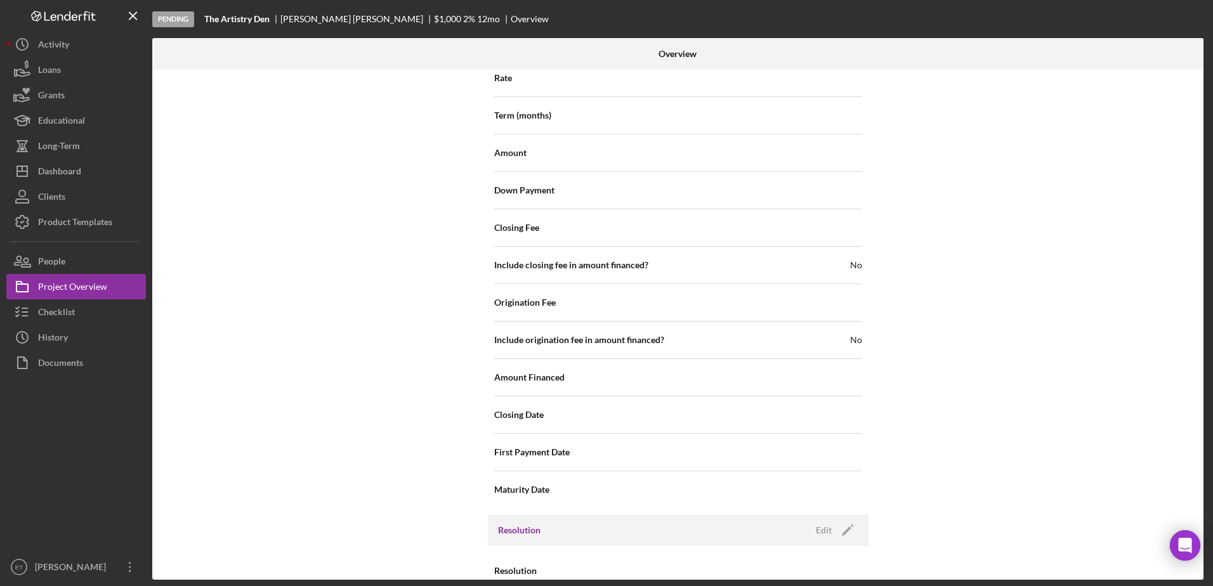
scroll to position [1353, 0]
click at [722, 420] on div "Closing Date" at bounding box center [678, 414] width 368 height 32
click at [538, 423] on div "Closing Date" at bounding box center [678, 414] width 368 height 32
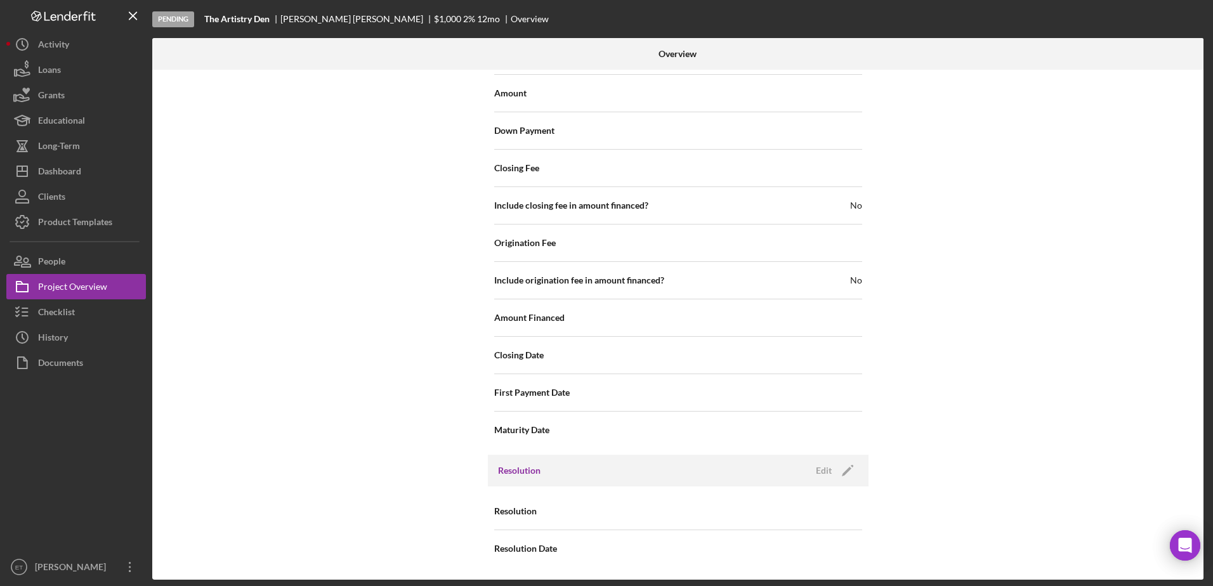
click at [519, 514] on span "Resolution" at bounding box center [515, 511] width 42 height 13
click at [845, 474] on icon "Icon/Edit" at bounding box center [847, 471] width 32 height 32
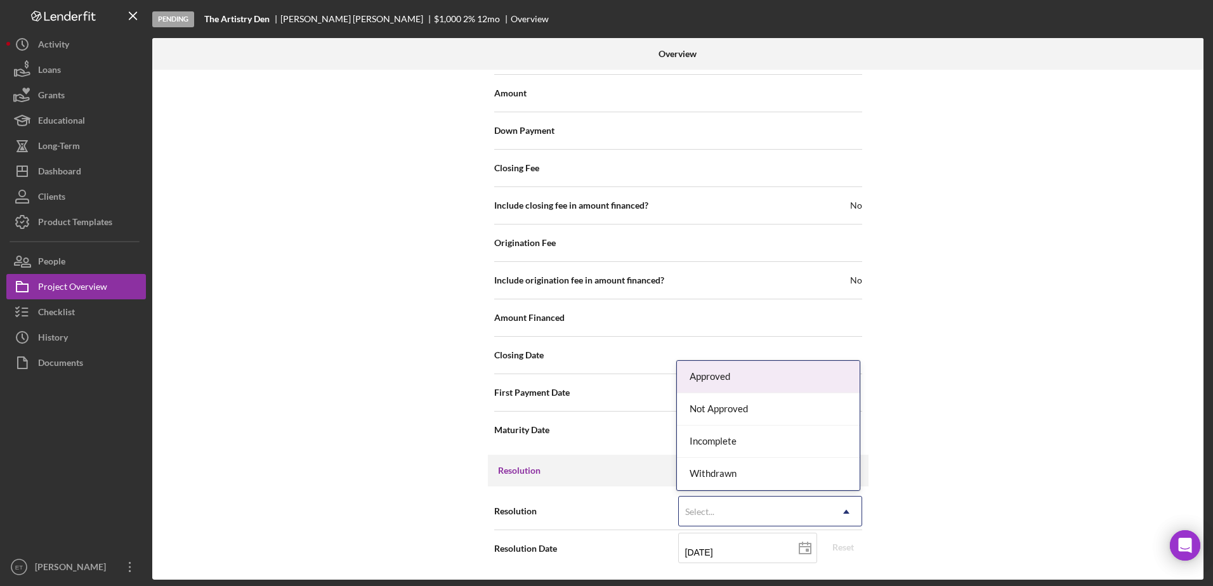
click at [735, 504] on div "Select..." at bounding box center [755, 511] width 152 height 29
click at [729, 379] on div "Approved" at bounding box center [768, 377] width 183 height 32
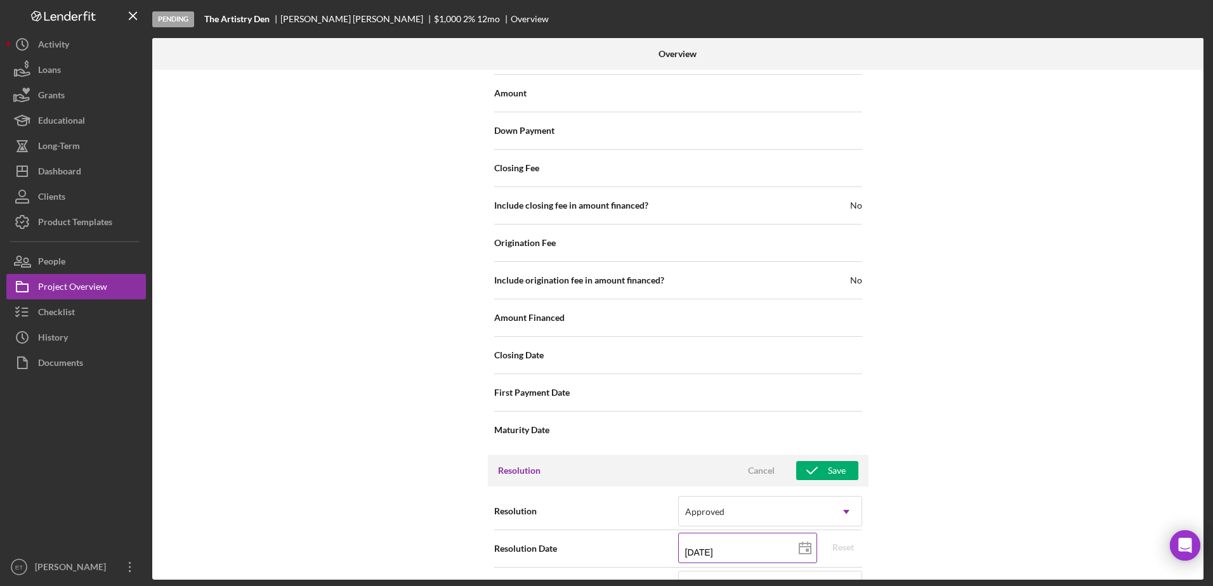
click at [701, 551] on input "[DATE]" at bounding box center [747, 548] width 139 height 30
type input "10/02/y025"
type input "[DATE]"
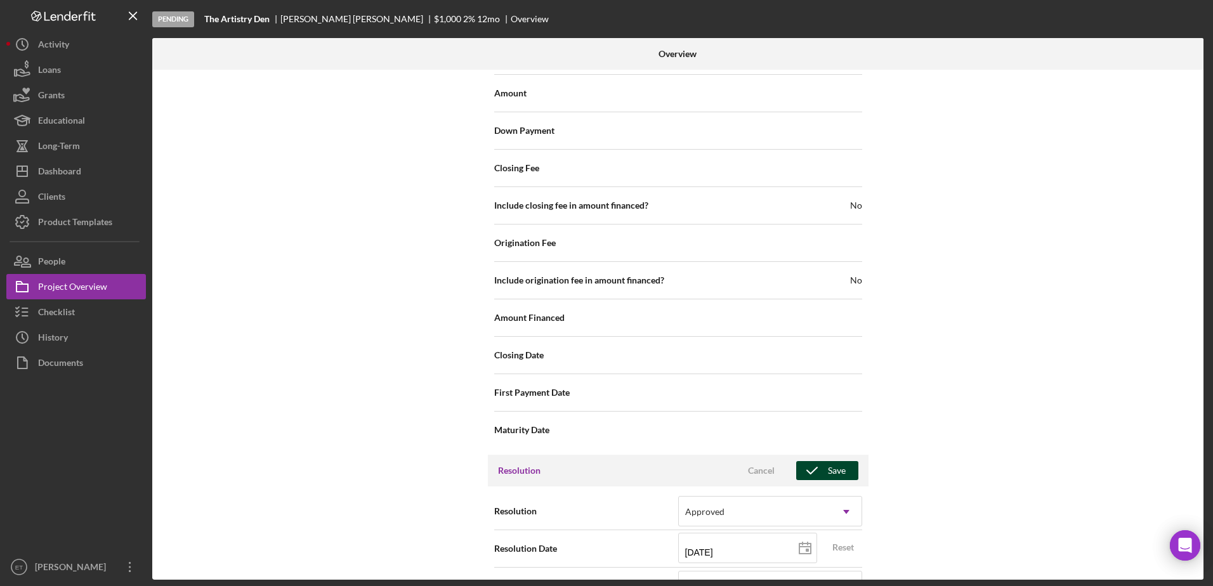
click at [841, 472] on div "Save" at bounding box center [837, 470] width 18 height 19
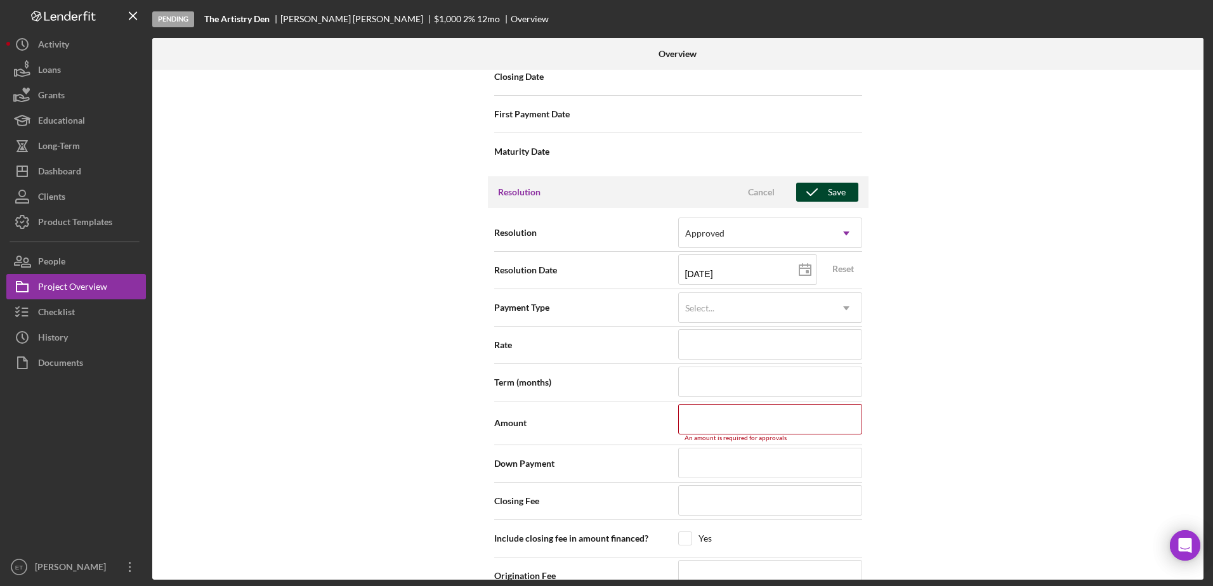
scroll to position [1905, 0]
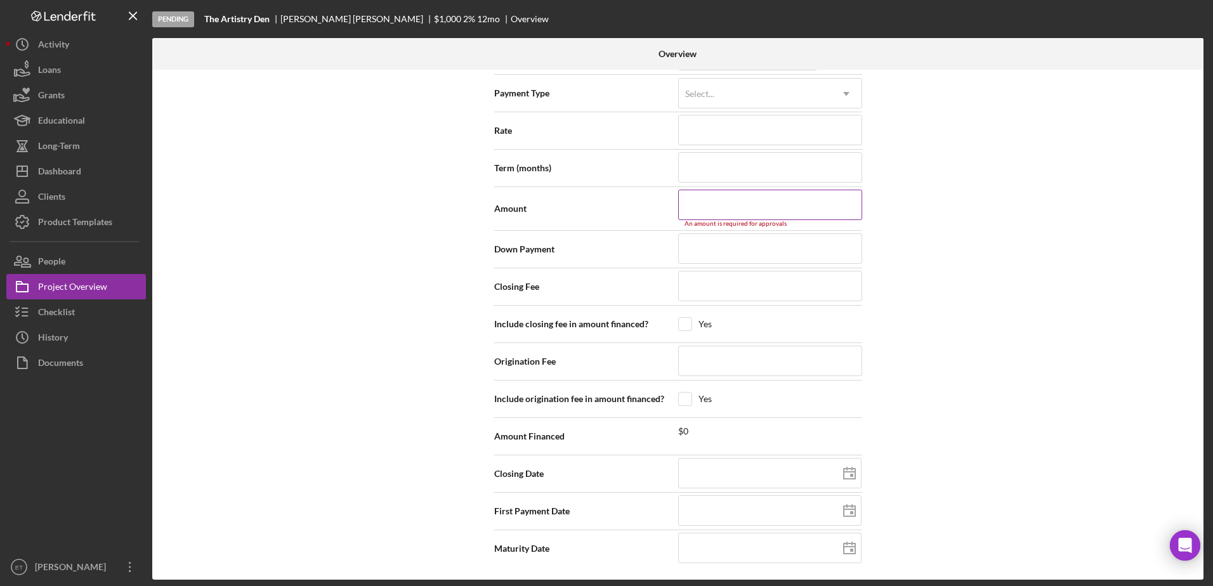
click at [758, 205] on input at bounding box center [770, 205] width 184 height 30
type input "$1"
type input "$10"
type input "$100"
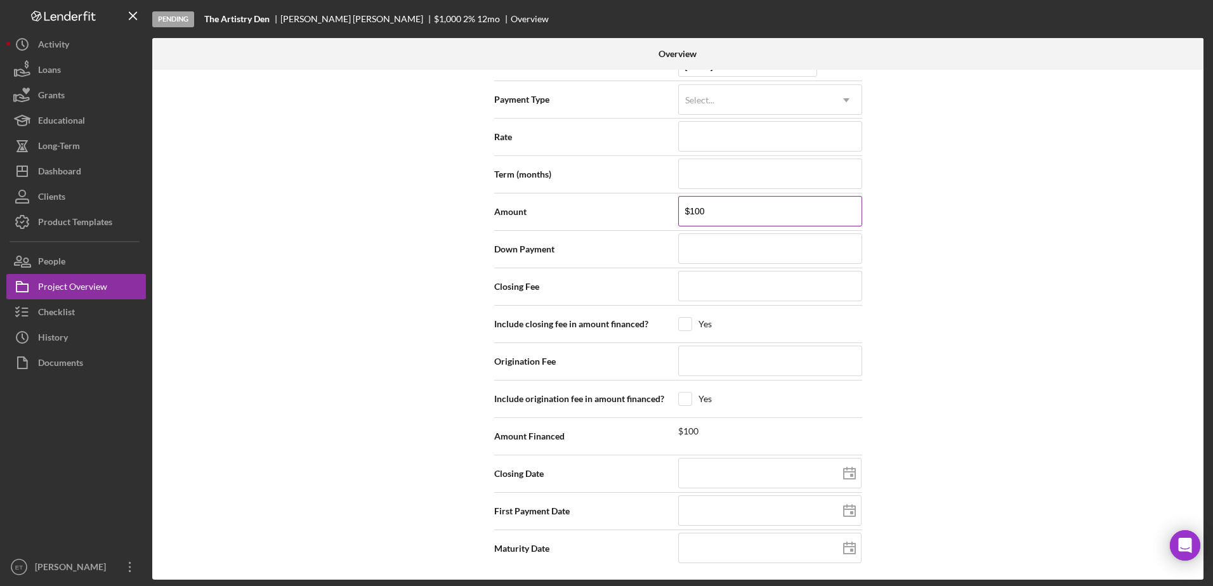
type input "$1,000"
type input "$10,000"
type input "$100,000"
click at [892, 355] on div "Internal Workflow Stage Pending Icon/Dropdown Arrow Archive (can unarchive late…" at bounding box center [677, 325] width 1051 height 510
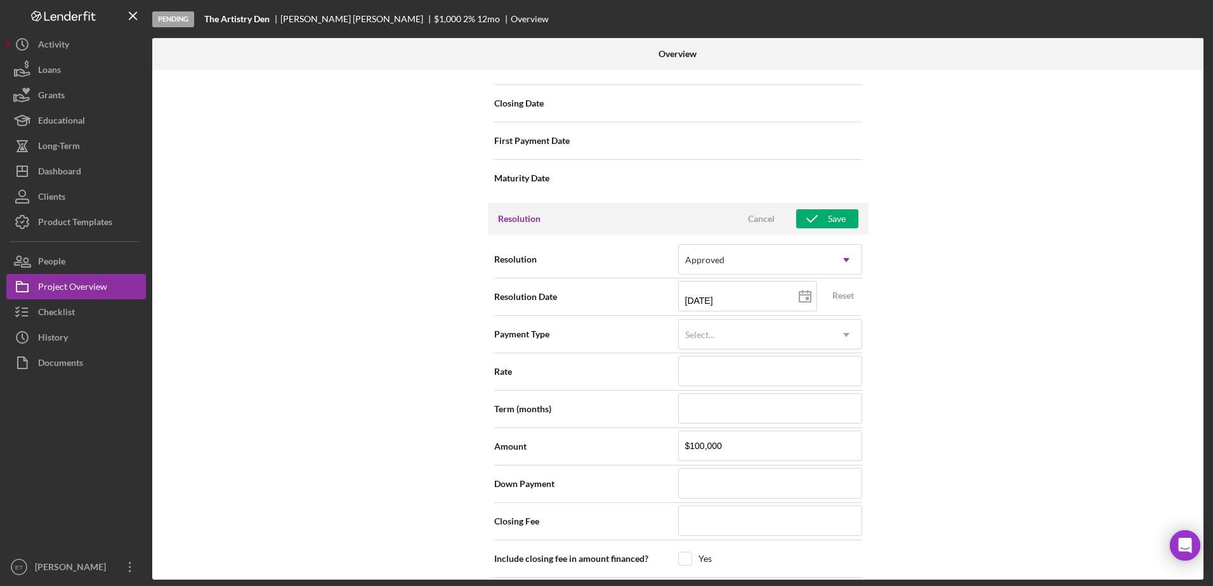
scroll to position [1664, 0]
click at [828, 218] on div "Save" at bounding box center [837, 219] width 18 height 19
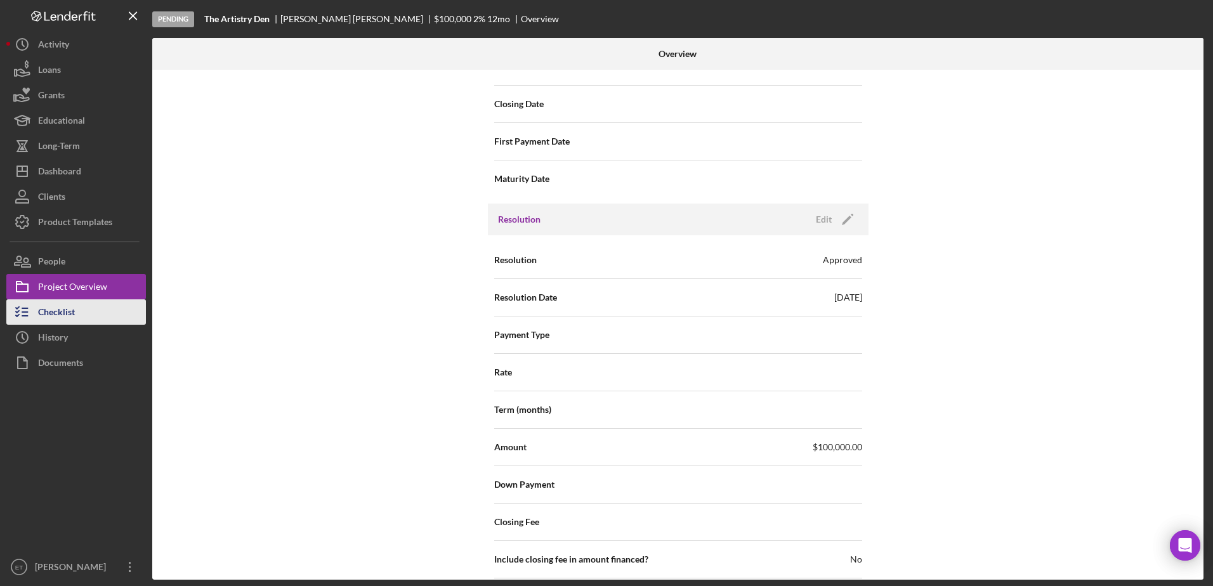
click at [64, 313] on div "Checklist" at bounding box center [56, 313] width 37 height 29
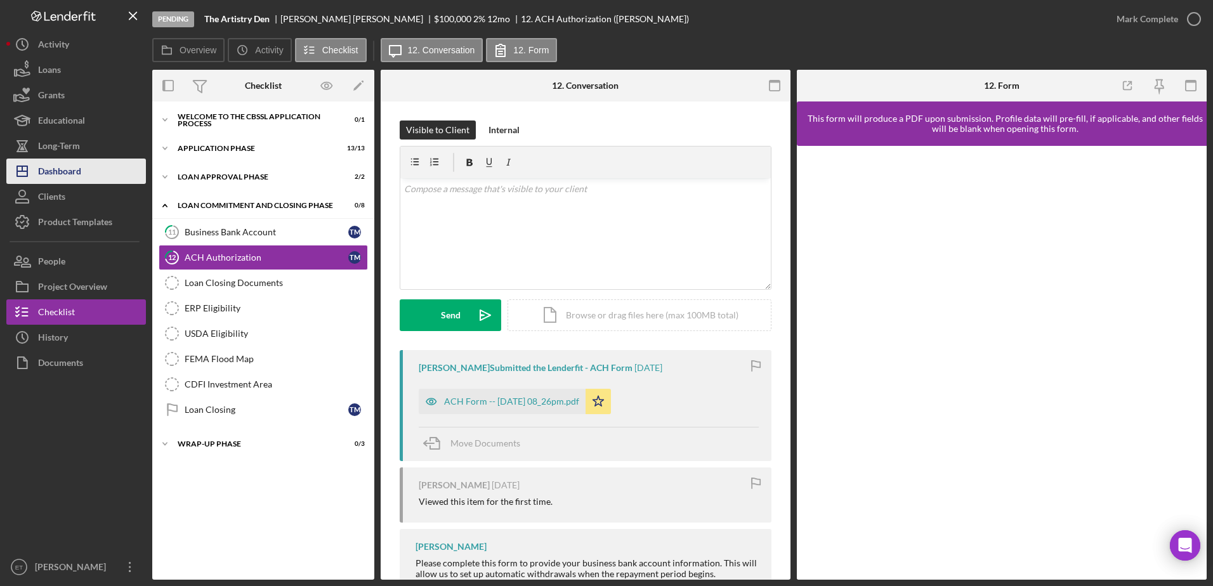
click at [63, 172] on div "Dashboard" at bounding box center [59, 173] width 43 height 29
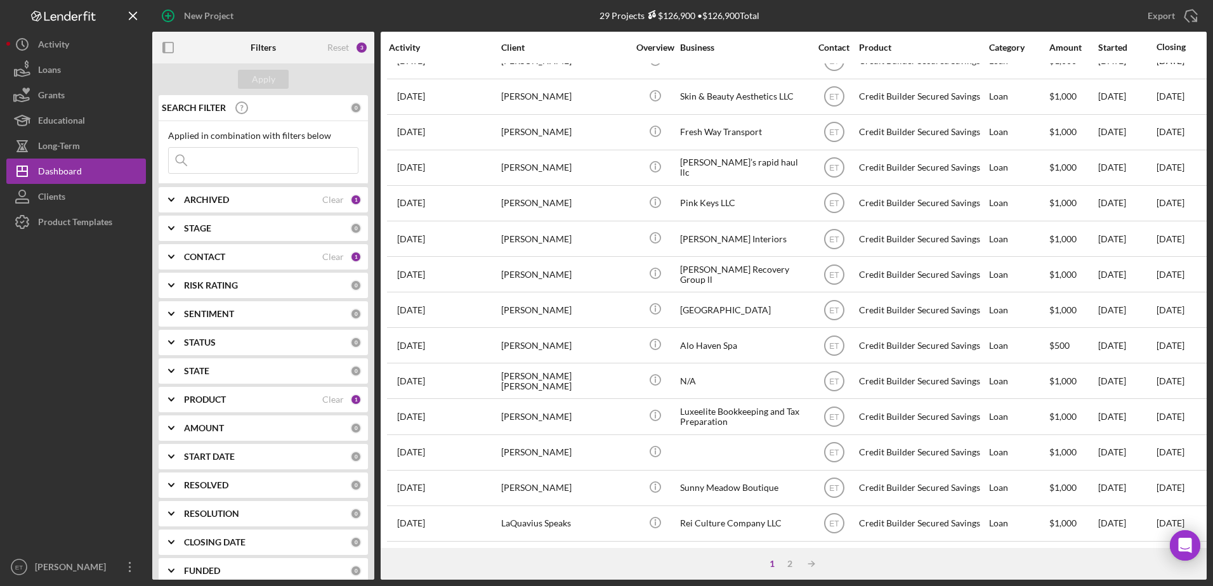
scroll to position [421, 0]
click at [792, 563] on div "2" at bounding box center [790, 564] width 18 height 10
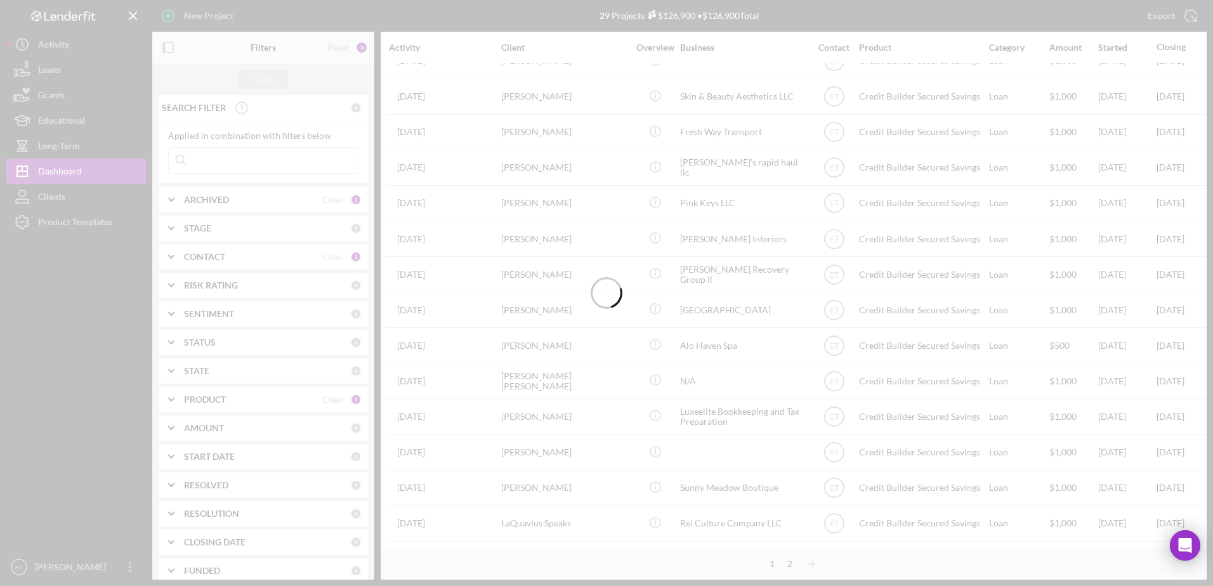
scroll to position [0, 0]
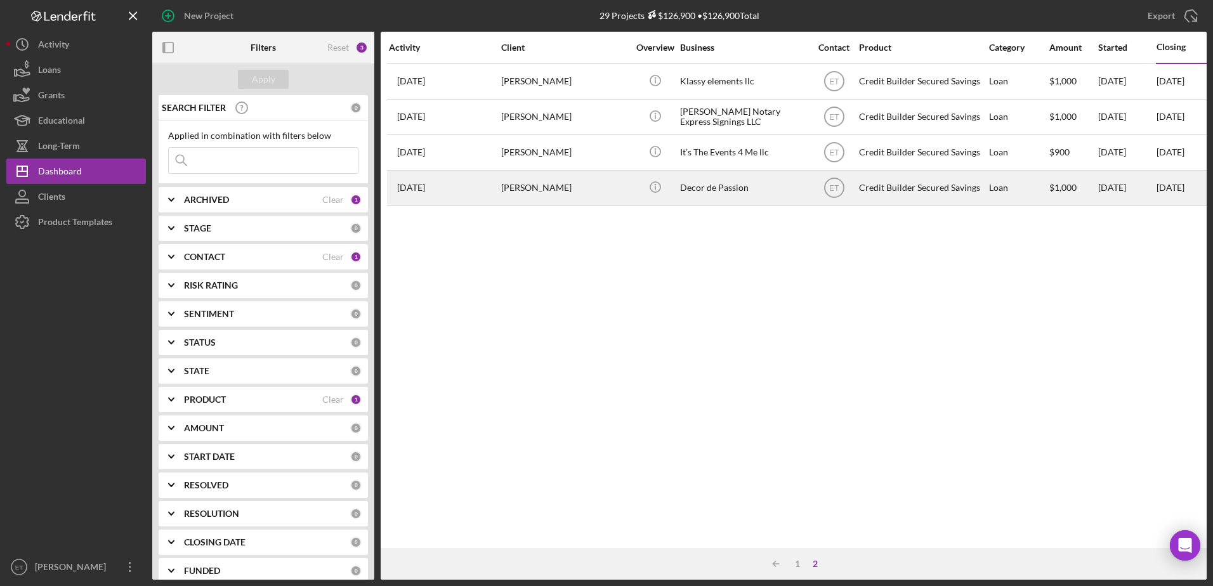
click at [773, 193] on div "Decor de Passion" at bounding box center [743, 188] width 127 height 34
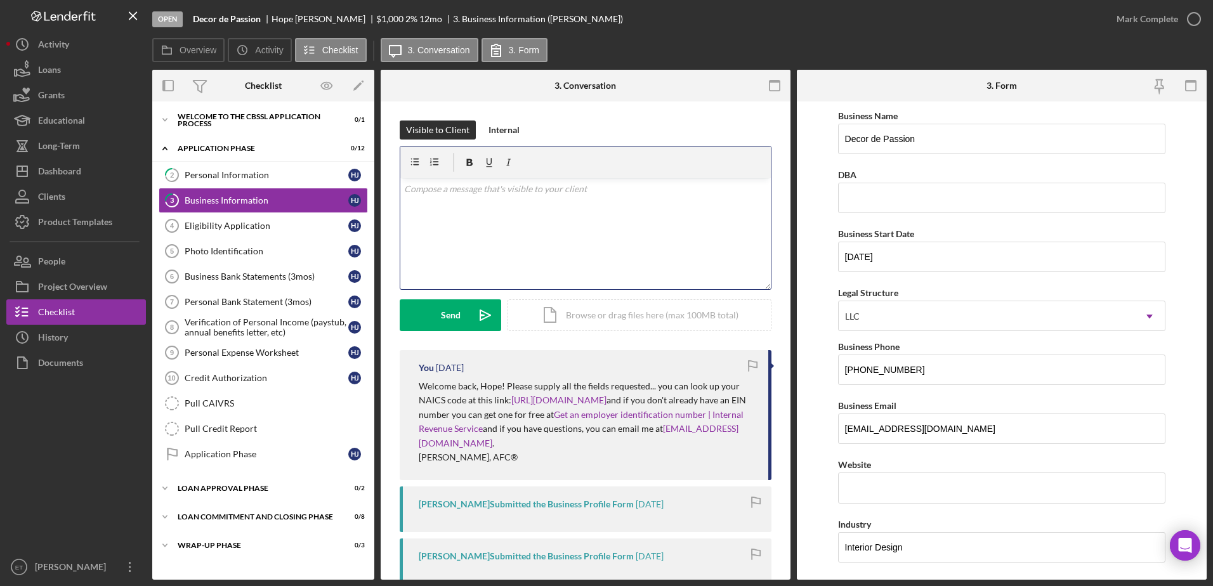
click at [523, 225] on div "v Color teal Color pink Remove color Add row above Add row below Add column bef…" at bounding box center [585, 233] width 370 height 111
click at [61, 435] on div at bounding box center [76, 464] width 140 height 179
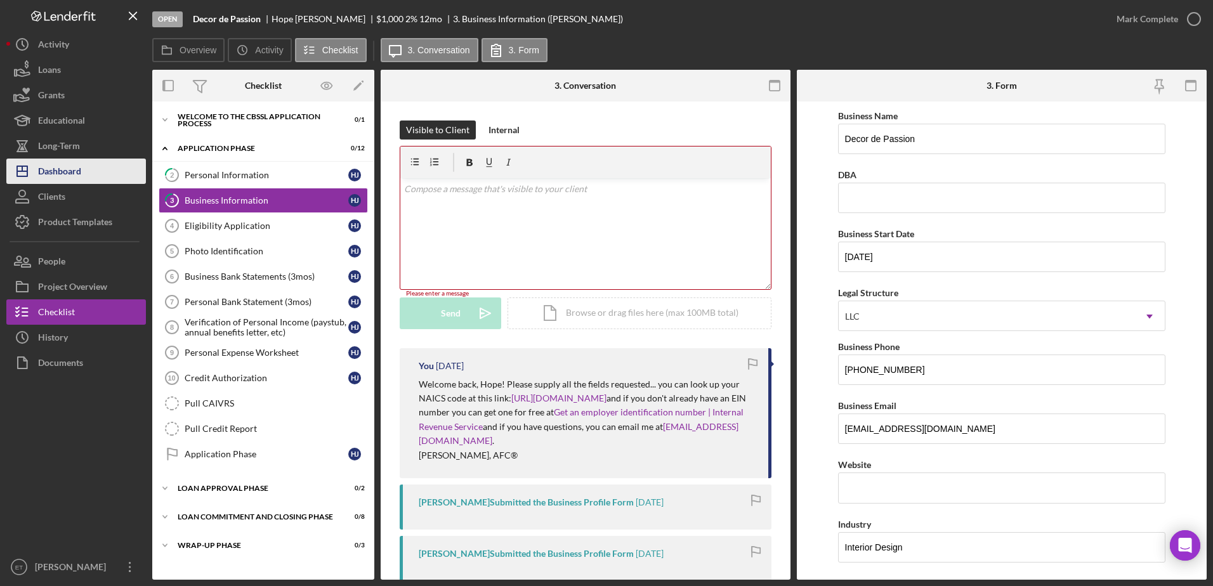
click at [68, 171] on div "Dashboard" at bounding box center [59, 173] width 43 height 29
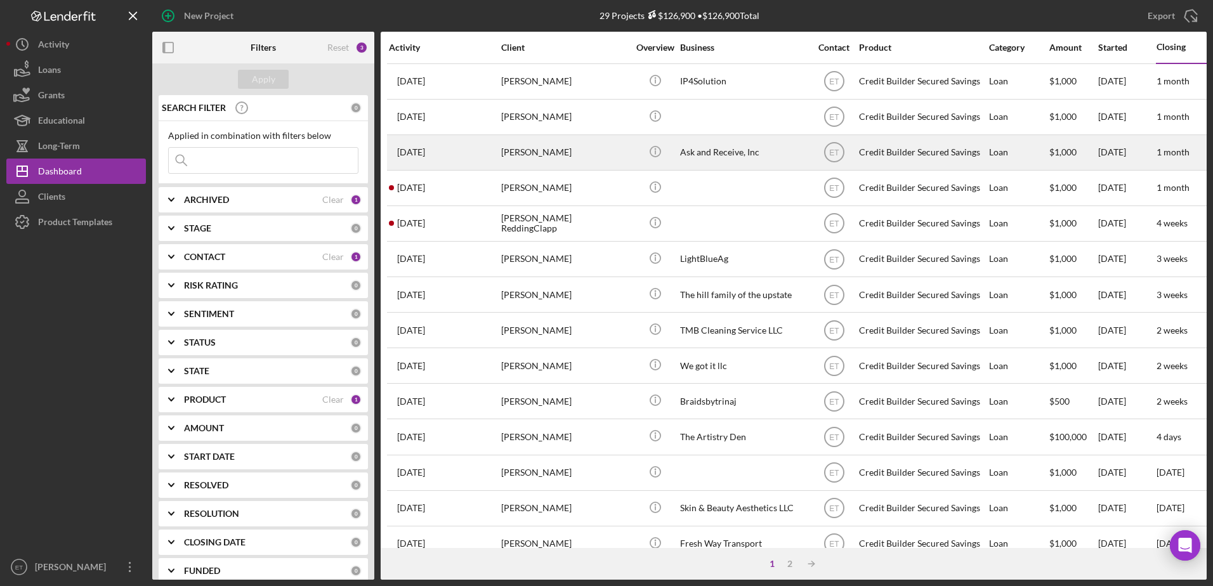
click at [558, 152] on div "[PERSON_NAME]" at bounding box center [564, 153] width 127 height 34
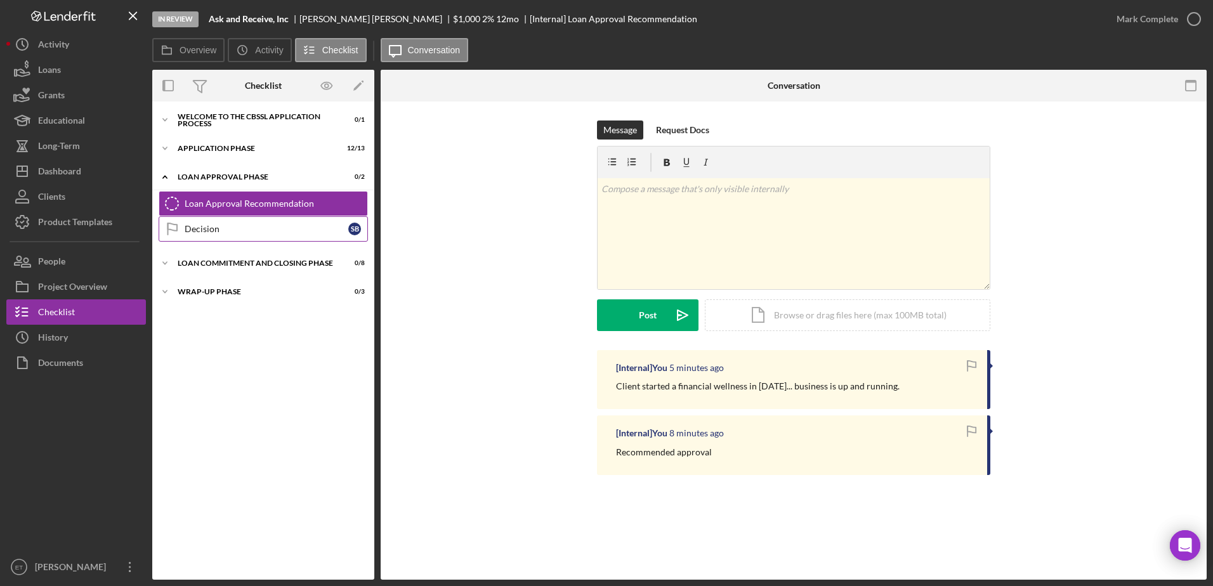
click at [204, 231] on div "Decision" at bounding box center [267, 229] width 164 height 10
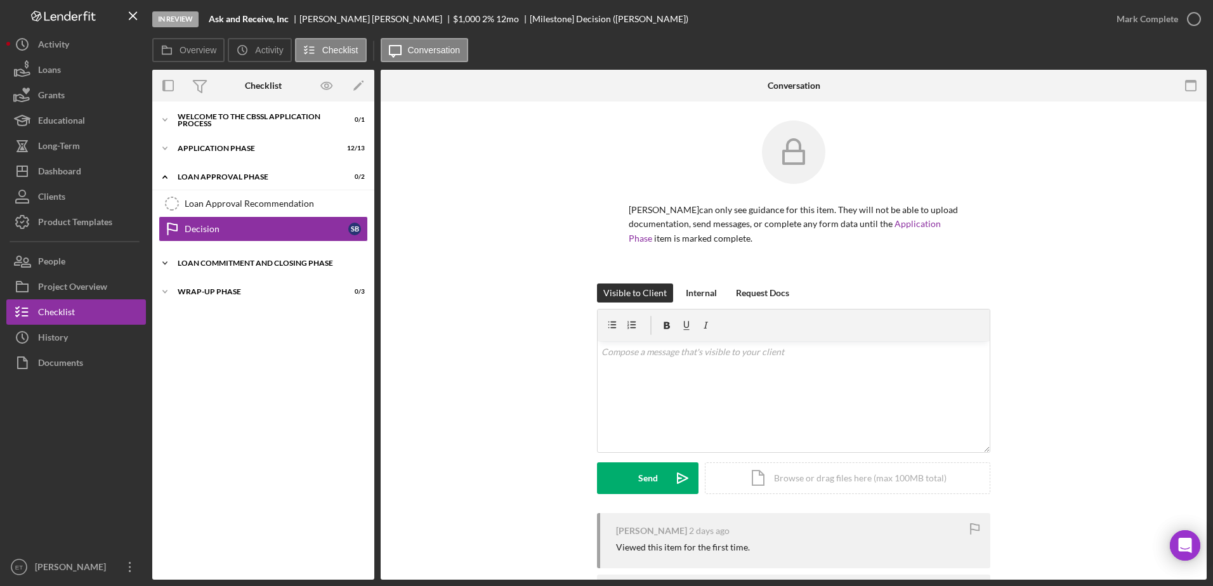
click at [218, 271] on div "Icon/Expander Loan Commitment and Closing Phase 0 / 8" at bounding box center [263, 263] width 222 height 25
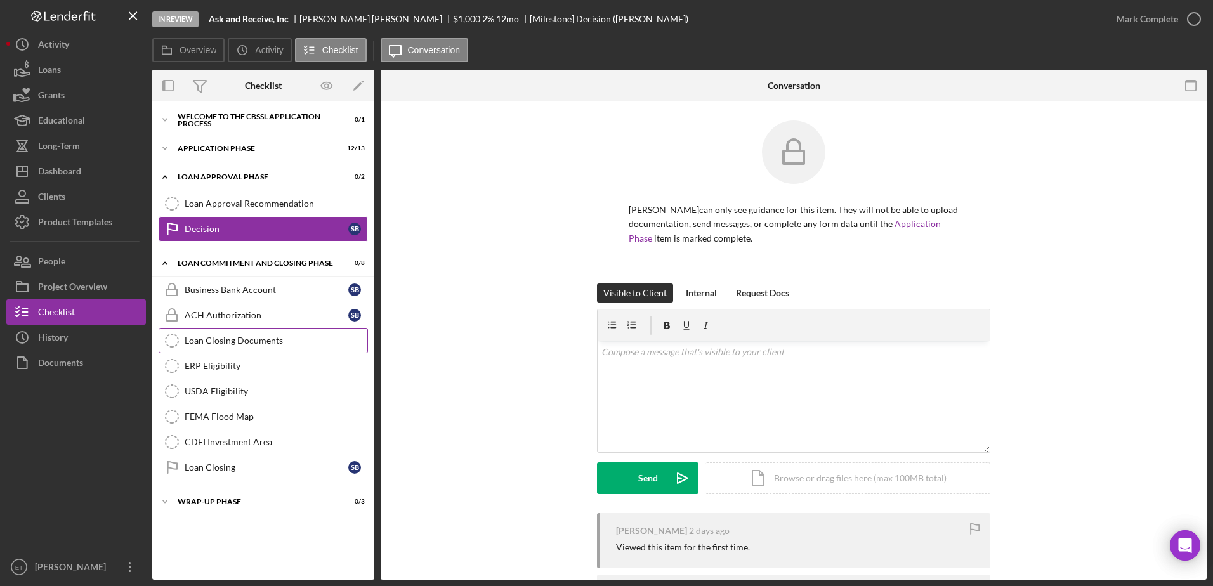
click at [218, 339] on div "Loan Closing Documents" at bounding box center [276, 340] width 183 height 10
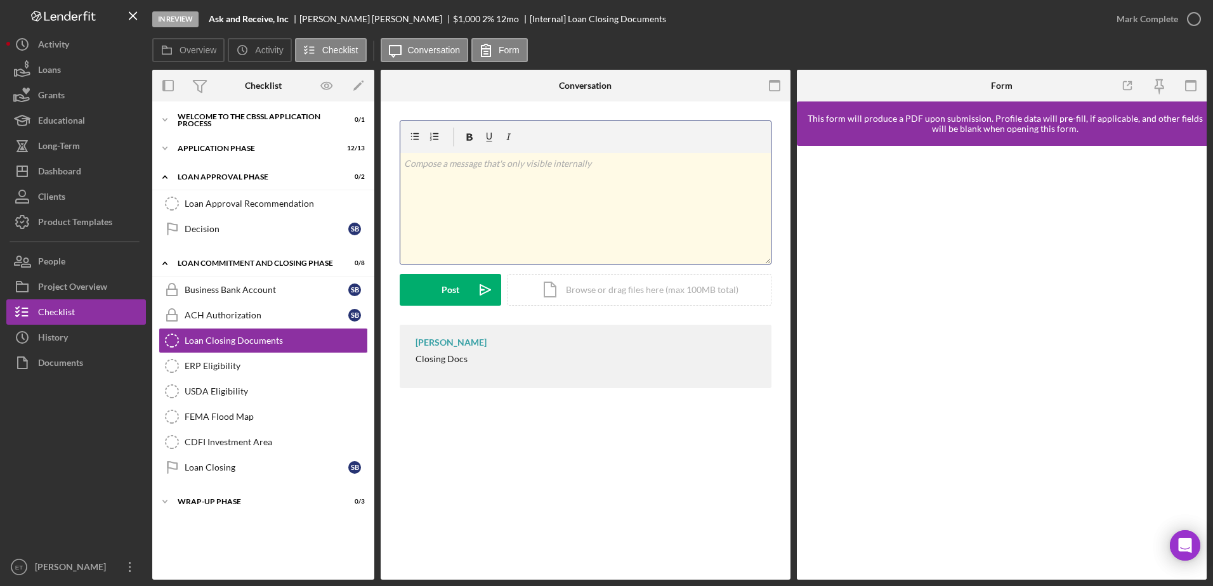
click at [526, 196] on div "v Color teal Color pink Remove color Add row above Add row below Add column bef…" at bounding box center [585, 208] width 370 height 111
click at [467, 286] on button "Post Icon/icon-invite-send" at bounding box center [450, 290] width 101 height 32
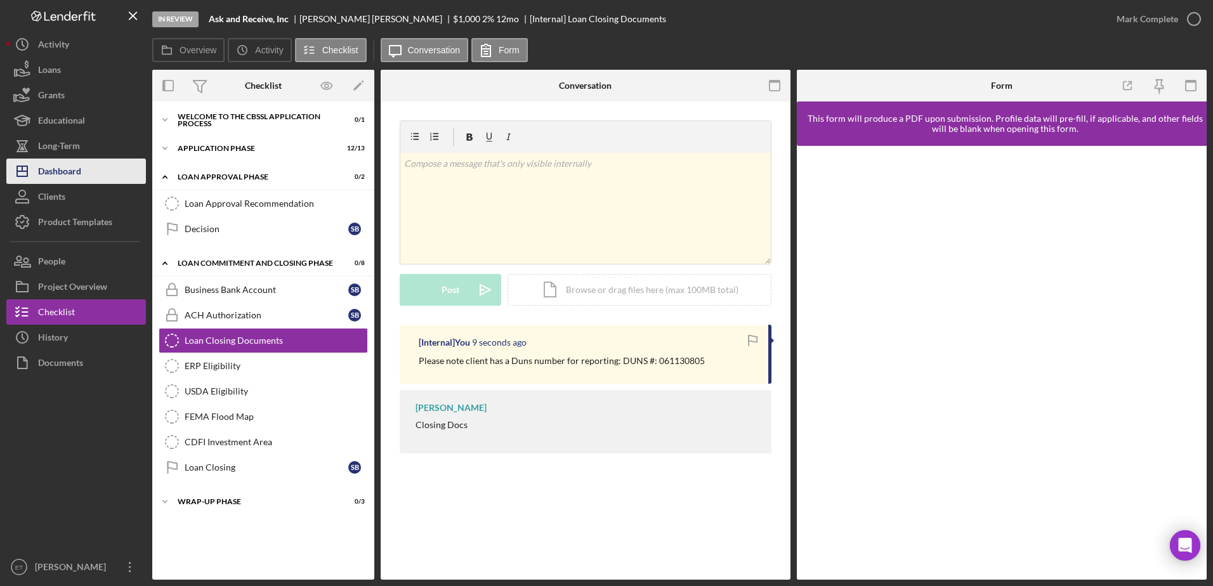
click at [81, 172] on div "Dashboard" at bounding box center [59, 173] width 43 height 29
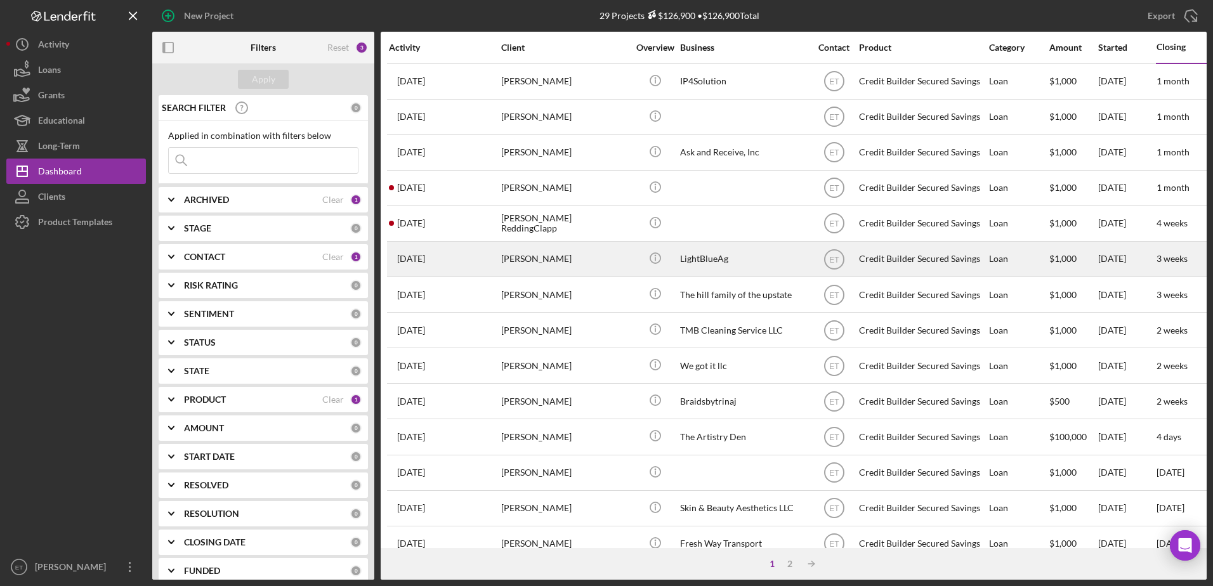
click at [741, 265] on div "LightBlueAg" at bounding box center [743, 259] width 127 height 34
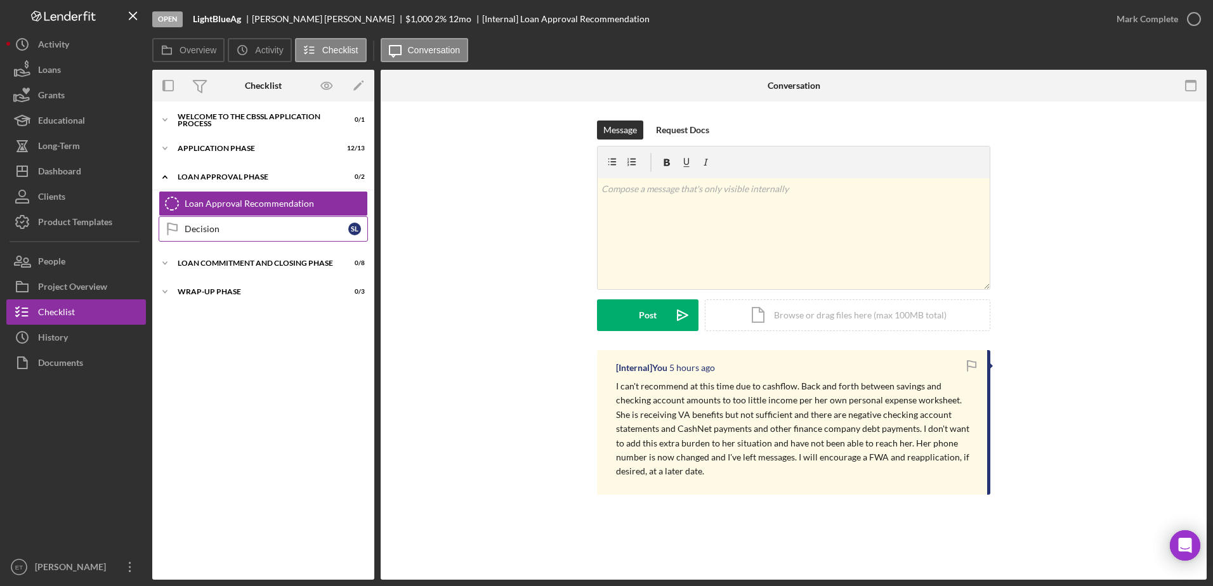
click at [230, 230] on div "Decision" at bounding box center [267, 229] width 164 height 10
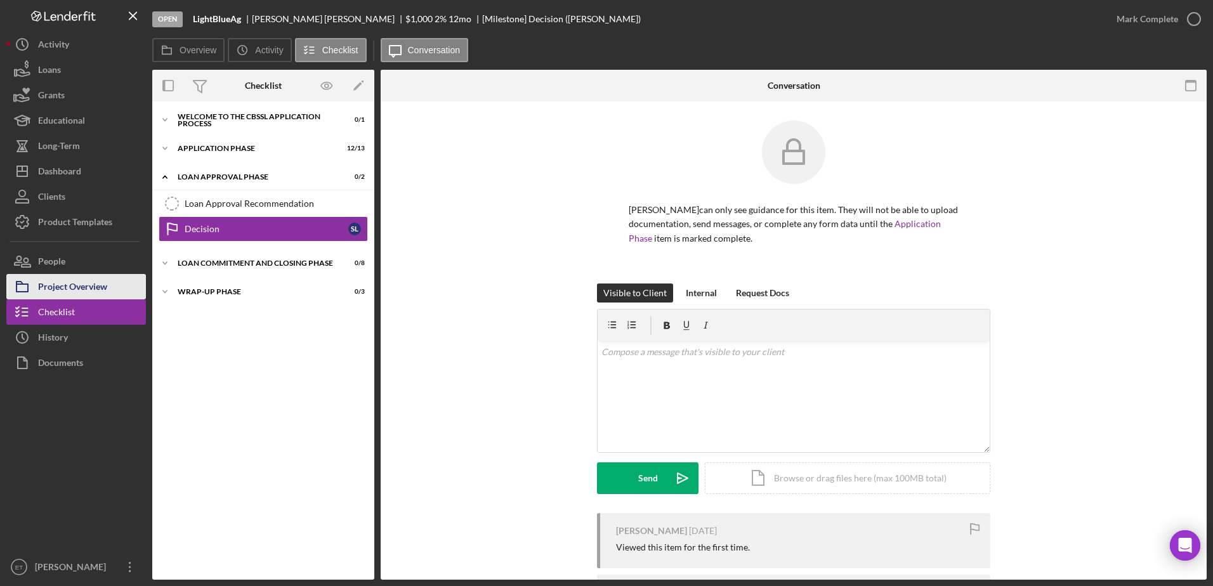
click at [84, 297] on div "Project Overview" at bounding box center [72, 288] width 69 height 29
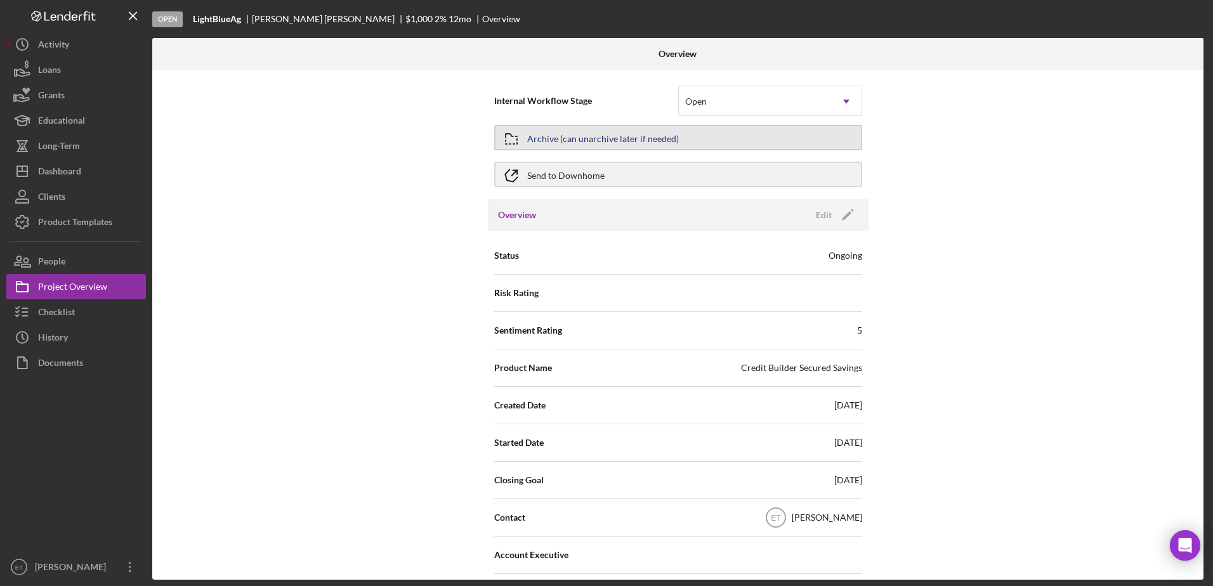
click at [687, 138] on button "Archive (can unarchive later if needed)" at bounding box center [678, 137] width 368 height 25
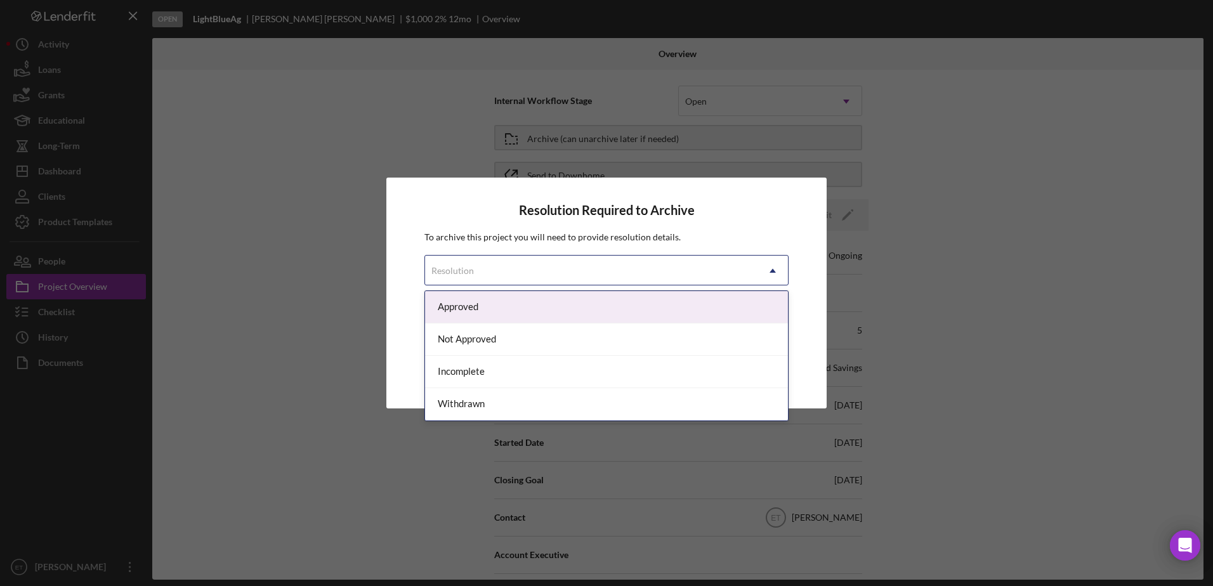
click at [602, 273] on div "Resolution" at bounding box center [591, 270] width 332 height 29
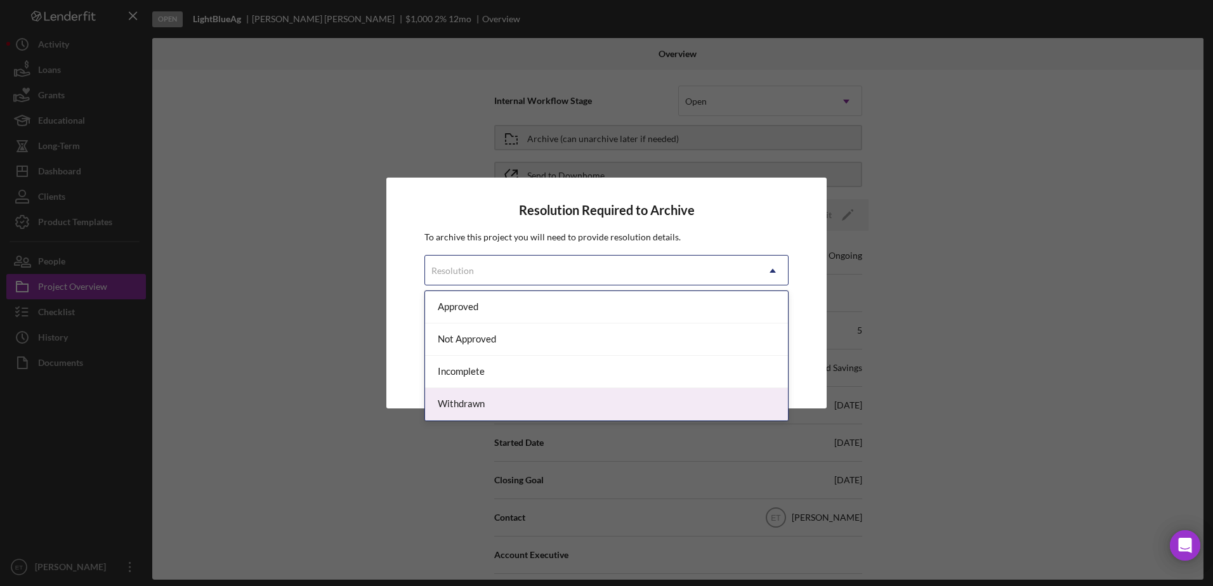
click at [538, 398] on div "Withdrawn" at bounding box center [606, 404] width 363 height 32
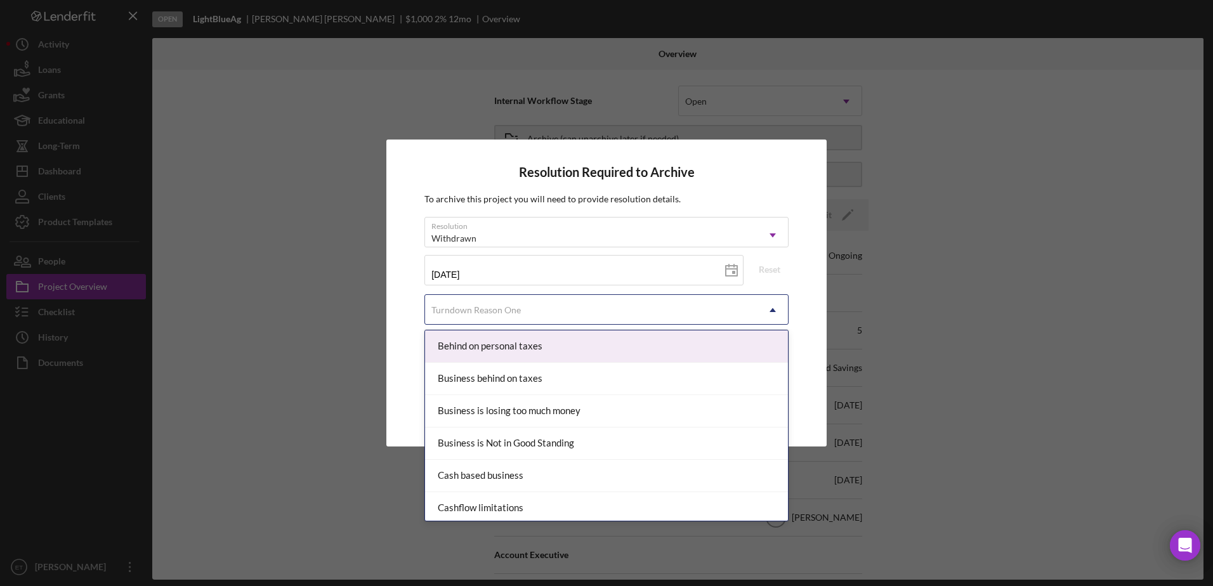
click at [546, 316] on div "Turndown Reason One" at bounding box center [591, 310] width 332 height 29
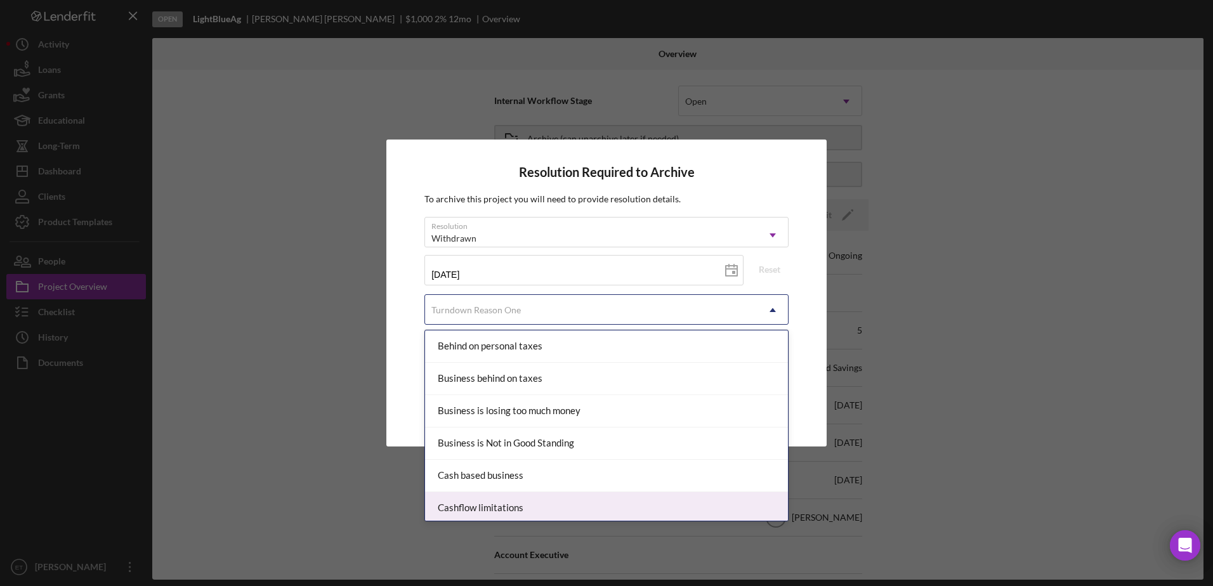
click at [535, 500] on div "Cashflow limitations" at bounding box center [606, 508] width 363 height 32
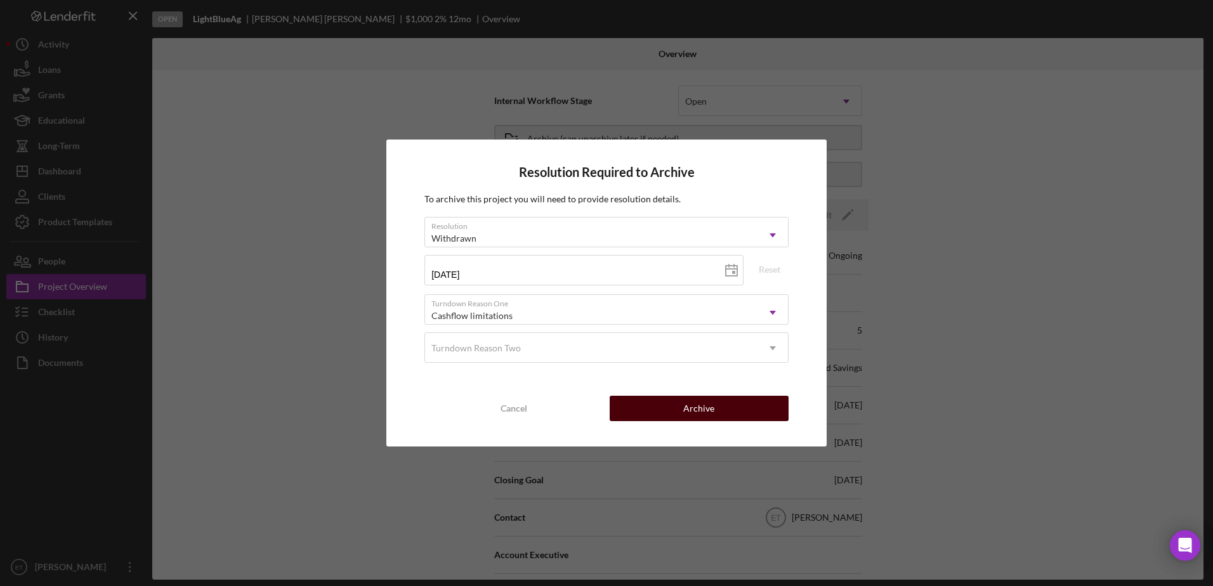
click at [700, 408] on div "Archive" at bounding box center [698, 408] width 31 height 25
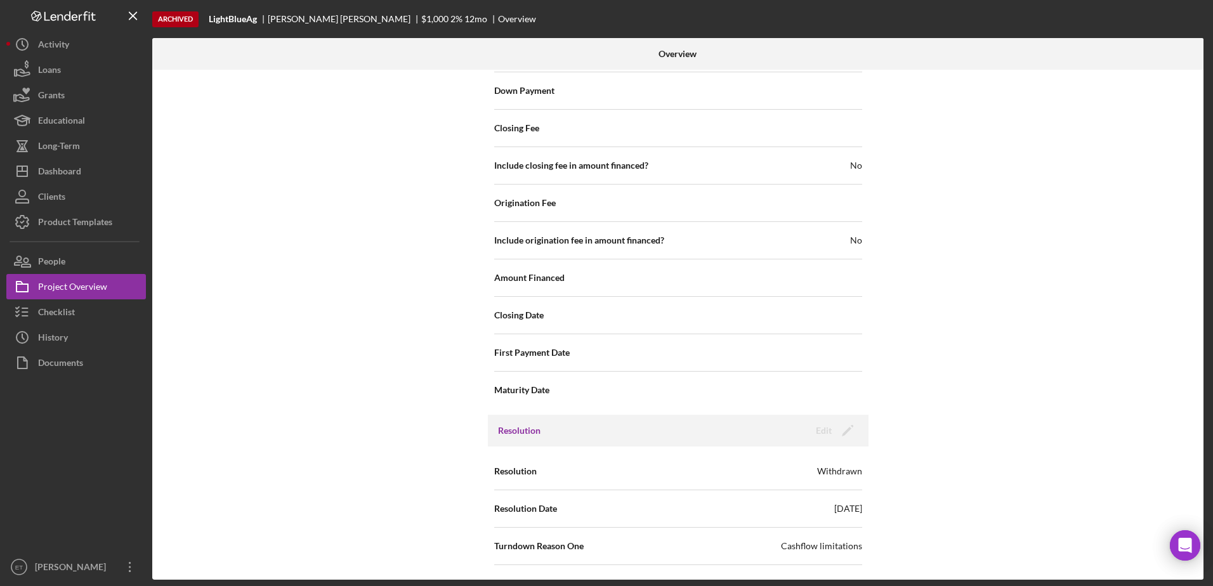
scroll to position [1450, 0]
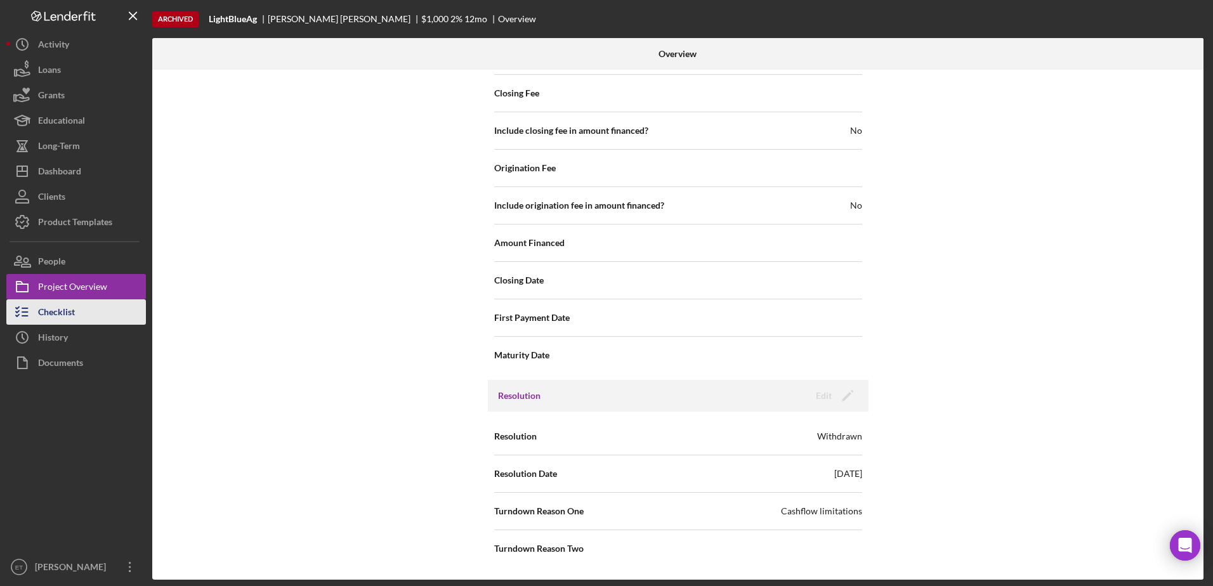
click at [60, 312] on div "Checklist" at bounding box center [56, 313] width 37 height 29
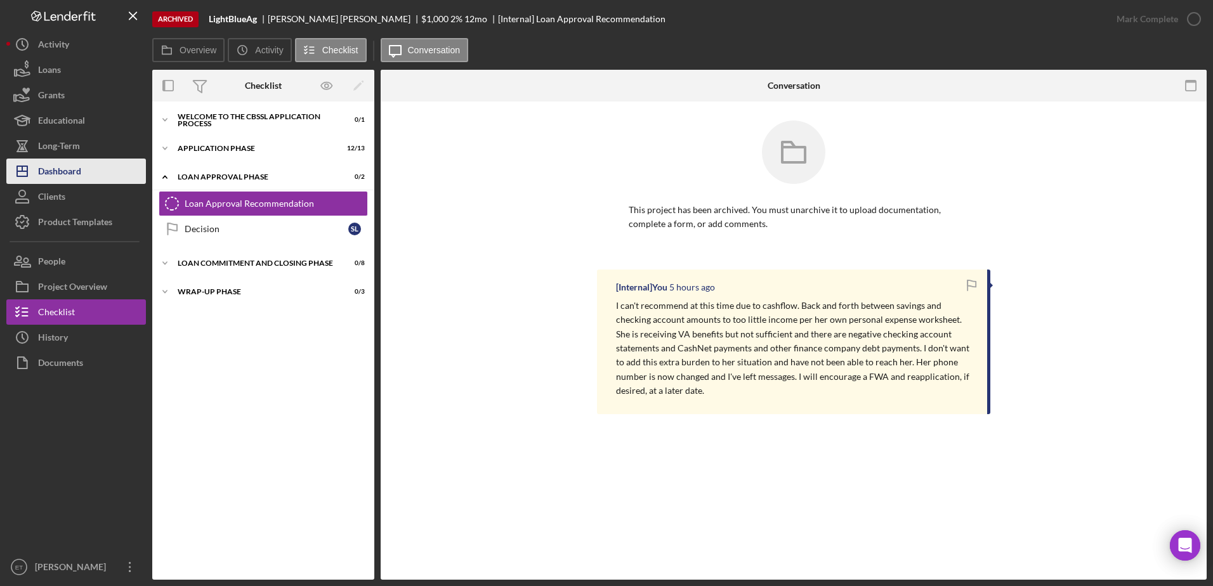
click at [67, 171] on div "Dashboard" at bounding box center [59, 173] width 43 height 29
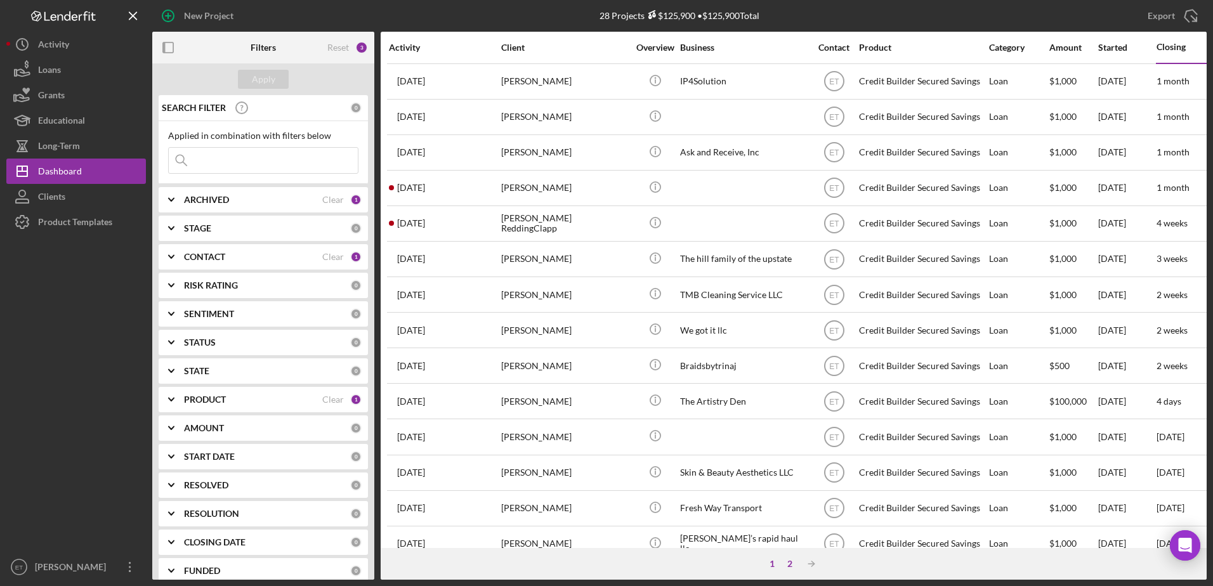
click at [792, 564] on div "2" at bounding box center [790, 564] width 18 height 10
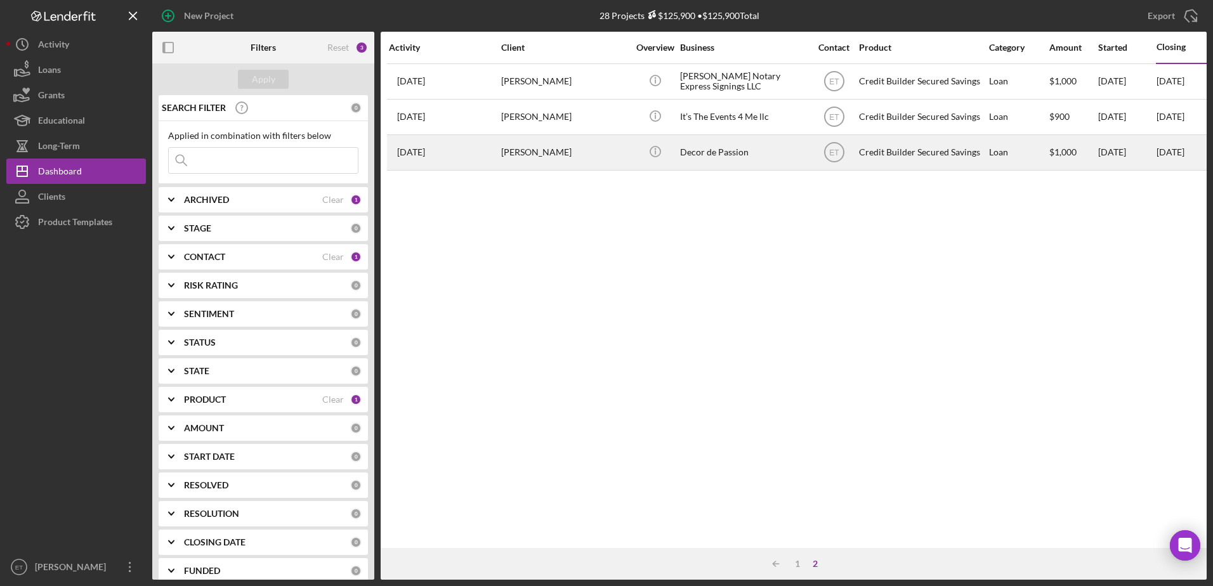
click at [738, 155] on div "Decor de Passion" at bounding box center [743, 153] width 127 height 34
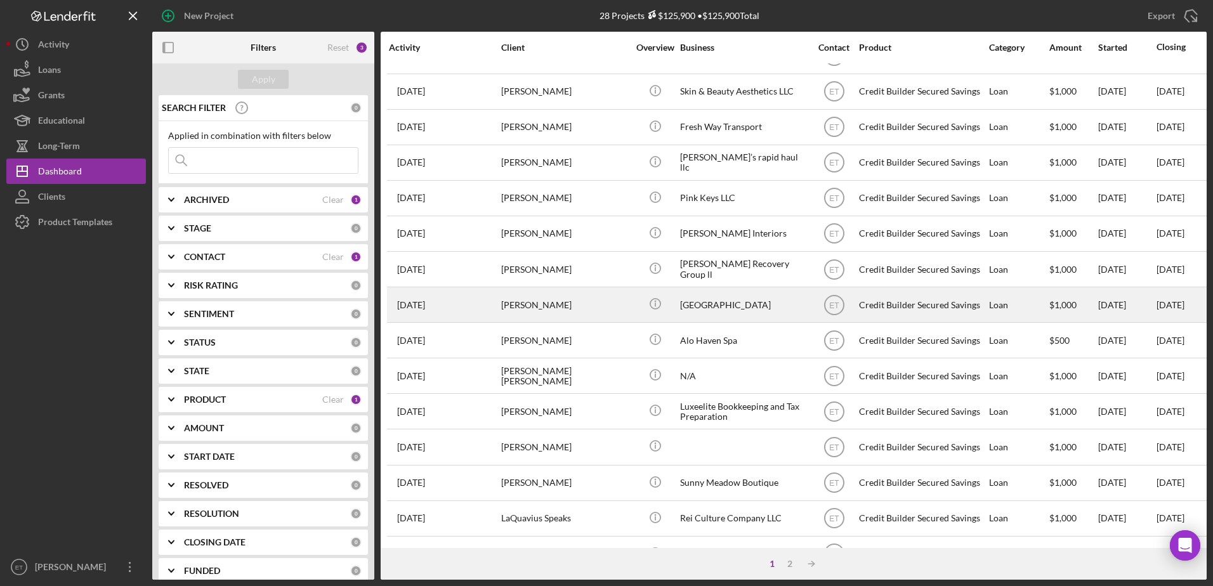
scroll to position [421, 0]
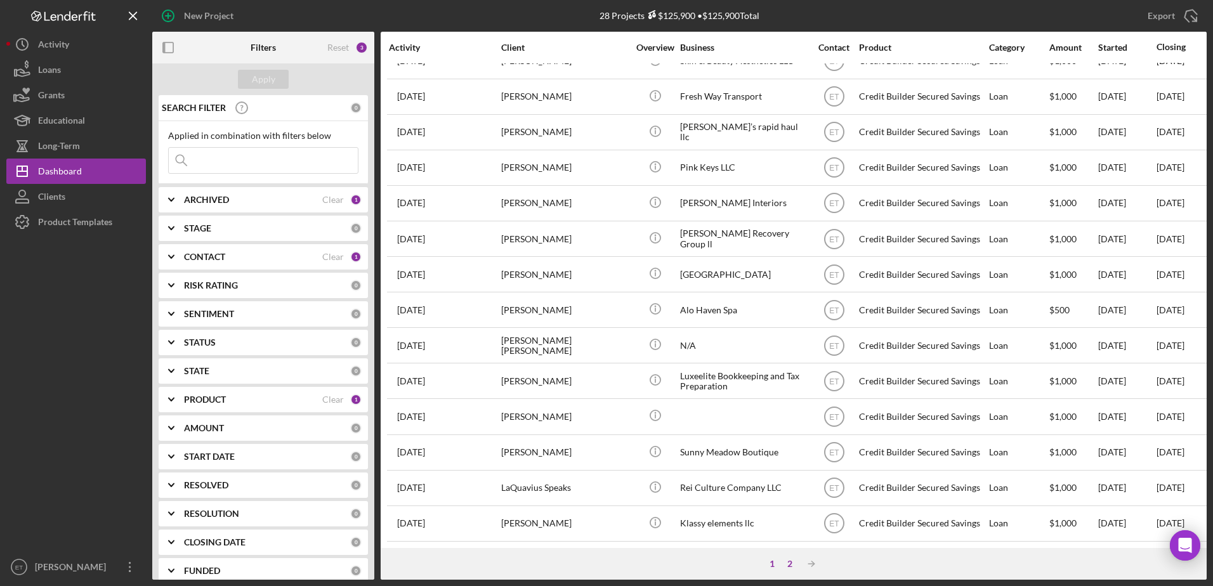
click at [790, 559] on div "2" at bounding box center [790, 564] width 18 height 10
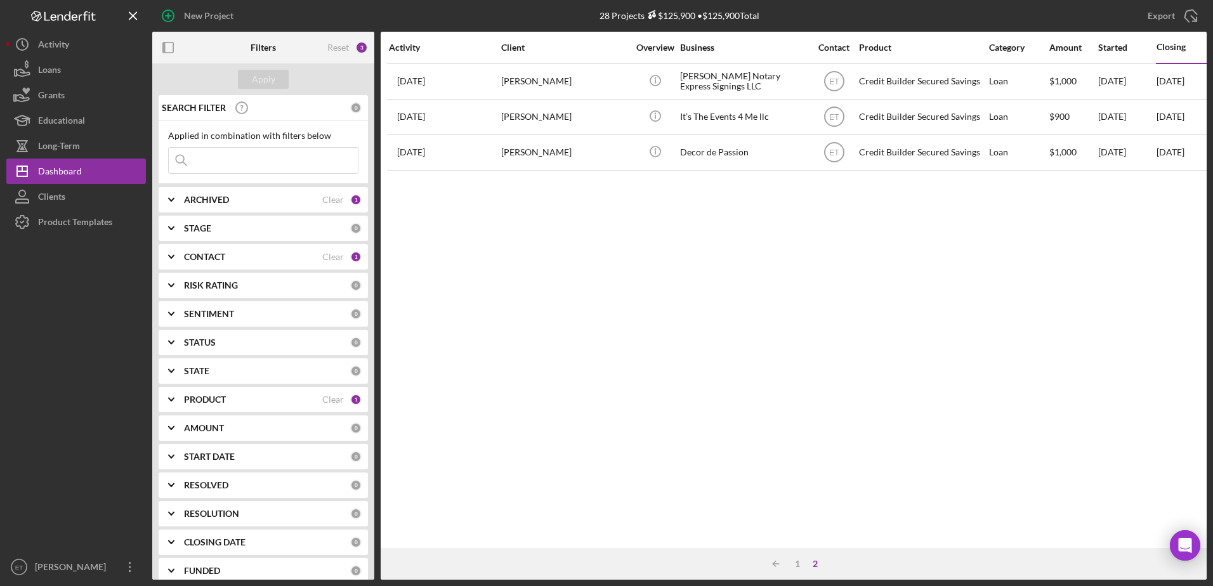
scroll to position [0, 0]
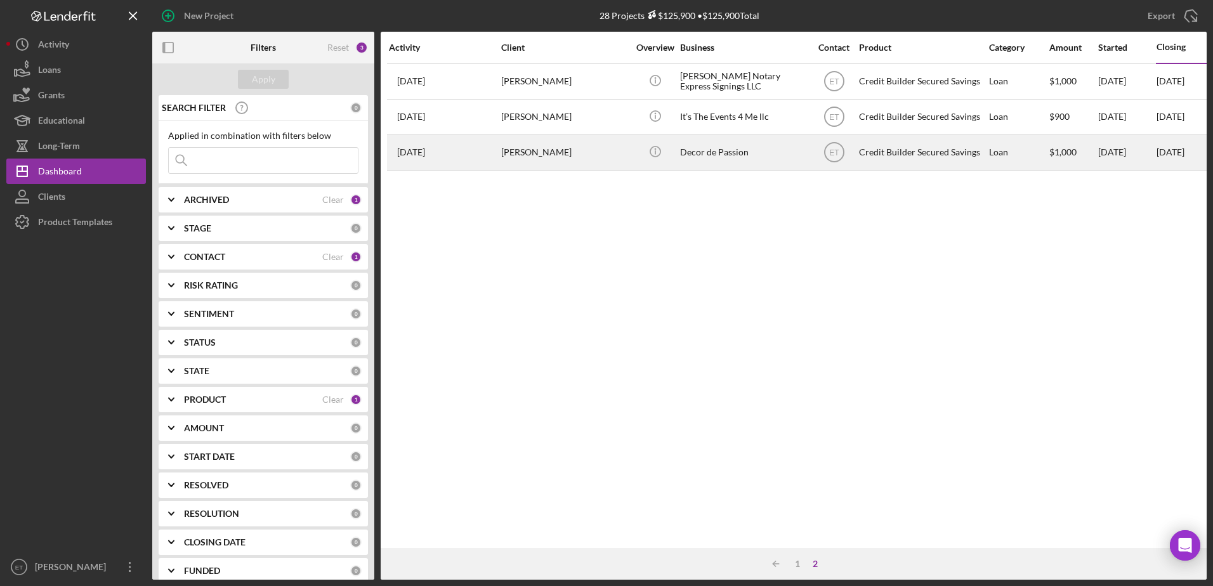
click at [798, 161] on div "Decor de Passion" at bounding box center [743, 153] width 127 height 34
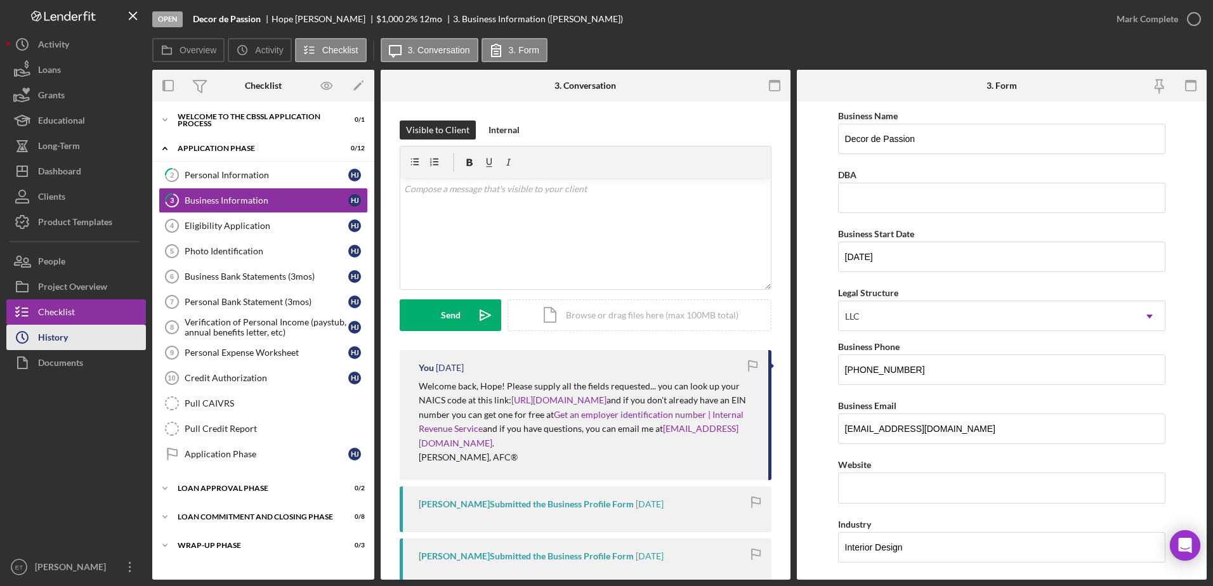
click at [41, 342] on div "History" at bounding box center [53, 339] width 30 height 29
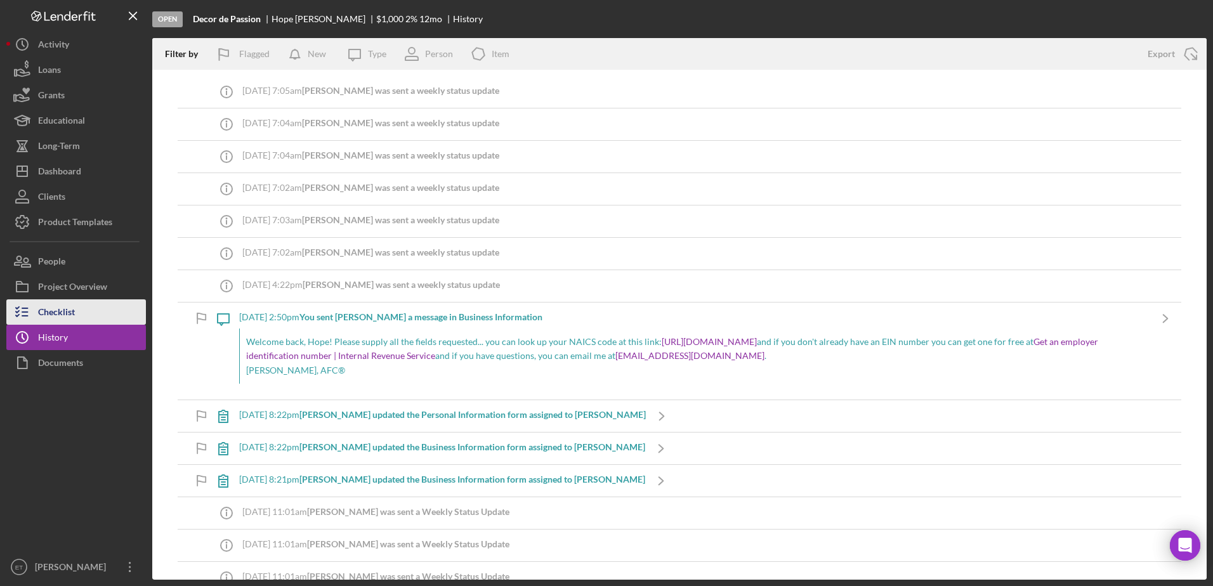
click at [72, 304] on div "Checklist" at bounding box center [56, 313] width 37 height 29
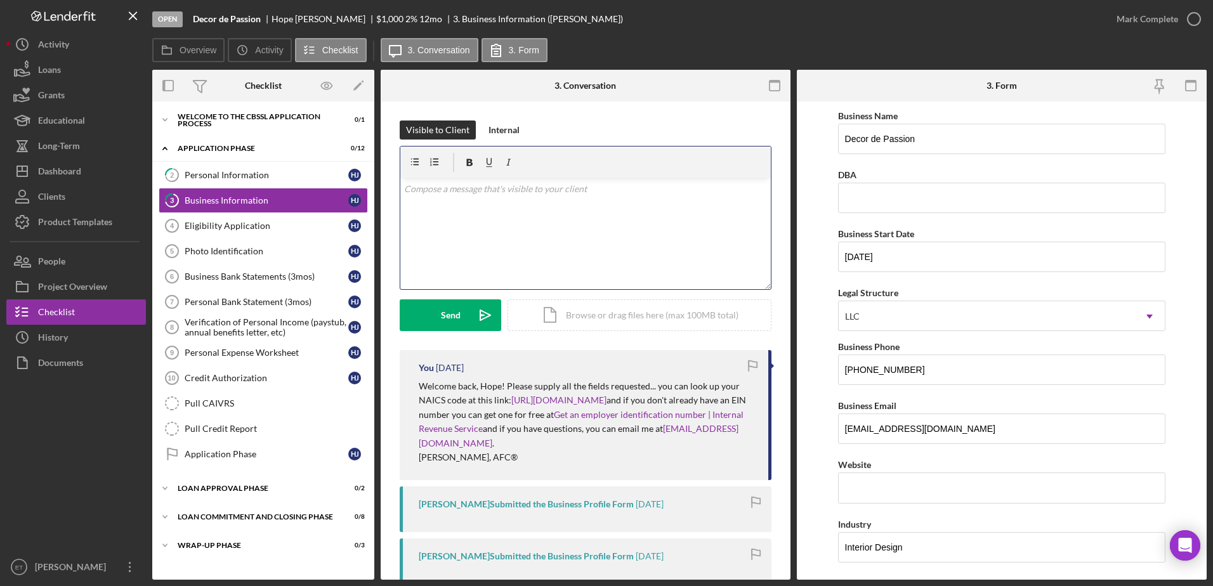
click at [461, 240] on div "v Color teal Color pink Remove color Add row above Add row below Add column bef…" at bounding box center [585, 233] width 370 height 111
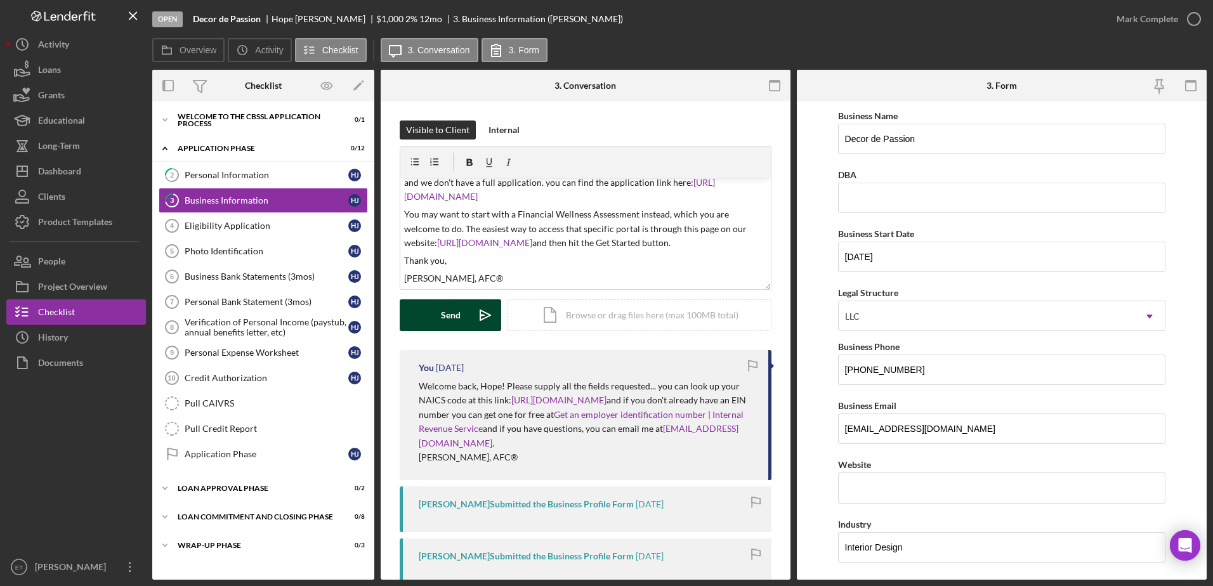
click at [434, 311] on button "Send Icon/icon-invite-send" at bounding box center [450, 315] width 101 height 32
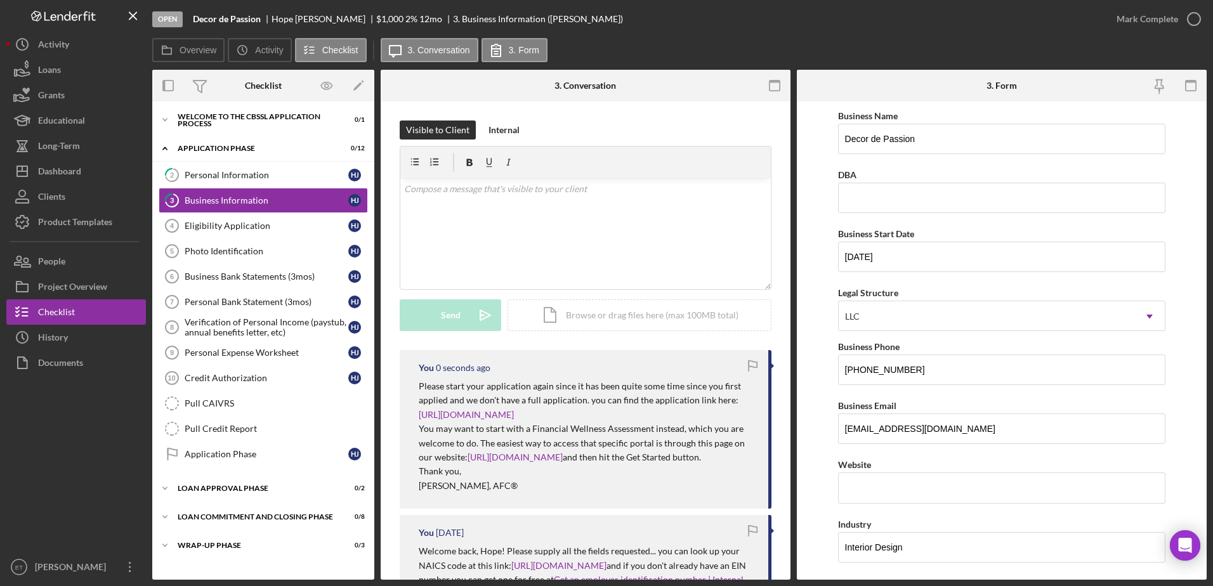
scroll to position [0, 0]
click at [62, 291] on div "Project Overview" at bounding box center [72, 288] width 69 height 29
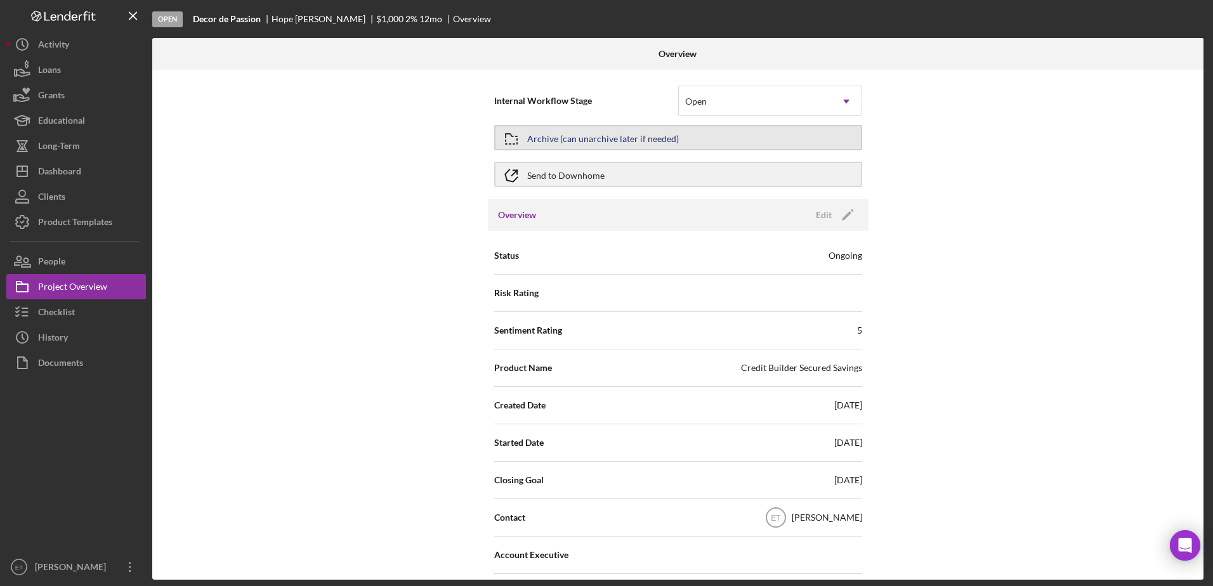
click at [690, 135] on button "Archive (can unarchive later if needed)" at bounding box center [678, 137] width 368 height 25
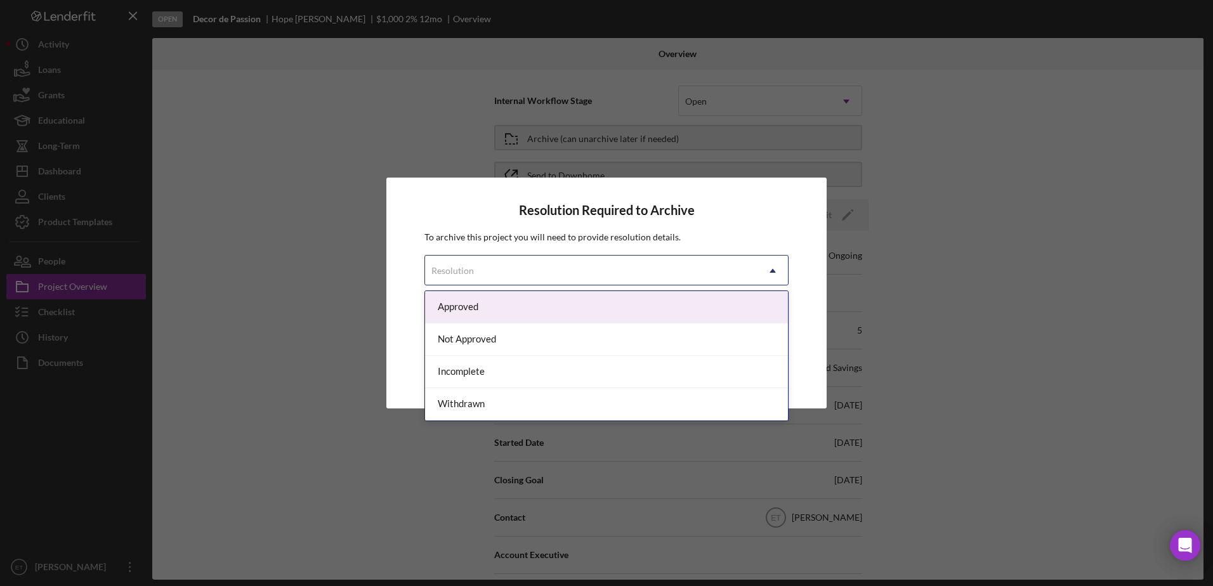
click at [590, 264] on div "Resolution" at bounding box center [591, 270] width 332 height 29
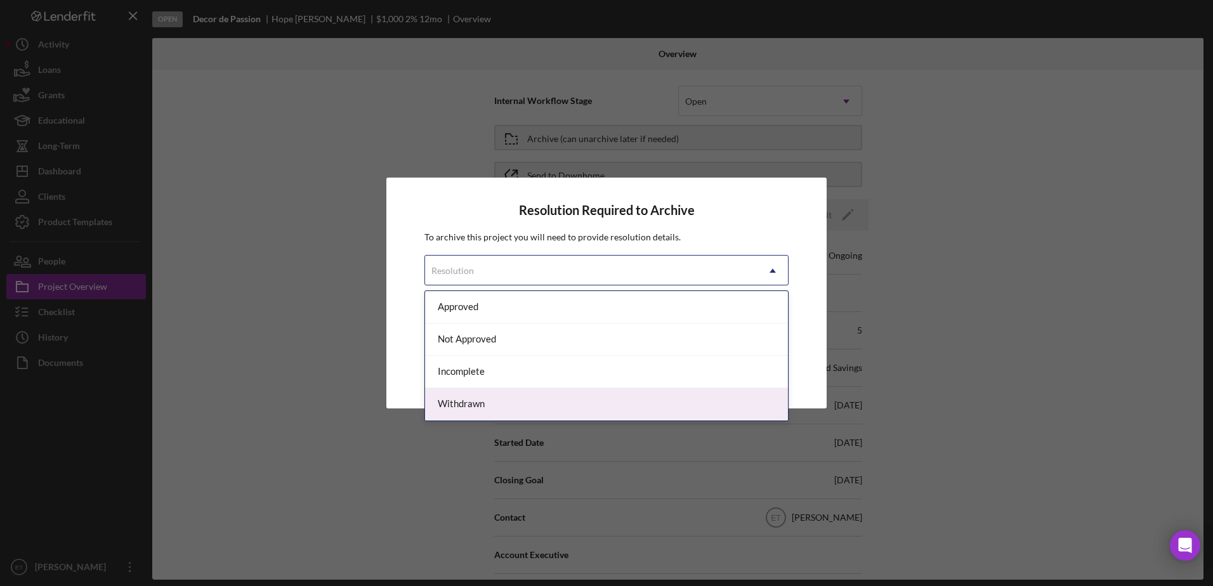
click at [537, 398] on div "Withdrawn" at bounding box center [606, 404] width 363 height 32
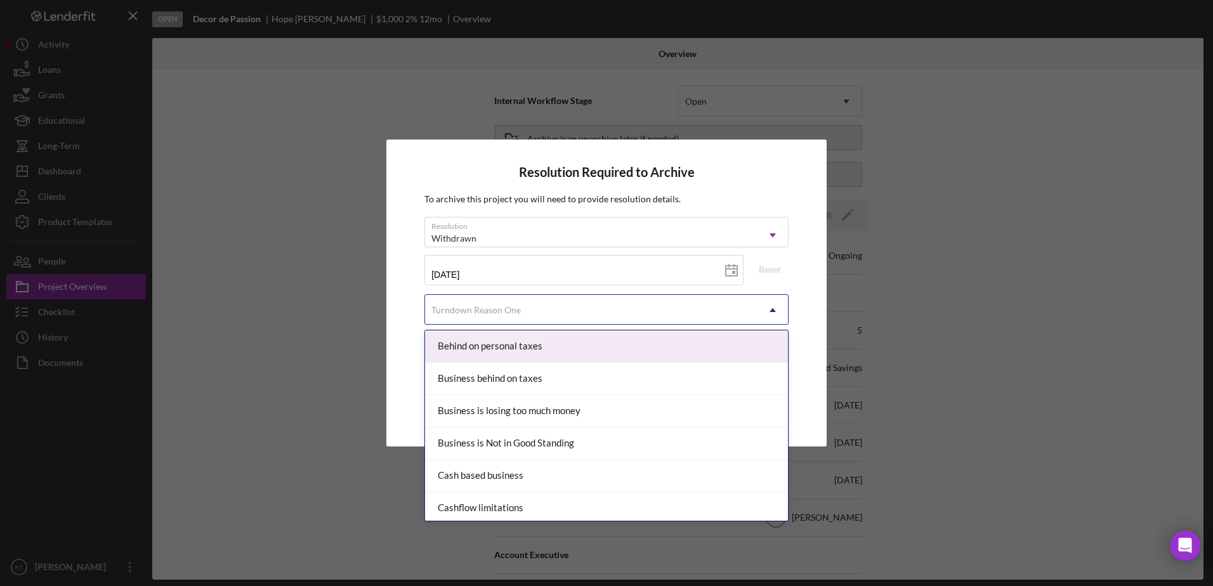
click at [573, 304] on div "Turndown Reason One" at bounding box center [591, 310] width 332 height 29
type input "mi"
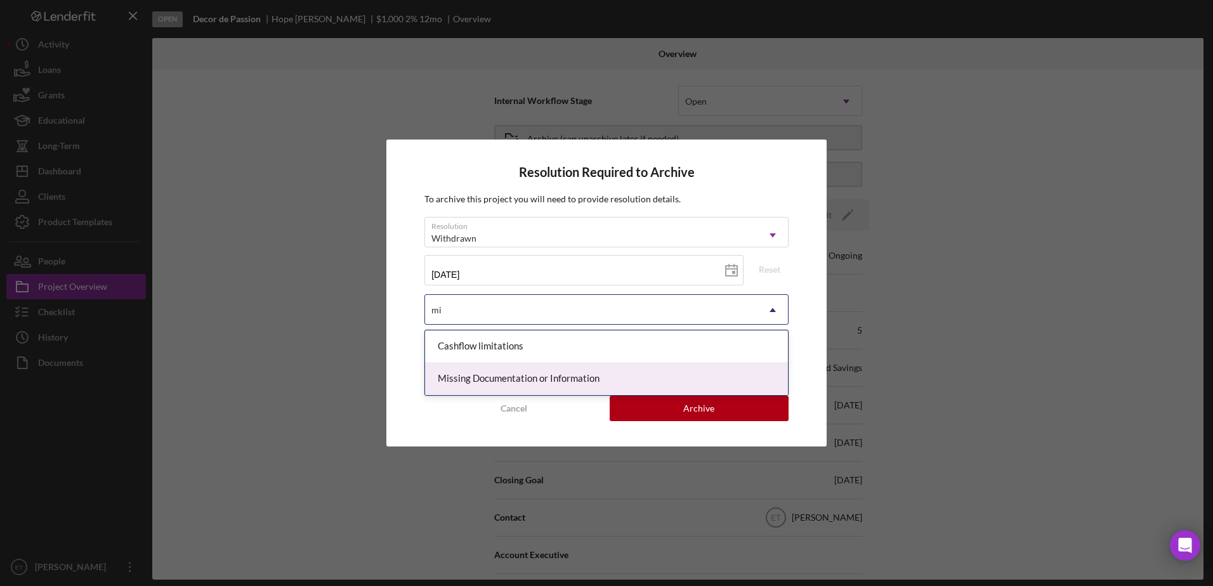
click at [522, 381] on div "Missing Documentation or Information" at bounding box center [606, 379] width 363 height 32
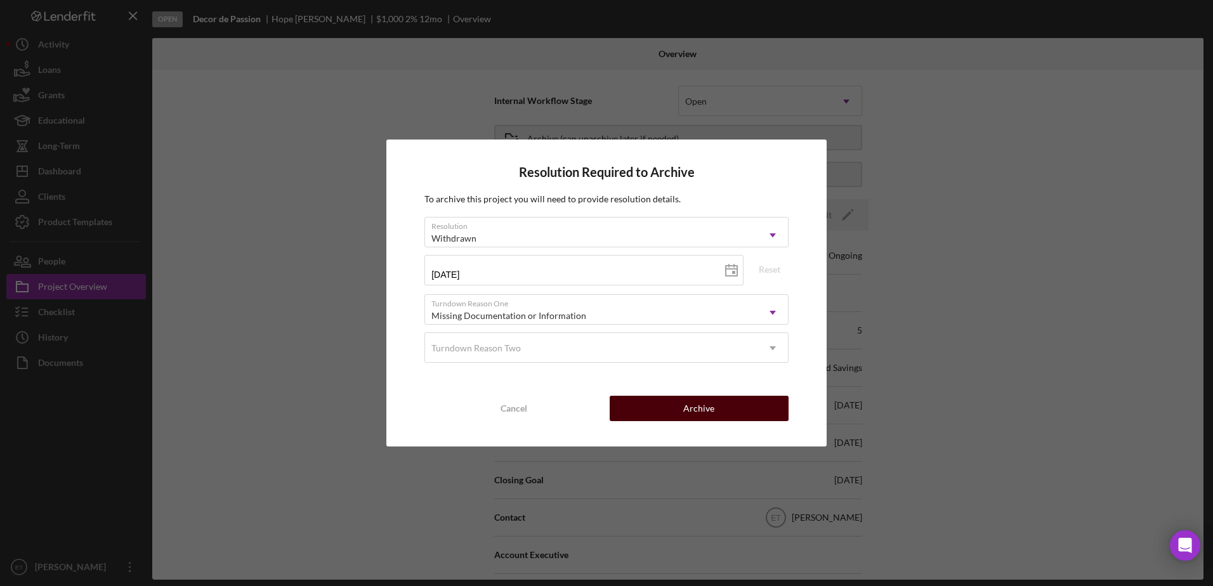
click at [687, 405] on div "Archive" at bounding box center [698, 408] width 31 height 25
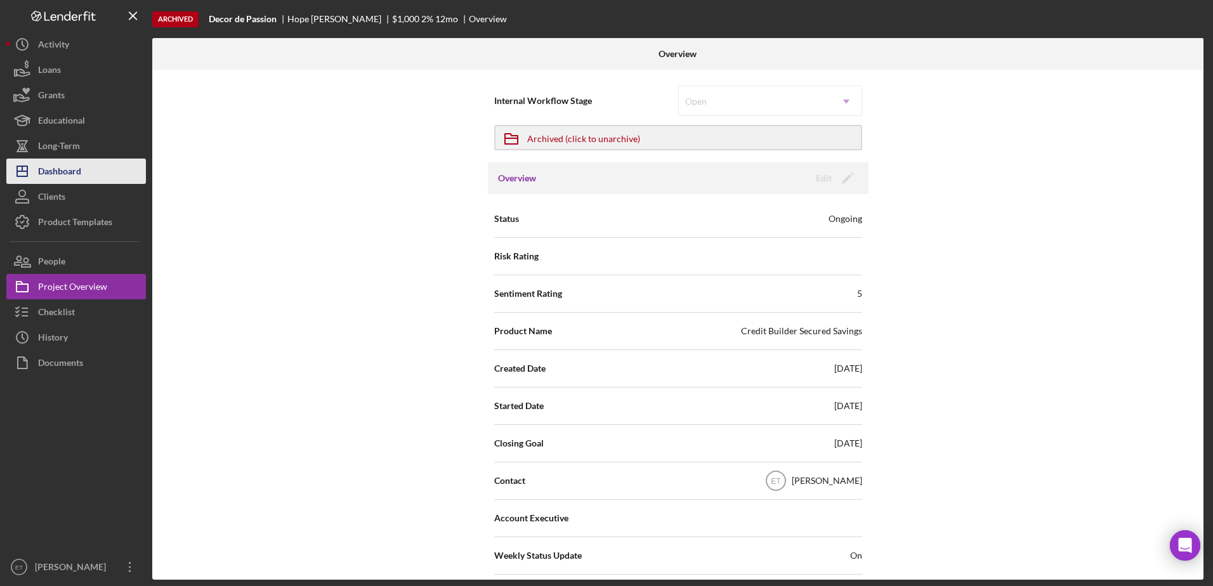
click at [65, 175] on div "Dashboard" at bounding box center [59, 173] width 43 height 29
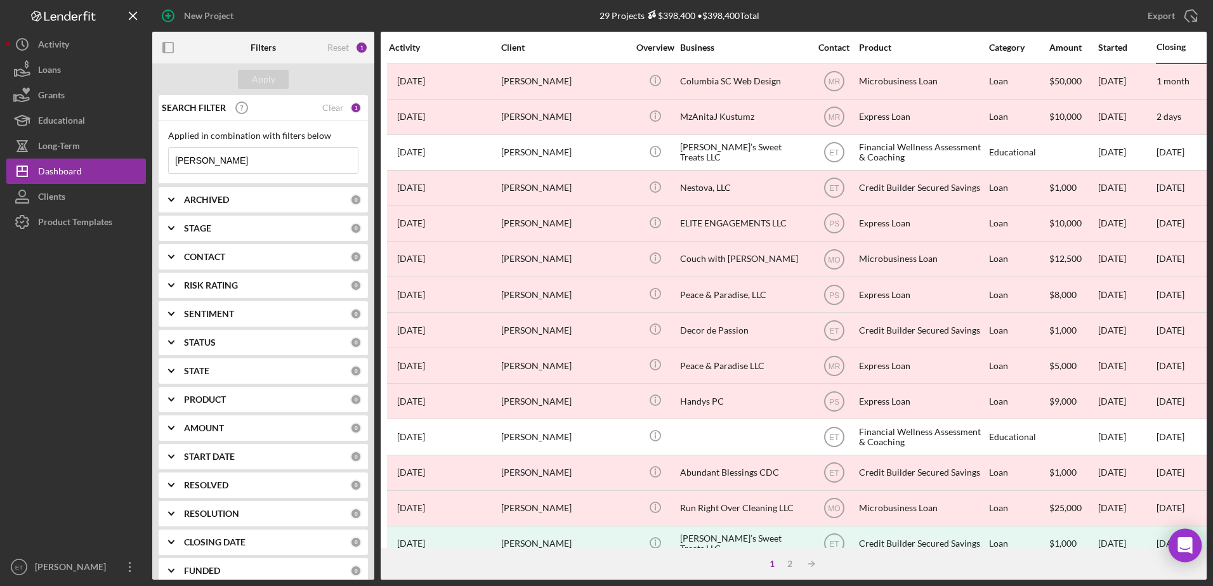
click at [1188, 550] on icon "Open Intercom Messenger" at bounding box center [1184, 545] width 15 height 16
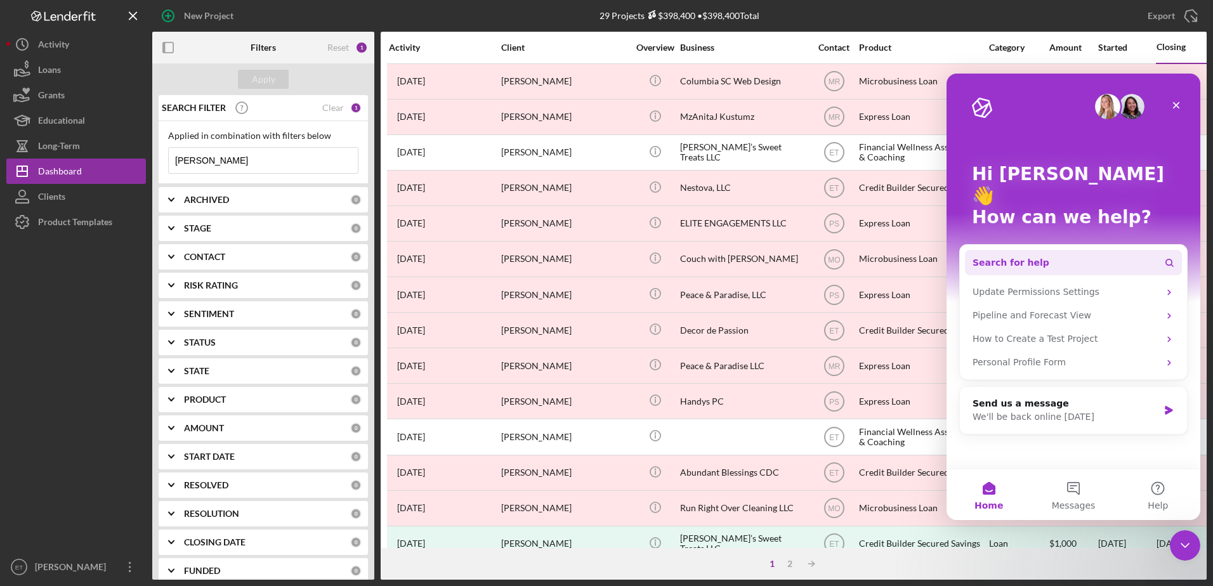
click at [1079, 250] on button "Search for help" at bounding box center [1073, 262] width 217 height 25
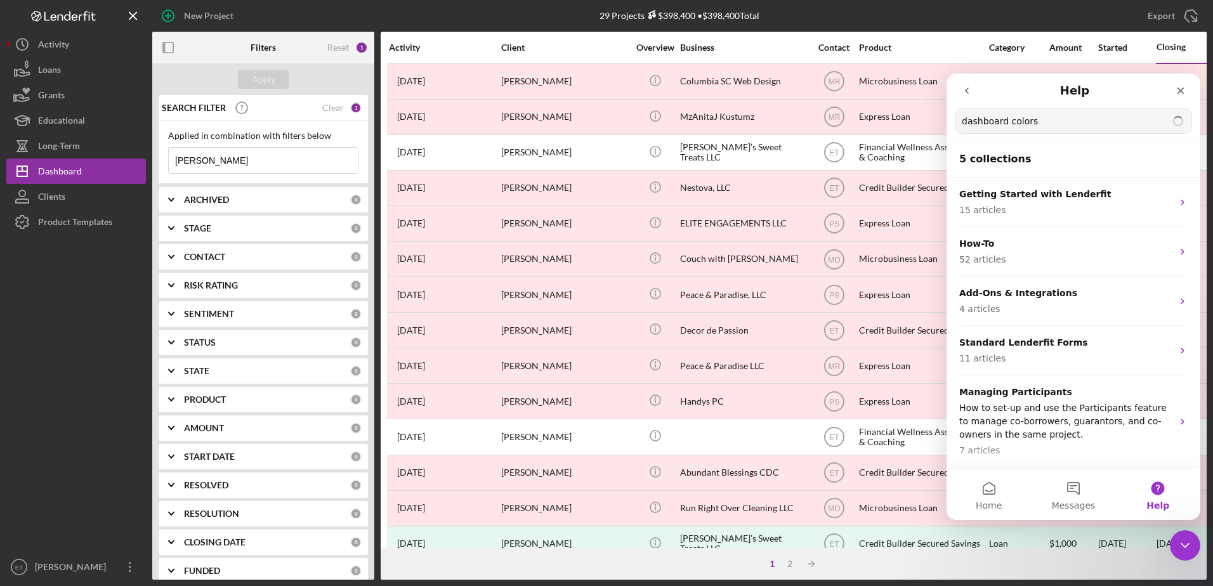
type input "dashboard colors"
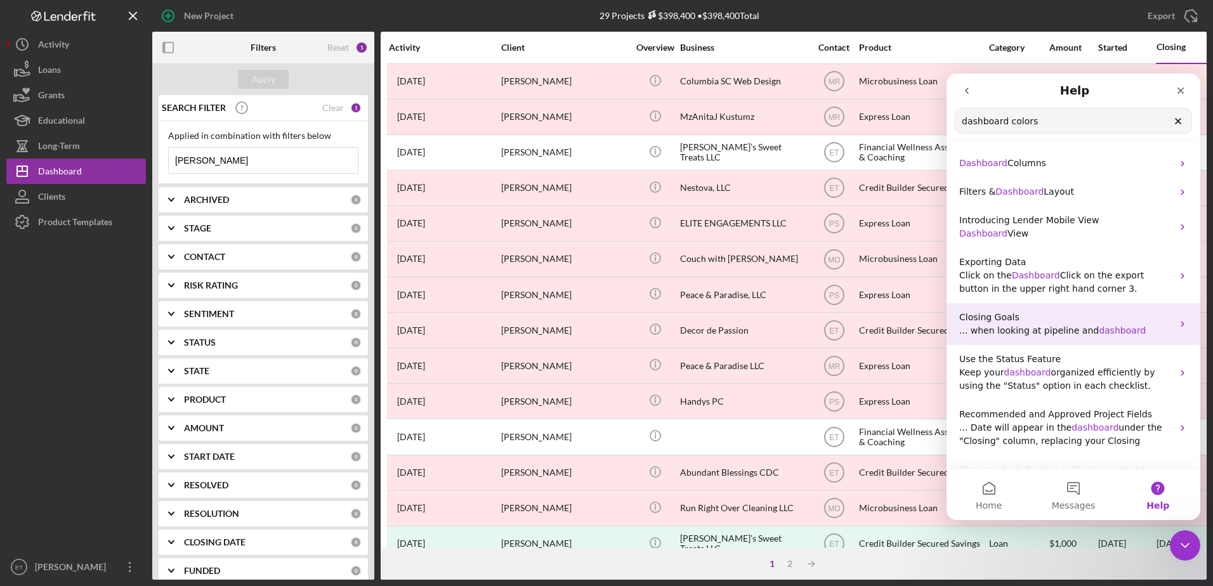
click at [1177, 326] on icon "Intercom messenger" at bounding box center [1182, 324] width 10 height 10
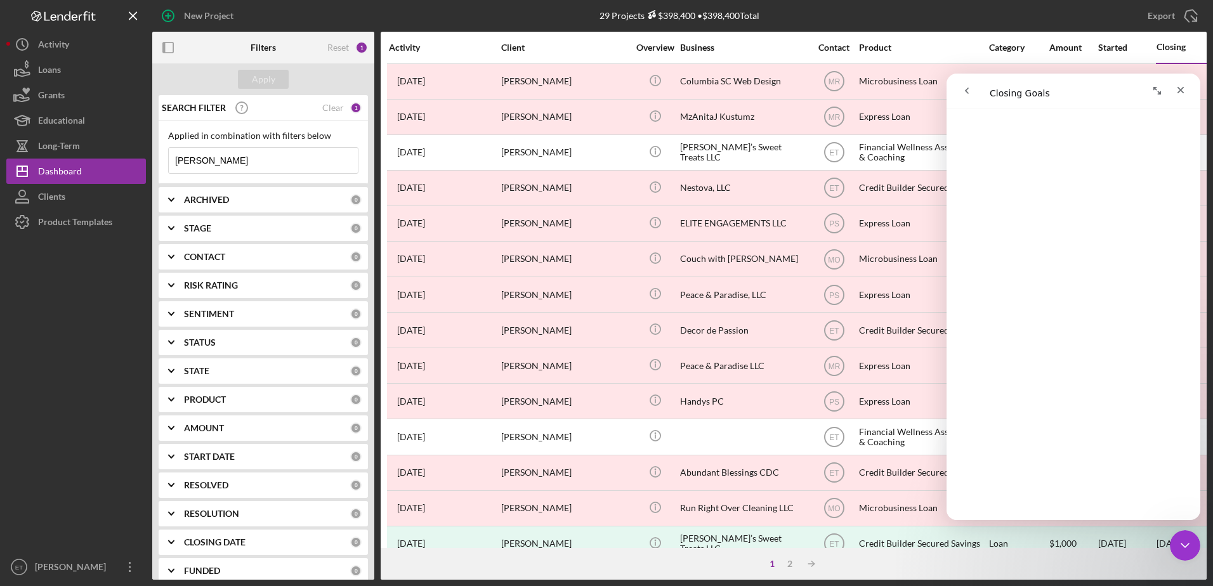
scroll to position [279, 0]
click at [65, 227] on div "Product Templates" at bounding box center [75, 223] width 74 height 29
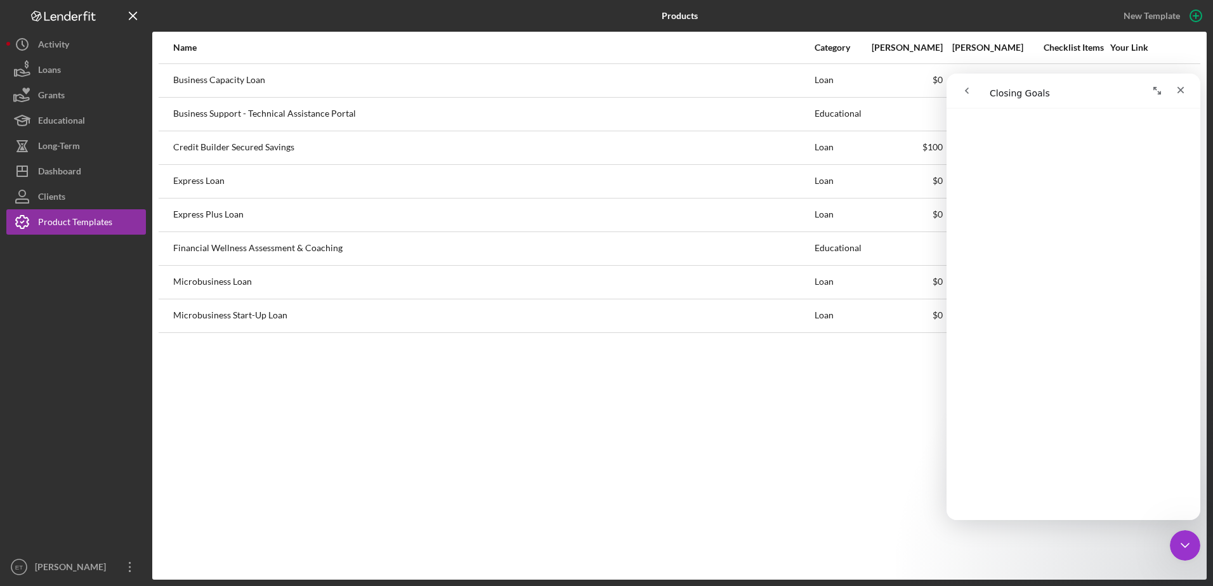
click at [267, 150] on div "Credit Builder Secured Savings" at bounding box center [493, 148] width 640 height 32
drag, startPoint x: 1055, startPoint y: 84, endPoint x: 1010, endPoint y: 94, distance: 46.6
click at [1010, 94] on div "Intercom messenger" at bounding box center [1012, 91] width 116 height 24
click at [1180, 545] on icon "Close Intercom Messenger" at bounding box center [1182, 543] width 15 height 15
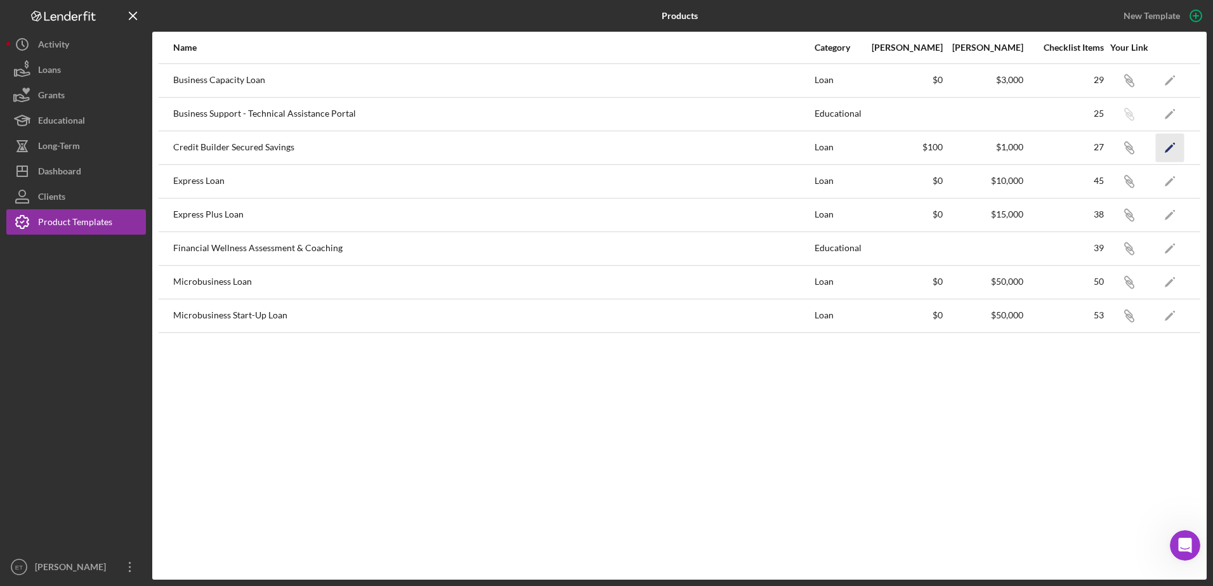
click at [1173, 141] on icon "Icon/Edit" at bounding box center [1170, 147] width 29 height 29
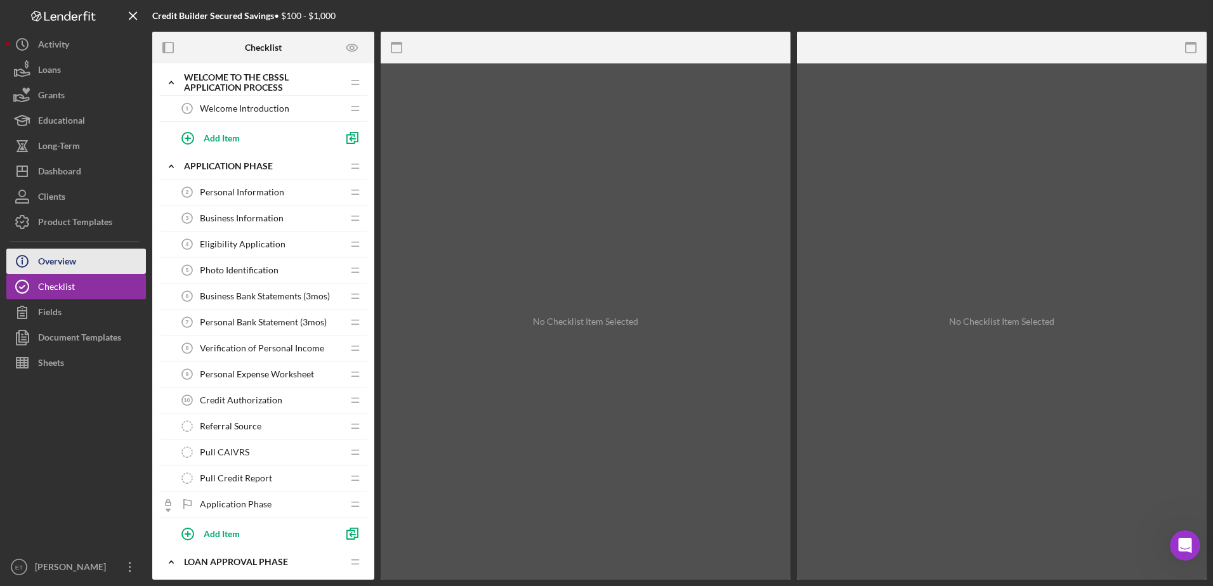
click at [50, 259] on div "Overview" at bounding box center [57, 263] width 38 height 29
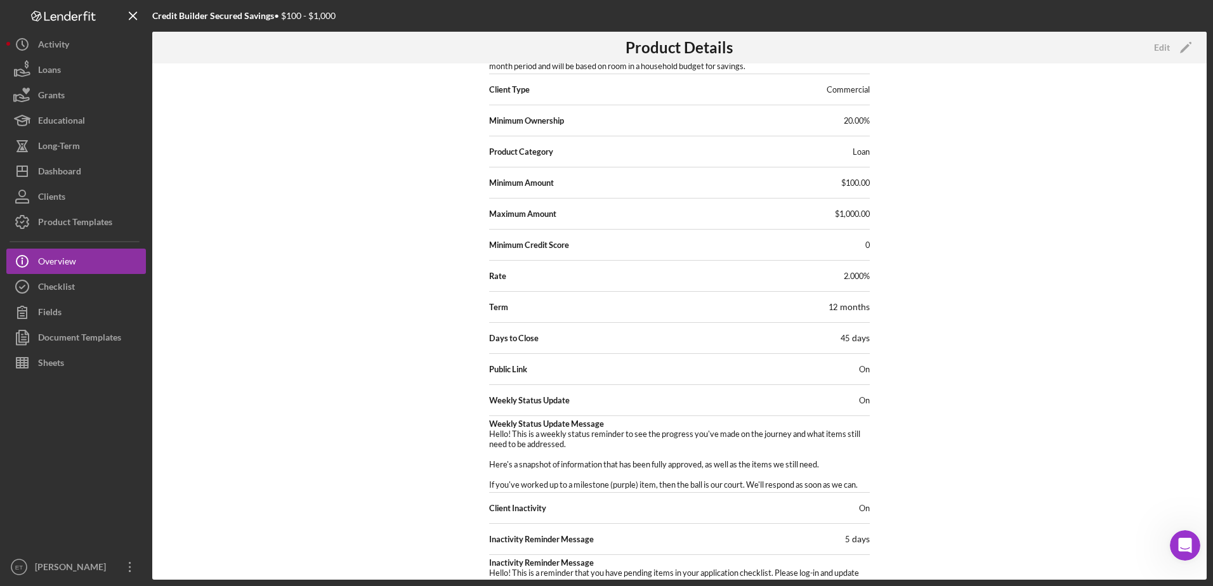
scroll to position [141, 0]
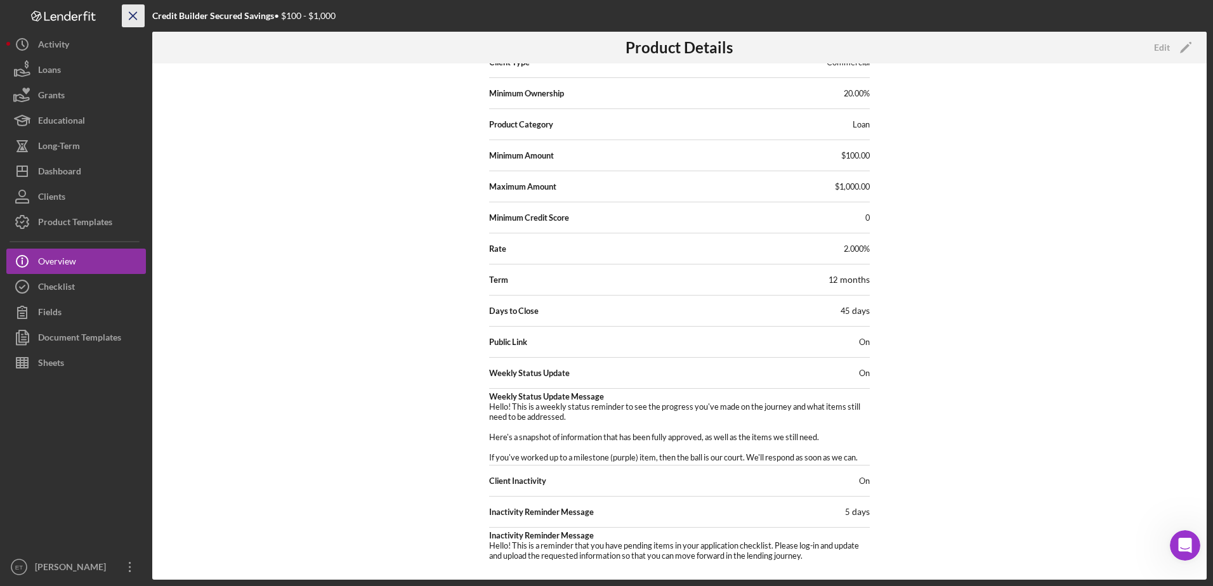
click at [134, 18] on icon "Icon/Menu Close" at bounding box center [133, 16] width 29 height 29
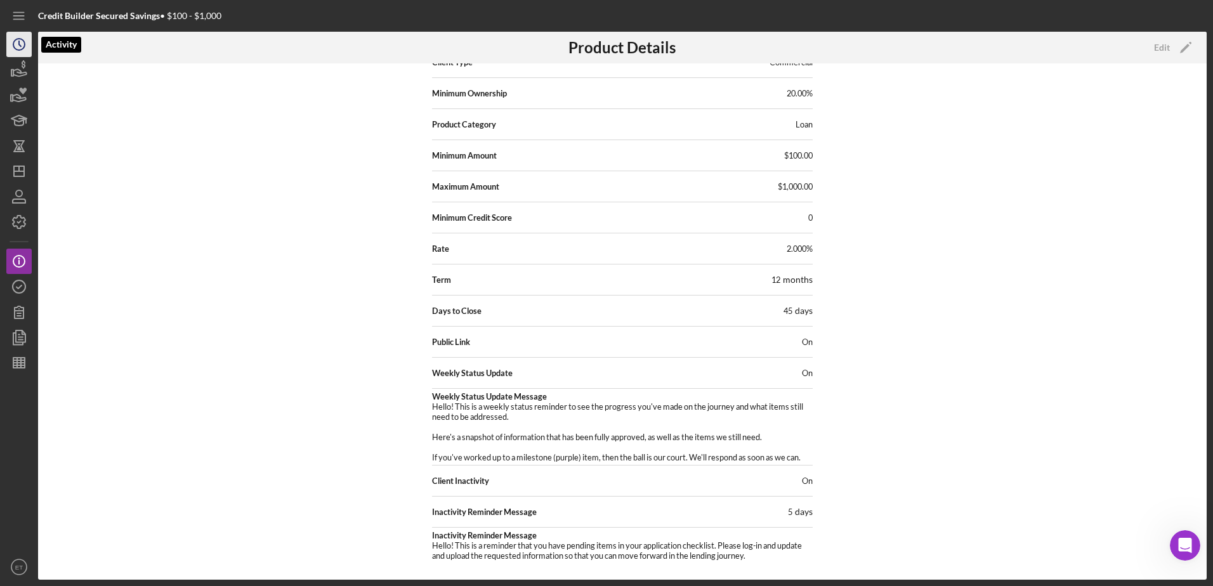
click at [25, 39] on icon "Icon/History" at bounding box center [19, 45] width 32 height 32
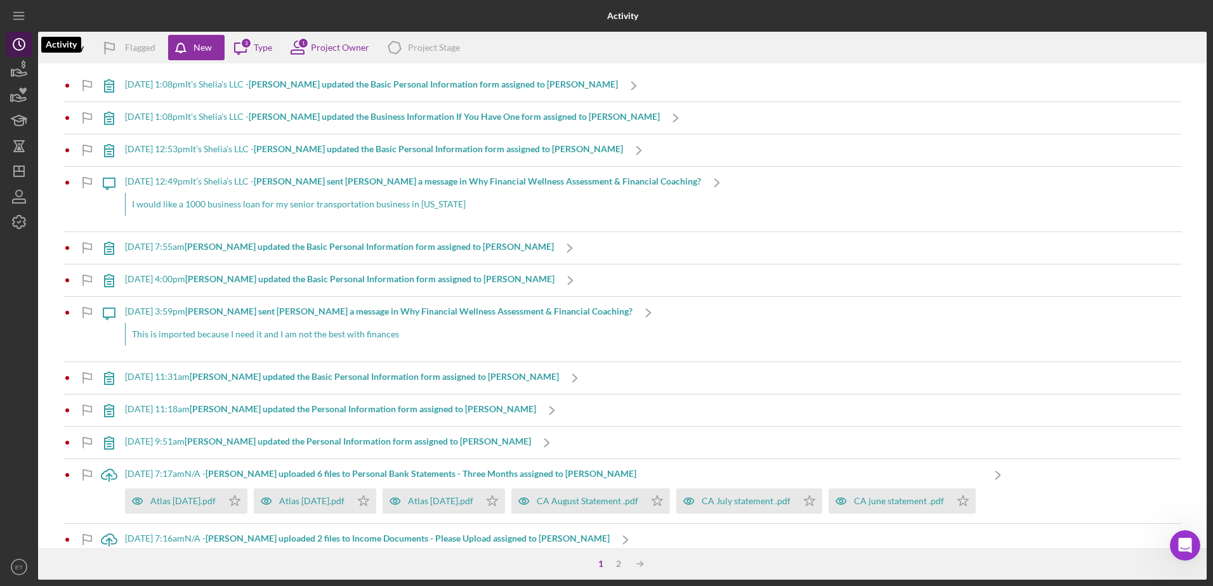
click at [20, 42] on icon "Icon/History" at bounding box center [19, 45] width 32 height 32
click at [18, 20] on icon "Icon/Menu" at bounding box center [19, 16] width 29 height 29
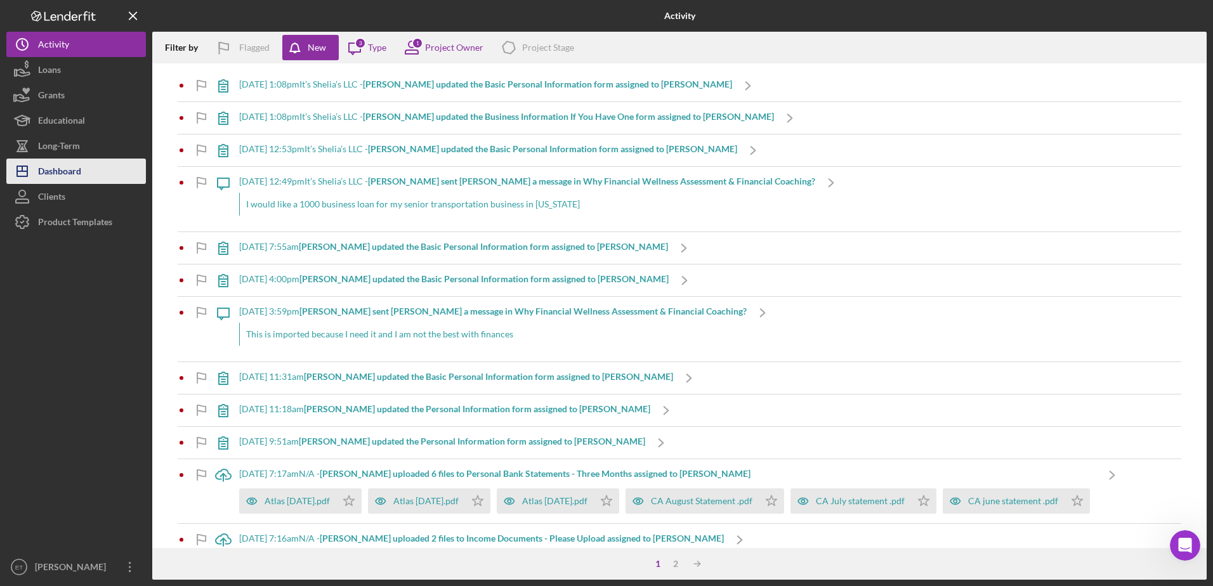
click at [64, 172] on div "Dashboard" at bounding box center [59, 173] width 43 height 29
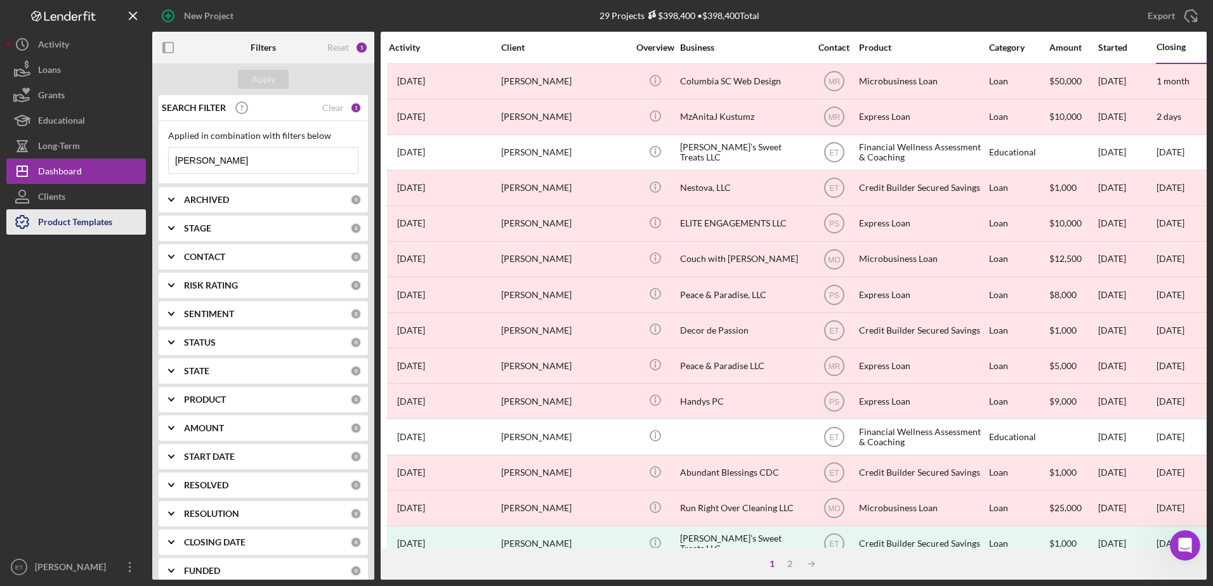
click at [69, 211] on div "Product Templates" at bounding box center [75, 223] width 74 height 29
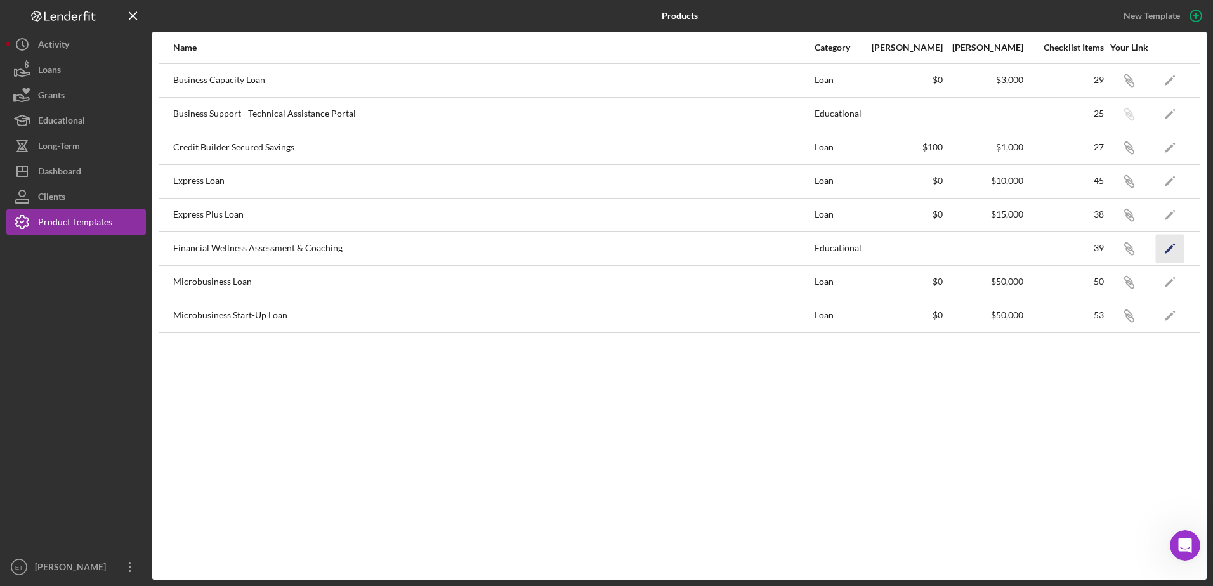
click at [1173, 247] on polygon "button" at bounding box center [1168, 249] width 9 height 9
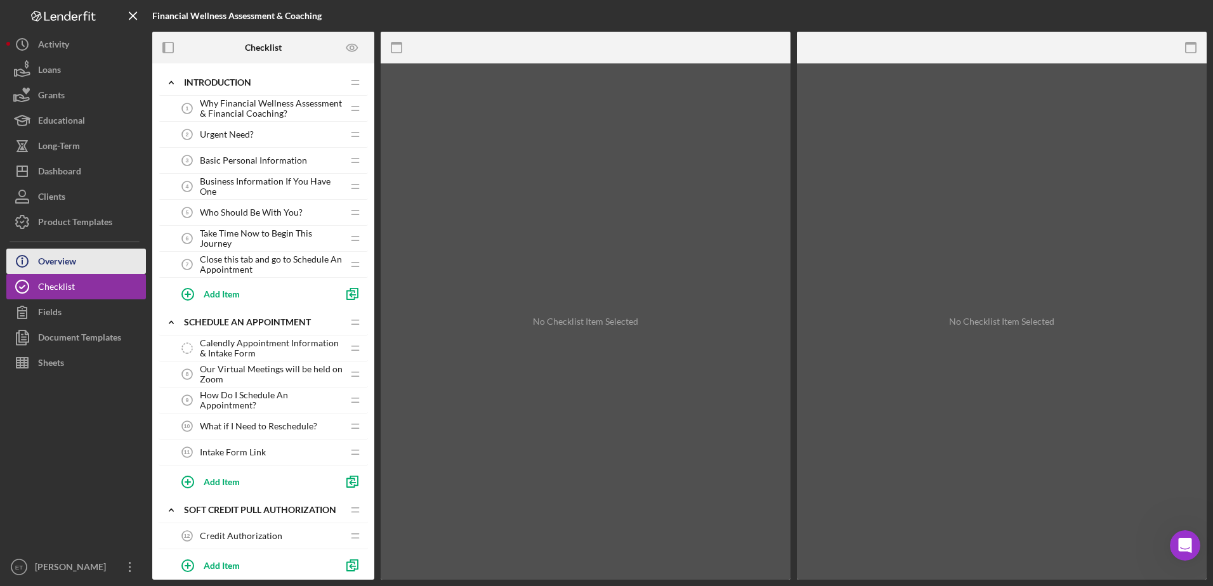
click at [37, 271] on icon "Icon/Info" at bounding box center [22, 261] width 32 height 32
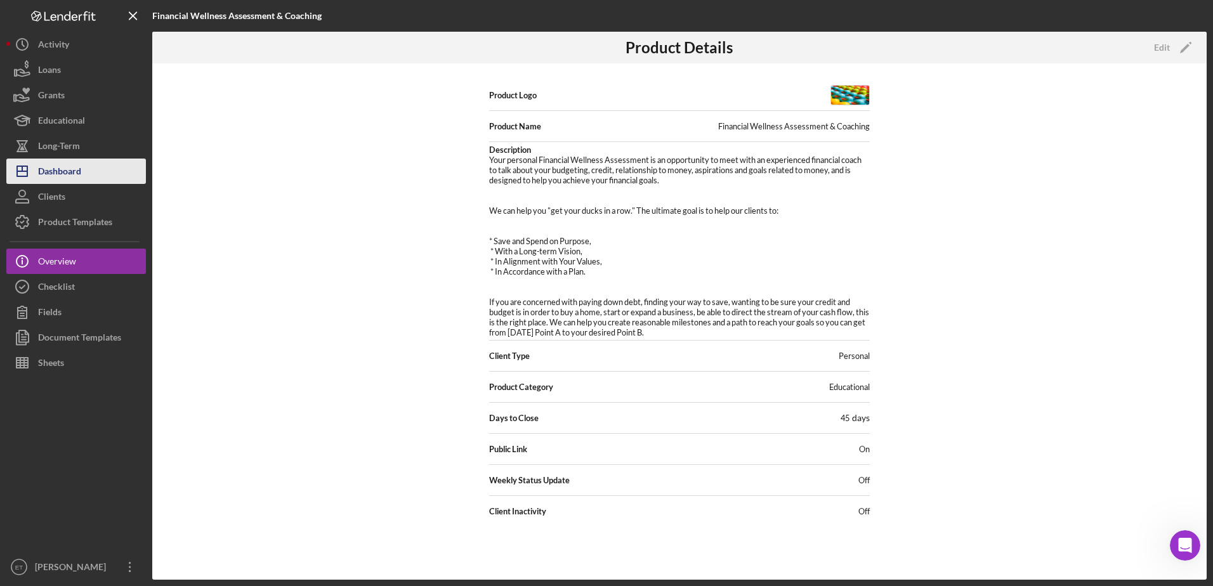
click at [61, 166] on div "Dashboard" at bounding box center [59, 173] width 43 height 29
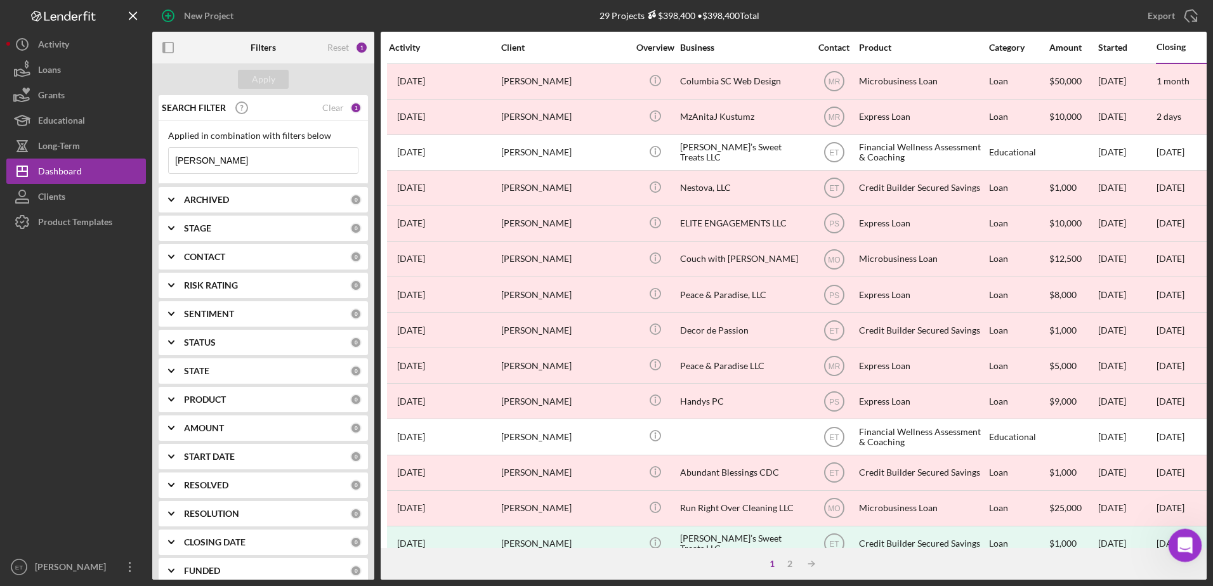
click at [1186, 540] on icon "Open Intercom Messenger" at bounding box center [1183, 543] width 21 height 21
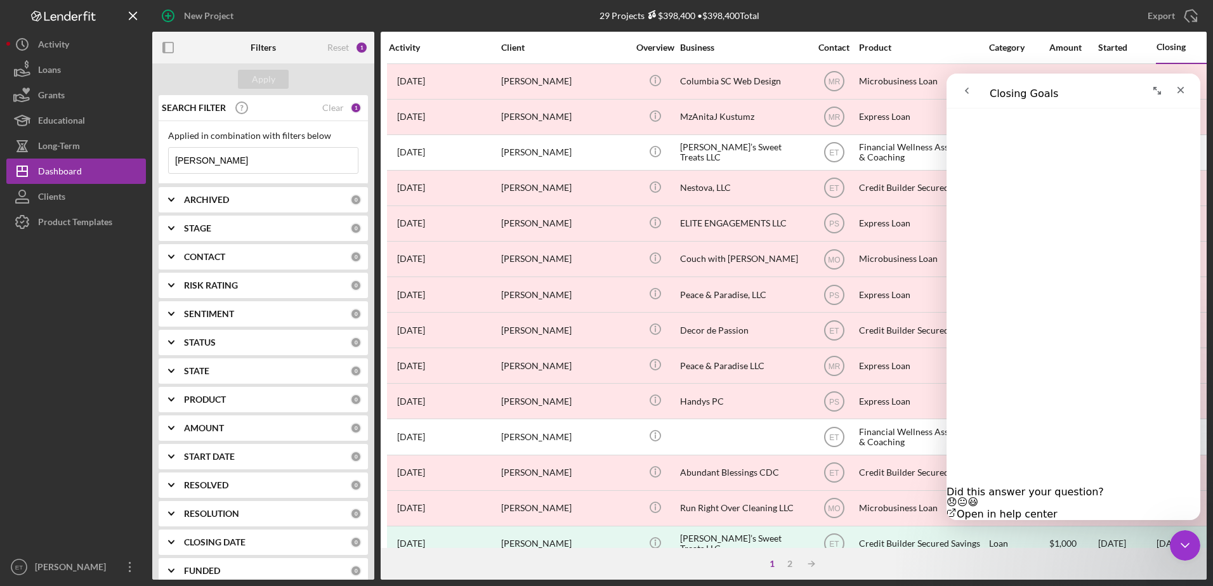
scroll to position [701, 0]
click at [1179, 89] on icon "Close" at bounding box center [1180, 90] width 7 height 7
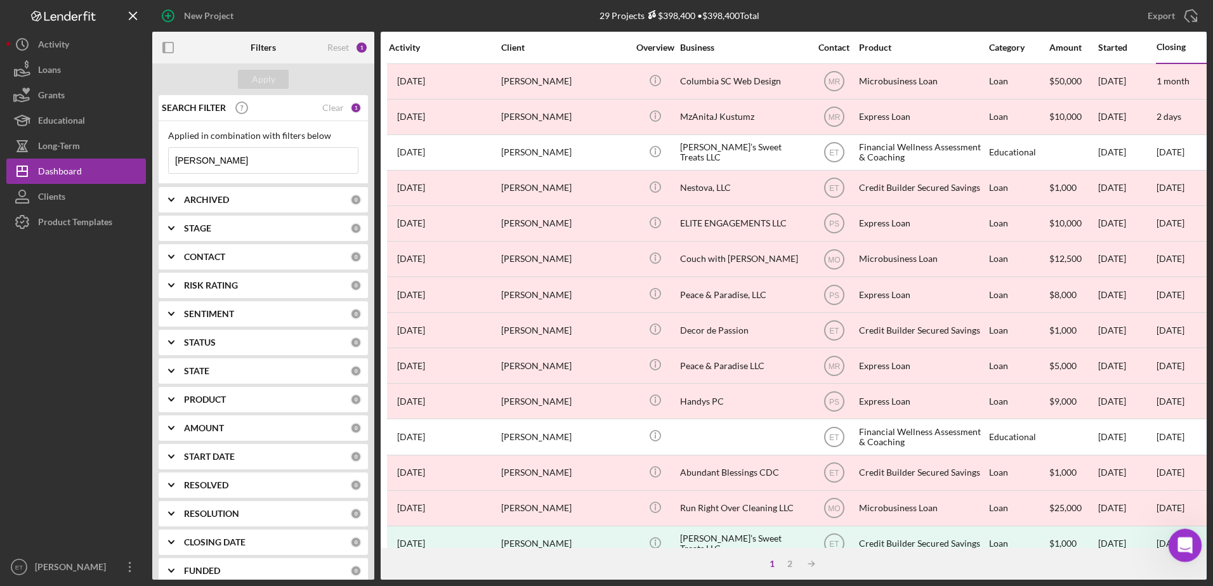
click at [1181, 537] on icon "Open Intercom Messenger" at bounding box center [1183, 543] width 21 height 21
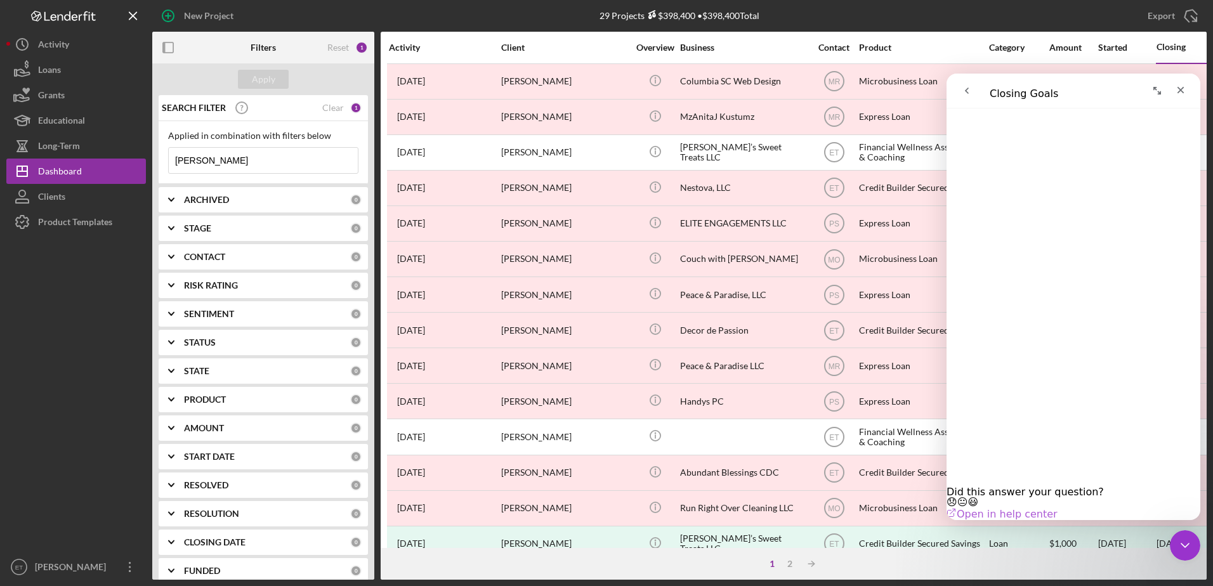
click at [1057, 508] on link "Open in help center" at bounding box center [1001, 514] width 111 height 12
click at [1179, 545] on icon "Close Intercom Messenger" at bounding box center [1182, 543] width 15 height 15
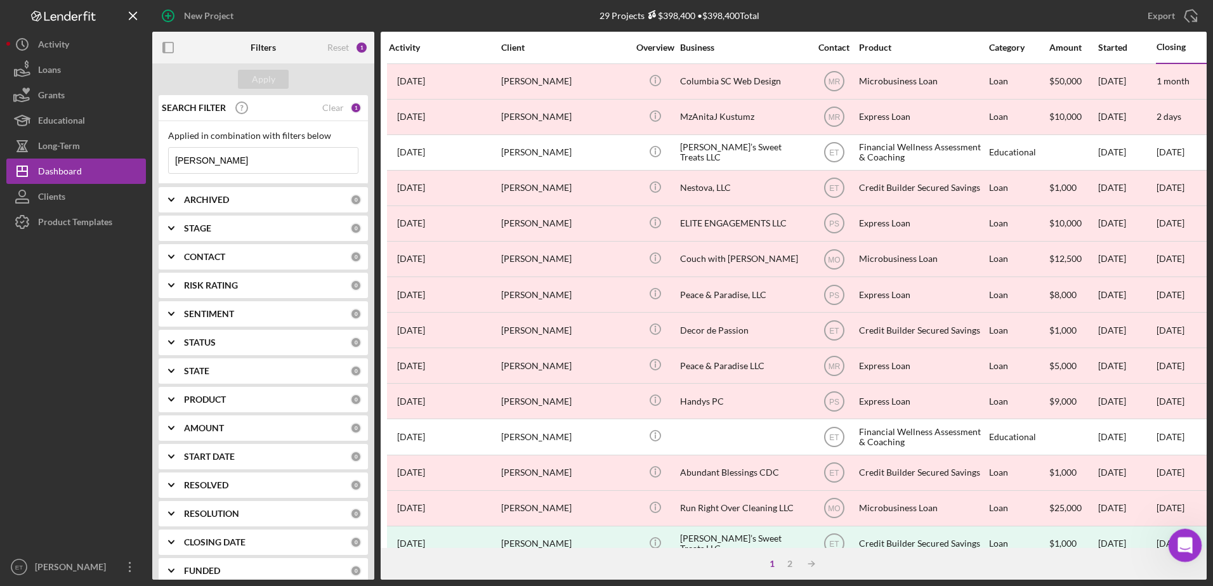
click at [1179, 545] on icon "Open Intercom Messenger" at bounding box center [1182, 543] width 9 height 10
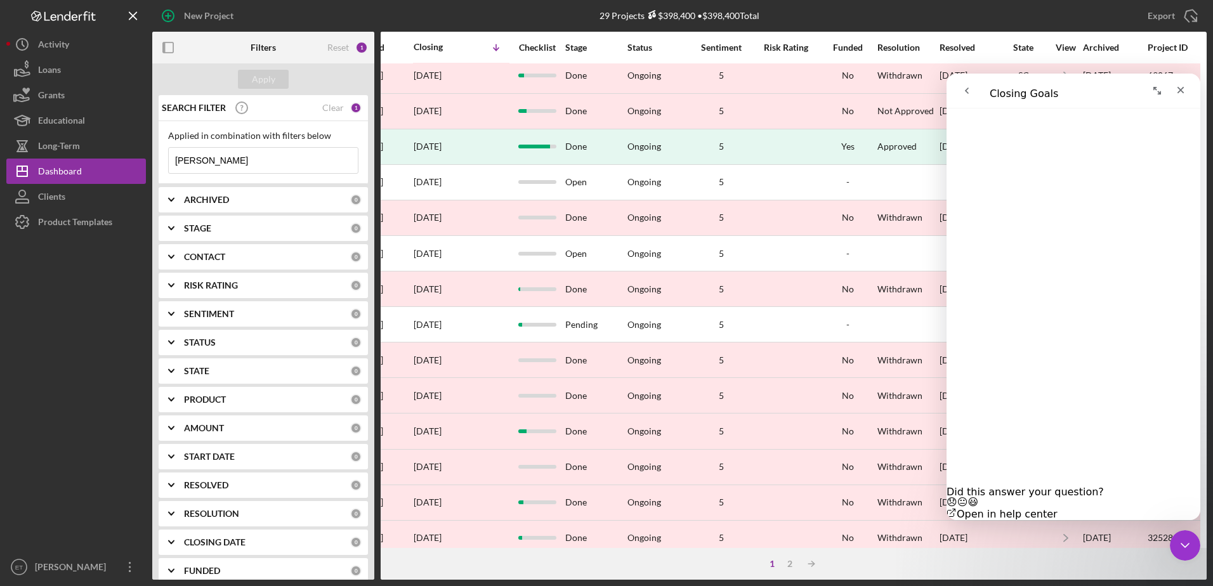
scroll to position [398, 752]
click at [1180, 542] on icon "Close Intercom Messenger" at bounding box center [1182, 543] width 15 height 15
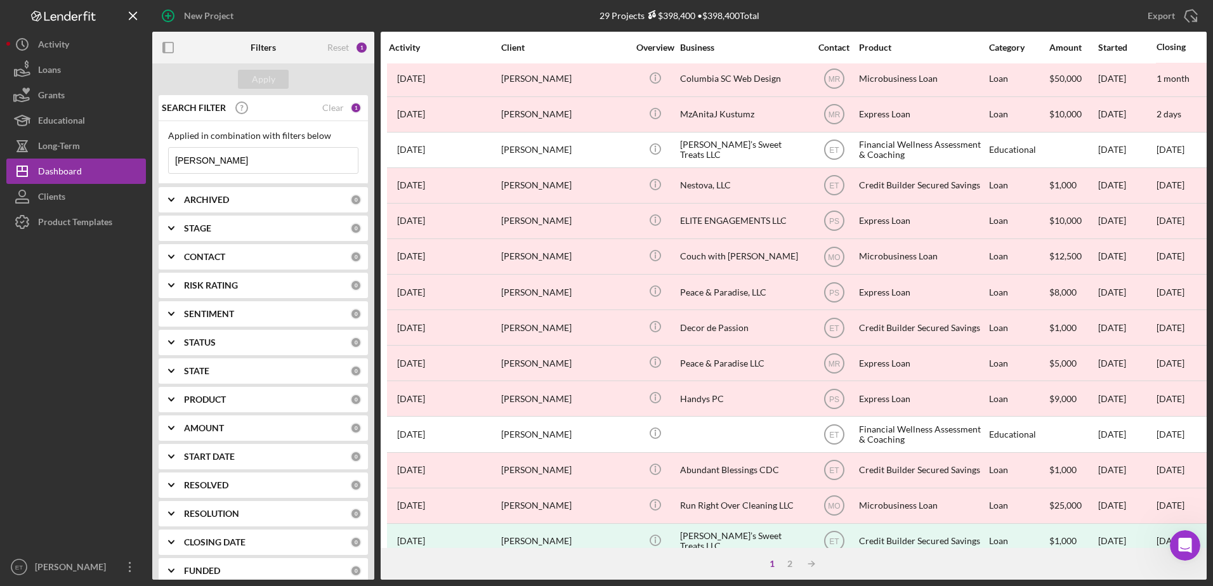
scroll to position [0, 0]
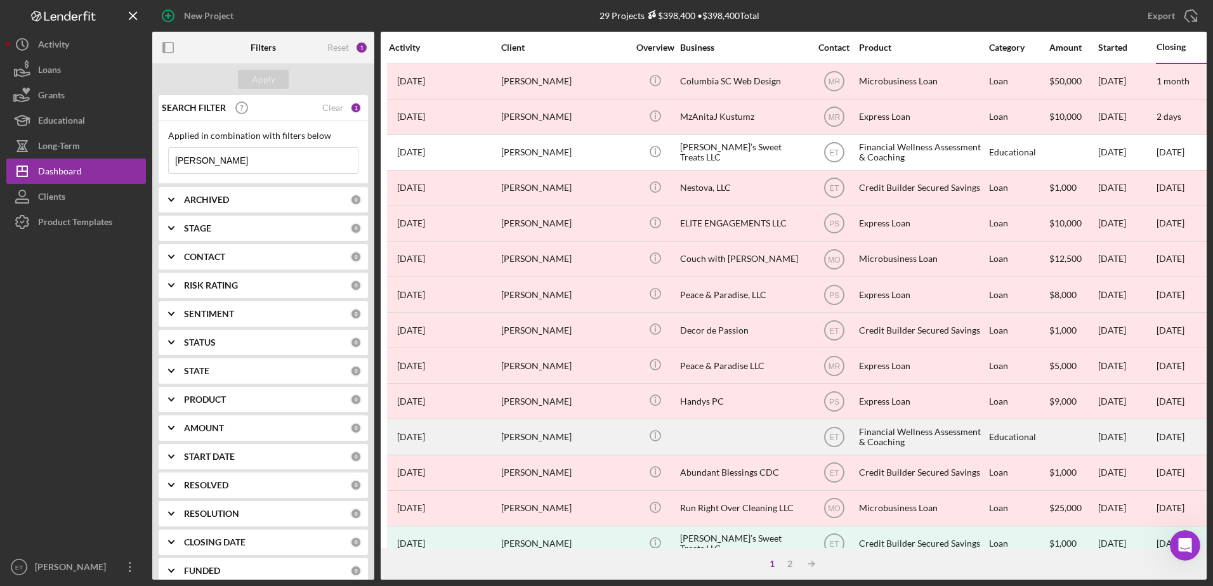
click at [942, 439] on div "Financial Wellness Assessment & Coaching" at bounding box center [922, 437] width 127 height 34
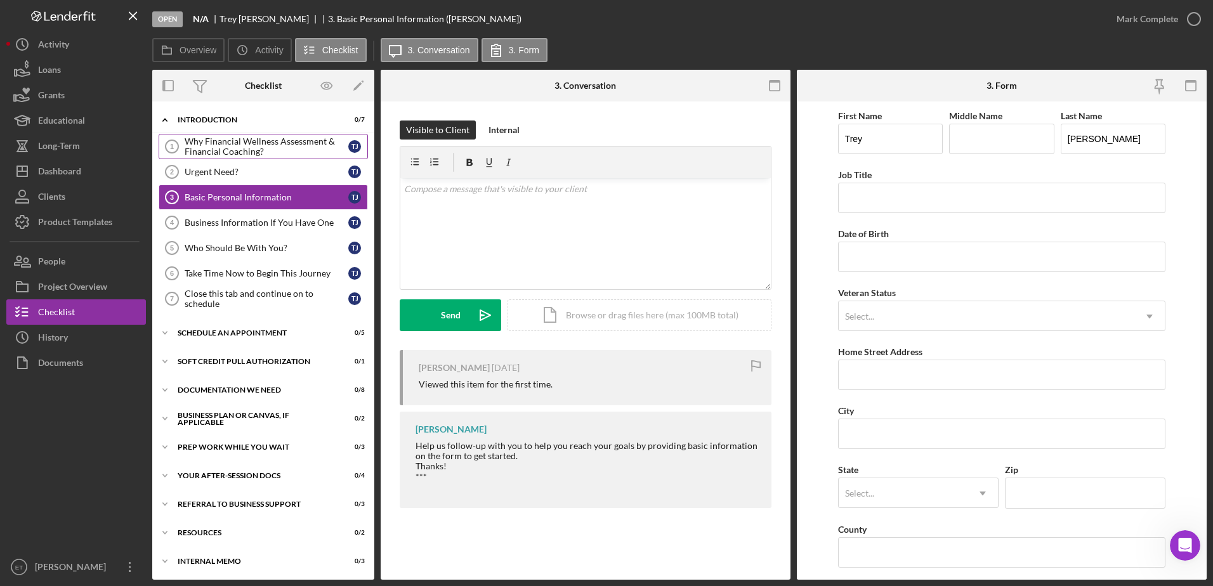
click at [234, 148] on div "Why Financial Wellness Assessment & Financial Coaching?" at bounding box center [267, 146] width 164 height 20
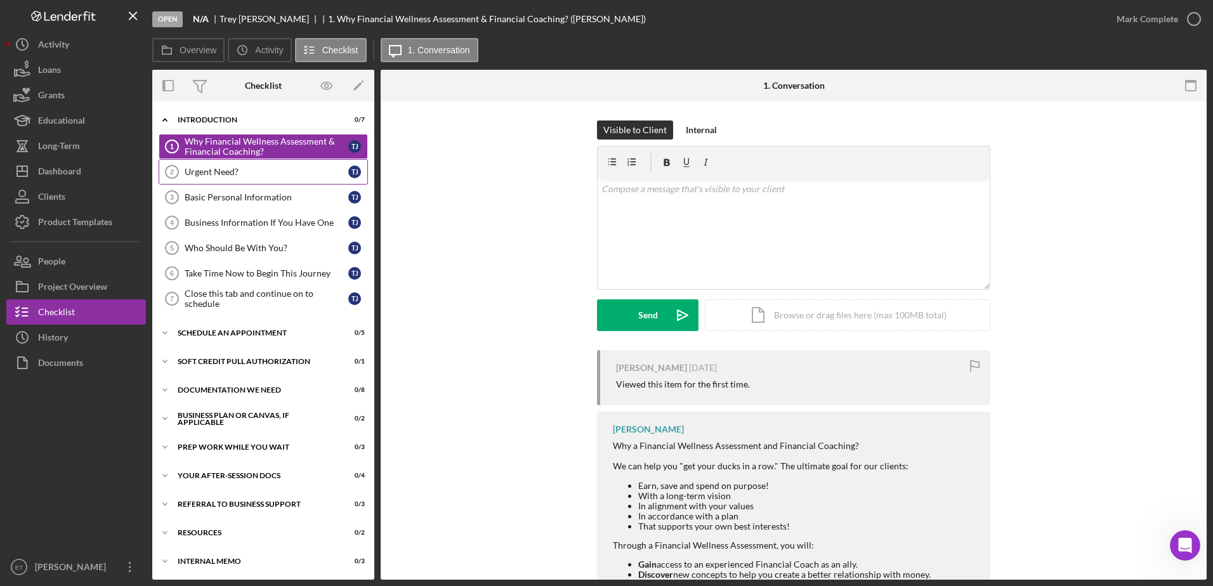
click at [210, 179] on link "Urgent Need? 2 Urgent Need? T J" at bounding box center [263, 171] width 209 height 25
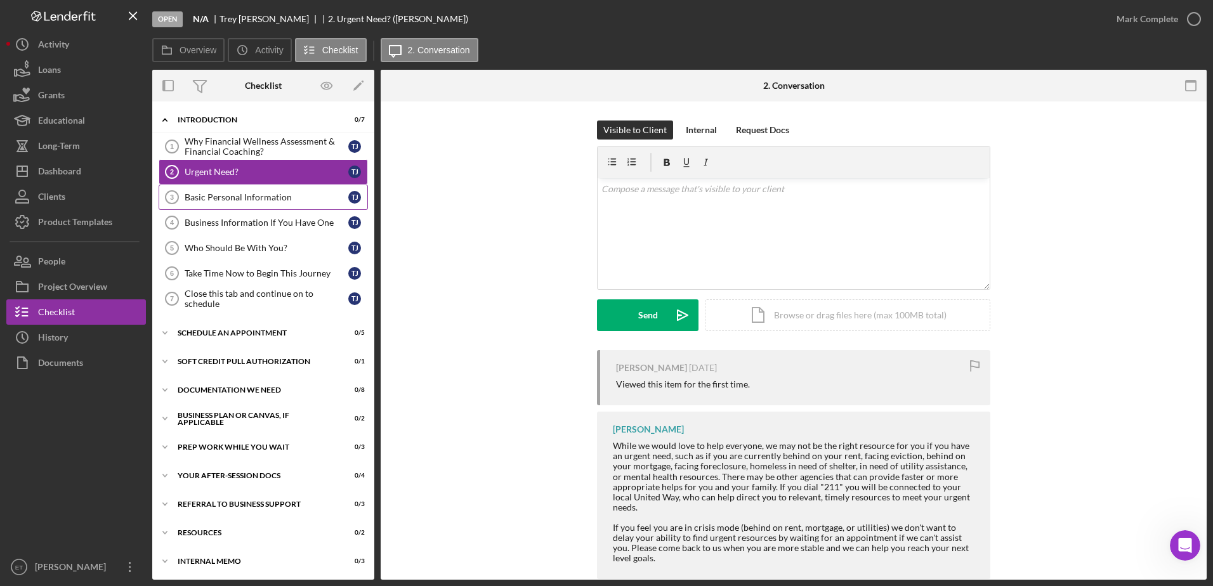
click at [213, 200] on div "Basic Personal Information" at bounding box center [267, 197] width 164 height 10
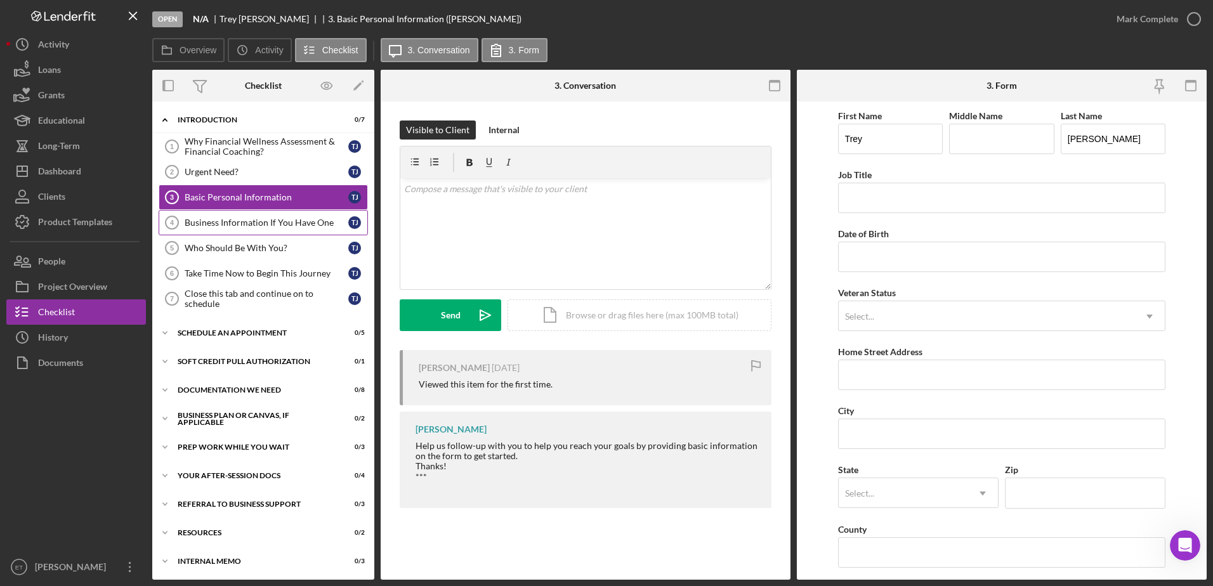
click at [227, 223] on div "Business Information If You Have One" at bounding box center [267, 223] width 164 height 10
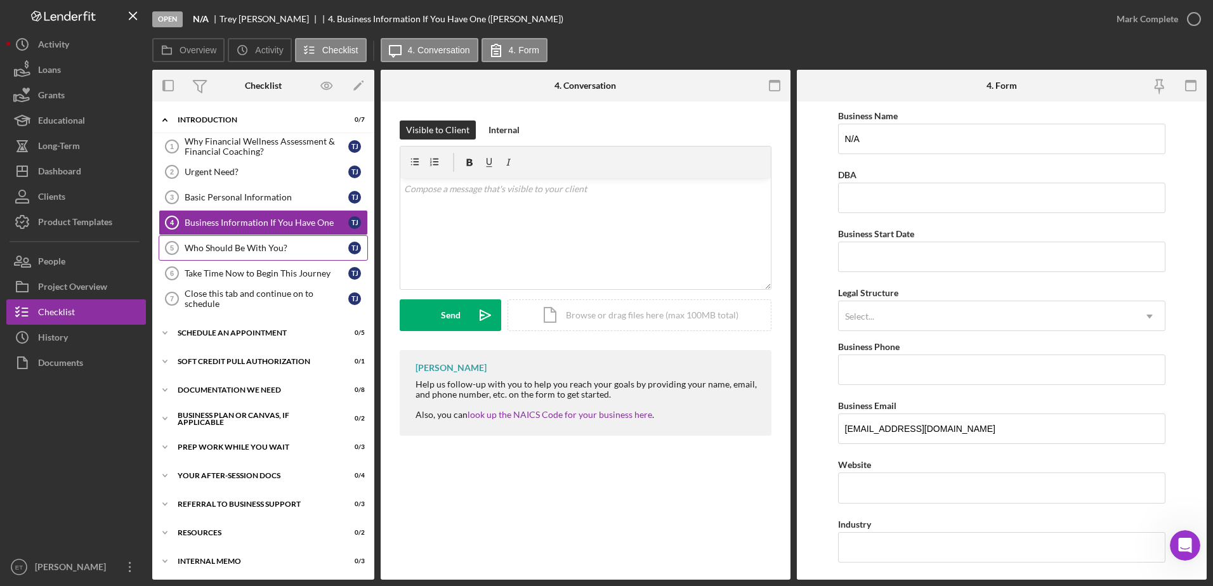
click at [228, 252] on div "Who Should Be With You?" at bounding box center [267, 248] width 164 height 10
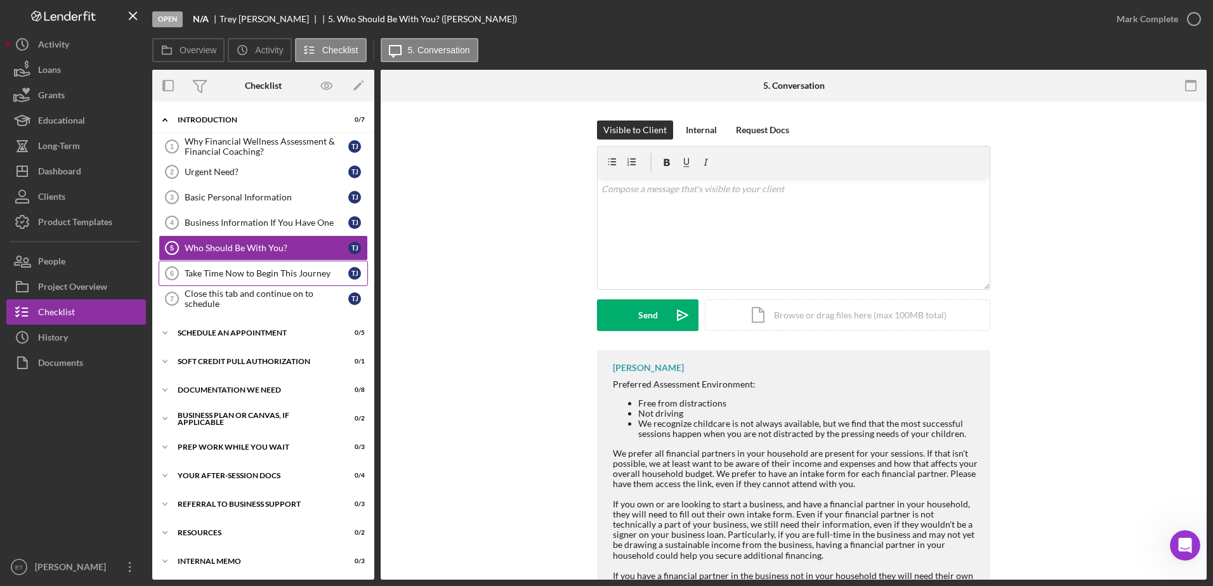
click at [231, 274] on div "Take Time Now to Begin This Journey" at bounding box center [267, 273] width 164 height 10
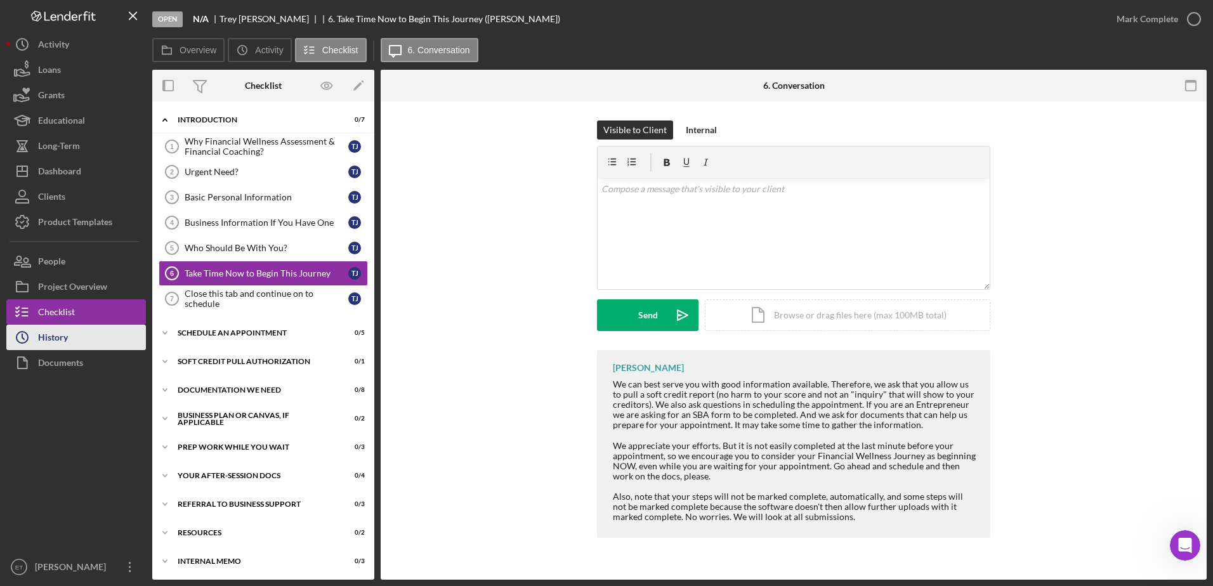
click at [48, 342] on div "History" at bounding box center [53, 339] width 30 height 29
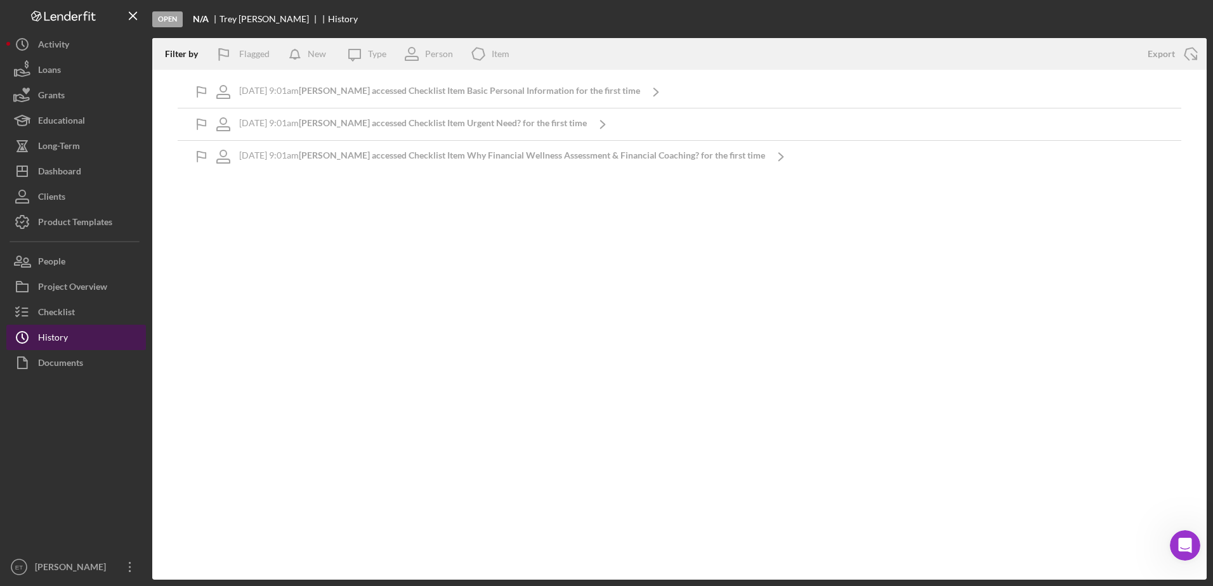
click at [48, 342] on div "History" at bounding box center [53, 339] width 30 height 29
click at [37, 318] on icon "button" at bounding box center [22, 312] width 32 height 32
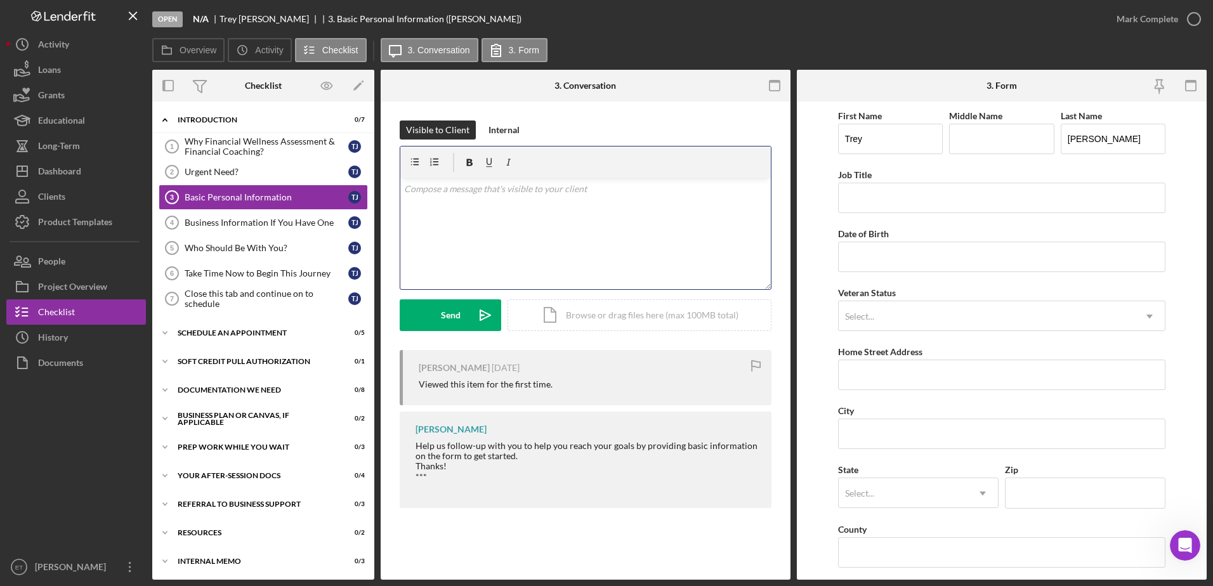
click at [503, 212] on div "v Color teal Color pink Remove color Add row above Add row below Add column bef…" at bounding box center [585, 233] width 370 height 111
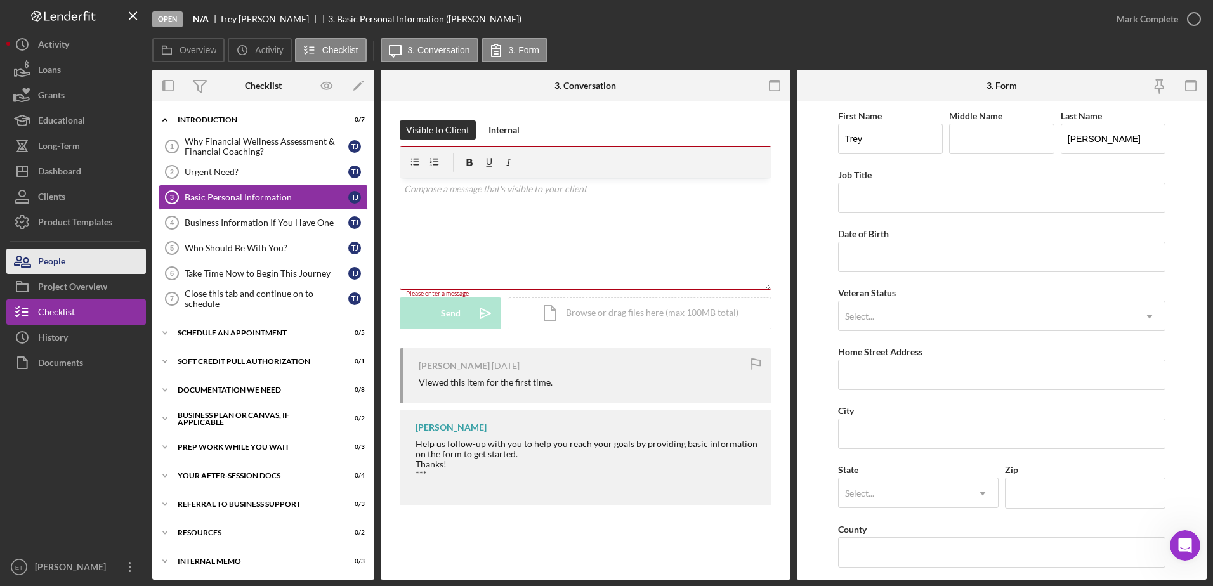
click at [53, 261] on div "People" at bounding box center [51, 263] width 27 height 29
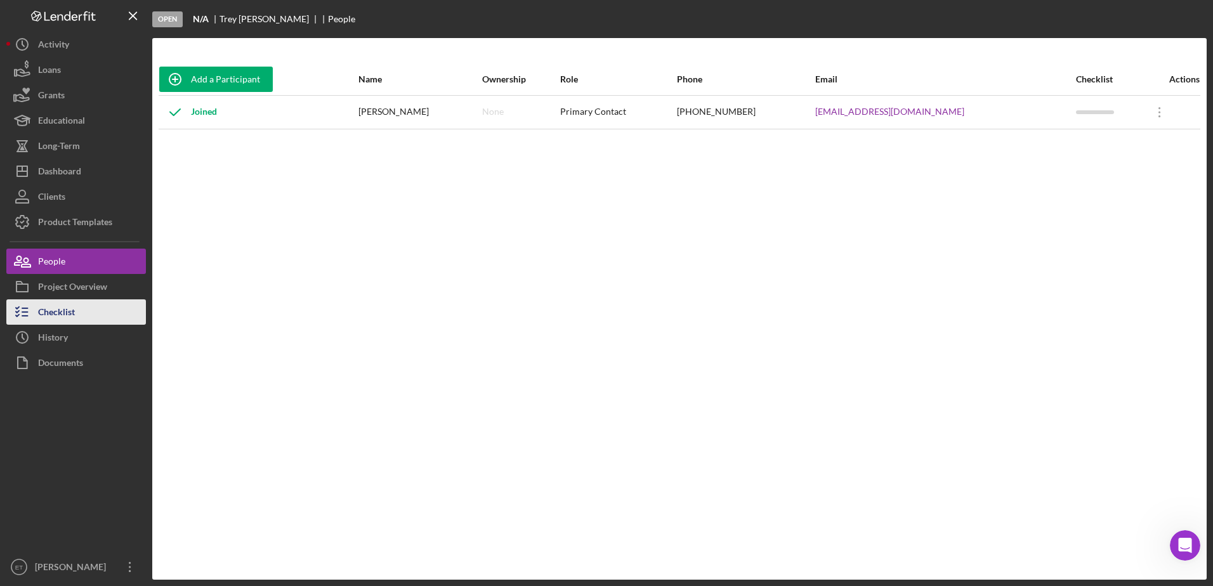
click at [71, 309] on div "Checklist" at bounding box center [56, 313] width 37 height 29
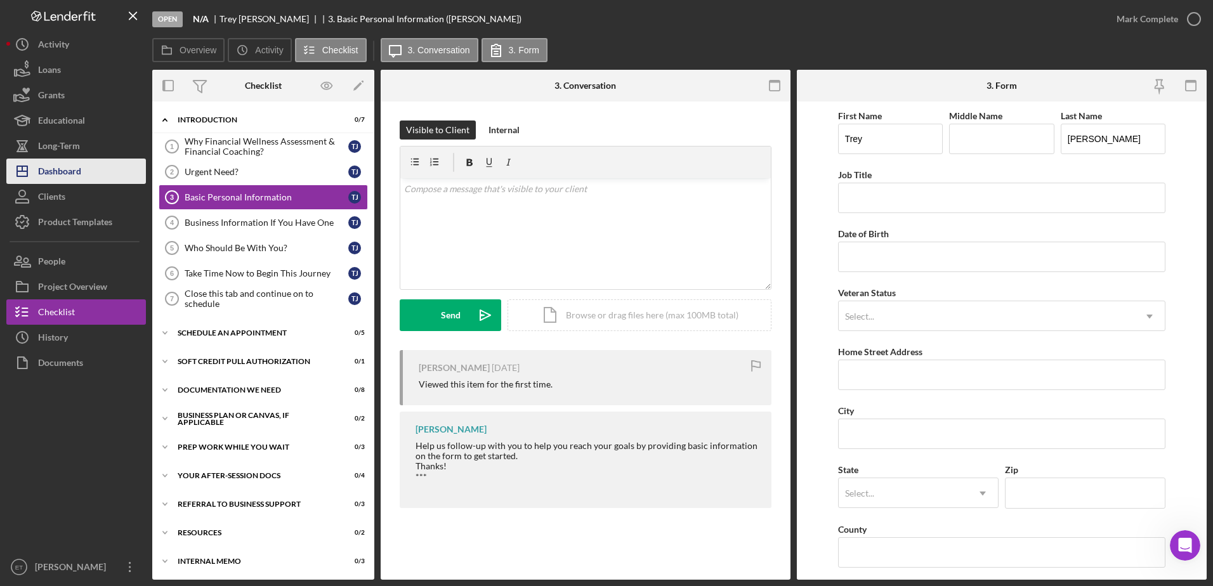
click at [58, 169] on div "Dashboard" at bounding box center [59, 173] width 43 height 29
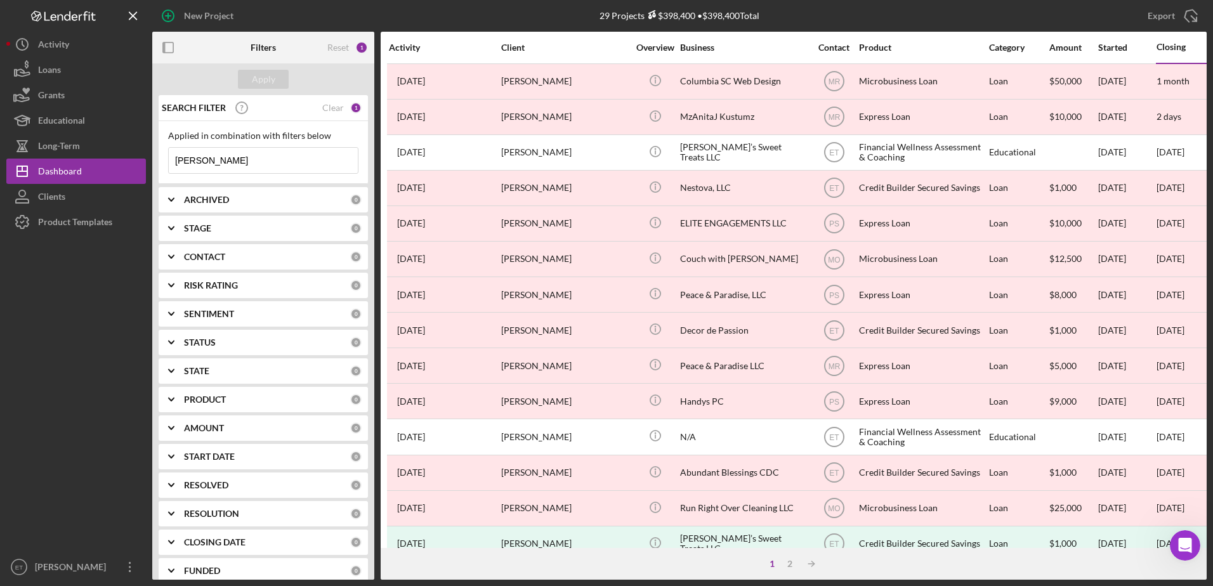
click at [207, 404] on b "PRODUCT" at bounding box center [205, 399] width 42 height 10
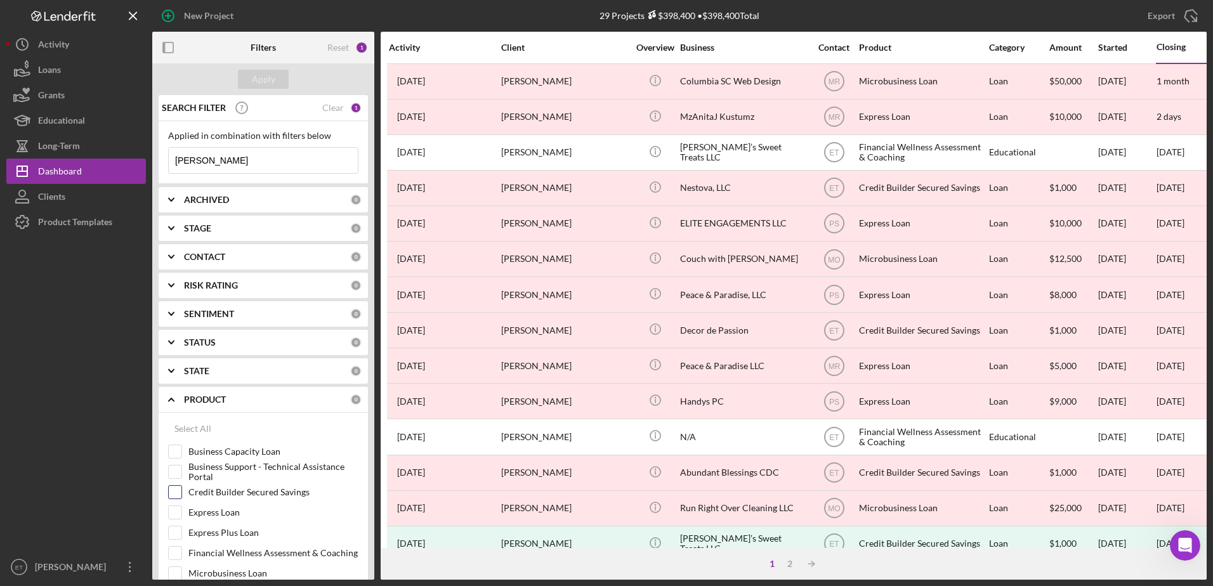
click at [178, 495] on input "Credit Builder Secured Savings" at bounding box center [175, 492] width 13 height 13
checkbox input "true"
click at [257, 85] on div "Apply" at bounding box center [263, 79] width 23 height 19
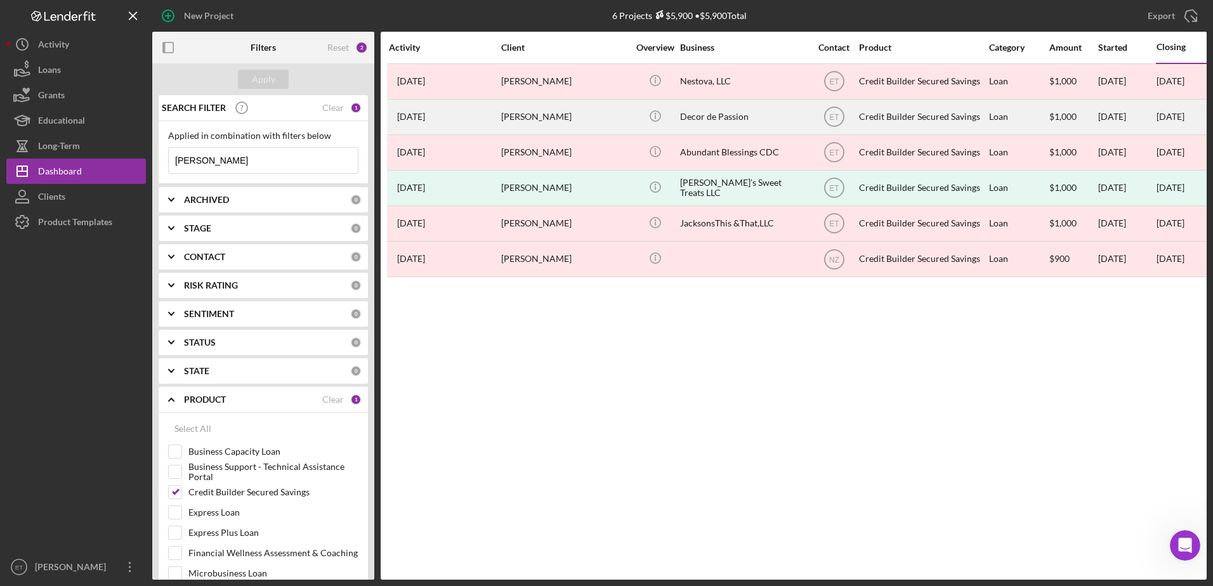
click at [701, 122] on div "Decor de Passion" at bounding box center [743, 117] width 127 height 34
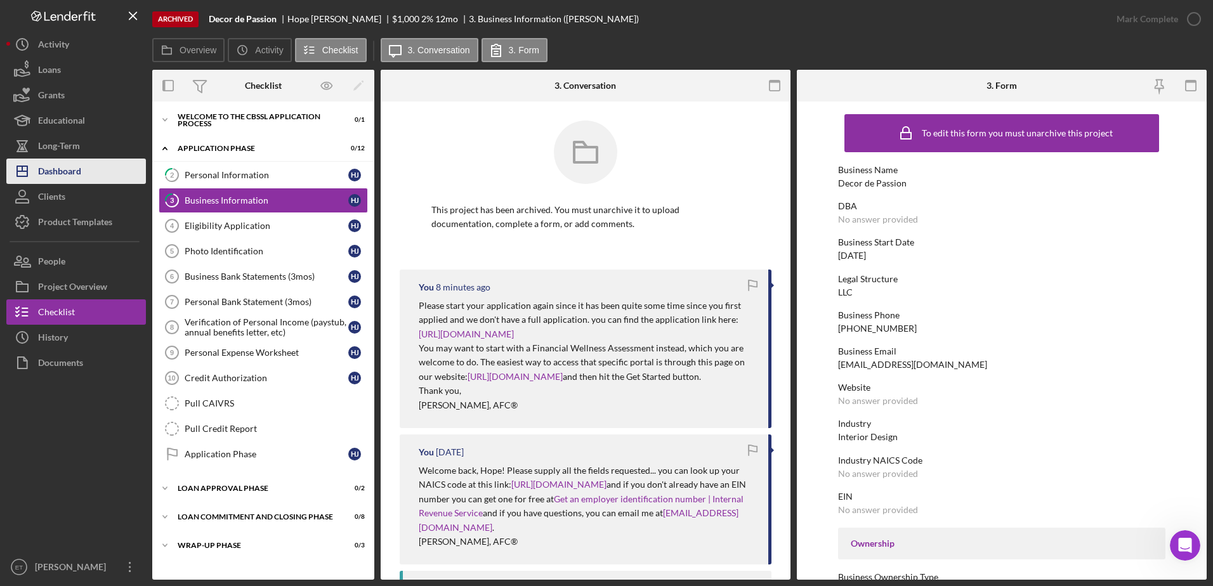
click at [51, 183] on div "Dashboard" at bounding box center [59, 173] width 43 height 29
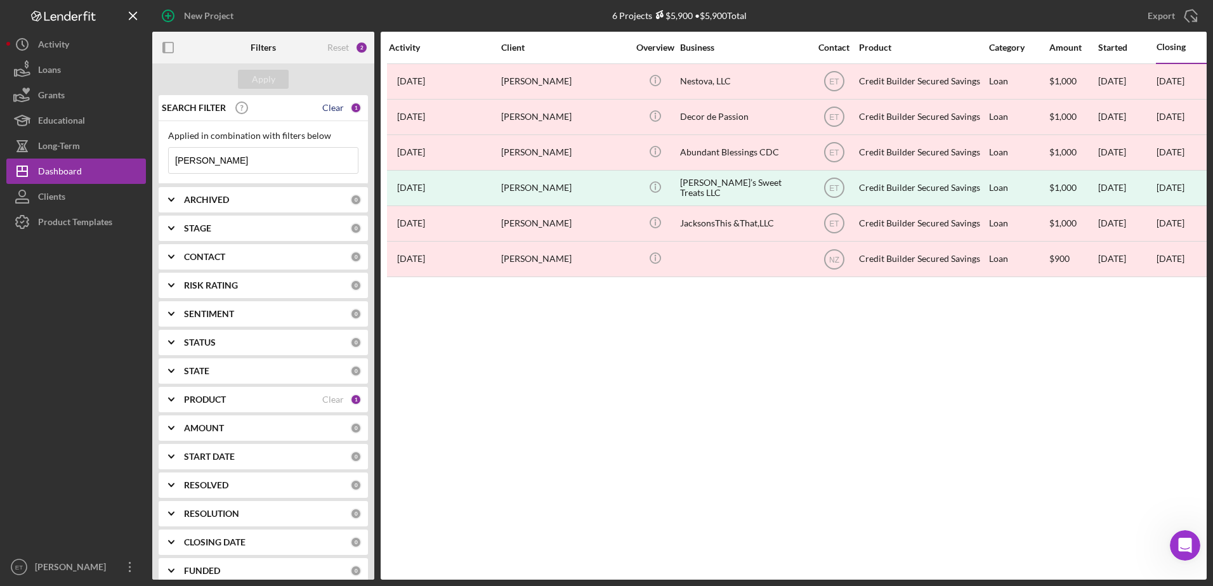
click at [330, 106] on div "Clear" at bounding box center [333, 108] width 22 height 10
click at [262, 81] on div "Apply" at bounding box center [263, 79] width 23 height 19
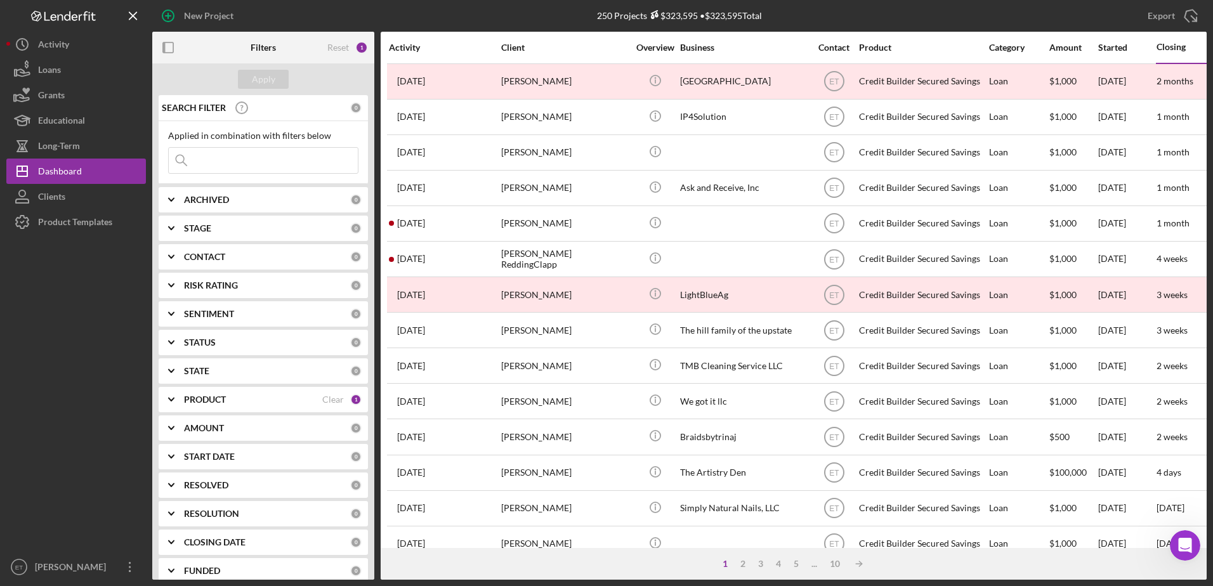
click at [237, 403] on div "PRODUCT" at bounding box center [253, 399] width 138 height 10
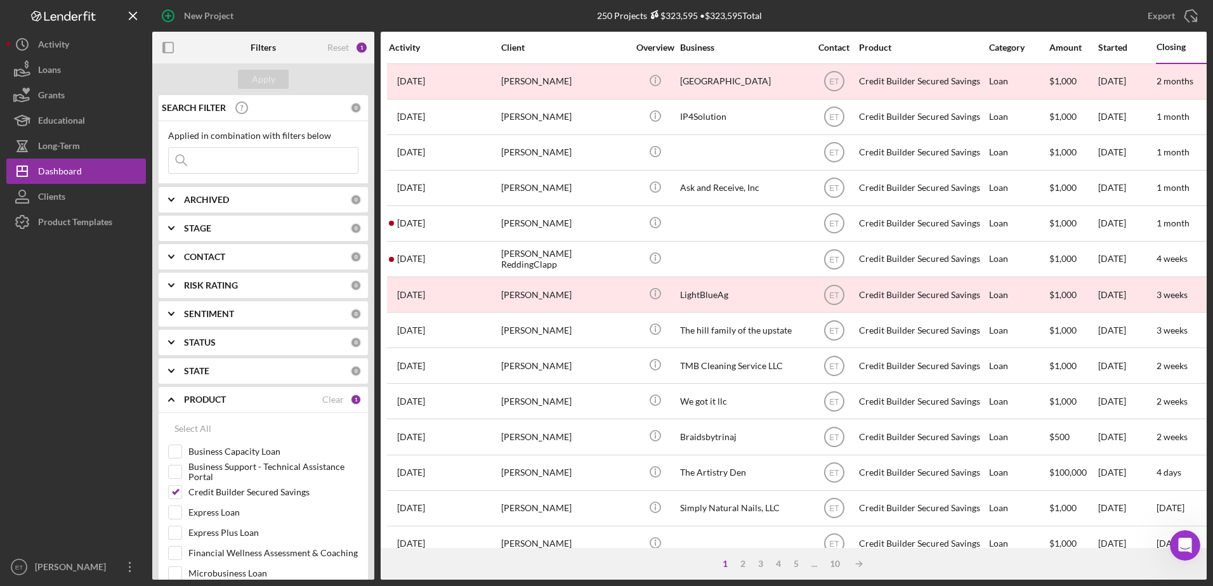
click at [237, 403] on div "PRODUCT" at bounding box center [253, 399] width 138 height 10
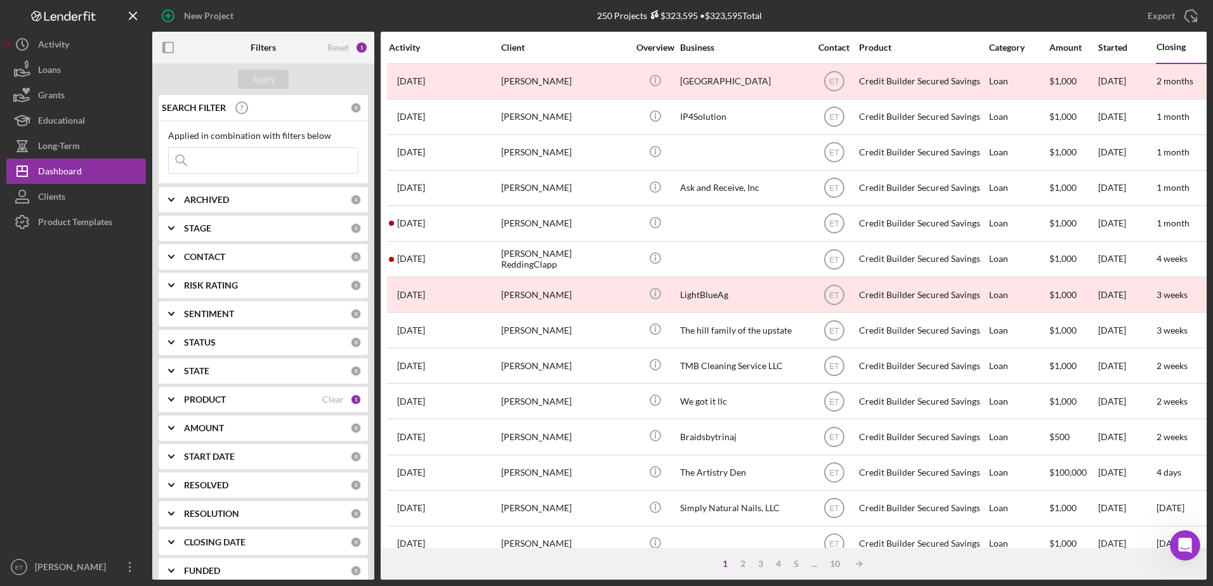
click at [255, 344] on div "STATUS" at bounding box center [267, 342] width 166 height 10
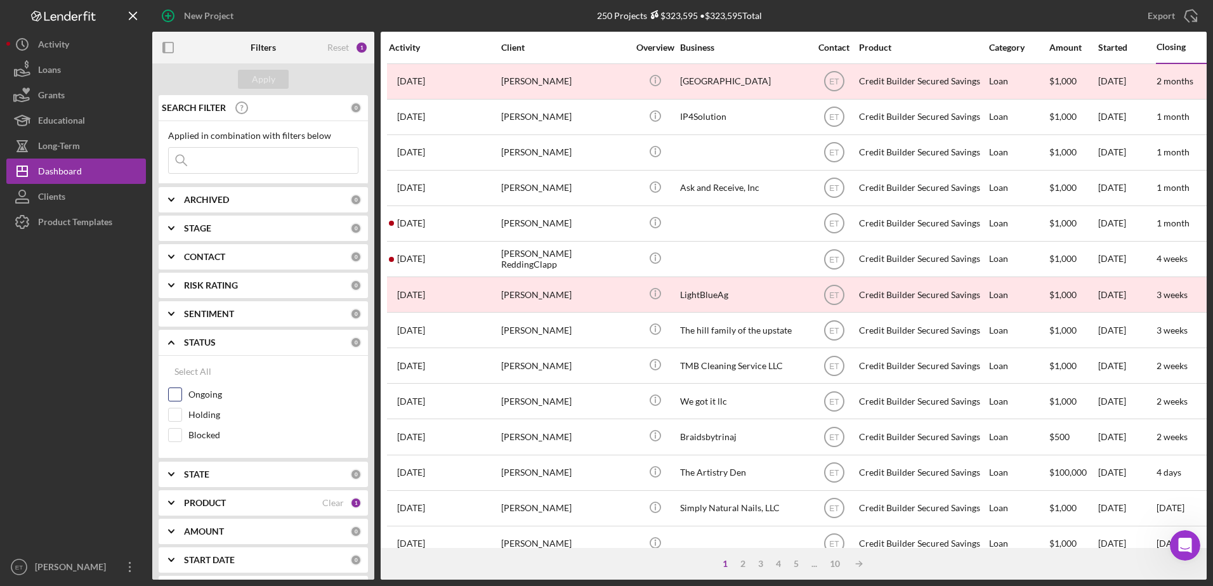
click at [176, 394] on input "Ongoing" at bounding box center [175, 394] width 13 height 13
checkbox input "true"
click at [260, 342] on div "STATUS" at bounding box center [253, 342] width 138 height 10
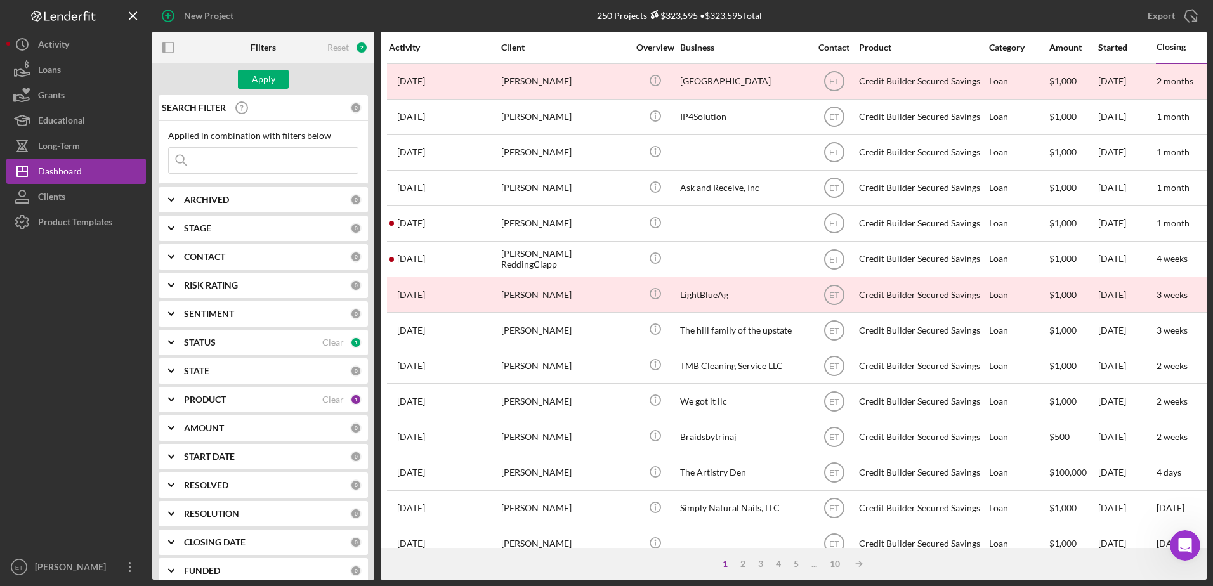
click at [266, 230] on div "STAGE" at bounding box center [267, 228] width 166 height 10
click at [232, 231] on div "STAGE" at bounding box center [267, 228] width 166 height 10
click at [257, 84] on div "Apply" at bounding box center [263, 79] width 23 height 19
click at [228, 486] on b "RESOLVED" at bounding box center [206, 485] width 44 height 10
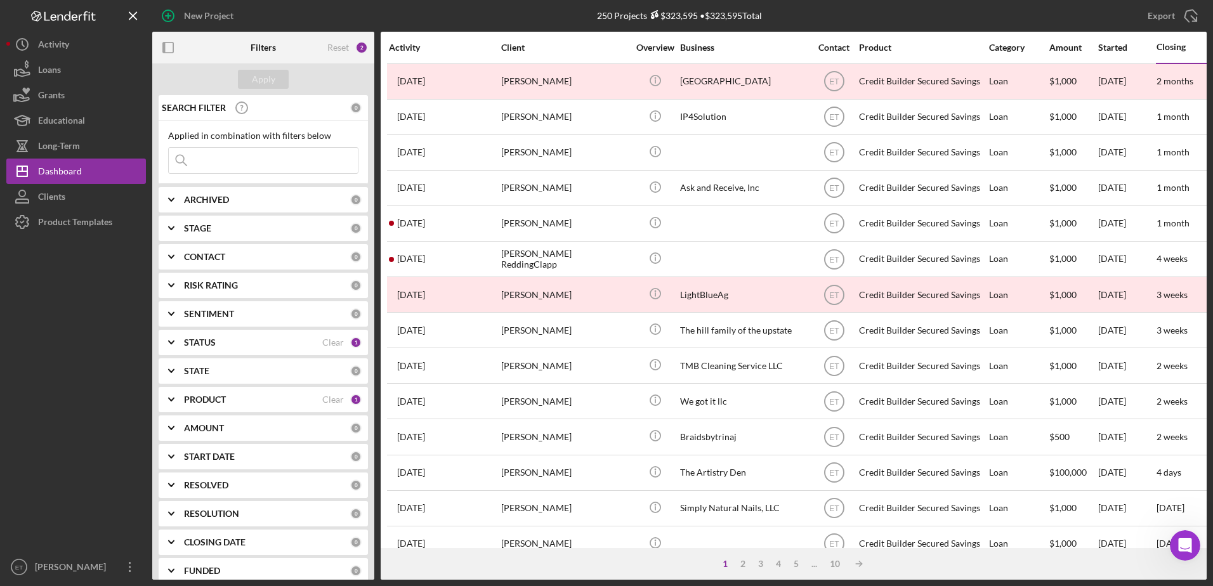
click at [224, 521] on div "RESOLUTION 0" at bounding box center [273, 513] width 178 height 25
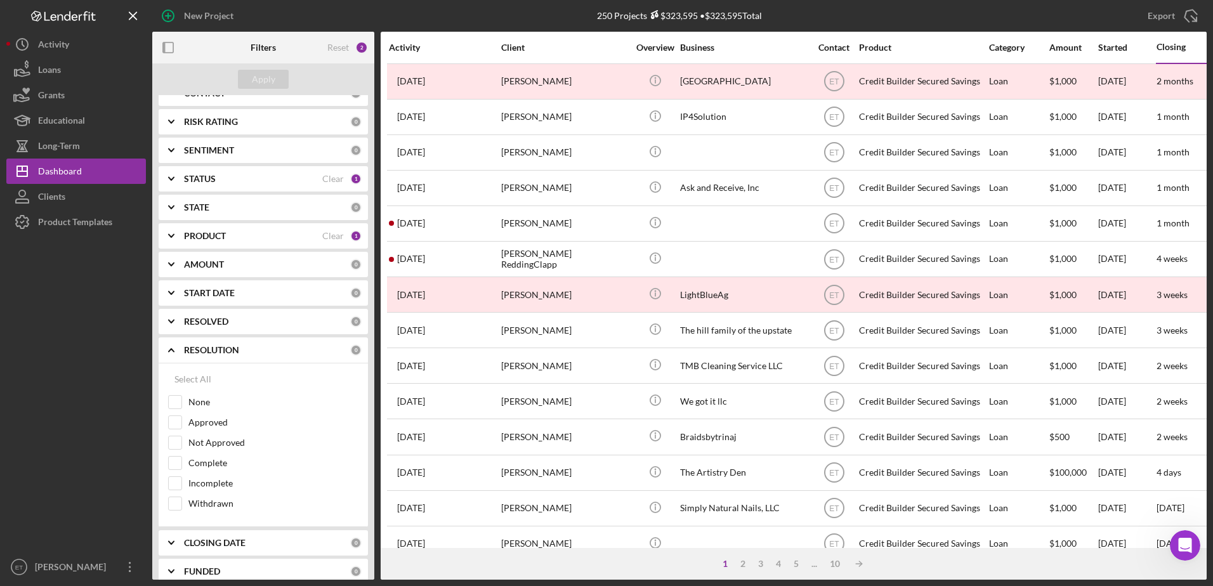
scroll to position [164, 0]
click at [229, 353] on b "RESOLUTION" at bounding box center [211, 349] width 55 height 10
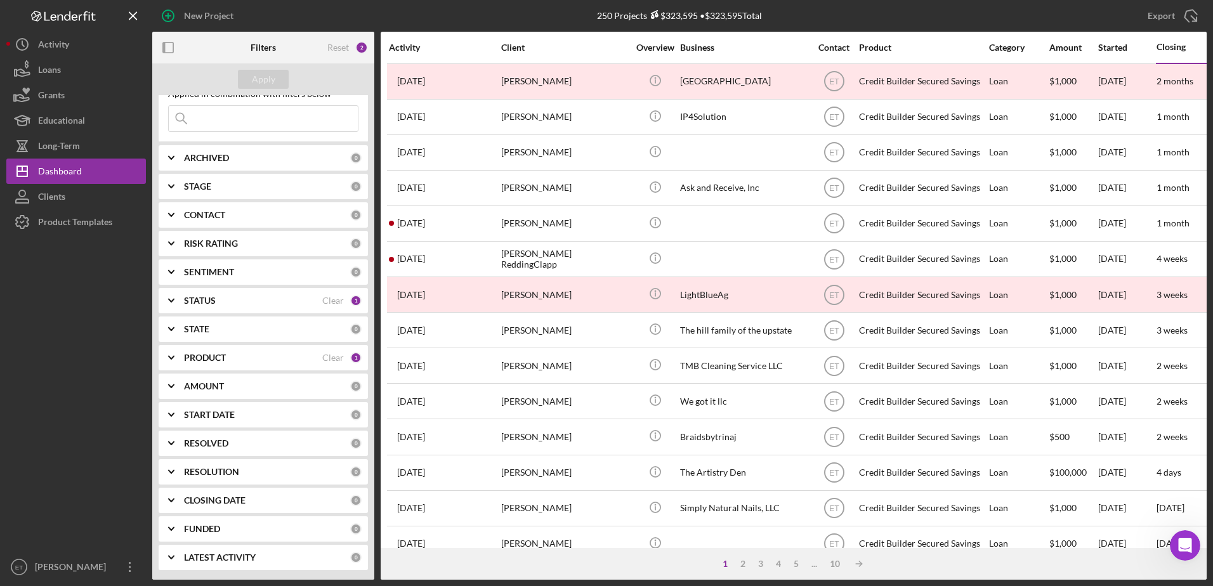
scroll to position [0, 0]
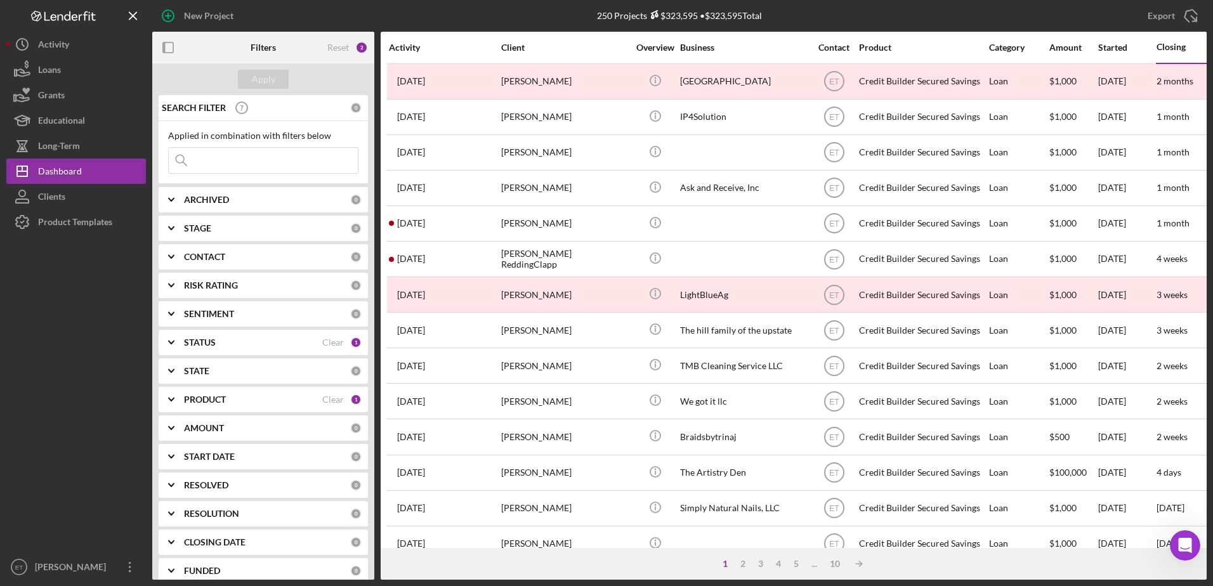
click at [250, 204] on div "ARCHIVED" at bounding box center [267, 200] width 166 height 10
click at [174, 254] on input "Active" at bounding box center [175, 251] width 13 height 13
checkbox input "true"
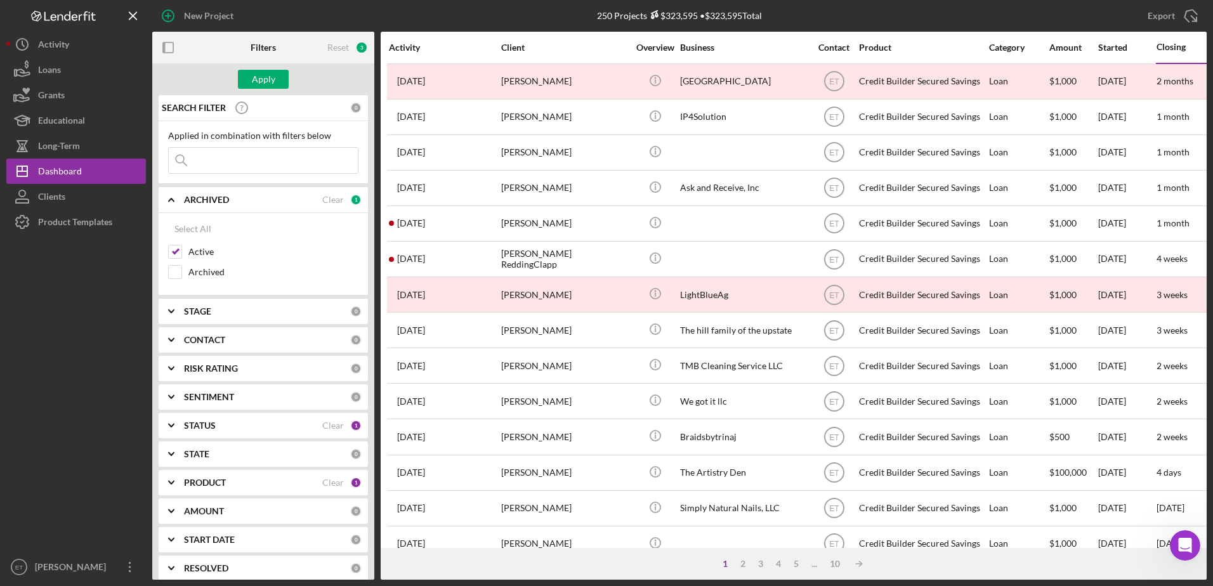
click at [245, 204] on div "ARCHIVED" at bounding box center [253, 200] width 138 height 10
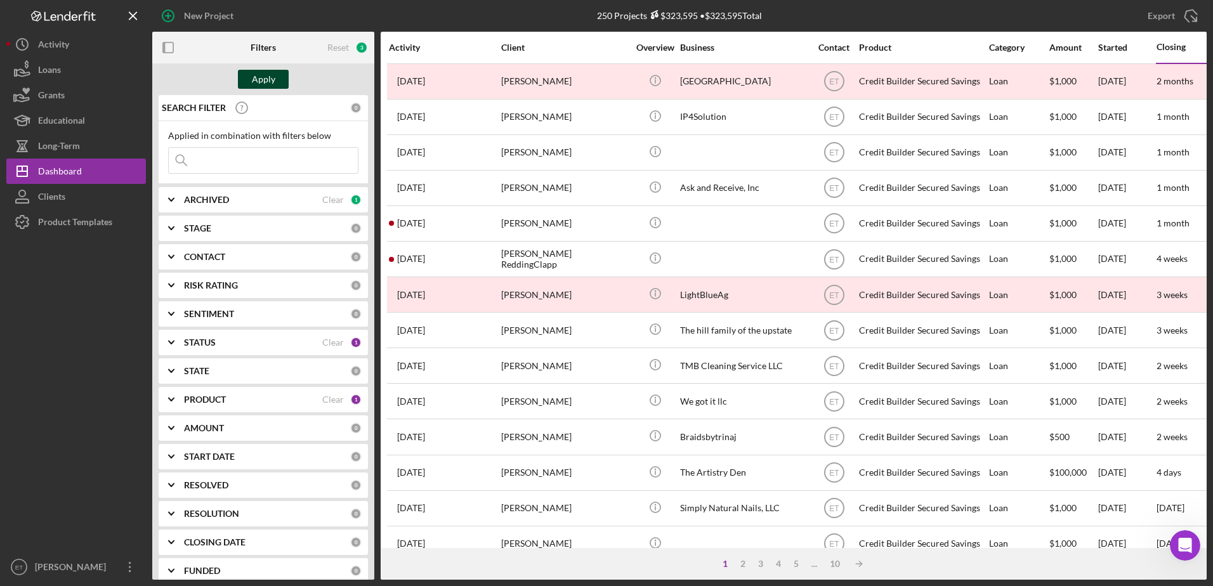
click at [259, 82] on div "Apply" at bounding box center [263, 79] width 23 height 19
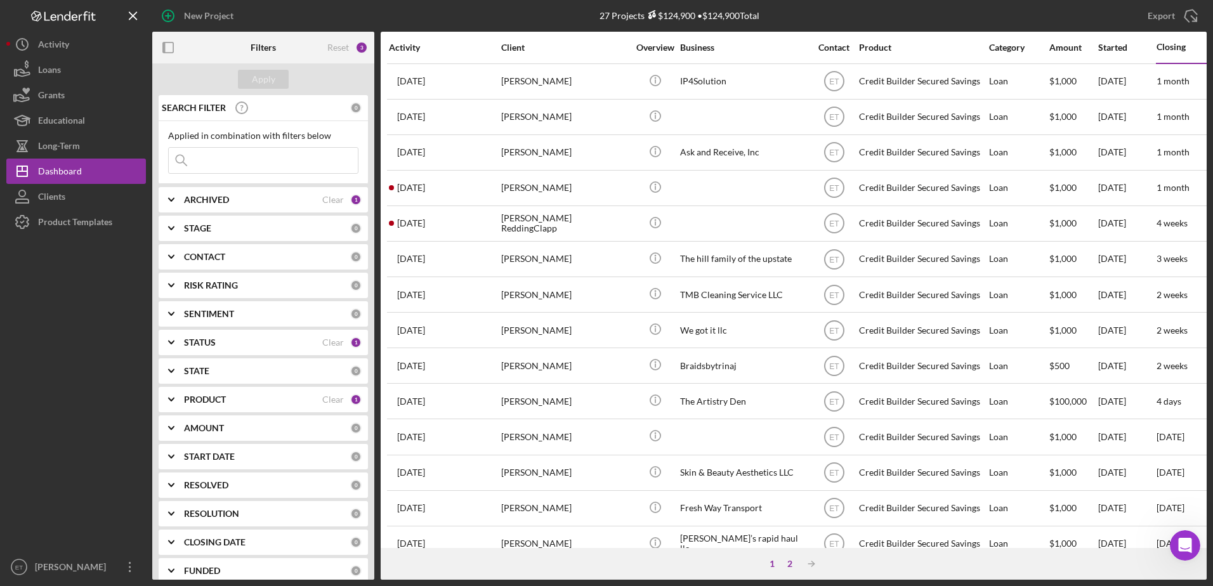
click at [792, 560] on div "2" at bounding box center [790, 564] width 18 height 10
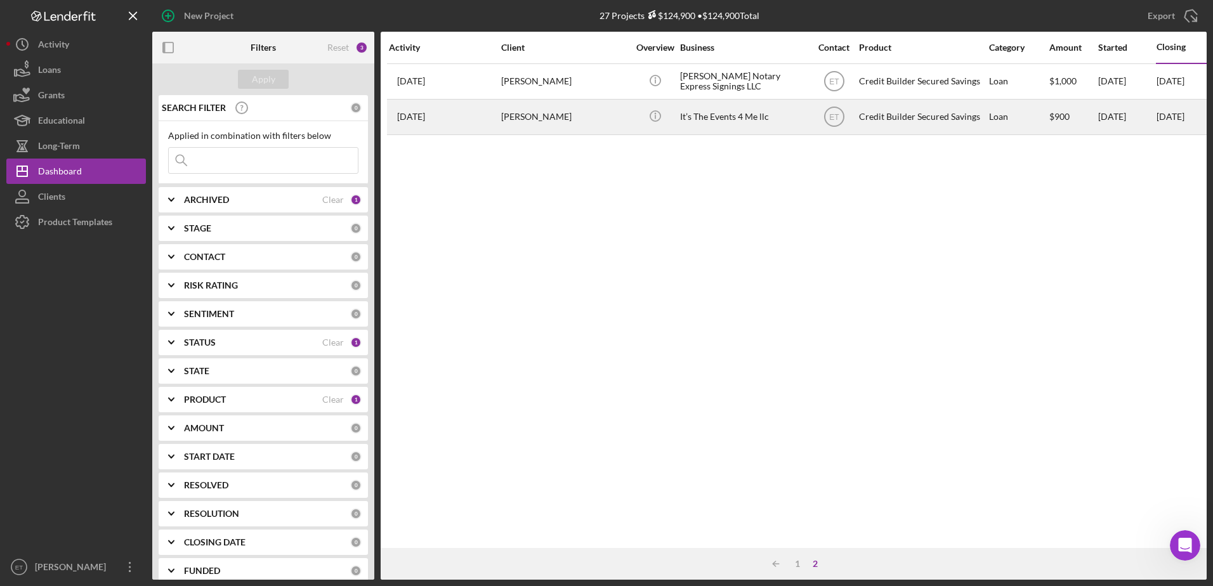
click at [721, 126] on div "It’s The Events 4 Me llc" at bounding box center [743, 117] width 127 height 34
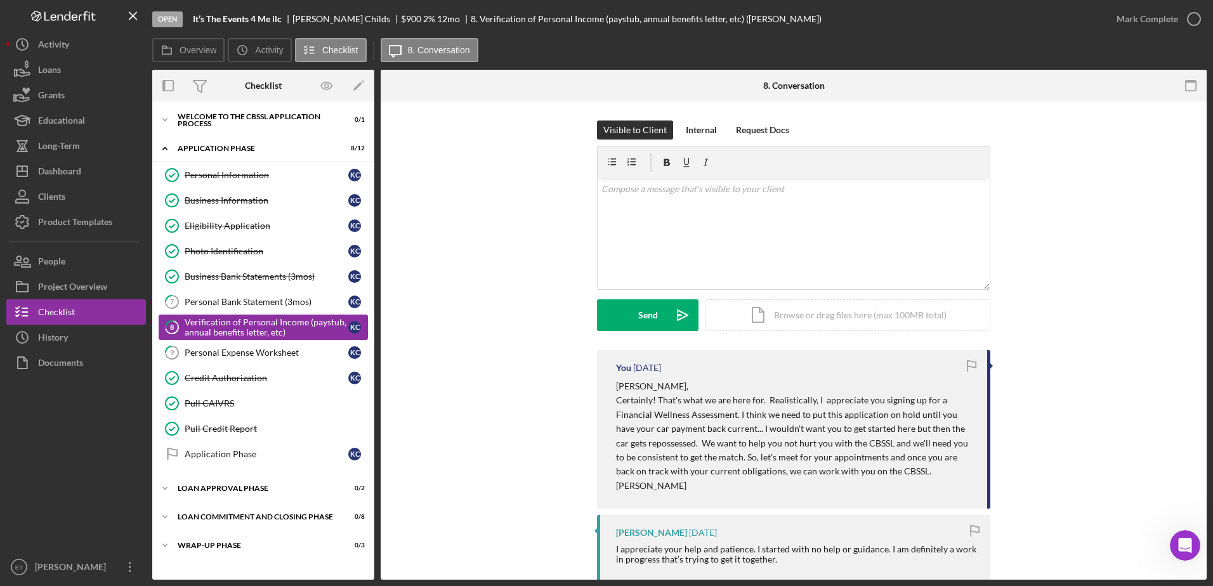
click at [279, 323] on div "Verification of Personal Income (paystub, annual benefits letter, etc)" at bounding box center [267, 327] width 164 height 20
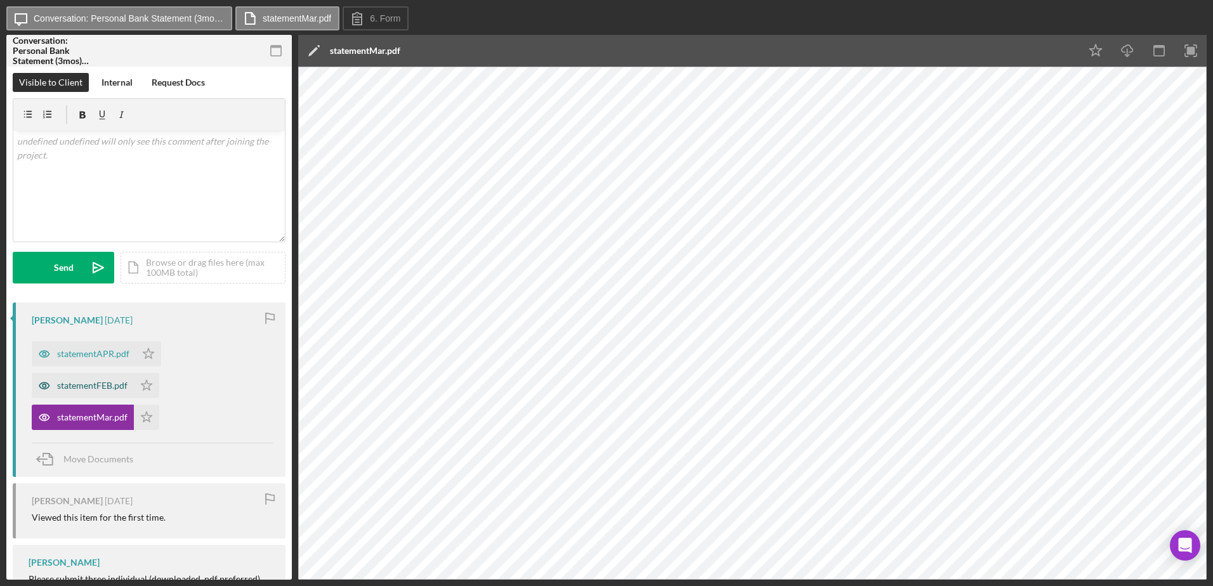
click at [44, 387] on icon "button" at bounding box center [43, 385] width 3 height 3
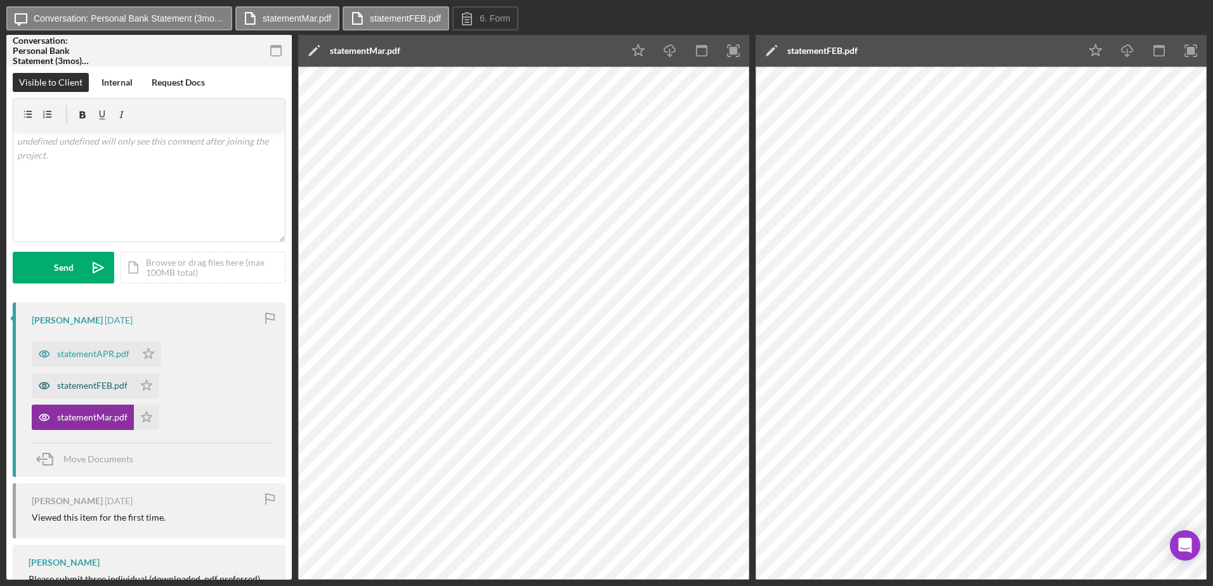
click at [42, 387] on icon "button" at bounding box center [43, 385] width 3 height 3
click at [41, 357] on icon "button" at bounding box center [44, 353] width 25 height 25
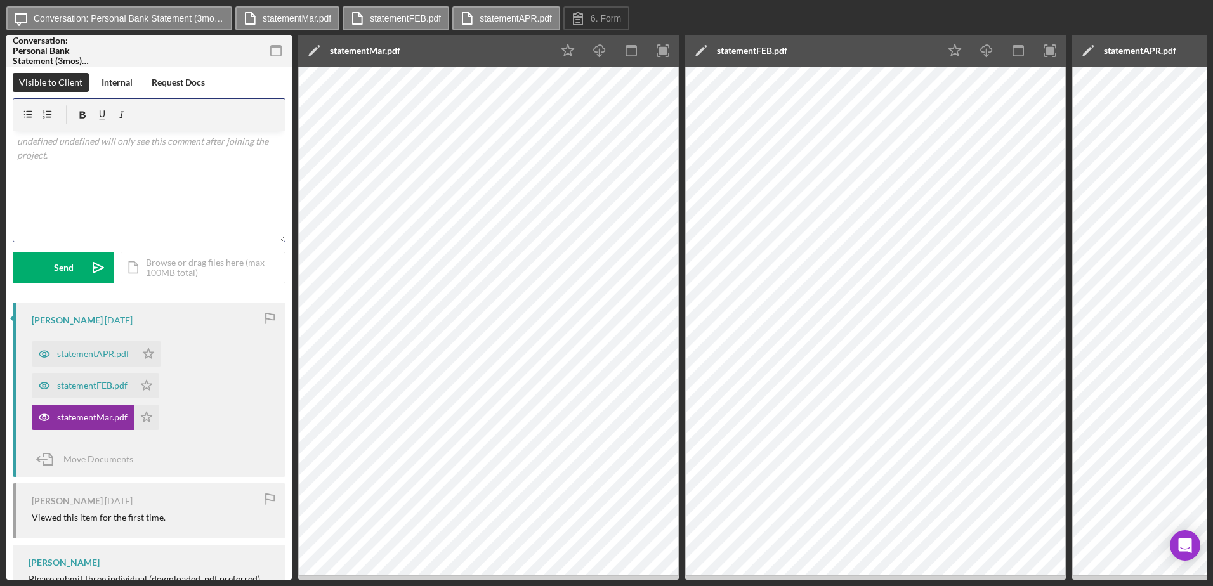
click at [133, 171] on div "v Color teal Color pink Remove color Add row above Add row below Add column bef…" at bounding box center [148, 186] width 271 height 111
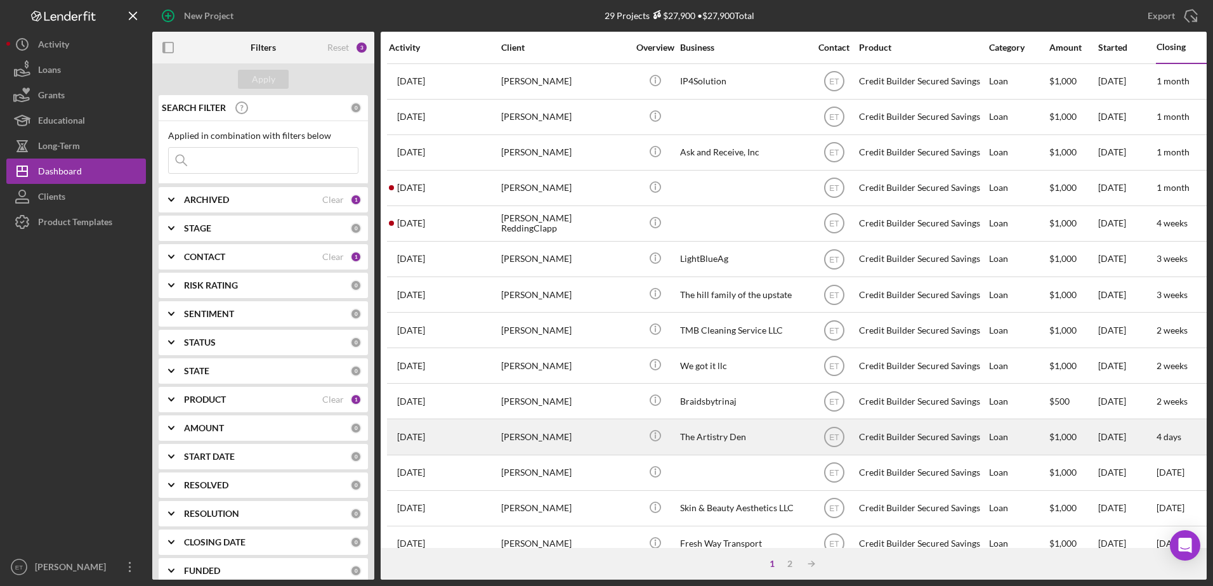
click at [583, 440] on div "[PERSON_NAME]" at bounding box center [564, 437] width 127 height 34
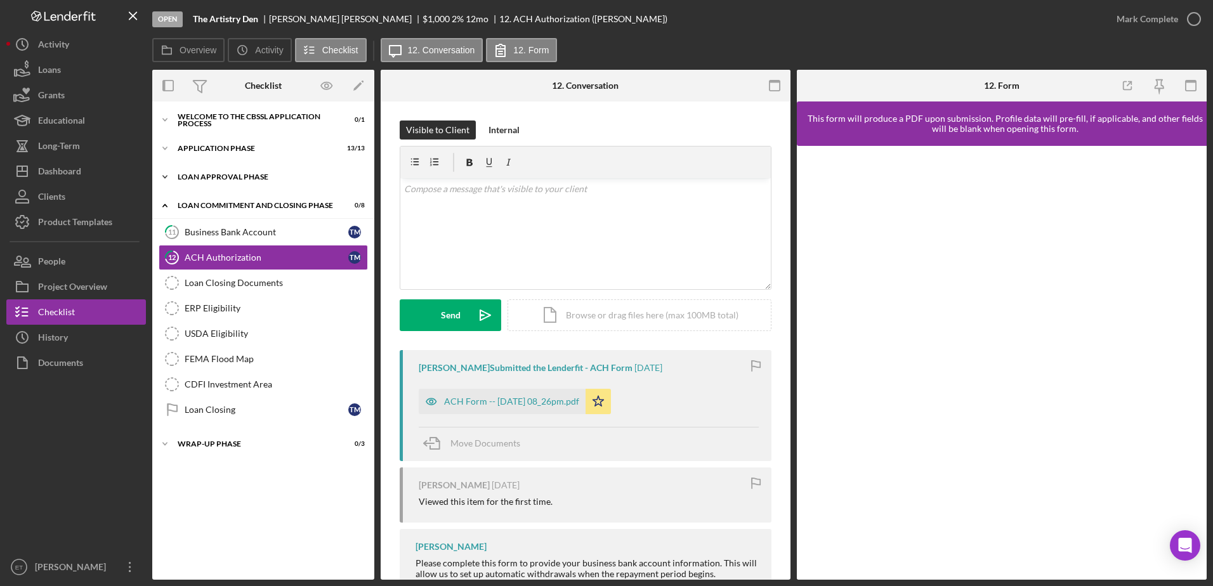
click at [225, 176] on div "Loan Approval Phase" at bounding box center [268, 177] width 181 height 8
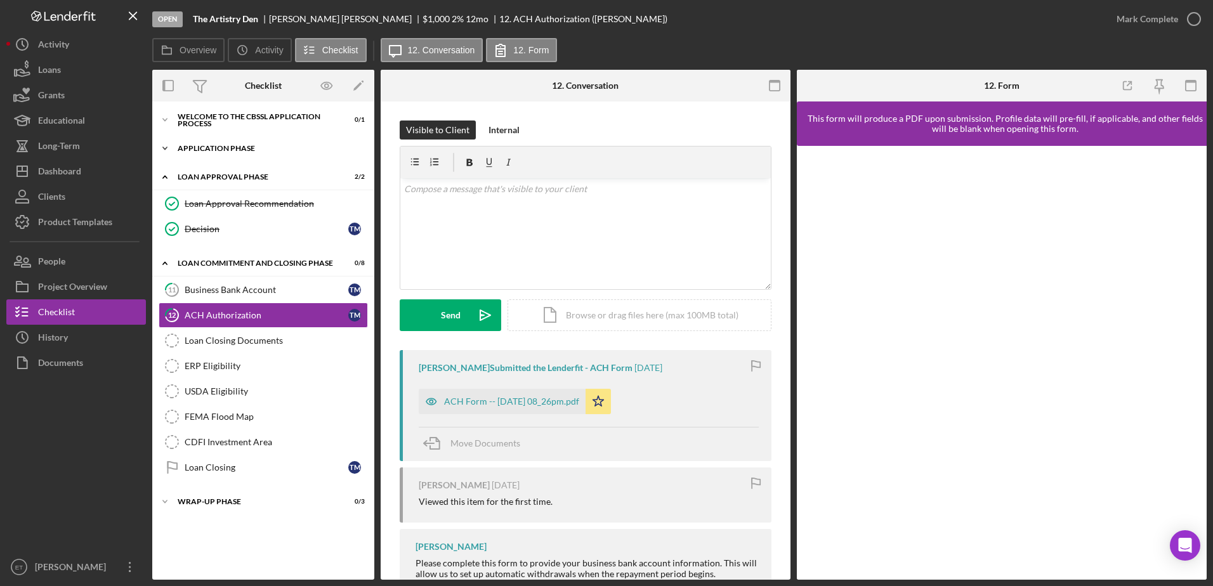
click at [217, 143] on div "Icon/Expander Application Phase 13 / 13" at bounding box center [263, 148] width 222 height 25
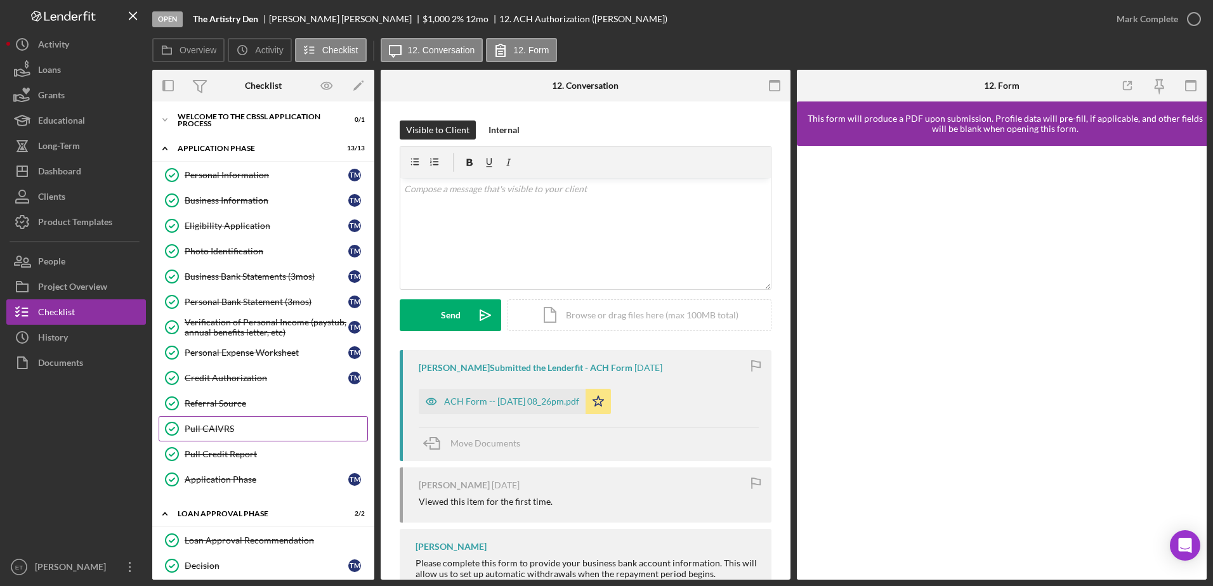
click at [221, 430] on div "Pull CAIVRS" at bounding box center [276, 429] width 183 height 10
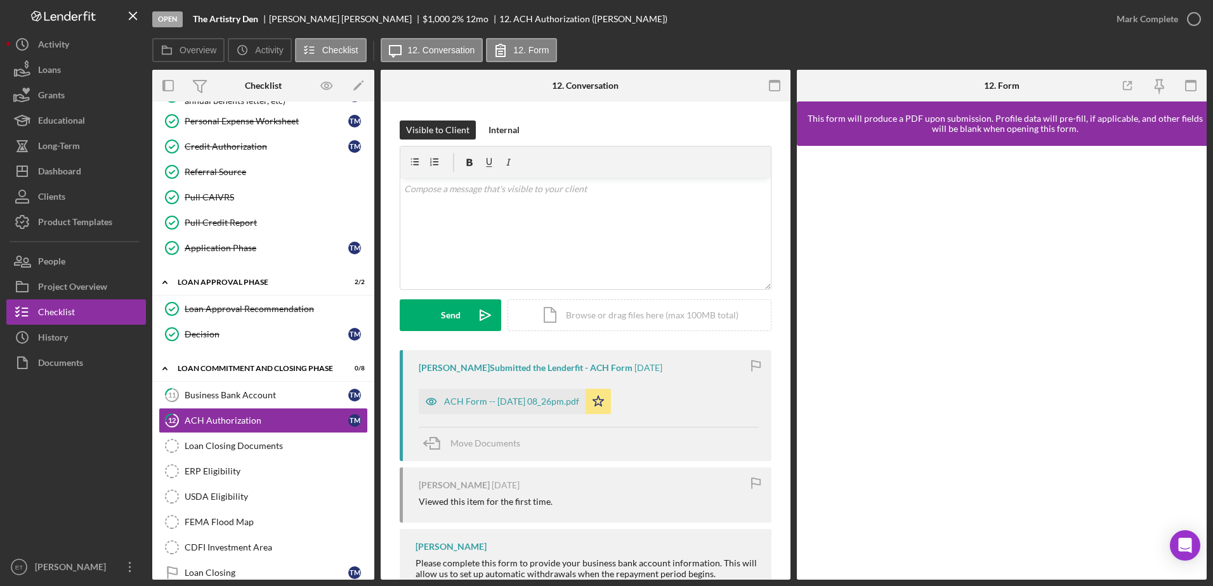
scroll to position [278, 0]
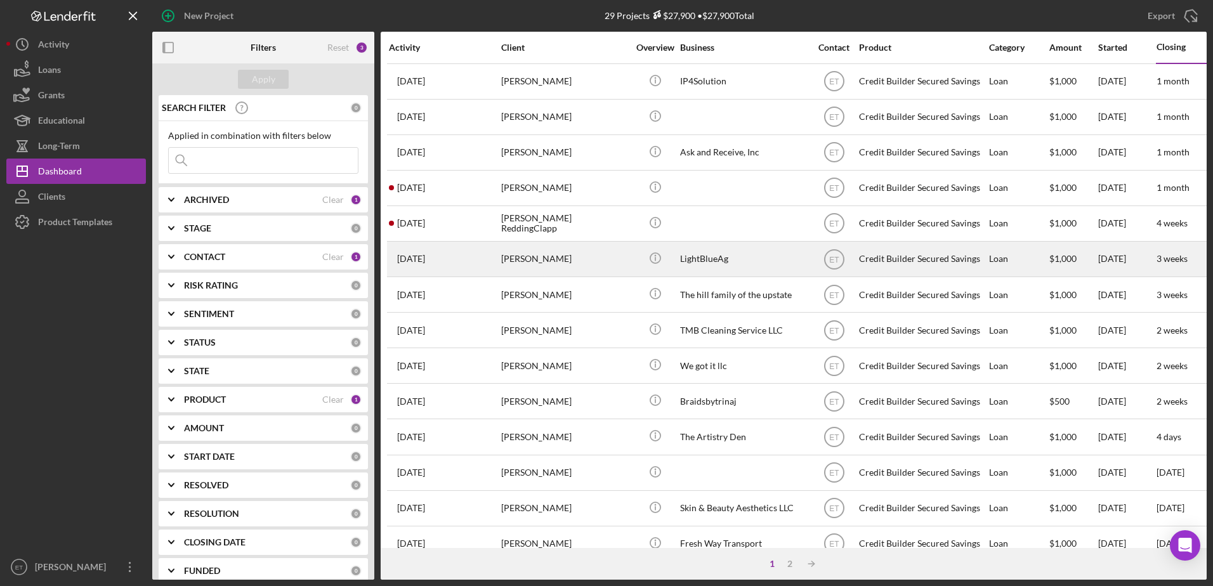
click at [547, 254] on div "[PERSON_NAME]" at bounding box center [564, 259] width 127 height 34
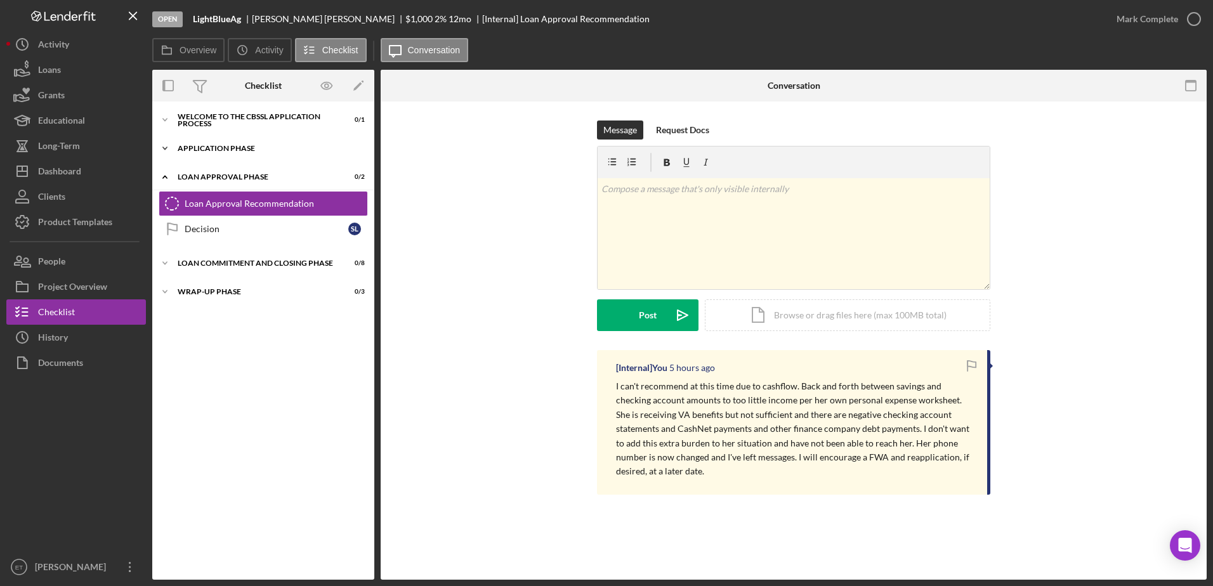
click at [229, 153] on div "Icon/Expander Application Phase 12 / 13" at bounding box center [263, 148] width 222 height 25
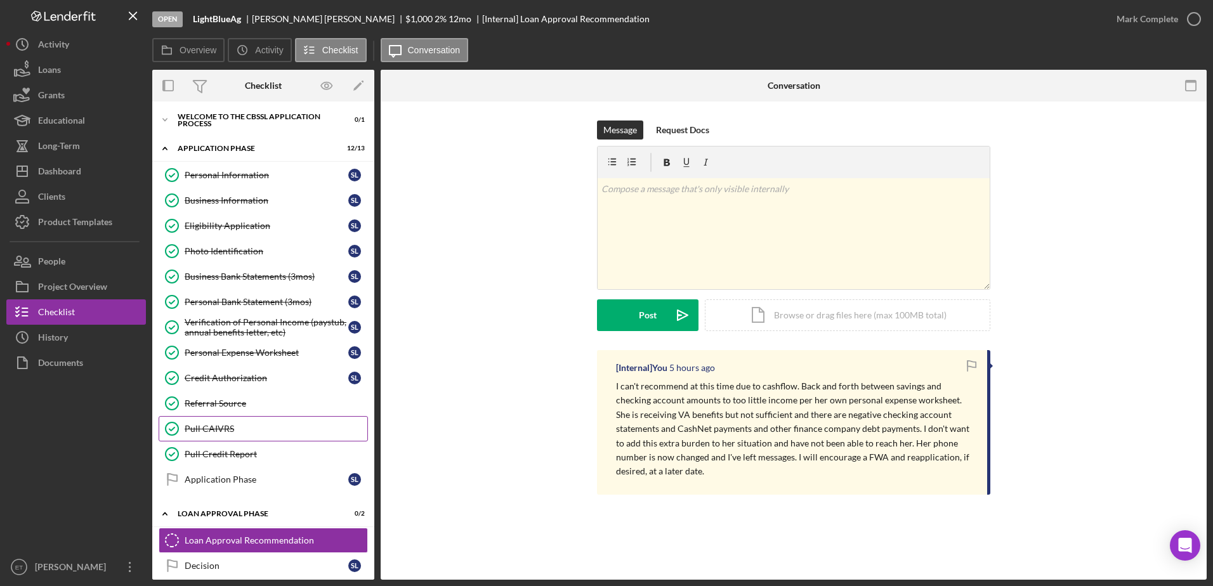
click at [221, 426] on div "Pull CAIVRS" at bounding box center [276, 429] width 183 height 10
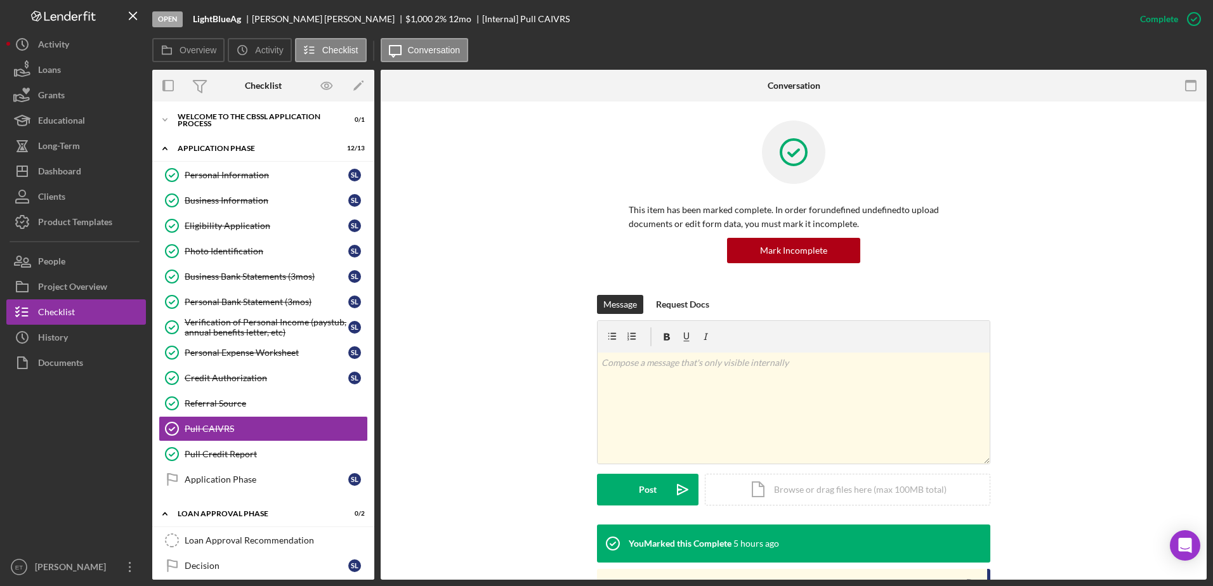
scroll to position [74, 0]
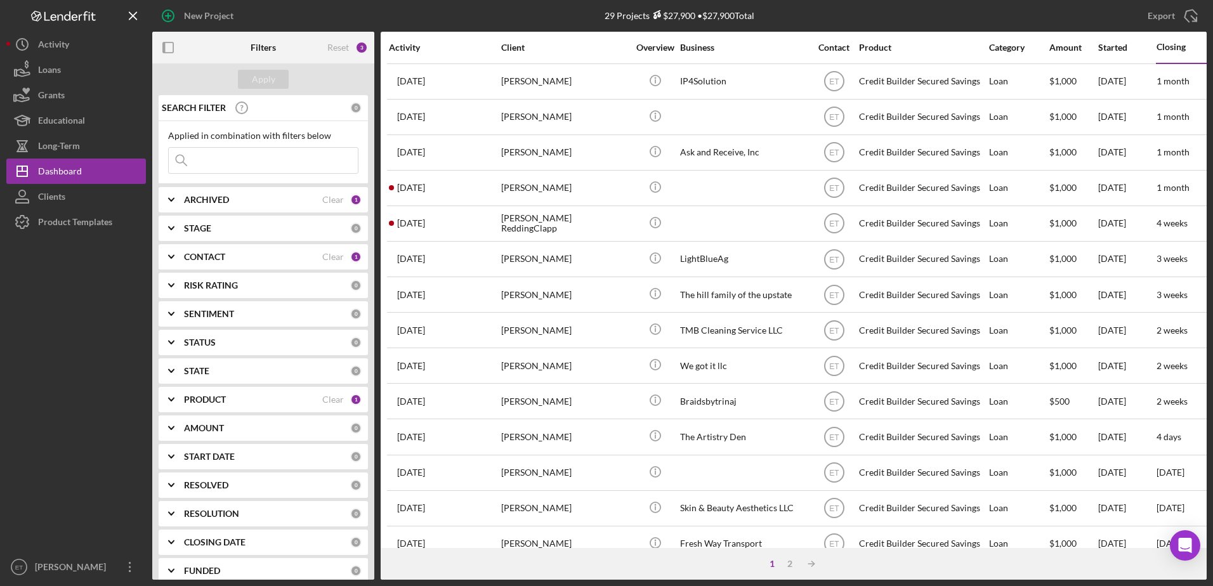
click at [286, 156] on input at bounding box center [263, 160] width 189 height 25
type input "hope jackson"
click at [333, 108] on div "Clear" at bounding box center [333, 108] width 22 height 10
click at [338, 48] on div "Reset" at bounding box center [338, 47] width 22 height 10
click at [323, 256] on div "Clear" at bounding box center [333, 257] width 22 height 10
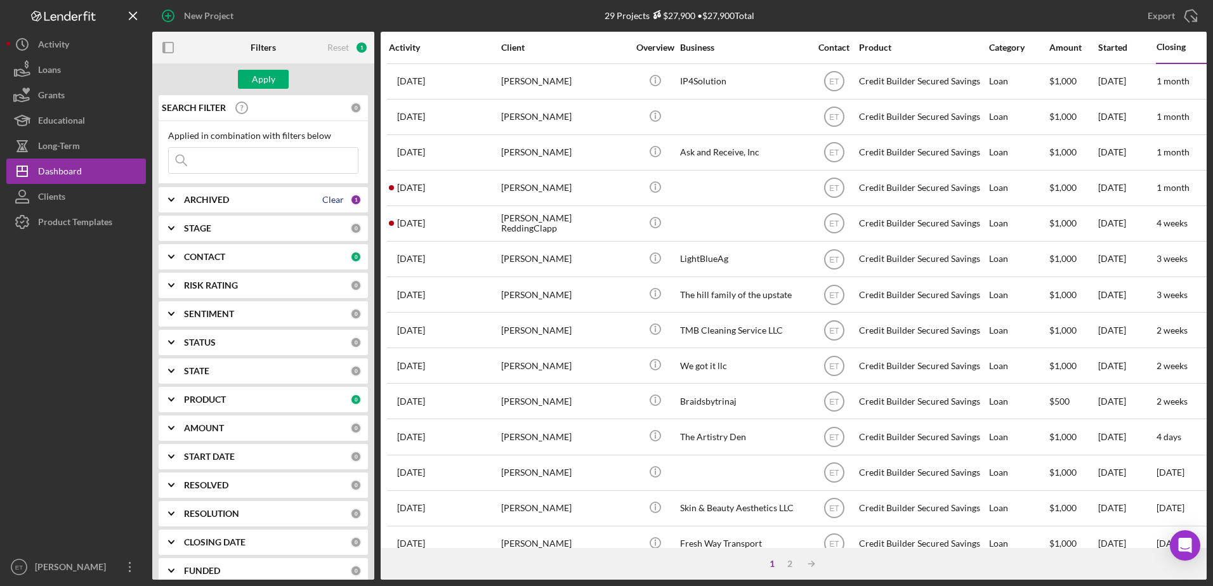
click at [322, 198] on div "Clear" at bounding box center [333, 200] width 22 height 10
click at [257, 160] on input at bounding box center [263, 160] width 189 height 25
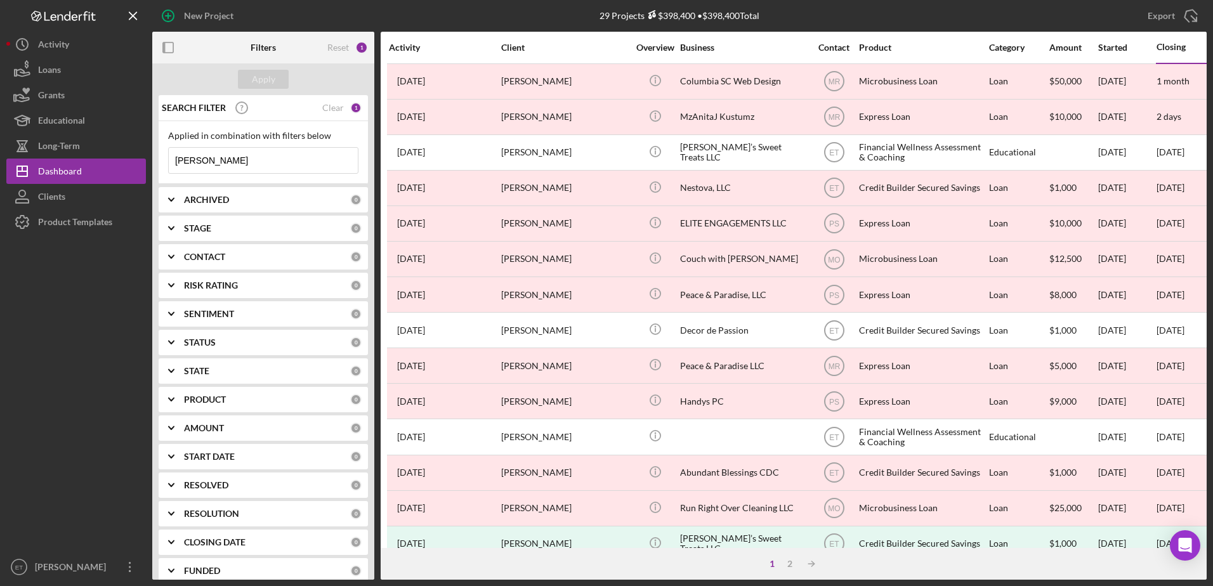
type input "[PERSON_NAME]"
